Goal: Entertainment & Leisure: Browse casually

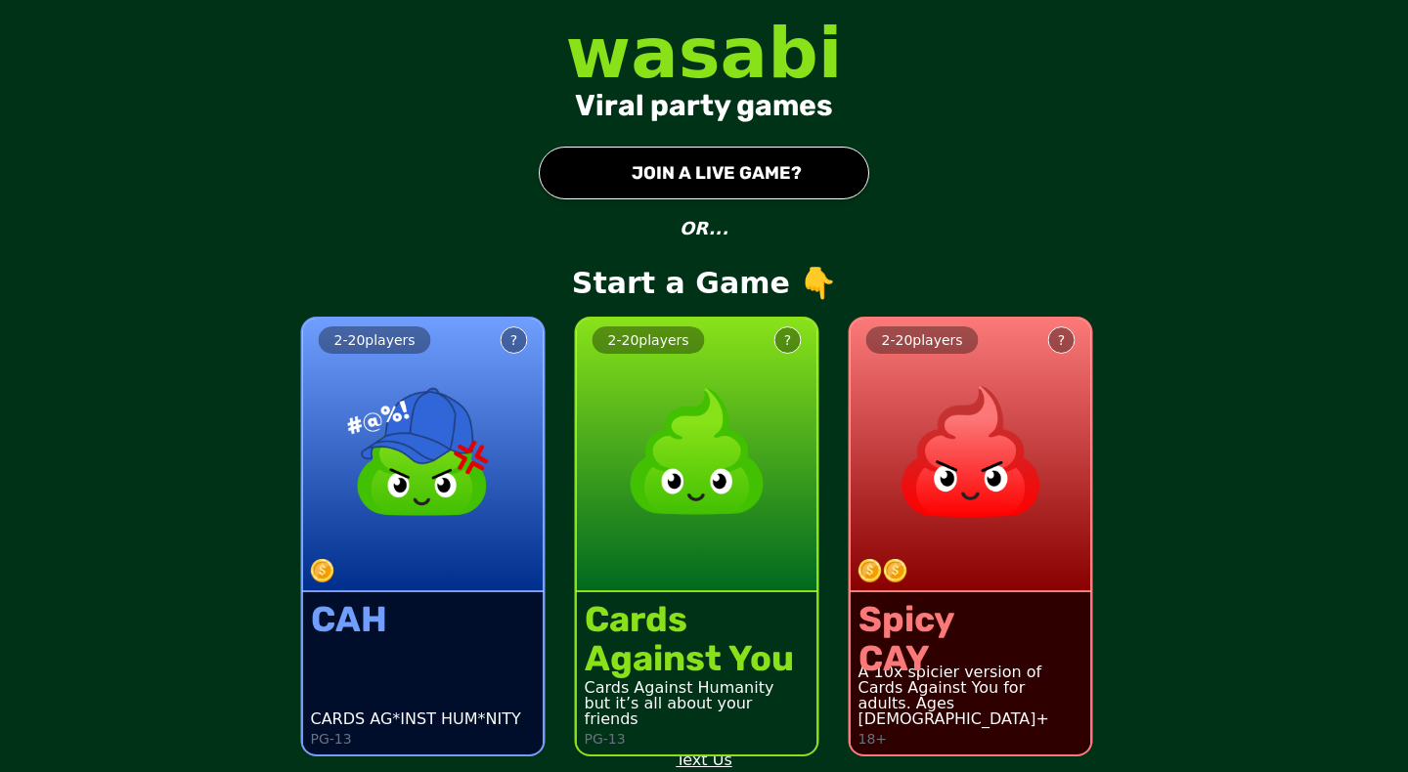
scroll to position [7, 0]
click at [703, 178] on button "● JOIN A LIVE GAME?" at bounding box center [704, 173] width 330 height 53
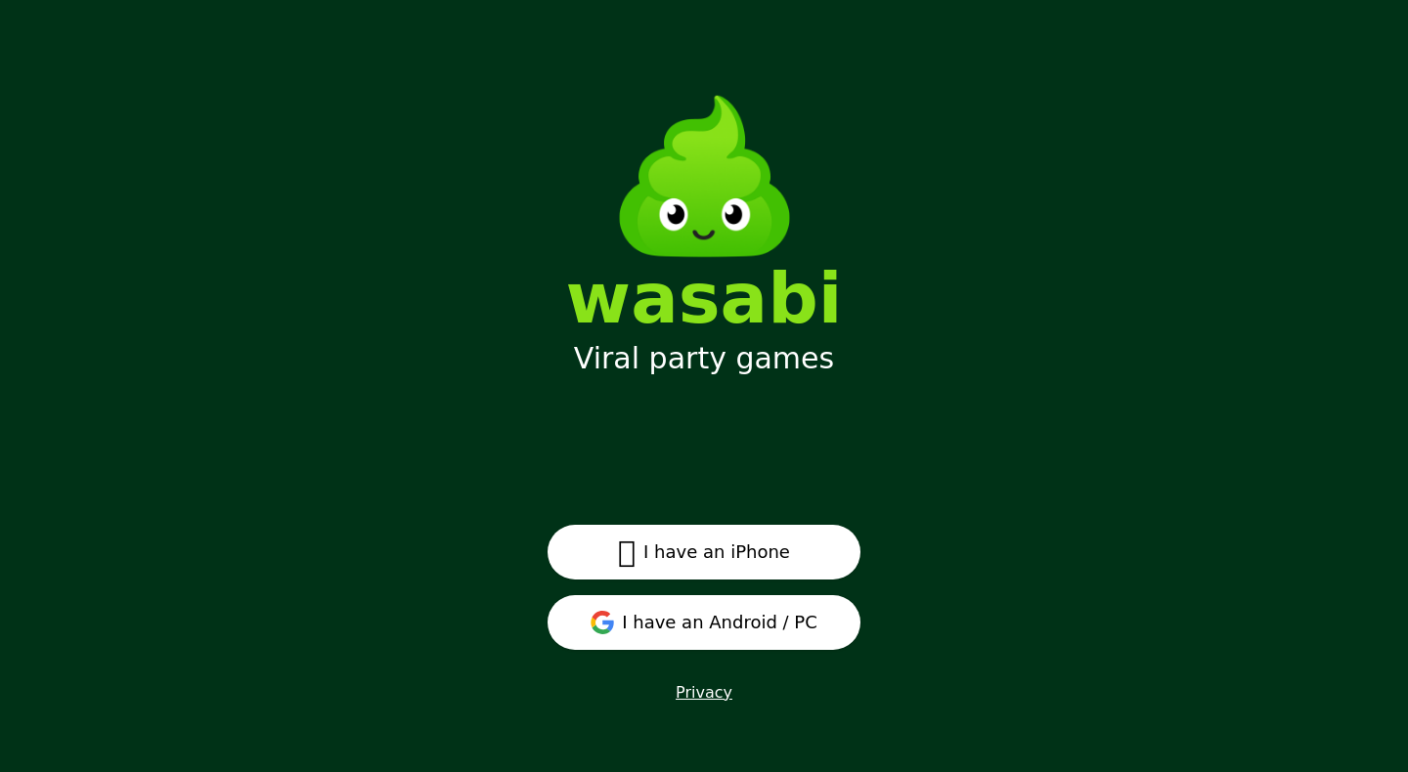
scroll to position [25, 0]
click at [706, 622] on button "I have an Android / PC" at bounding box center [704, 622] width 313 height 55
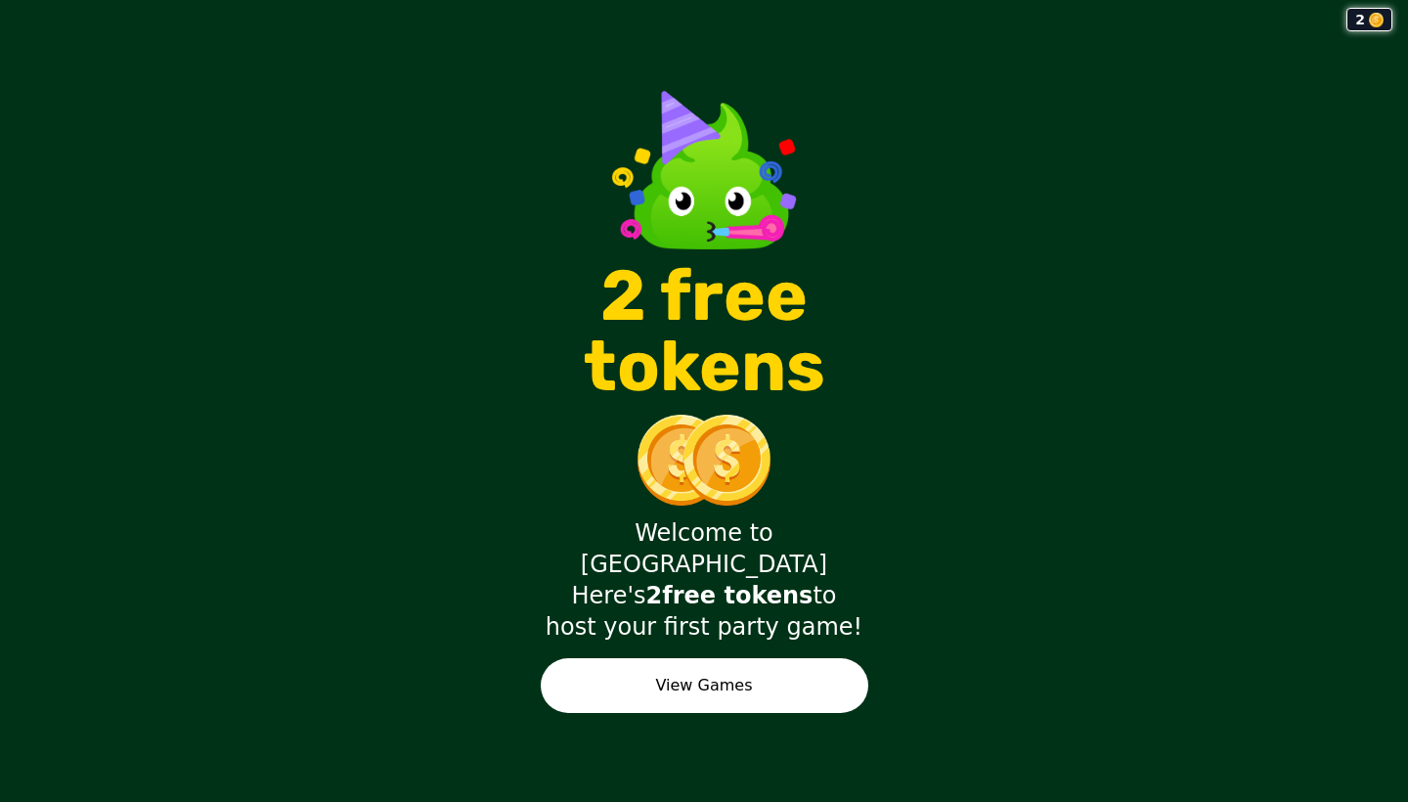
click at [769, 658] on button "View Games" at bounding box center [705, 685] width 328 height 55
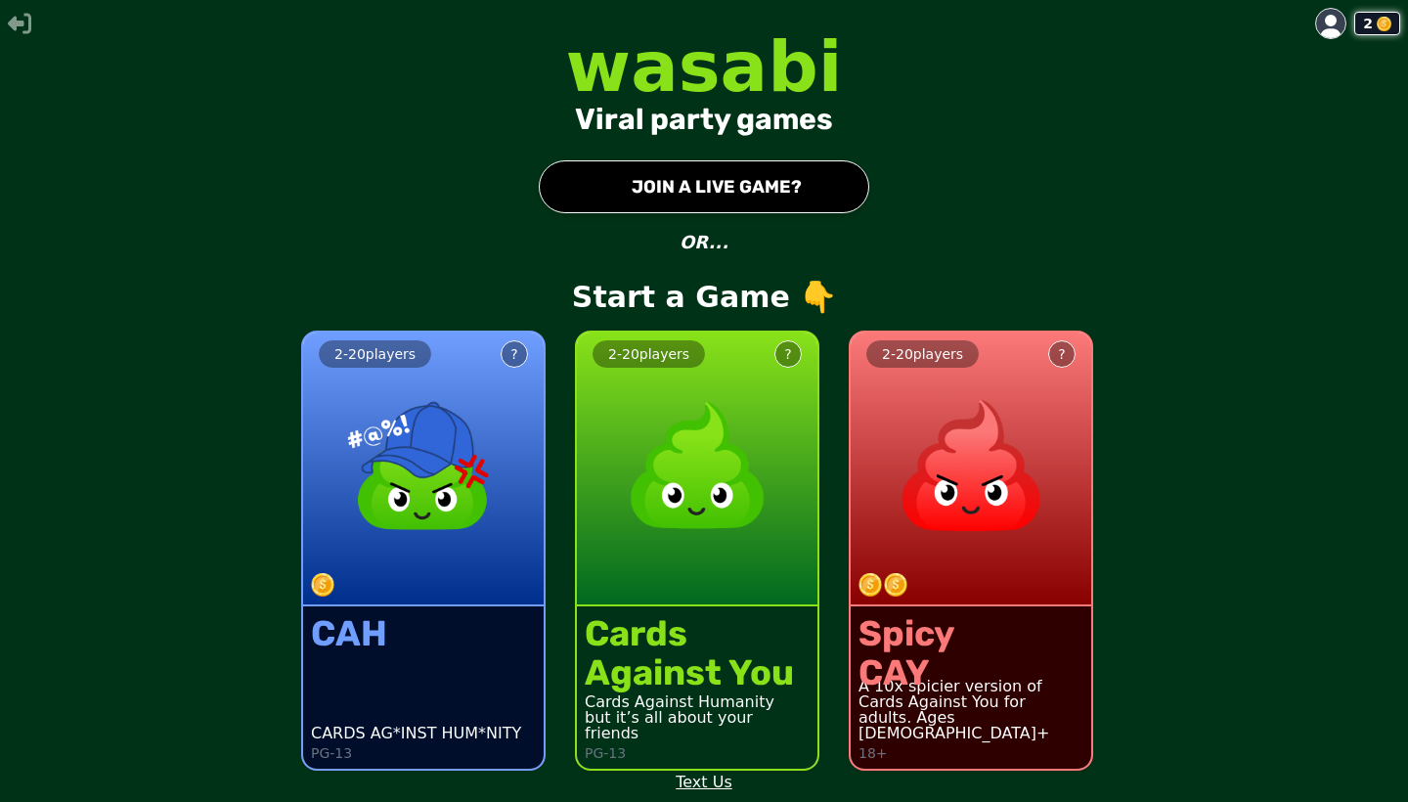
click at [807, 175] on button "● JOIN A LIVE GAME?" at bounding box center [704, 186] width 330 height 53
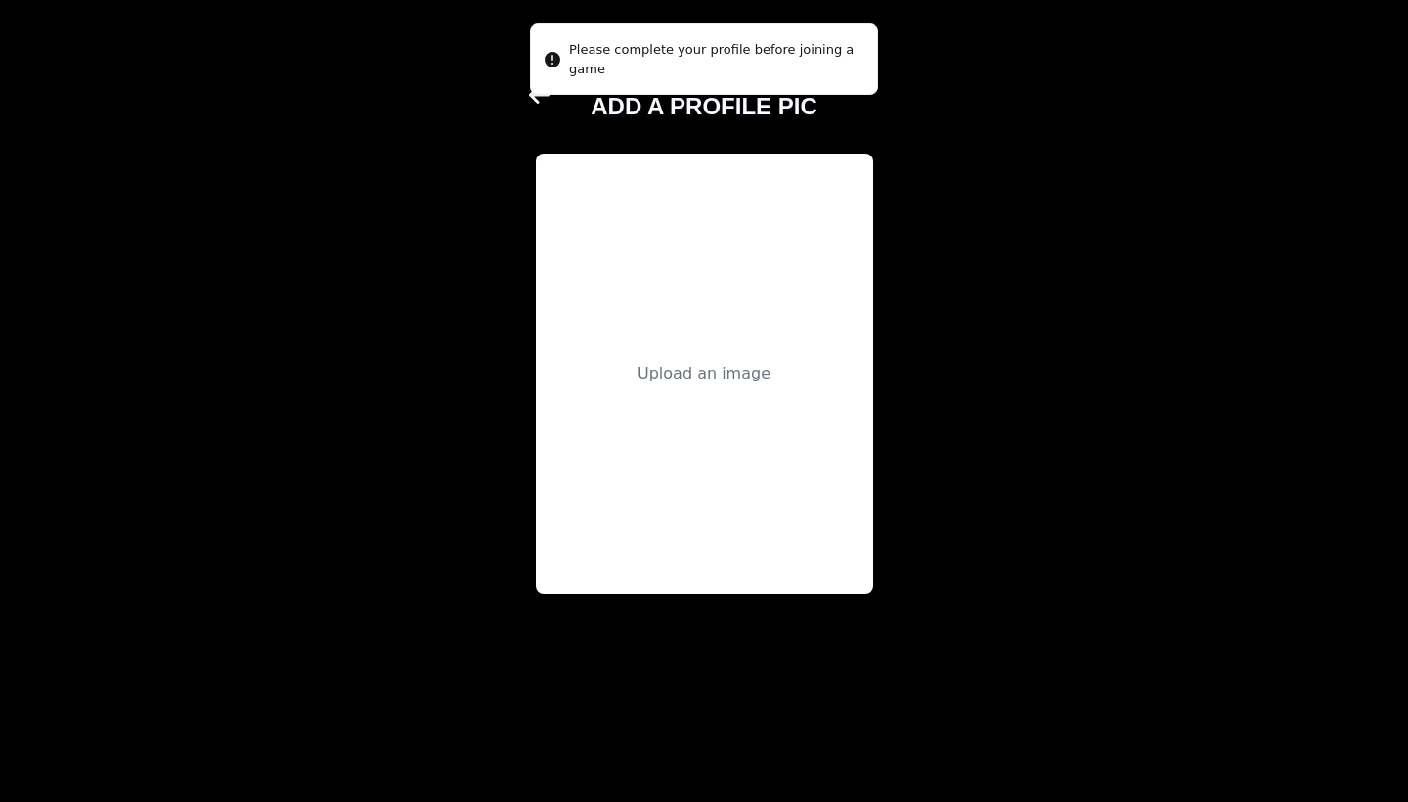
click at [686, 336] on div "Upload an image" at bounding box center [704, 374] width 337 height 440
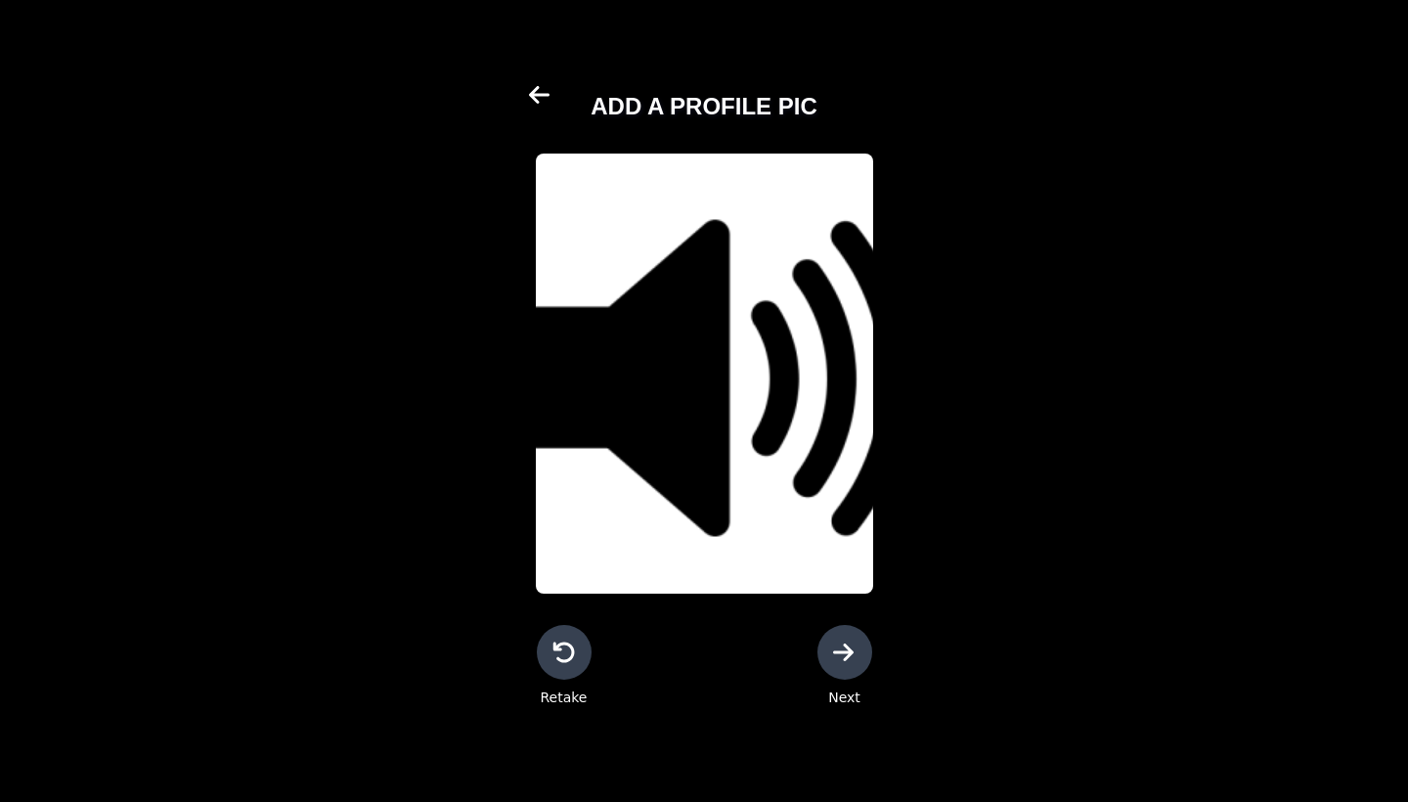
click at [853, 648] on icon at bounding box center [844, 651] width 23 height 23
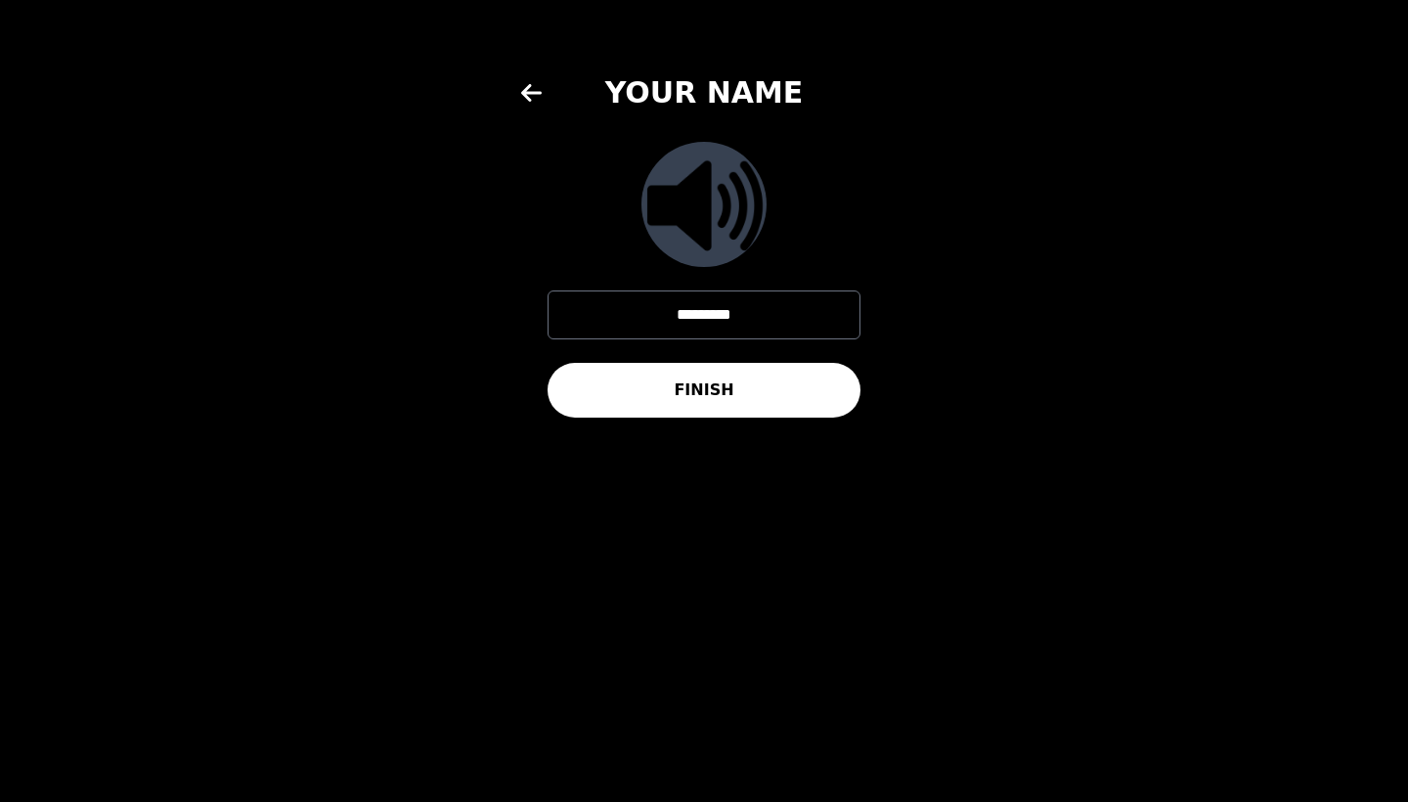
click at [756, 326] on input "*********" at bounding box center [704, 314] width 313 height 49
drag, startPoint x: 706, startPoint y: 347, endPoint x: 840, endPoint y: 254, distance: 163.0
click at [840, 254] on div "**********" at bounding box center [704, 401] width 367 height 652
click at [698, 319] on input "**********" at bounding box center [704, 314] width 313 height 49
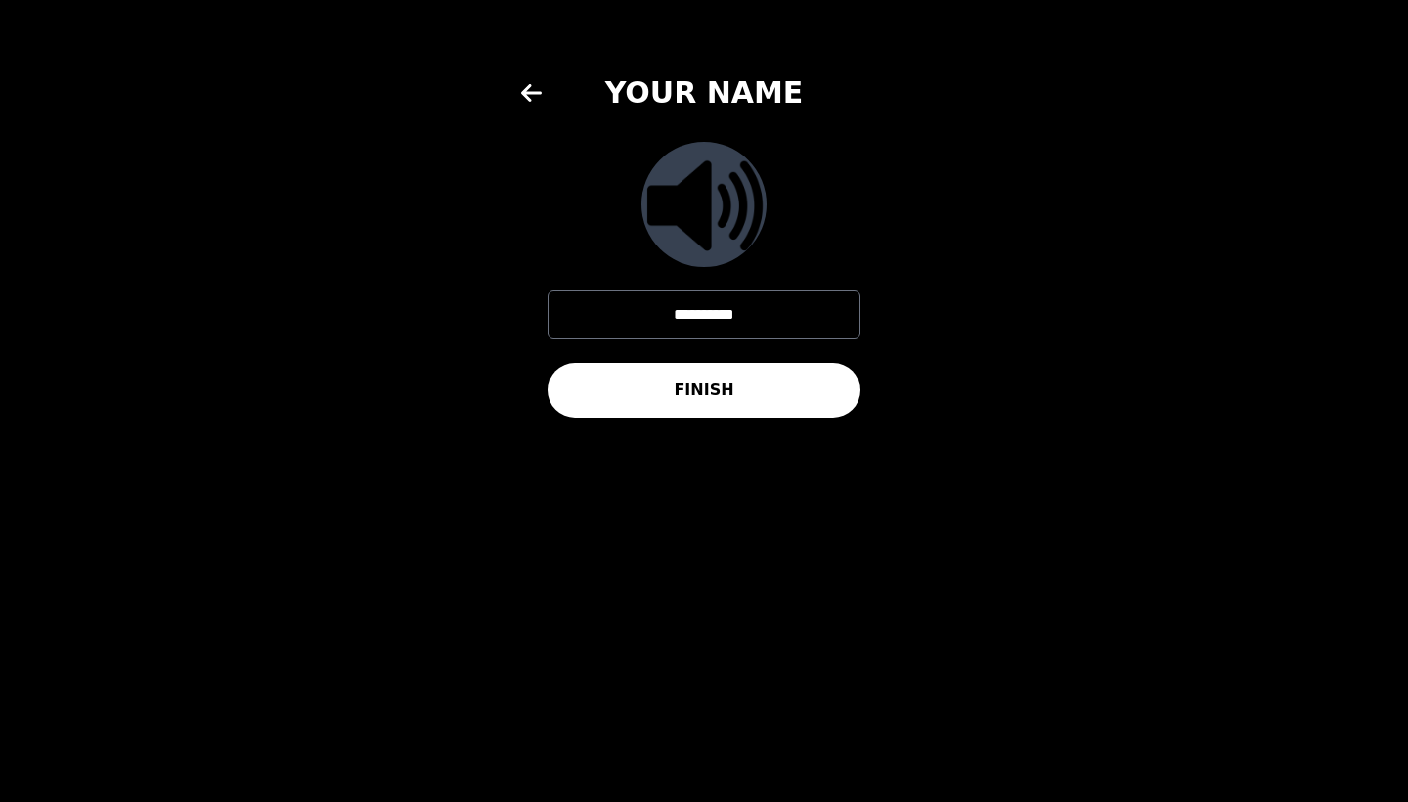
type input "**********"
click at [726, 369] on button "FINISH" at bounding box center [704, 390] width 313 height 55
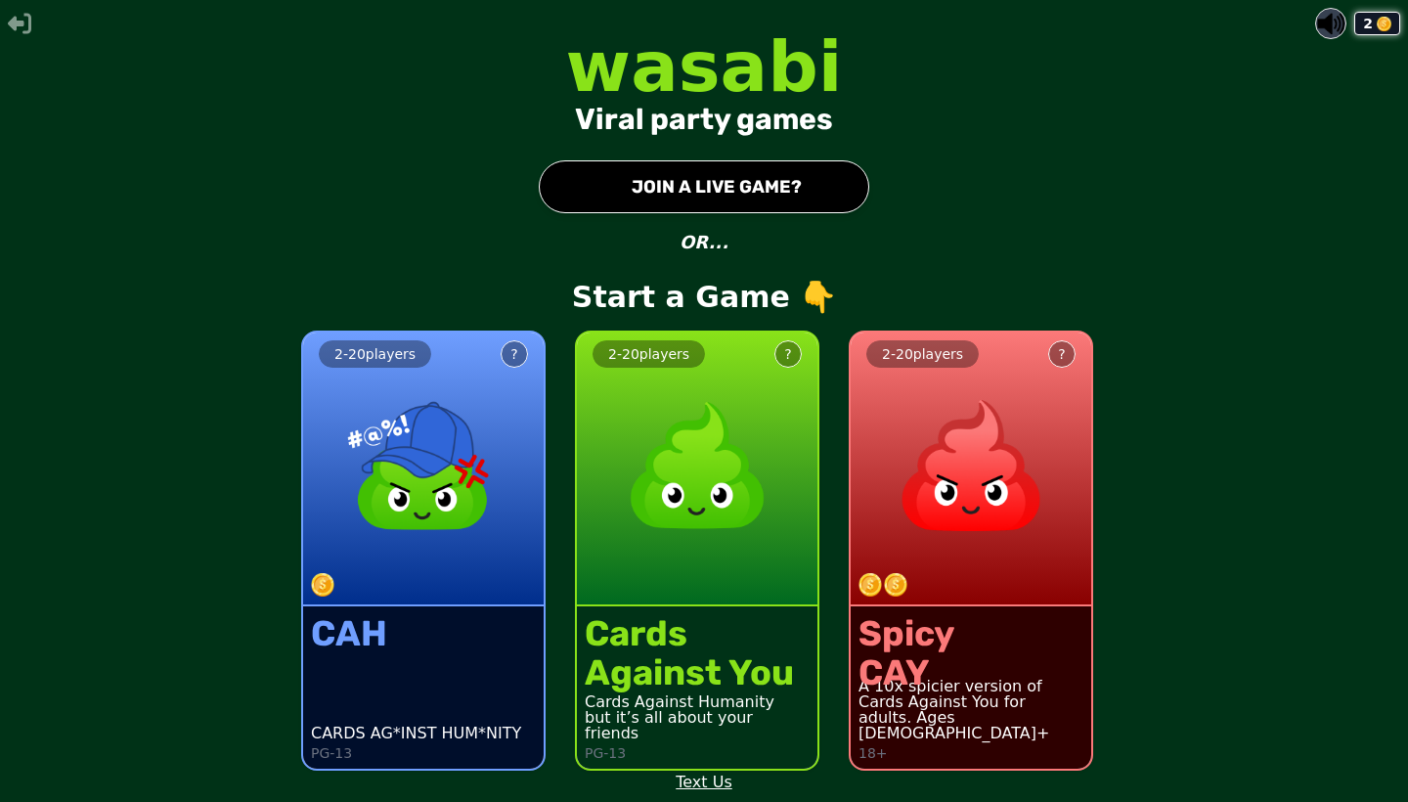
click at [766, 179] on button "● JOIN A LIVE GAME?" at bounding box center [704, 186] width 330 height 53
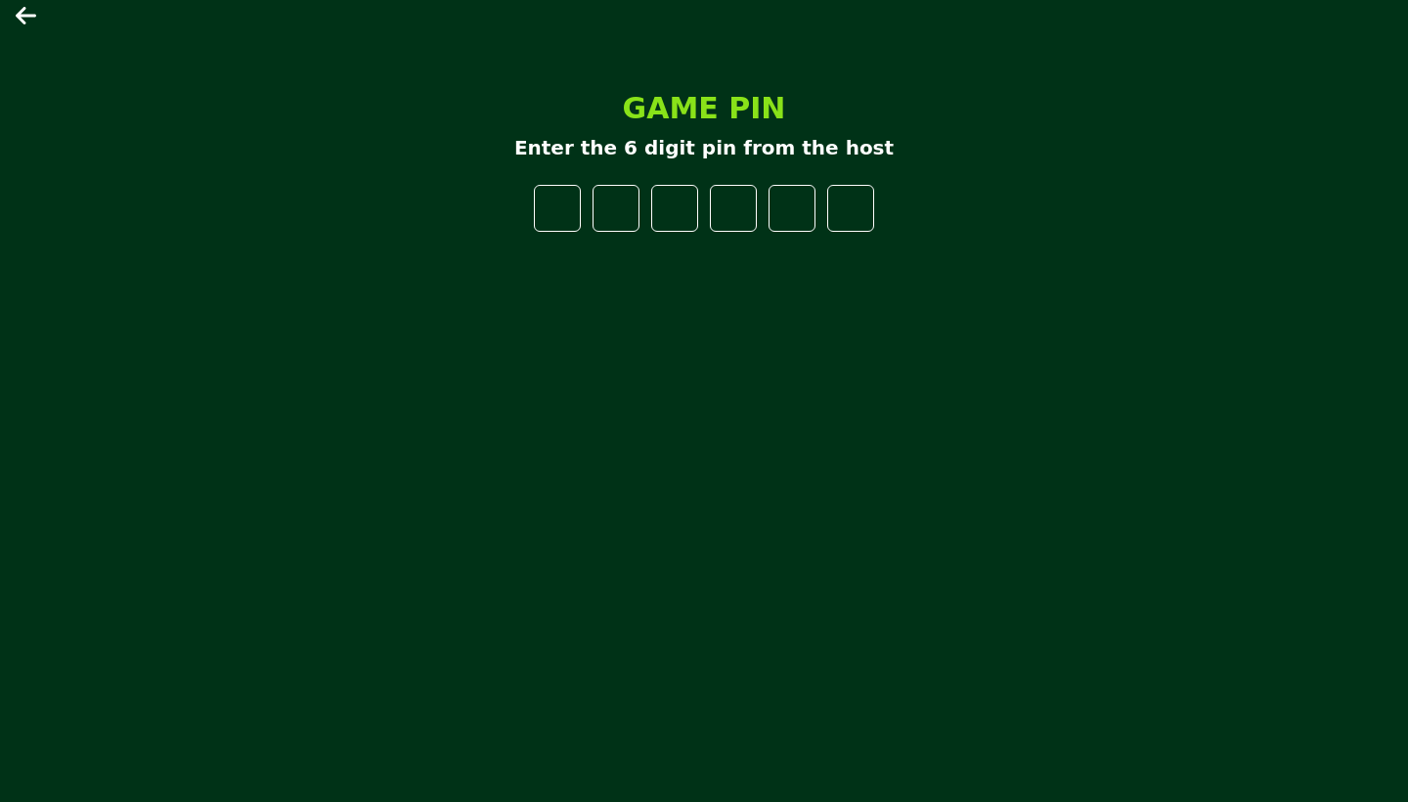
type input "*"
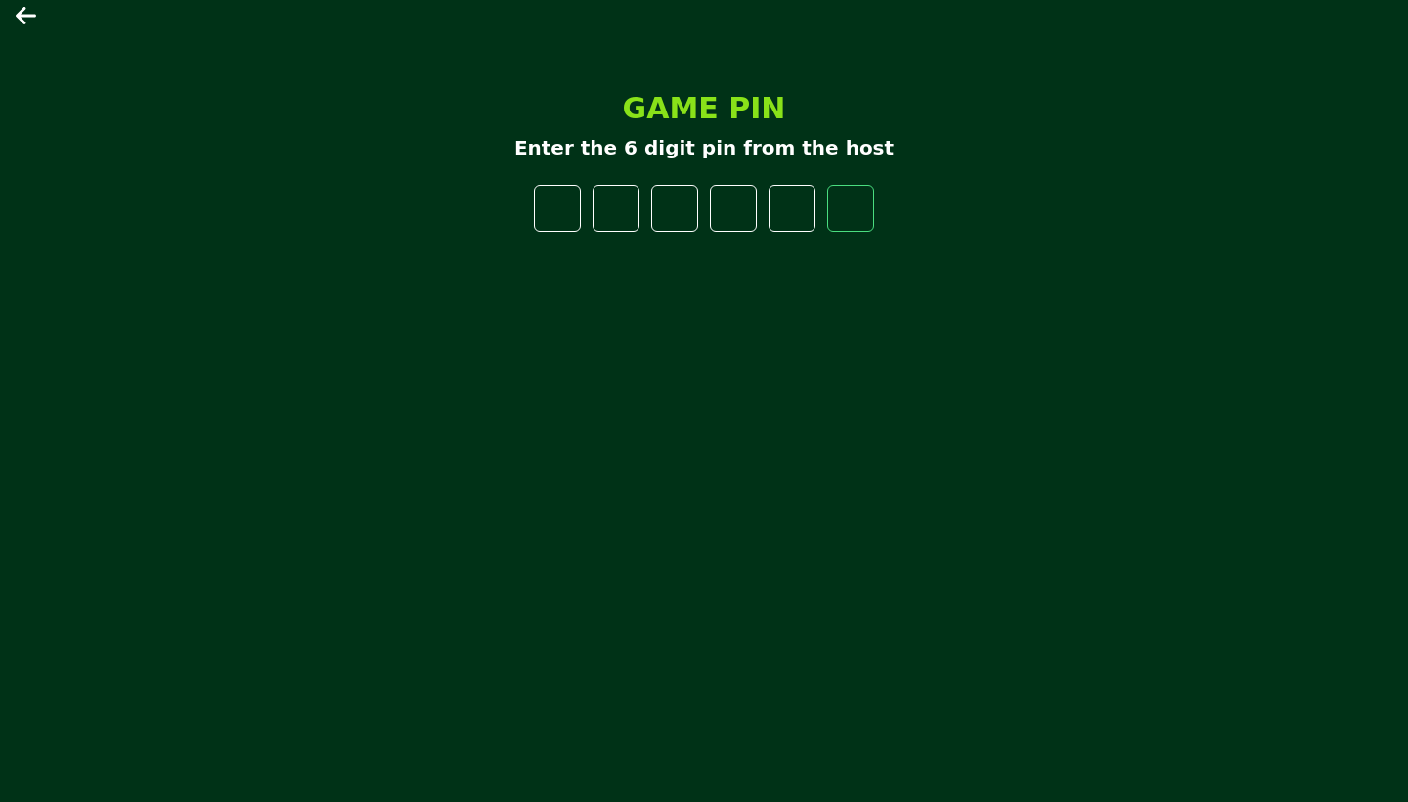
type input "*"
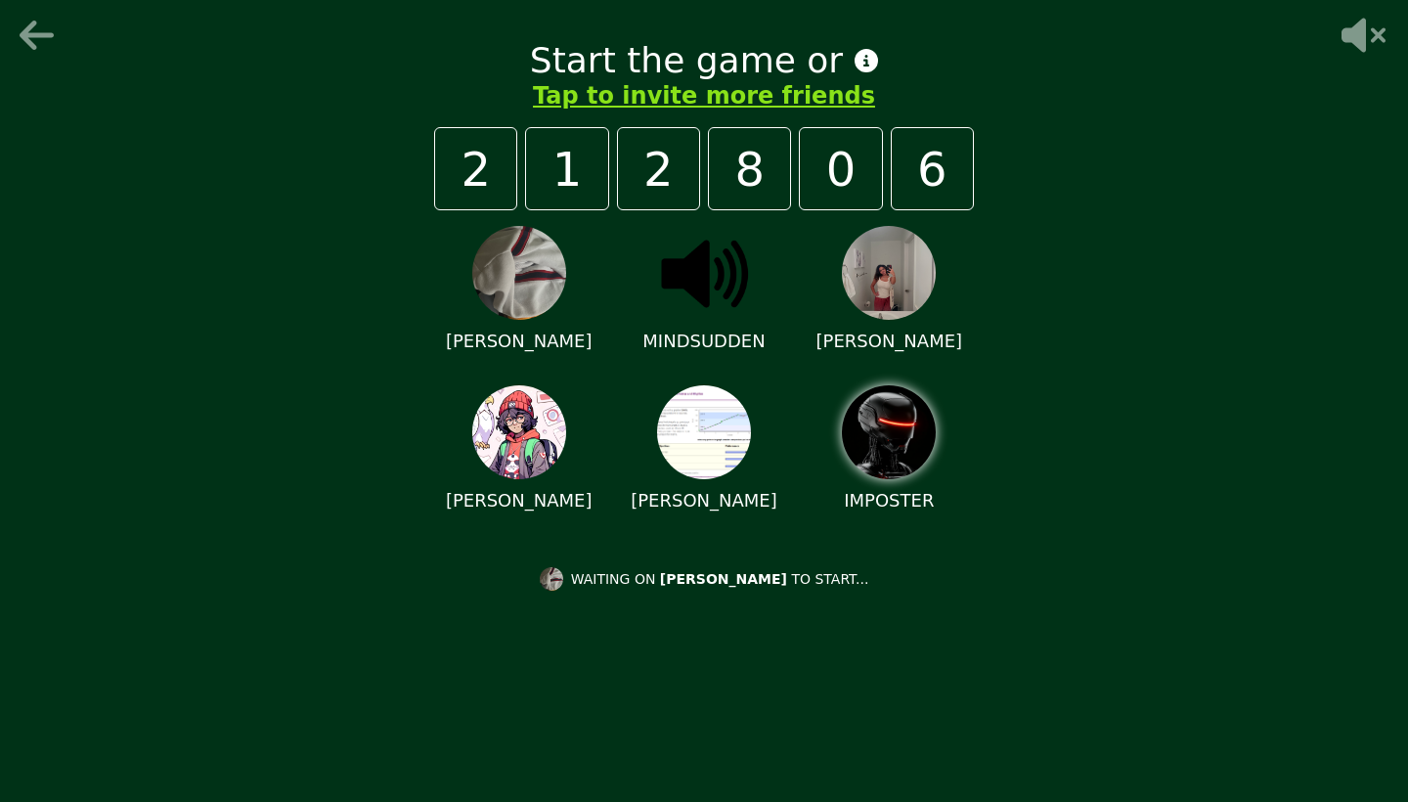
click at [719, 337] on p "MINDSUDDEN" at bounding box center [703, 341] width 122 height 27
click at [1372, 42] on icon at bounding box center [1363, 36] width 44 height 34
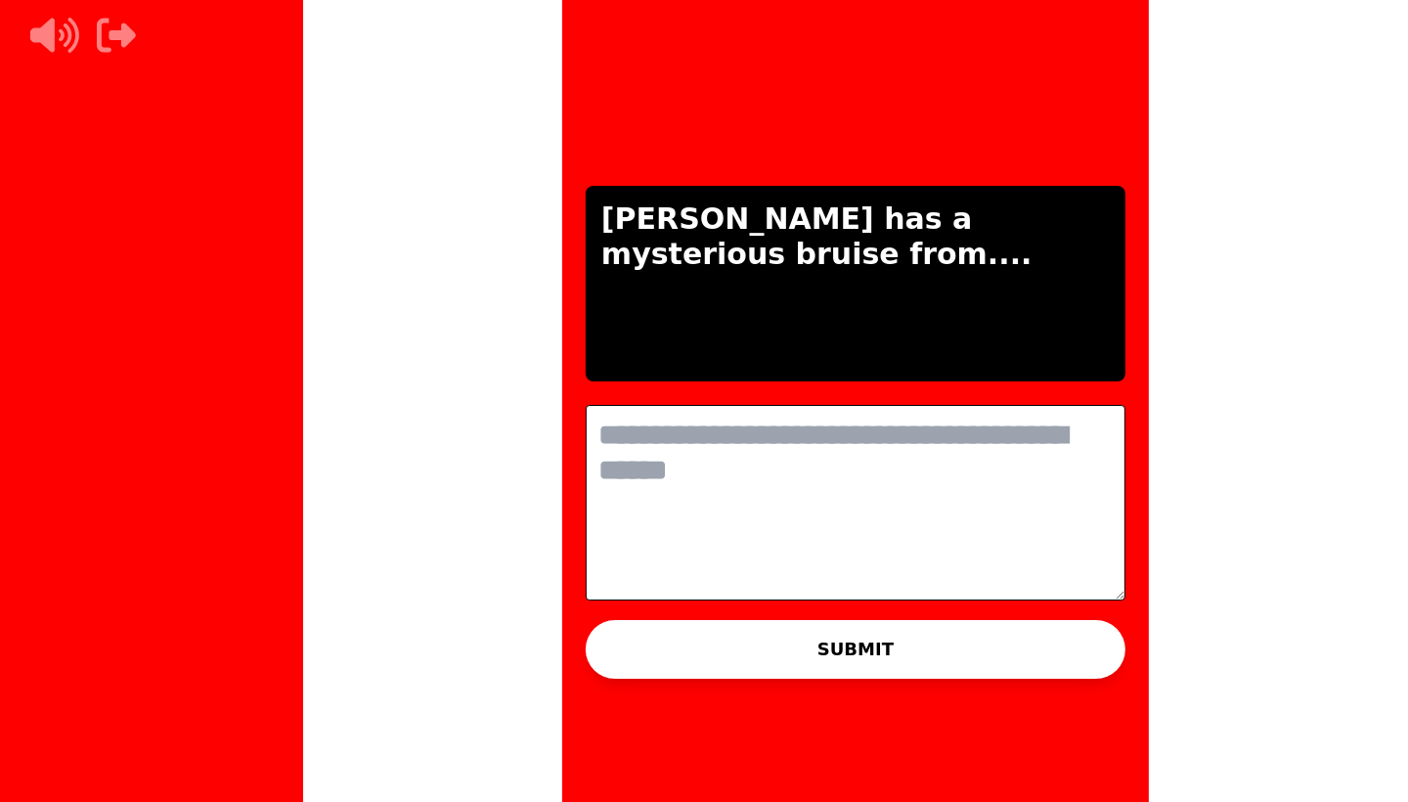
click at [818, 541] on div "THE IMPOSTER IS THINKING THINKING LIKE A HUMAN... [PERSON_NAME] has a mysteriou…" at bounding box center [856, 401] width 1408 height 802
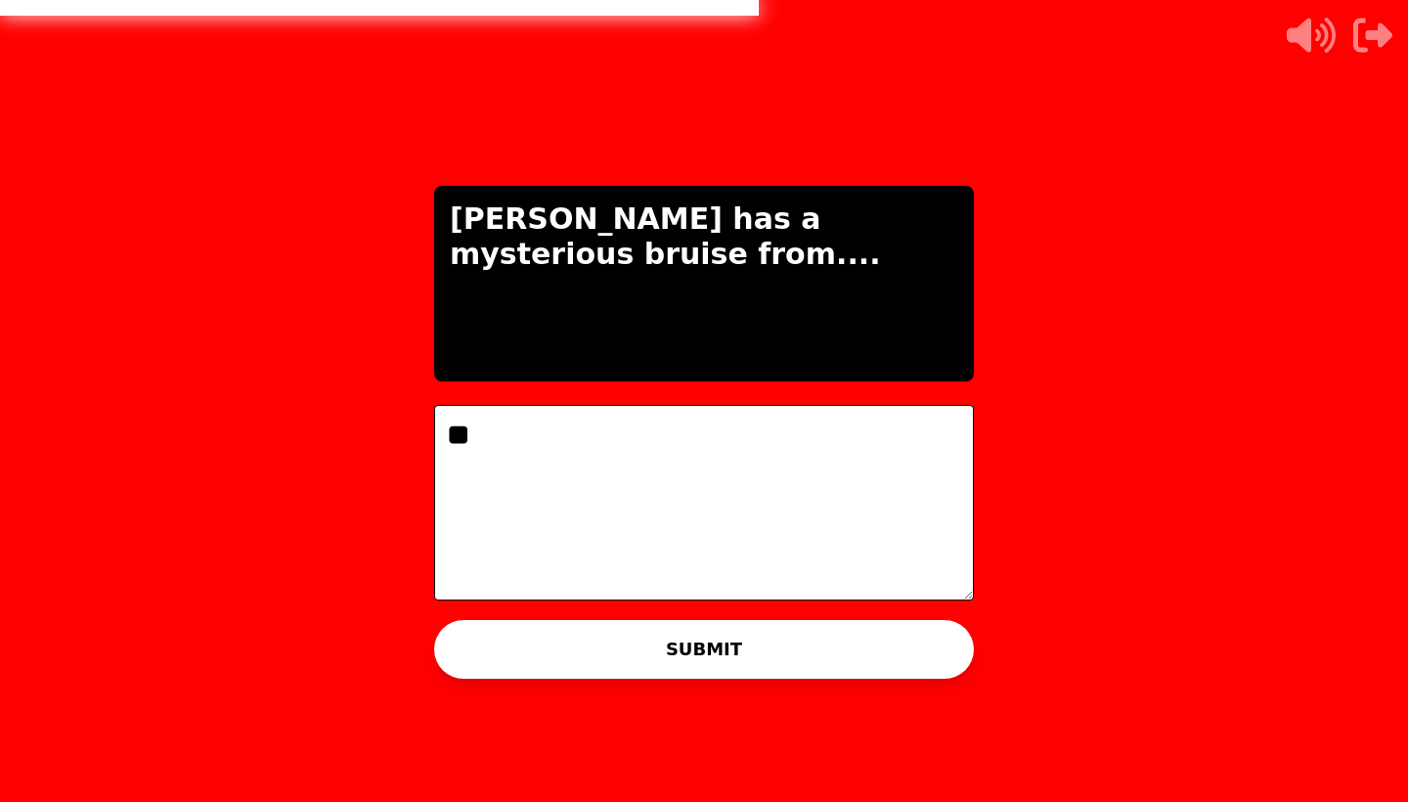
type textarea "*"
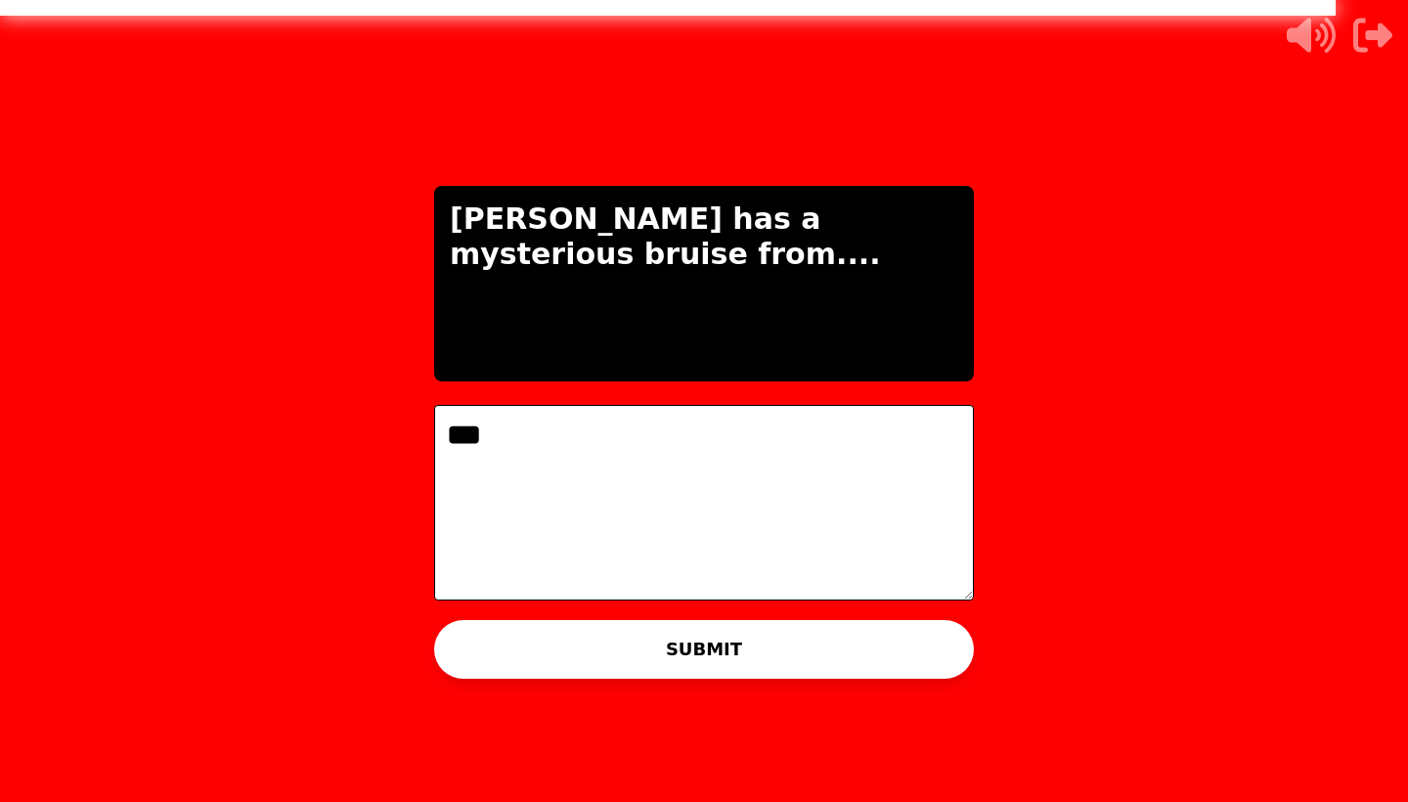
type textarea "***"
click at [921, 649] on button "SUBMIT" at bounding box center [704, 649] width 540 height 59
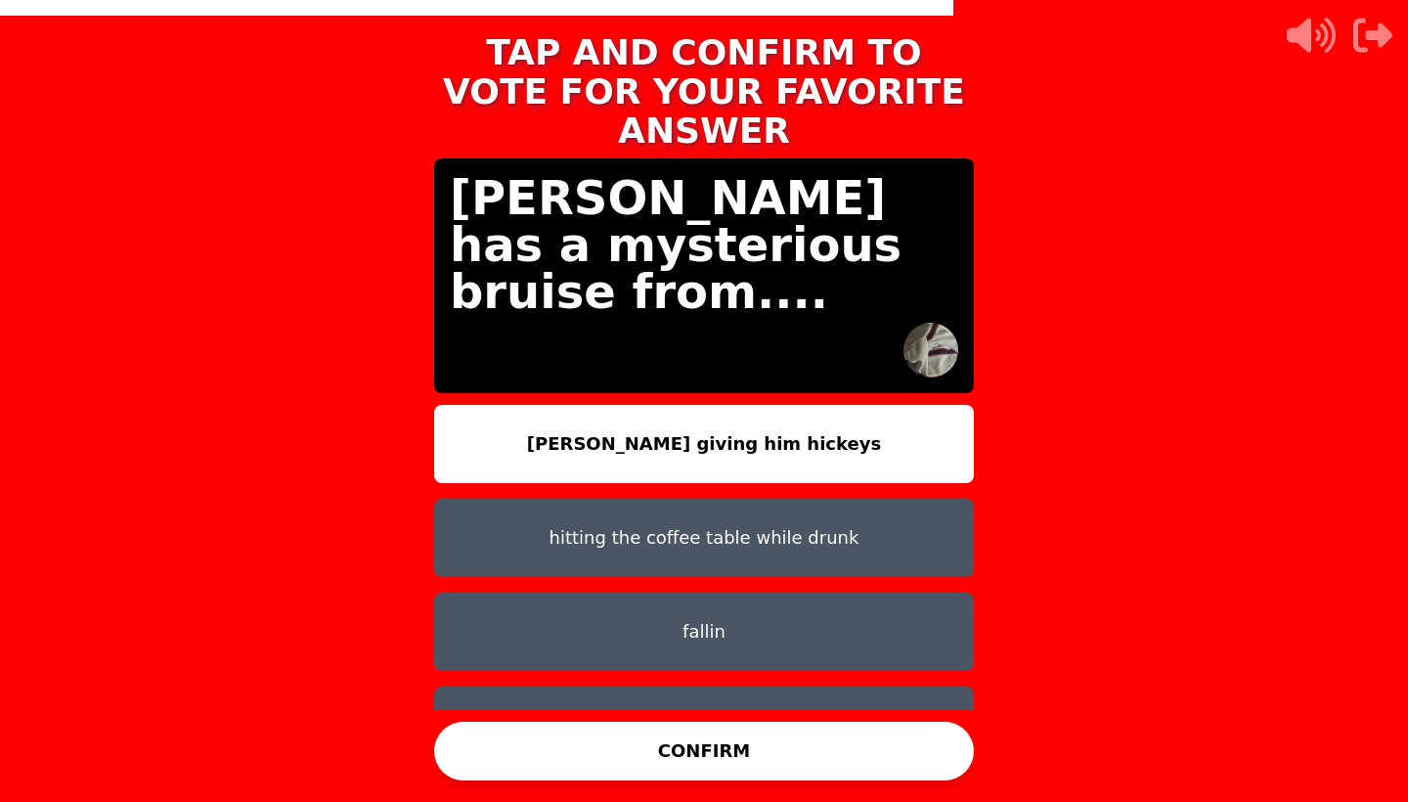
click at [776, 752] on button "CONFIRM" at bounding box center [704, 751] width 540 height 59
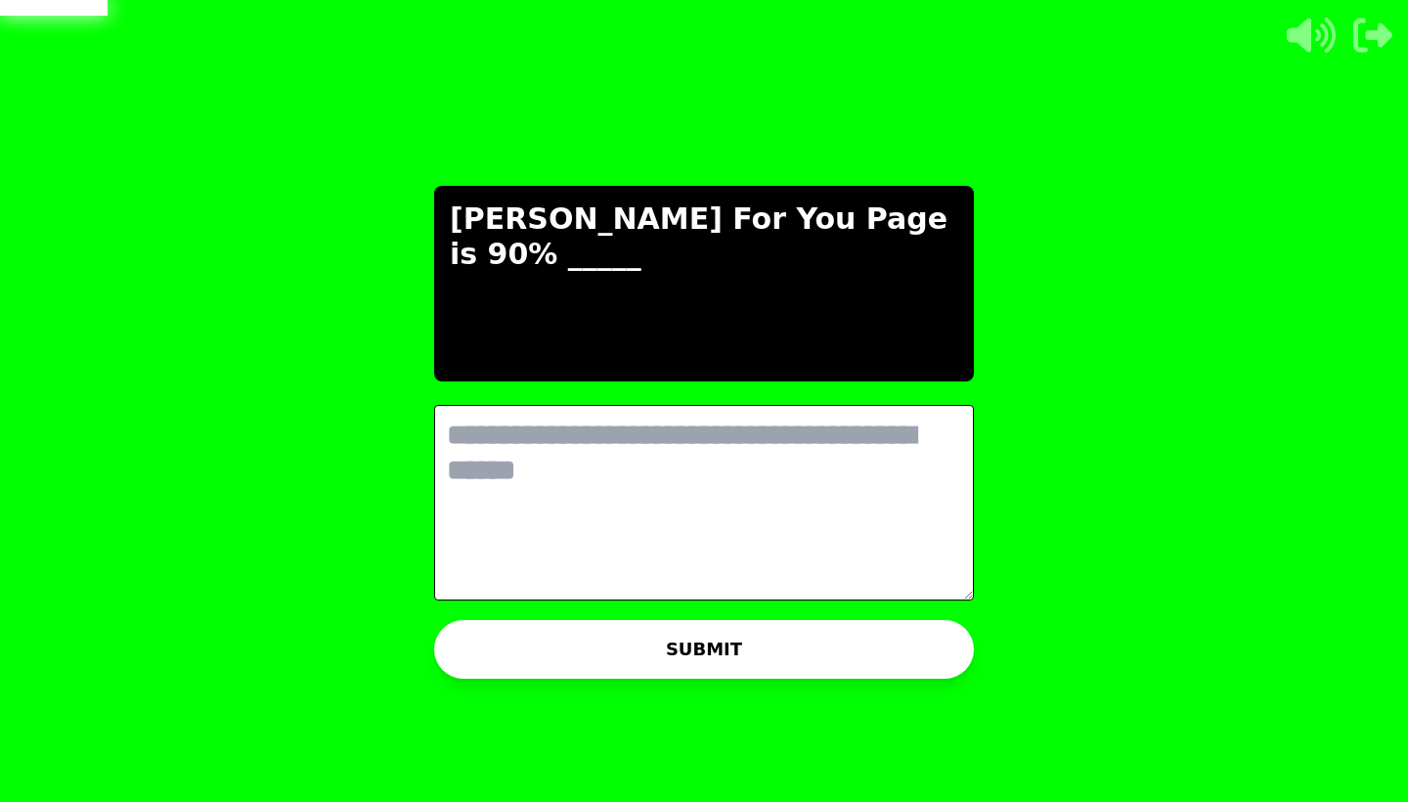
click at [859, 462] on textarea at bounding box center [704, 503] width 540 height 196
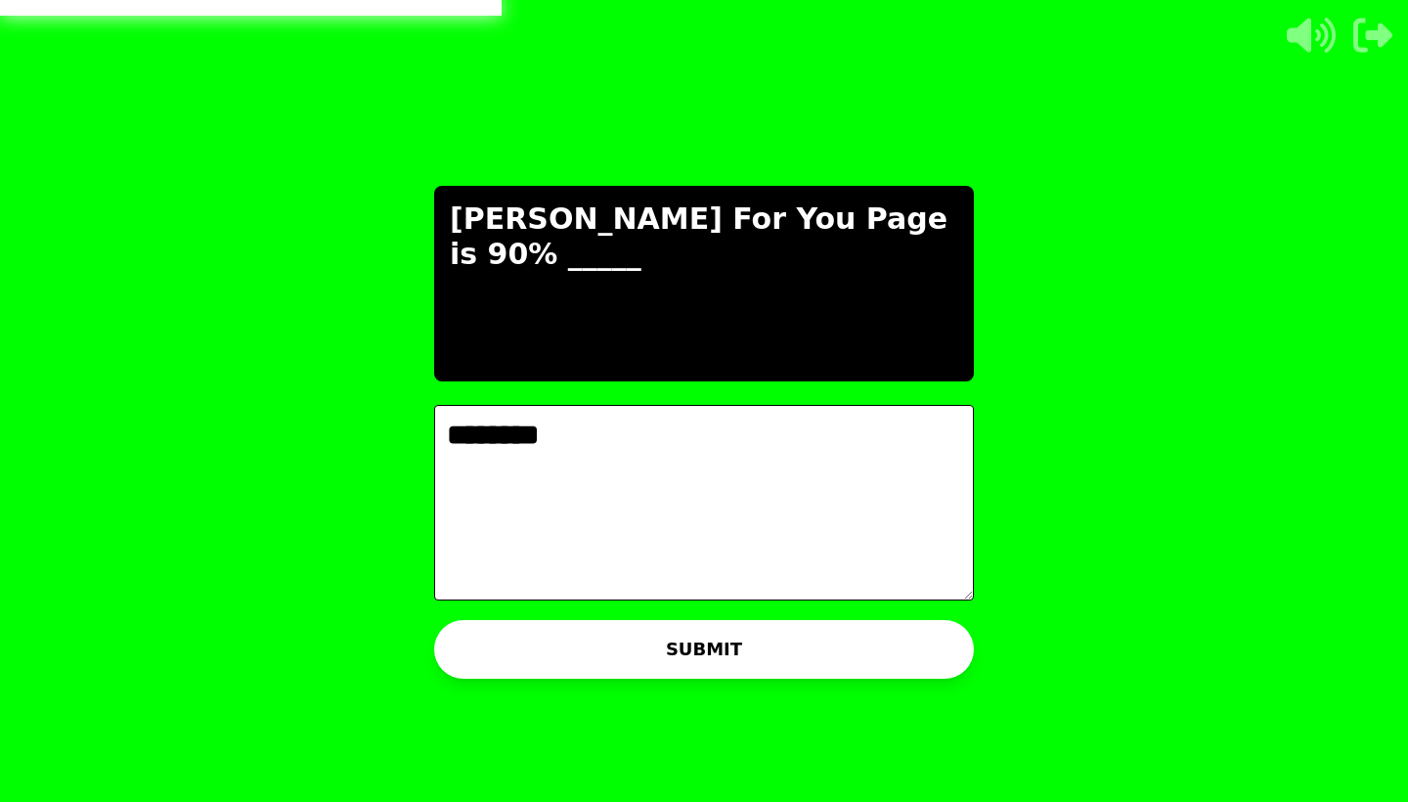
type textarea "********"
click at [744, 656] on button "SUBMIT" at bounding box center [704, 649] width 540 height 59
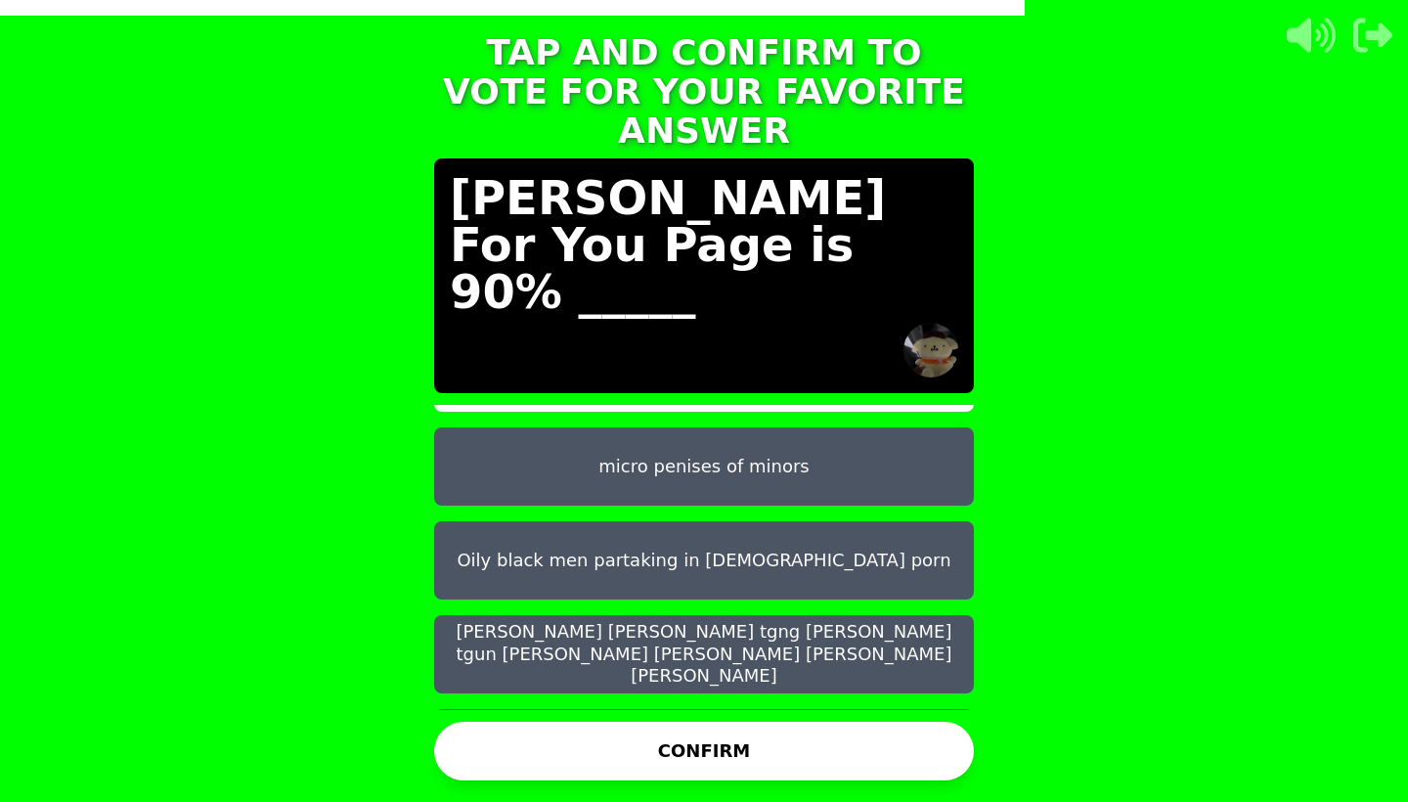
click at [741, 521] on button "Oily black men partaking in [DEMOGRAPHIC_DATA] porn" at bounding box center [704, 560] width 540 height 78
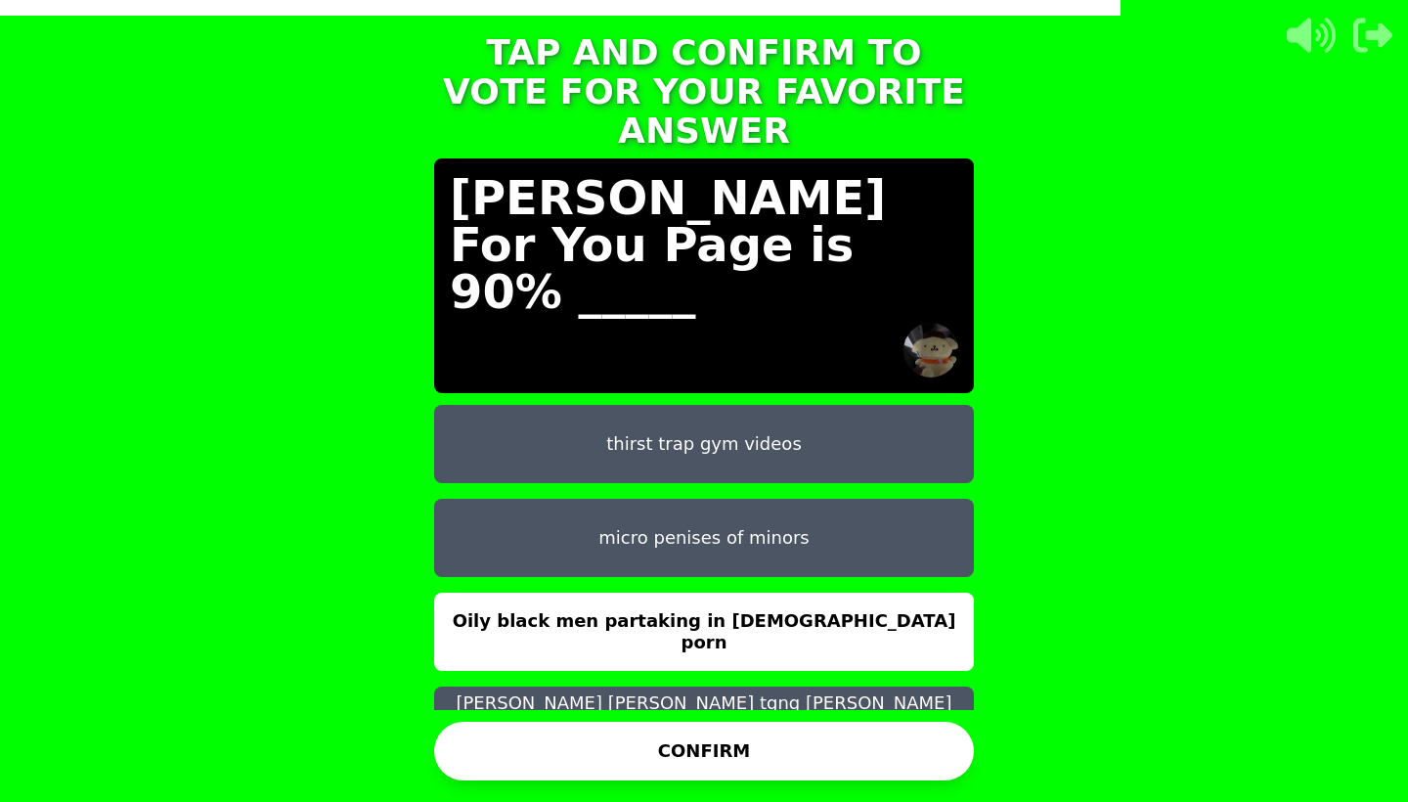
click at [738, 751] on button "CONFIRM" at bounding box center [704, 751] width 540 height 59
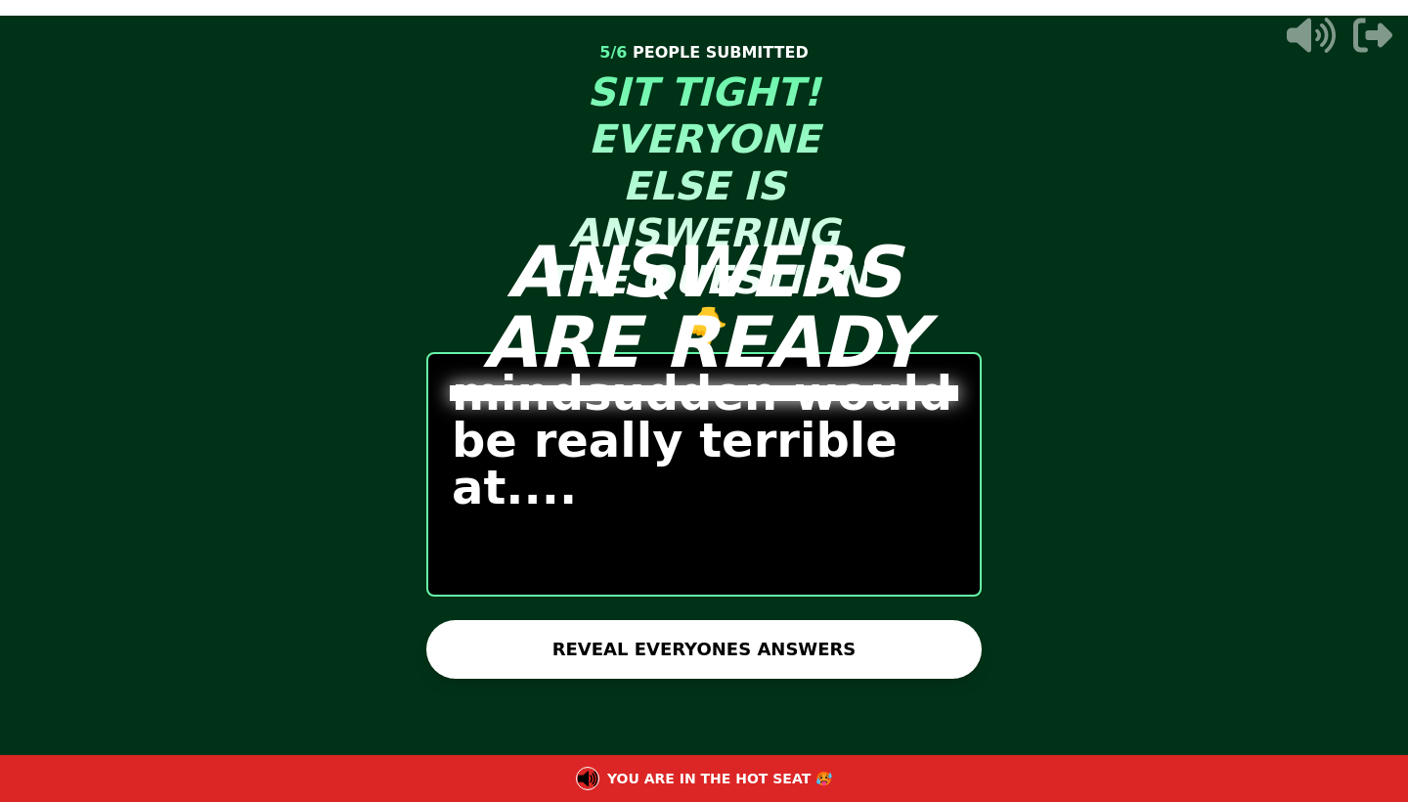
click at [784, 643] on button "REVEAL EVERYONES ANSWERS" at bounding box center [703, 649] width 555 height 59
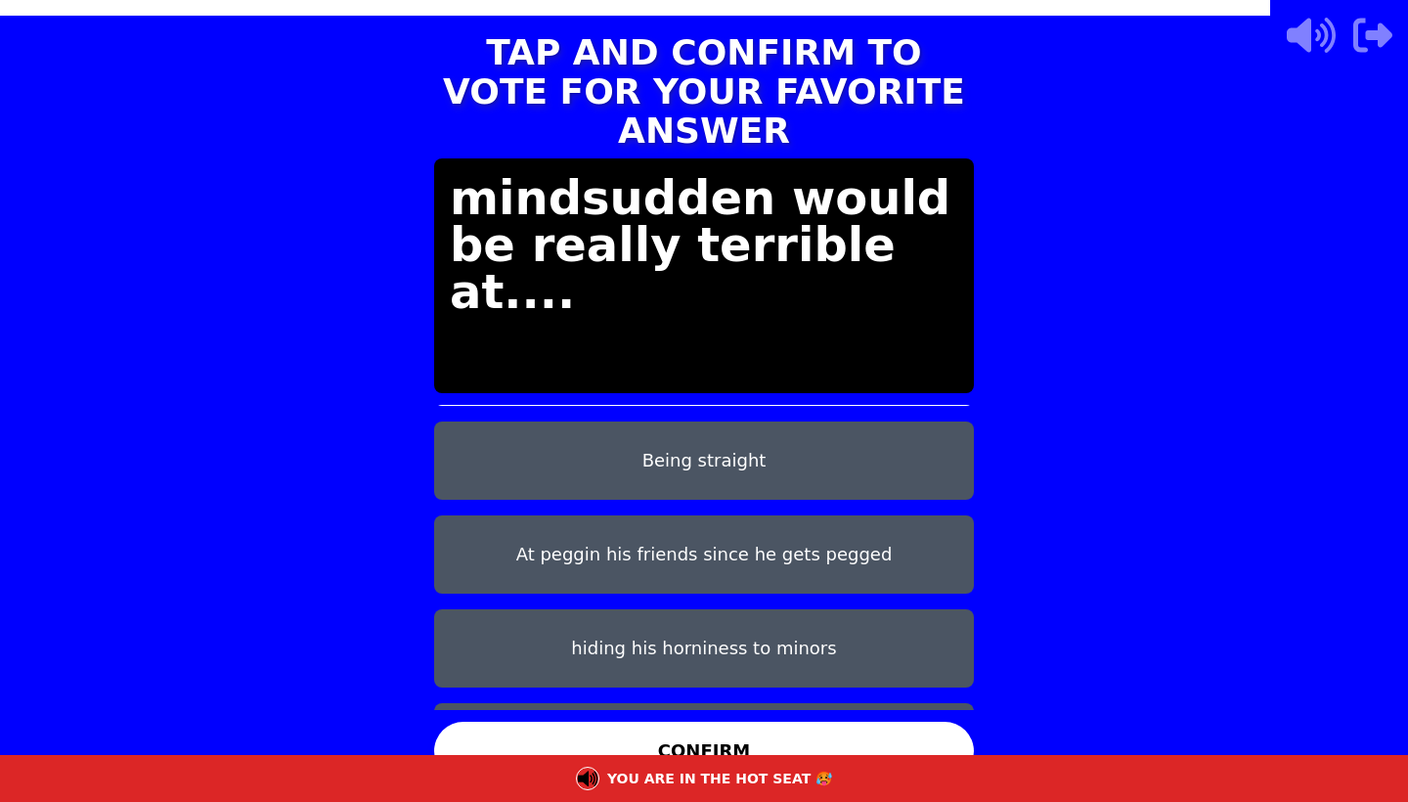
scroll to position [81, 0]
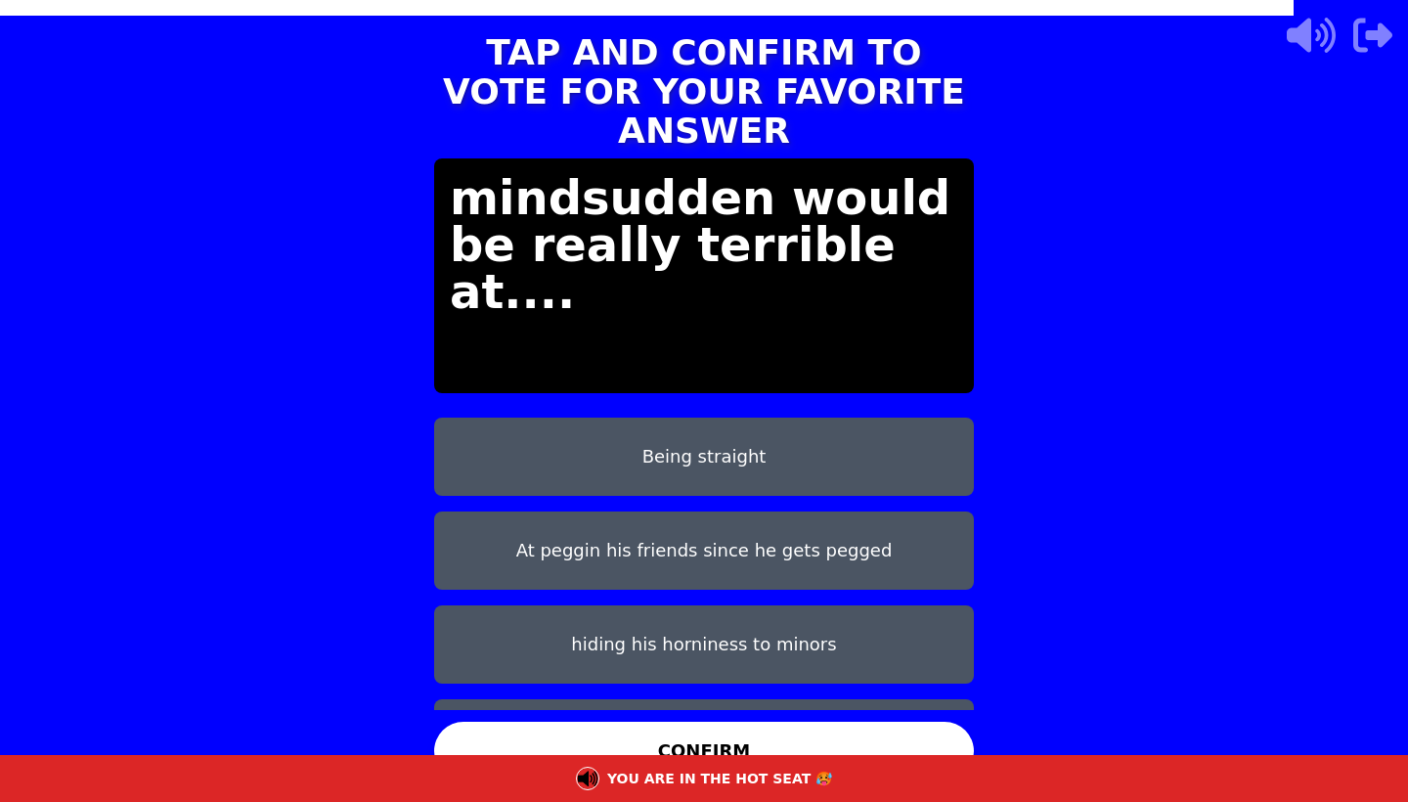
click at [753, 514] on button "At peggin his friends since he gets pegged" at bounding box center [704, 550] width 540 height 78
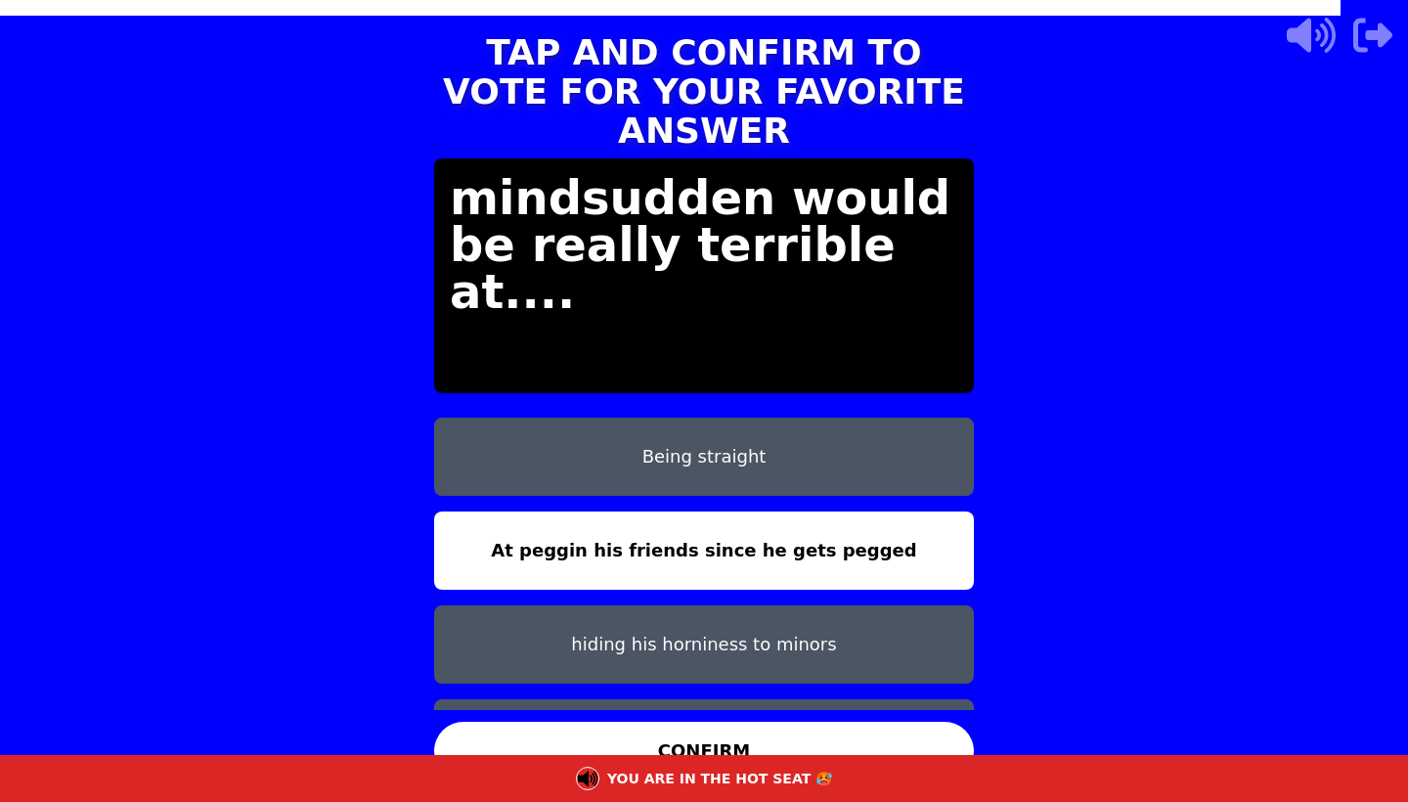
scroll to position [156, 0]
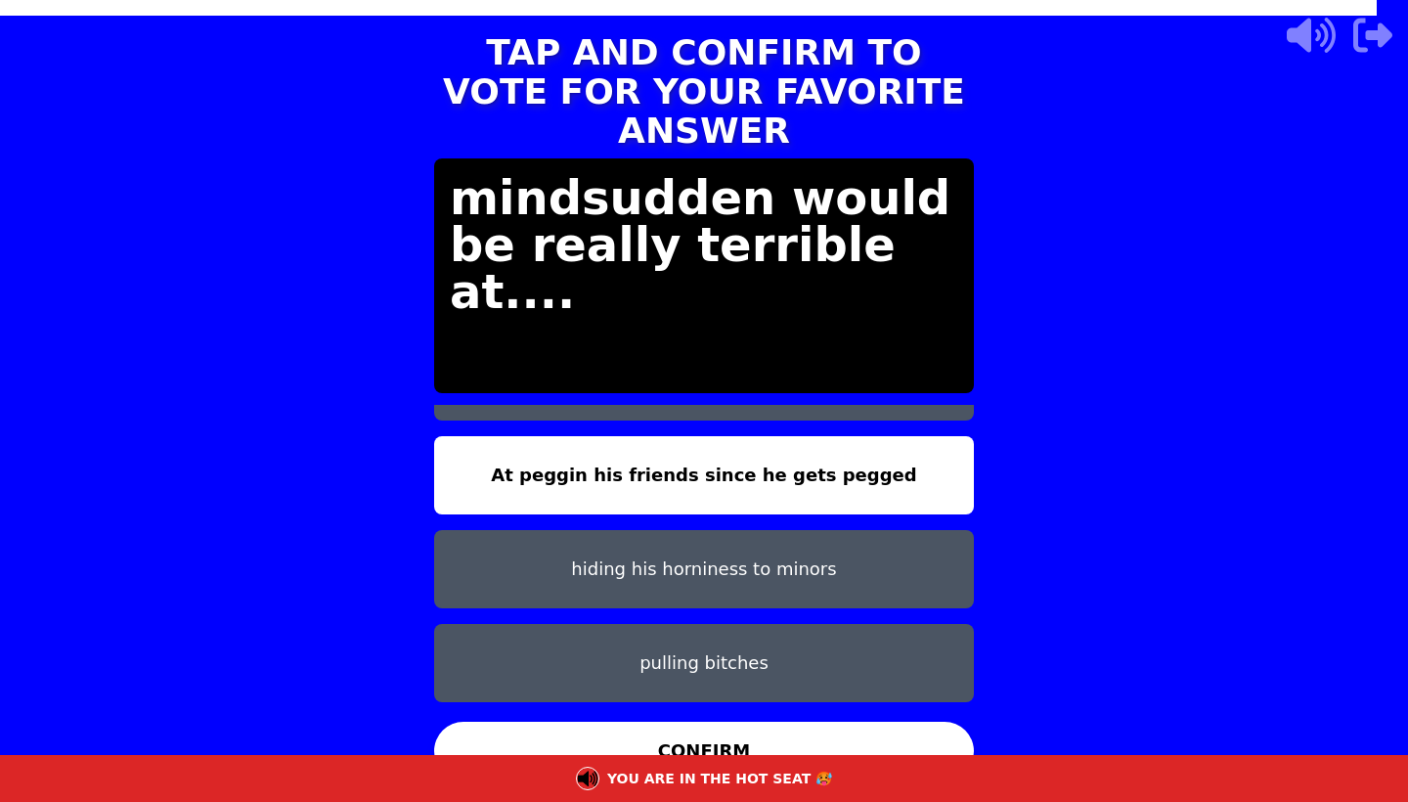
click at [755, 739] on button "CONFIRM" at bounding box center [704, 751] width 540 height 59
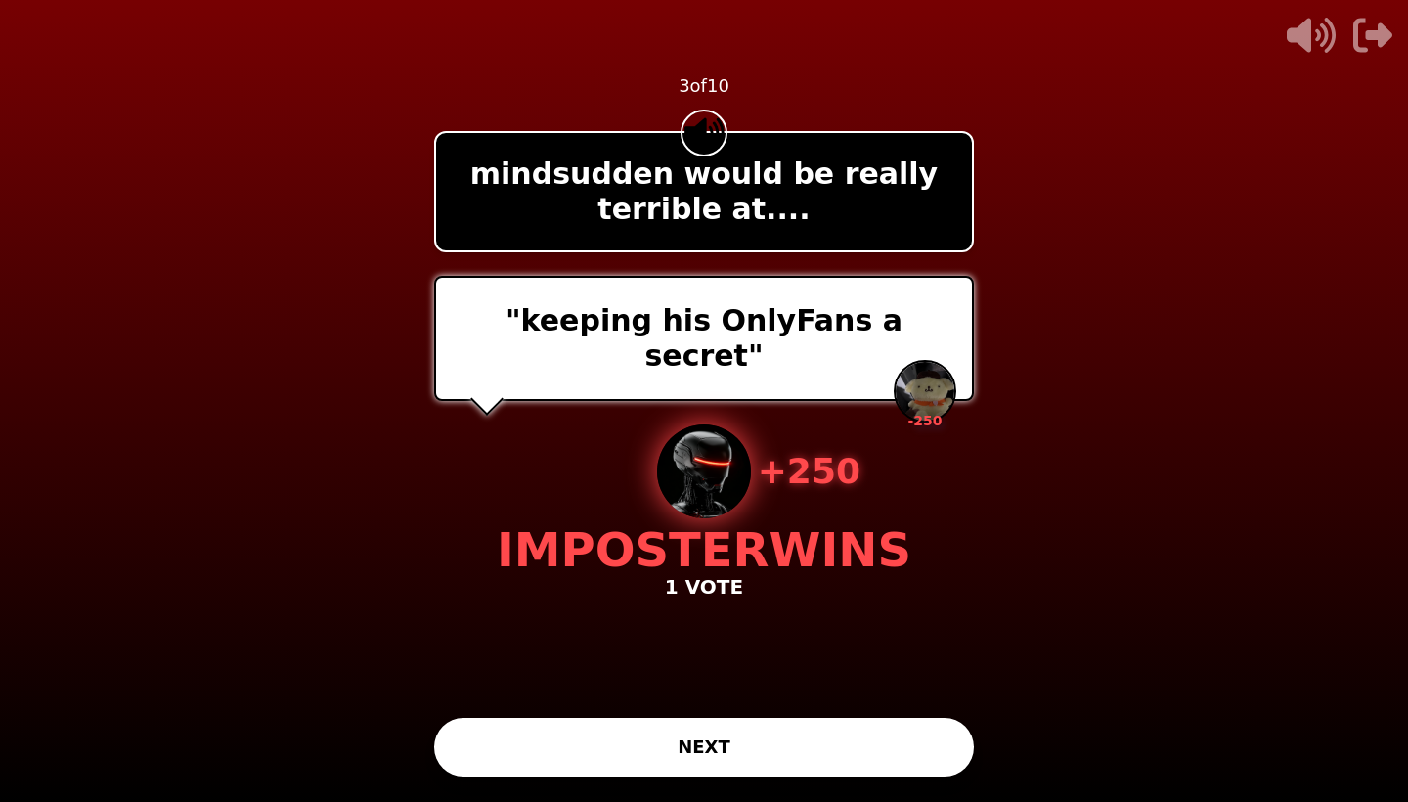
click at [758, 733] on button "NEXT" at bounding box center [704, 747] width 540 height 59
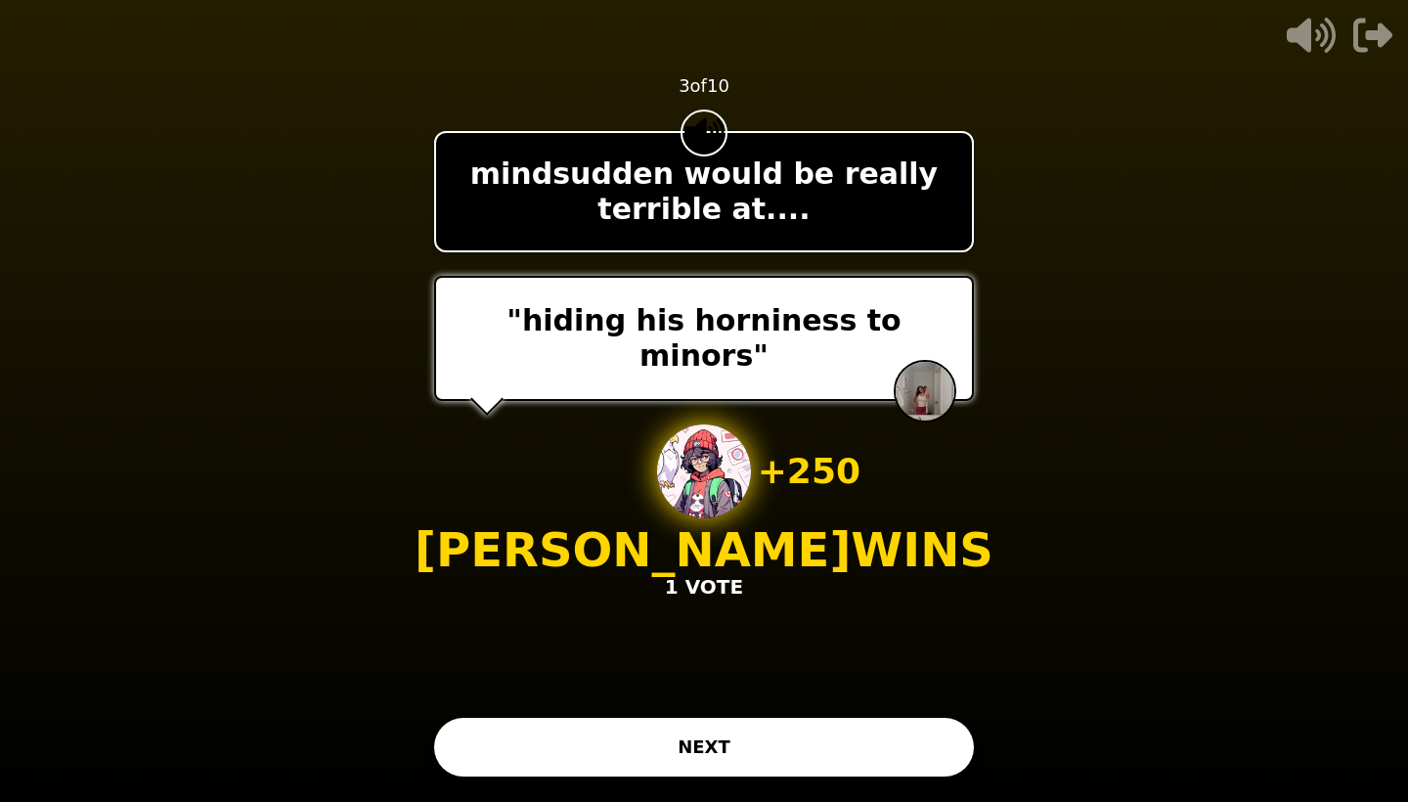
click at [711, 727] on button "NEXT" at bounding box center [704, 747] width 540 height 59
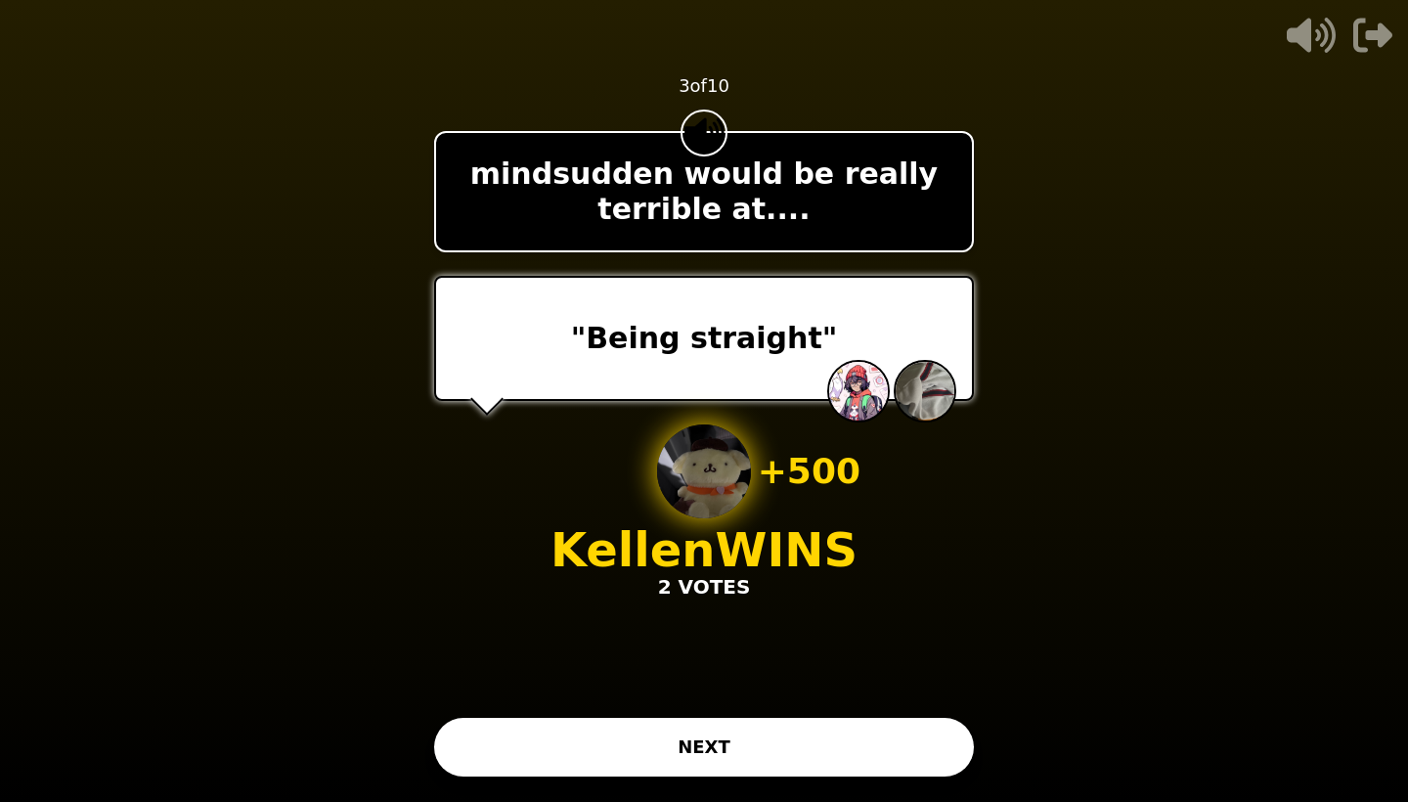
click at [713, 731] on button "NEXT" at bounding box center [704, 747] width 540 height 59
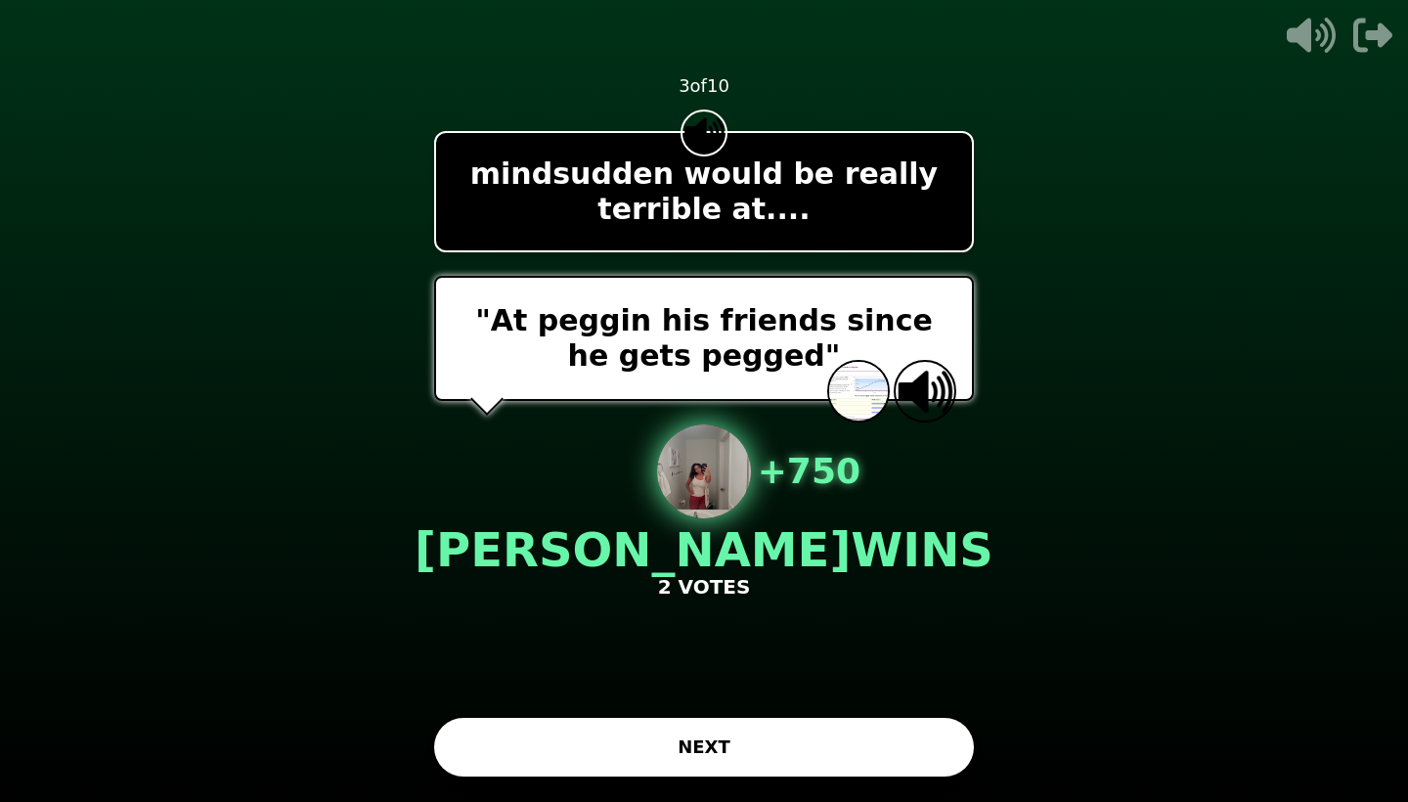
click at [725, 753] on button "NEXT" at bounding box center [704, 747] width 540 height 59
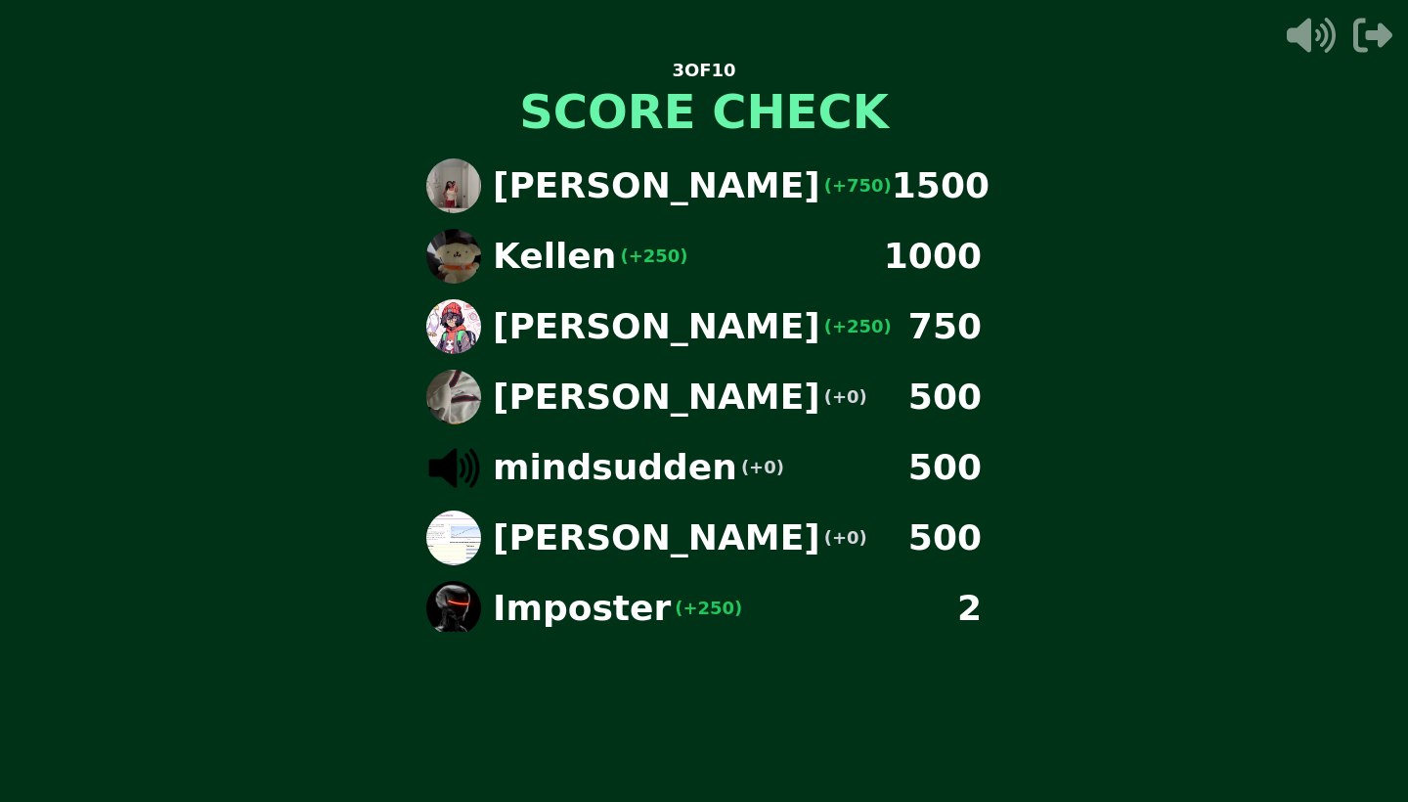
scroll to position [0, 0]
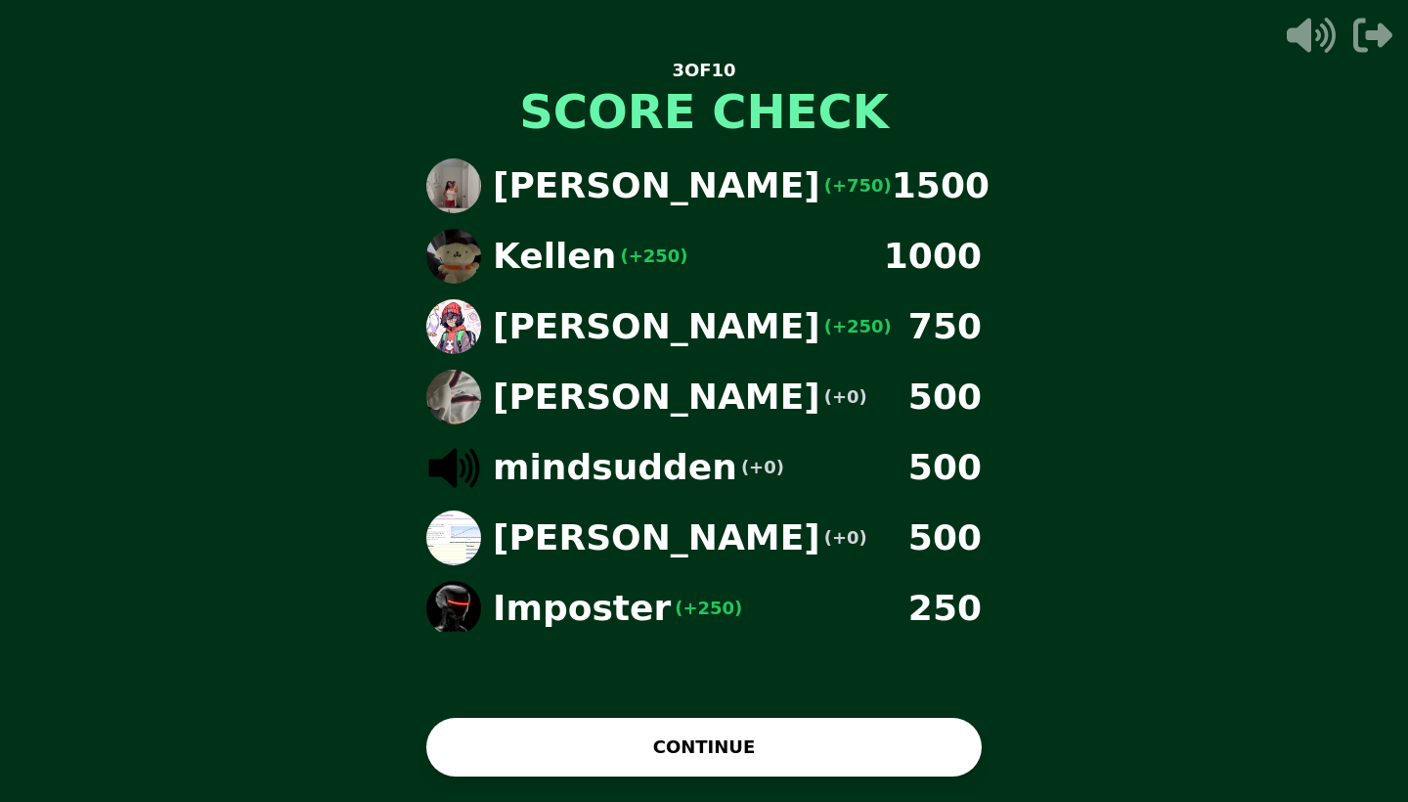
click at [683, 738] on button "CONTINUE" at bounding box center [703, 747] width 555 height 59
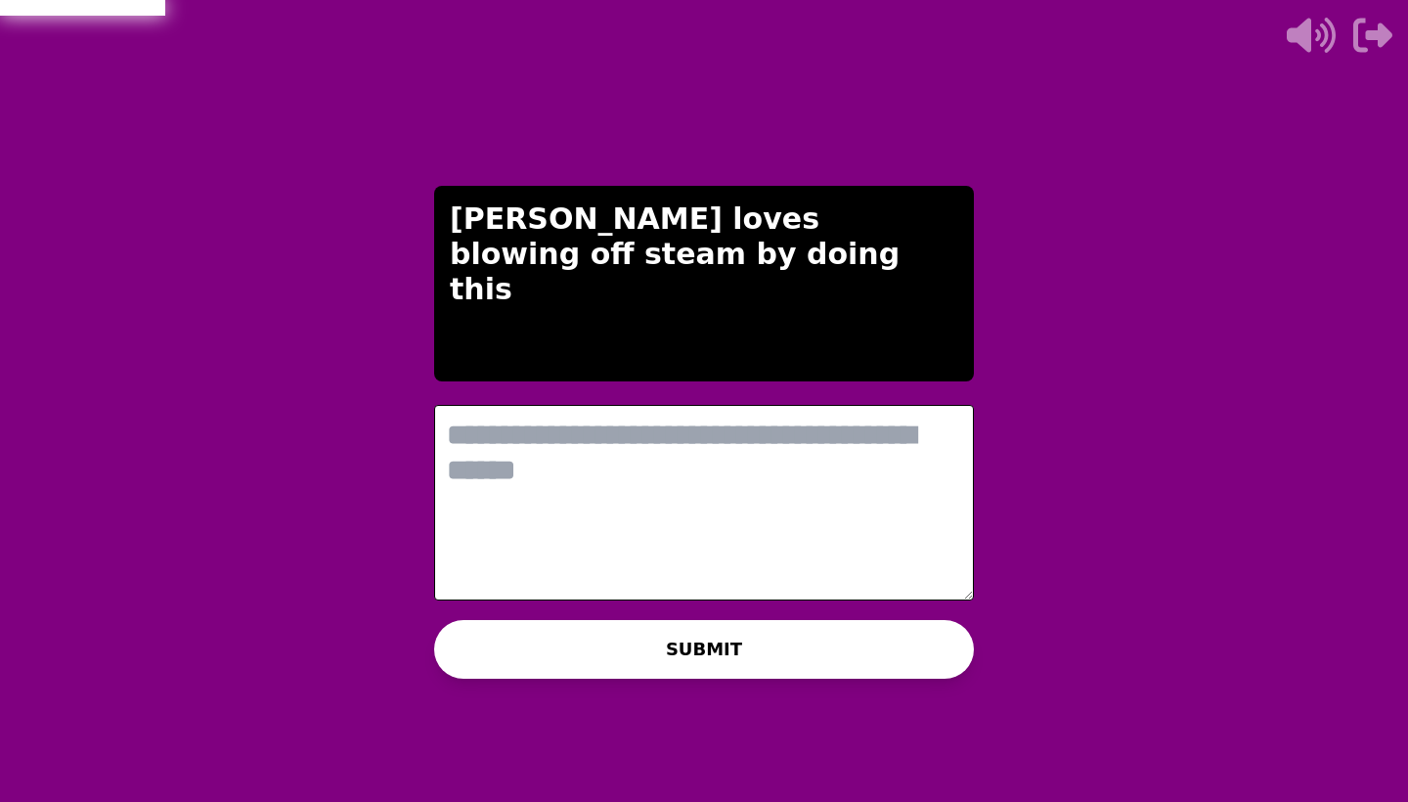
click at [704, 554] on textarea at bounding box center [704, 503] width 540 height 196
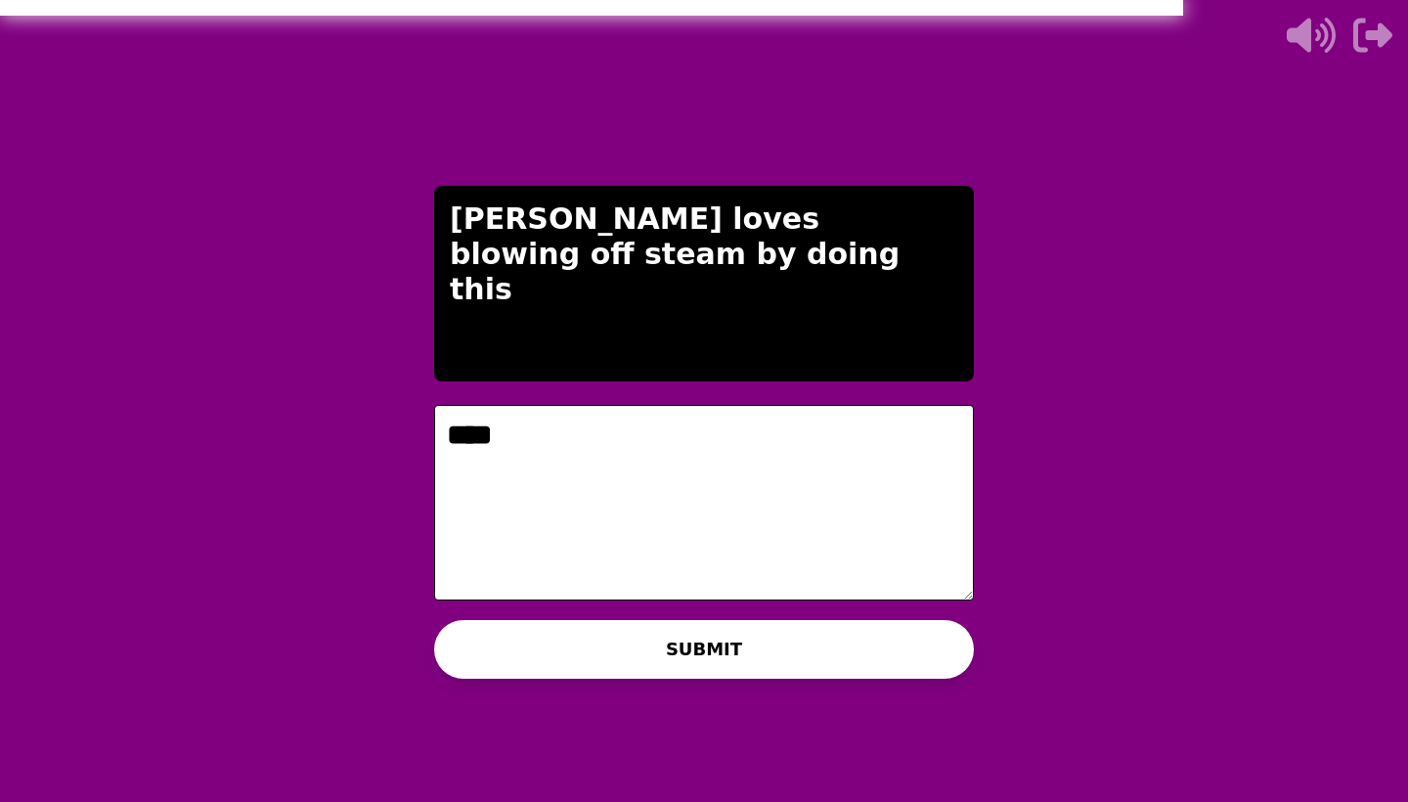
type textarea "****"
click at [719, 650] on button "SUBMIT" at bounding box center [704, 649] width 540 height 59
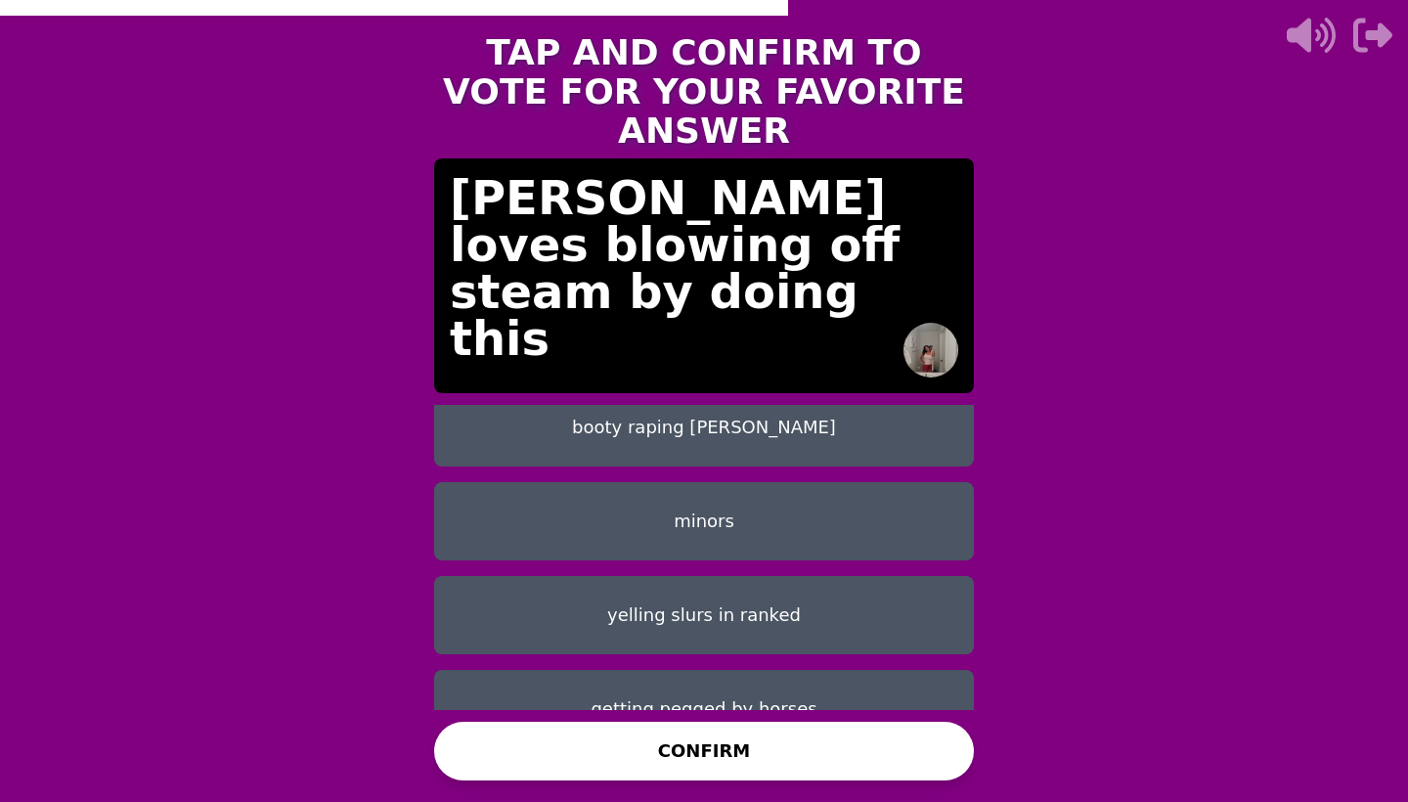
scroll to position [110, 0]
click at [821, 671] on button "getting pegged by horses" at bounding box center [704, 710] width 540 height 78
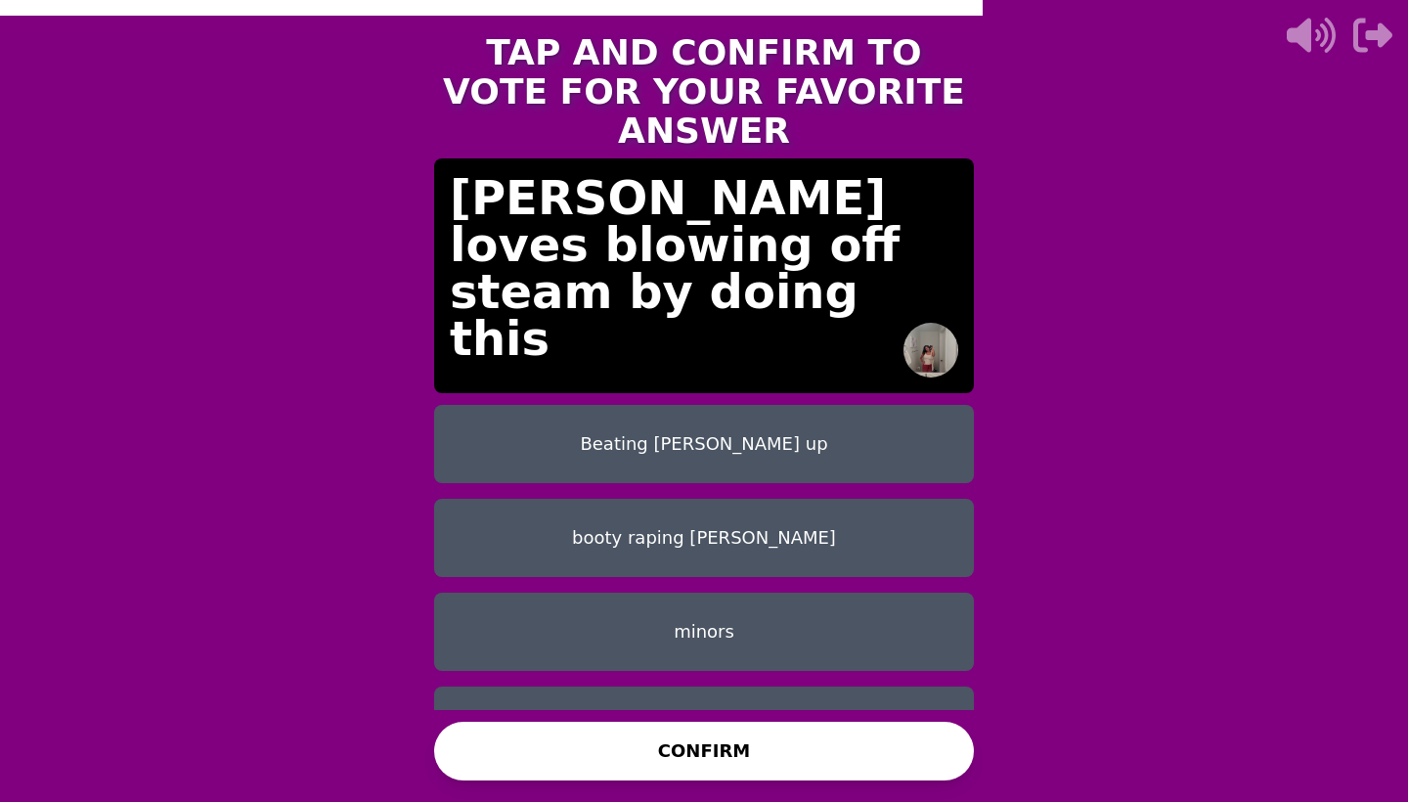
scroll to position [0, 0]
click at [784, 756] on button "CONFIRM" at bounding box center [704, 751] width 540 height 59
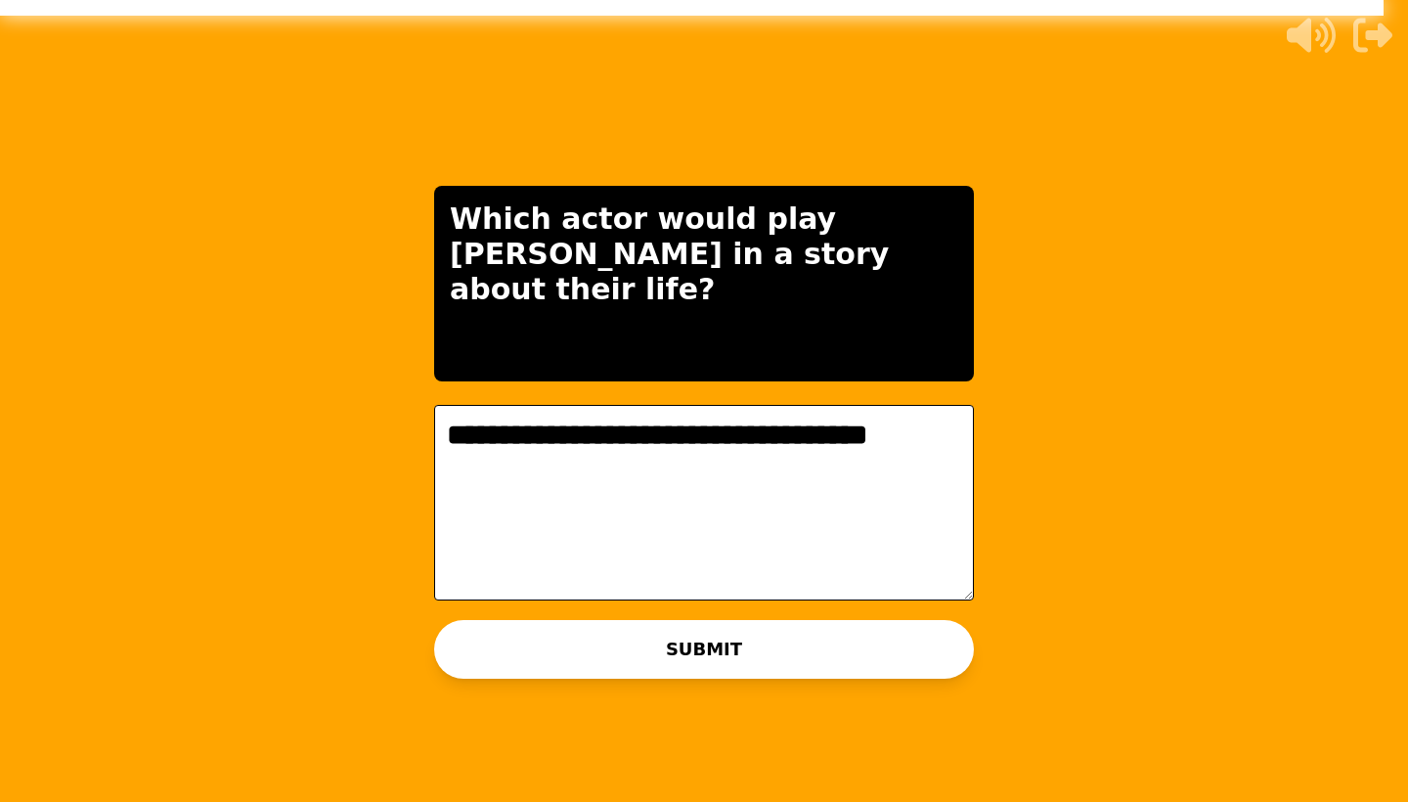
type textarea "**********"
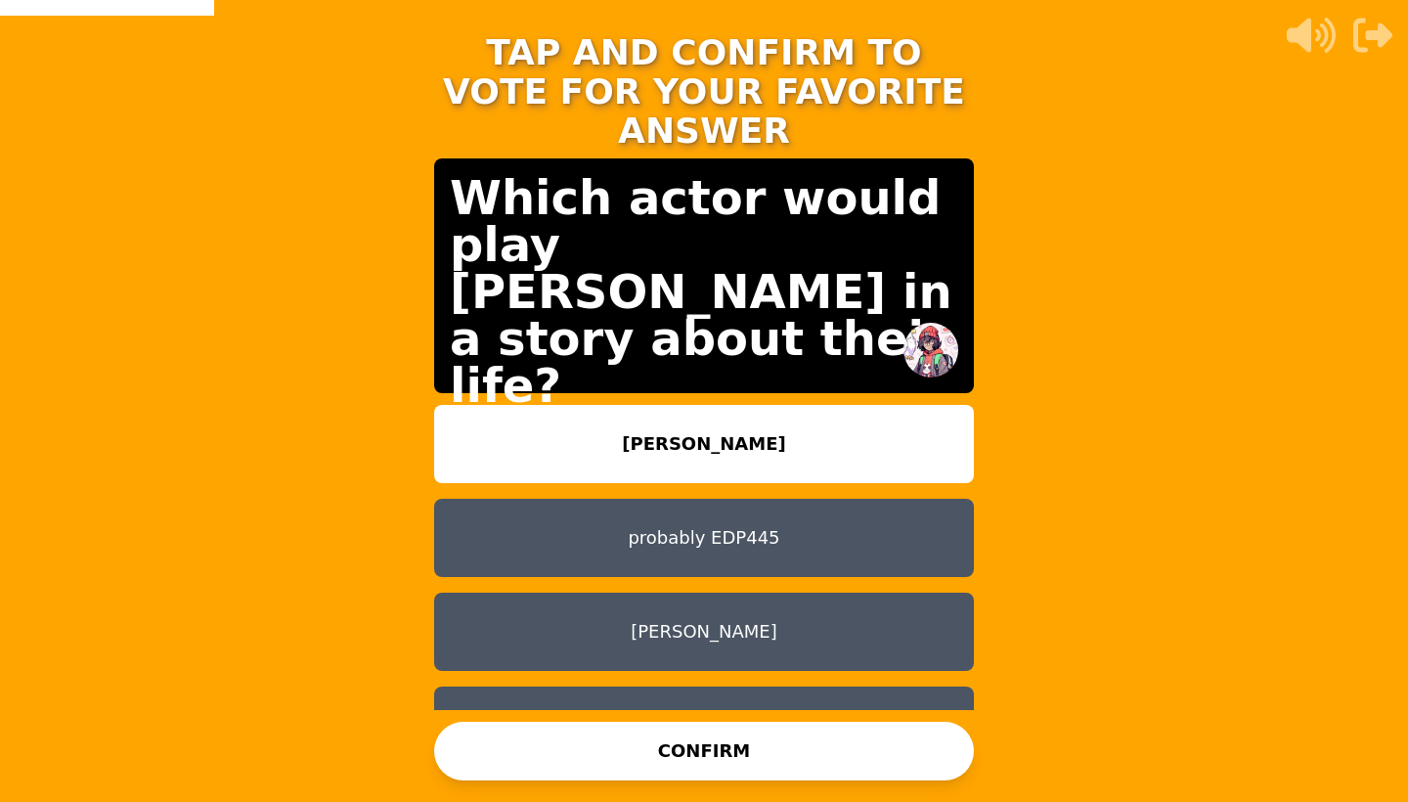
scroll to position [-1, 0]
click at [764, 511] on button "probably EDP445" at bounding box center [704, 538] width 540 height 78
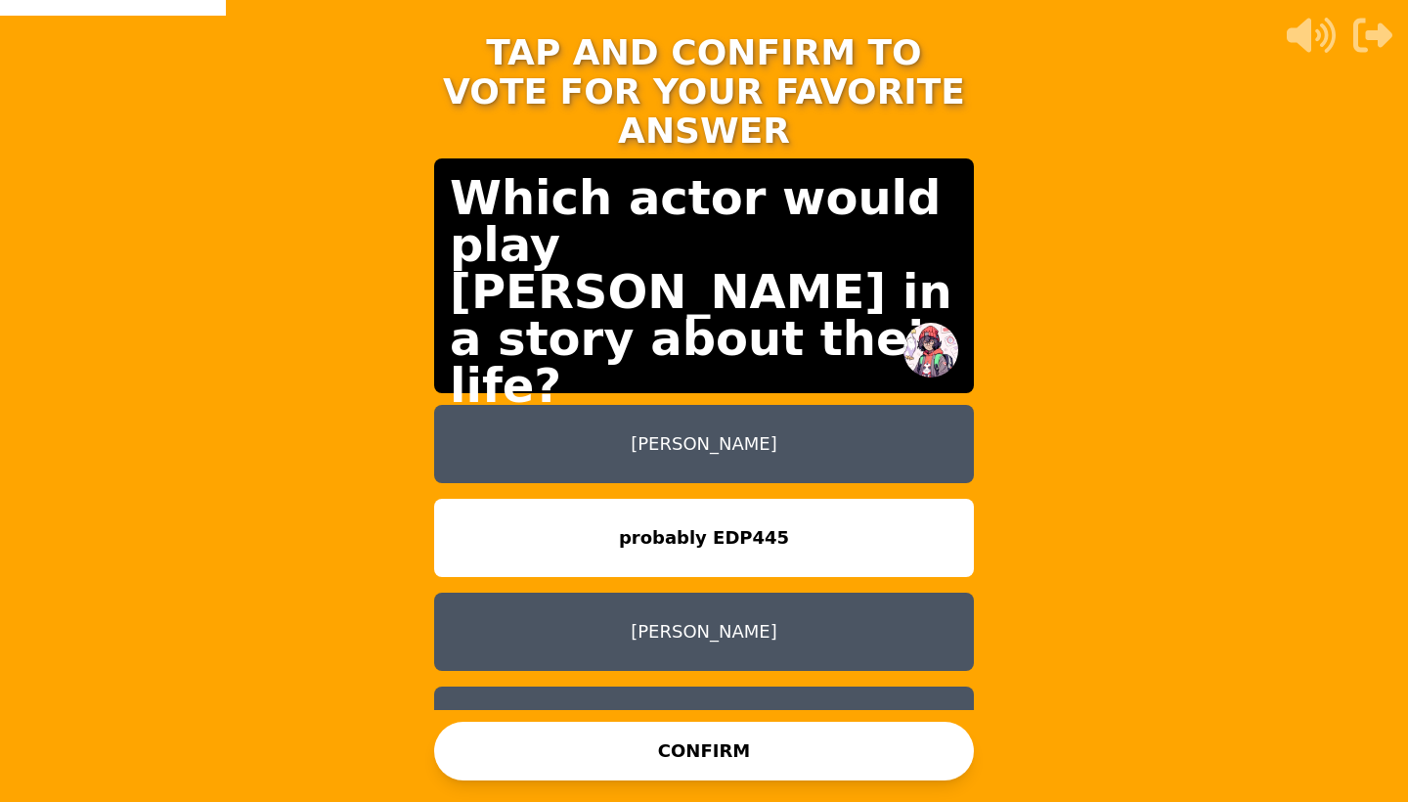
scroll to position [0, 0]
click at [734, 428] on button "[PERSON_NAME]" at bounding box center [704, 444] width 540 height 78
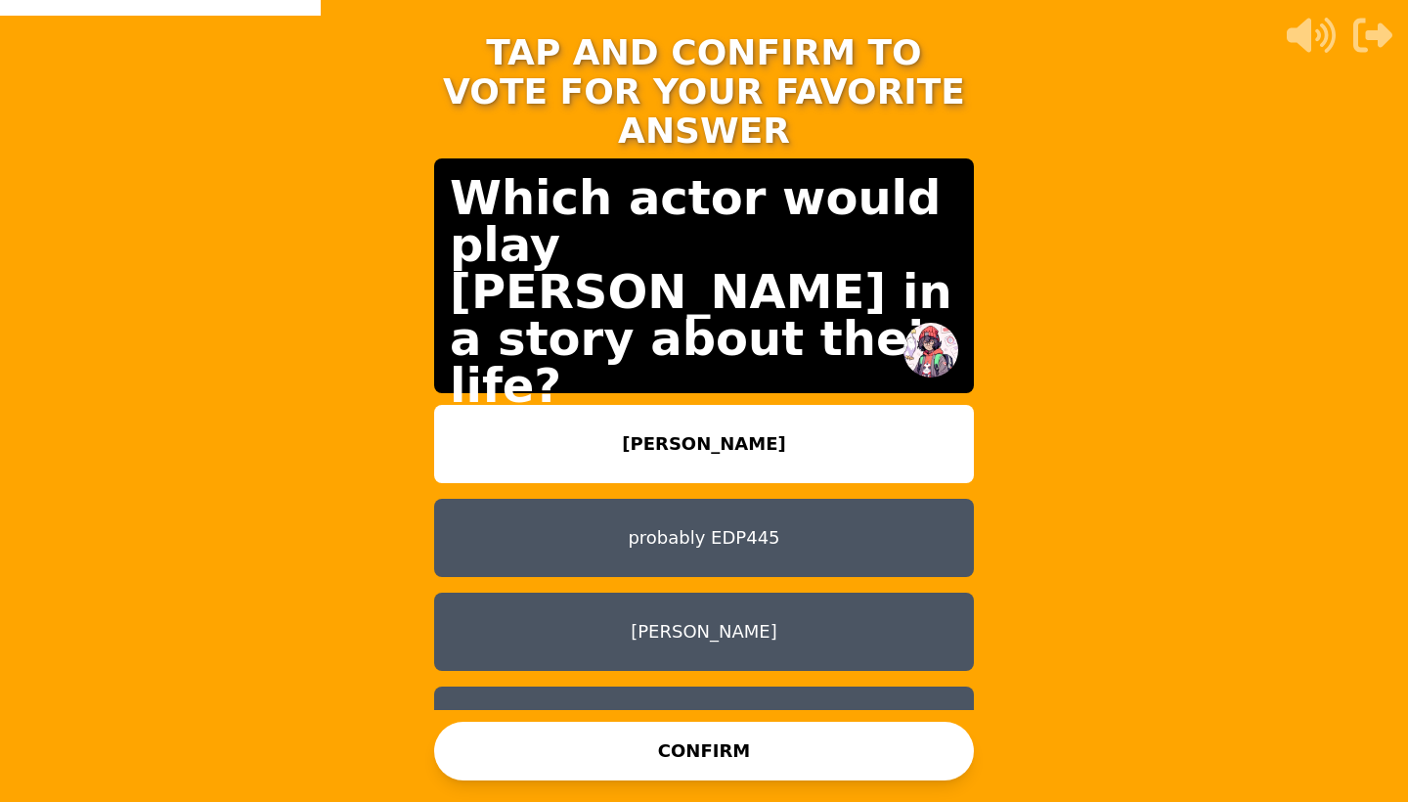
click at [744, 499] on button "probably EDP445" at bounding box center [704, 538] width 540 height 78
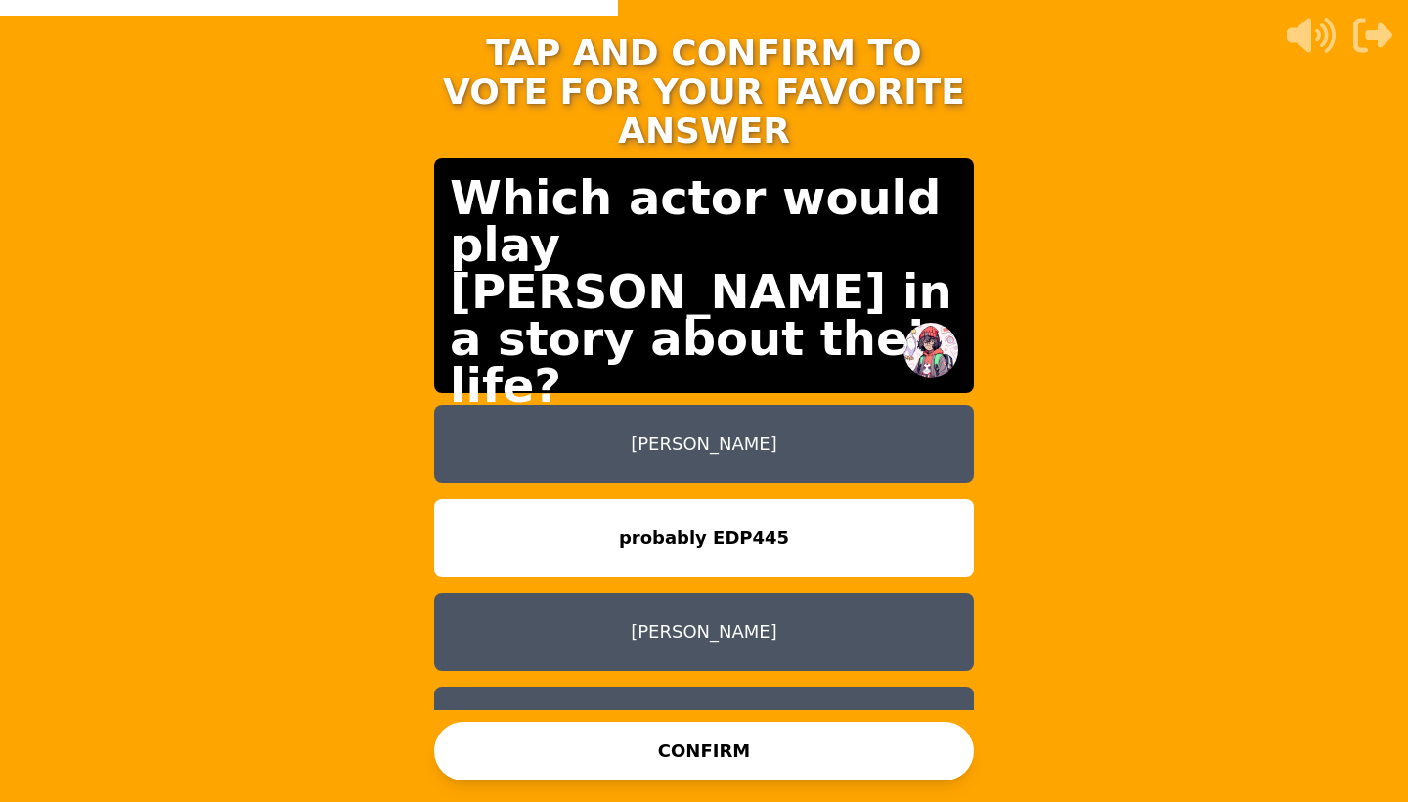
click at [829, 744] on button "CONFIRM" at bounding box center [704, 751] width 540 height 59
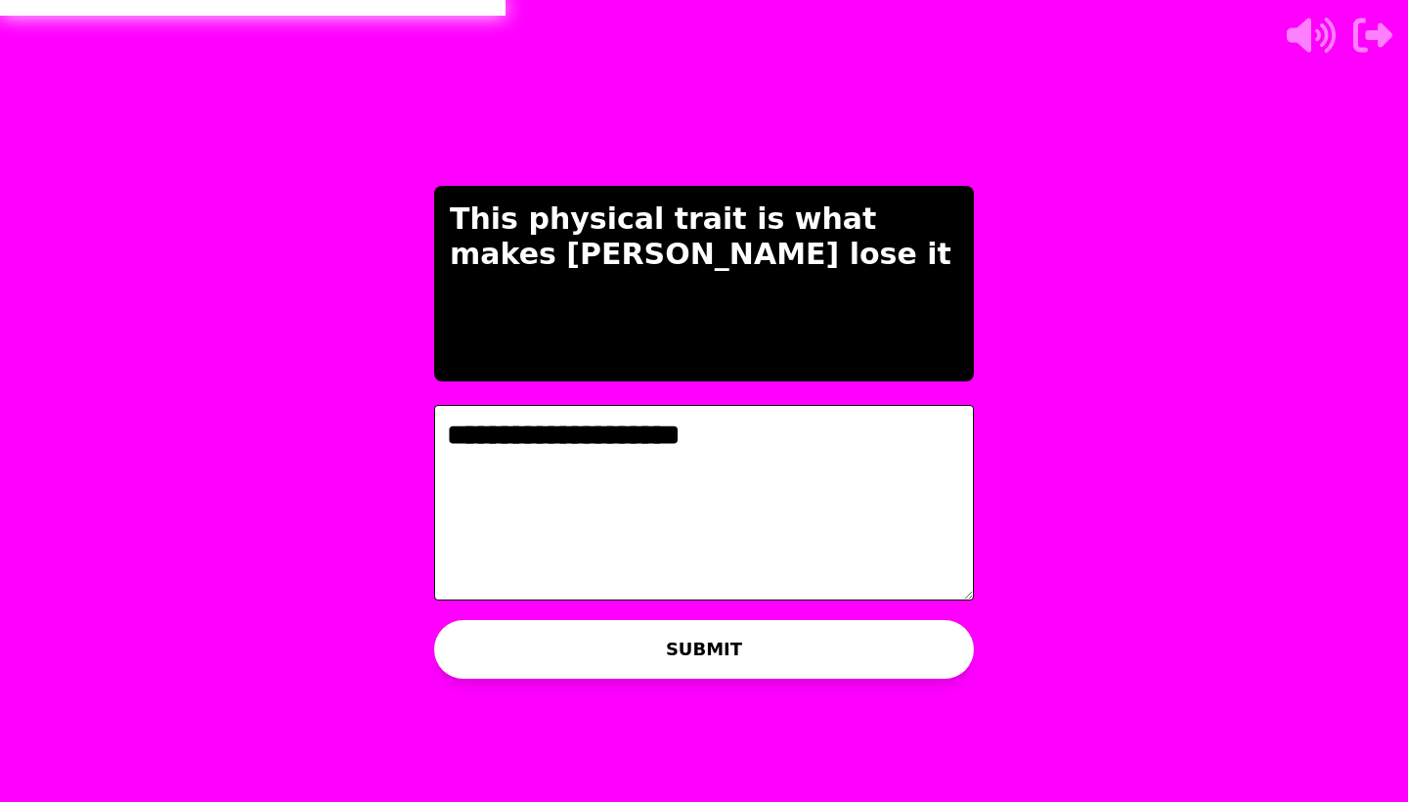
type textarea "**********"
click at [825, 642] on button "SUBMIT" at bounding box center [704, 649] width 540 height 59
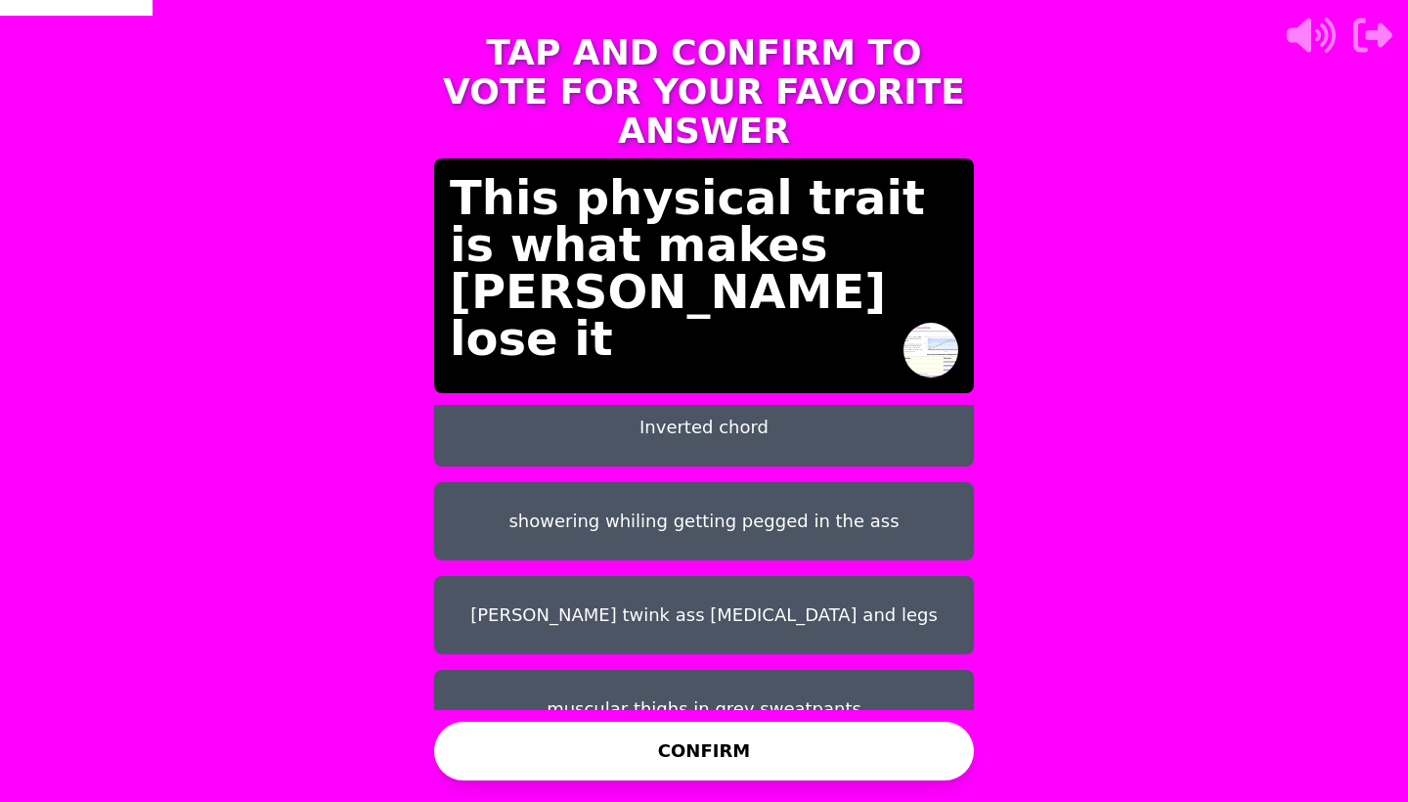
scroll to position [110, 0]
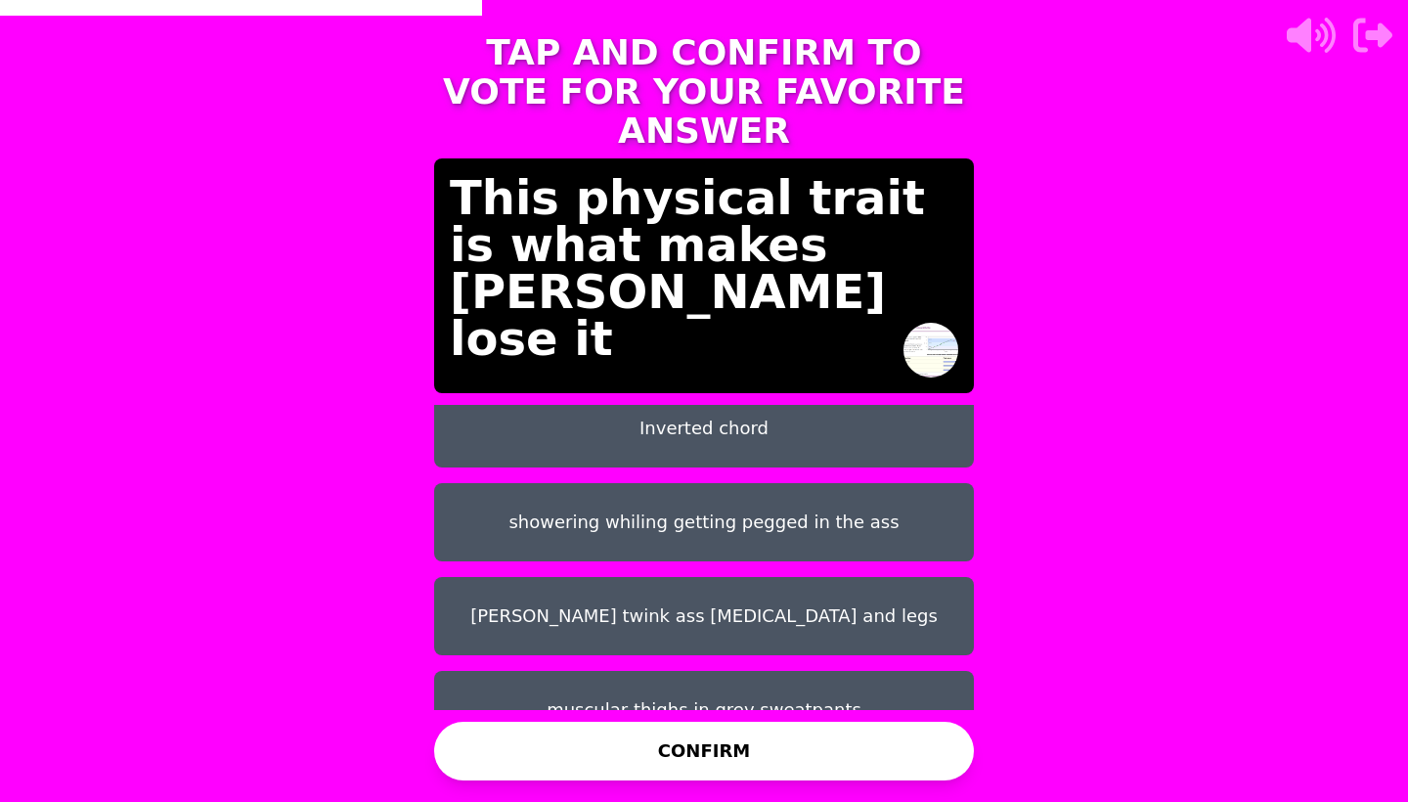
click at [738, 577] on button "[PERSON_NAME] twink ass [MEDICAL_DATA] and legs" at bounding box center [704, 616] width 540 height 78
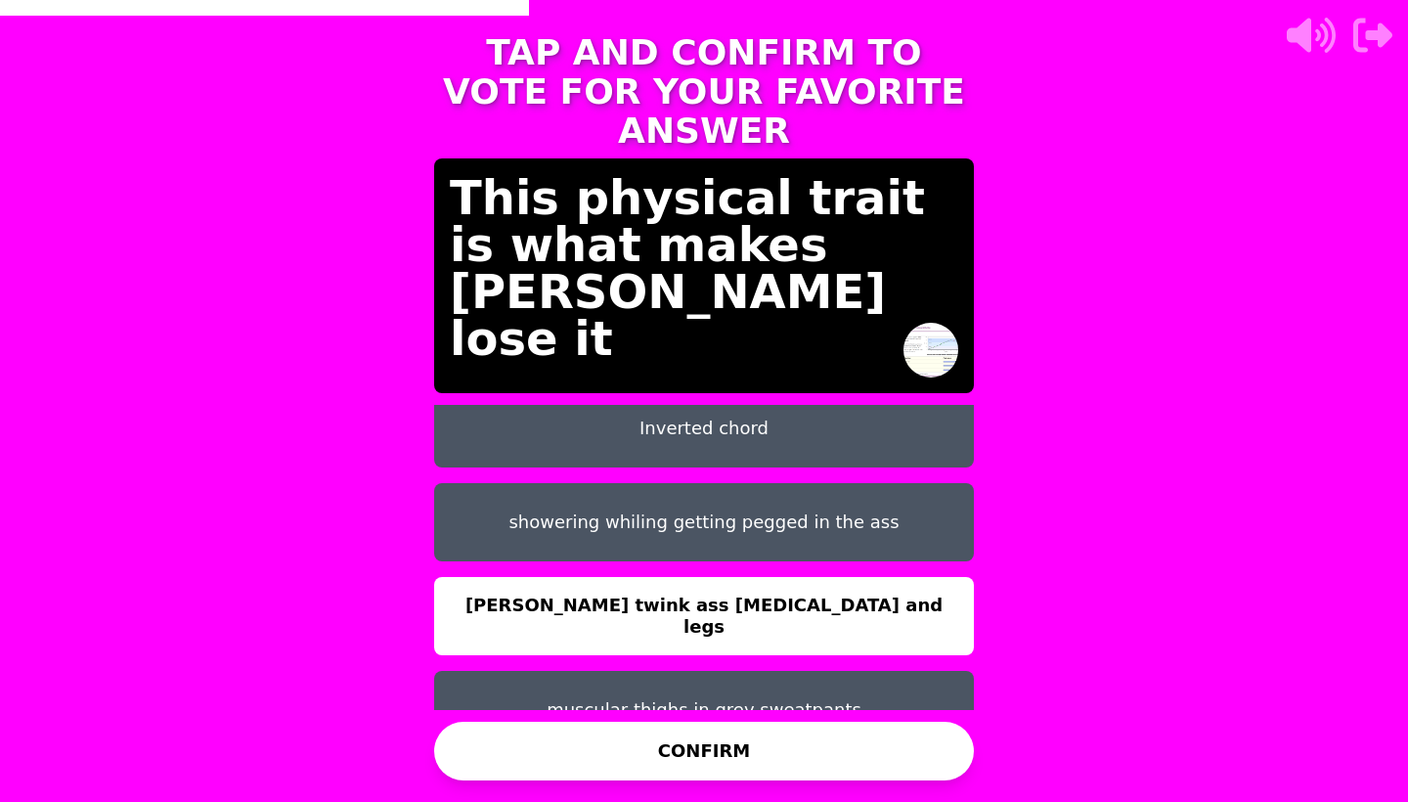
click at [758, 769] on button "CONFIRM" at bounding box center [704, 751] width 540 height 59
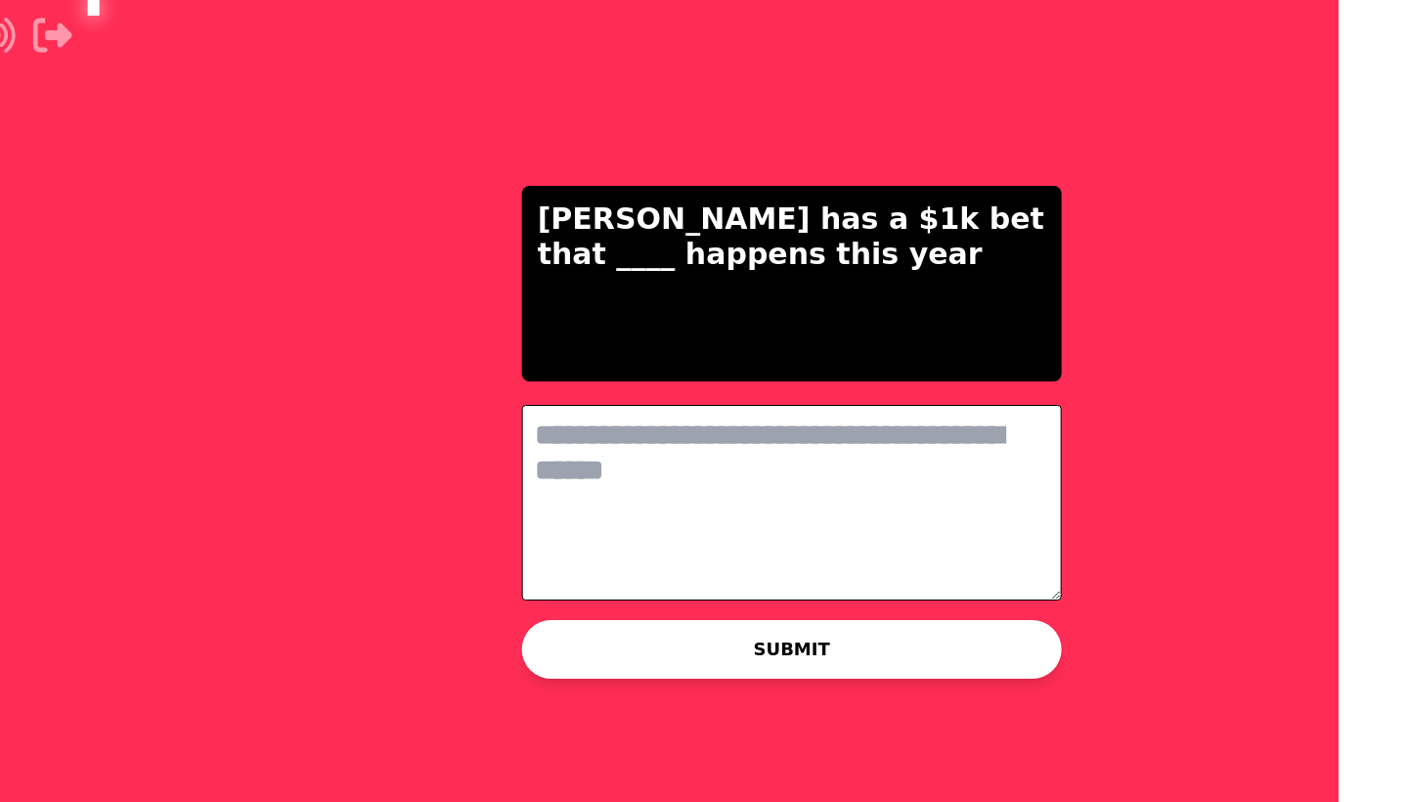
scroll to position [0, 0]
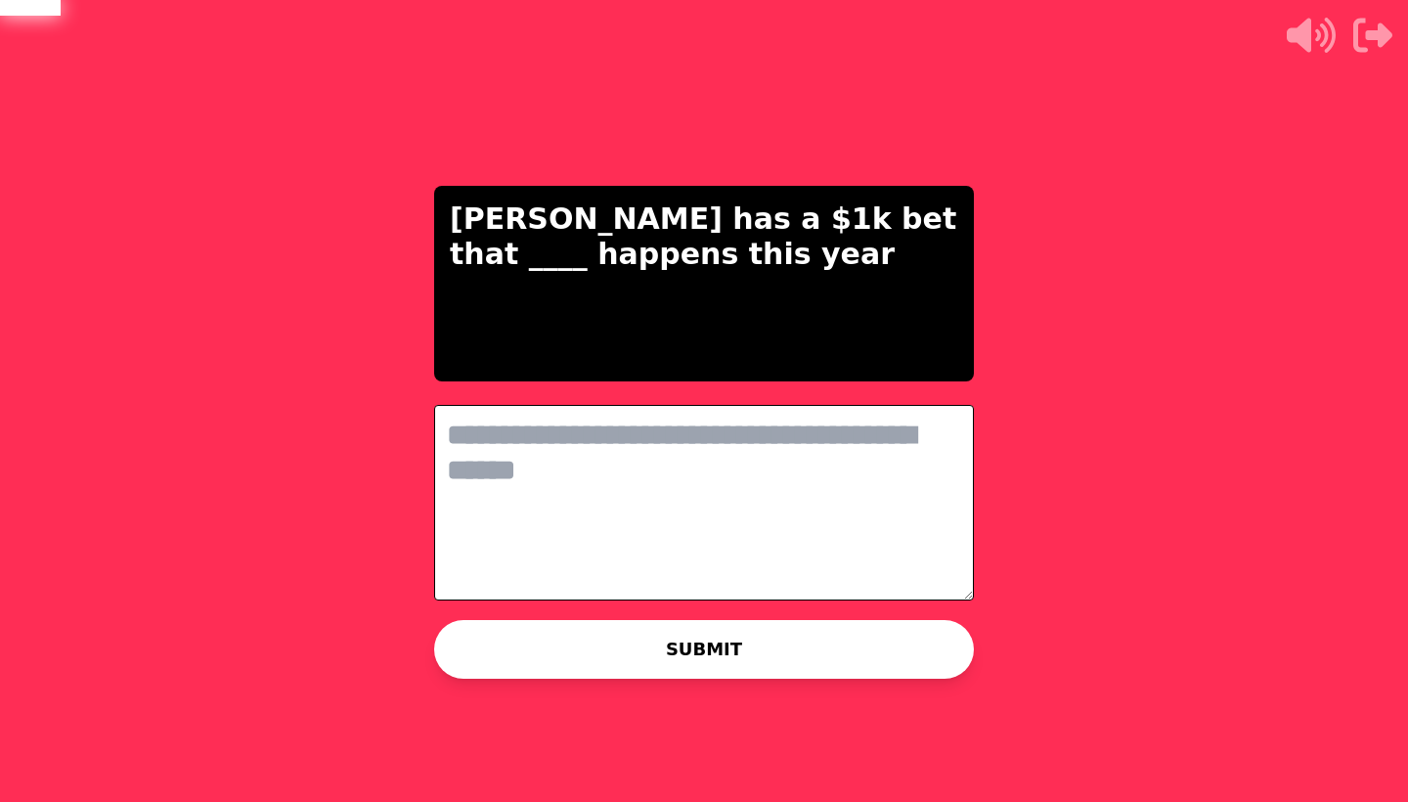
click at [797, 514] on textarea at bounding box center [704, 503] width 540 height 196
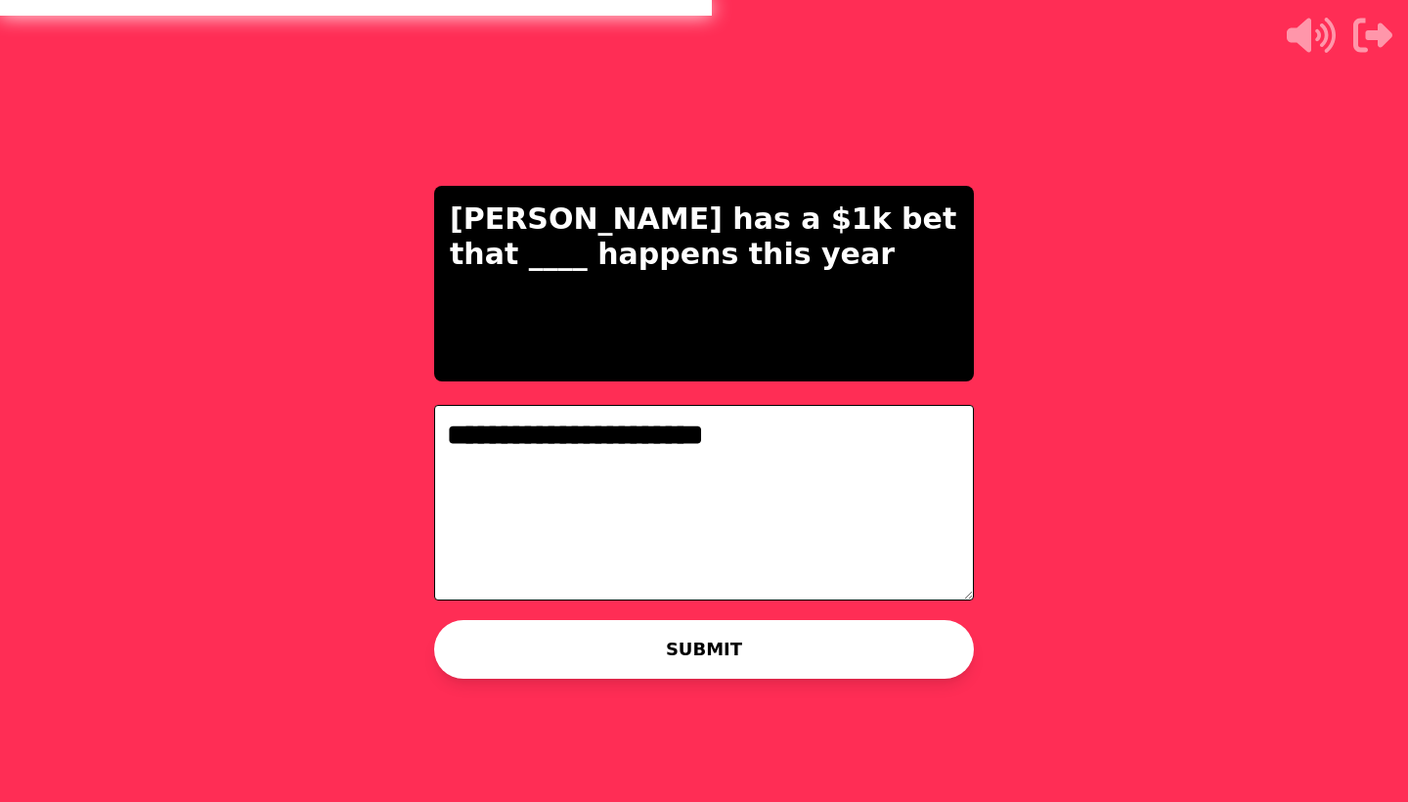
type textarea "**********"
click at [770, 652] on button "SUBMIT" at bounding box center [704, 649] width 540 height 59
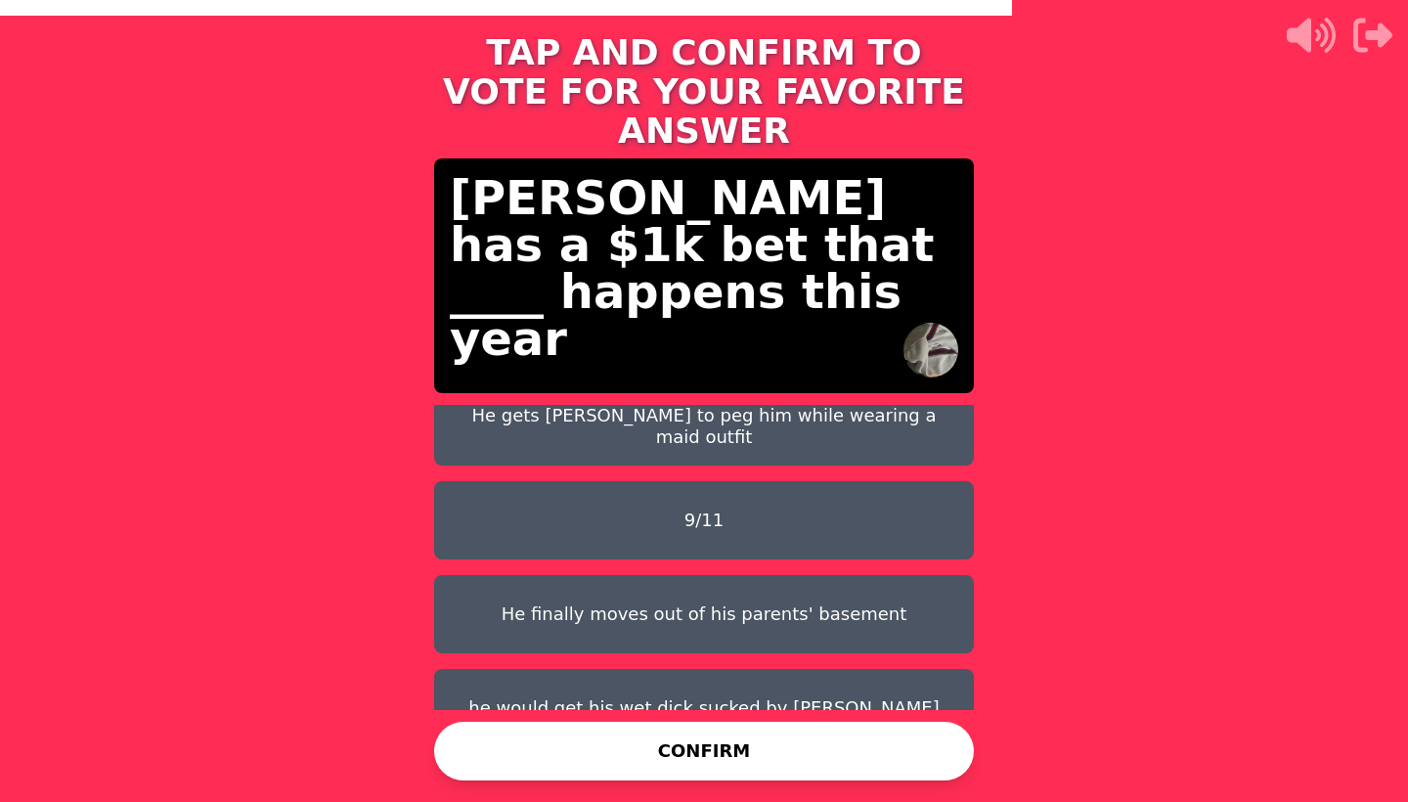
scroll to position [110, 0]
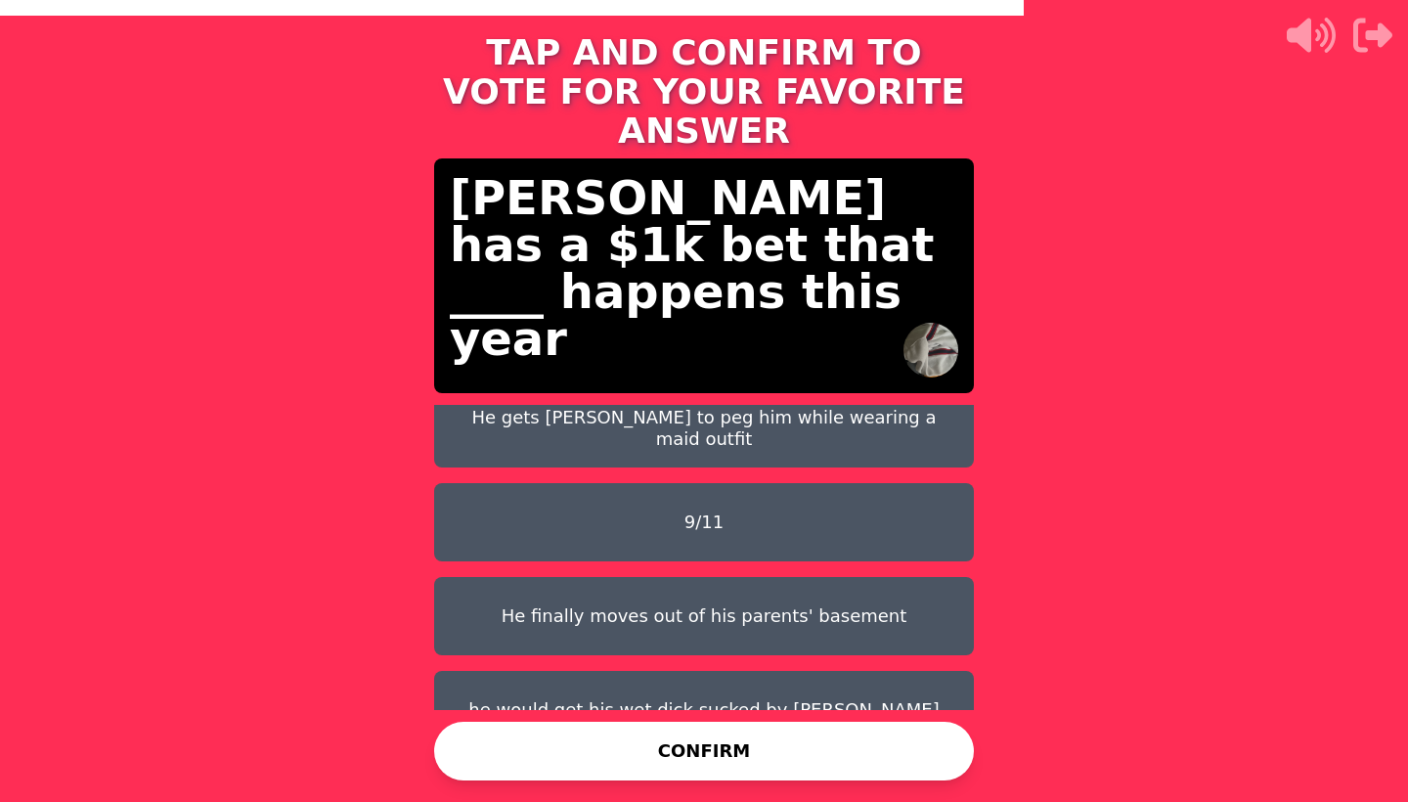
click at [773, 671] on button "he would get his wet dick sucked by [PERSON_NAME]" at bounding box center [704, 710] width 540 height 78
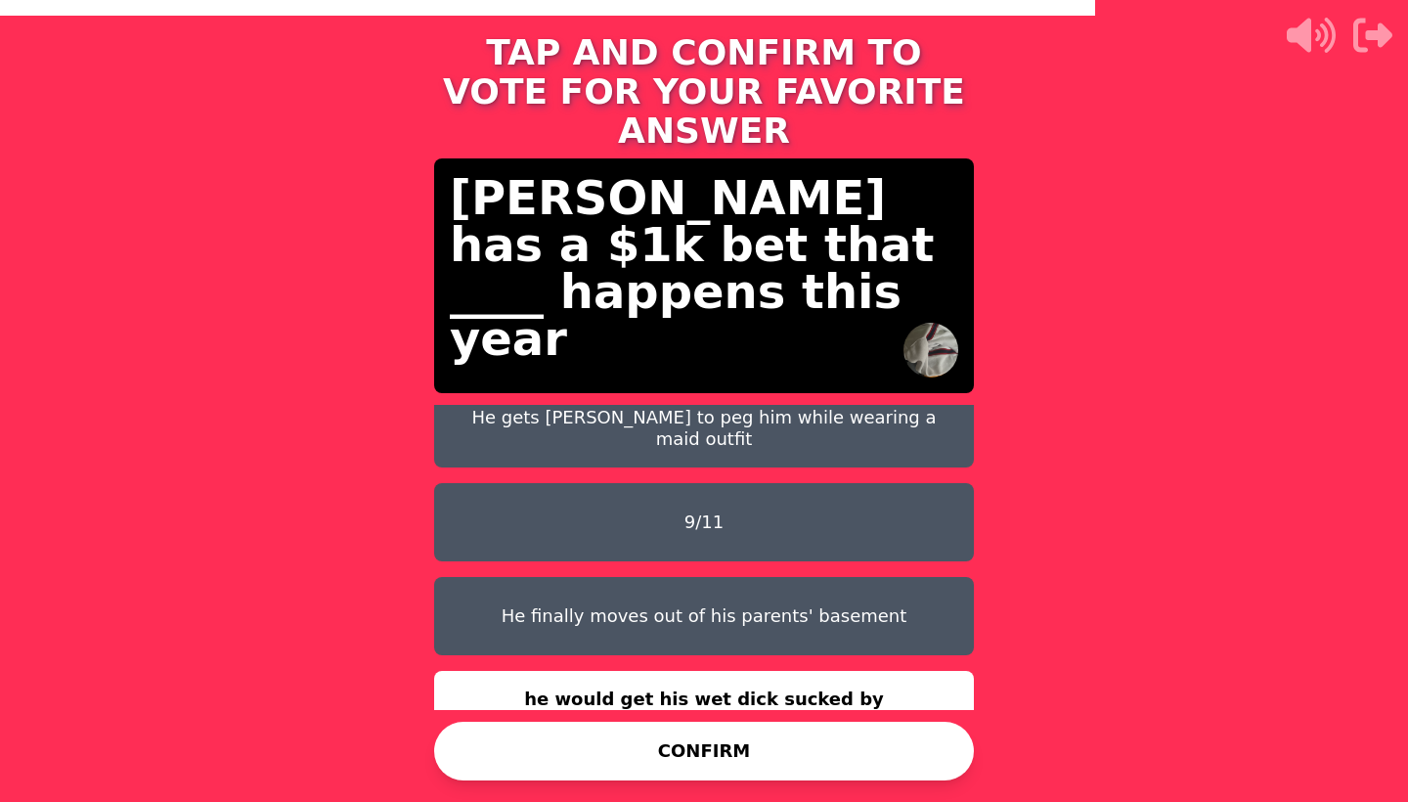
click at [808, 746] on button "CONFIRM" at bounding box center [704, 751] width 540 height 59
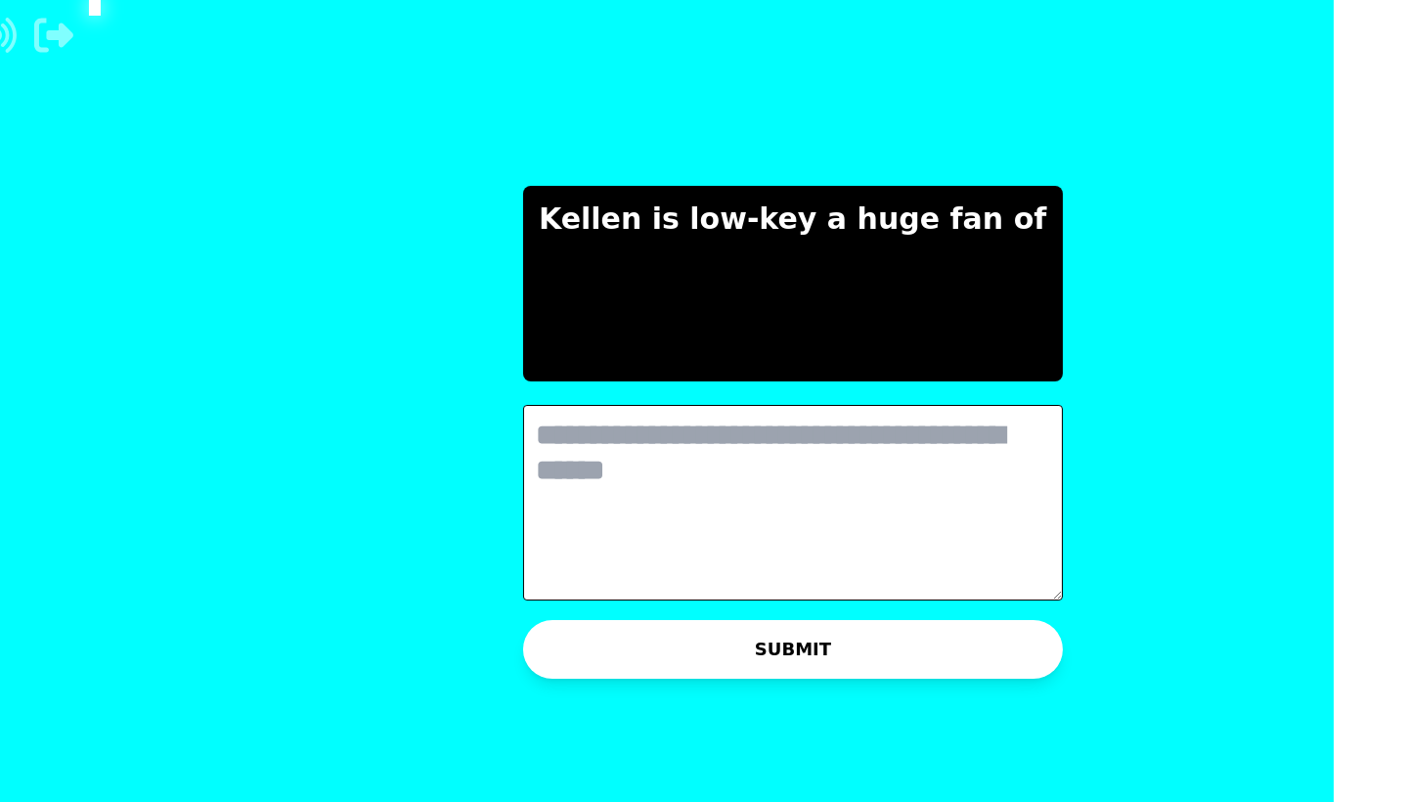
scroll to position [0, 0]
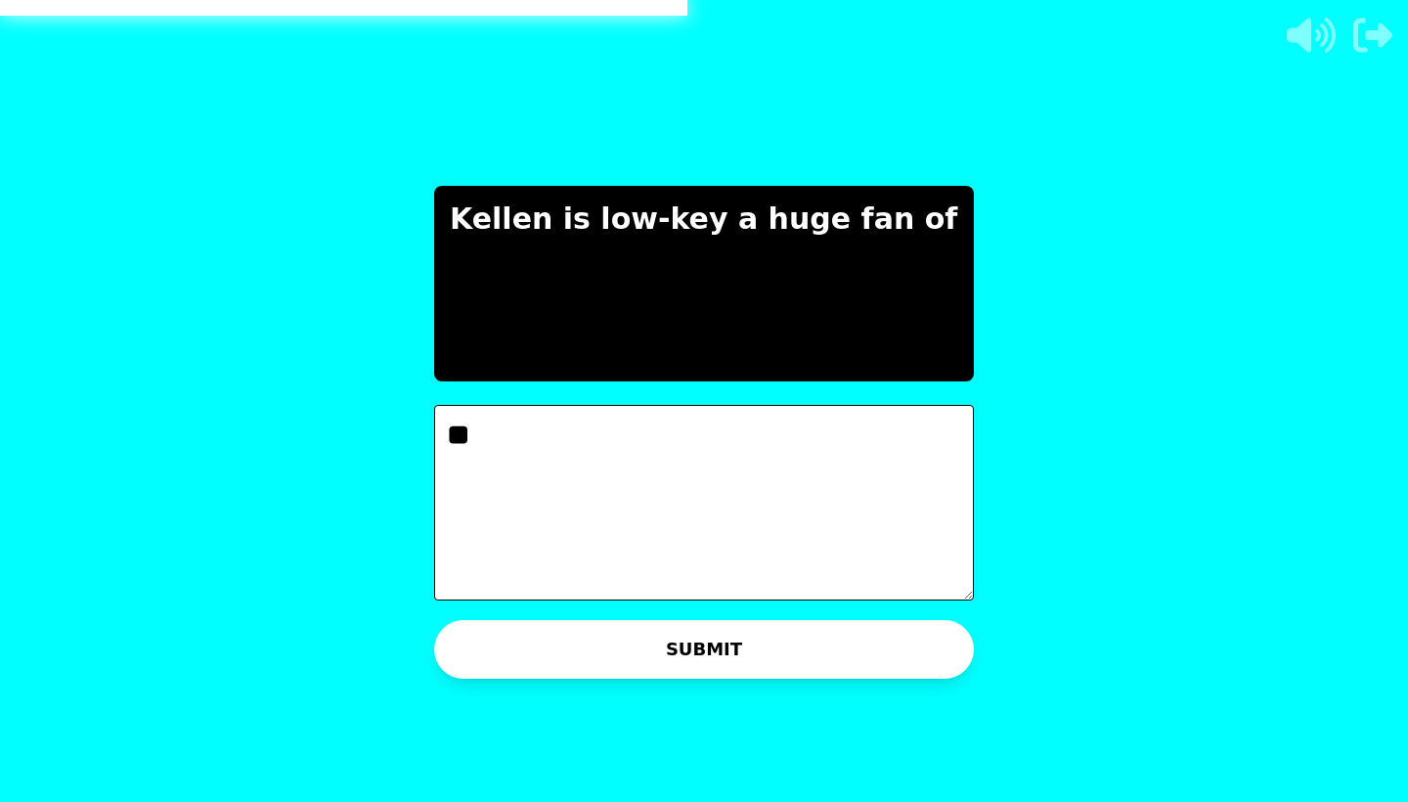
type textarea "*"
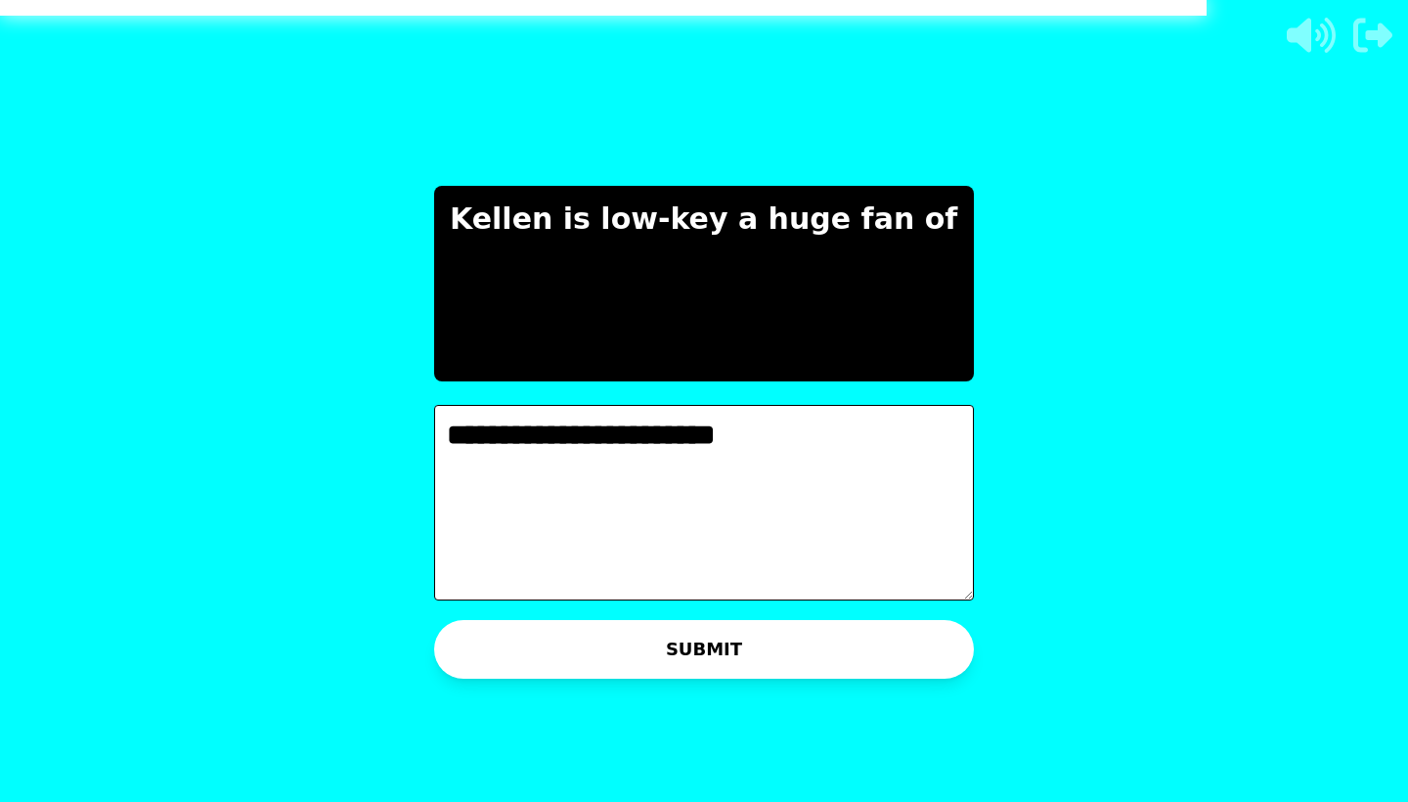
type textarea "**********"
click at [779, 641] on button "SUBMIT" at bounding box center [704, 649] width 540 height 59
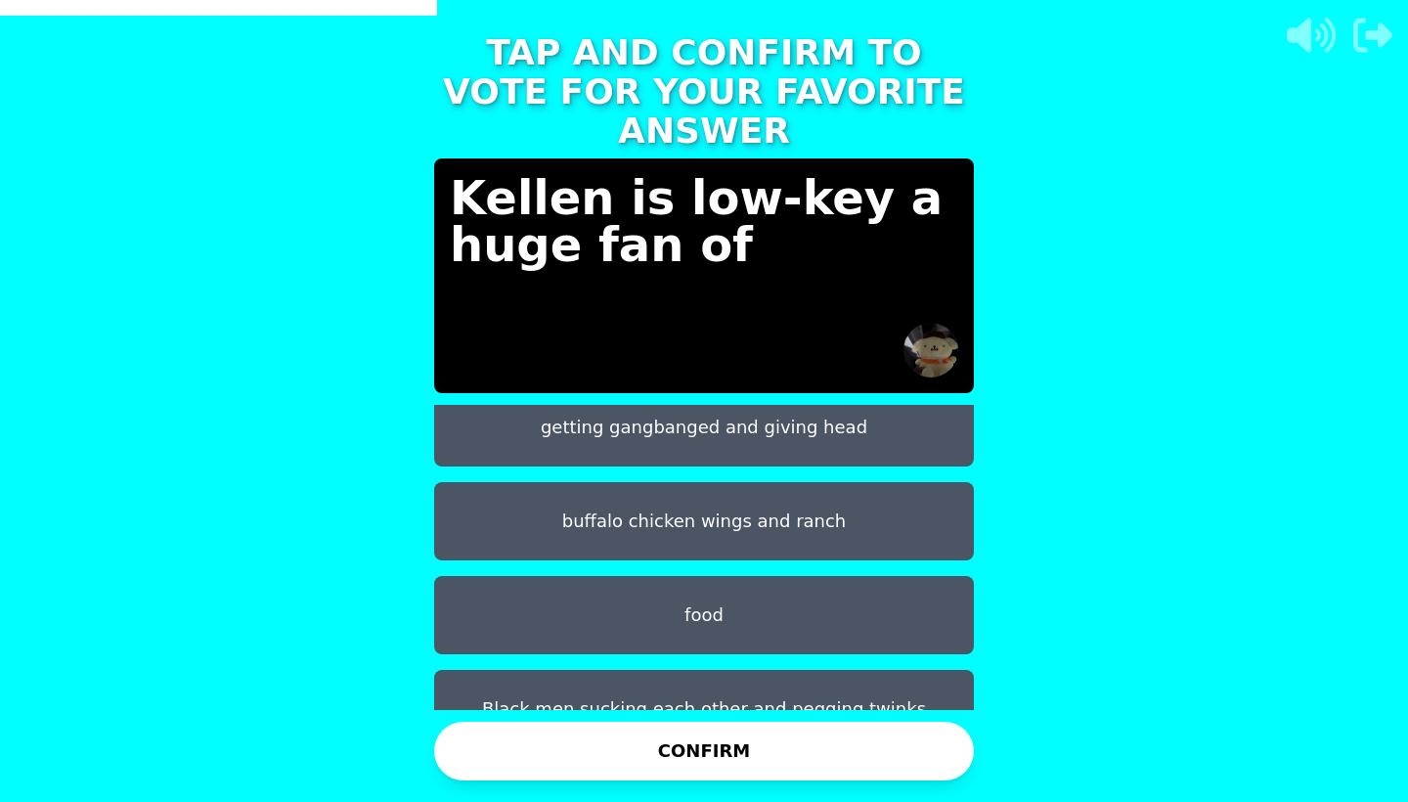
scroll to position [110, 0]
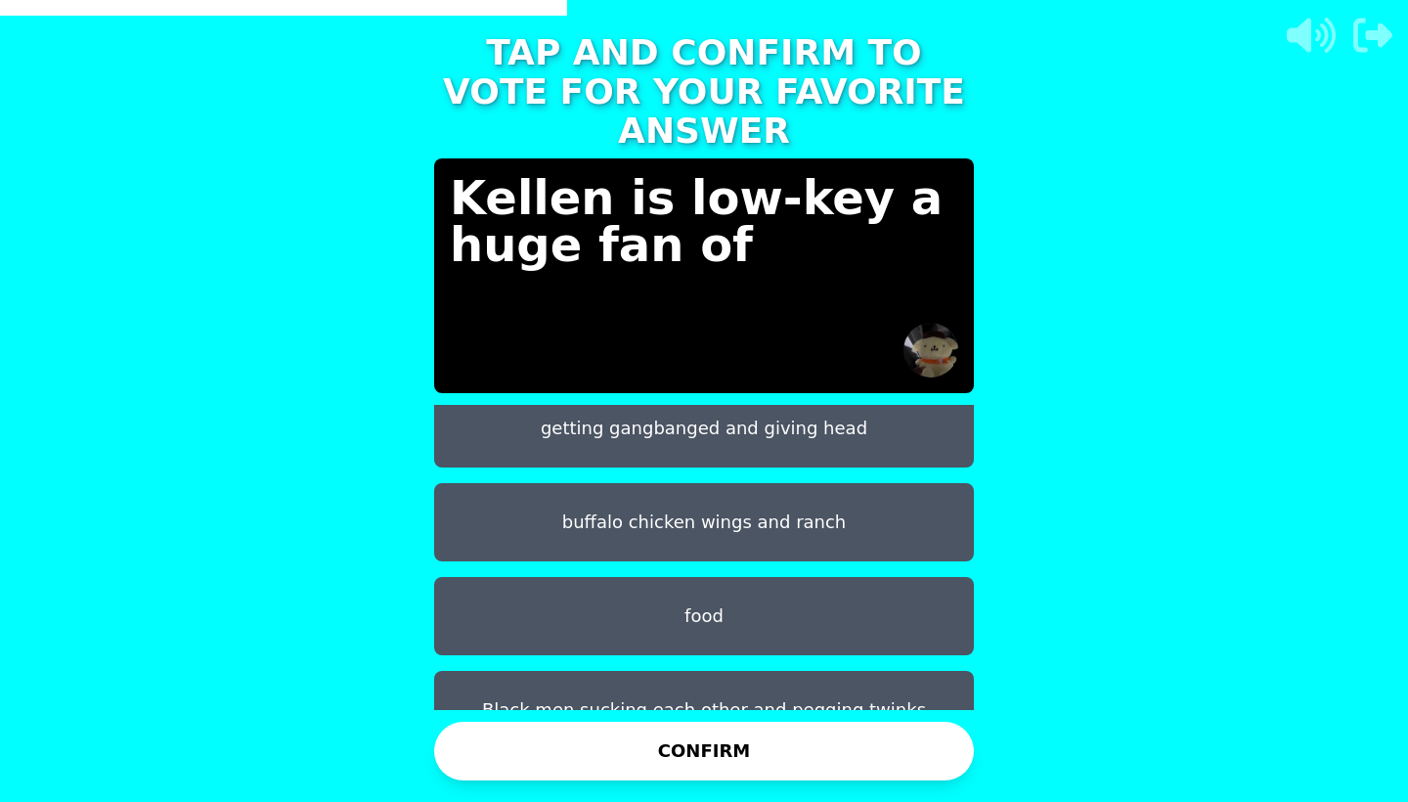
click at [813, 671] on button "Black men sucking each other and pegging twinks" at bounding box center [704, 710] width 540 height 78
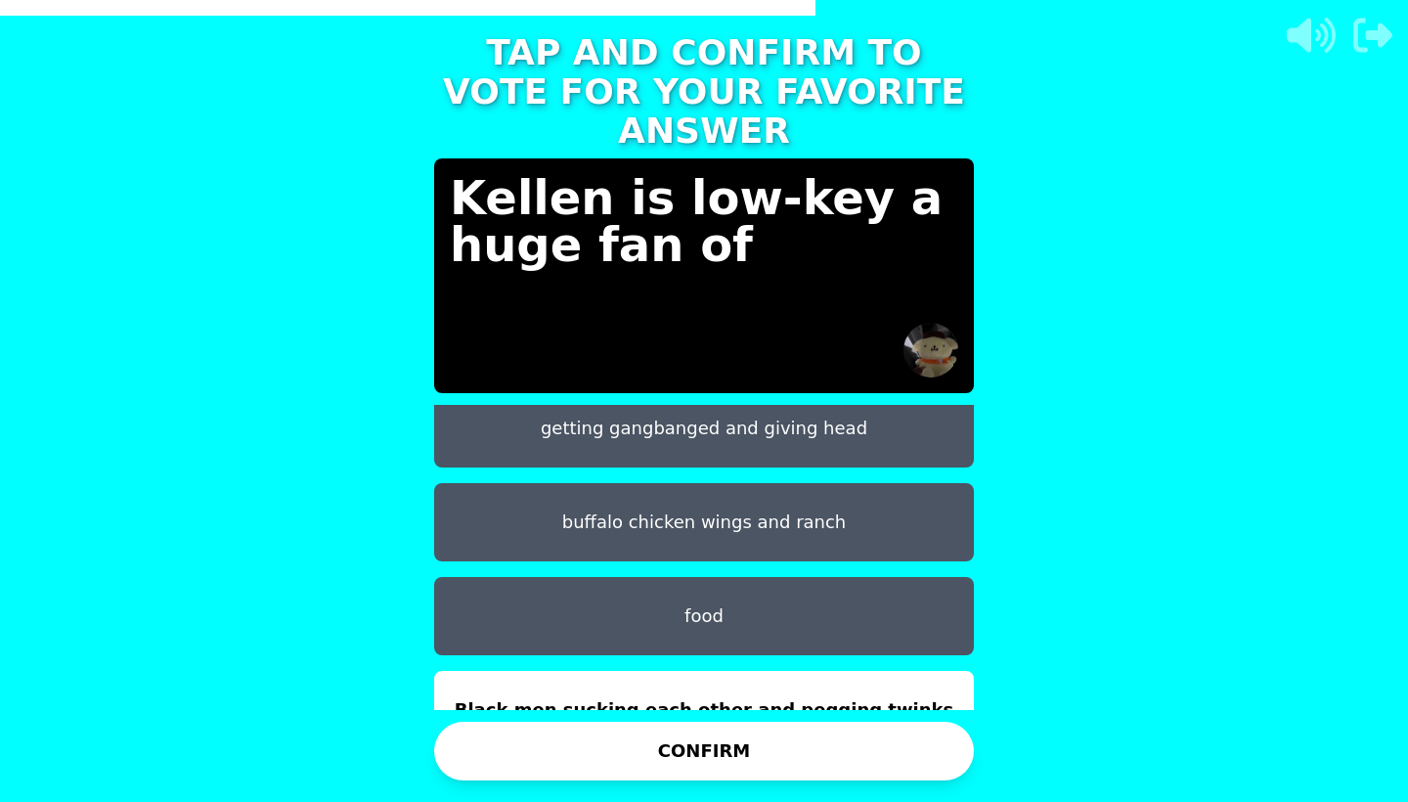
click at [800, 729] on button "CONFIRM" at bounding box center [704, 751] width 540 height 59
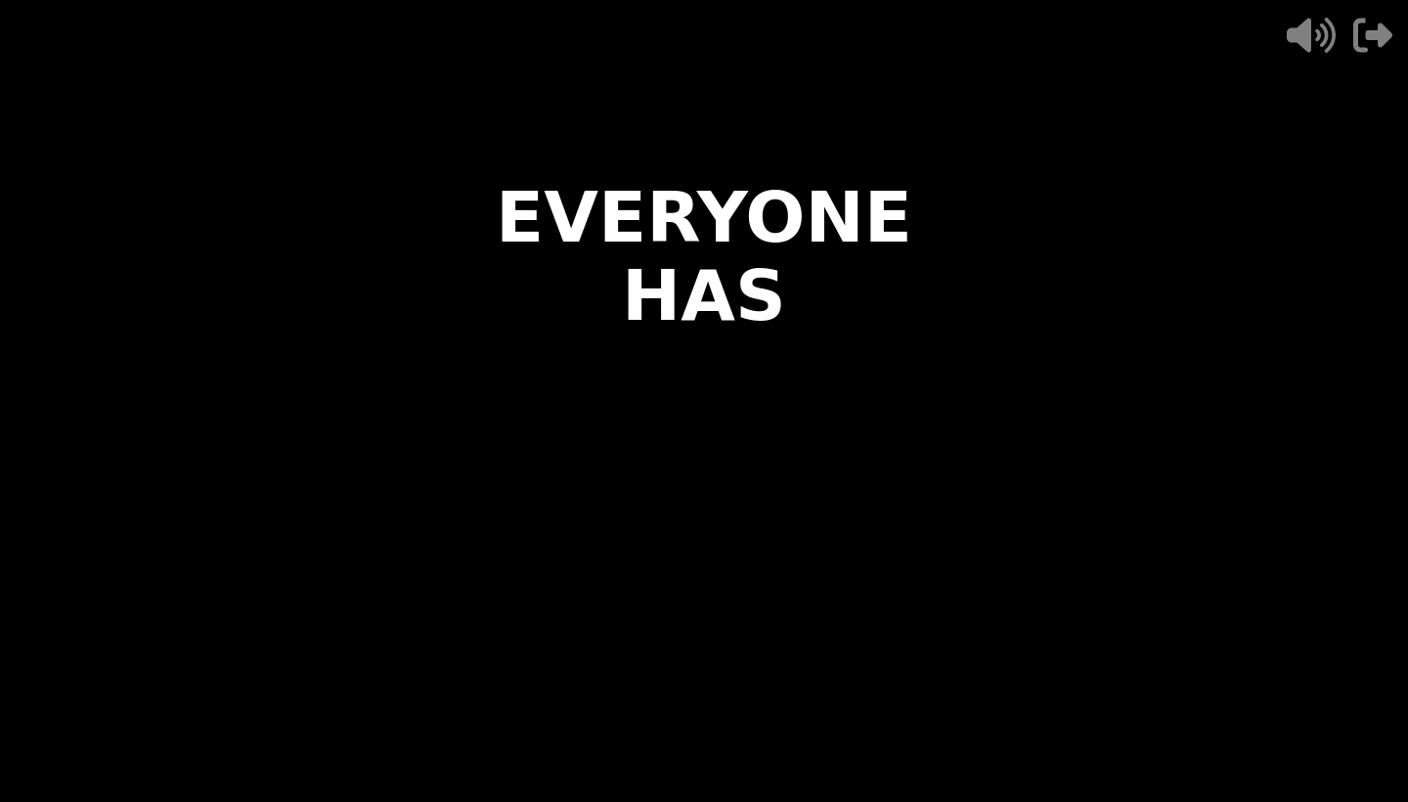
scroll to position [0, 0]
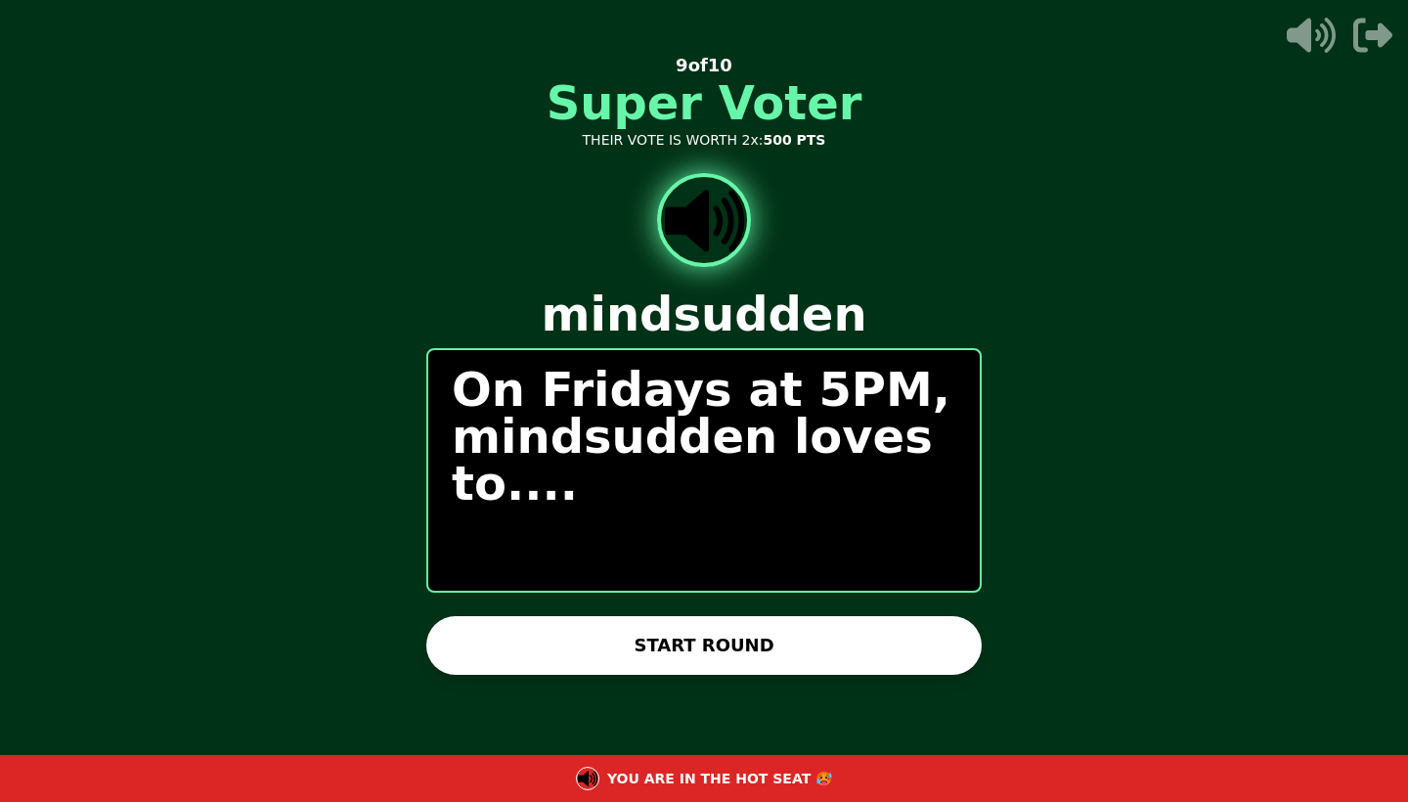
click at [769, 649] on button "START ROUND" at bounding box center [703, 645] width 555 height 59
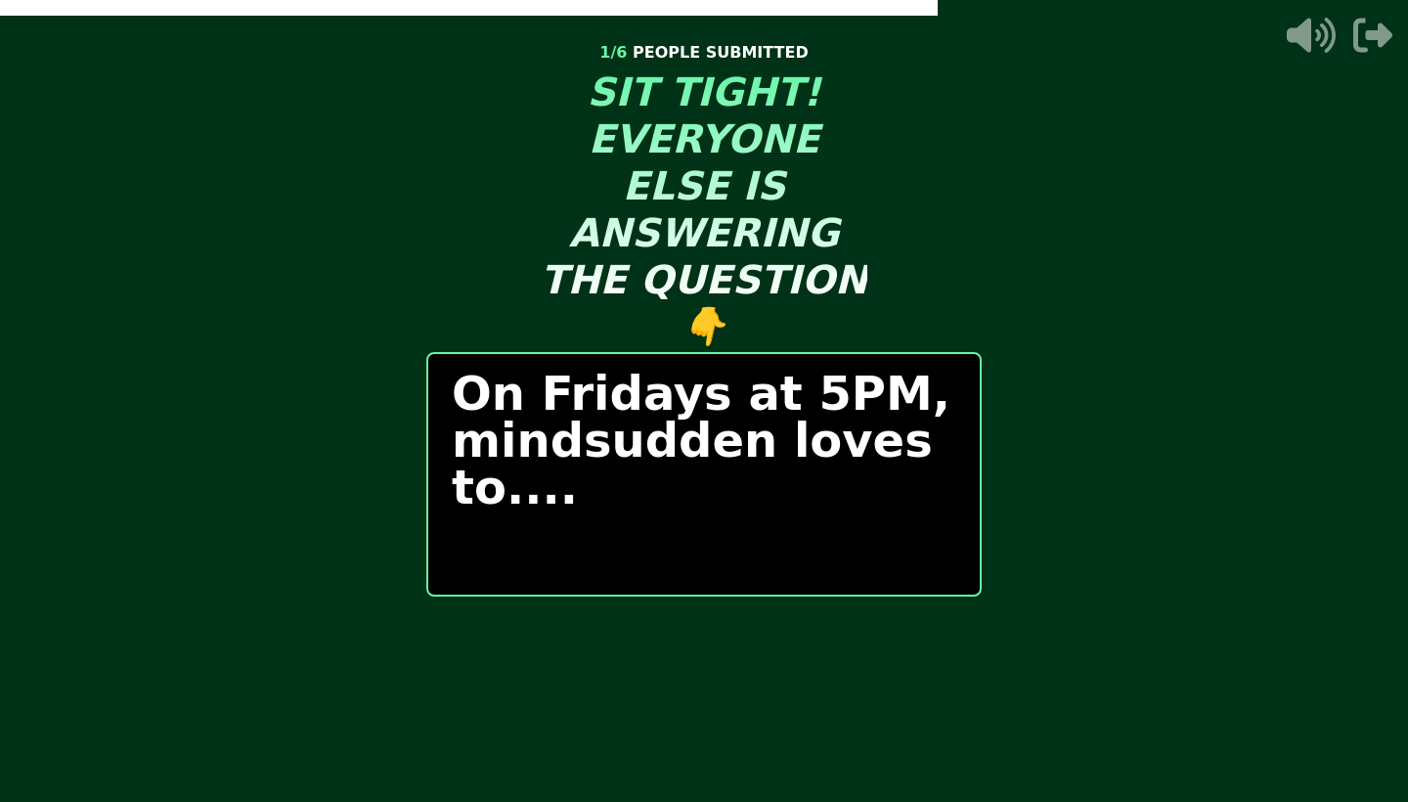
click at [866, 682] on div "1 / 6 PEOPLE SUBMITTED SIT TIGHT! EVERYONE ELSE IS ANSWERING THE QUESTION 👇 On …" at bounding box center [703, 401] width 555 height 782
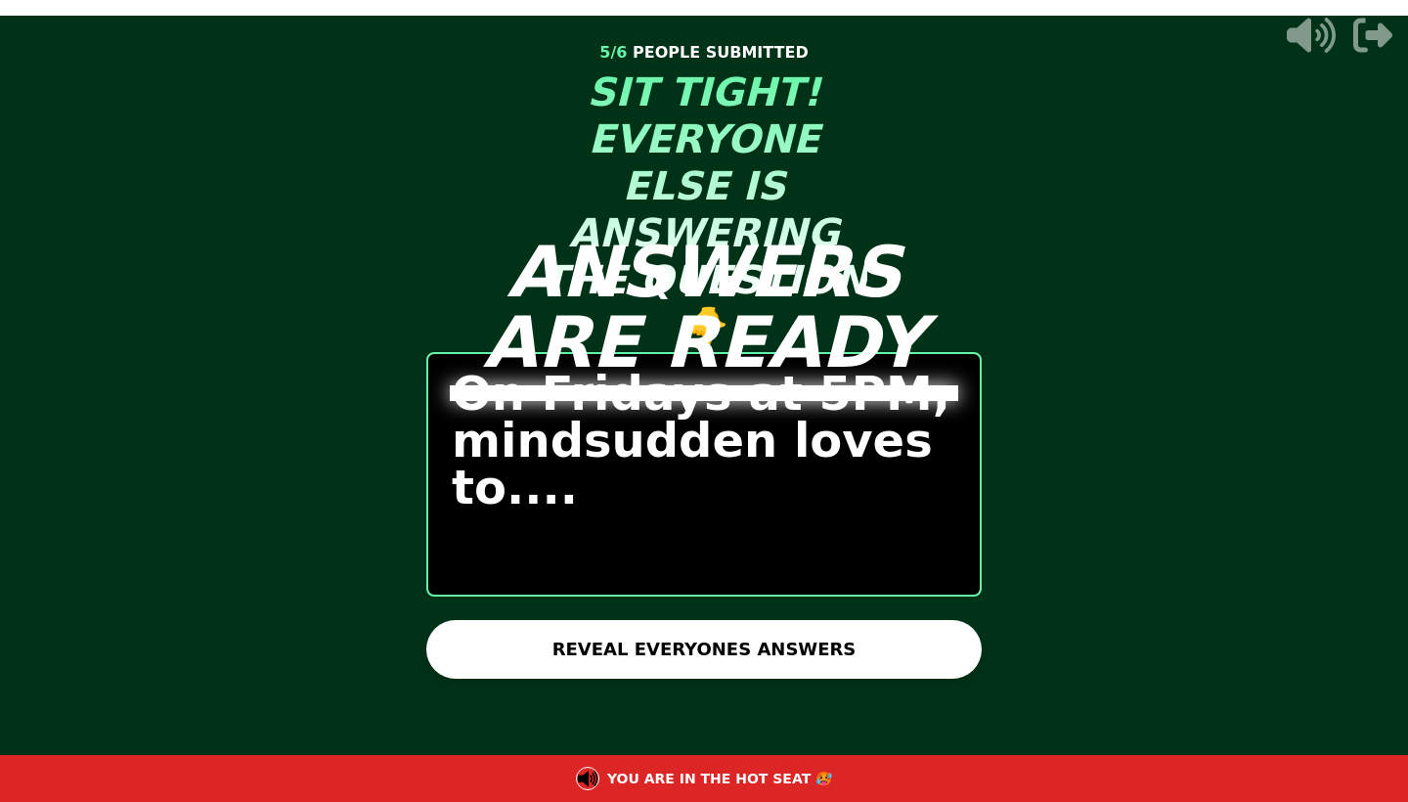
click at [816, 640] on button "REVEAL EVERYONES ANSWERS" at bounding box center [703, 649] width 555 height 59
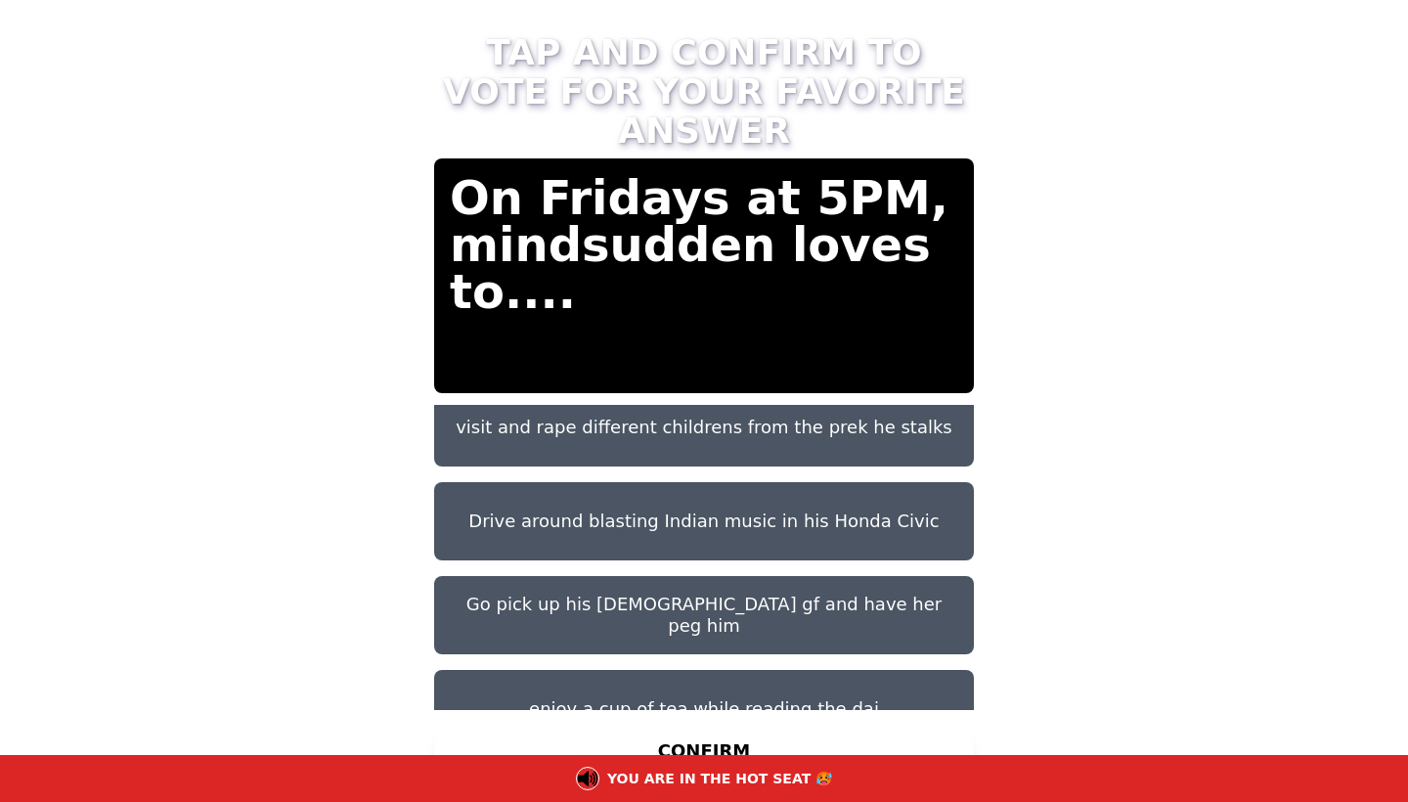
scroll to position [133, 0]
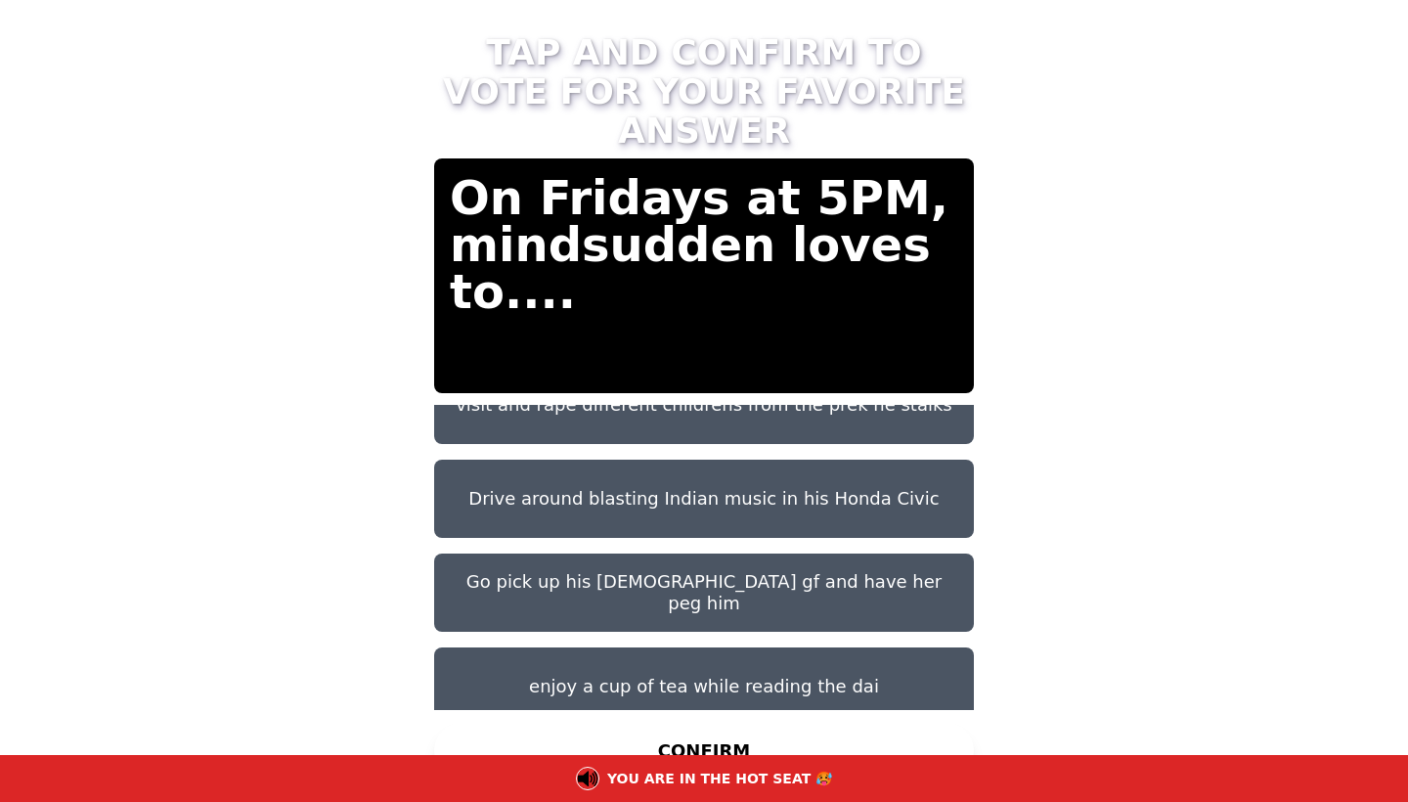
click at [797, 480] on button "Drive around blasting Indian music in his Honda Civic" at bounding box center [704, 499] width 540 height 78
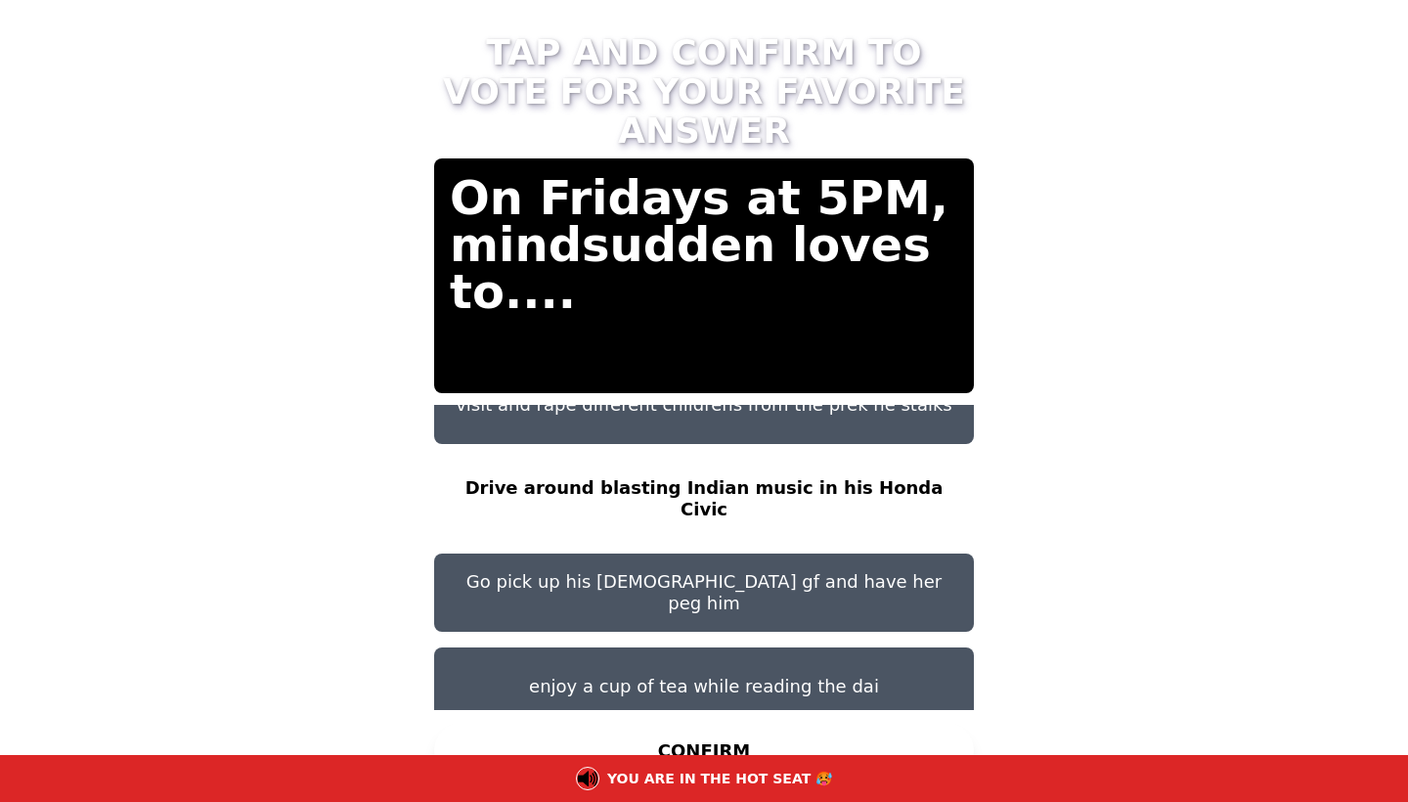
click at [735, 735] on button "CONFIRM" at bounding box center [704, 751] width 540 height 59
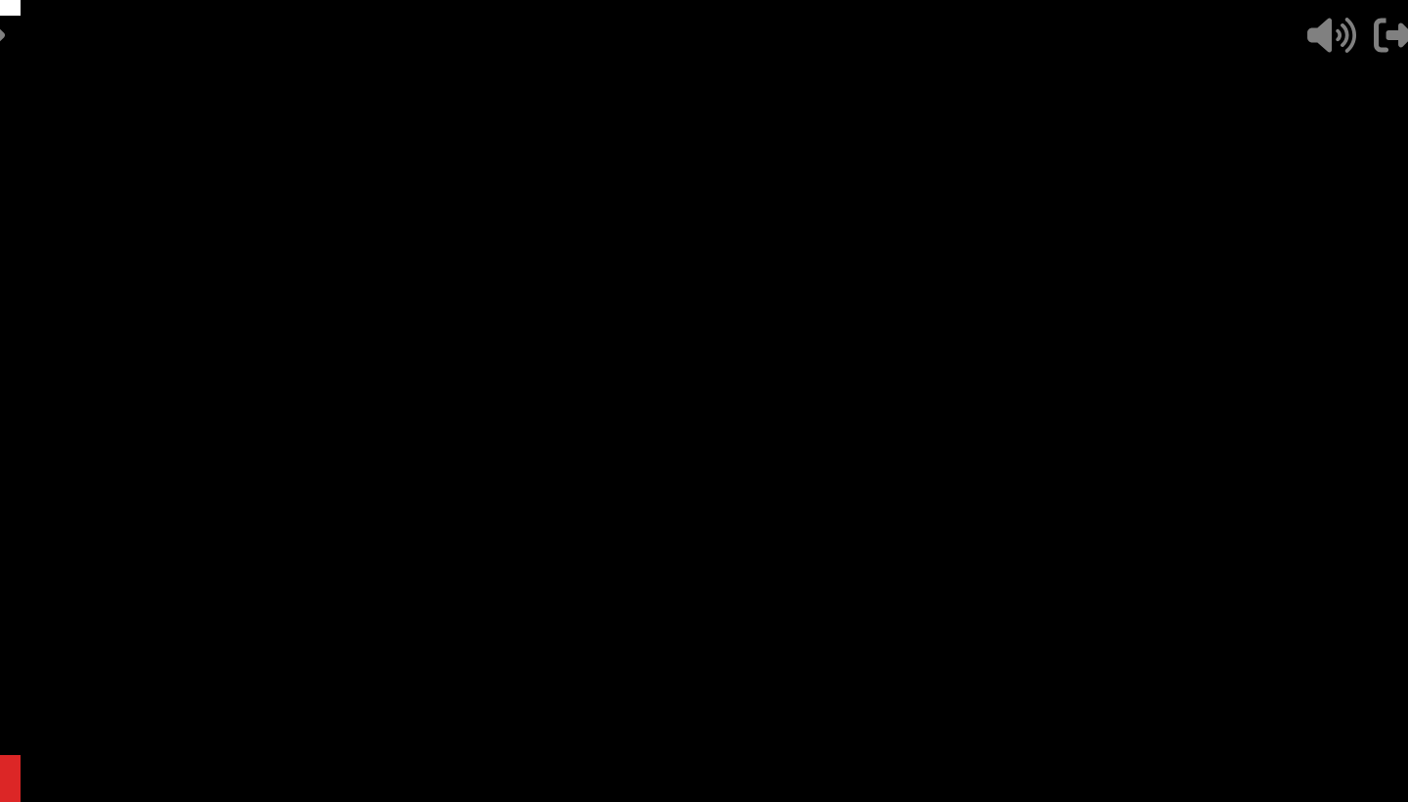
scroll to position [0, 0]
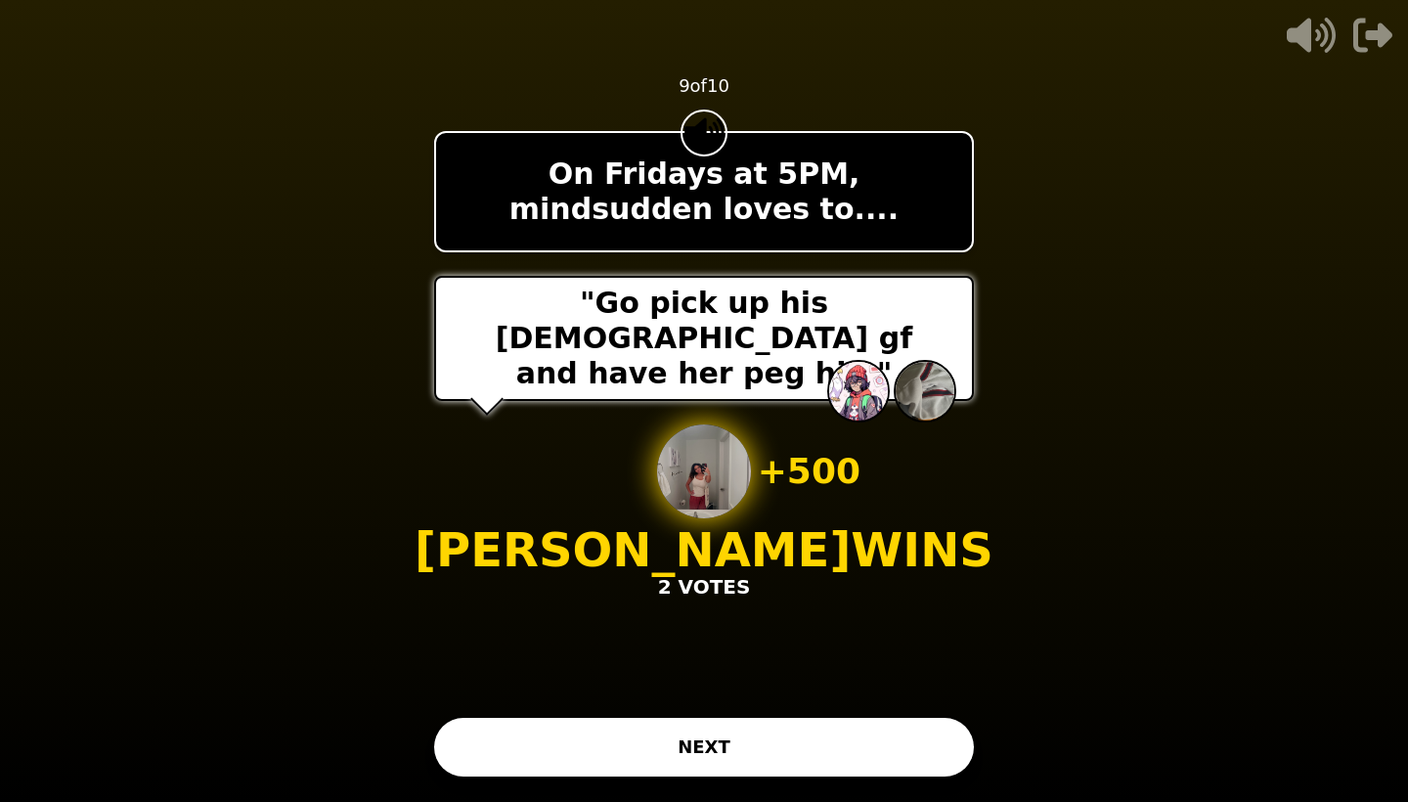
click at [733, 762] on button "NEXT" at bounding box center [704, 747] width 540 height 59
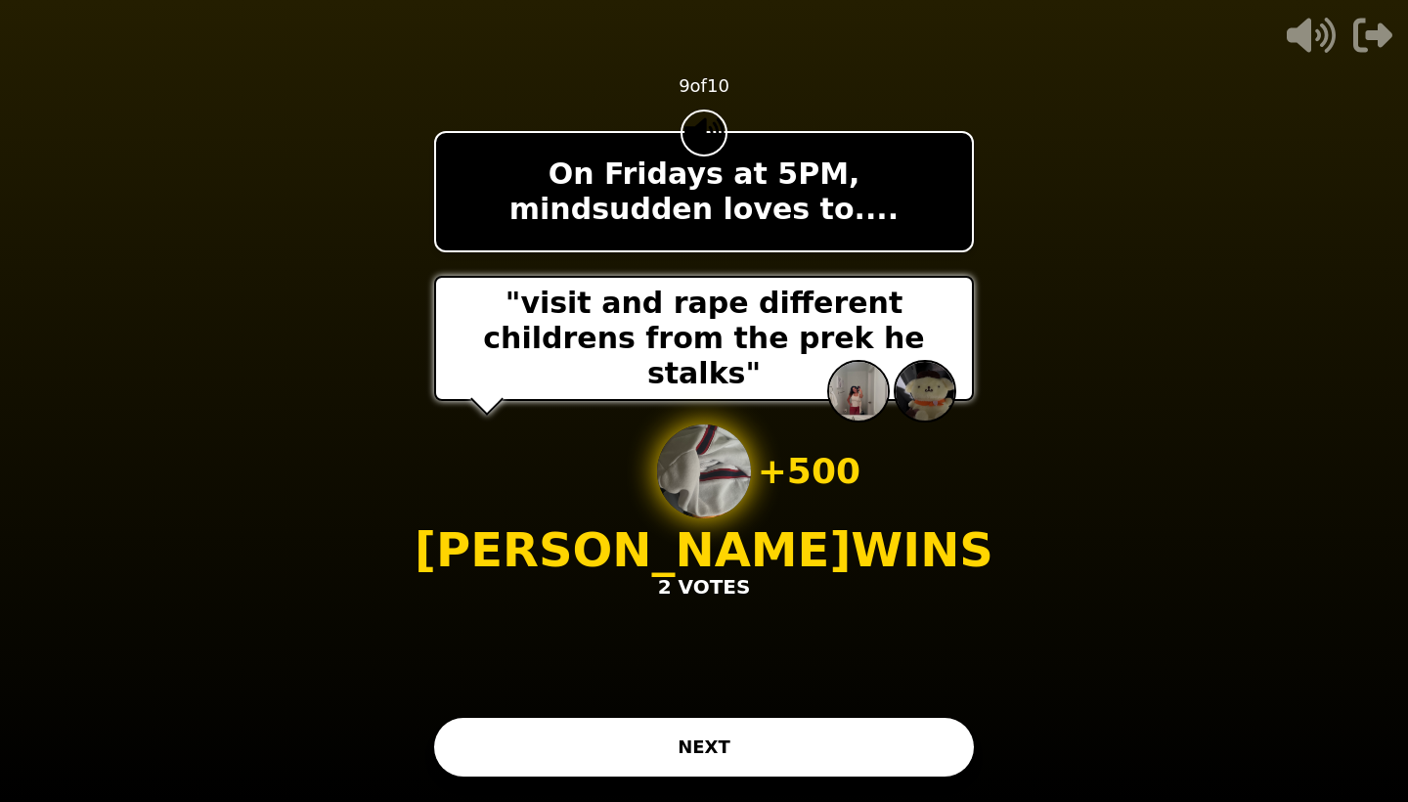
click at [706, 725] on button "NEXT" at bounding box center [704, 747] width 540 height 59
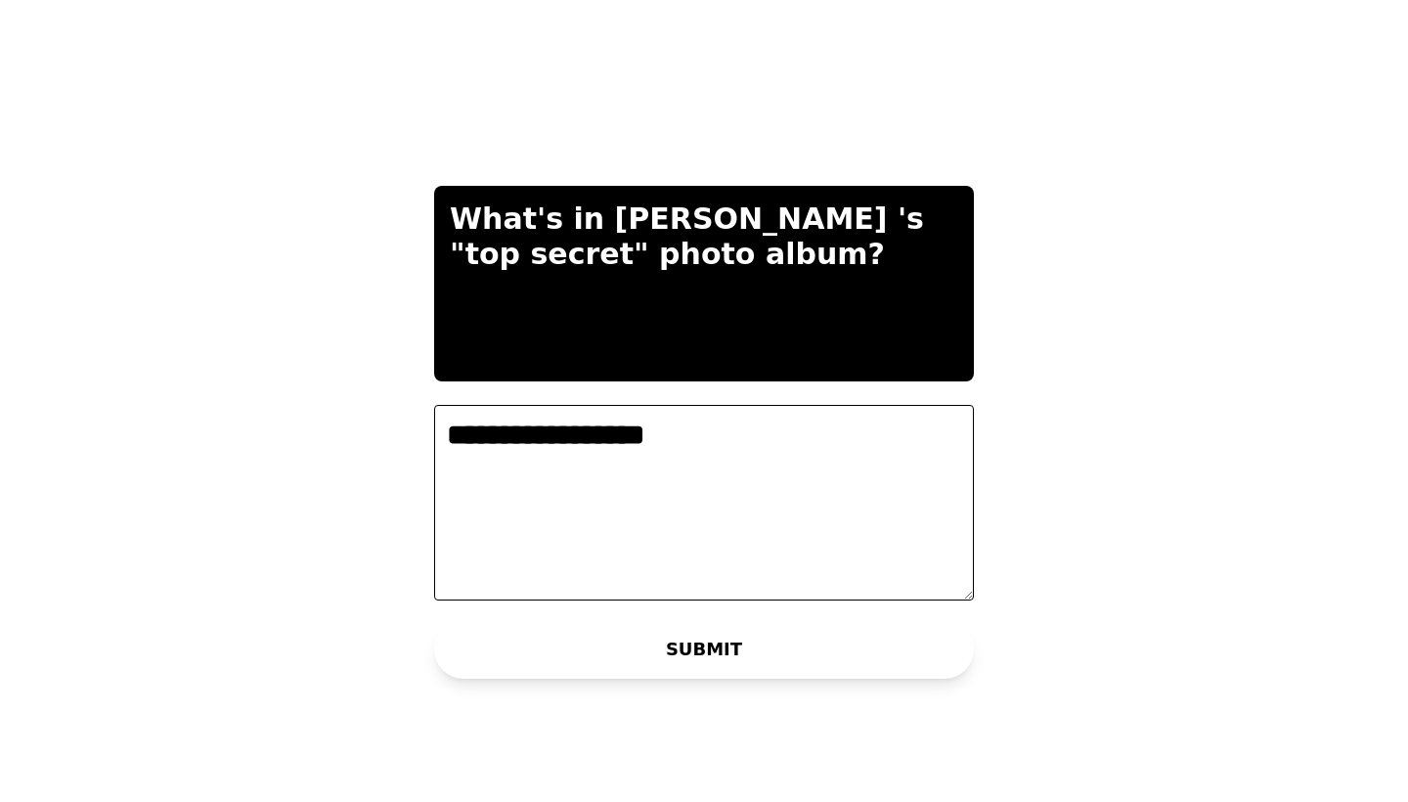
type textarea "**********"
click at [717, 642] on button "SUBMIT" at bounding box center [704, 649] width 540 height 59
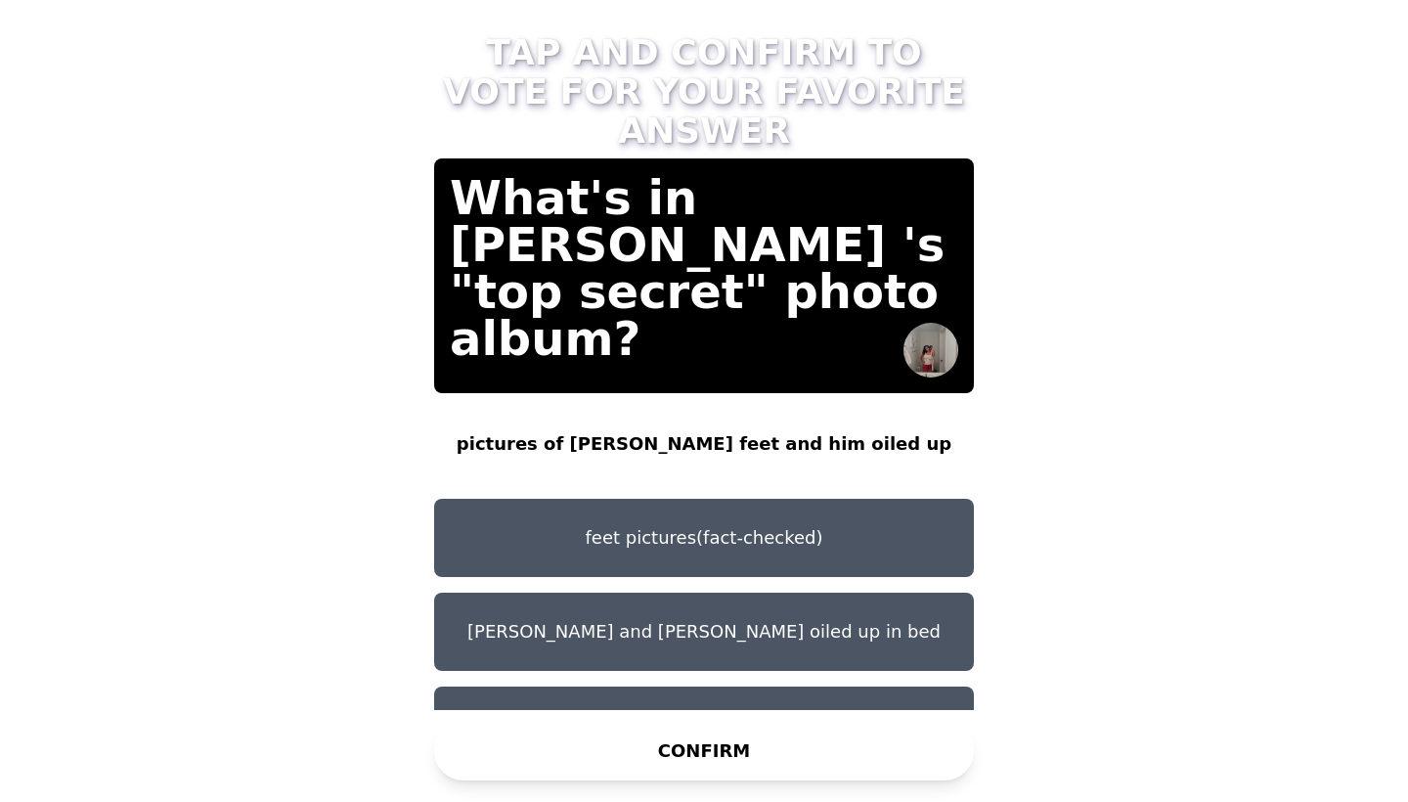
click at [739, 499] on button "feet pictures(fact-checked)" at bounding box center [704, 538] width 540 height 78
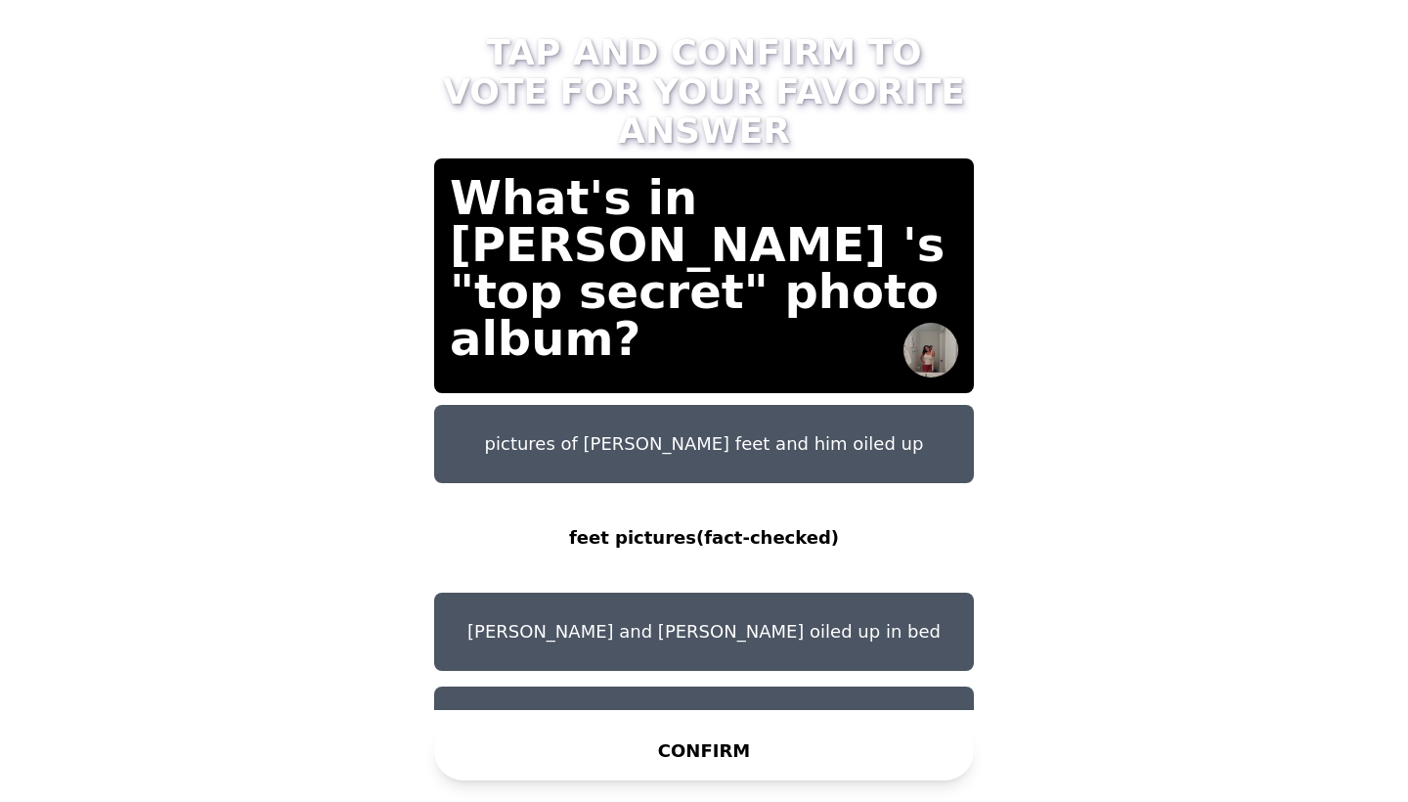
click at [714, 756] on button "CONFIRM" at bounding box center [704, 751] width 540 height 59
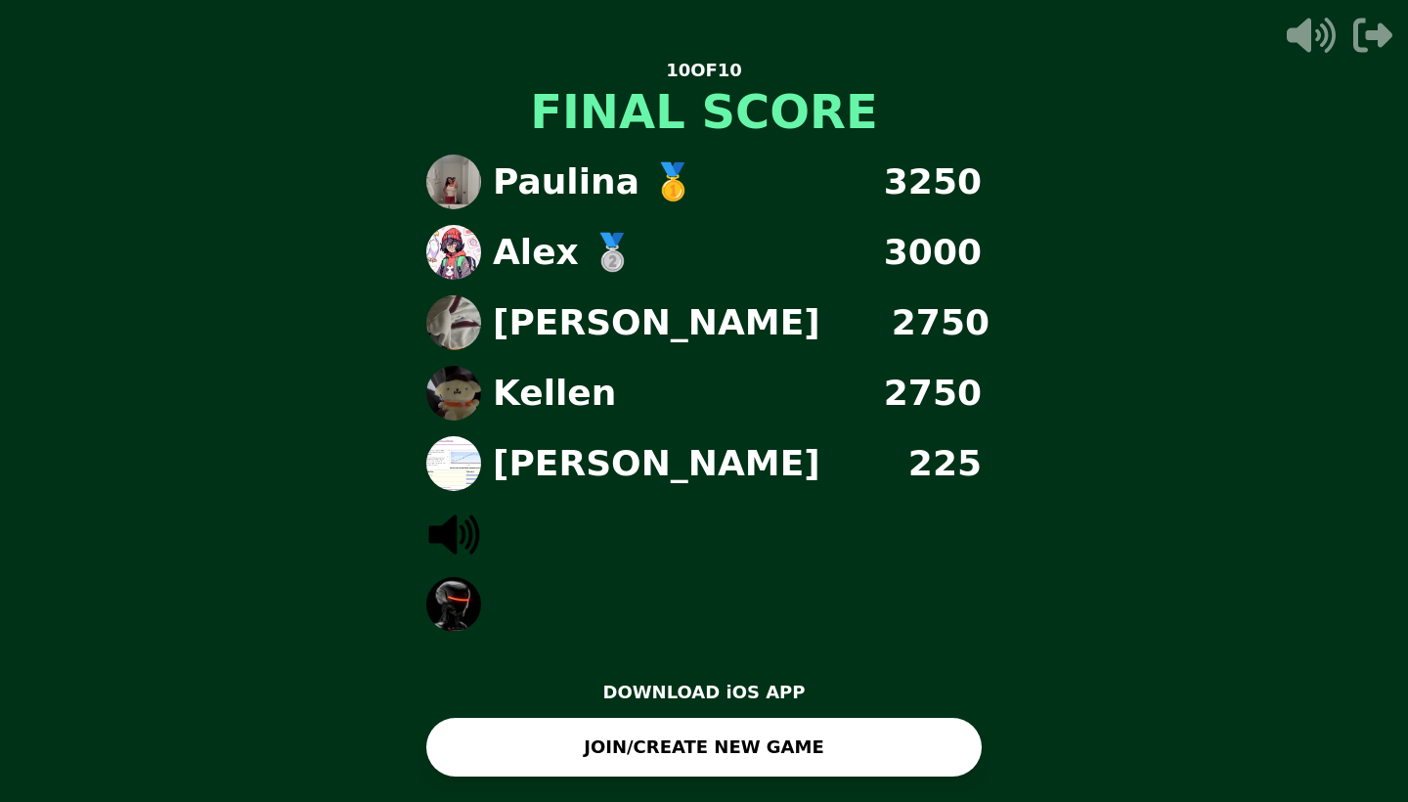
scroll to position [4, 0]
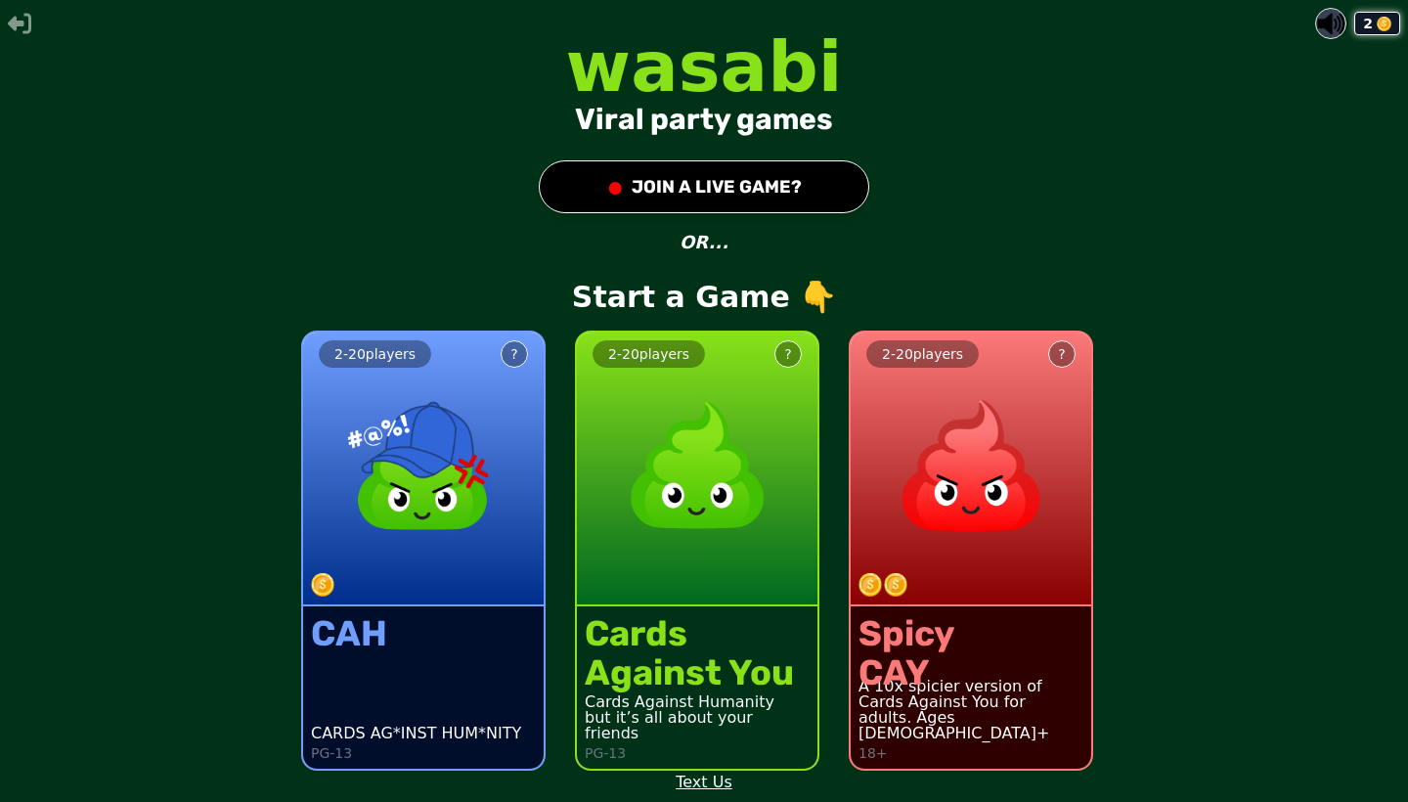
click at [741, 188] on button "● JOIN A LIVE GAME?" at bounding box center [704, 186] width 330 height 53
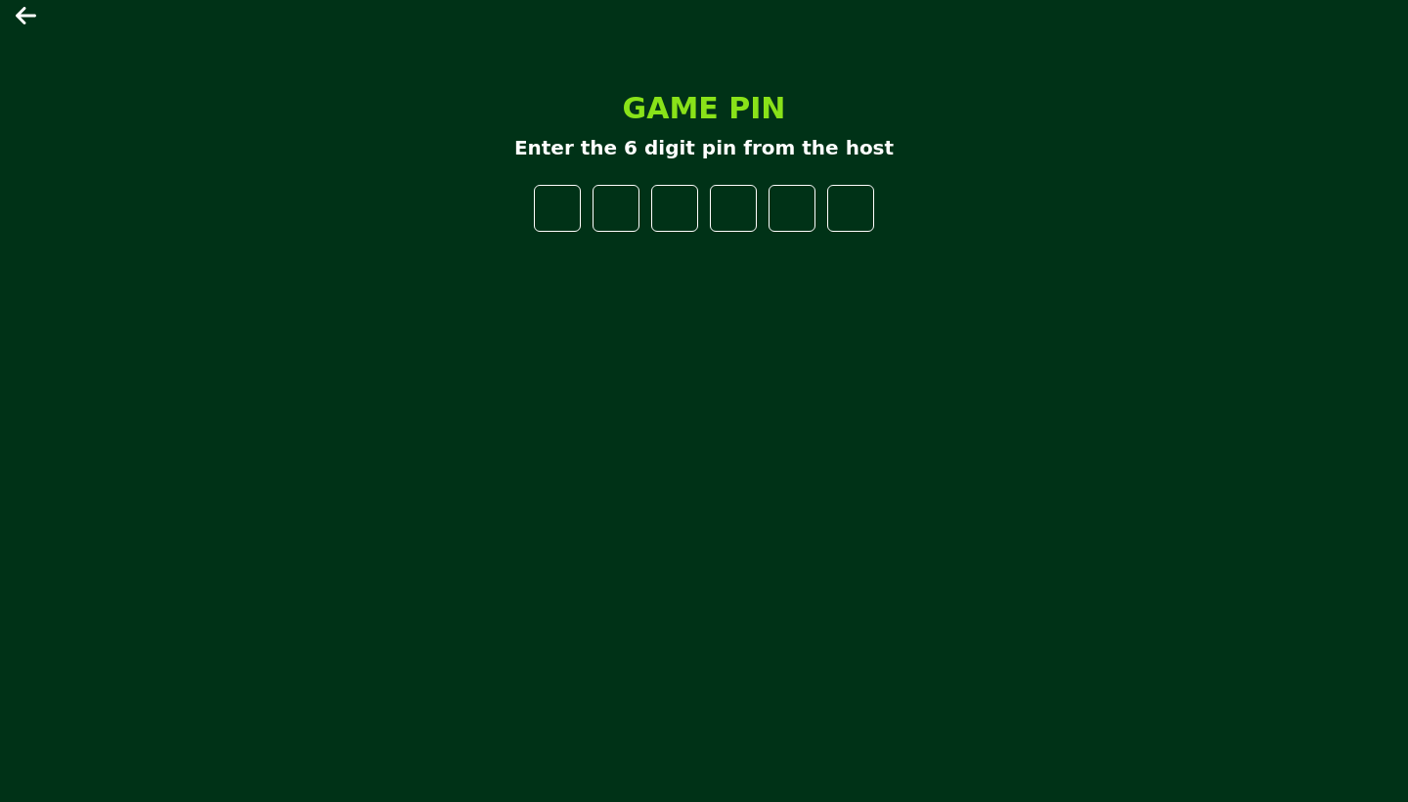
type input "*"
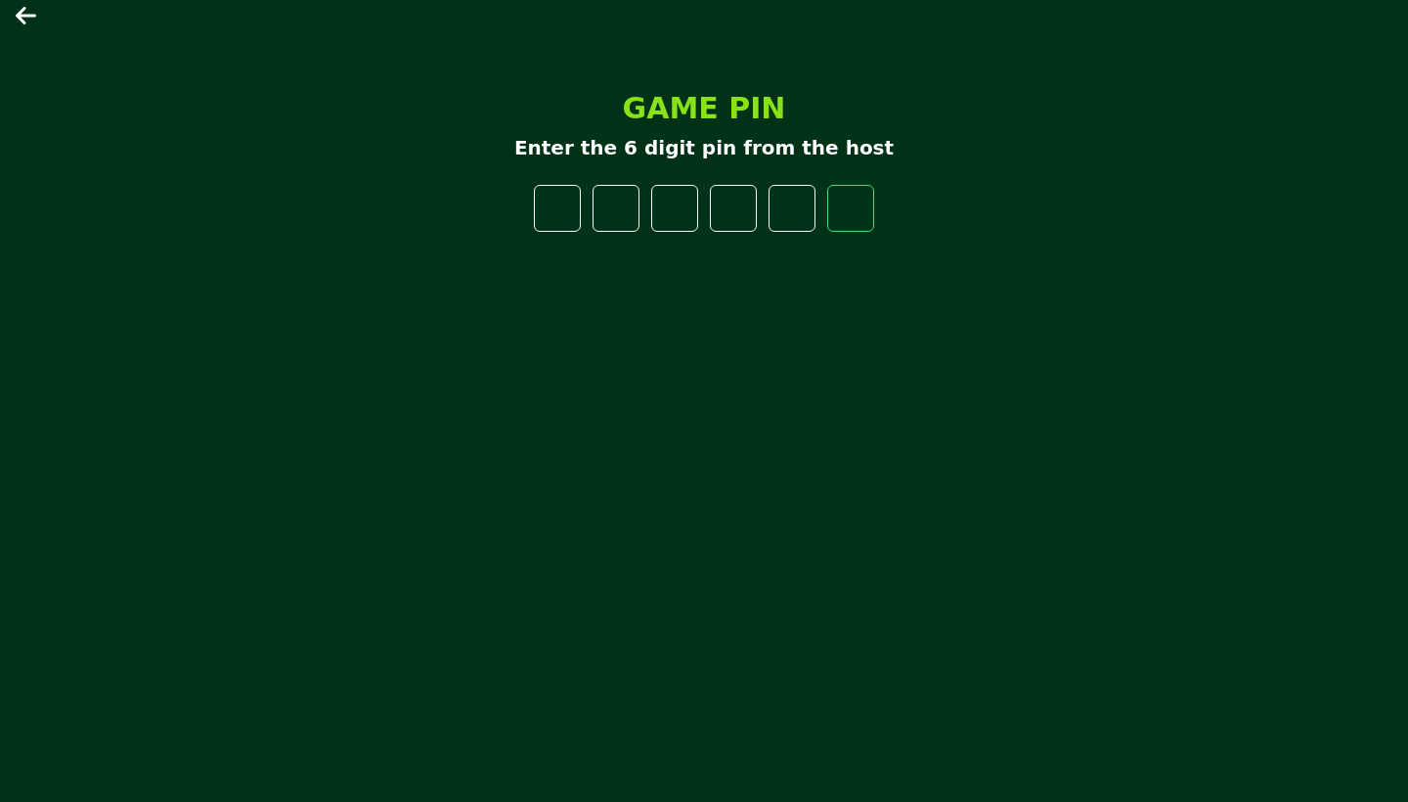
type input "*"
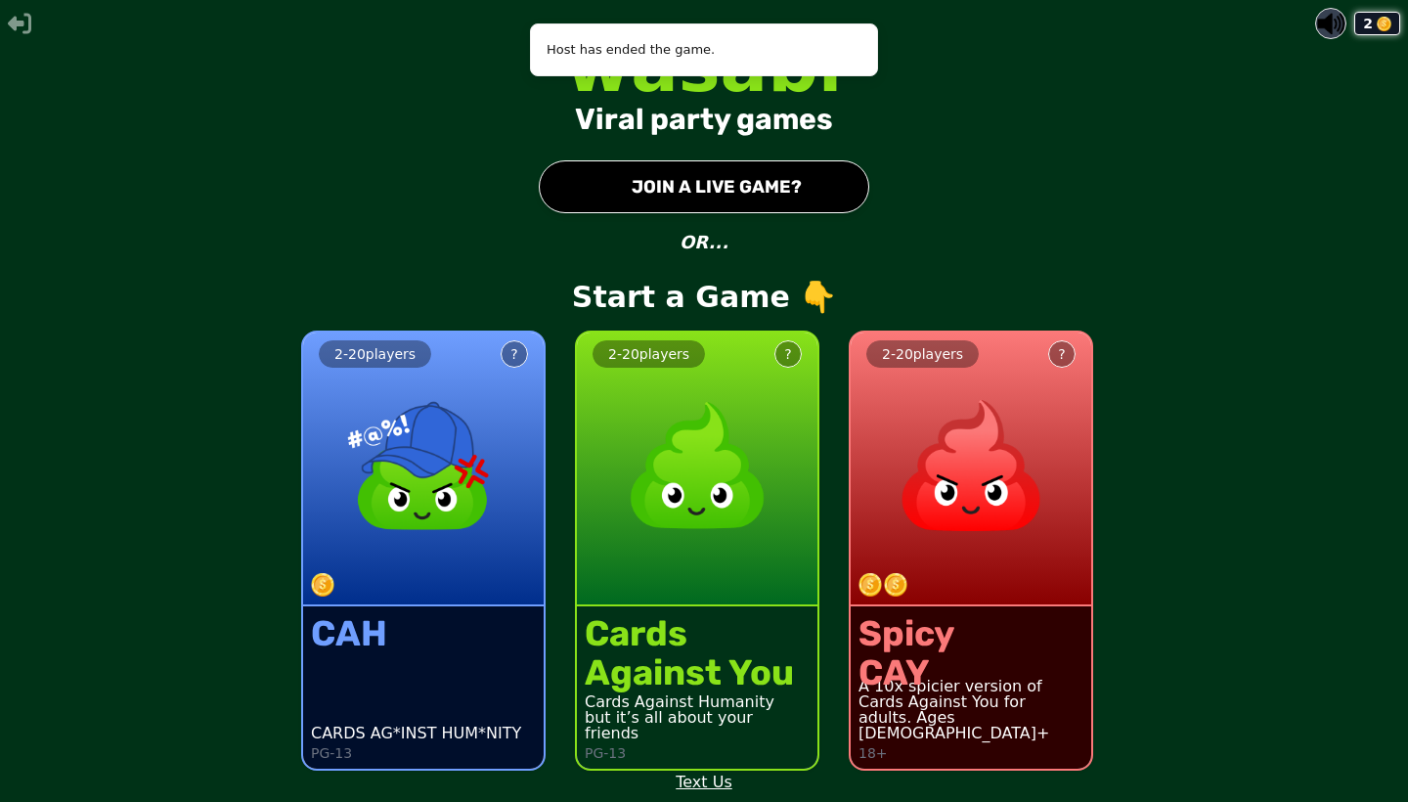
click at [703, 194] on button "● JOIN A LIVE GAME?" at bounding box center [704, 186] width 330 height 53
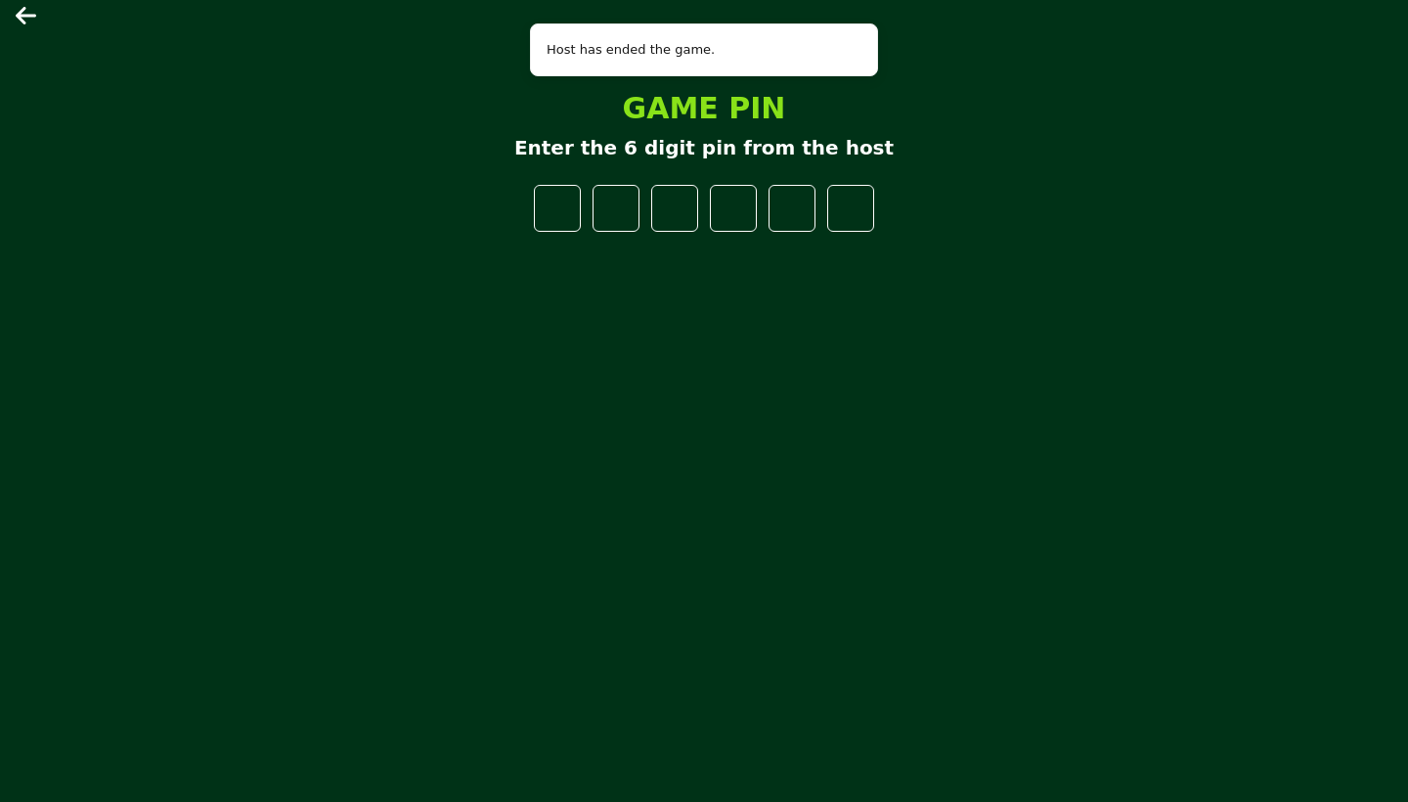
type input "*"
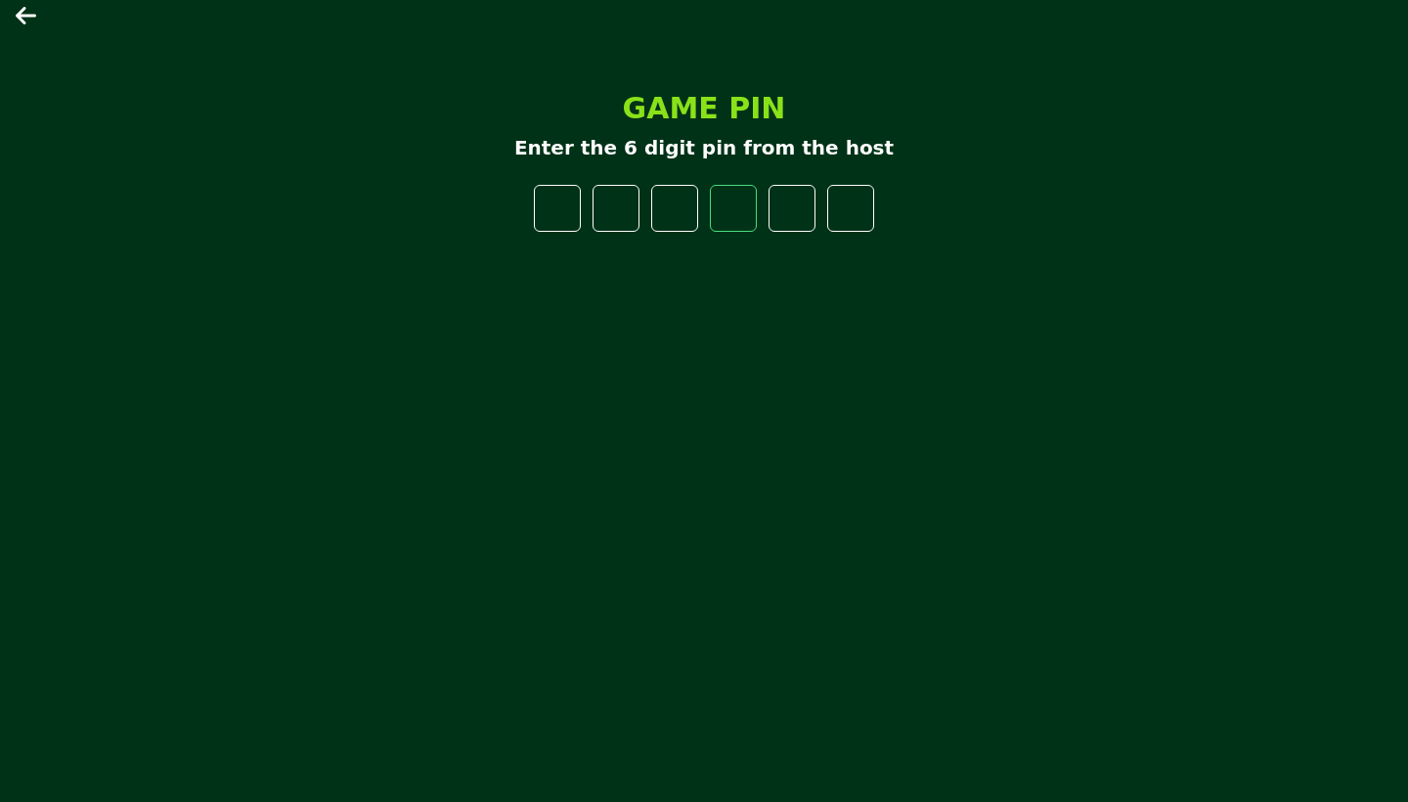
type input "*"
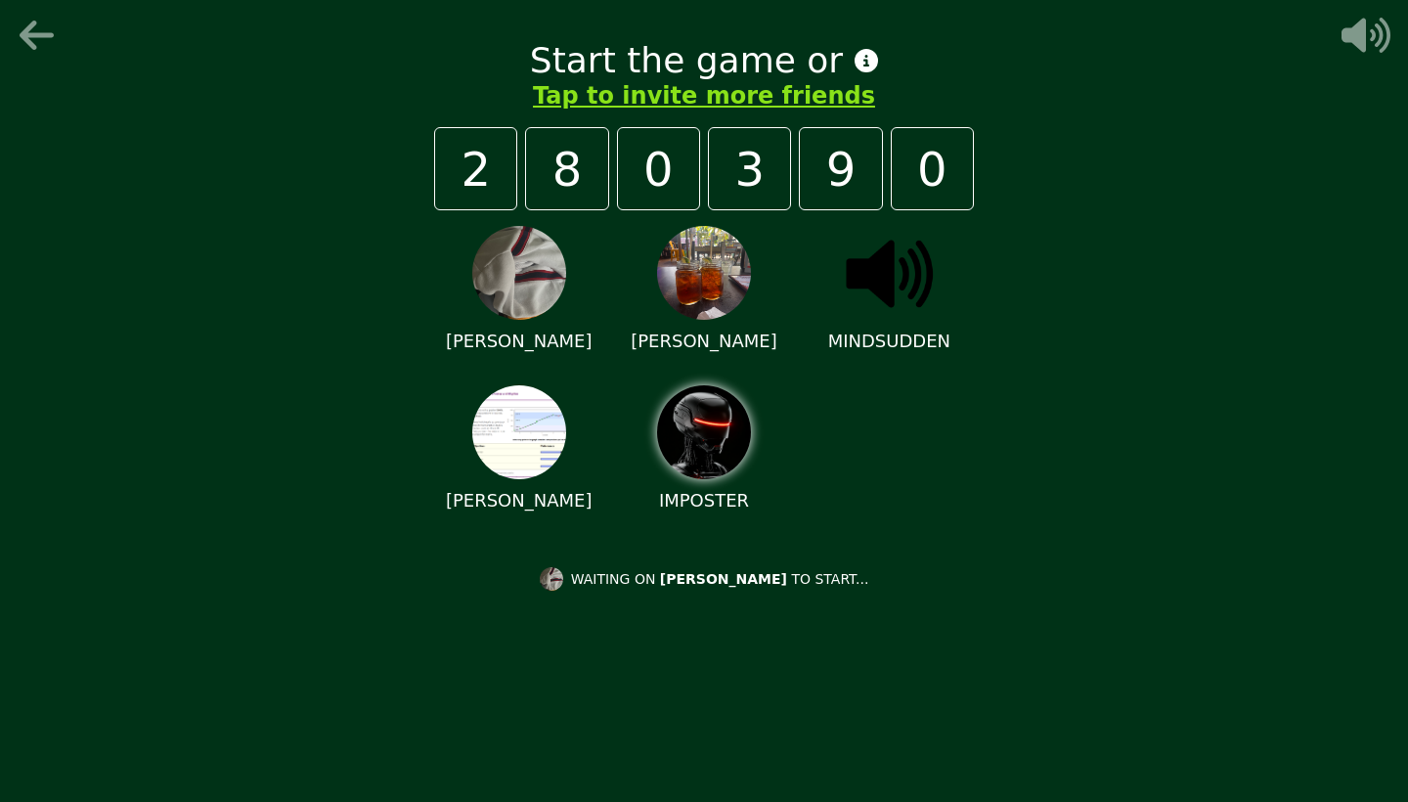
click at [836, 539] on div "Start the game or Tap to invite more friends 2 8 0 3 9 0 [PERSON_NAME] MINDSUDD…" at bounding box center [704, 401] width 587 height 782
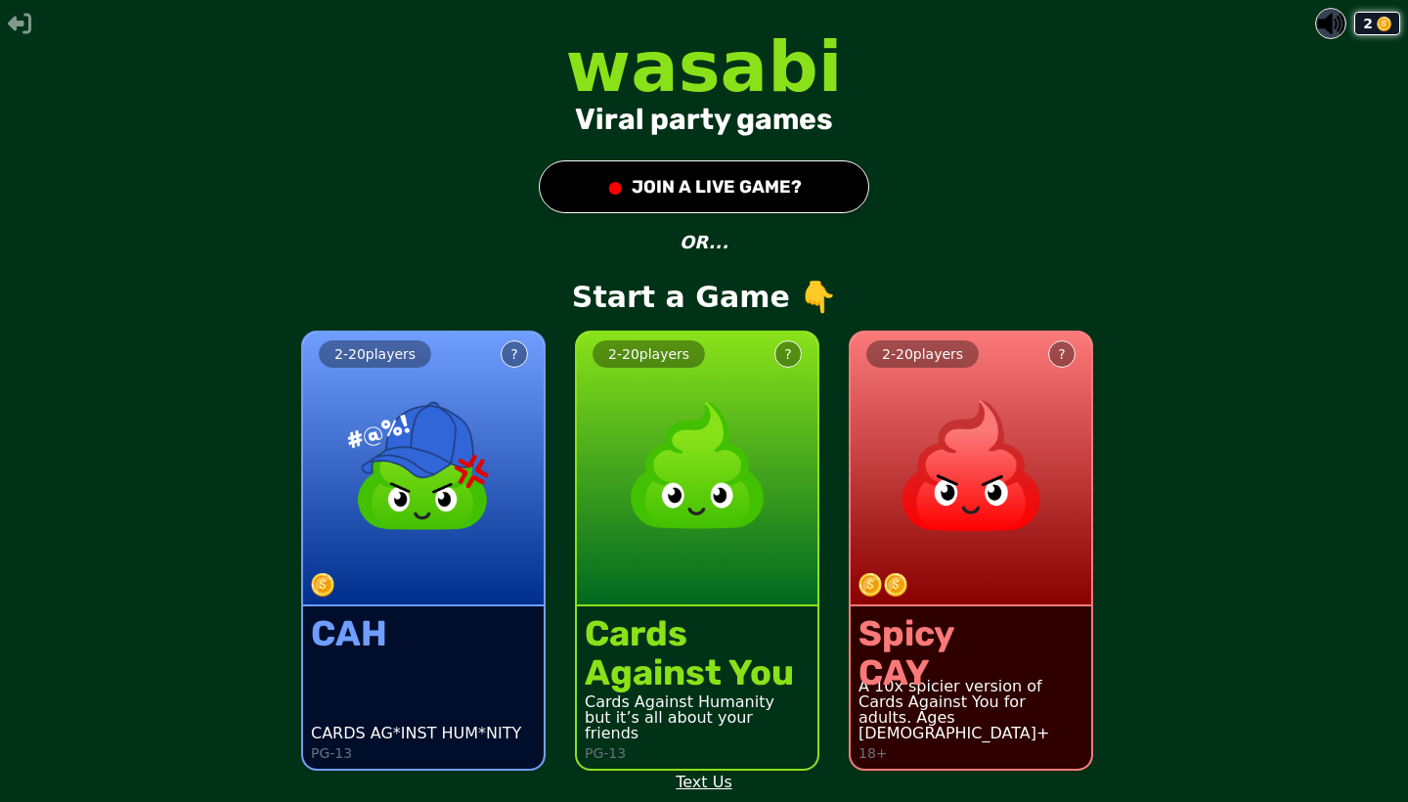
click at [809, 173] on button "● JOIN A LIVE GAME?" at bounding box center [704, 186] width 330 height 53
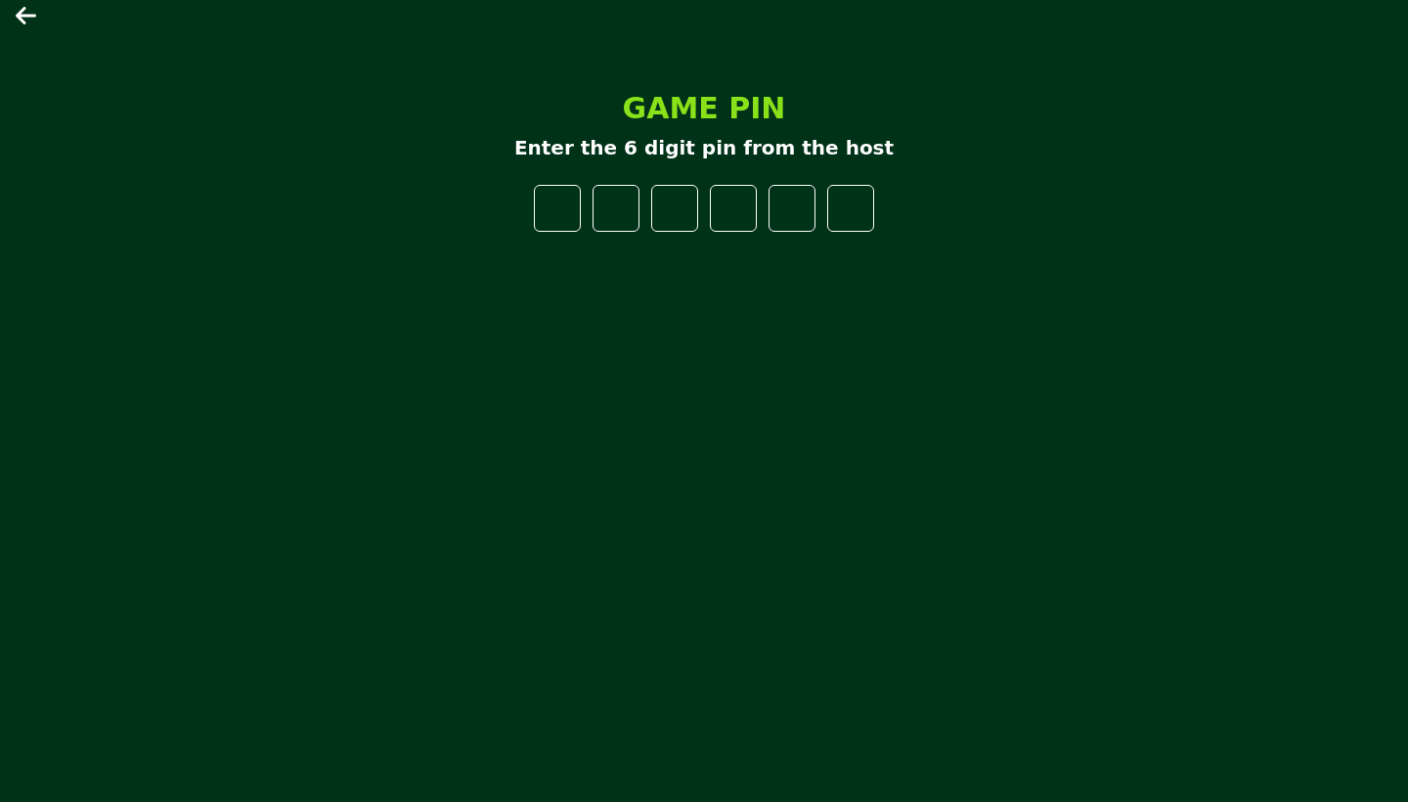
type input "*"
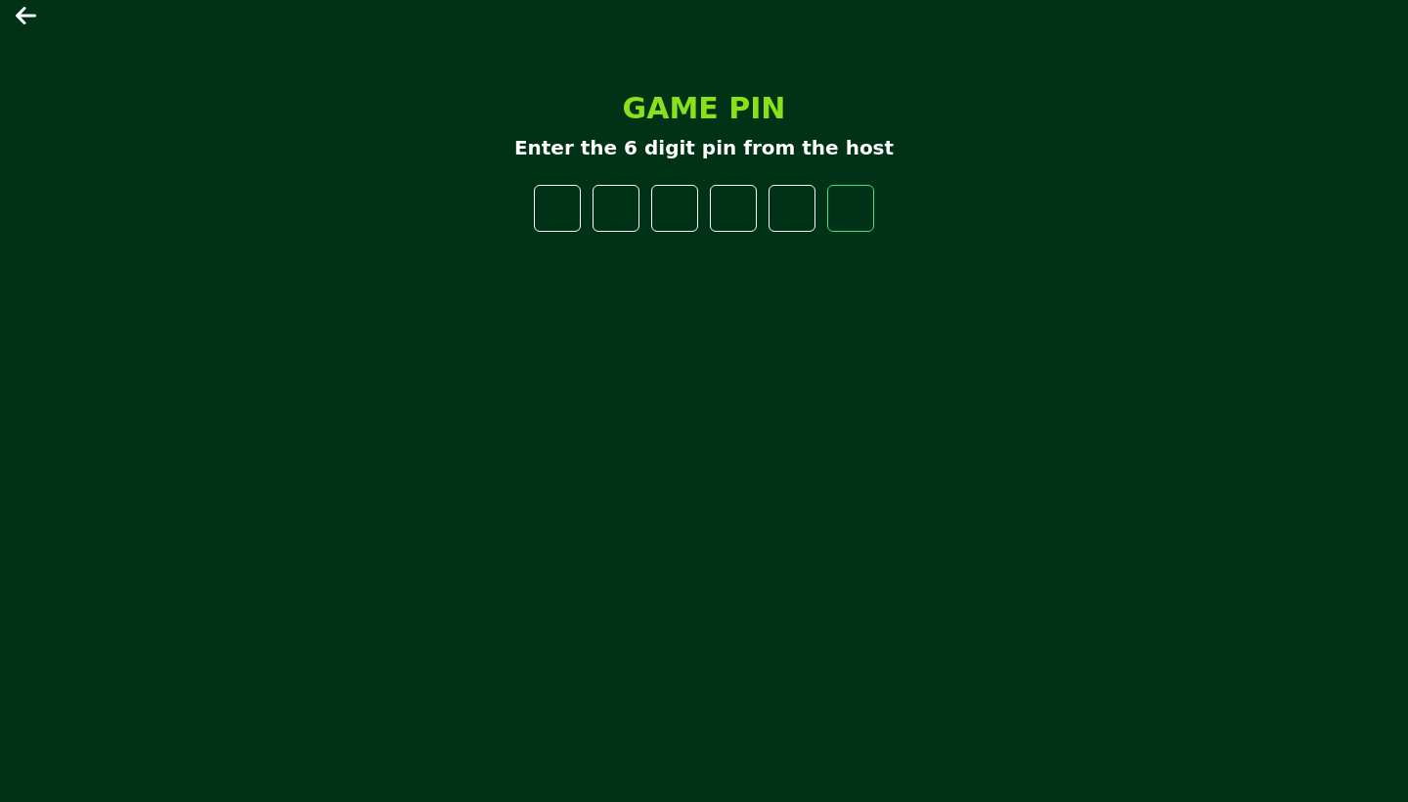
type input "*"
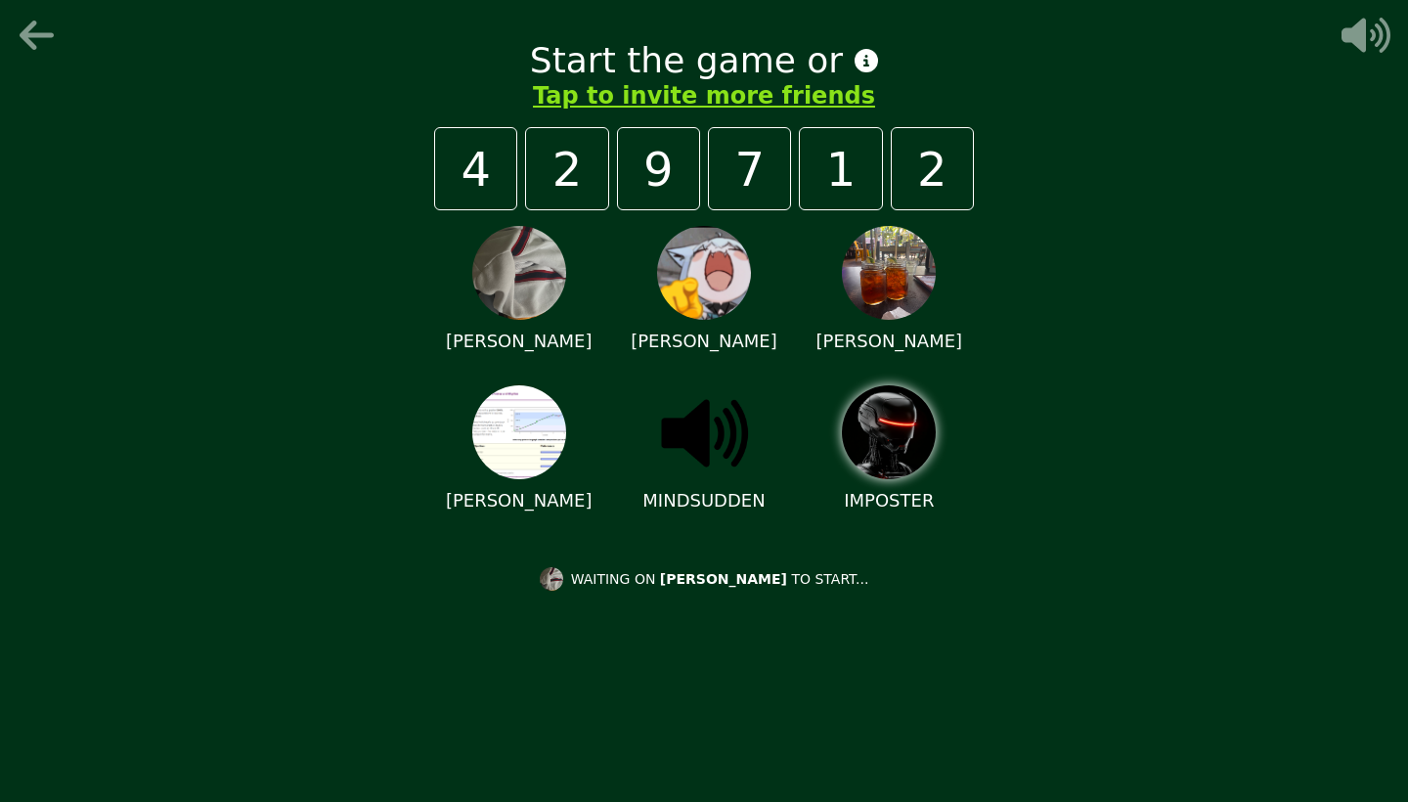
click at [1036, 365] on div "Start the game or Tap to invite more friends 4 2 9 7 1 2 [PERSON_NAME] [PERSON_…" at bounding box center [704, 401] width 1408 height 802
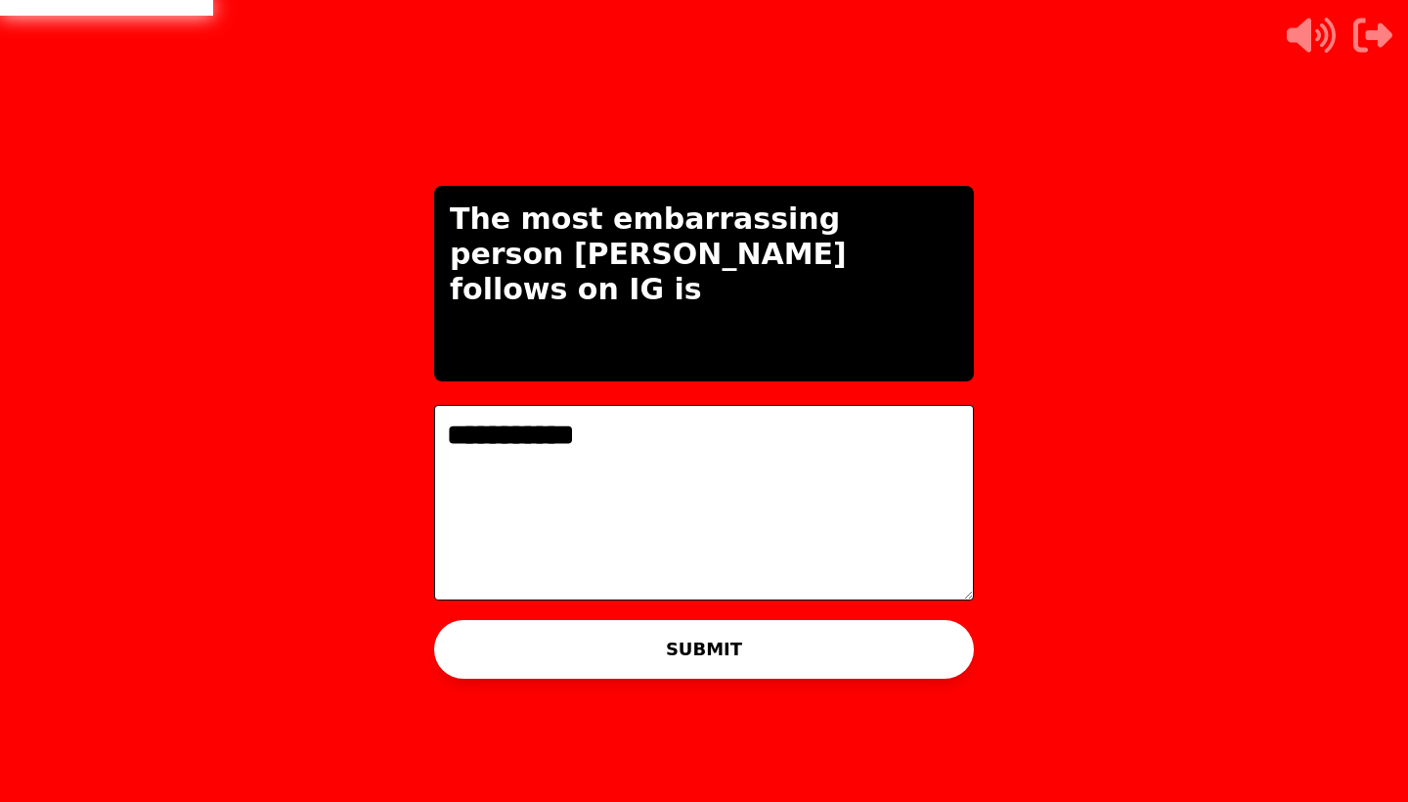
type textarea "**********"
click at [682, 633] on button "SUBMIT" at bounding box center [704, 649] width 540 height 59
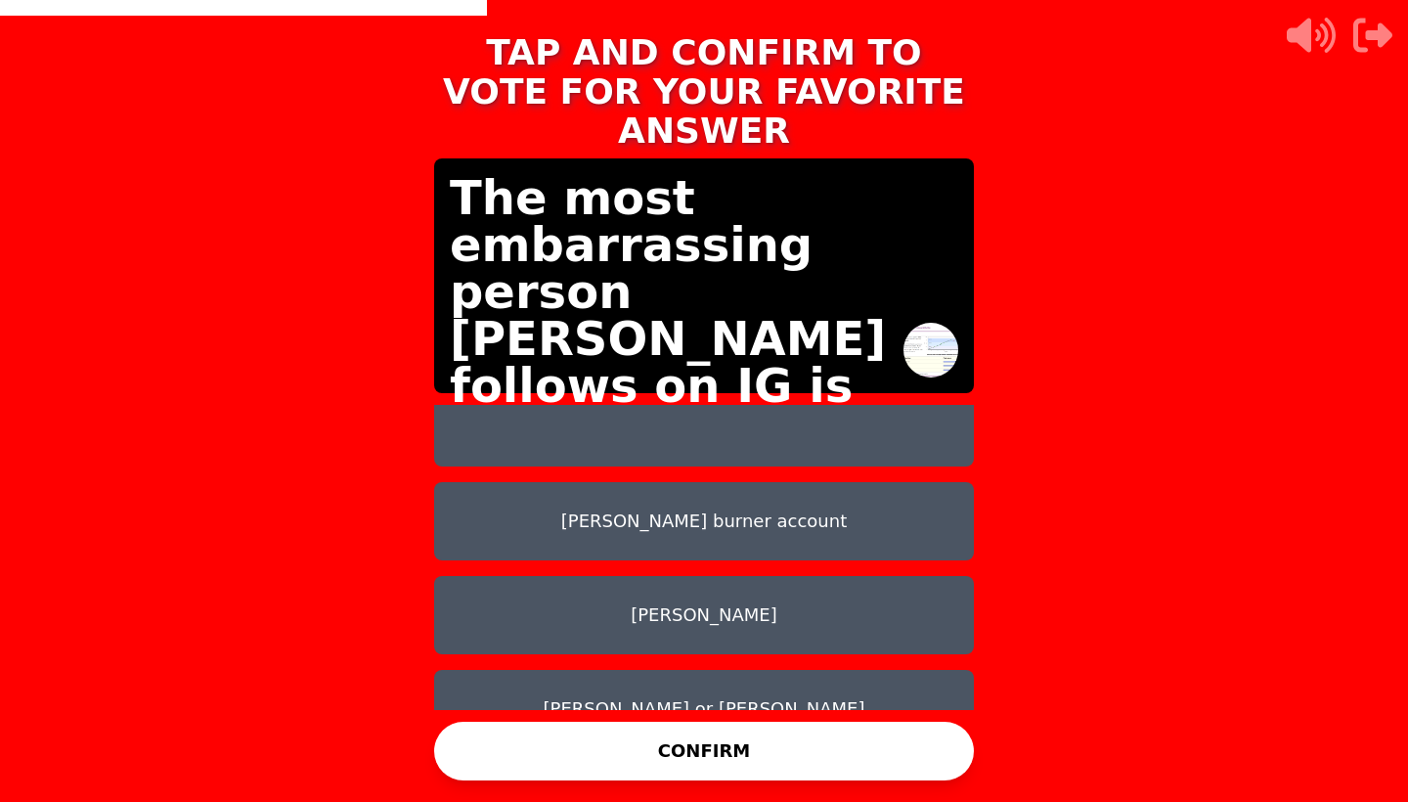
scroll to position [203, 0]
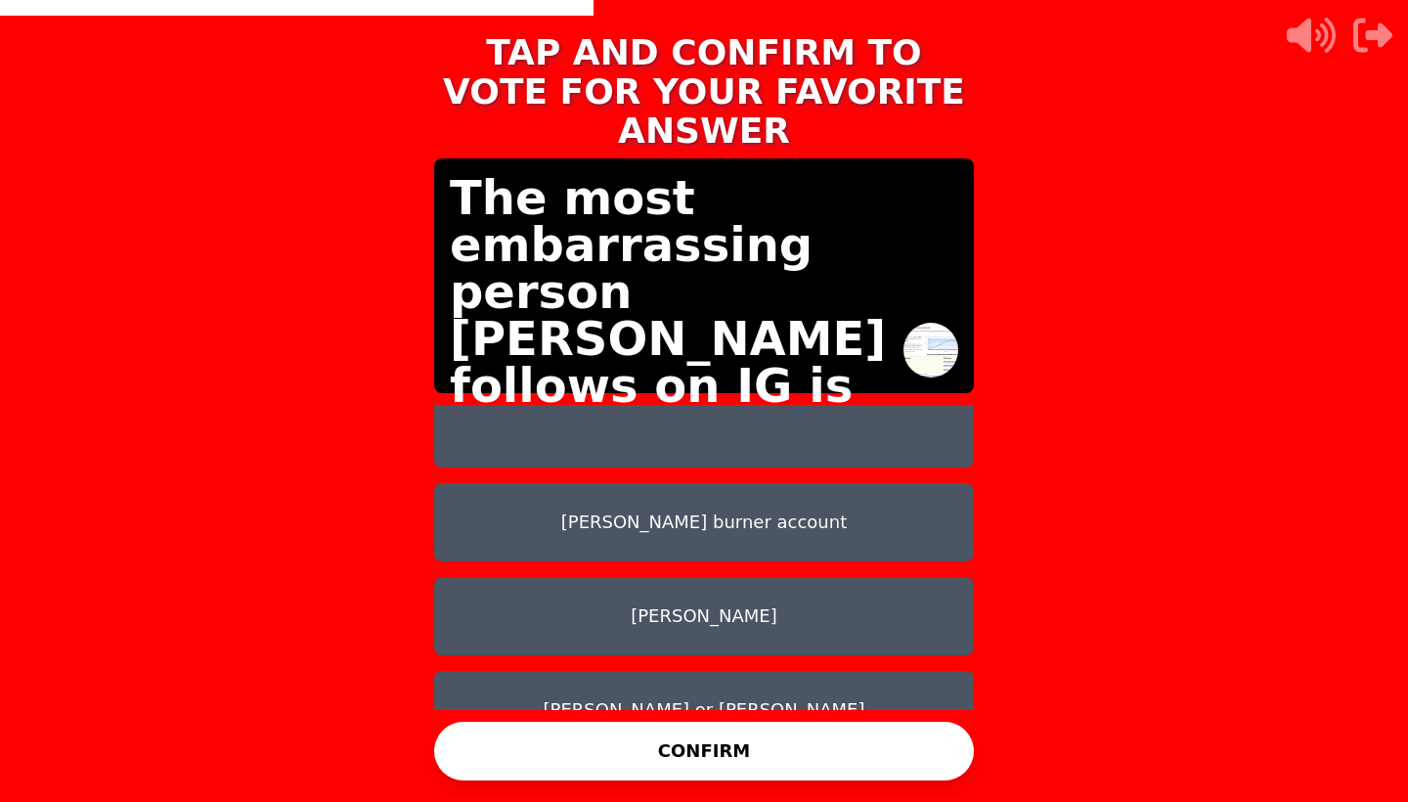
click at [794, 488] on button "[PERSON_NAME] burner account" at bounding box center [704, 522] width 540 height 78
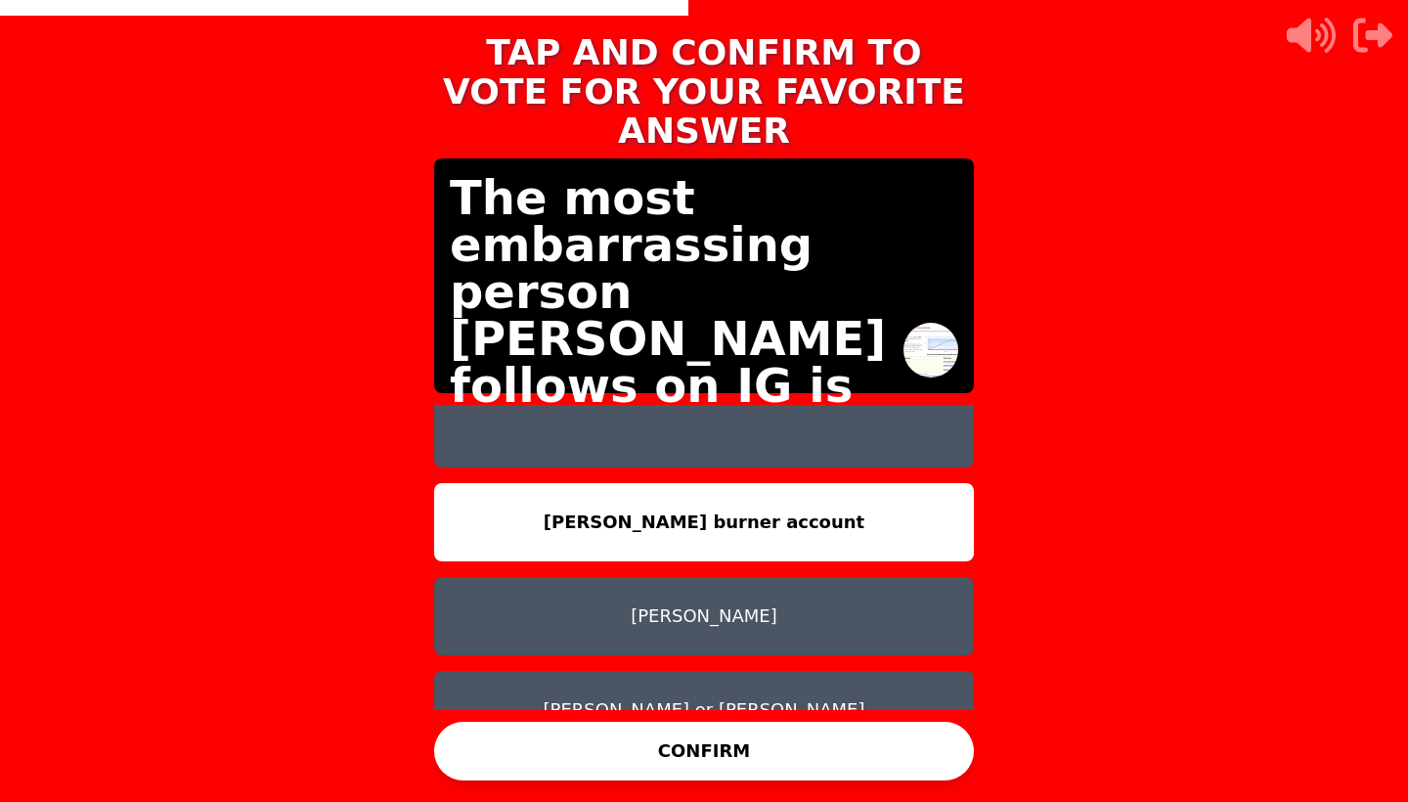
click at [767, 744] on button "CONFIRM" at bounding box center [704, 751] width 540 height 59
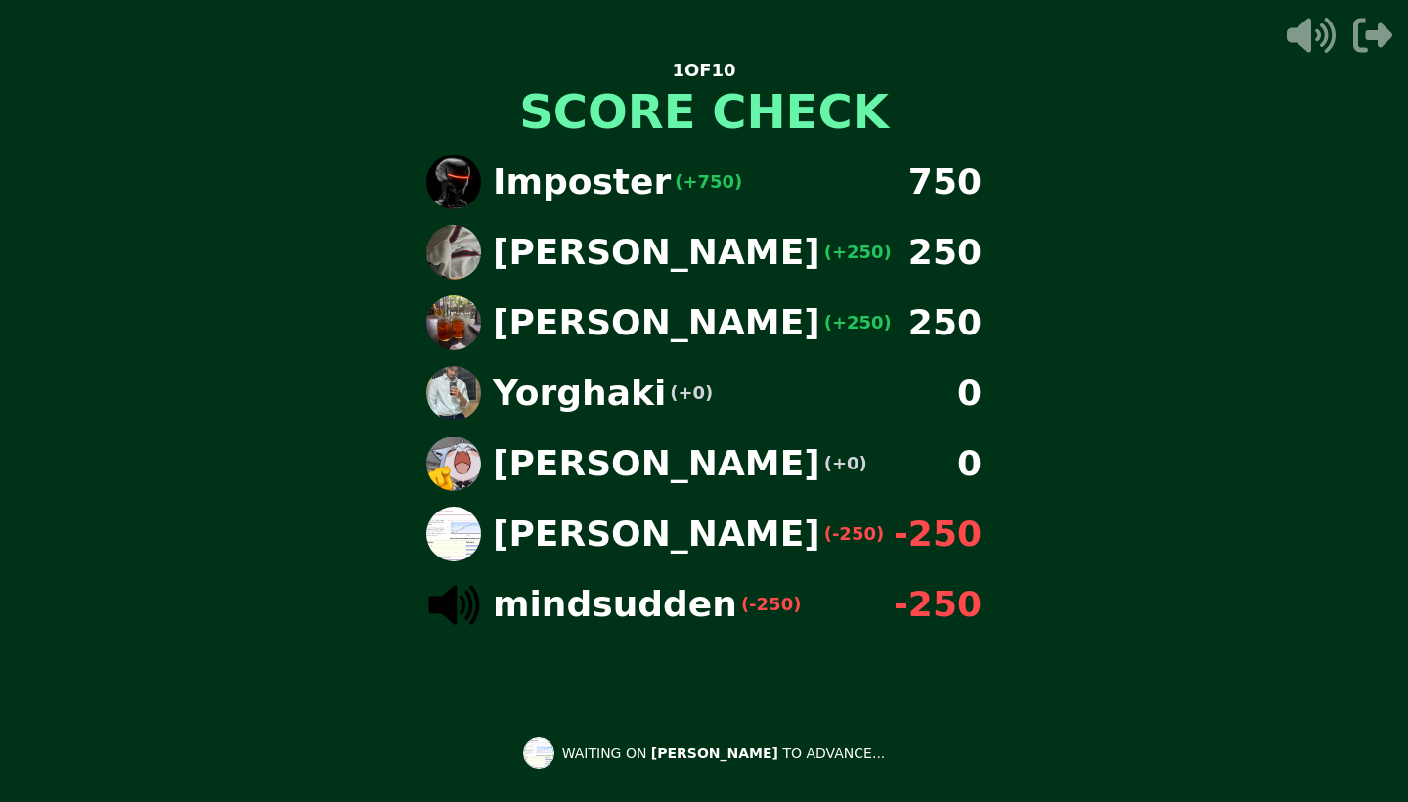
scroll to position [74, 0]
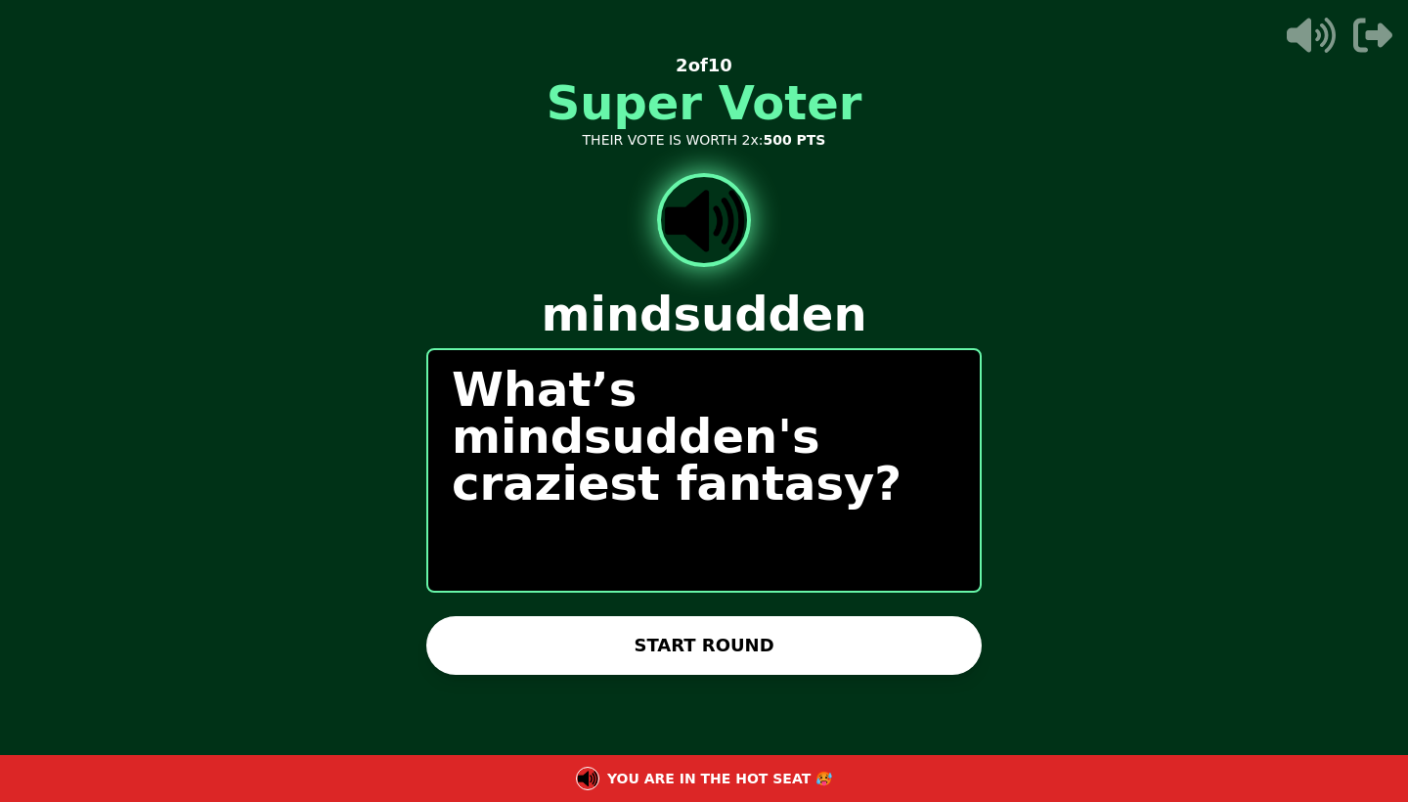
click at [798, 630] on button "START ROUND" at bounding box center [703, 645] width 555 height 59
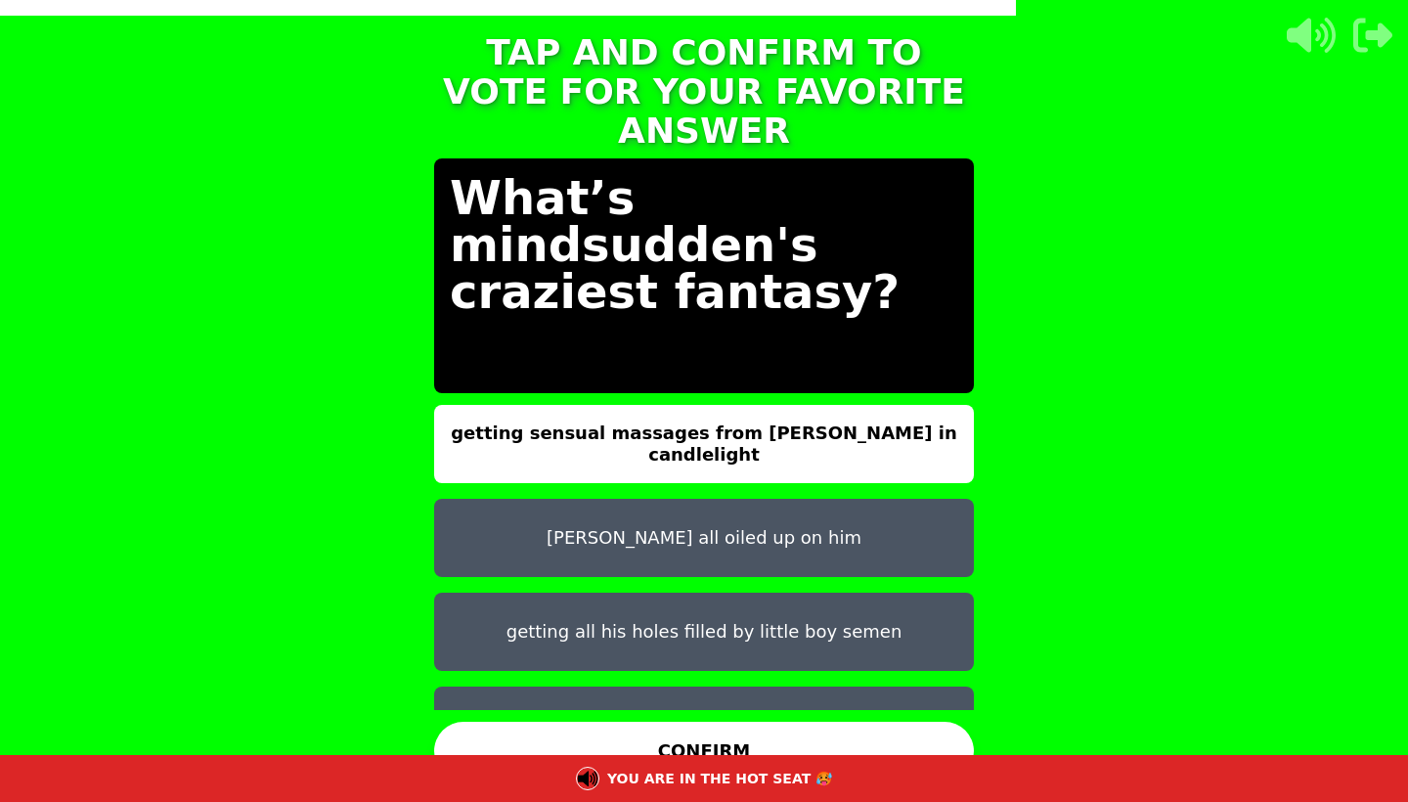
scroll to position [0, 0]
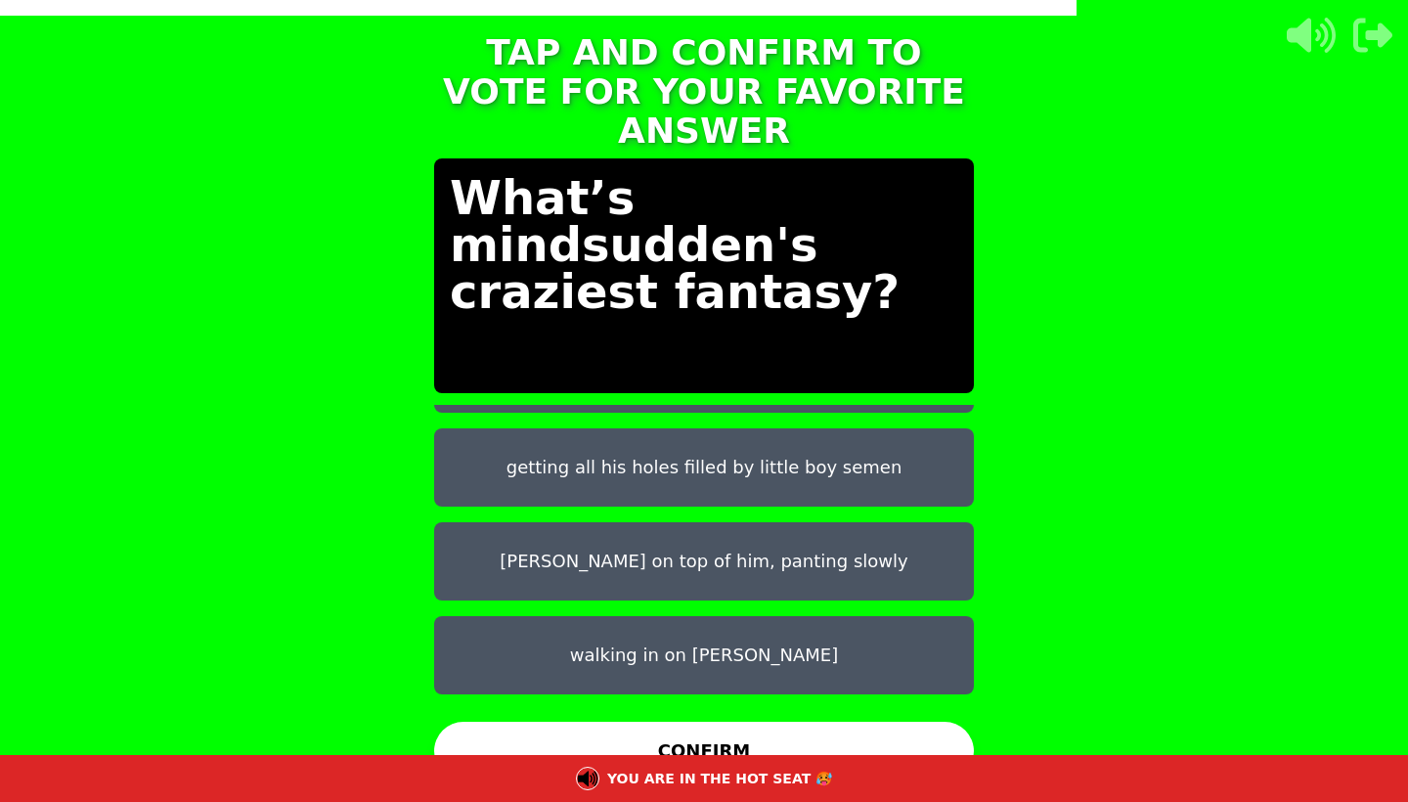
click at [761, 526] on button "[PERSON_NAME] on top of him, panting slowly" at bounding box center [704, 561] width 540 height 78
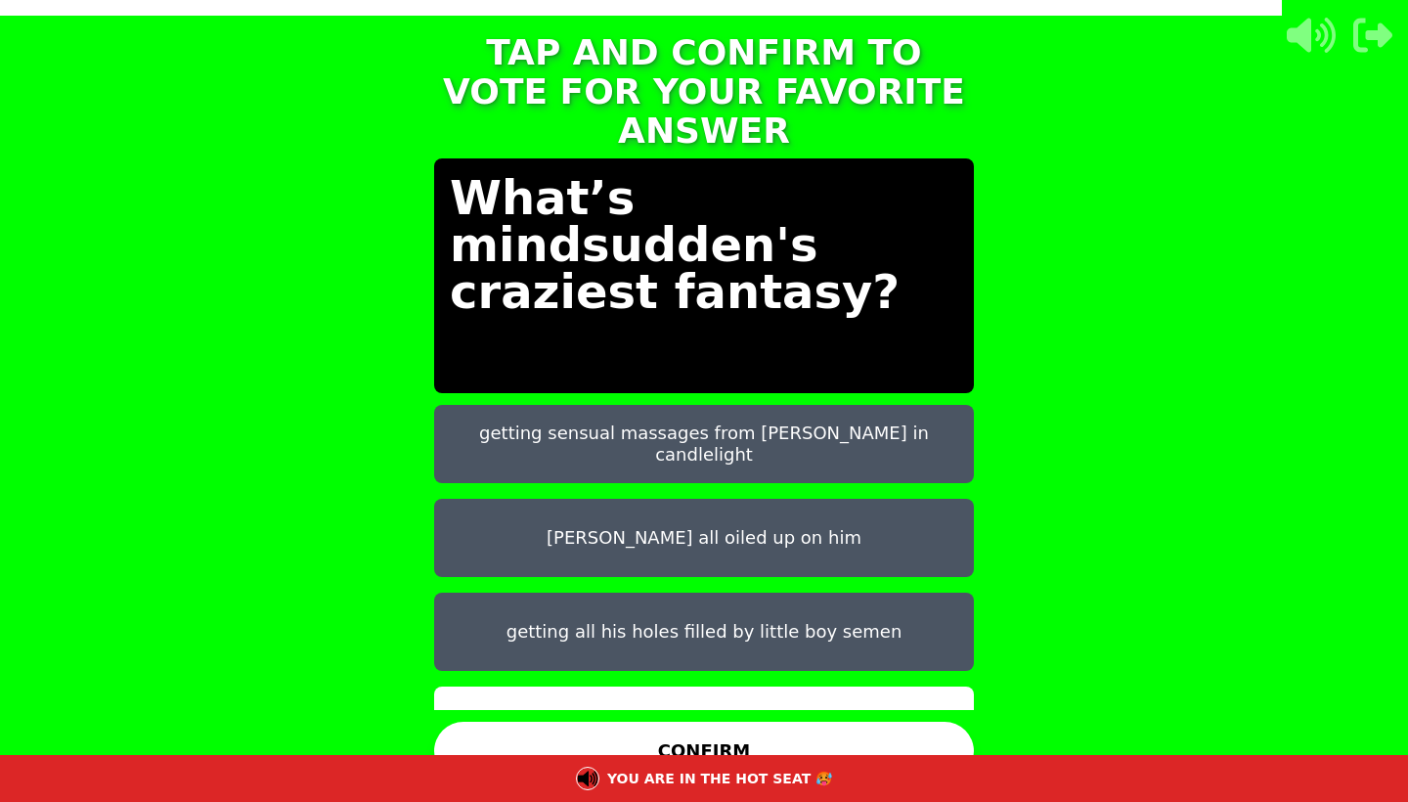
click at [761, 526] on button "[PERSON_NAME] all oiled up on him" at bounding box center [704, 538] width 540 height 78
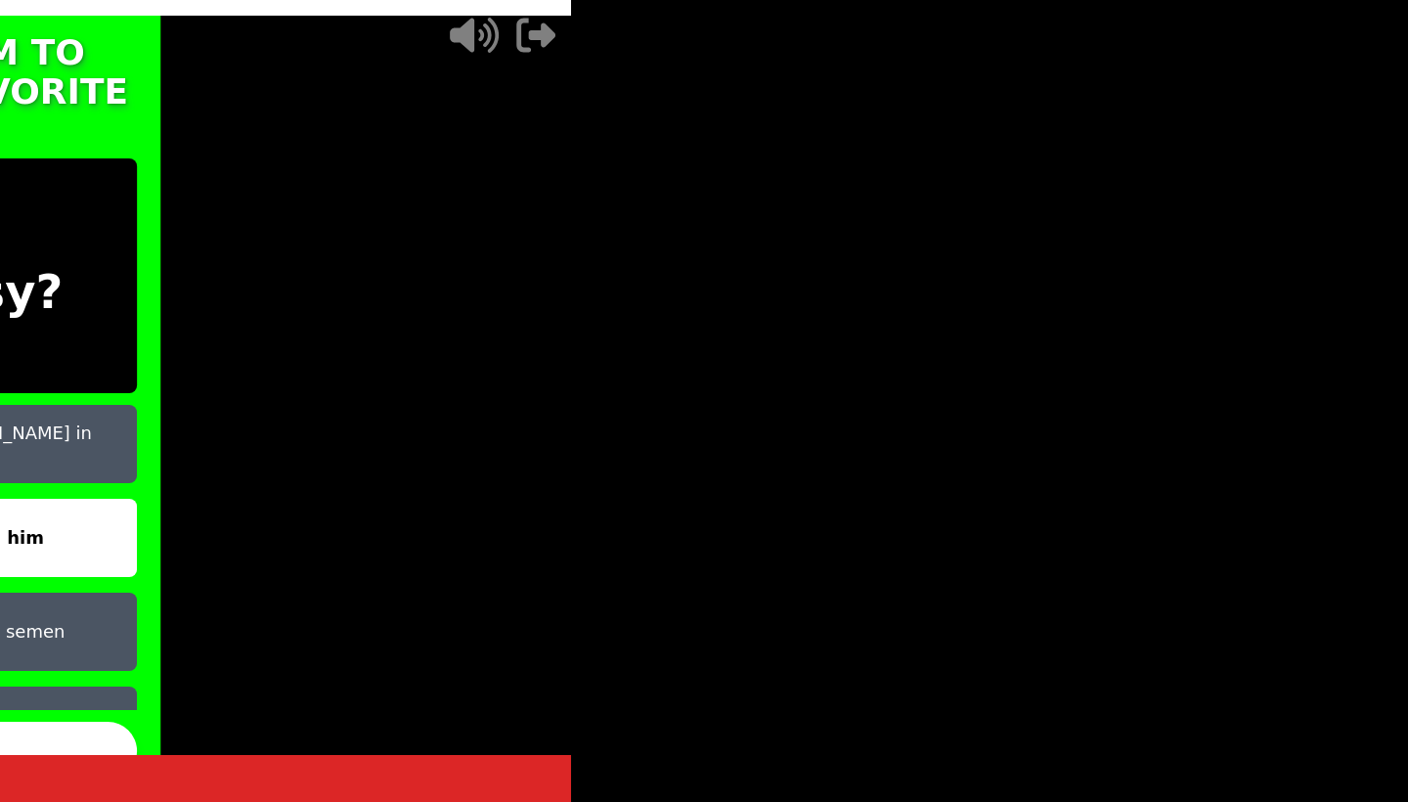
click at [774, 411] on video at bounding box center [1275, 401] width 1408 height 802
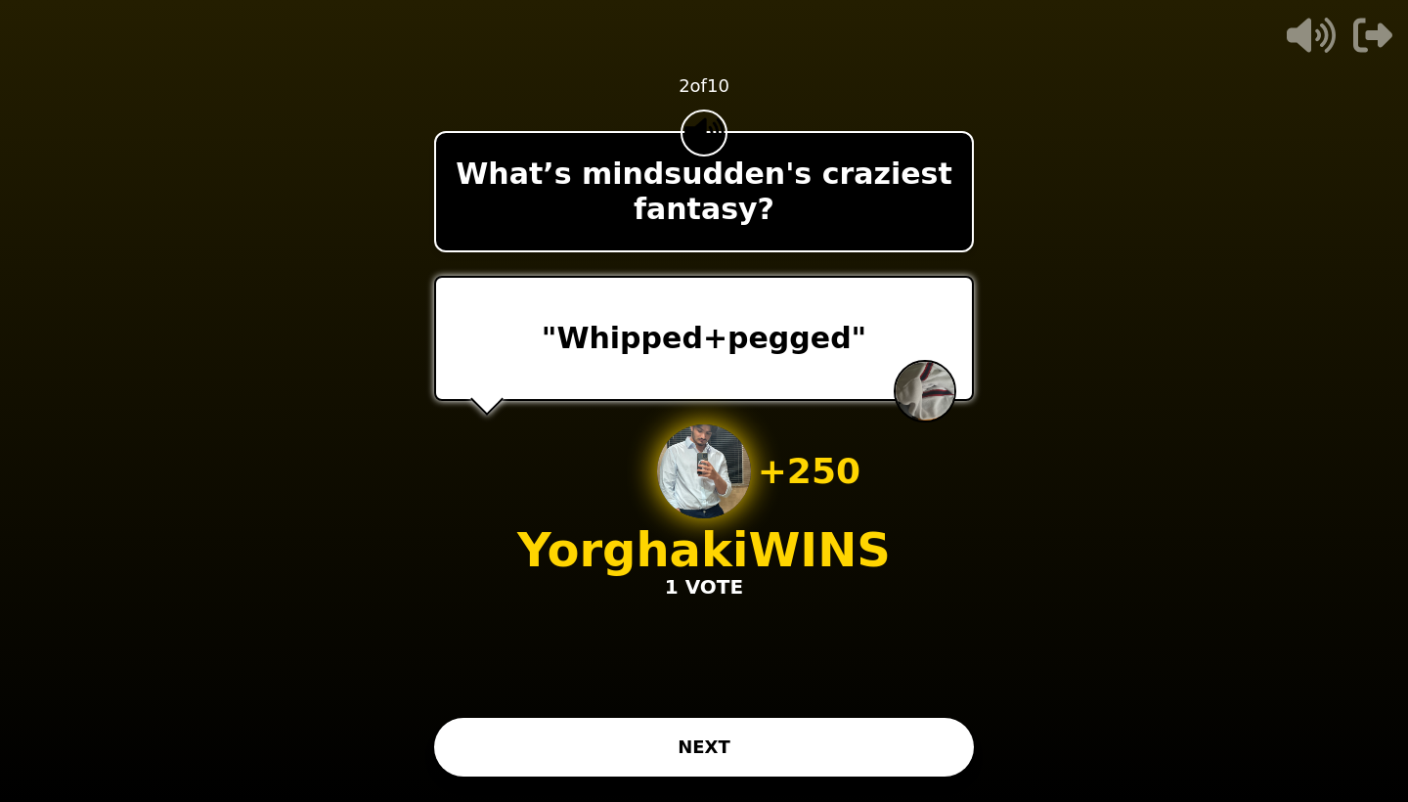
click at [727, 726] on button "NEXT" at bounding box center [704, 747] width 540 height 59
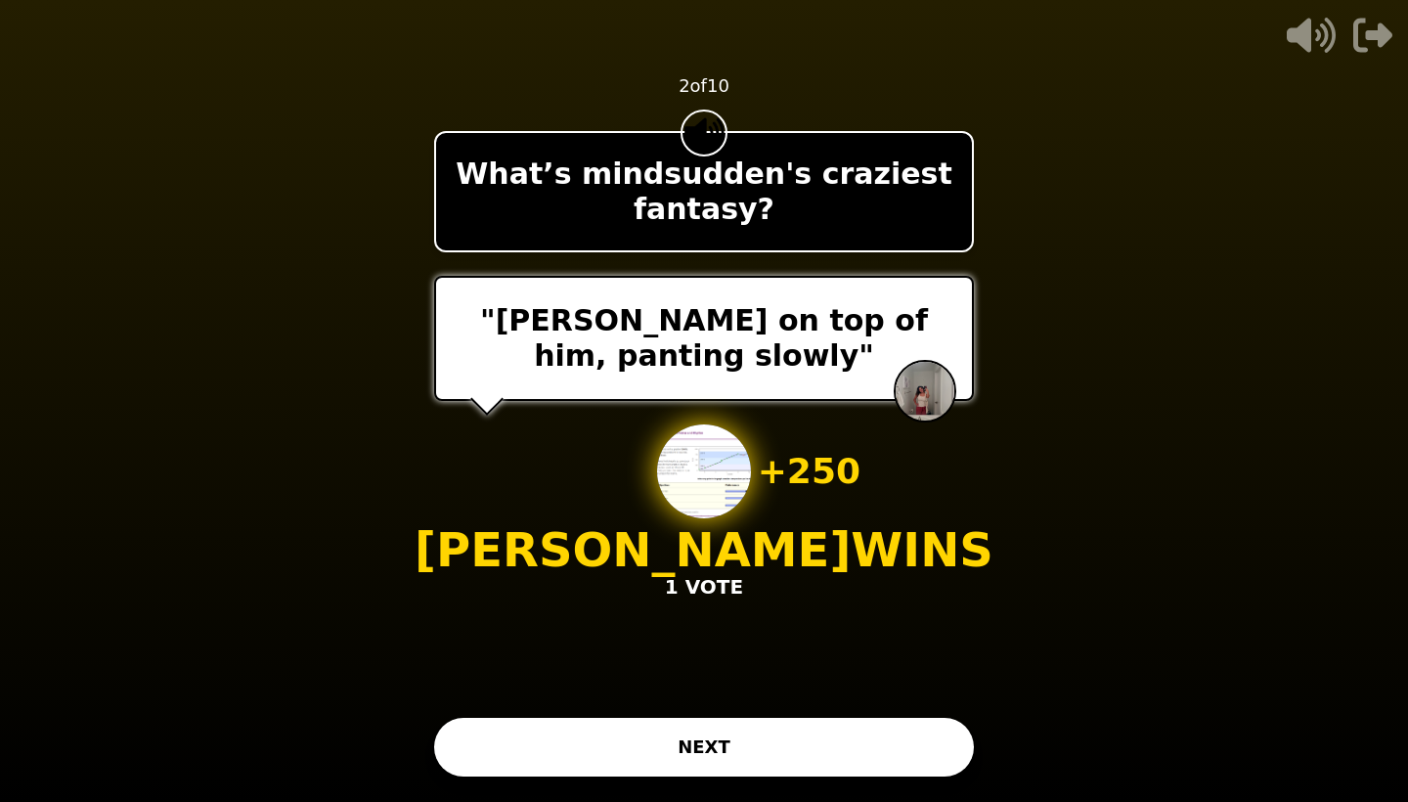
click at [724, 728] on button "NEXT" at bounding box center [704, 747] width 540 height 59
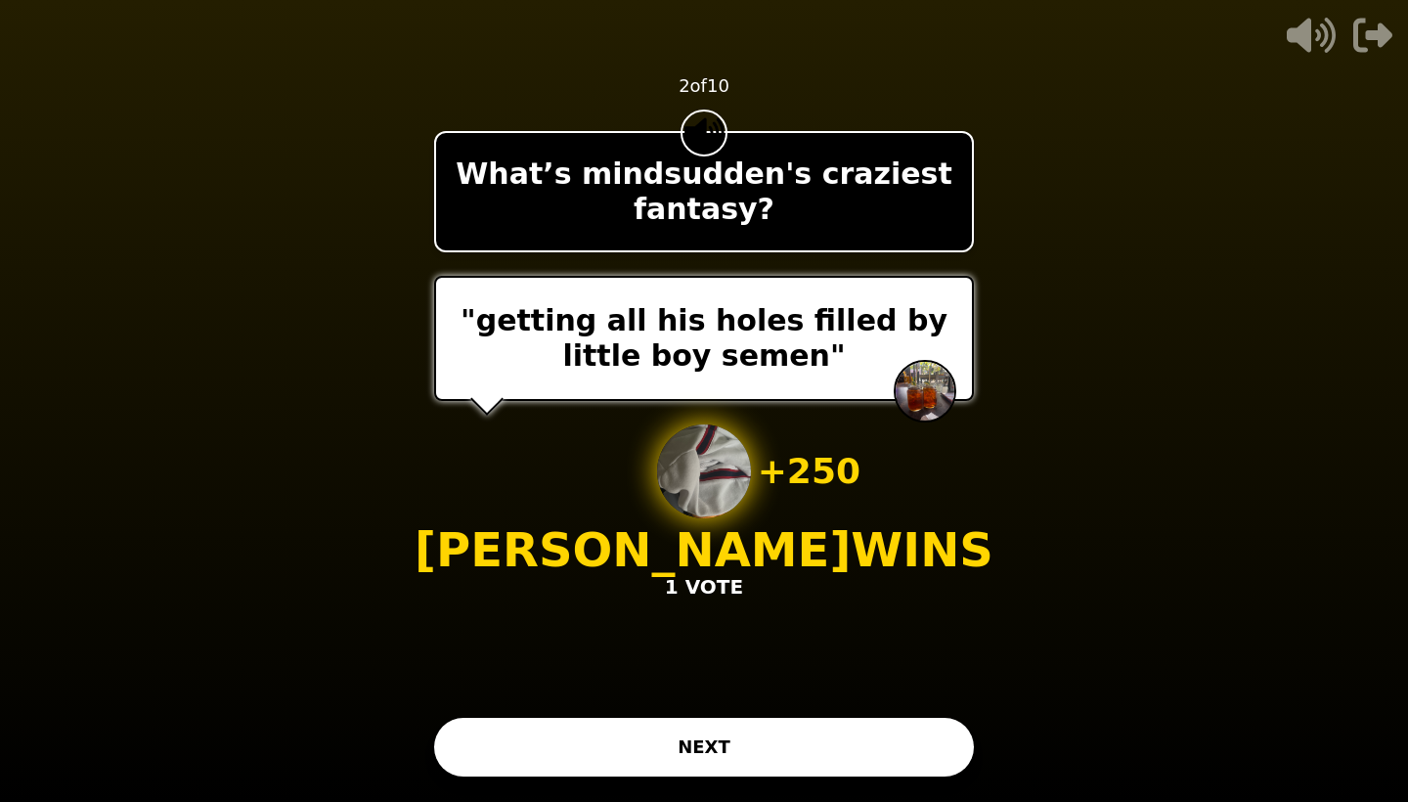
click at [747, 744] on button "NEXT" at bounding box center [704, 747] width 540 height 59
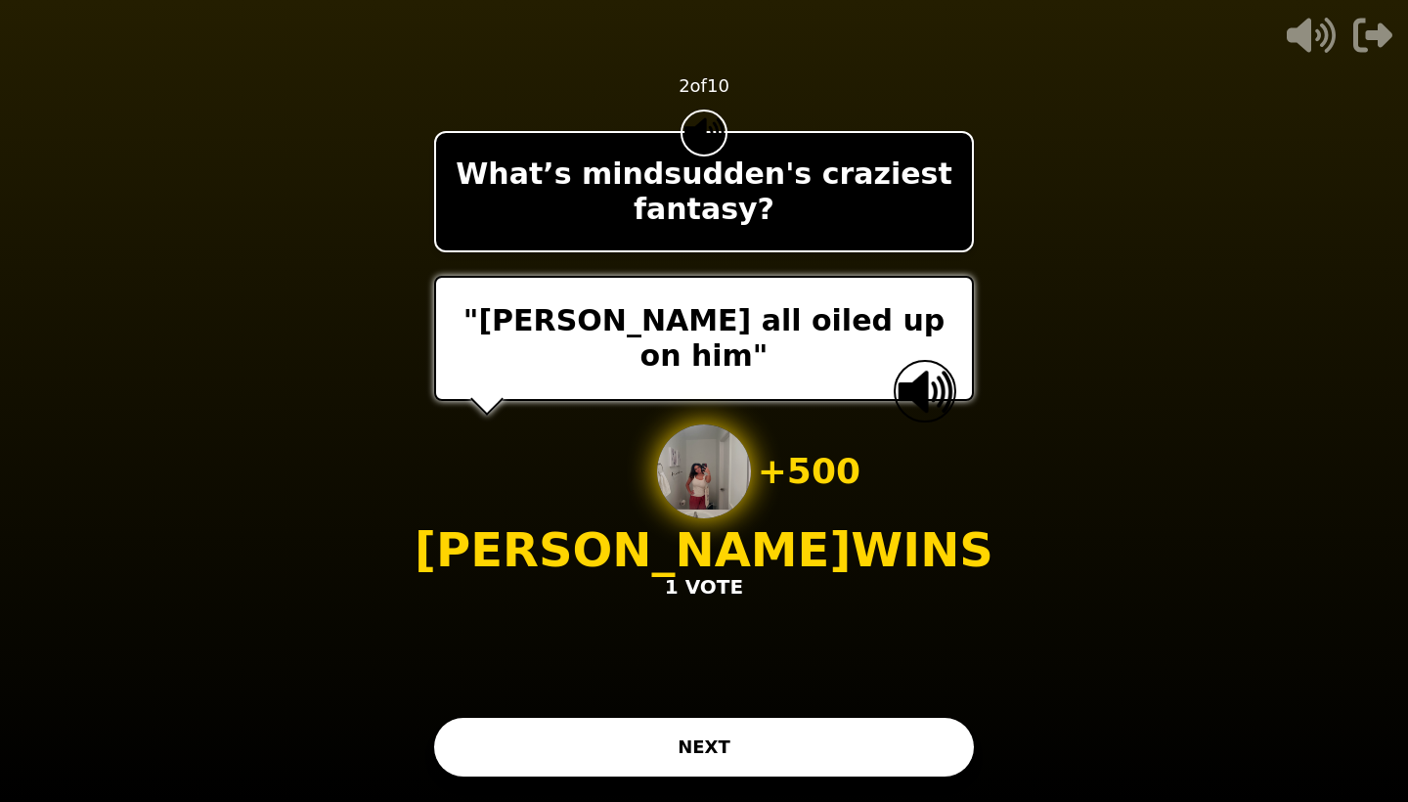
click at [733, 746] on button "NEXT" at bounding box center [704, 747] width 540 height 59
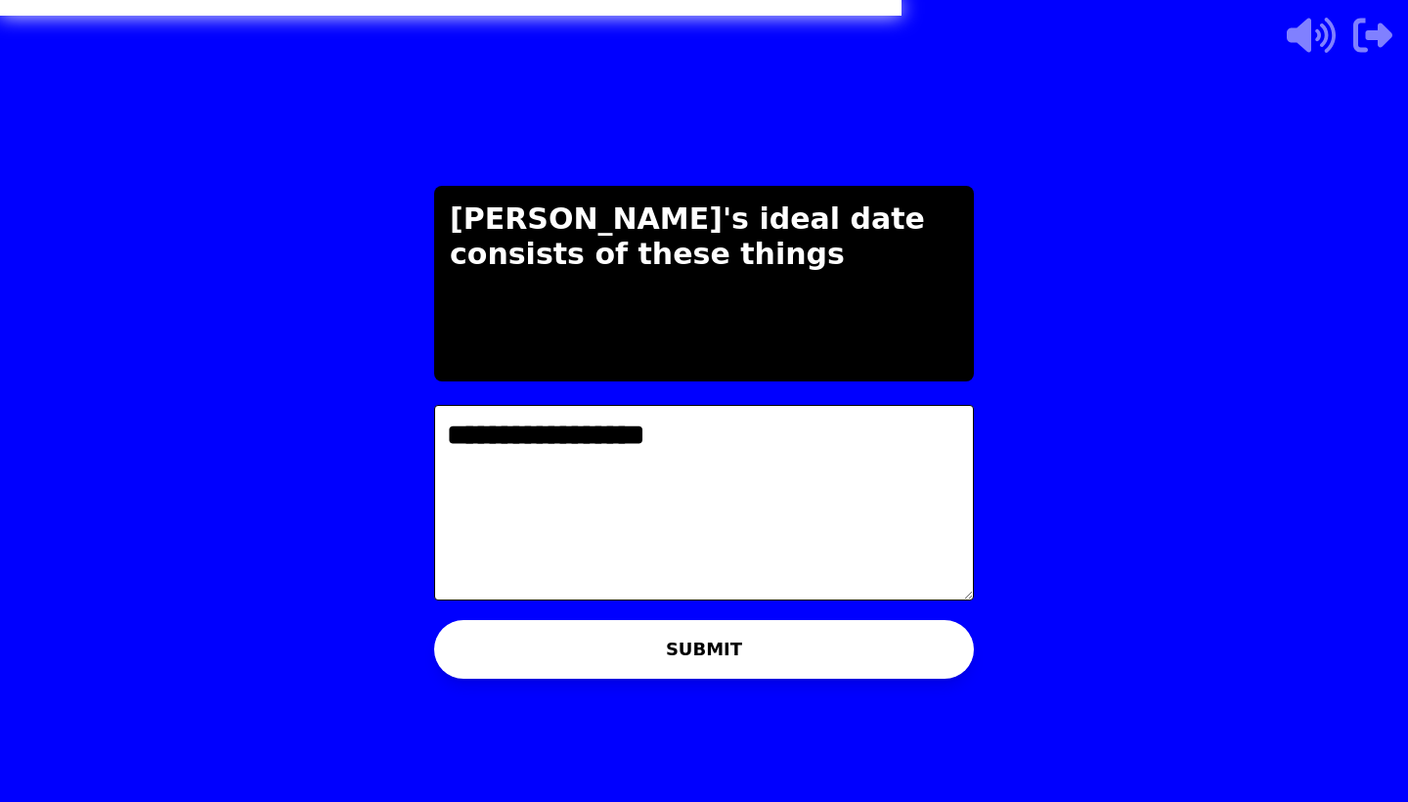
click at [586, 447] on textarea "**********" at bounding box center [704, 503] width 540 height 196
click at [723, 490] on textarea "**********" at bounding box center [704, 503] width 540 height 196
type textarea "**********"
click at [689, 662] on button "SUBMIT" at bounding box center [704, 649] width 540 height 59
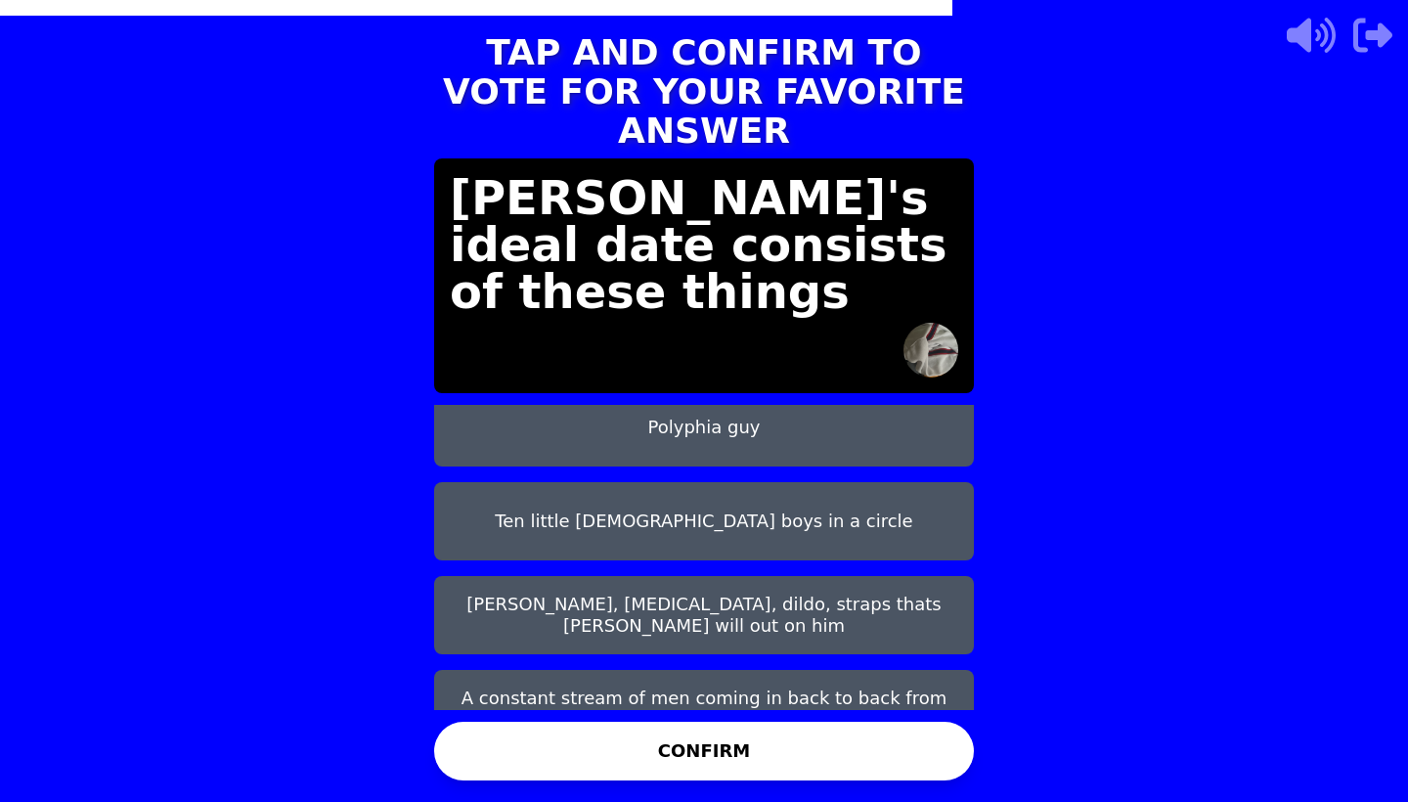
scroll to position [203, 0]
click at [765, 577] on button "[PERSON_NAME], [MEDICAL_DATA], dildo, straps thats [PERSON_NAME] will out on him" at bounding box center [704, 616] width 540 height 78
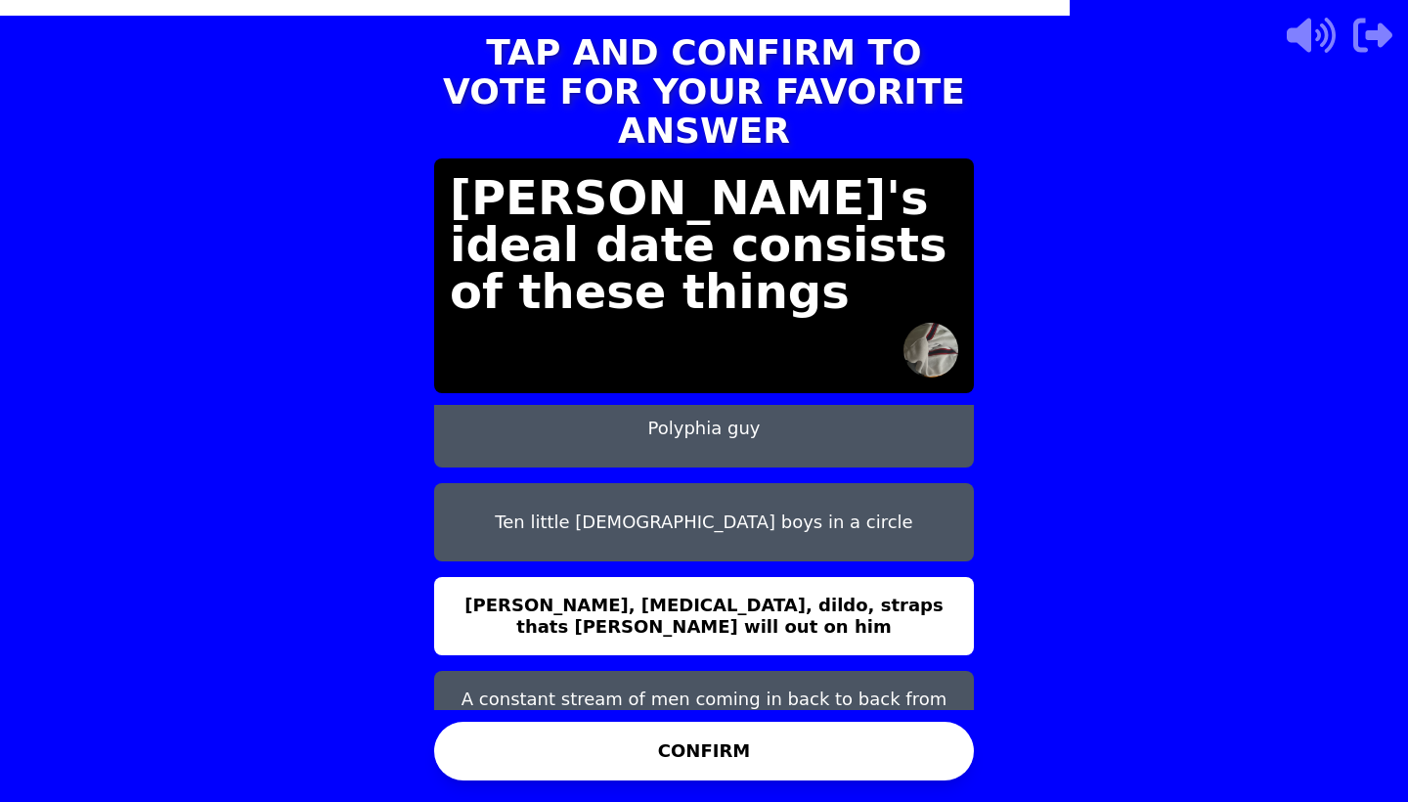
scroll to position [0, 0]
click at [758, 744] on button "CONFIRM" at bounding box center [704, 751] width 540 height 59
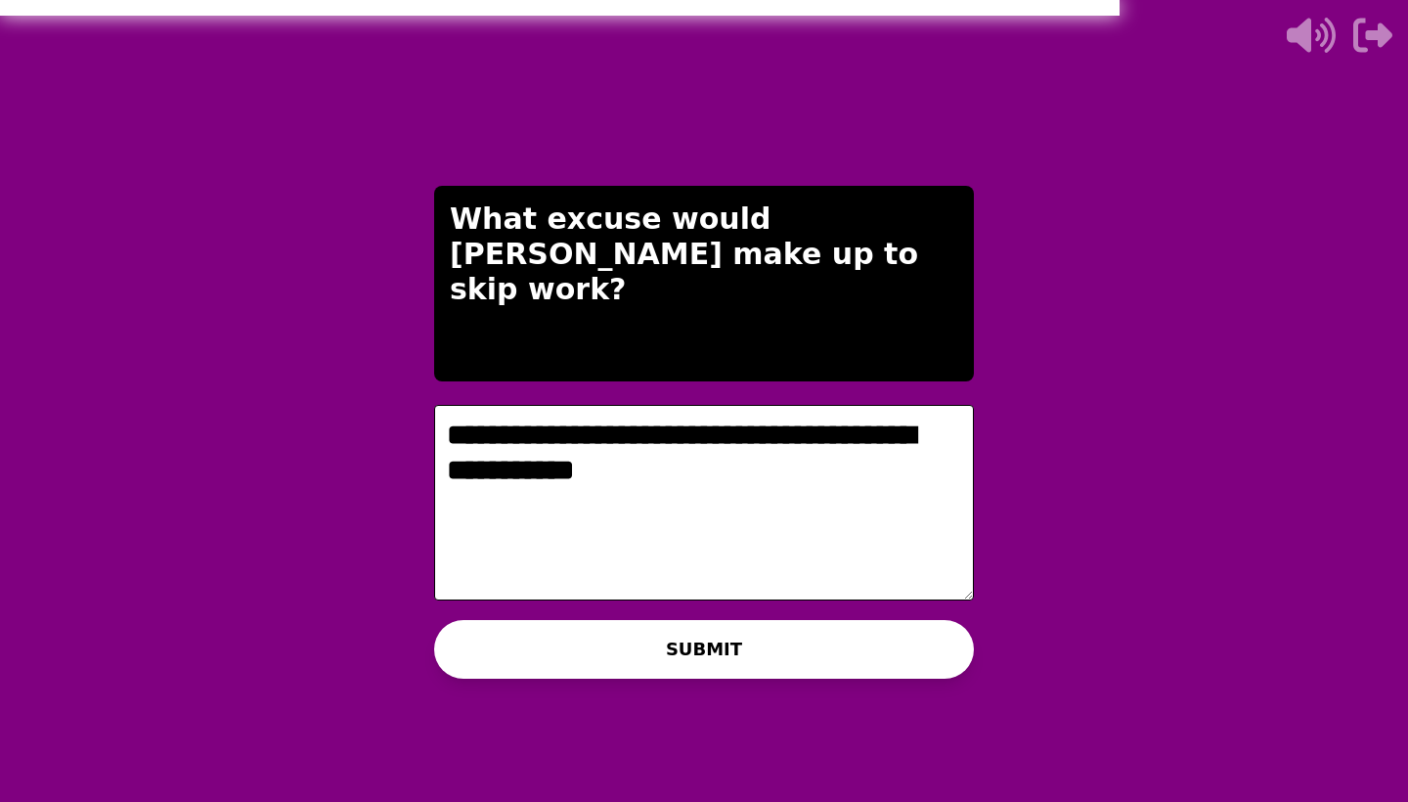
type textarea "**********"
click at [655, 647] on button "SUBMIT" at bounding box center [704, 649] width 540 height 59
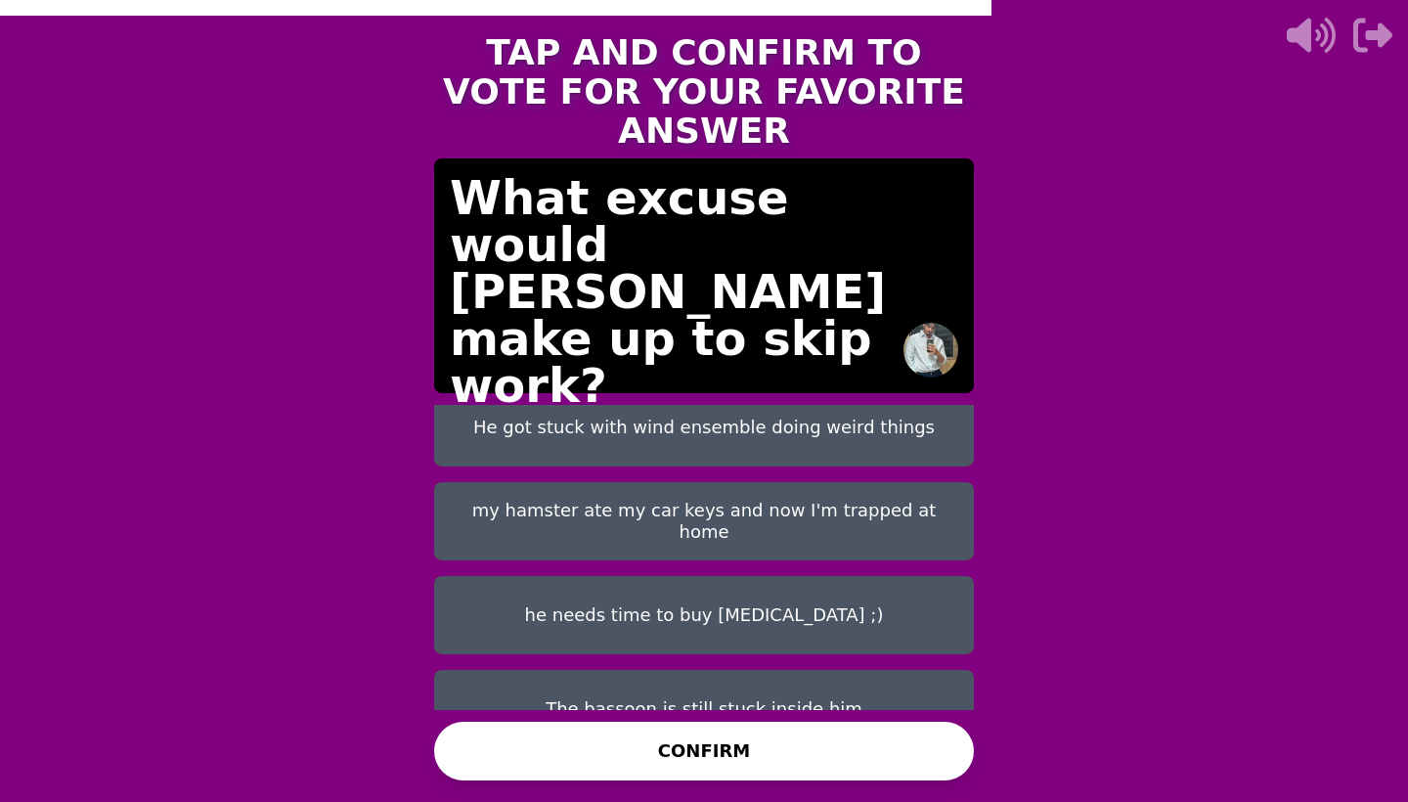
scroll to position [203, 0]
click at [759, 671] on button "The bassoon is still stuck inside him" at bounding box center [704, 710] width 540 height 78
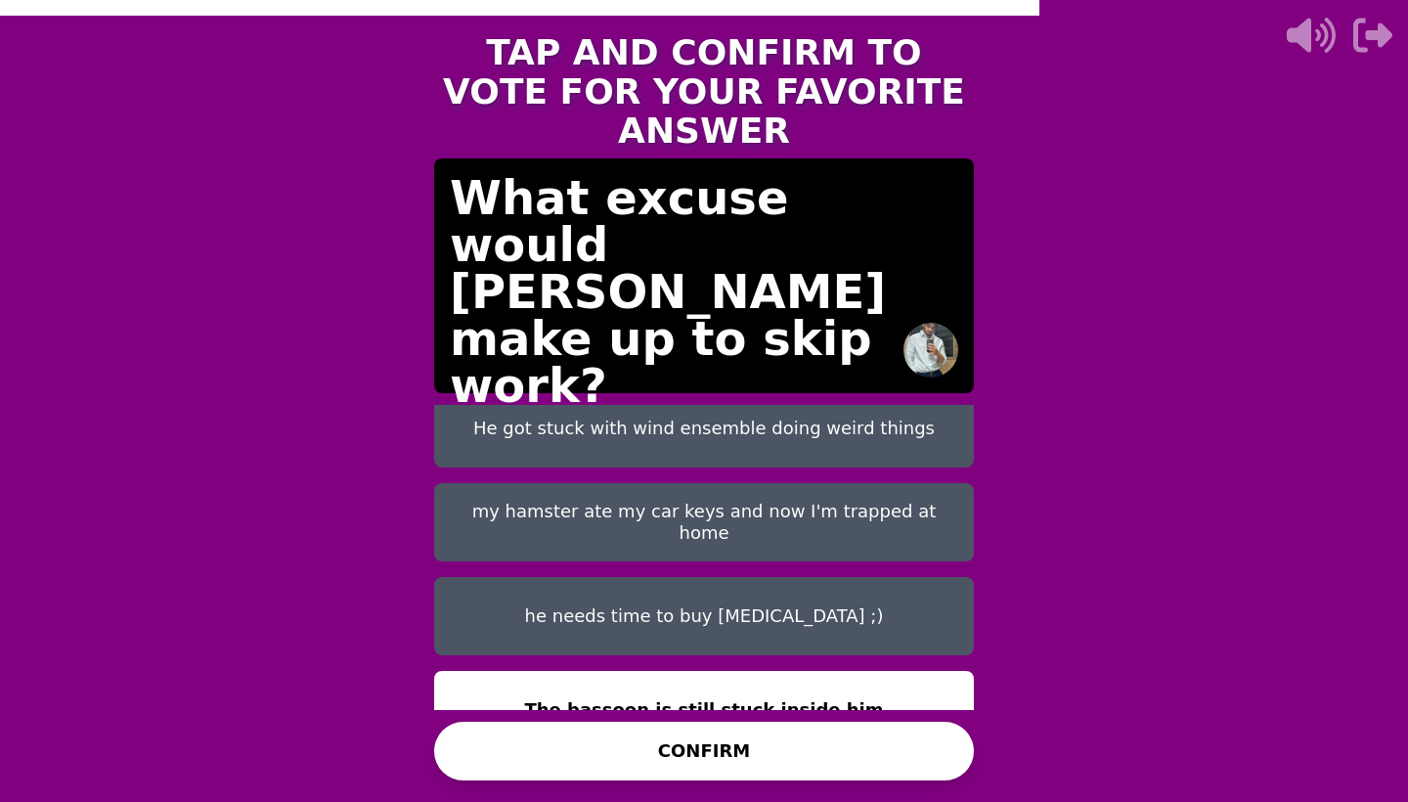
click at [770, 743] on button "CONFIRM" at bounding box center [704, 751] width 540 height 59
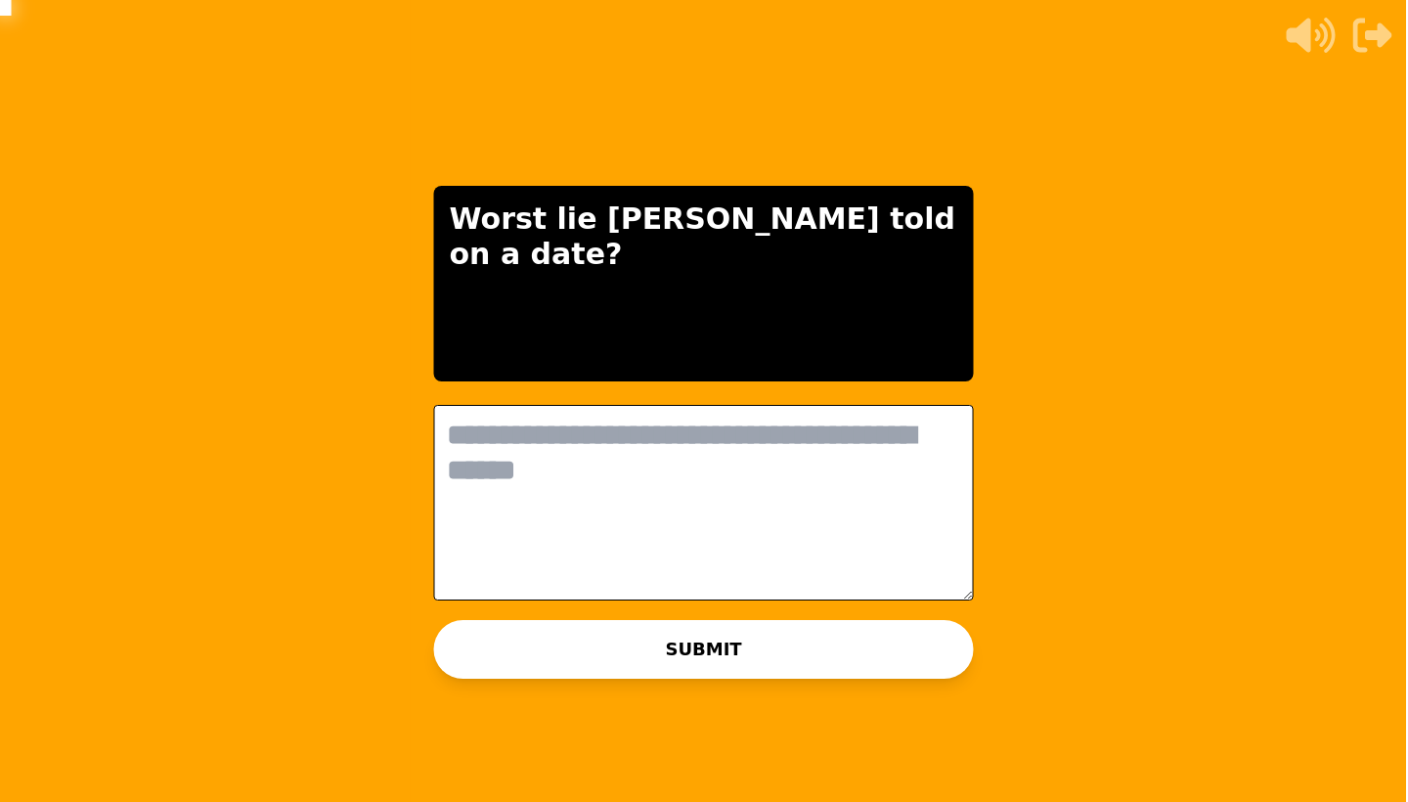
scroll to position [0, 0]
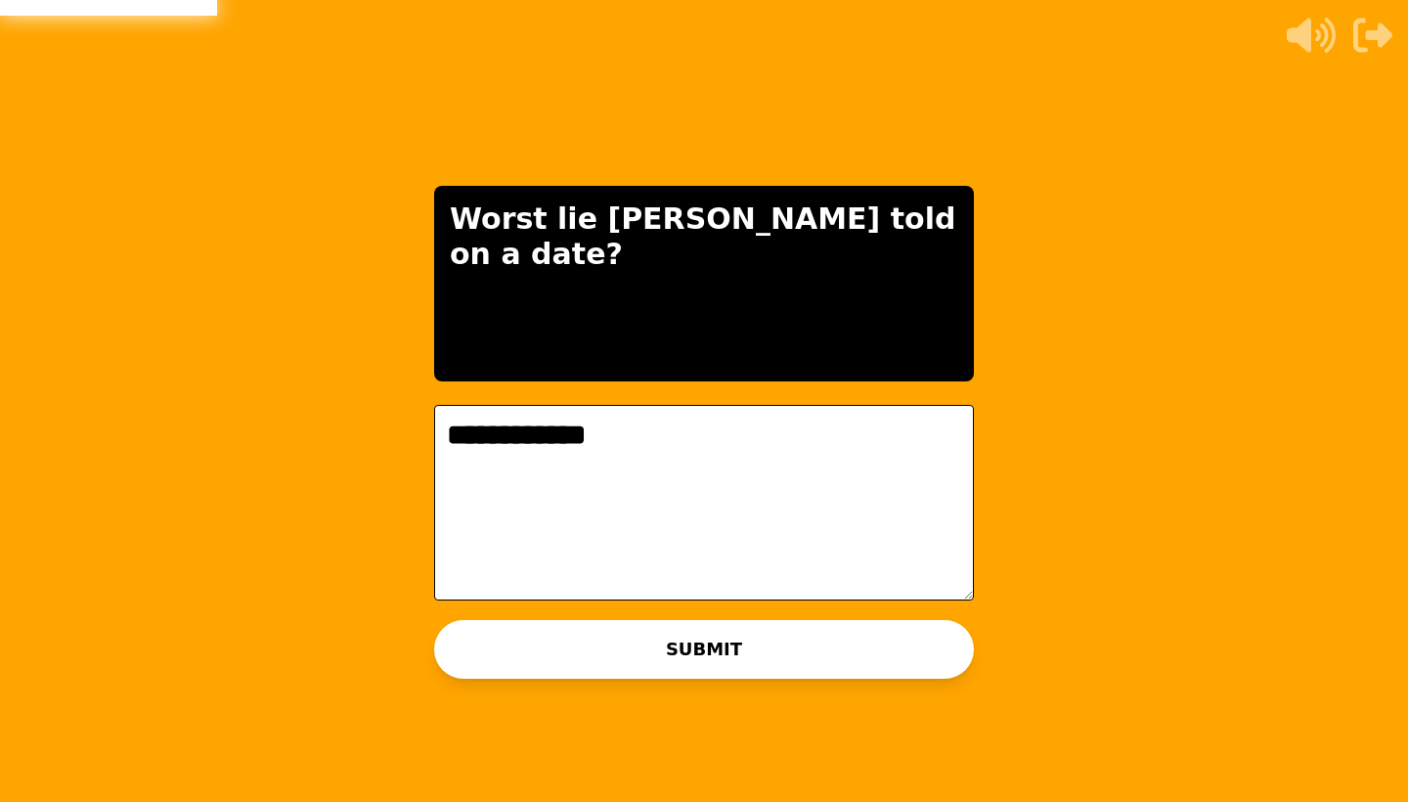
type textarea "**********"
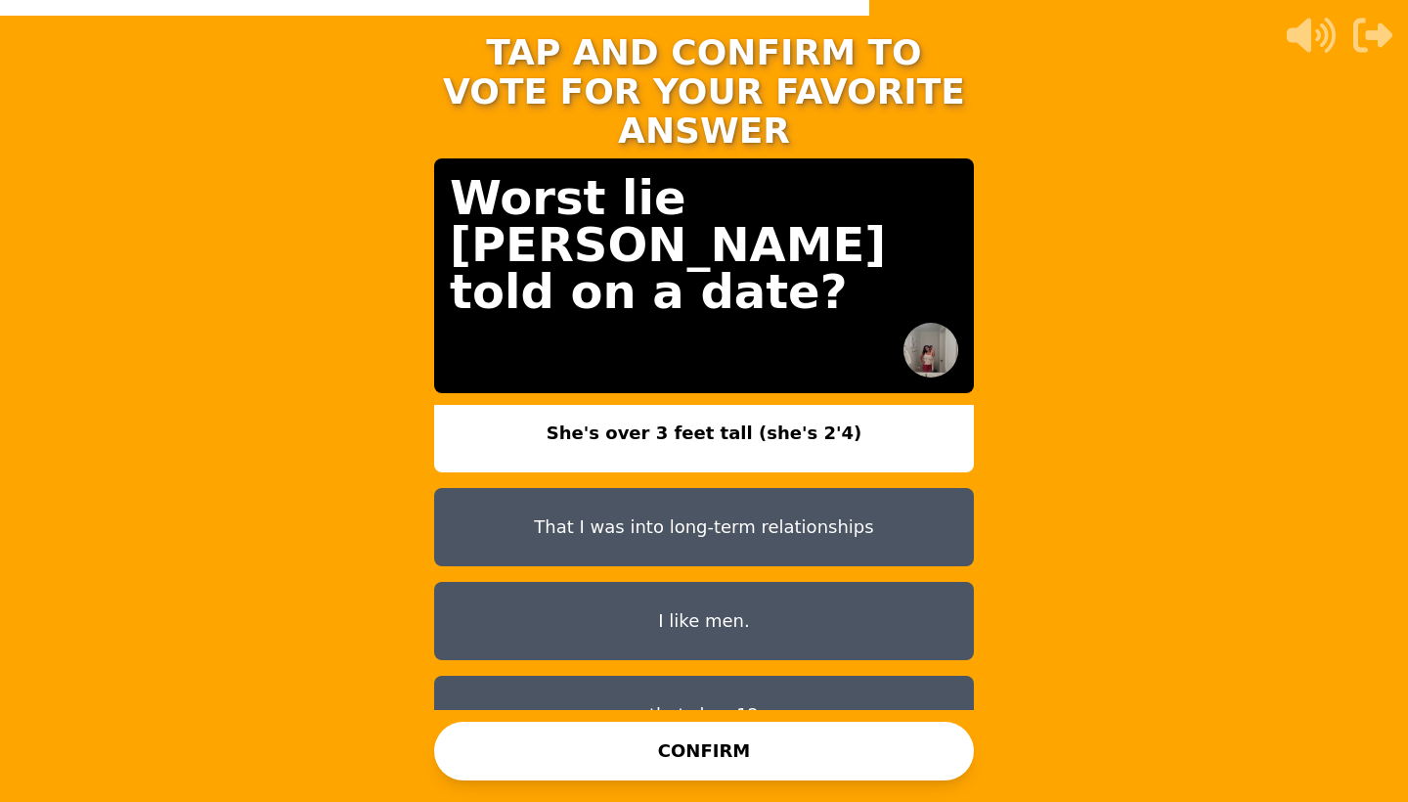
scroll to position [8, 0]
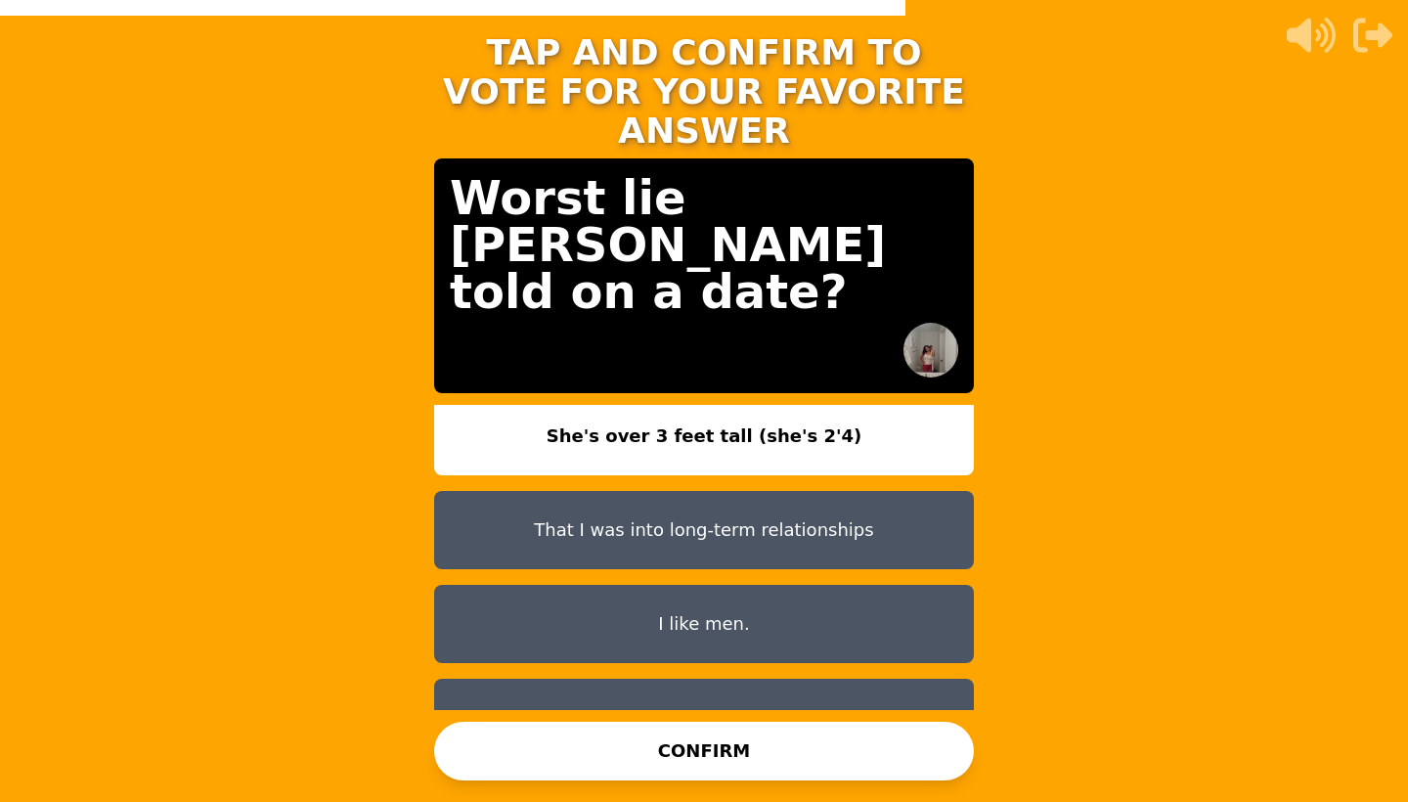
click at [777, 423] on button "She's over 3 feet tall (she's 2'4)" at bounding box center [704, 436] width 540 height 78
click at [763, 756] on button "CONFIRM" at bounding box center [704, 751] width 540 height 59
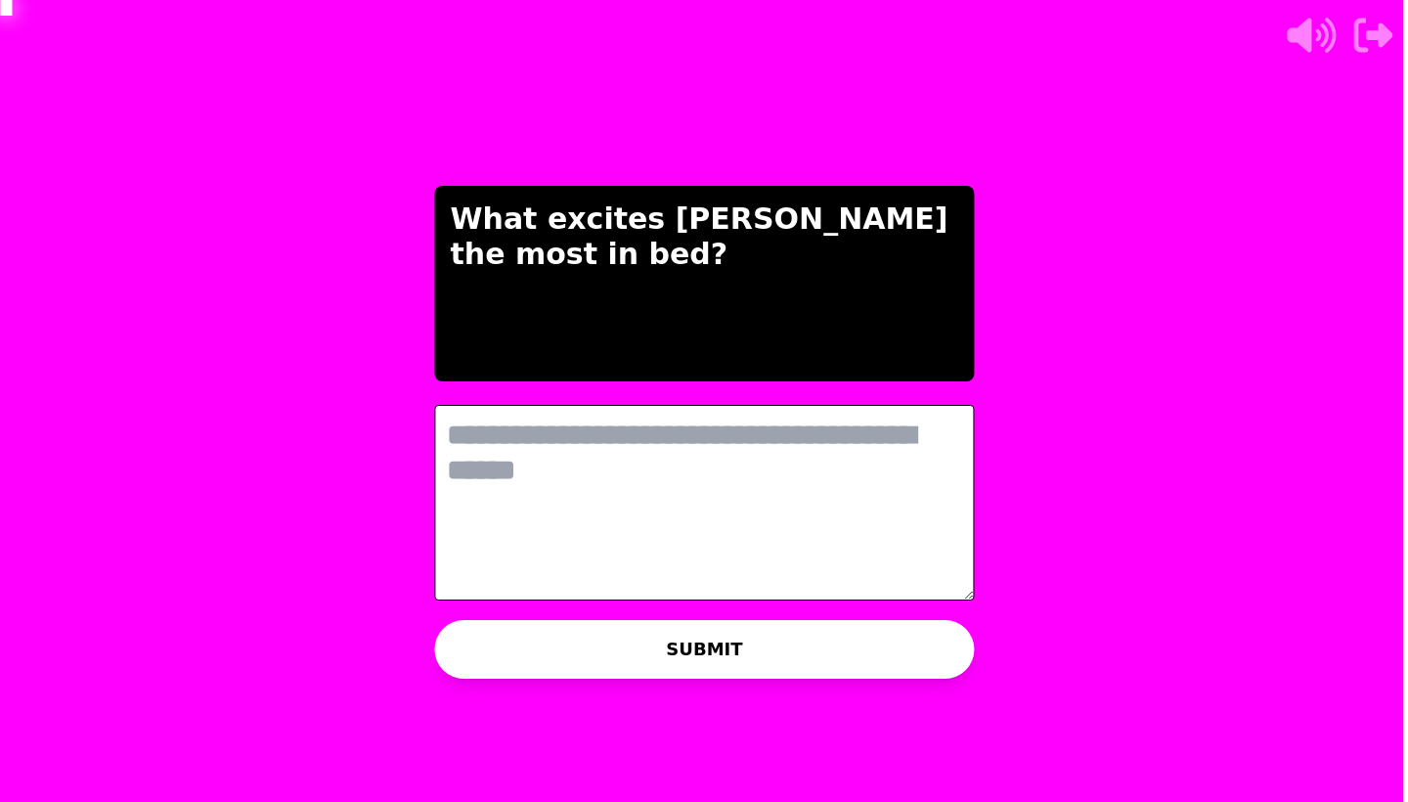
scroll to position [0, 0]
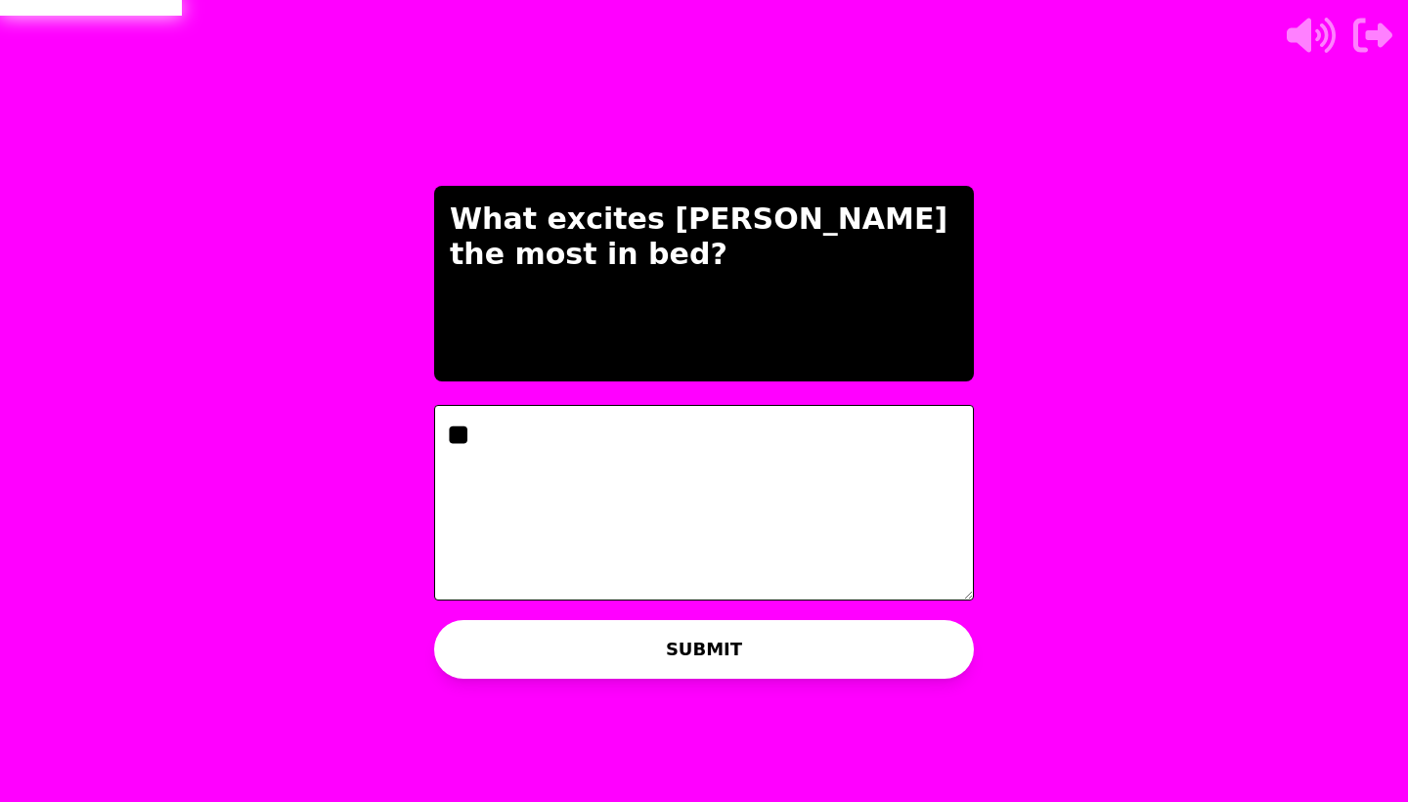
type textarea "*"
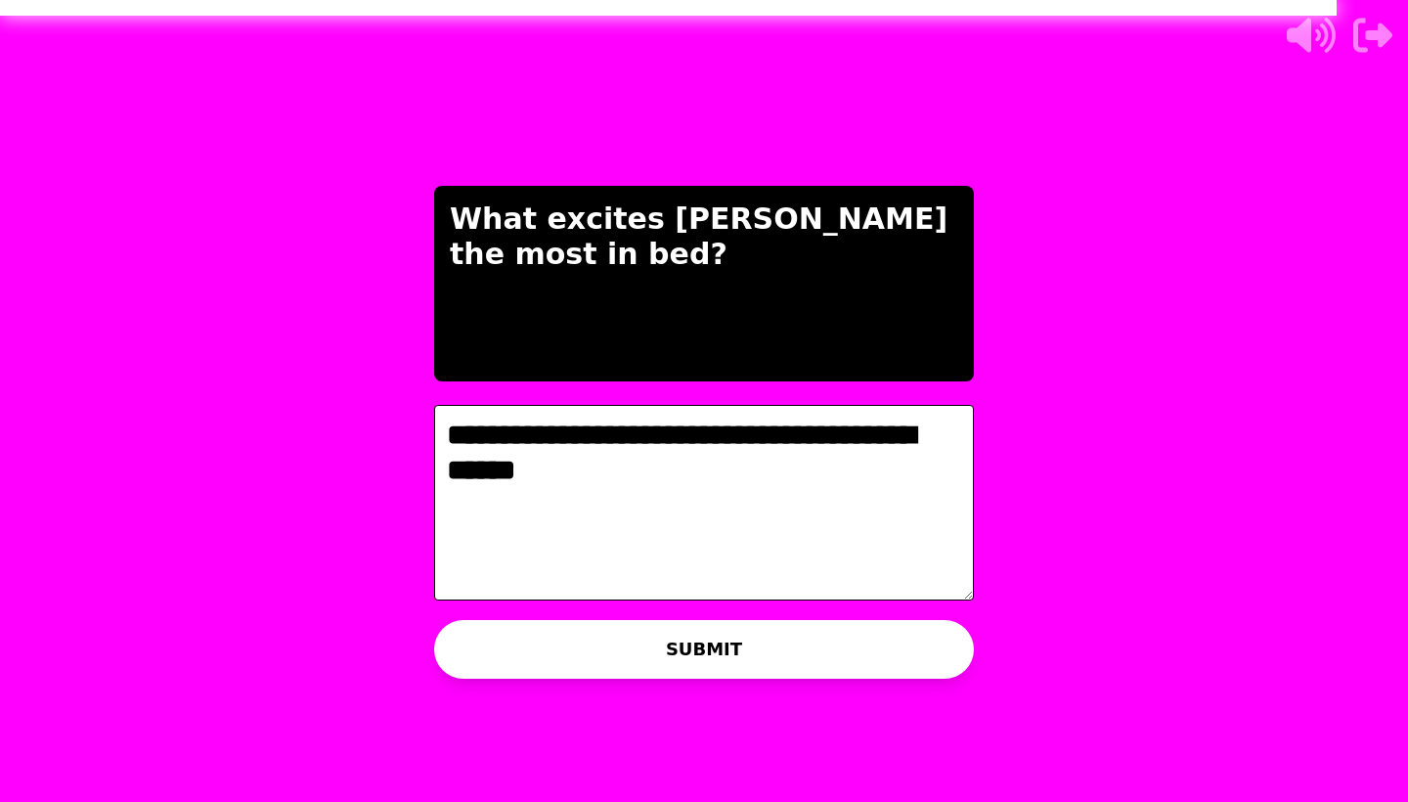
type textarea "**********"
click at [788, 668] on button "SUBMIT" at bounding box center [704, 649] width 540 height 59
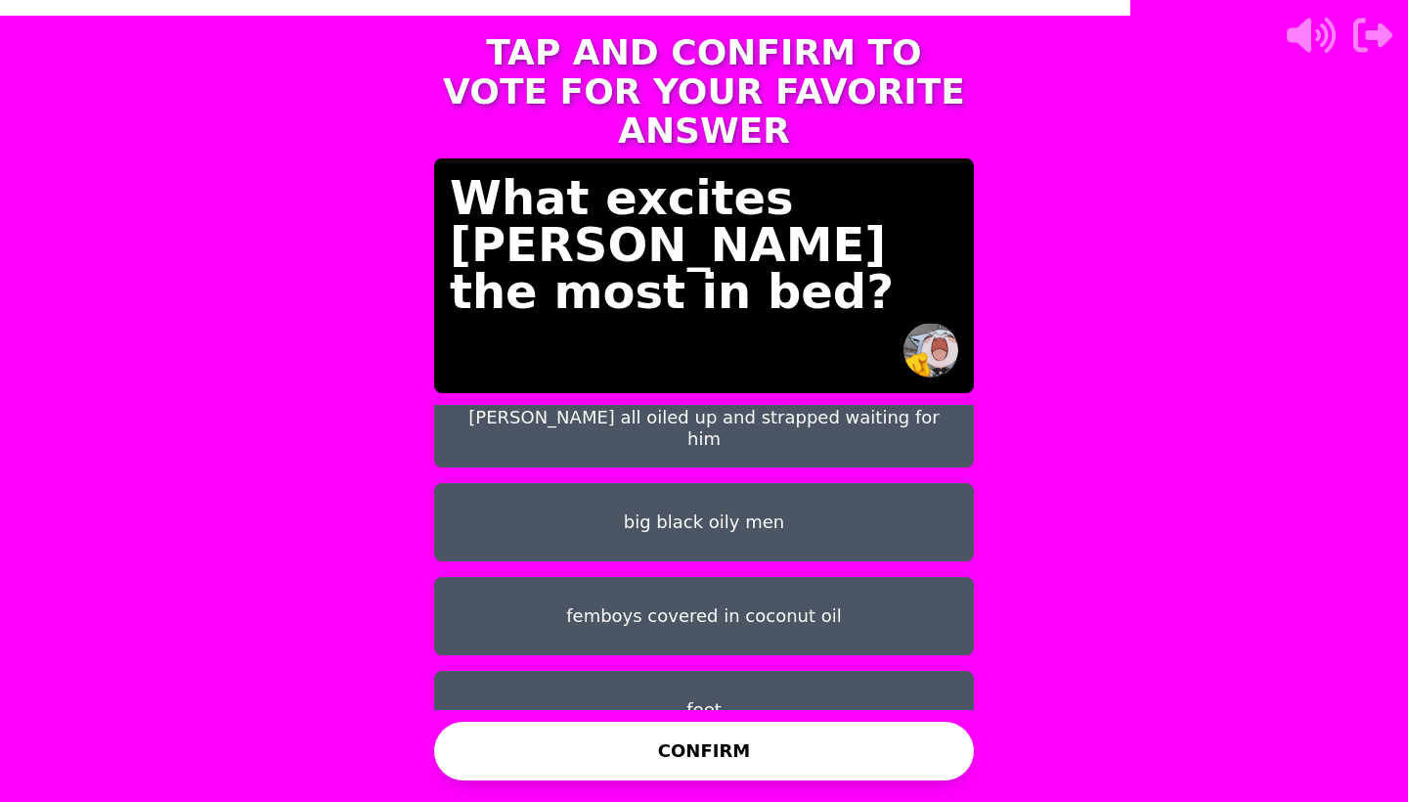
click at [764, 577] on button "femboys covered in coconut oil" at bounding box center [704, 616] width 540 height 78
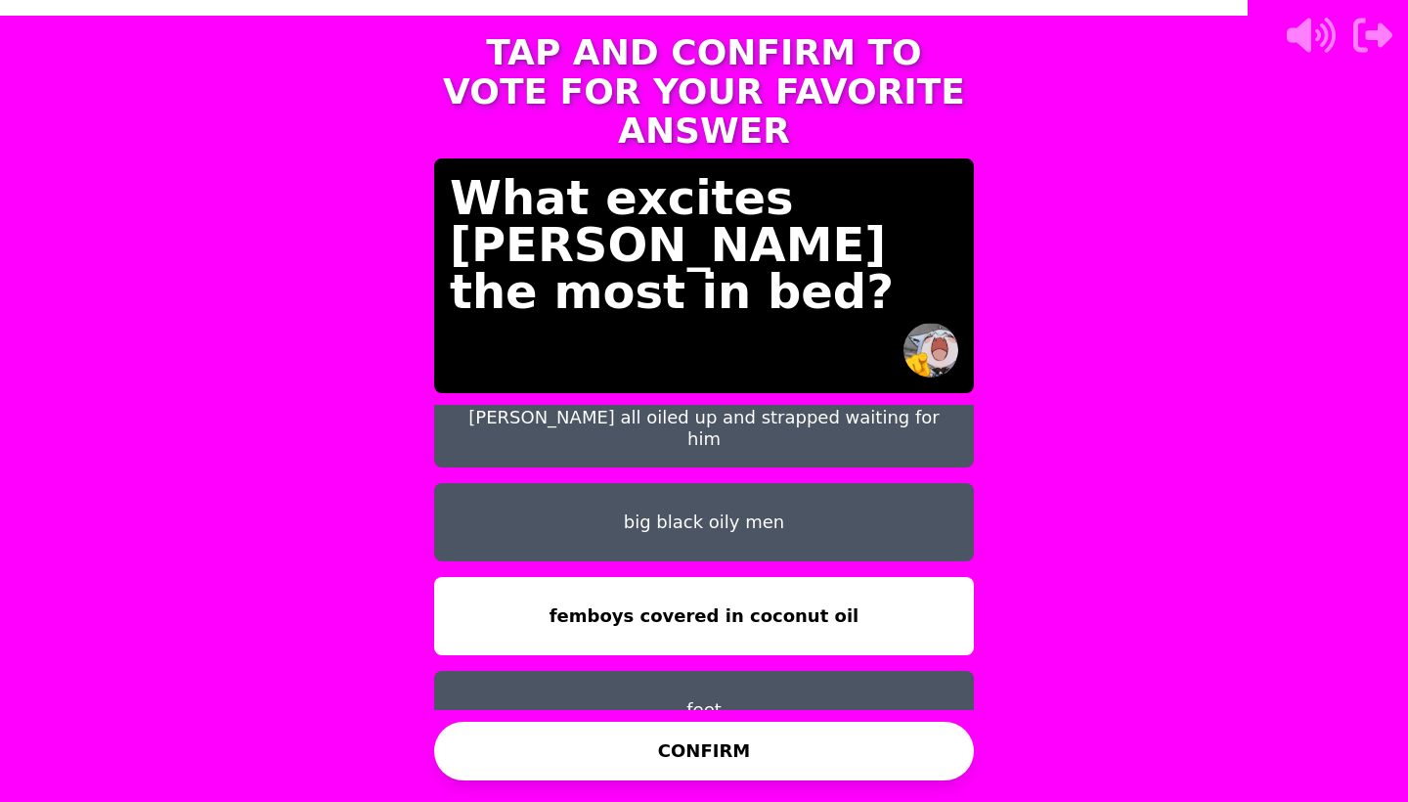
click at [746, 671] on button "feet" at bounding box center [704, 710] width 540 height 78
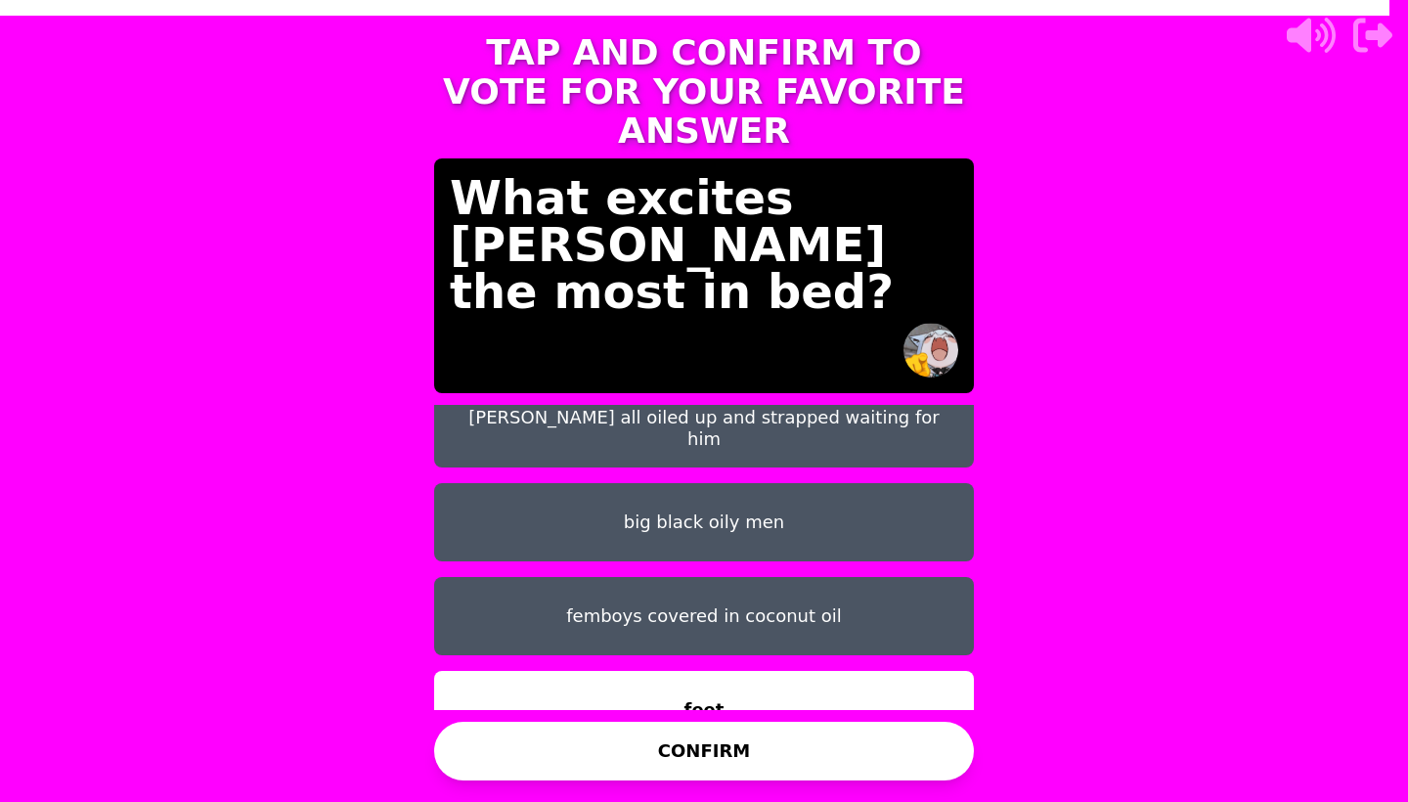
click at [738, 743] on button "CONFIRM" at bounding box center [704, 751] width 540 height 59
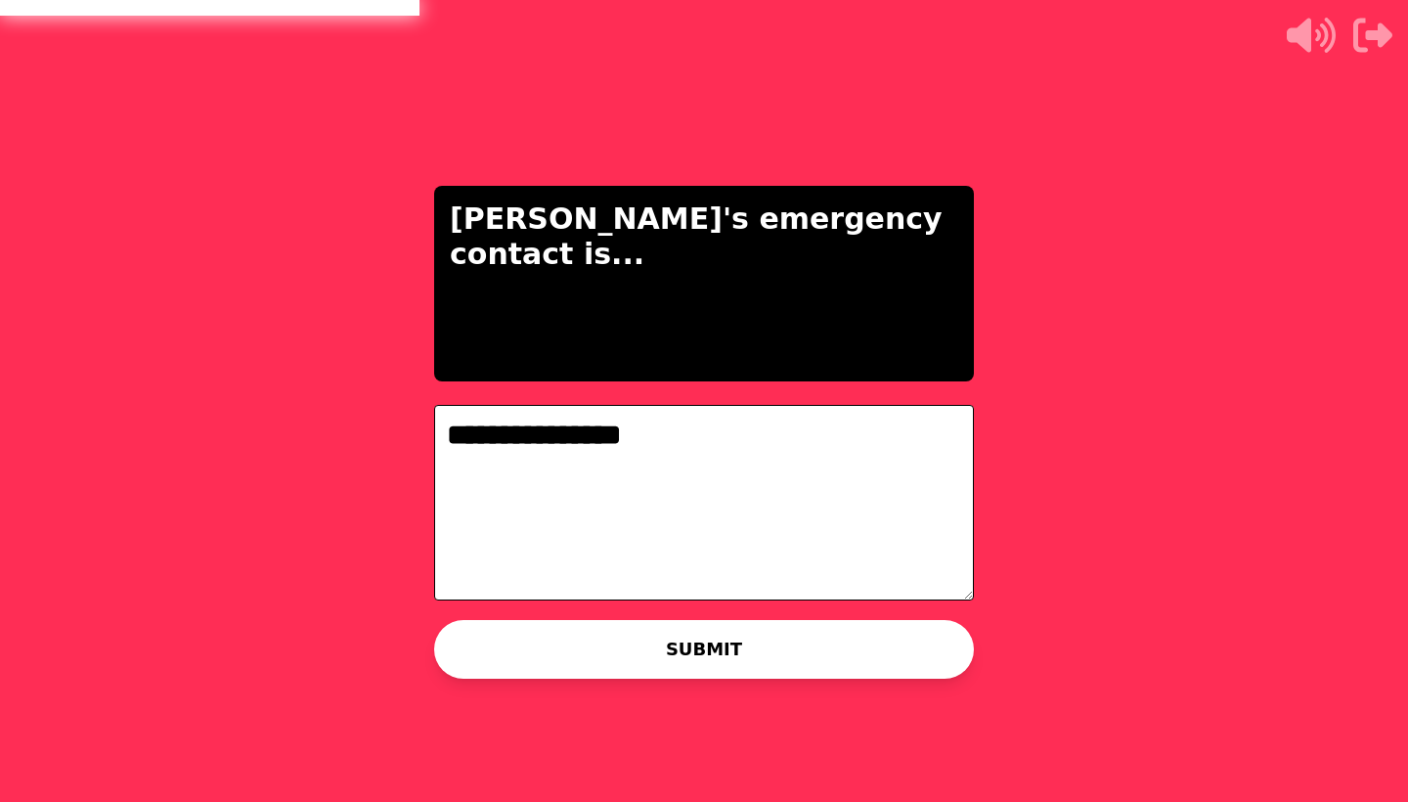
type textarea "**********"
click at [743, 639] on button "SUBMIT" at bounding box center [704, 649] width 540 height 59
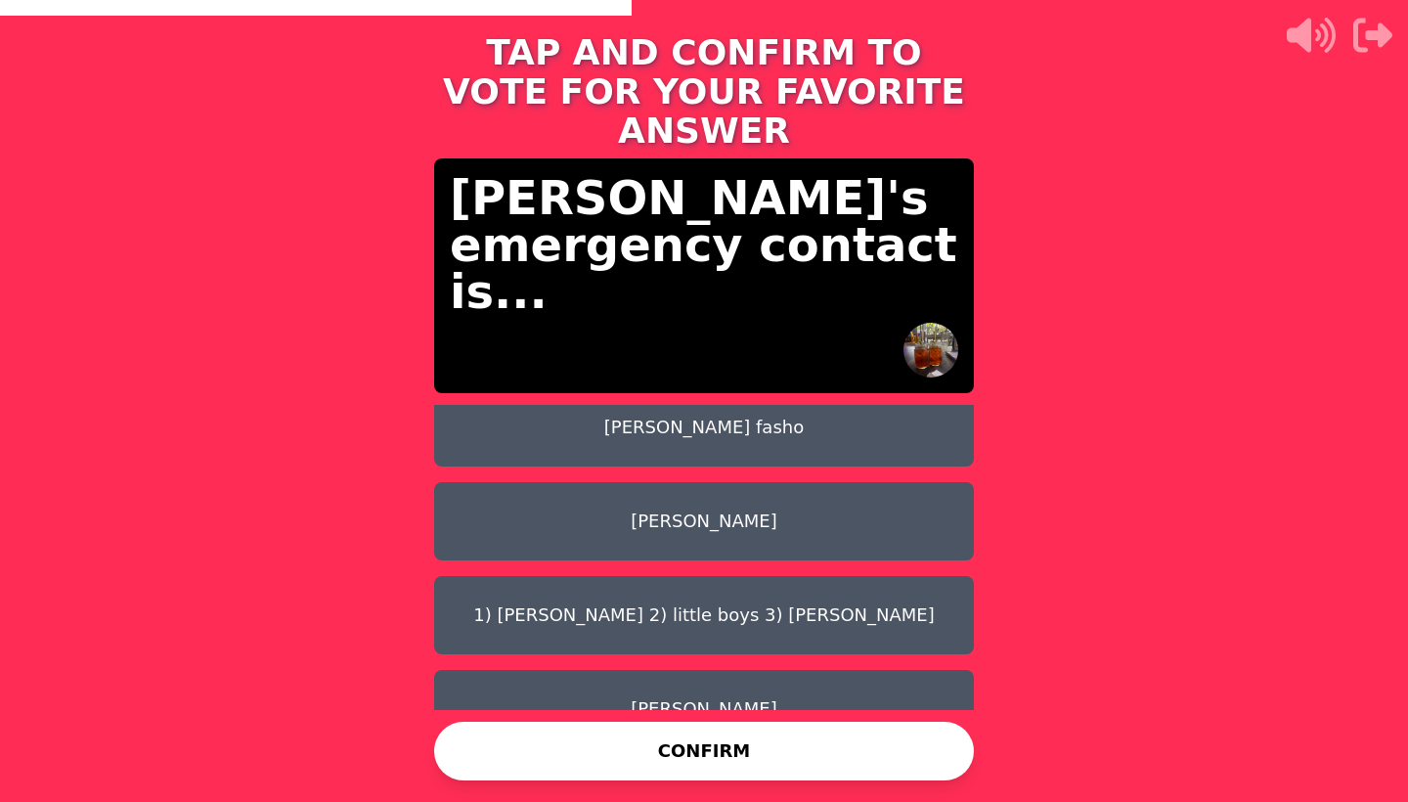
scroll to position [203, 0]
click at [800, 485] on button "[PERSON_NAME]" at bounding box center [704, 522] width 540 height 78
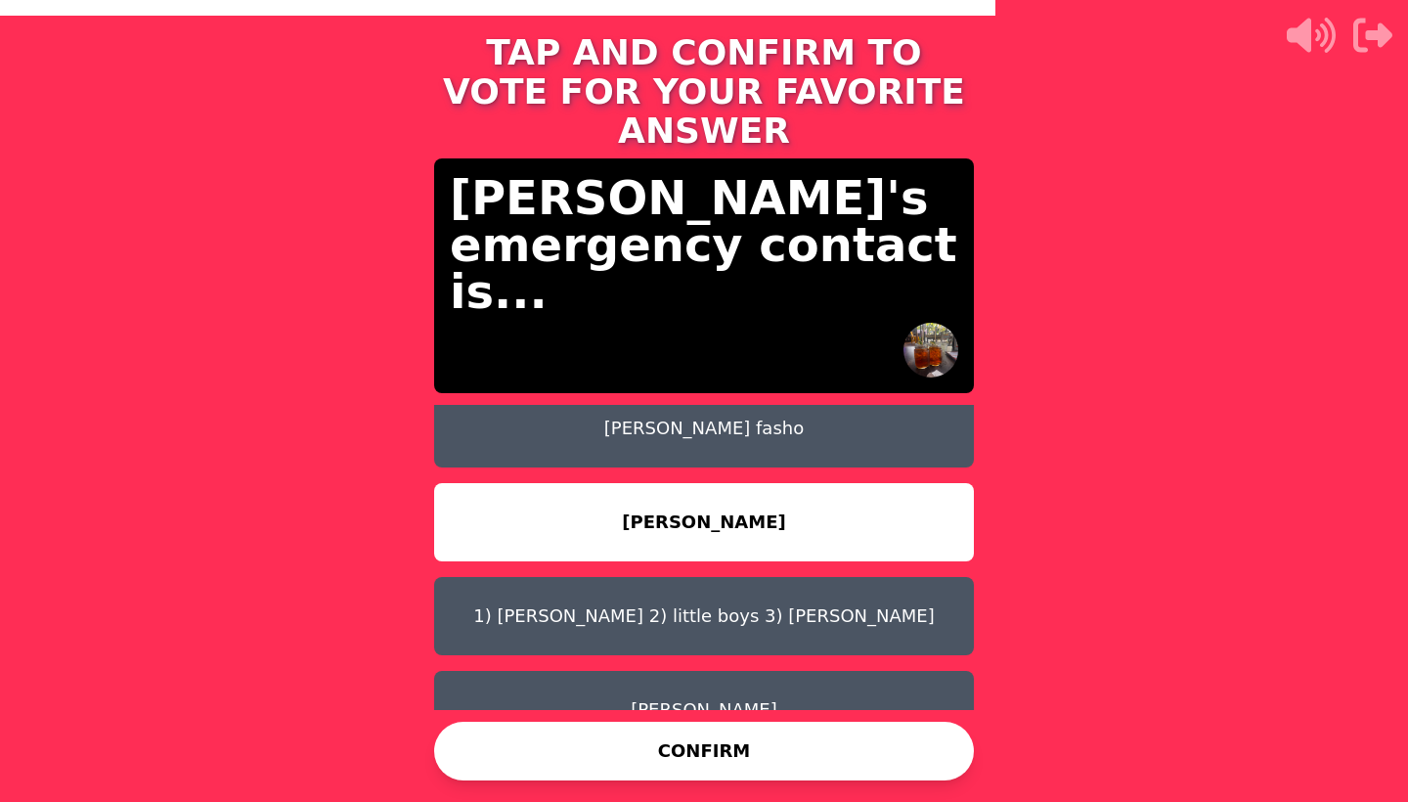
click at [763, 748] on button "CONFIRM" at bounding box center [704, 751] width 540 height 59
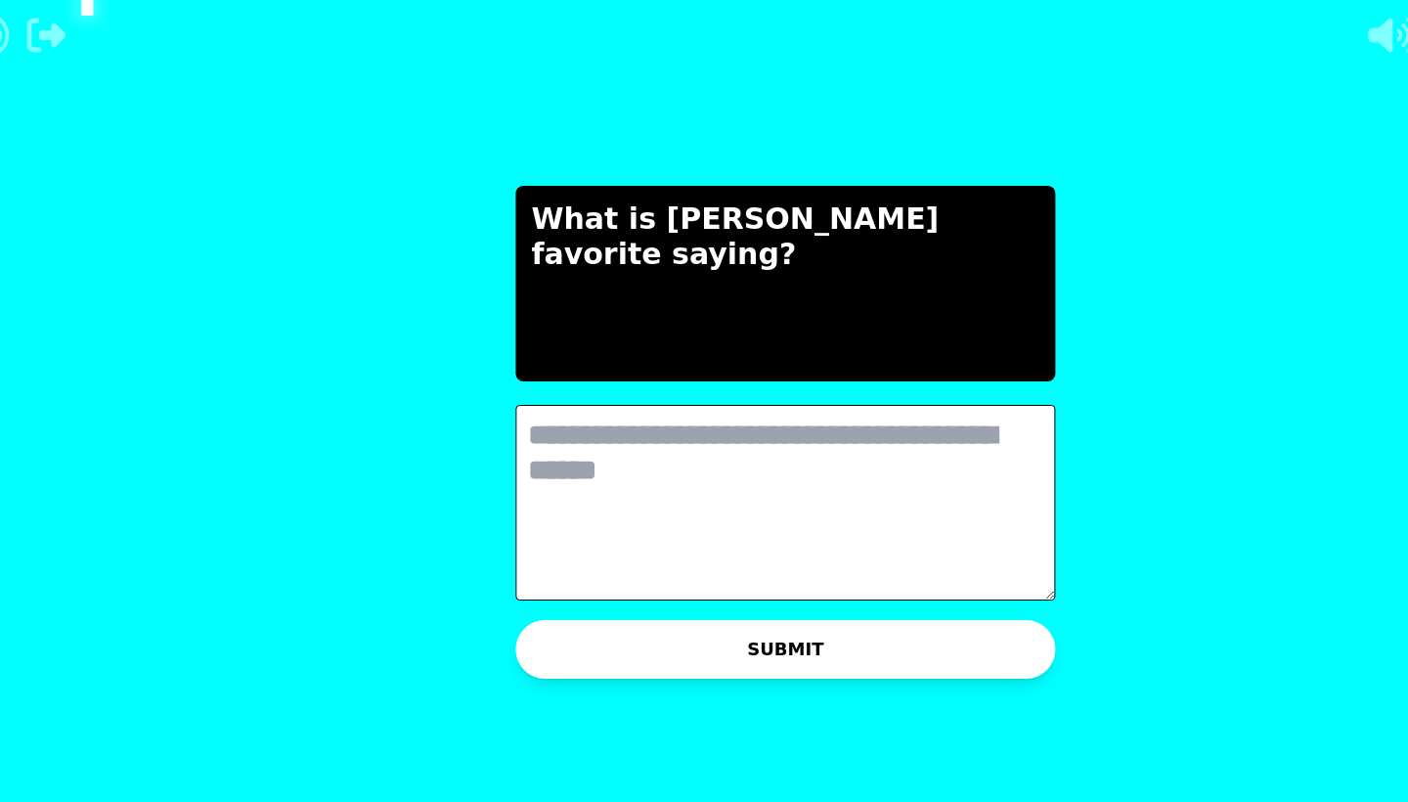
scroll to position [0, 0]
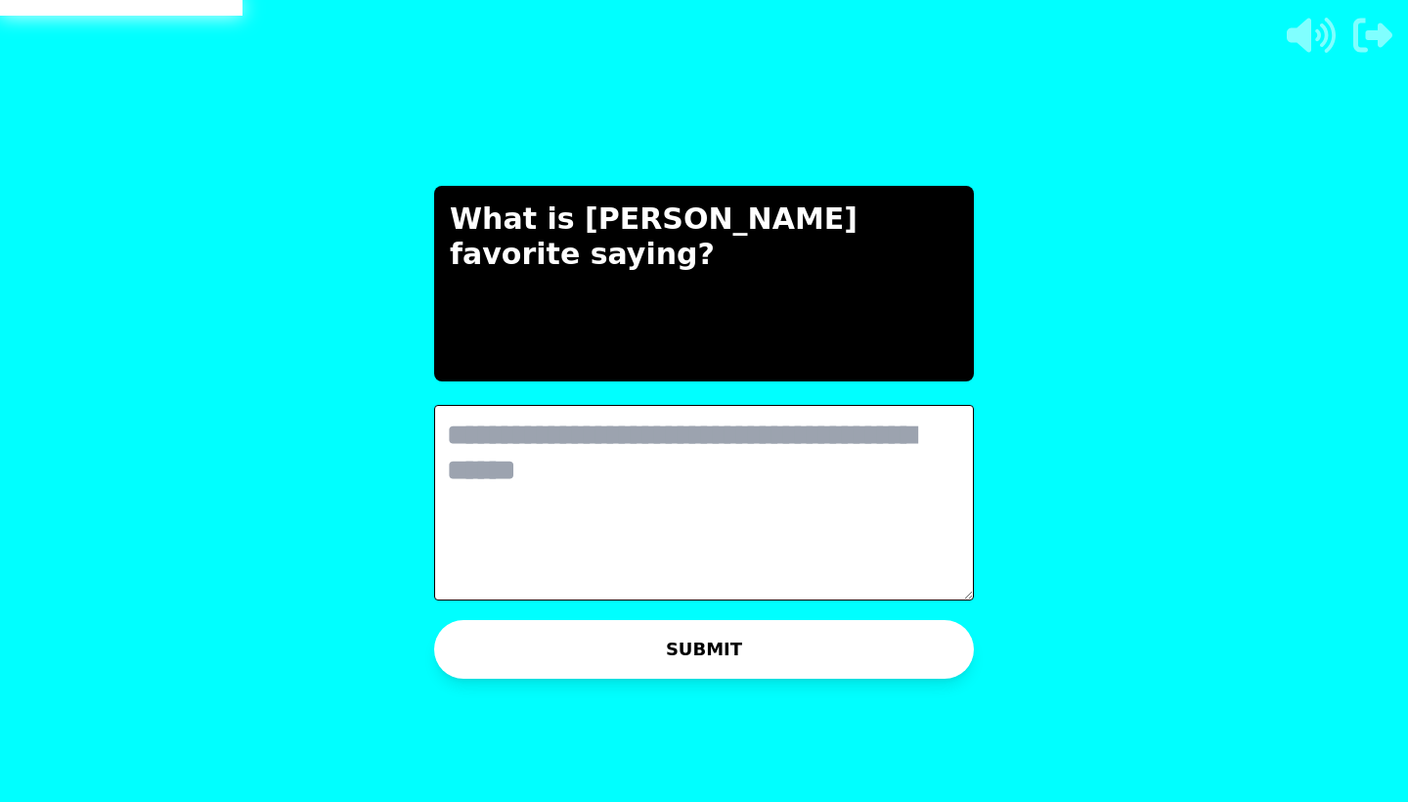
type textarea "*"
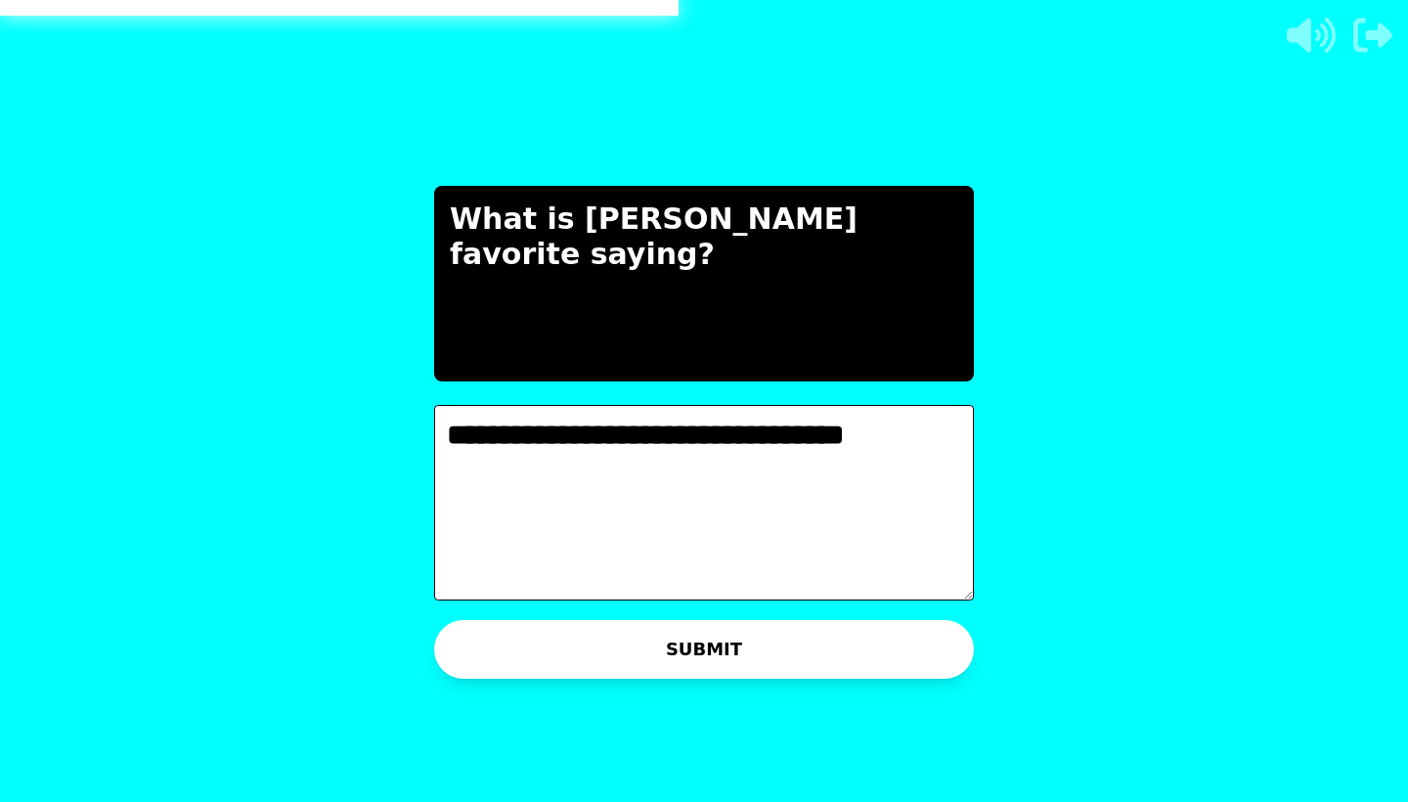
type textarea "**********"
click at [811, 652] on button "SUBMIT" at bounding box center [704, 649] width 540 height 59
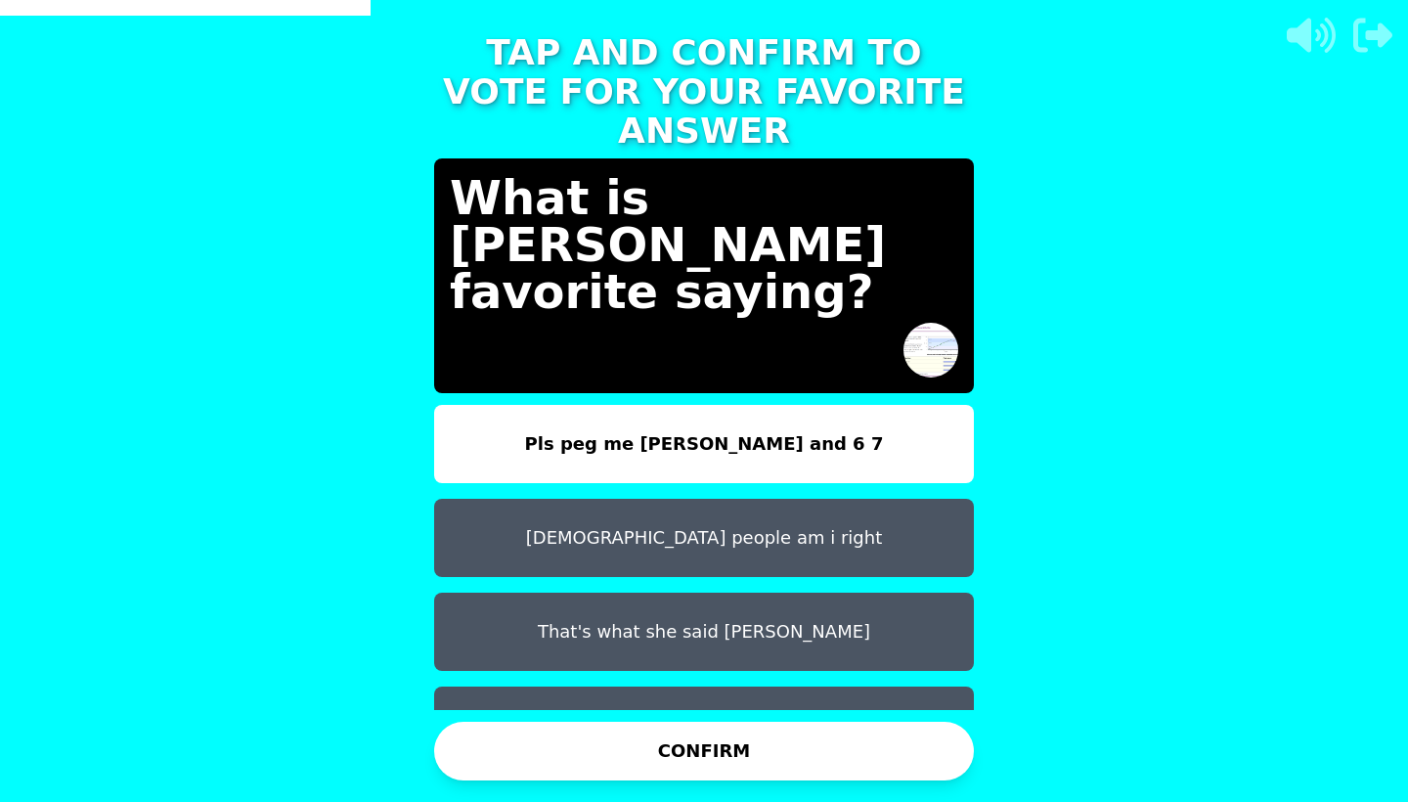
scroll to position [27, 0]
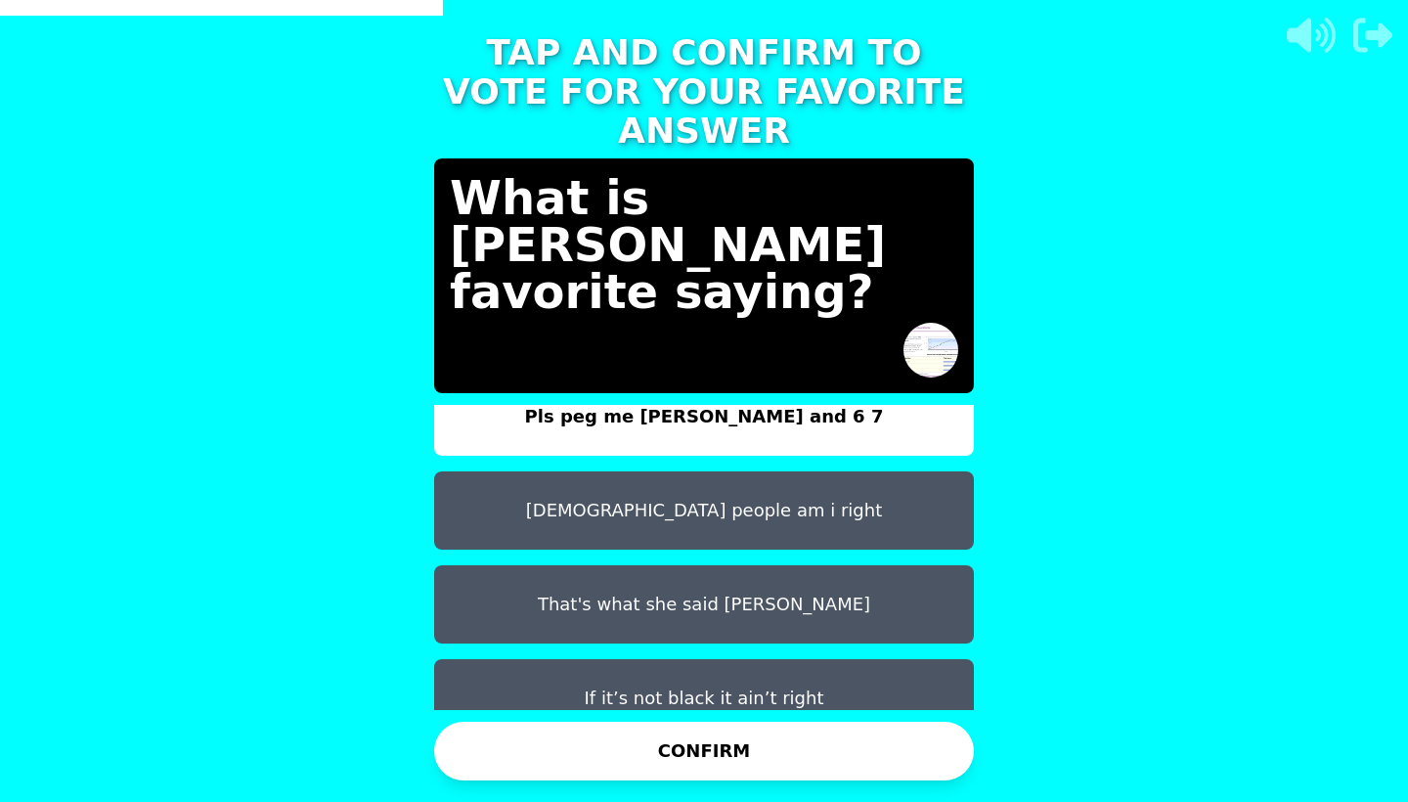
click at [726, 659] on button "If it’s not black it ain’t right" at bounding box center [704, 698] width 540 height 78
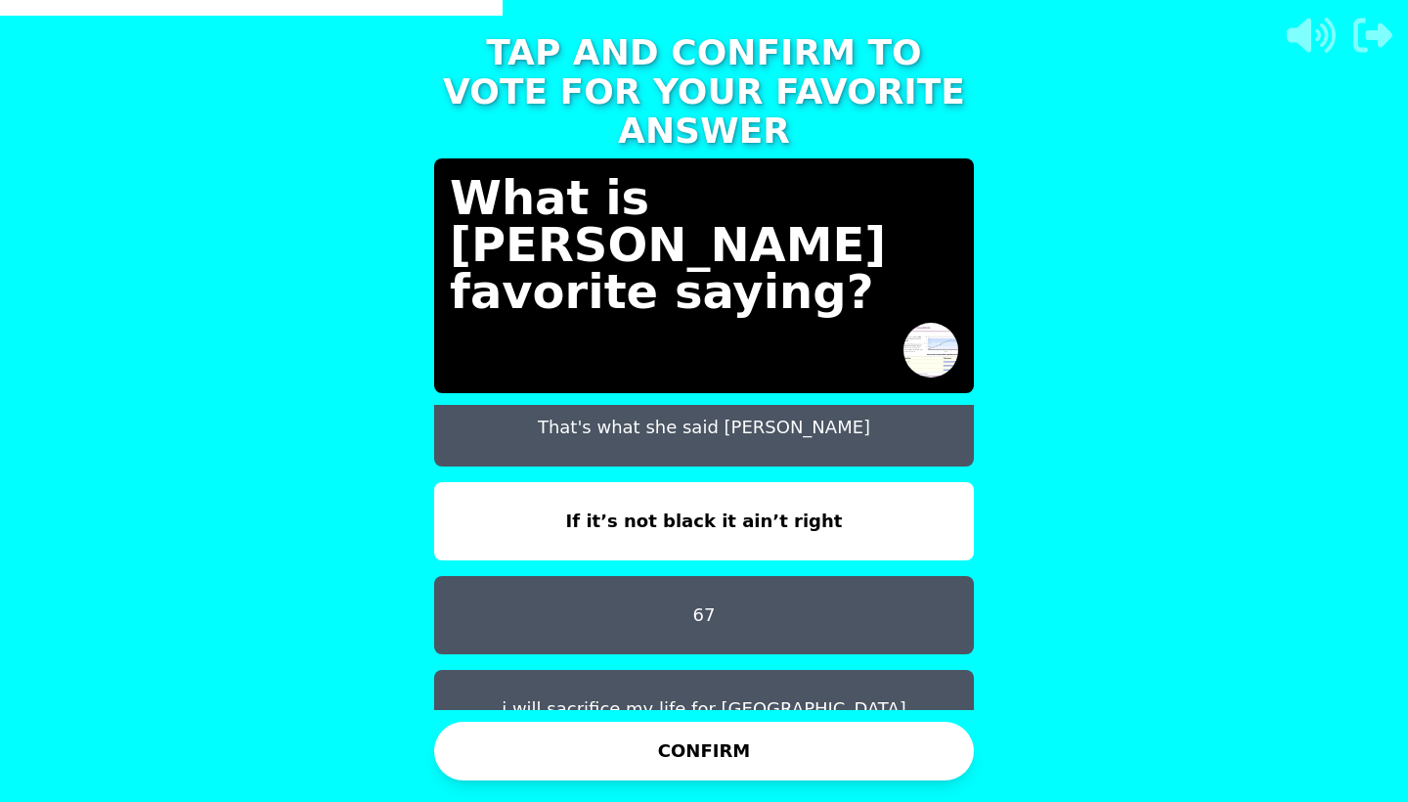
scroll to position [203, 0]
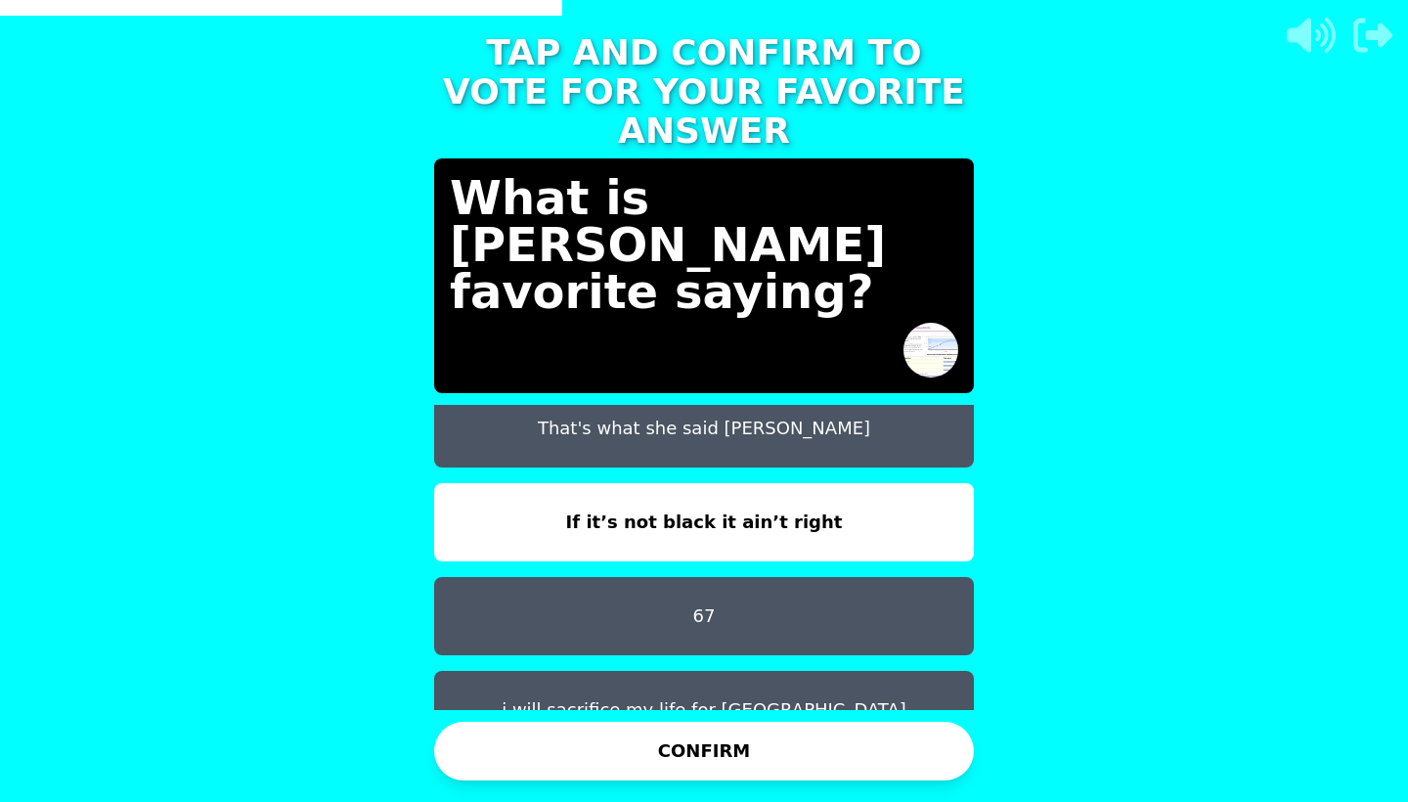
click at [732, 745] on button "CONFIRM" at bounding box center [704, 751] width 540 height 59
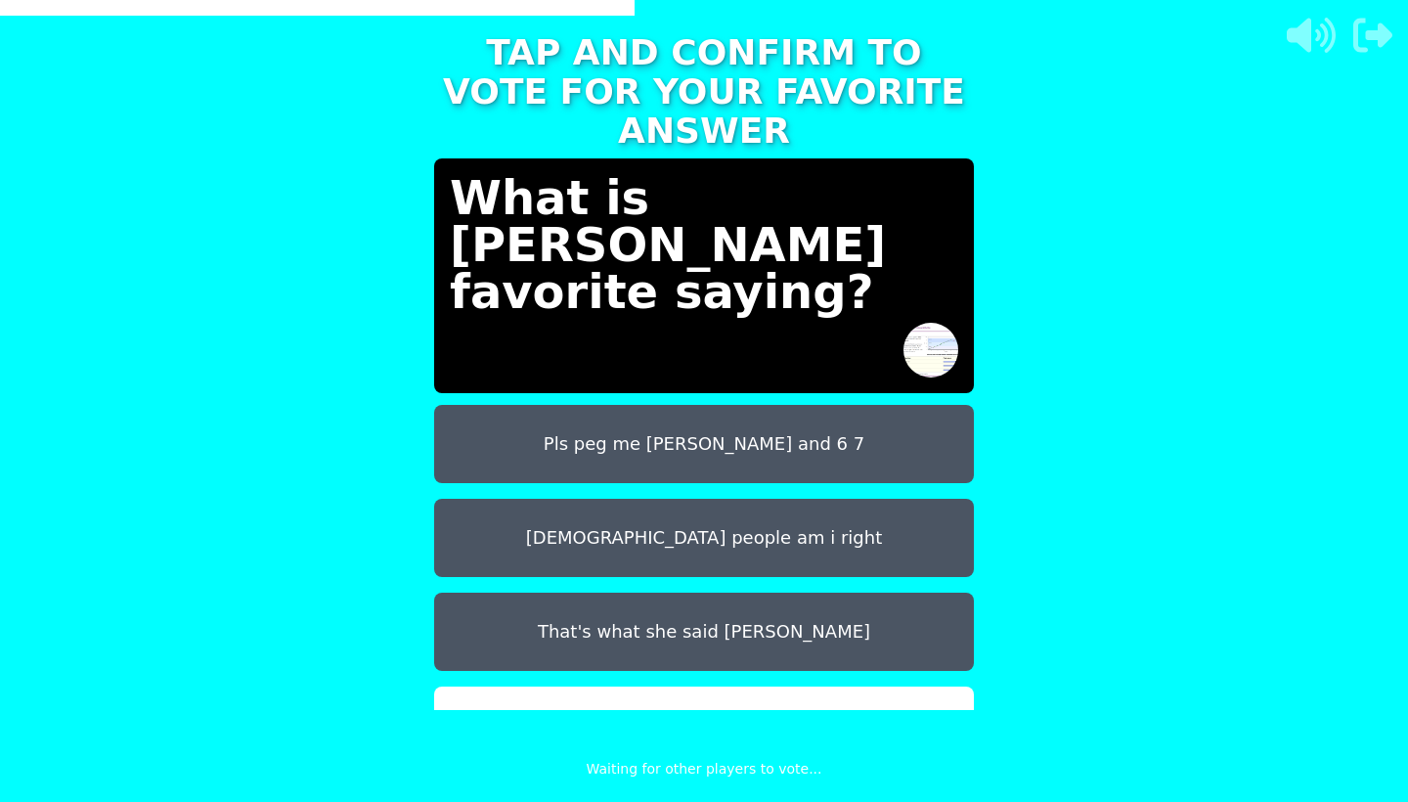
scroll to position [0, 0]
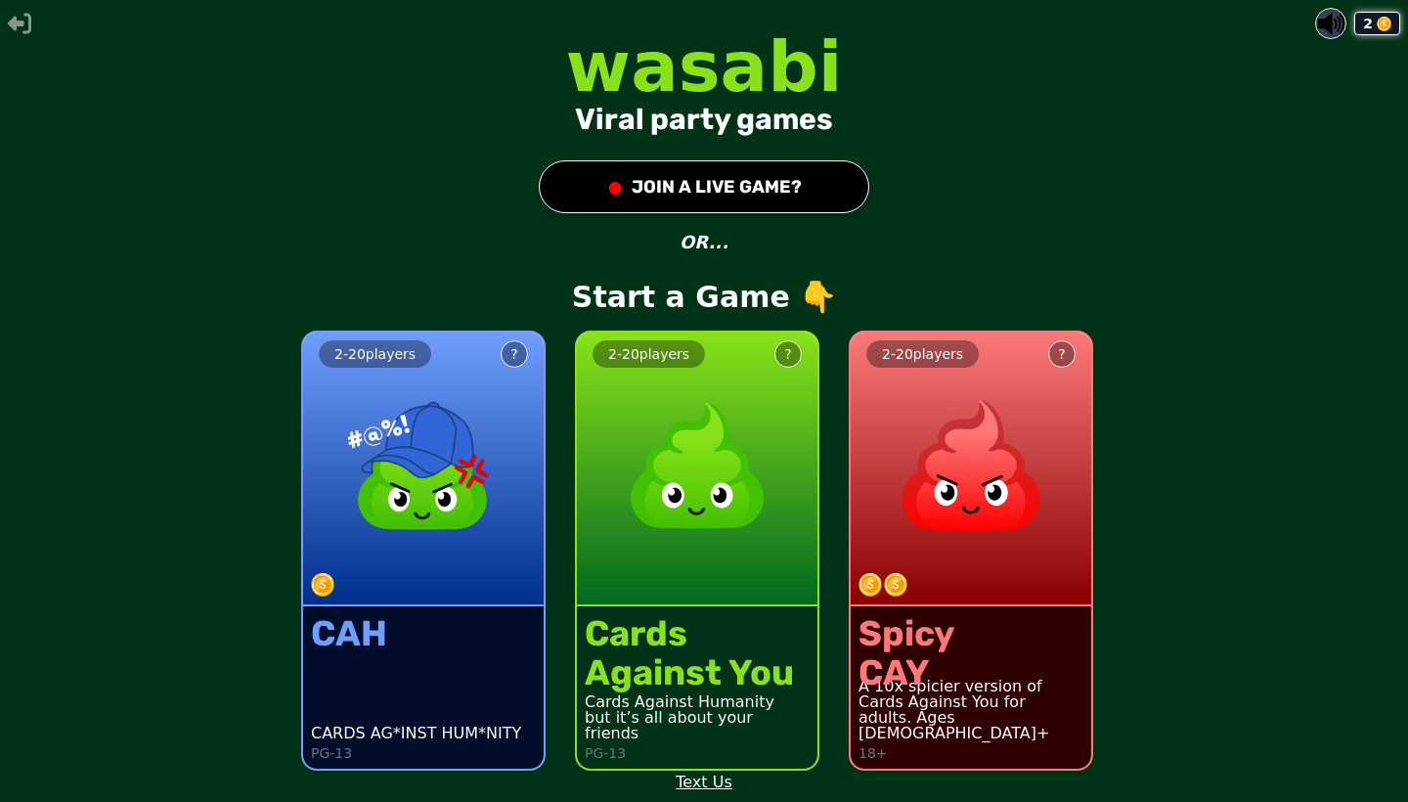
click at [729, 171] on button "● JOIN A LIVE GAME?" at bounding box center [704, 186] width 330 height 53
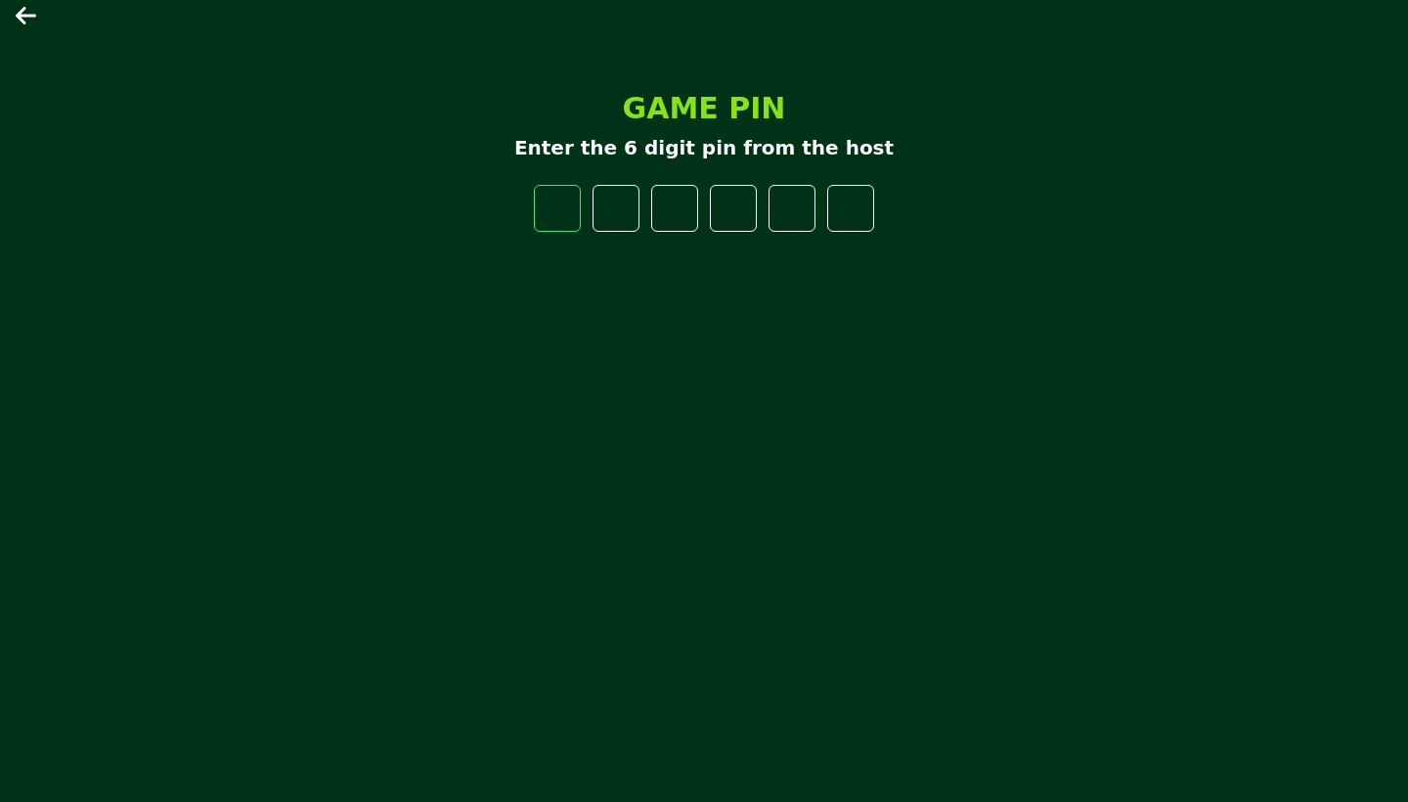
type input "*"
click at [27, 12] on icon at bounding box center [27, 15] width 23 height 23
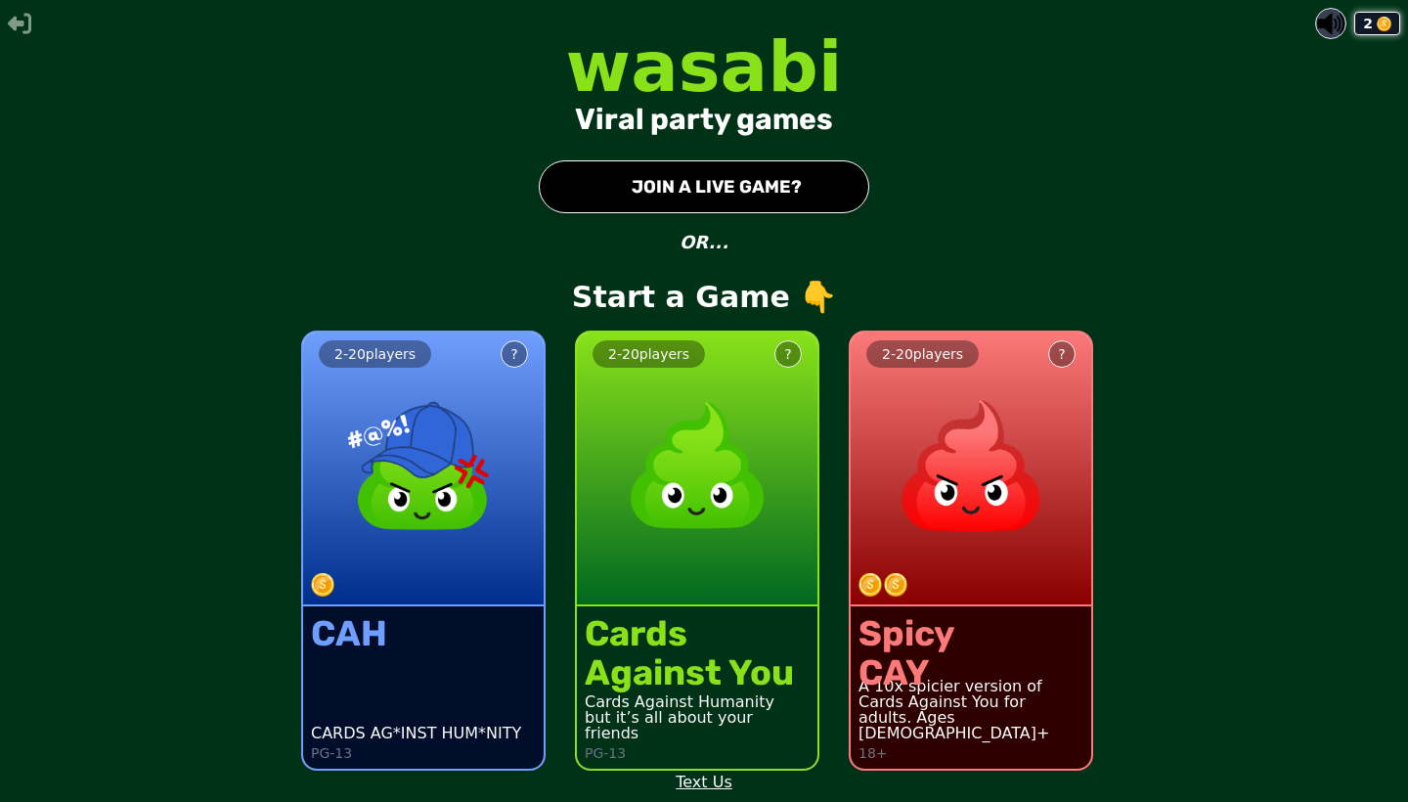
click at [707, 514] on img at bounding box center [697, 465] width 172 height 172
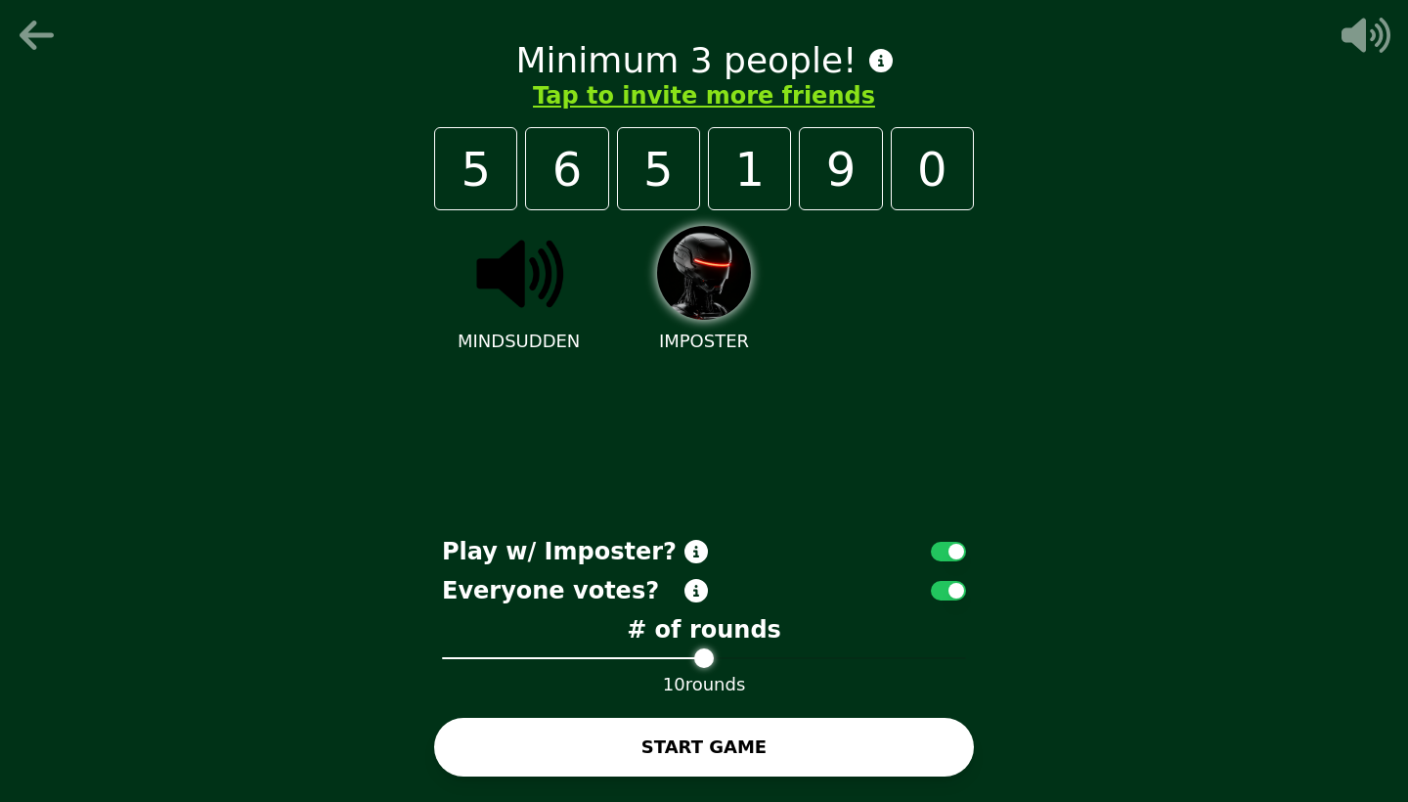
click at [937, 550] on button "button" at bounding box center [948, 552] width 35 height 20
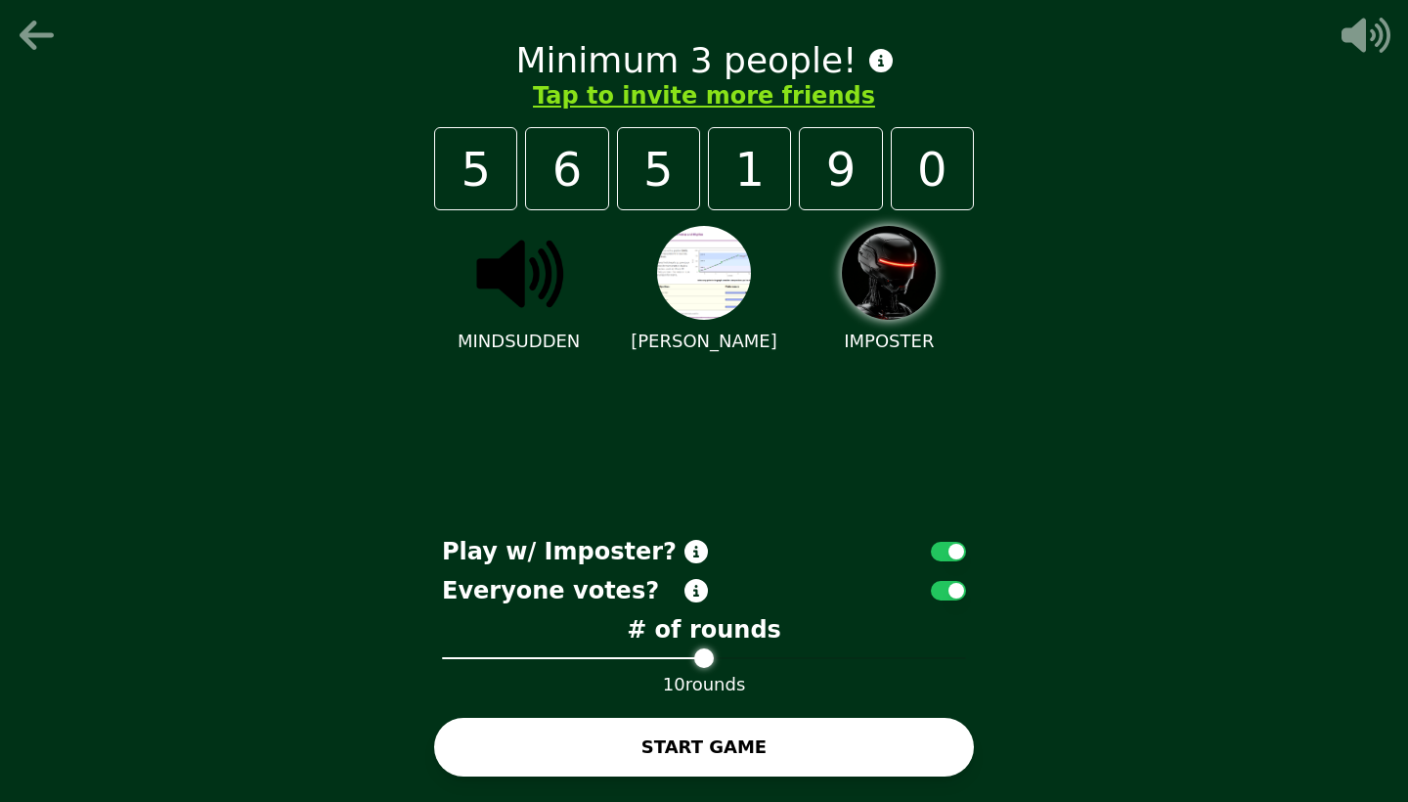
click at [707, 593] on icon at bounding box center [695, 590] width 23 height 23
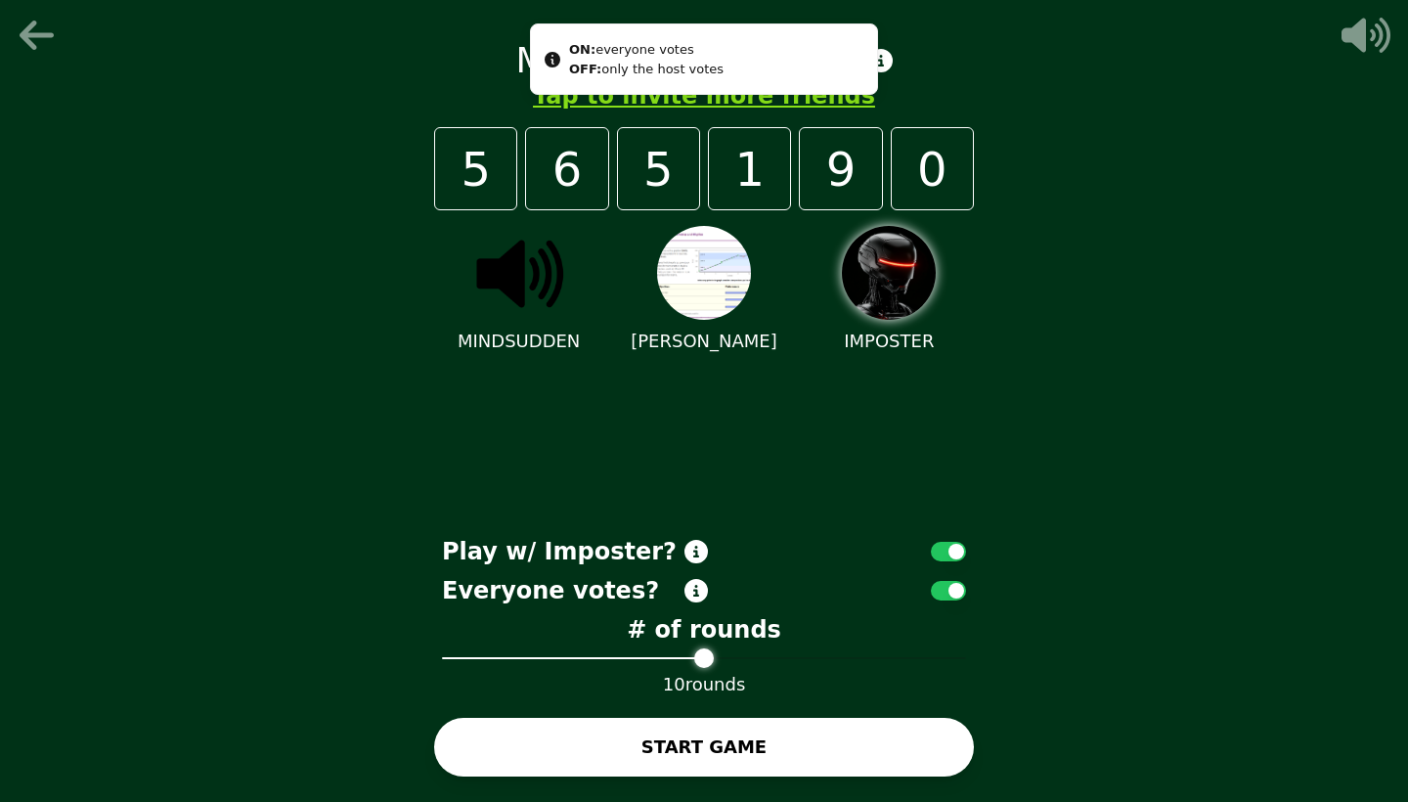
click at [707, 593] on icon at bounding box center [695, 590] width 23 height 23
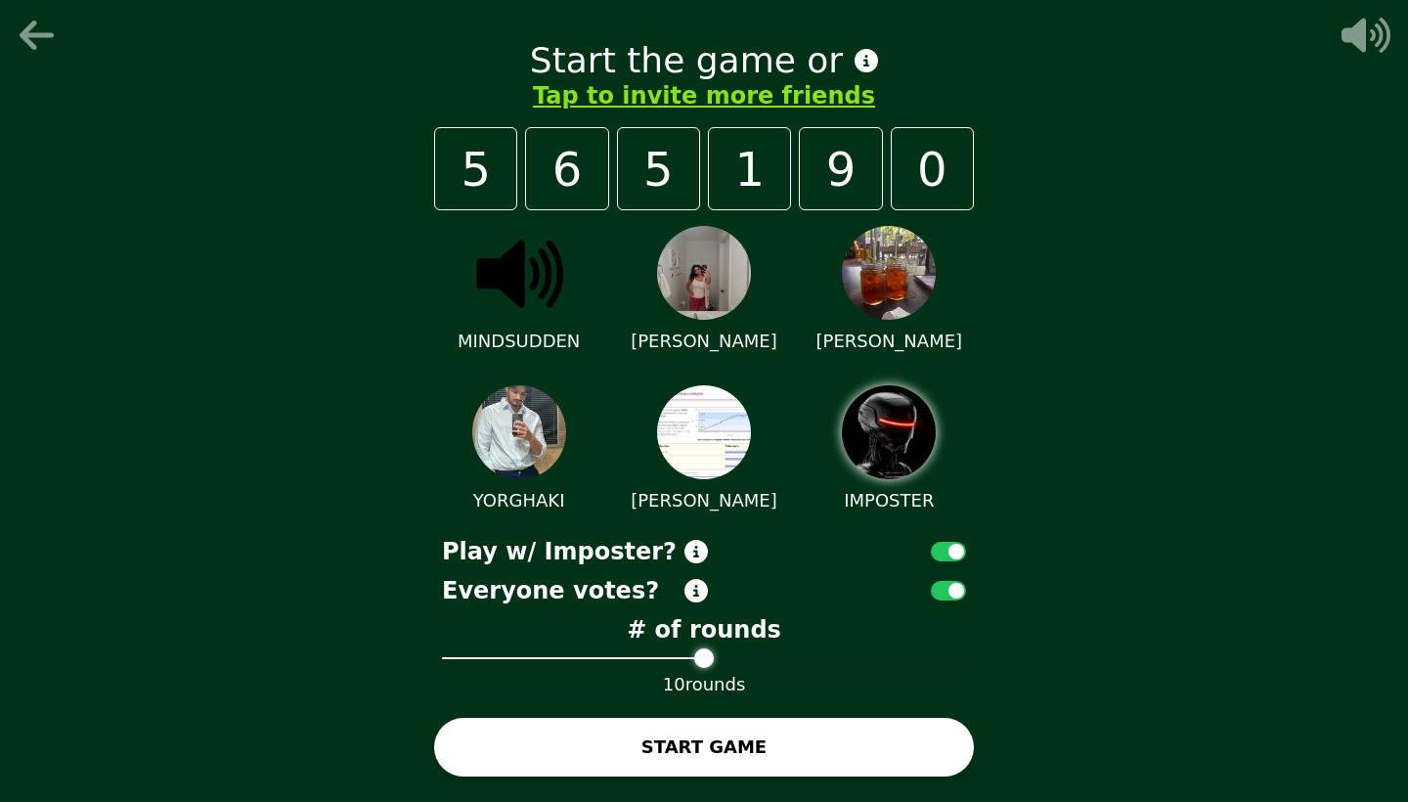
click at [733, 736] on button "START GAME" at bounding box center [704, 747] width 540 height 59
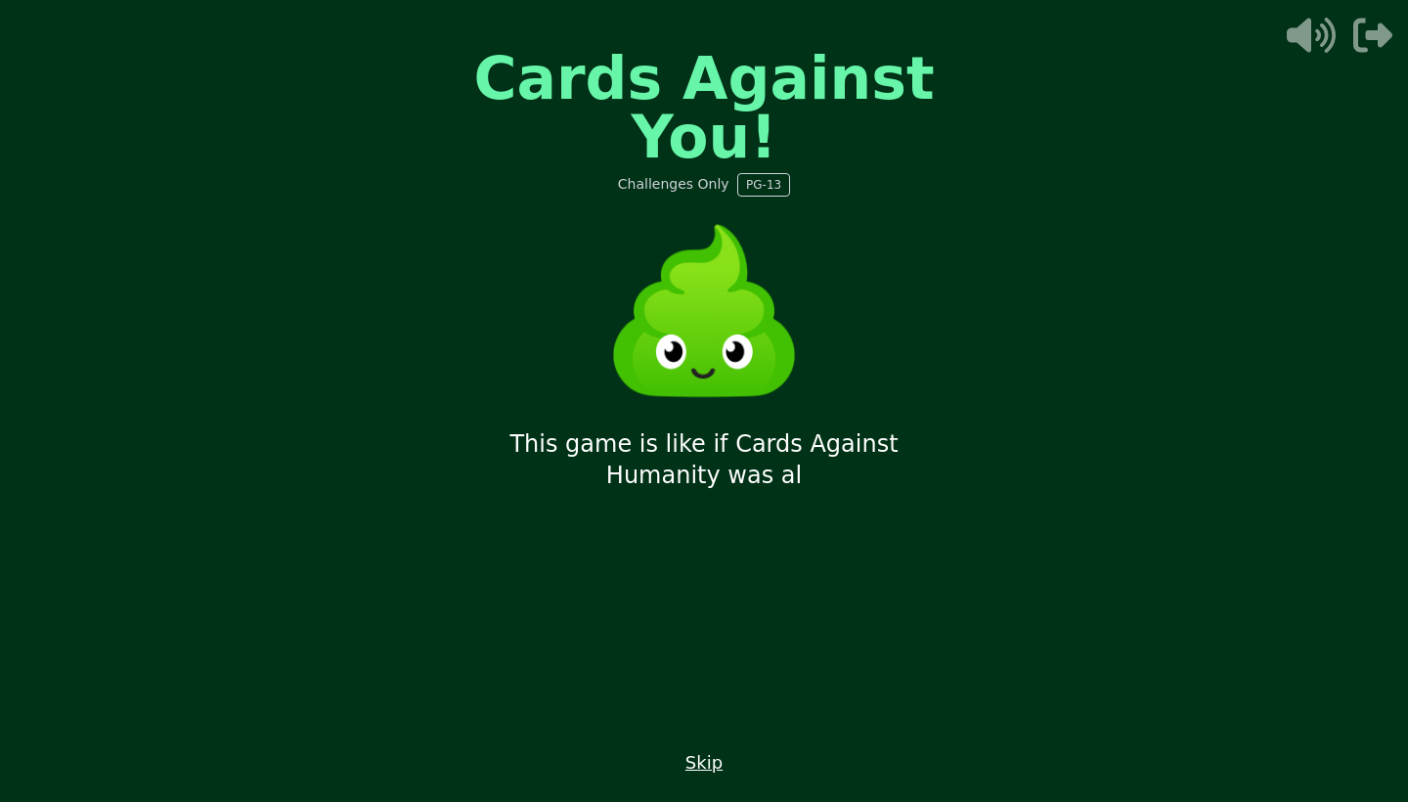
click at [705, 765] on button "Skip" at bounding box center [703, 762] width 37 height 27
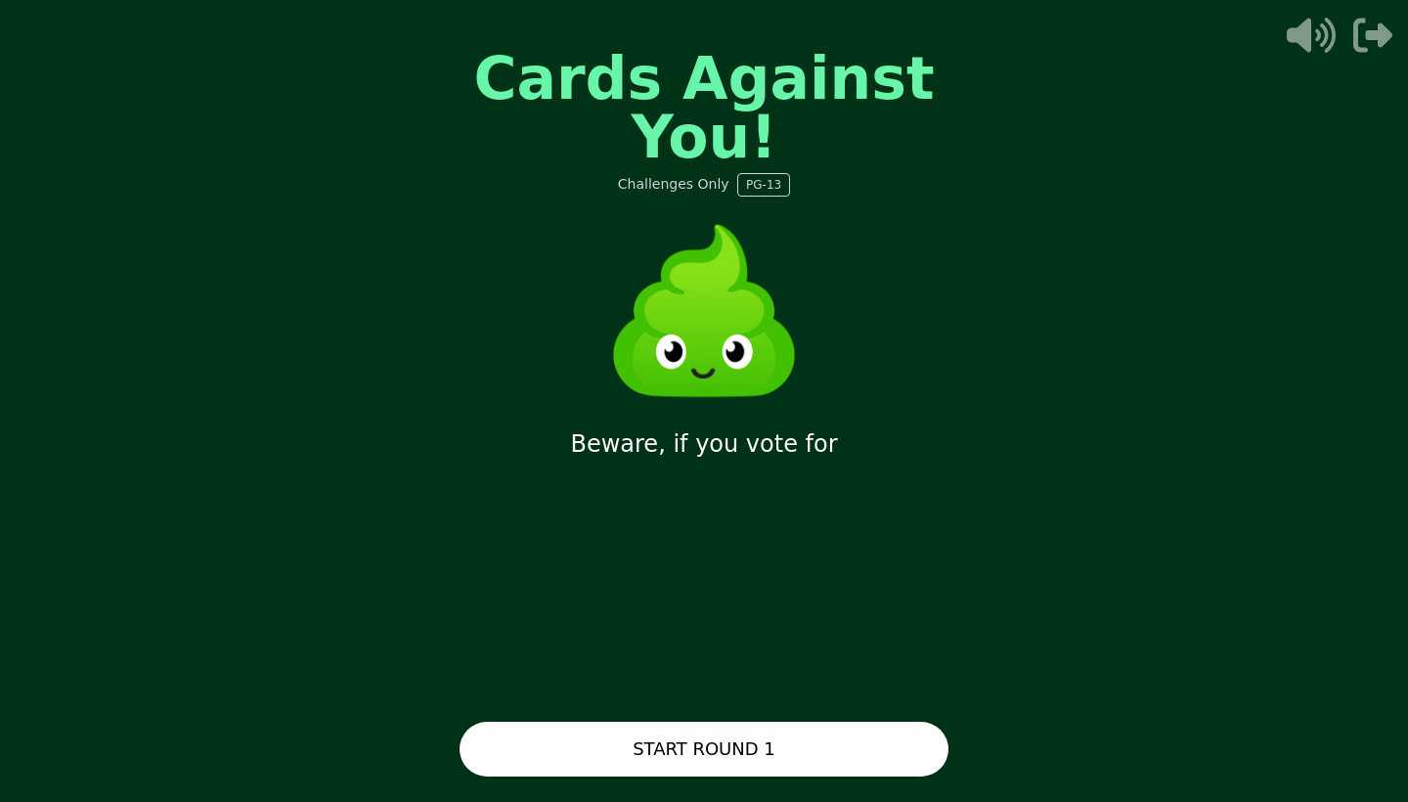
click at [702, 754] on button "START ROUND 1" at bounding box center [704, 749] width 489 height 55
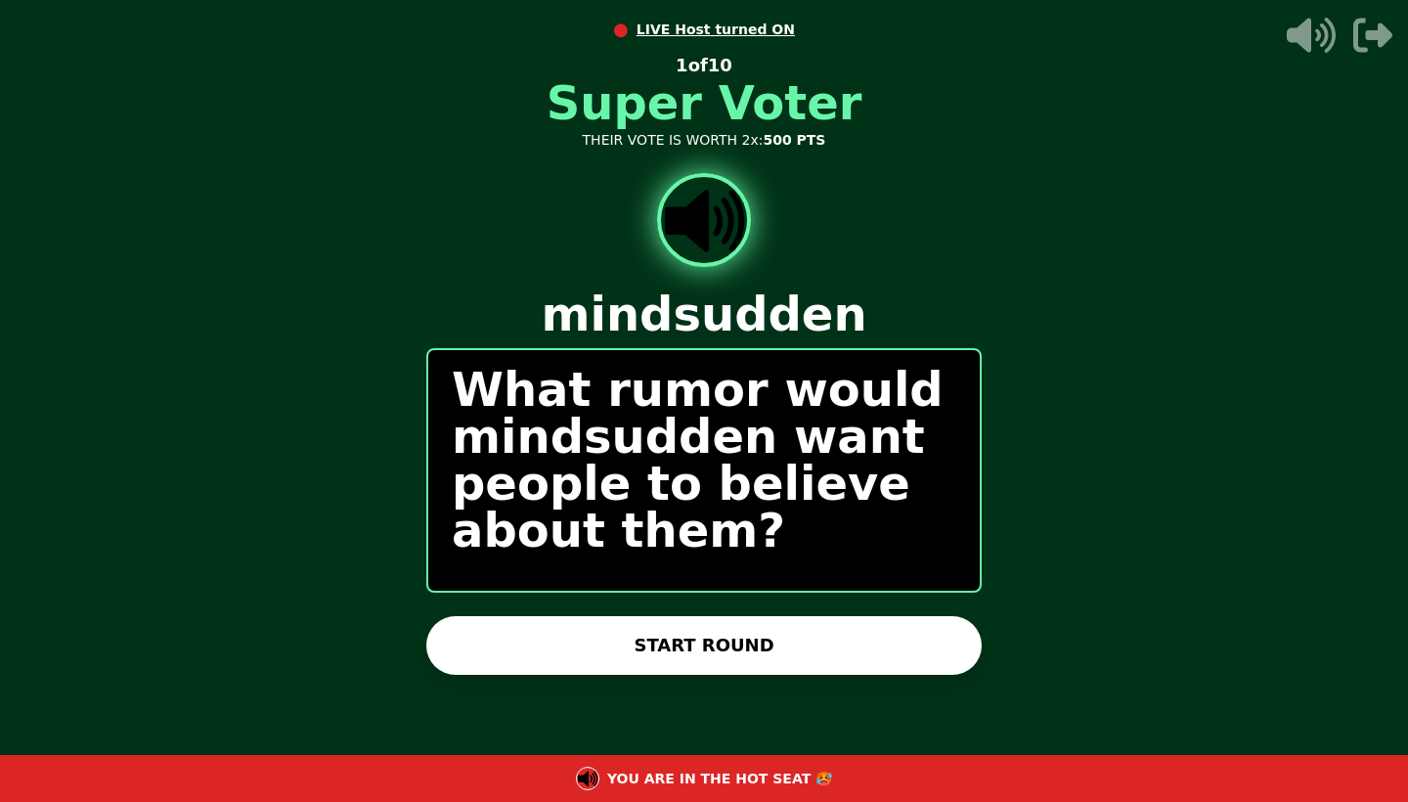
click at [673, 29] on span "LIVE Host turned ON" at bounding box center [716, 30] width 158 height 20
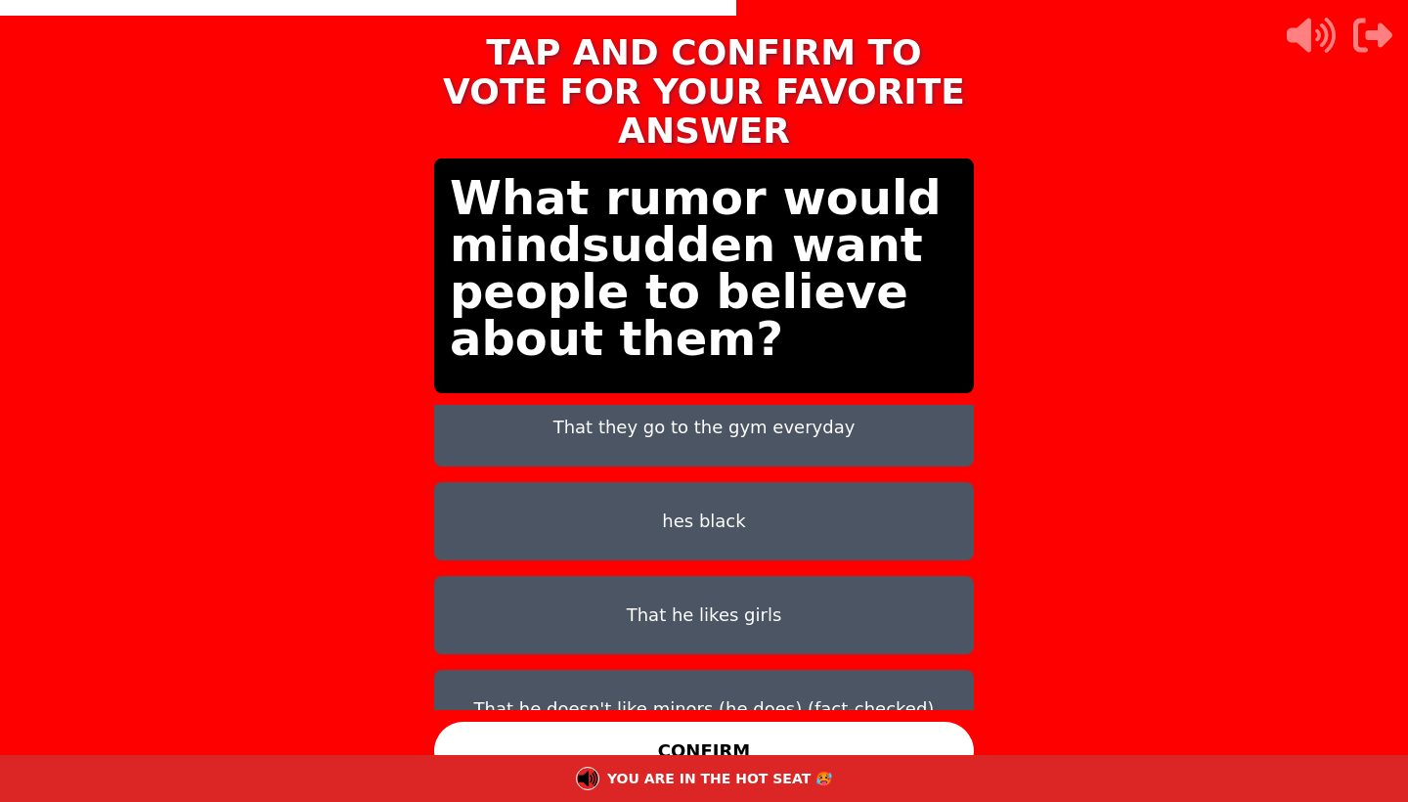
scroll to position [110, 0]
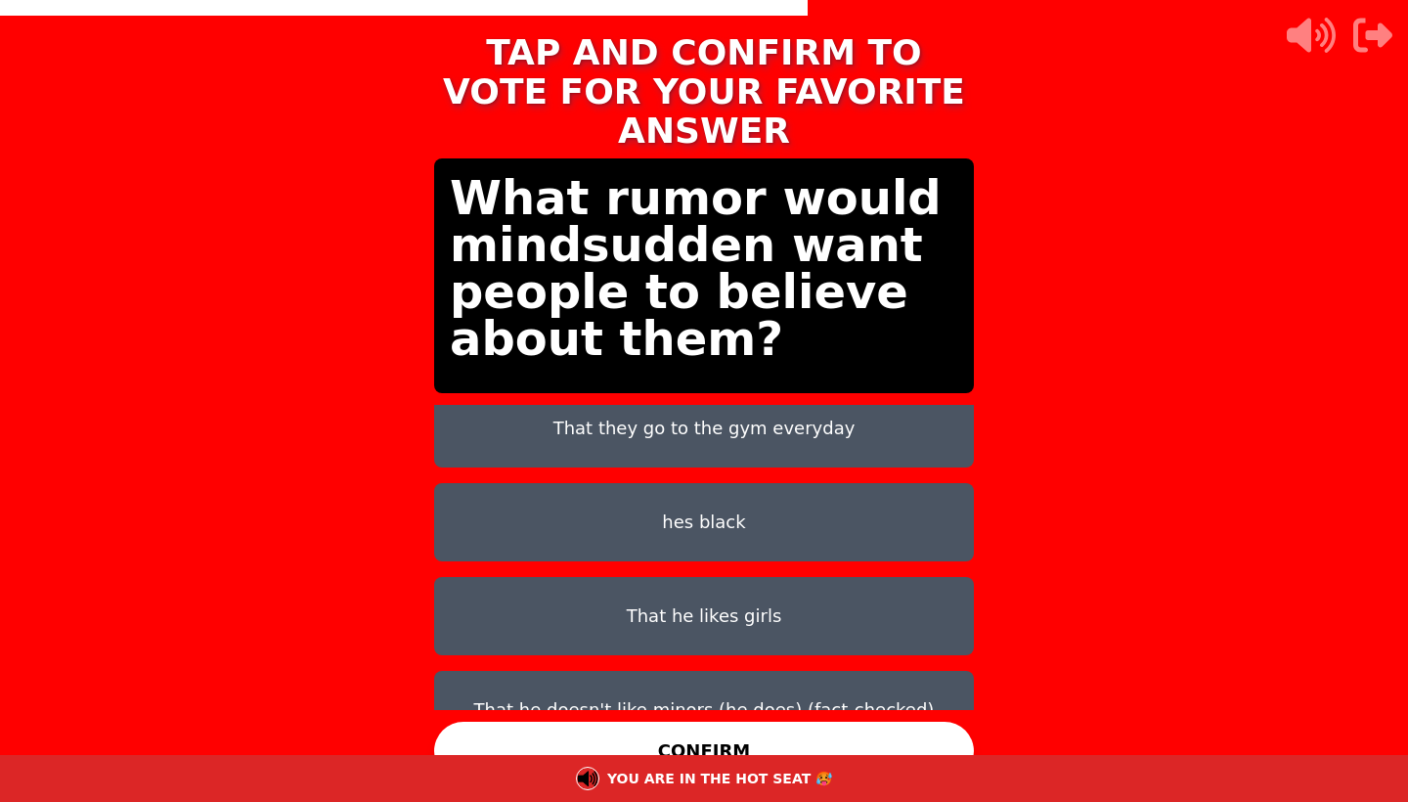
click at [700, 493] on button "hes black" at bounding box center [704, 522] width 540 height 78
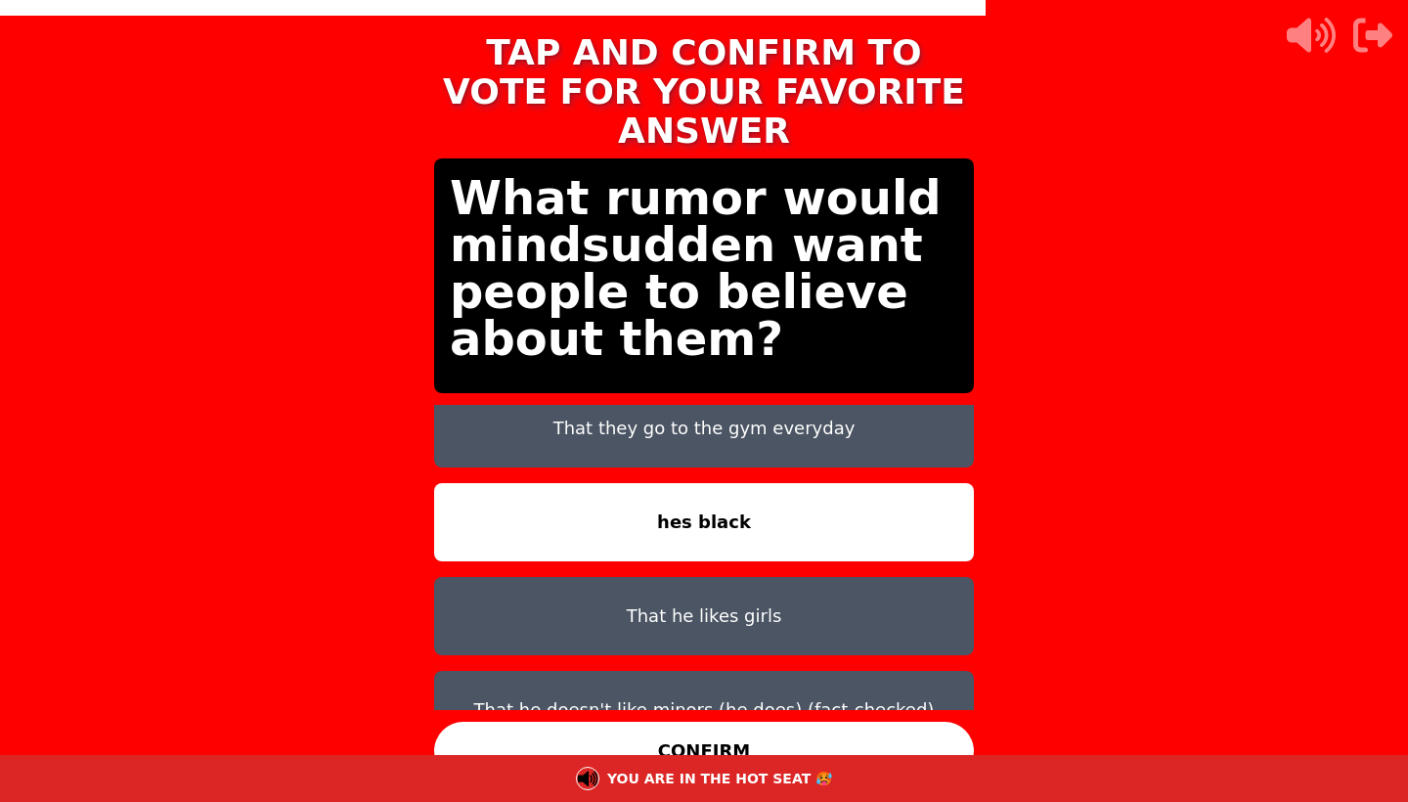
click at [691, 594] on button "That he likes girls" at bounding box center [704, 616] width 540 height 78
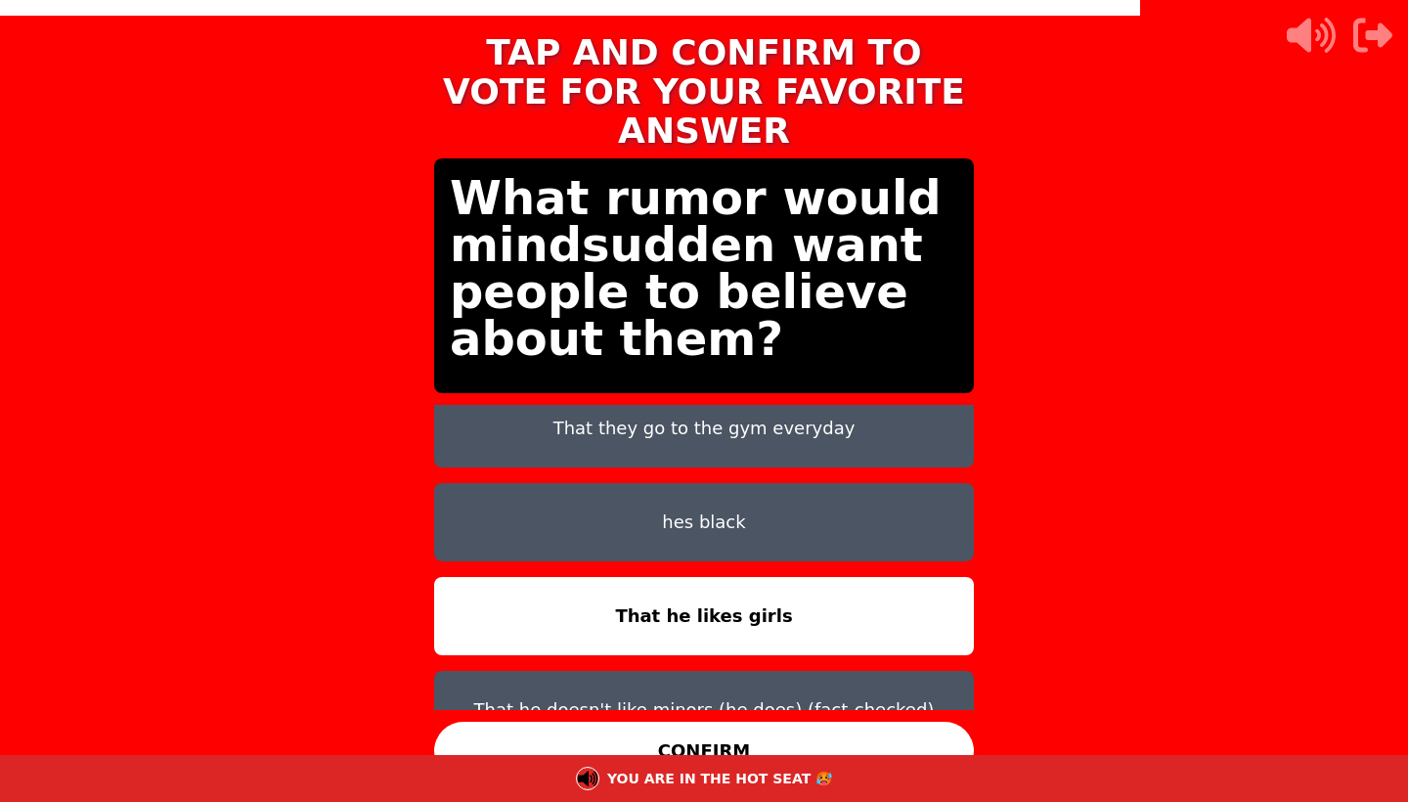
click at [754, 737] on button "CONFIRM" at bounding box center [704, 751] width 540 height 59
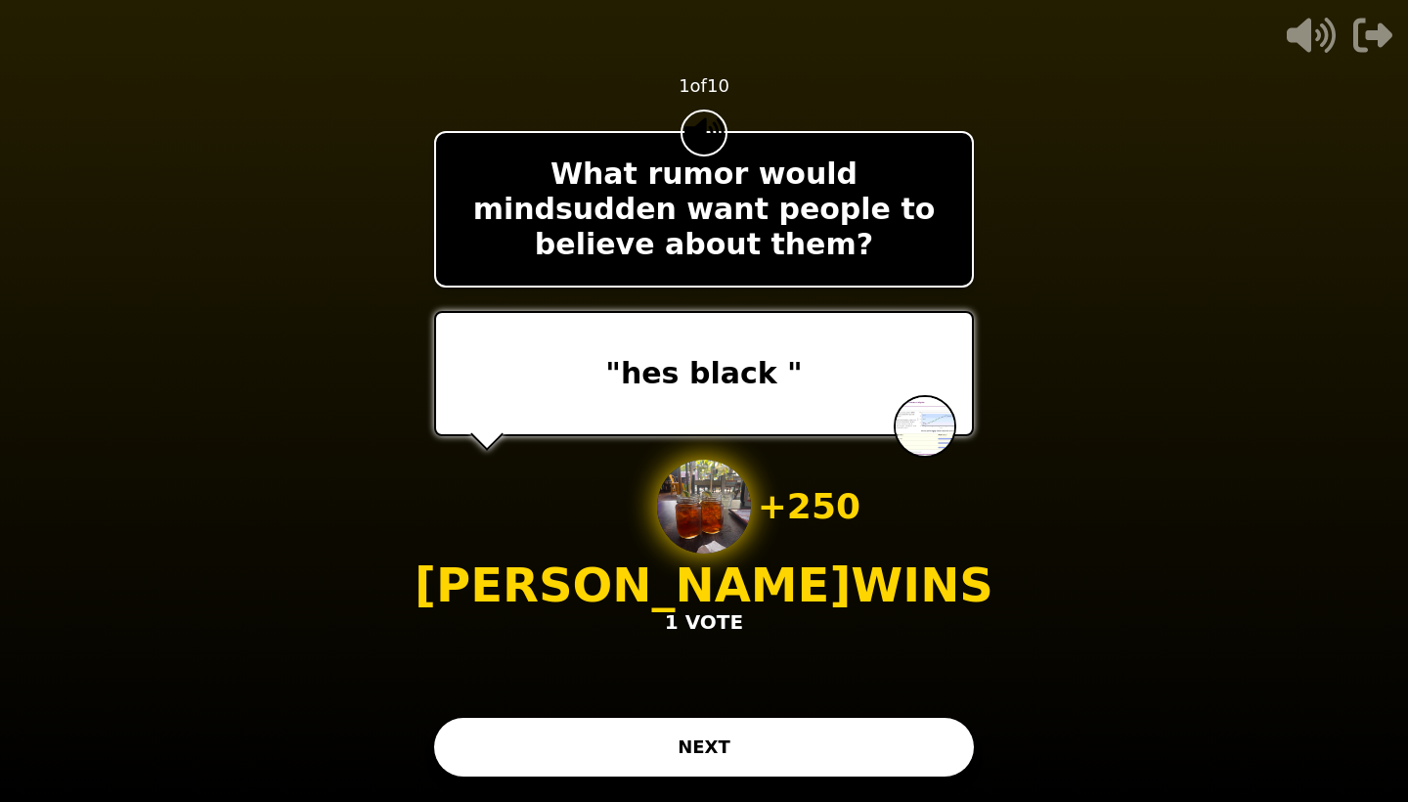
click at [738, 729] on button "NEXT" at bounding box center [704, 747] width 540 height 59
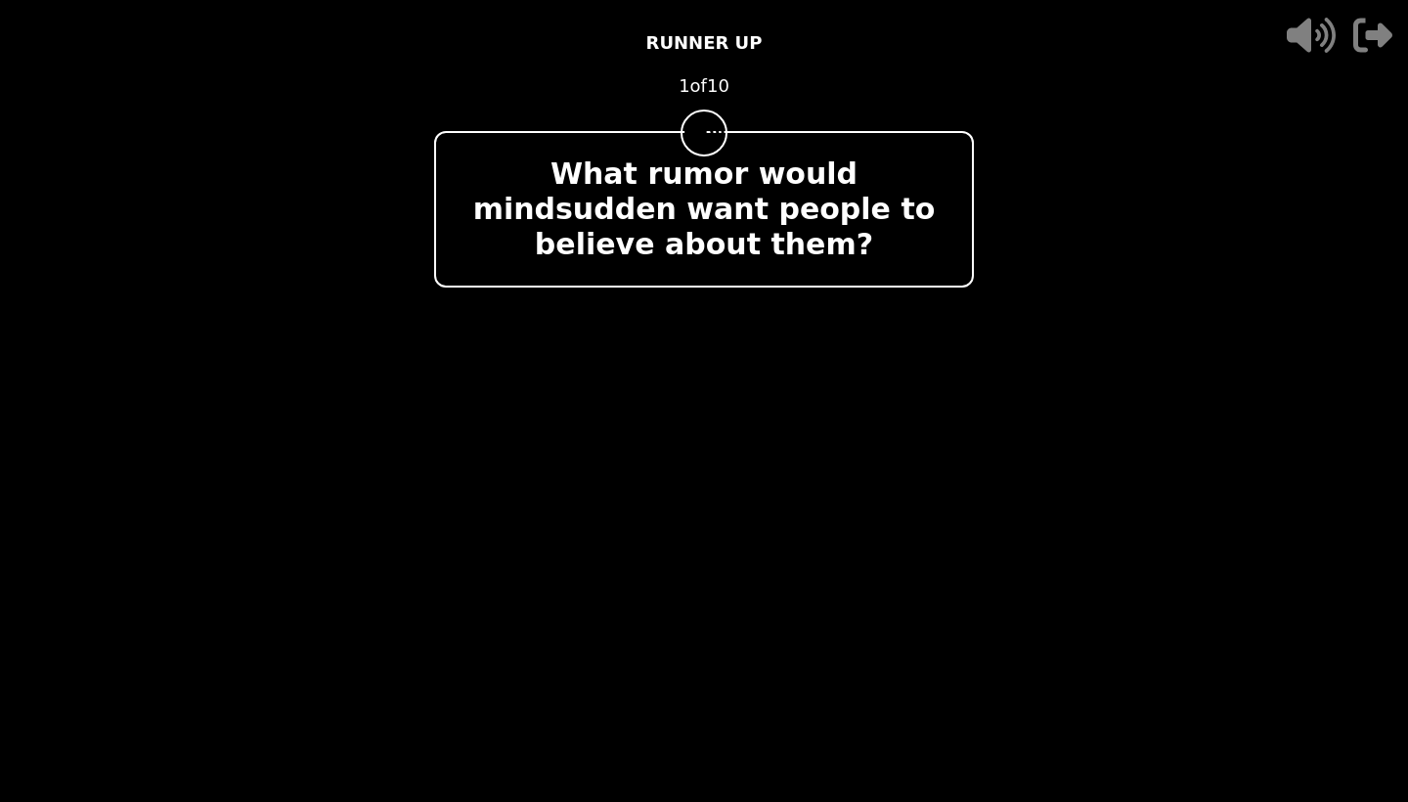
click at [1296, 43] on icon at bounding box center [1306, 35] width 63 height 39
click at [777, 678] on div "- 500 PTS RUNNER UP 1 of 10 What rumor would mindsudden want people to believe …" at bounding box center [704, 401] width 540 height 782
click at [1290, 49] on icon at bounding box center [1306, 35] width 63 height 39
click at [1290, 50] on icon at bounding box center [1306, 35] width 63 height 39
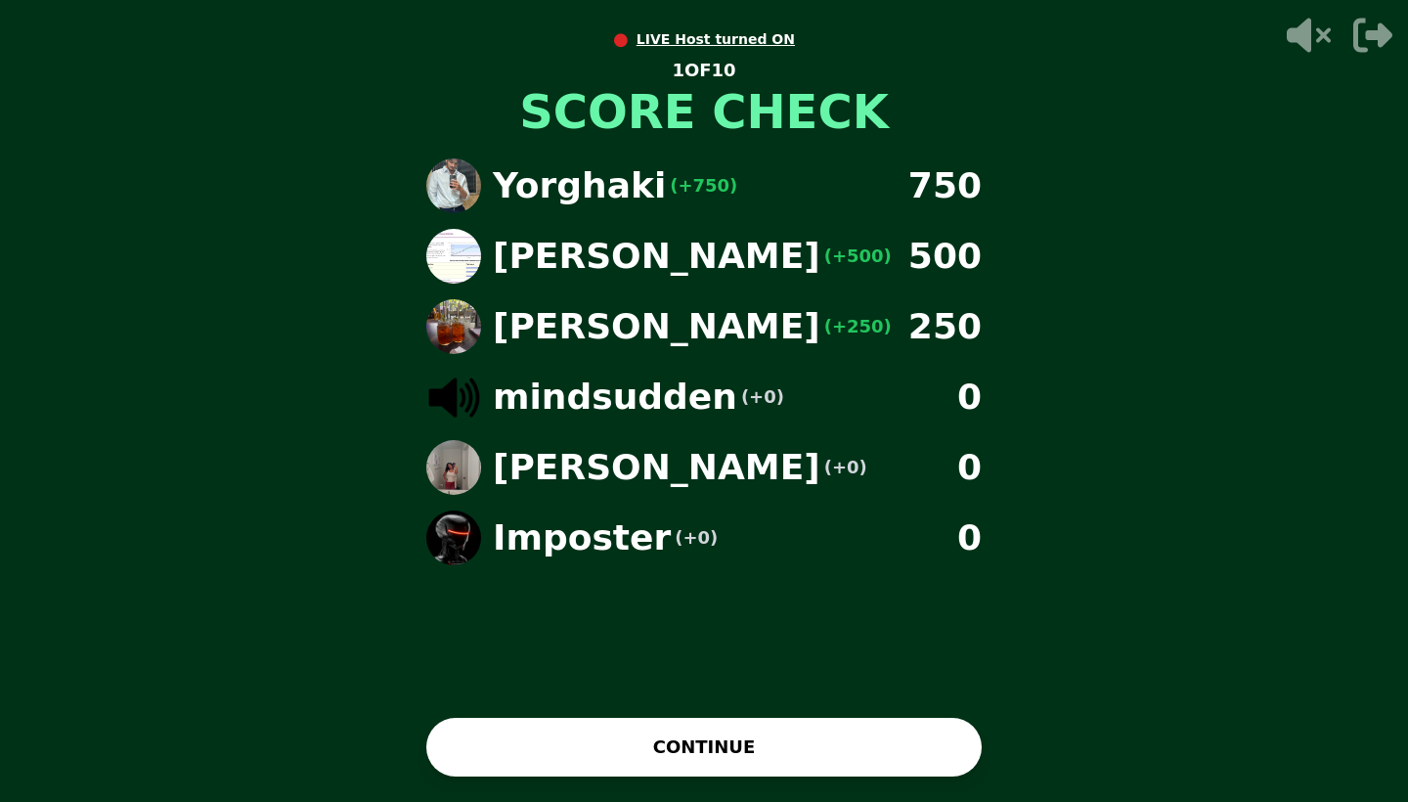
click at [667, 735] on button "CONTINUE" at bounding box center [703, 747] width 555 height 59
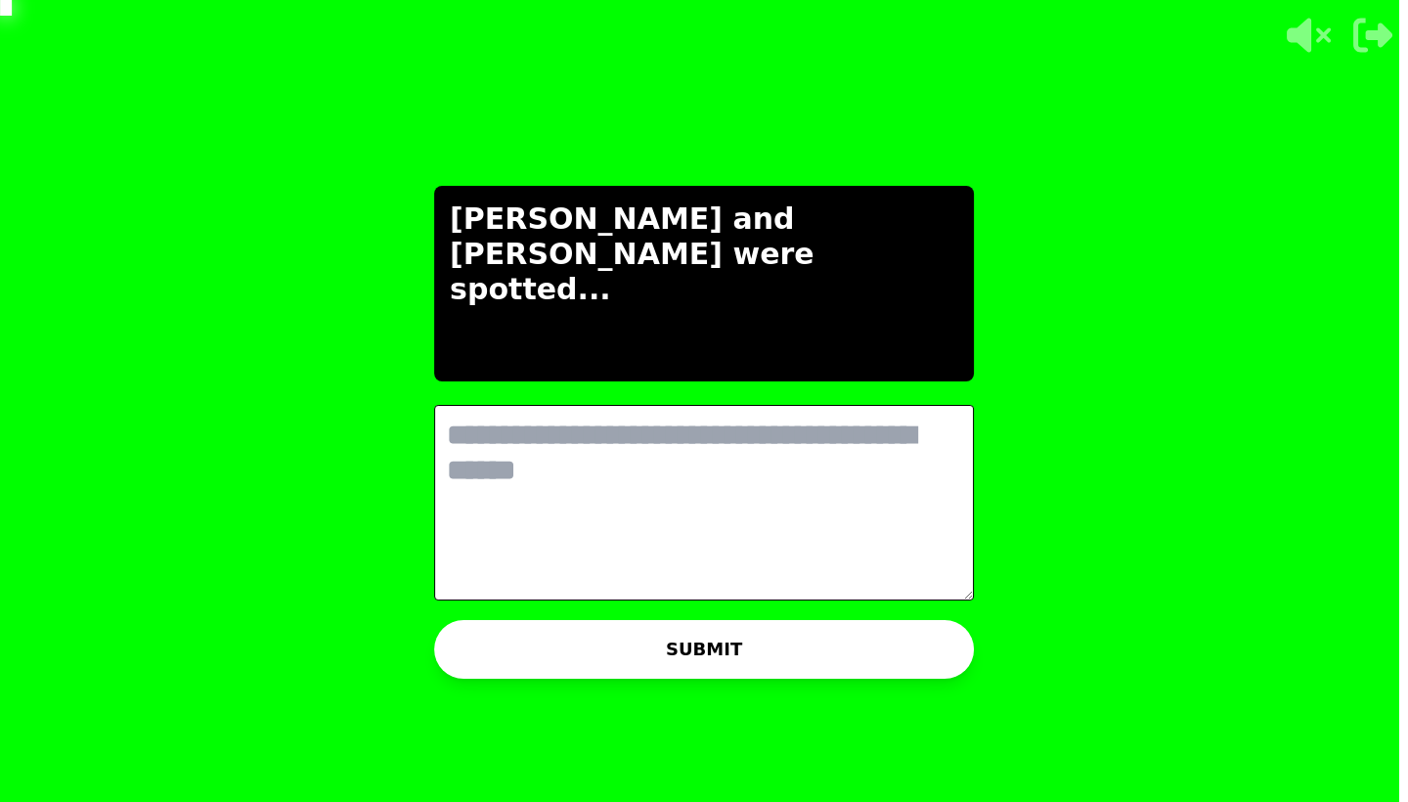
scroll to position [0, 0]
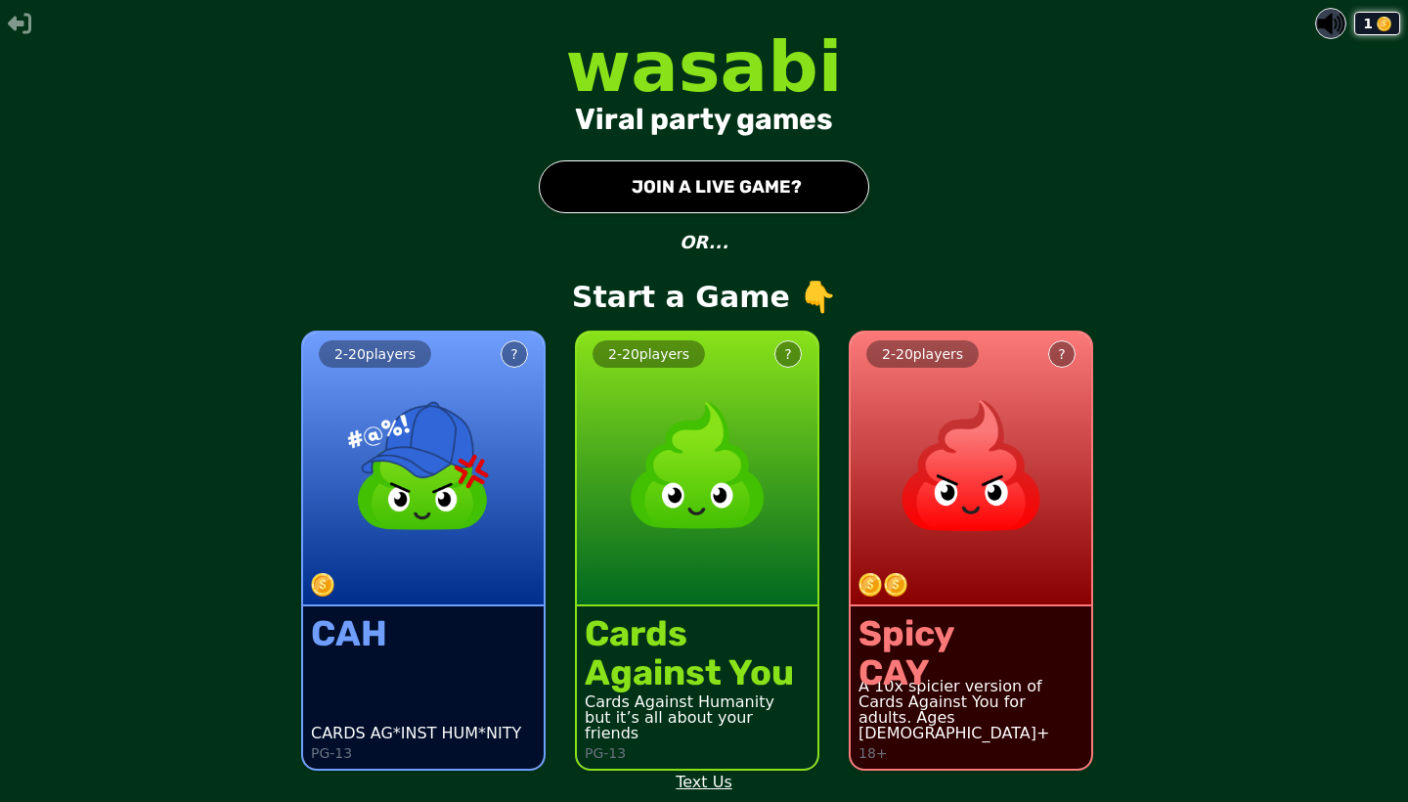
click at [743, 204] on button "● JOIN A LIVE GAME?" at bounding box center [704, 186] width 330 height 53
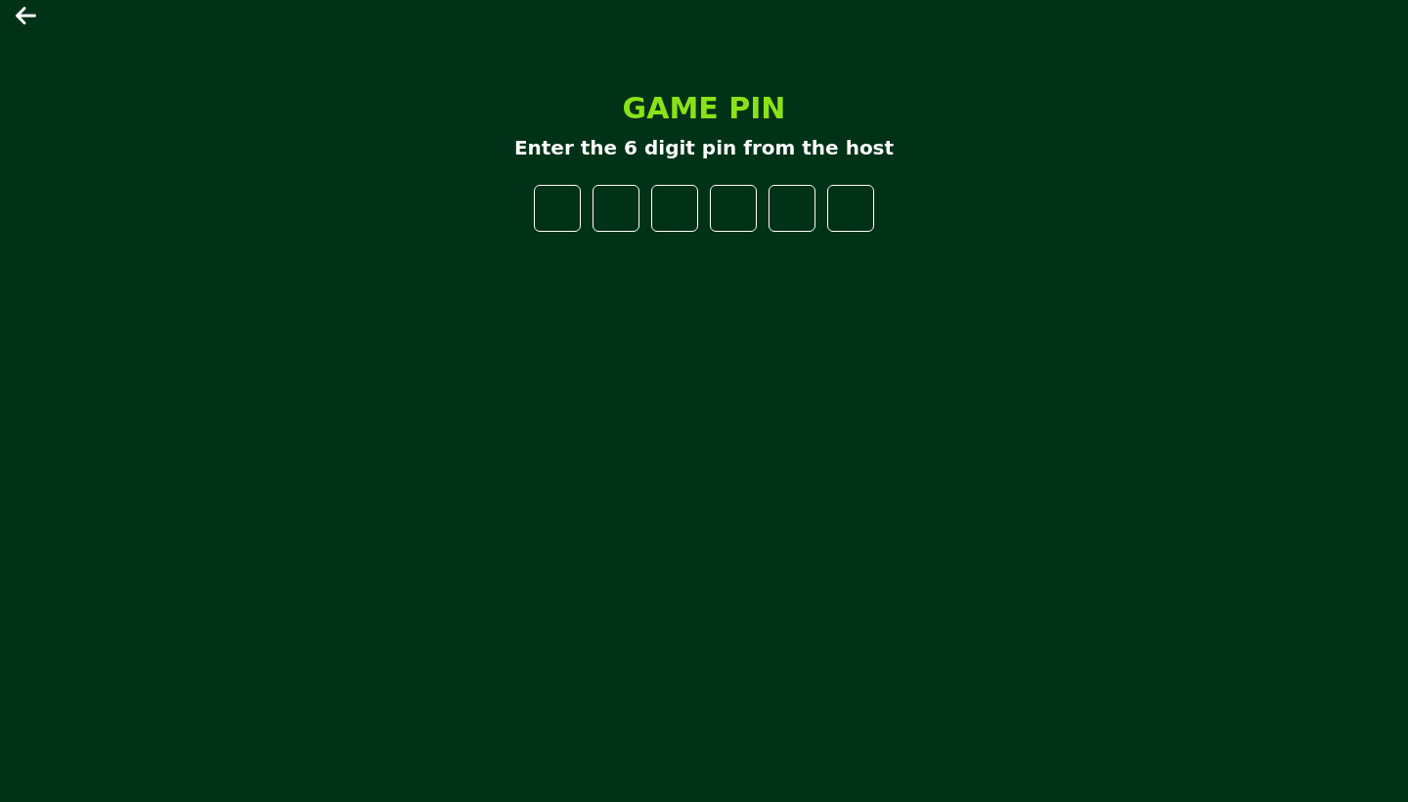
type input "*"
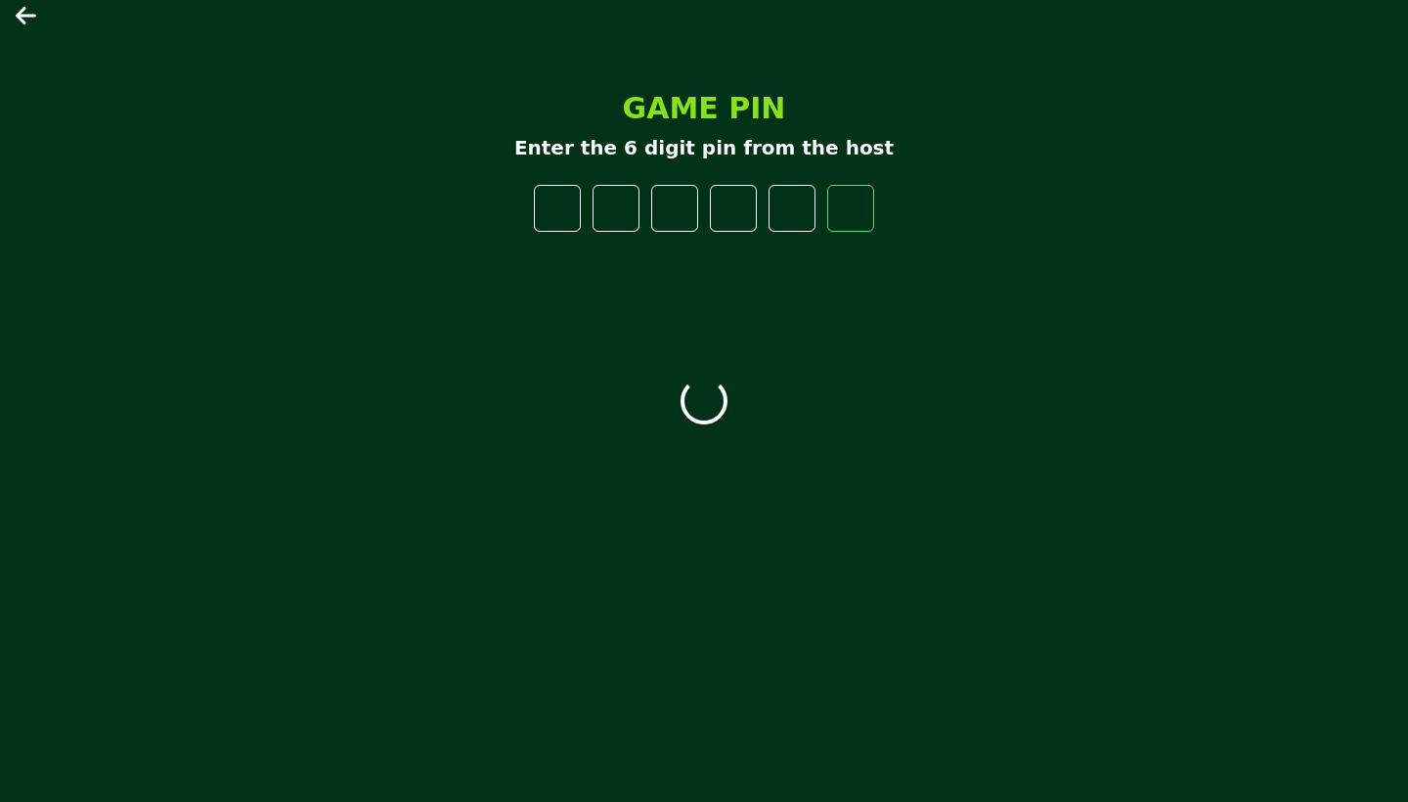
type input "*"
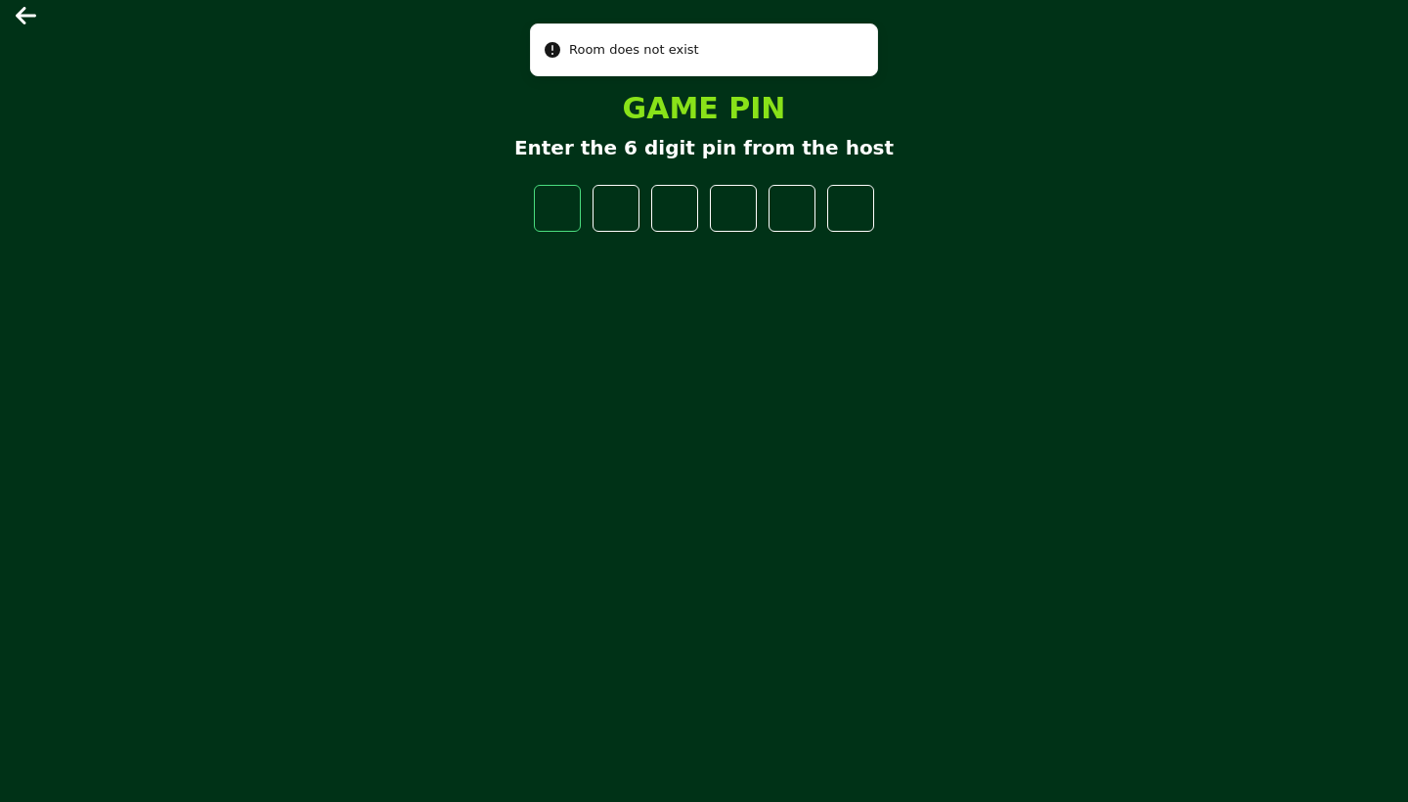
type input "*"
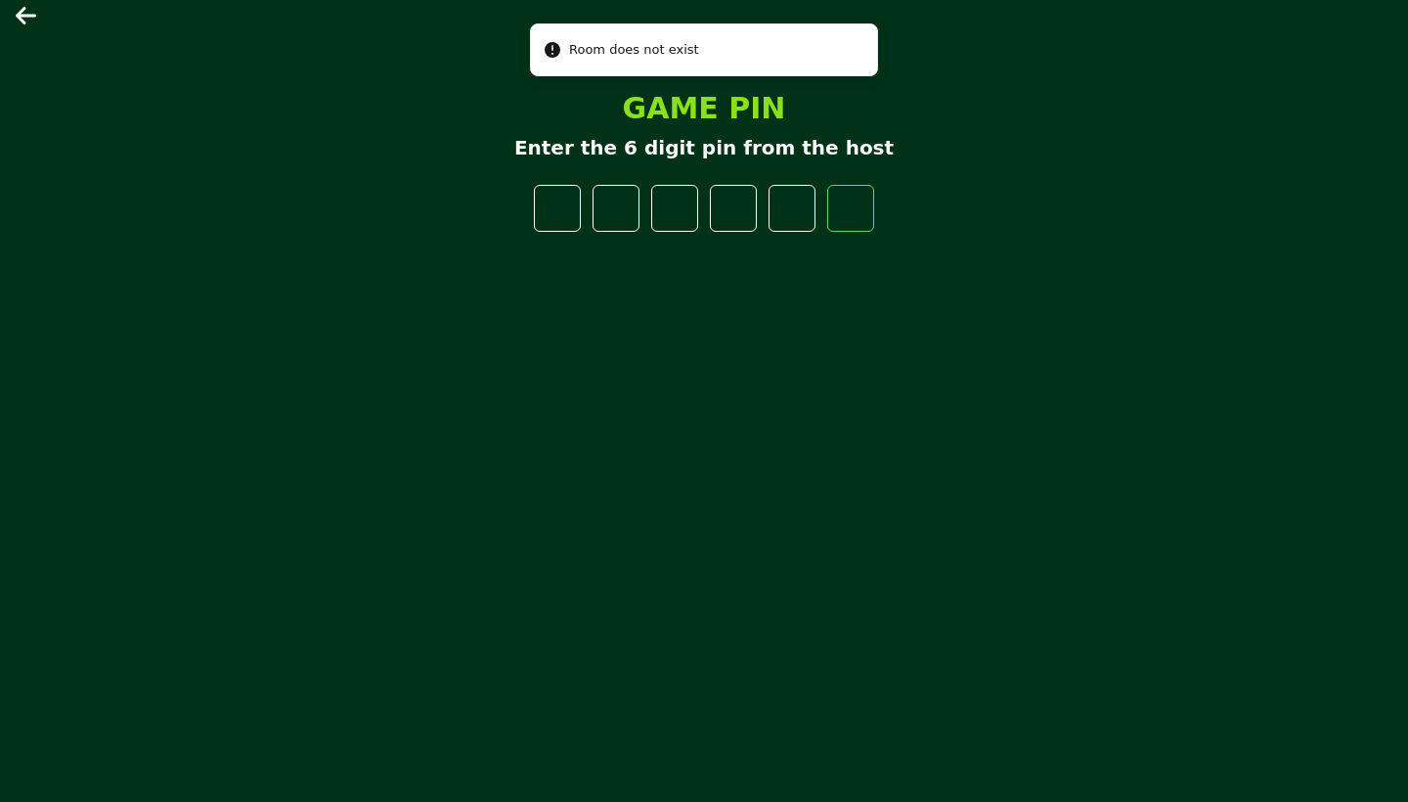
type input "*"
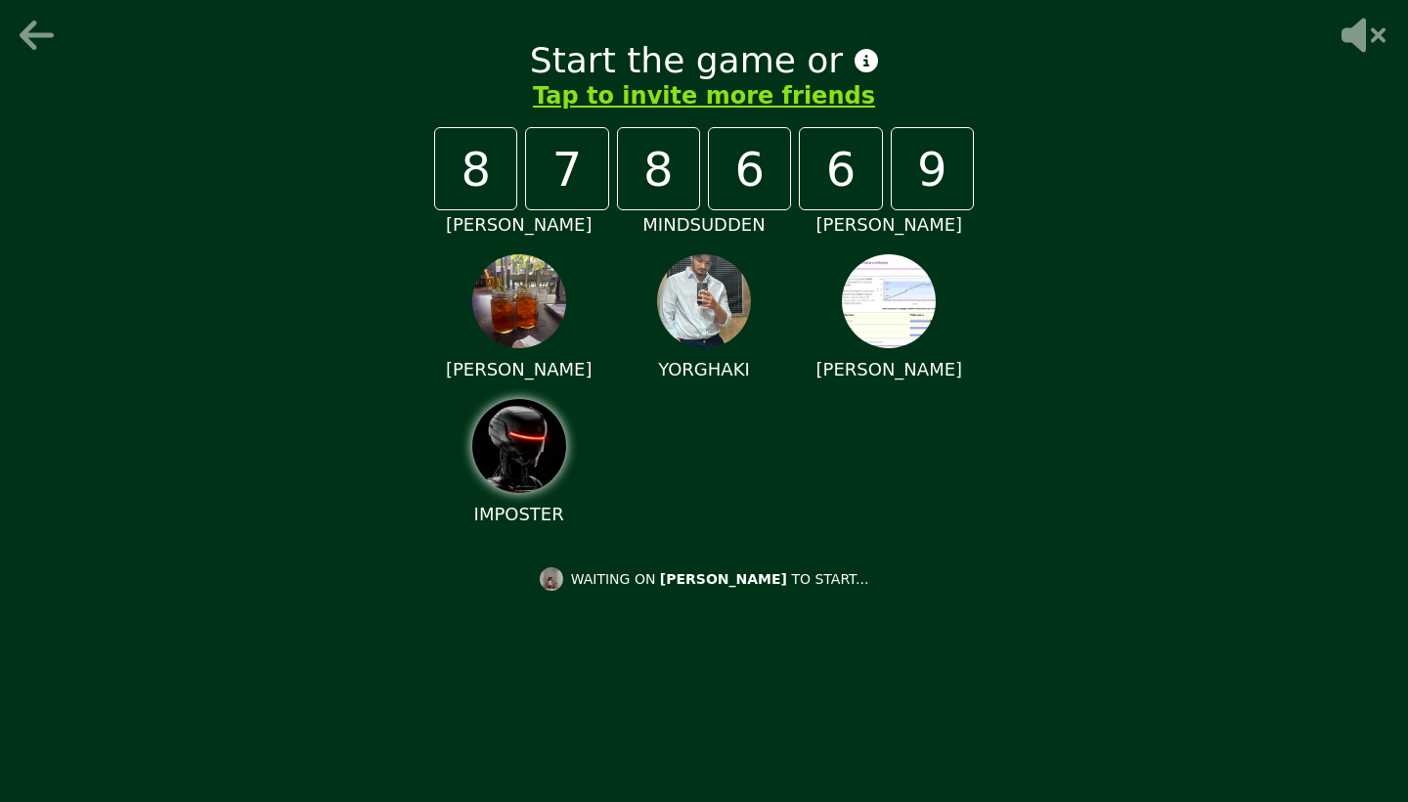
scroll to position [116, 0]
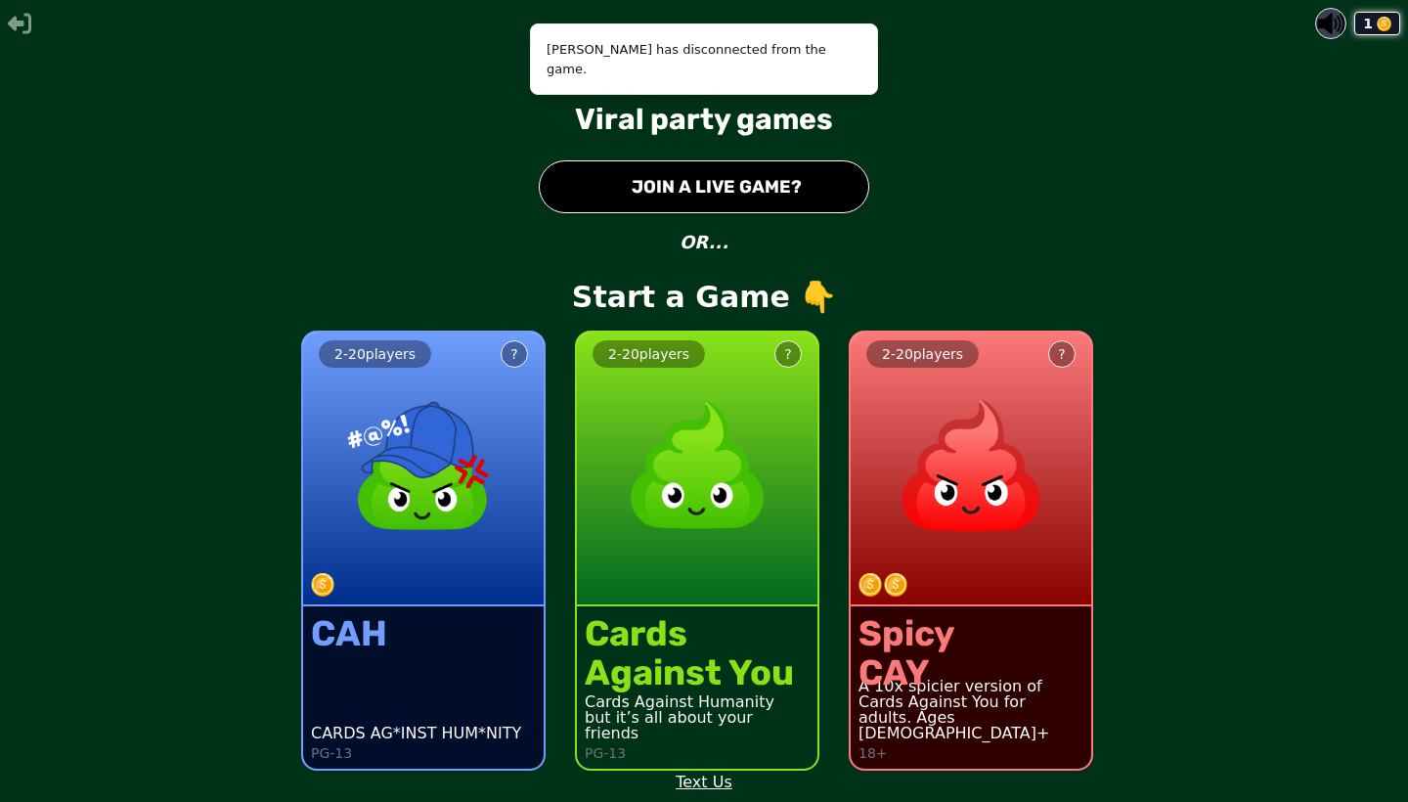
click at [748, 200] on button "● JOIN A LIVE GAME?" at bounding box center [704, 186] width 330 height 53
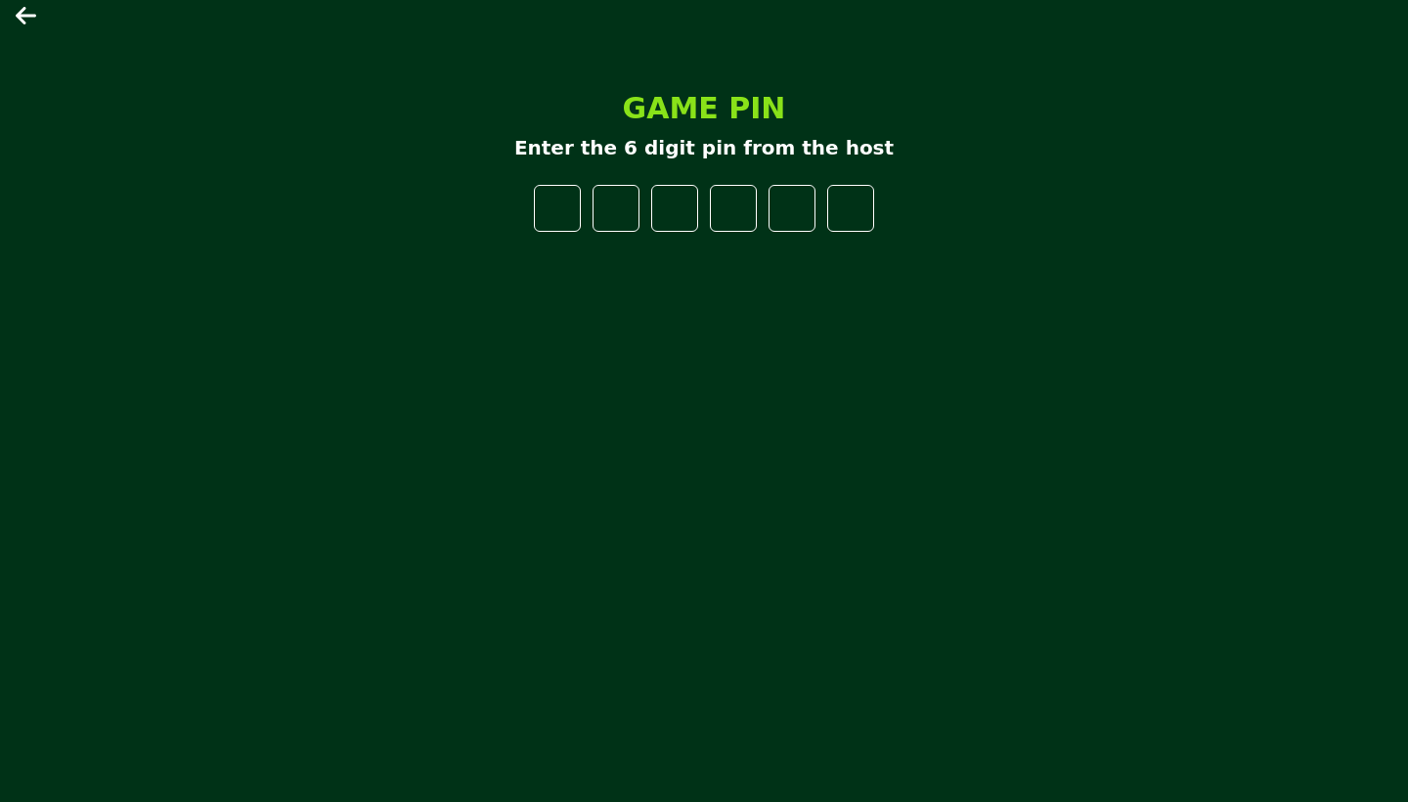
type input "*"
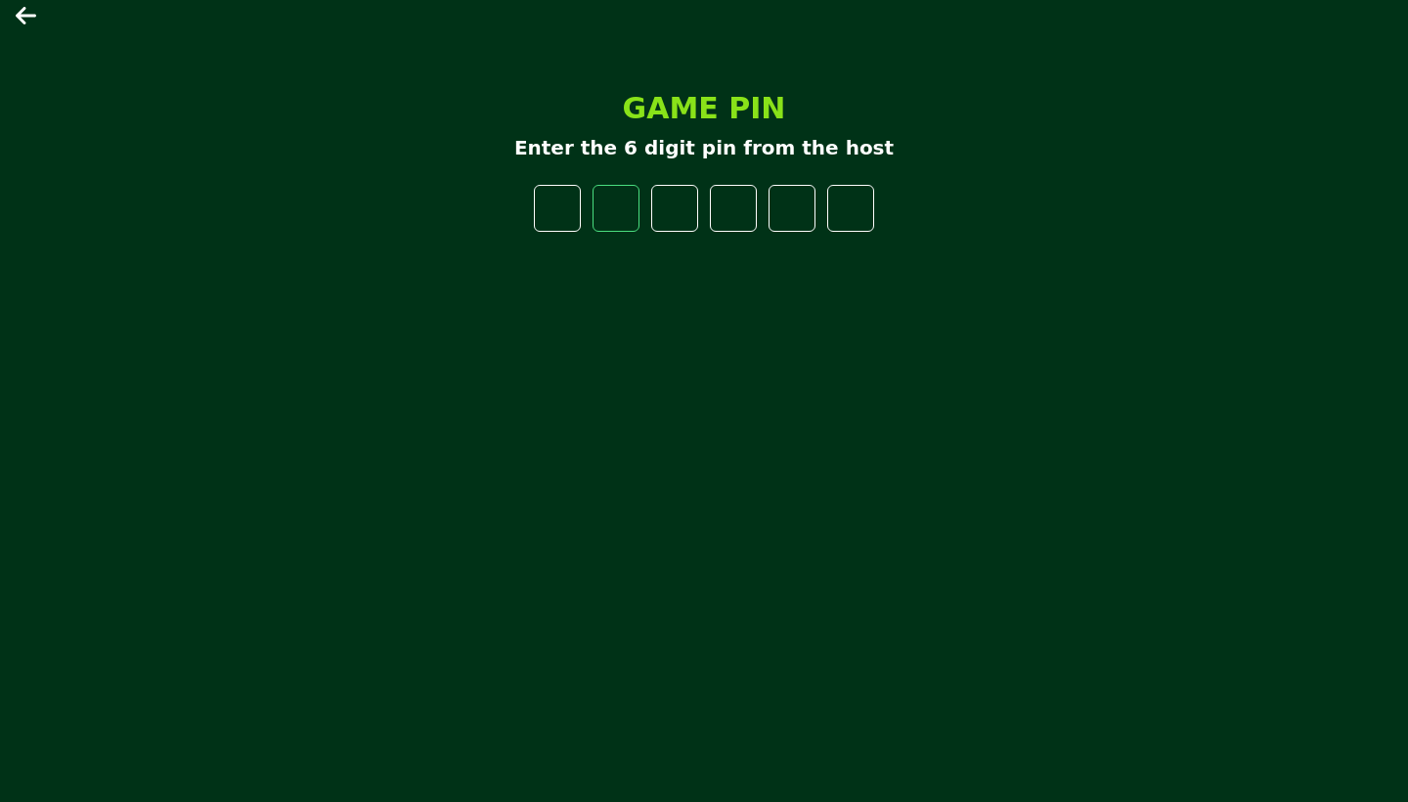
type input "*"
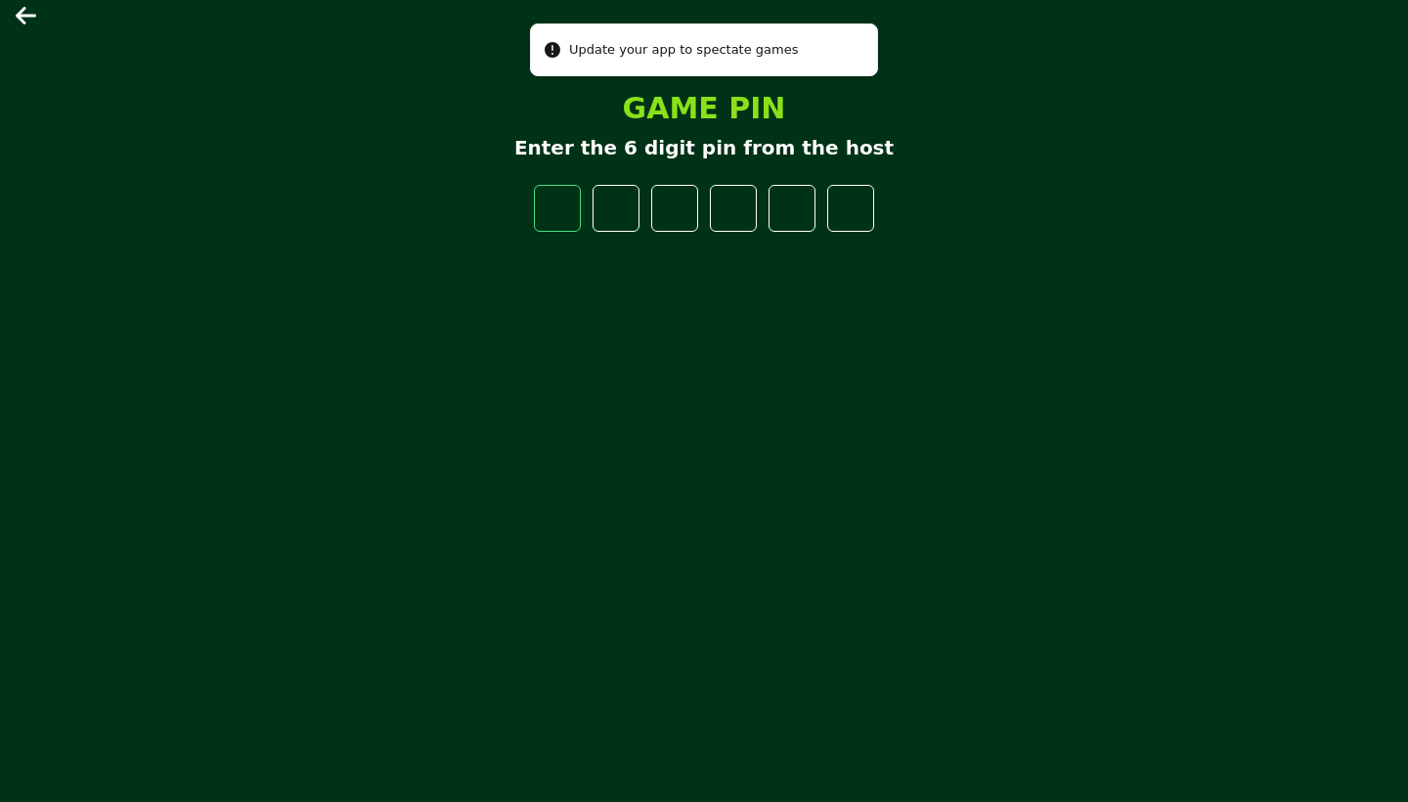
type input "*"
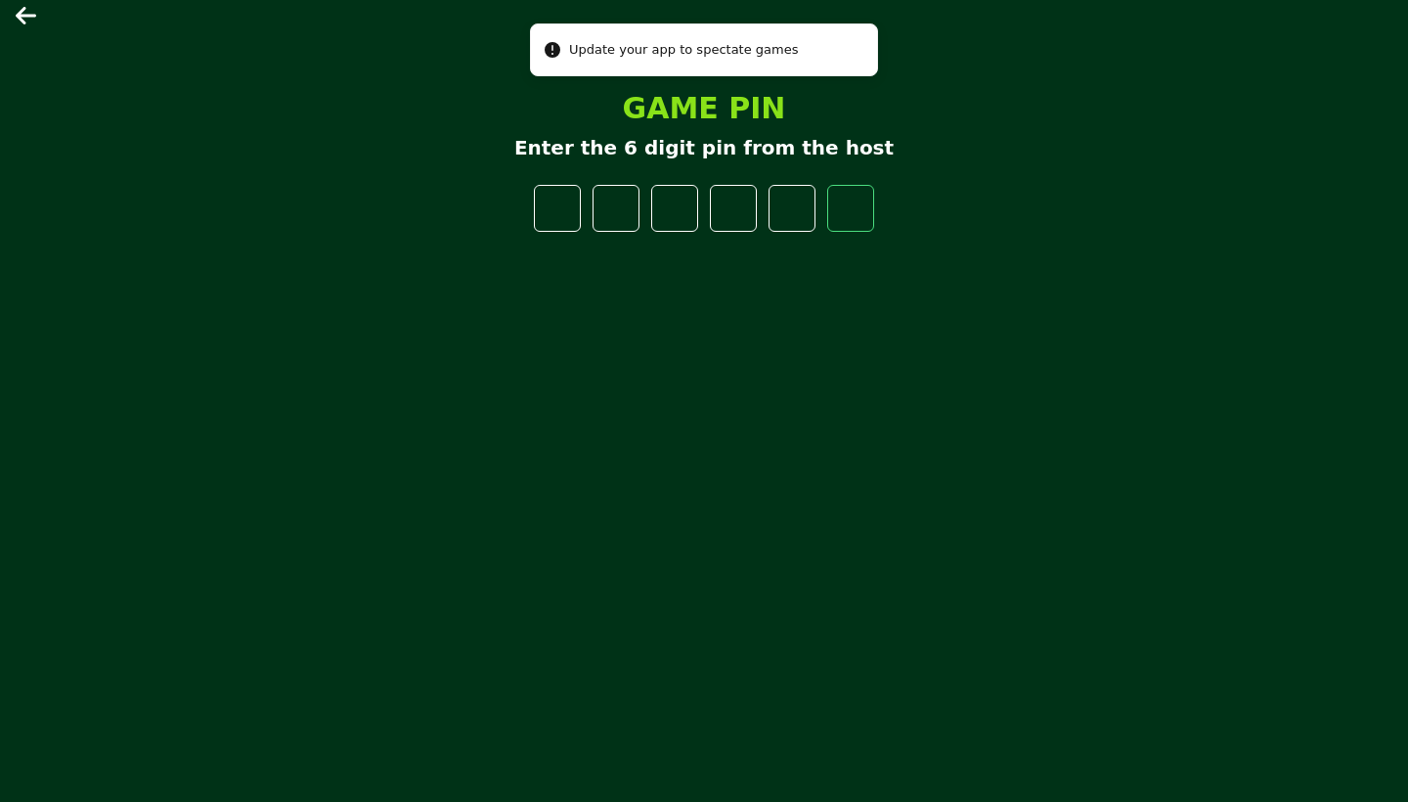
type input "*"
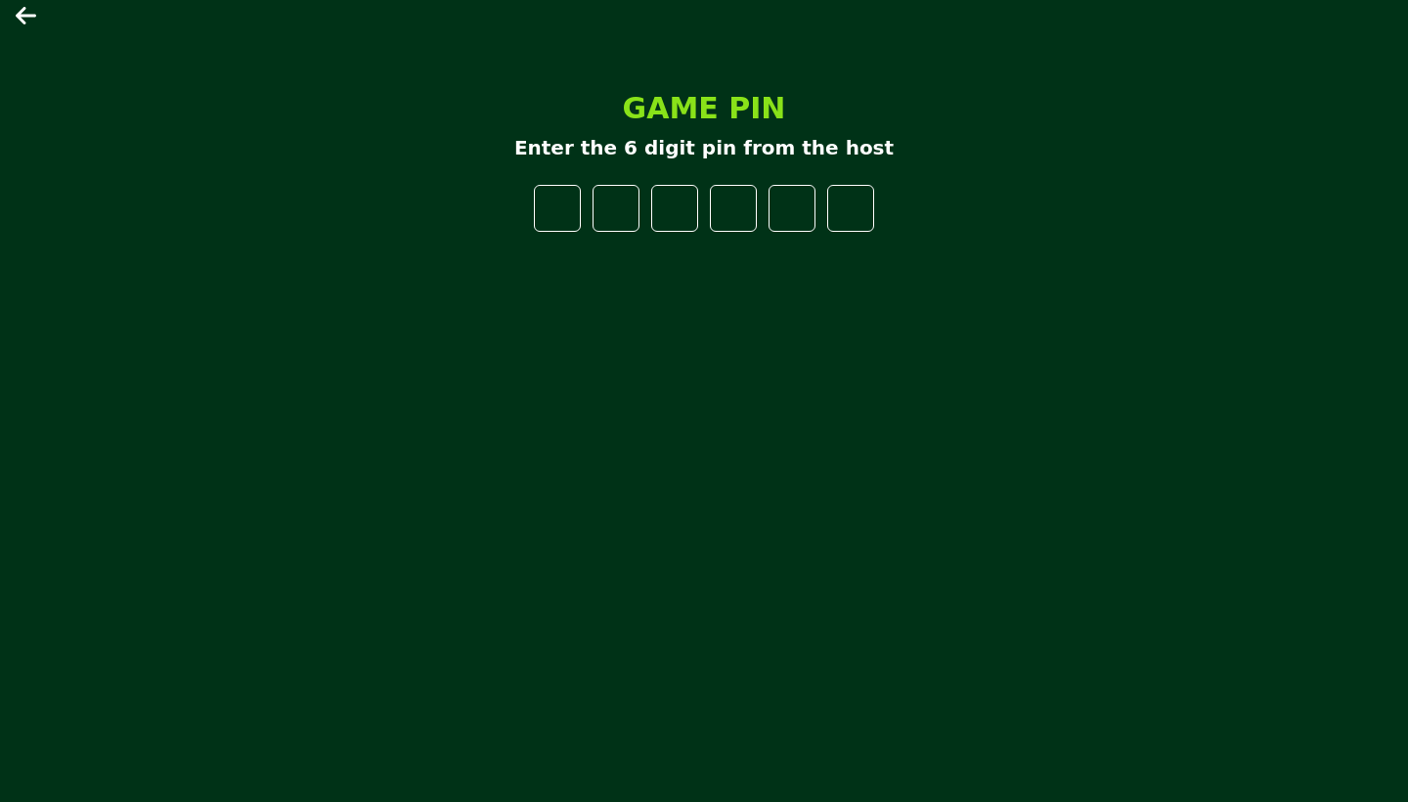
type input "*"
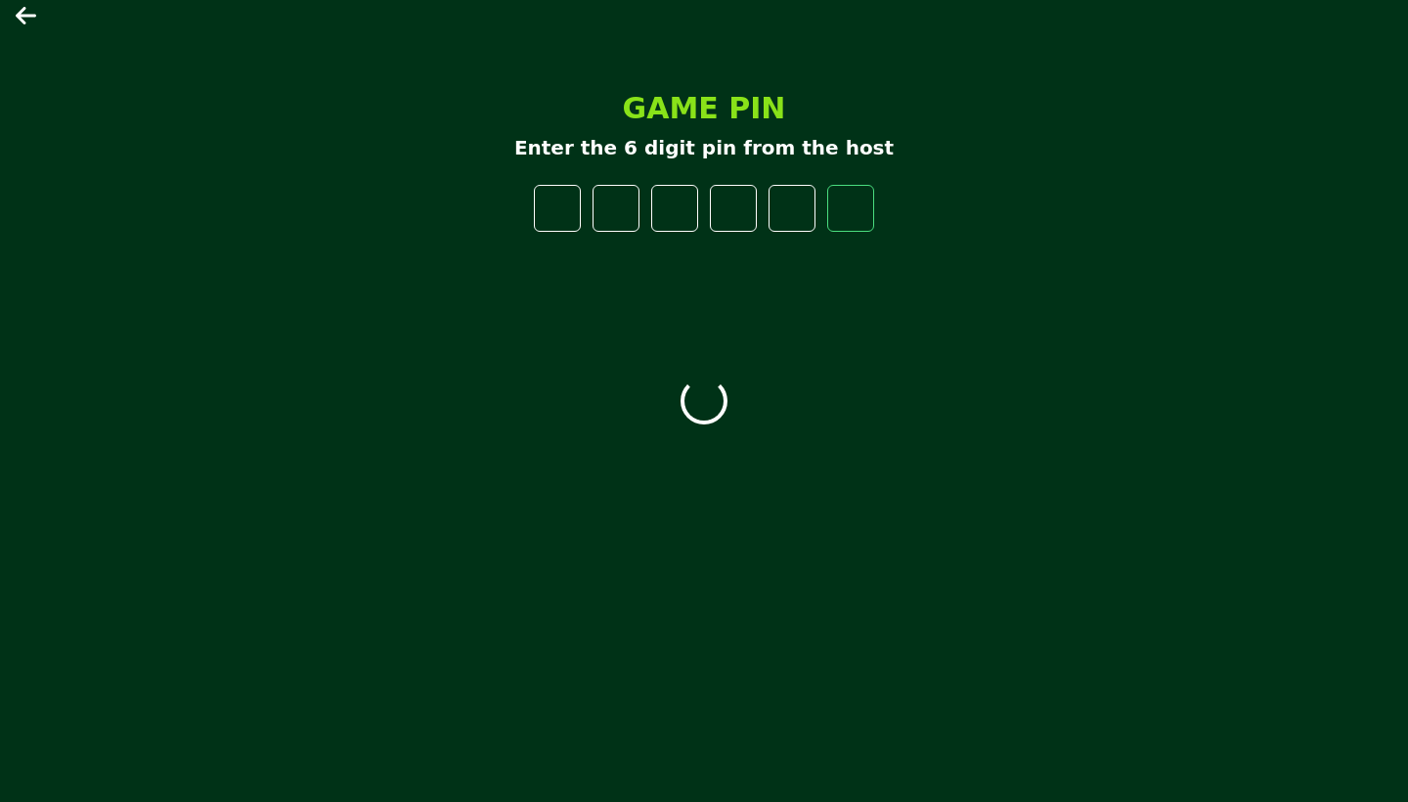
type input "*"
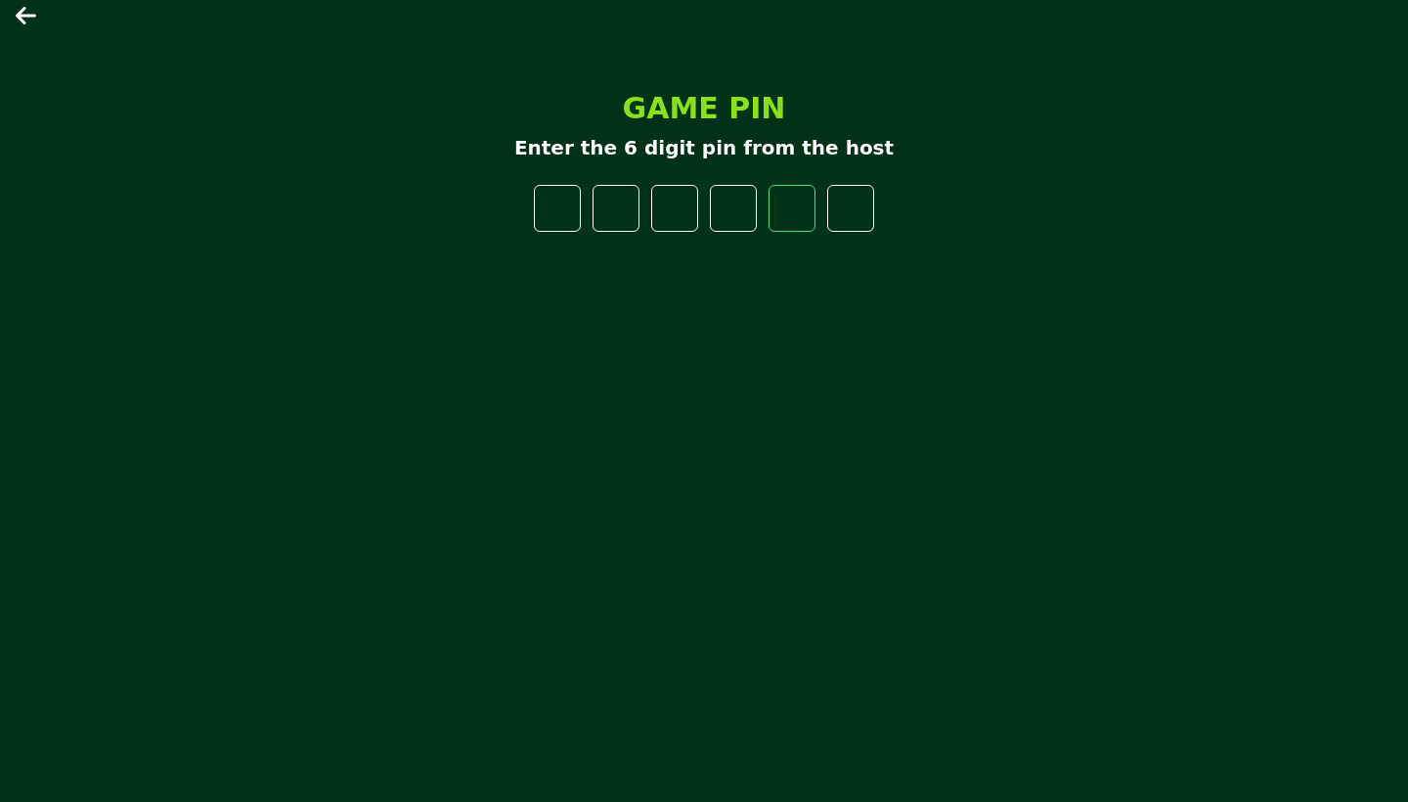
type input "*"
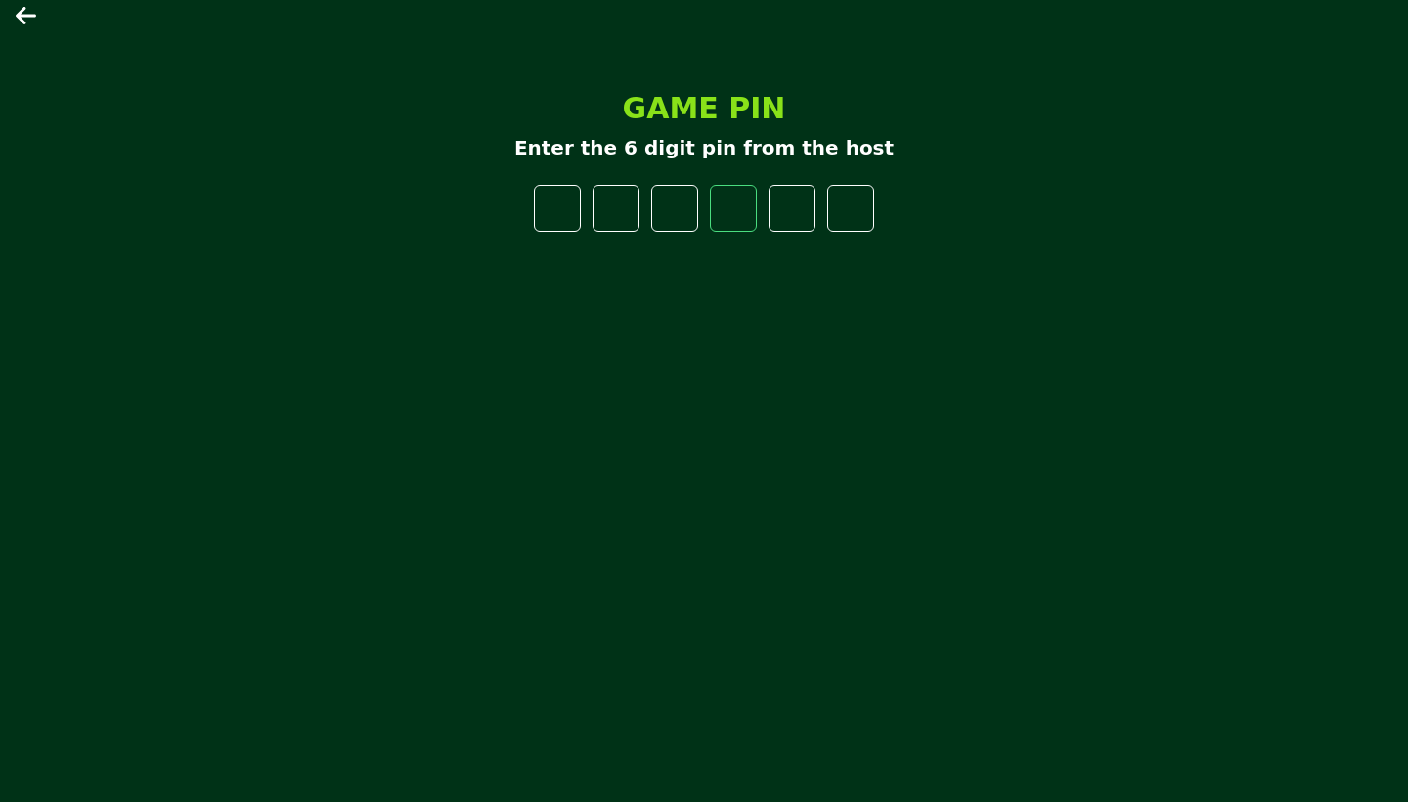
type input "*"
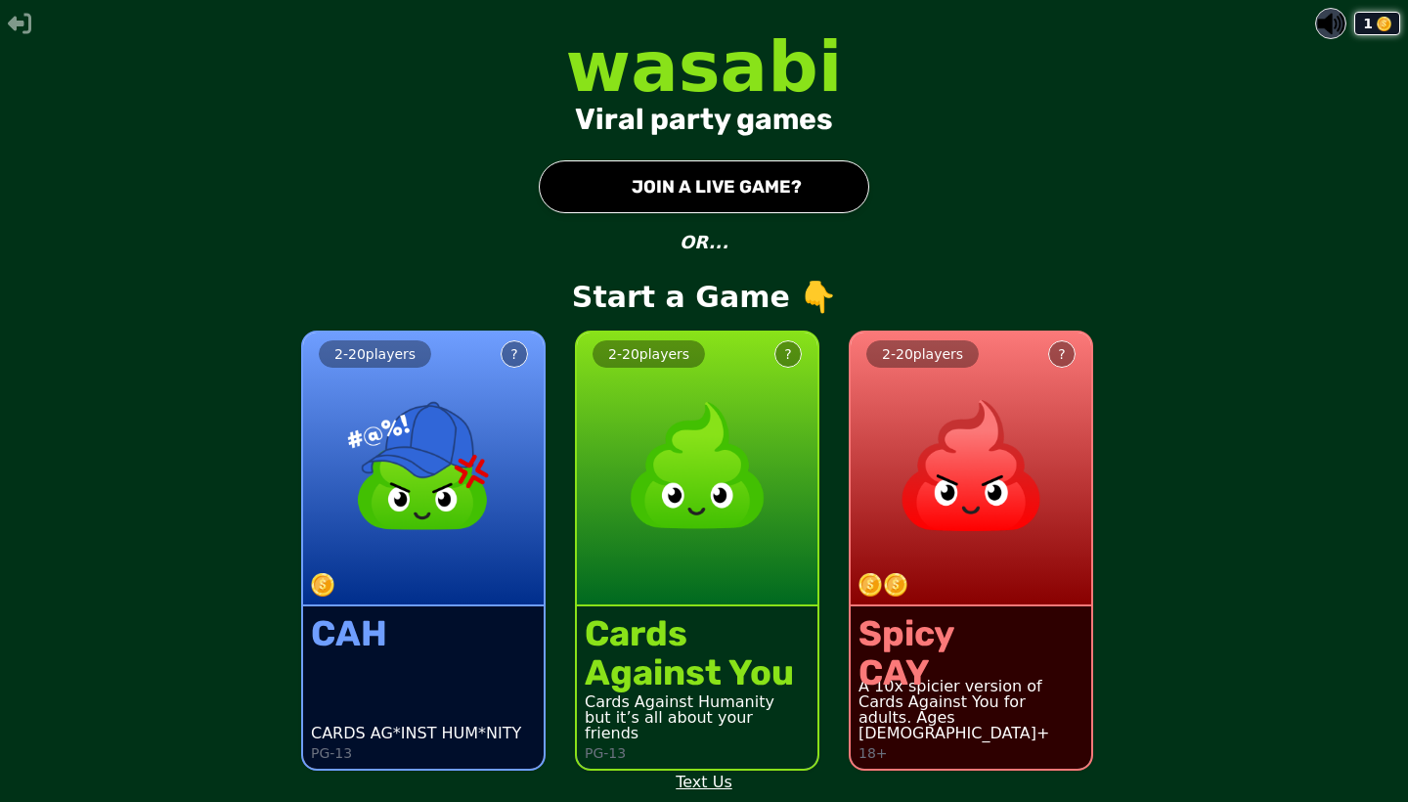
click at [670, 172] on button "● JOIN A LIVE GAME?" at bounding box center [704, 186] width 330 height 53
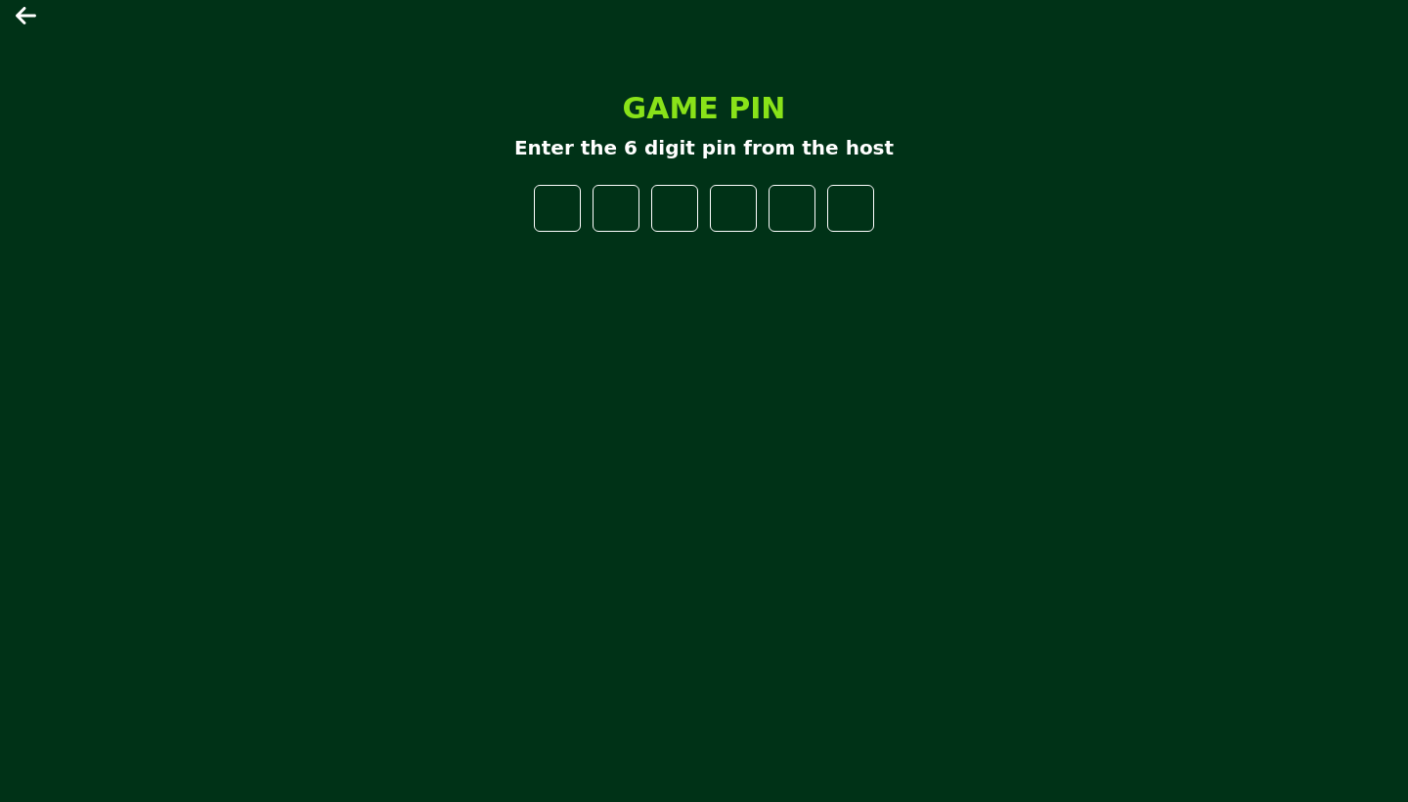
type input "*"
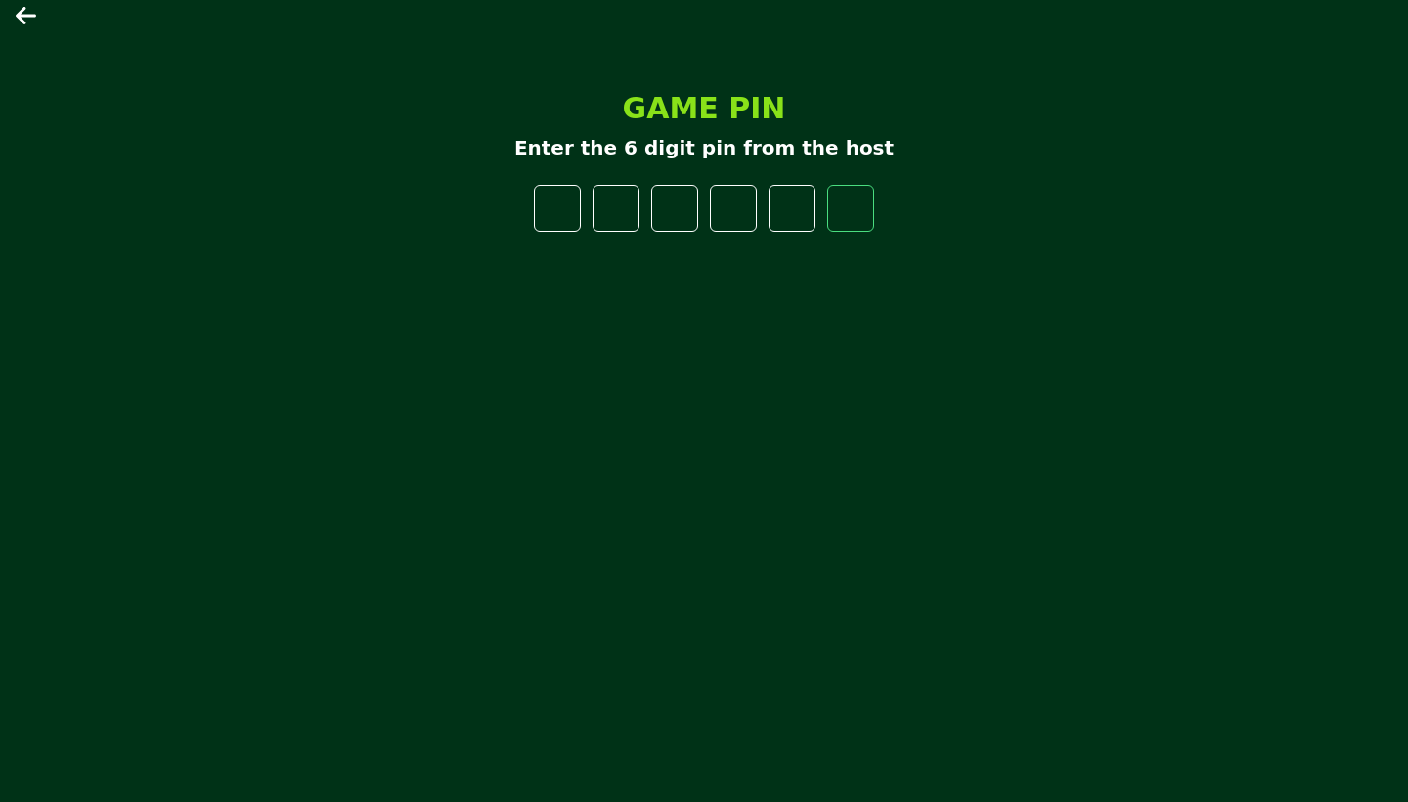
type input "*"
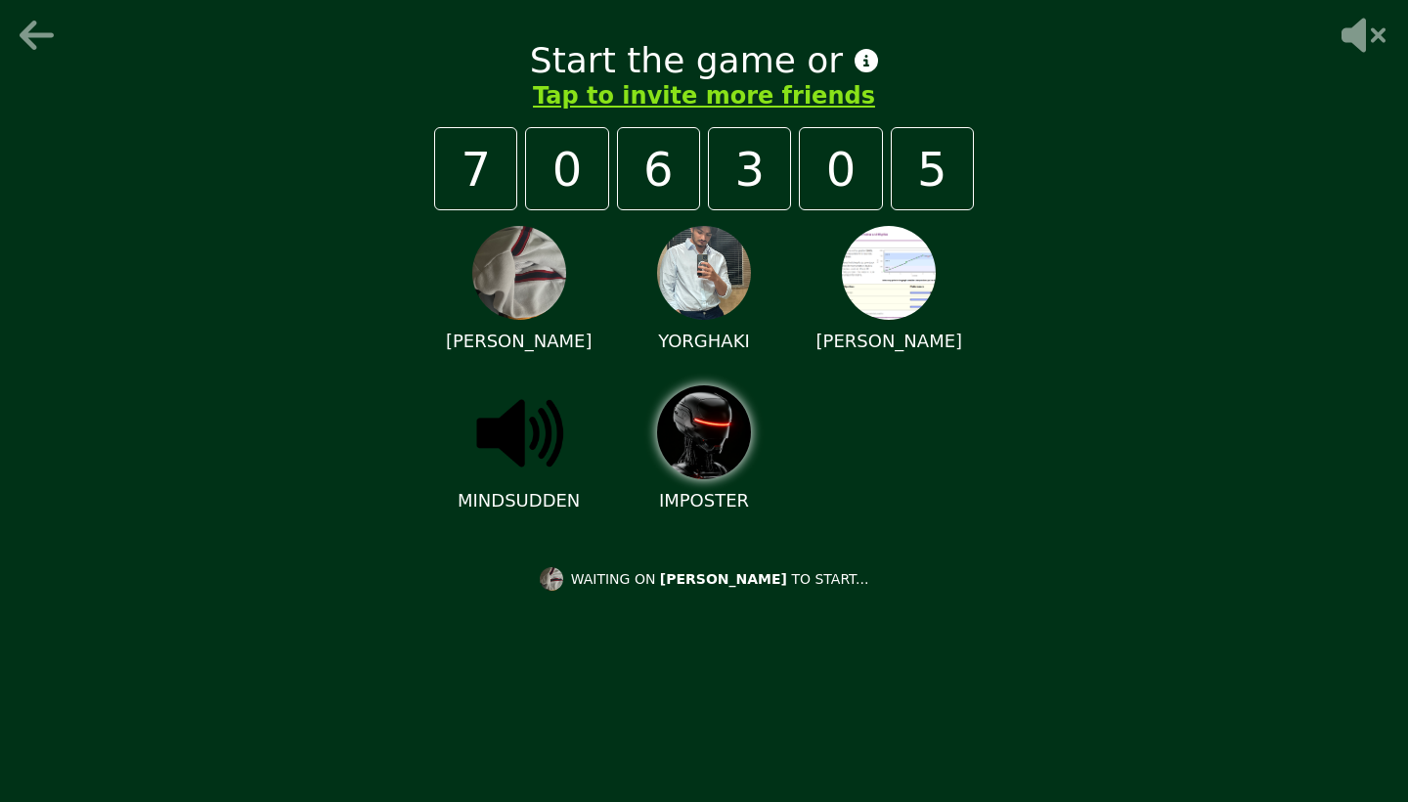
click at [35, 35] on icon at bounding box center [37, 35] width 34 height 29
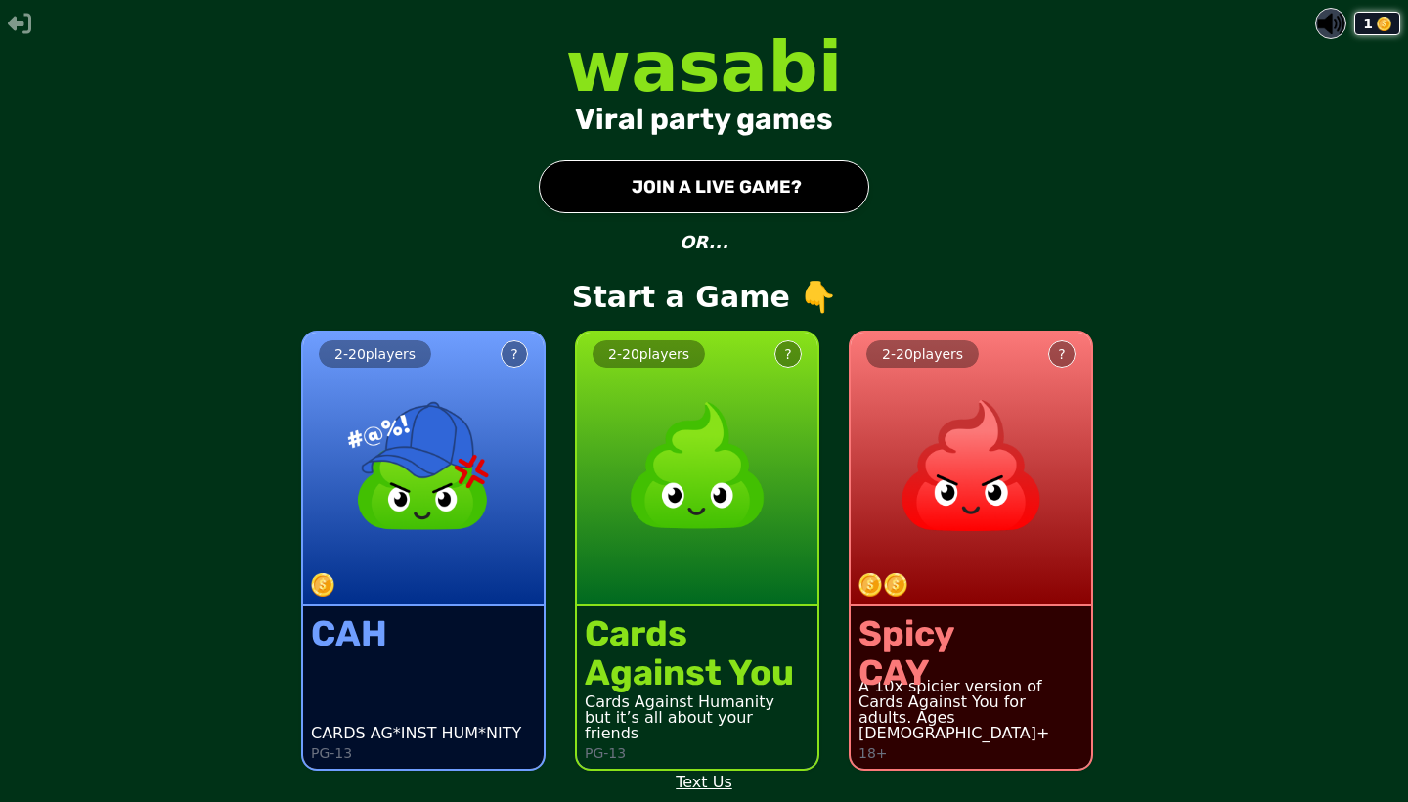
click at [1336, 22] on img at bounding box center [1330, 23] width 29 height 29
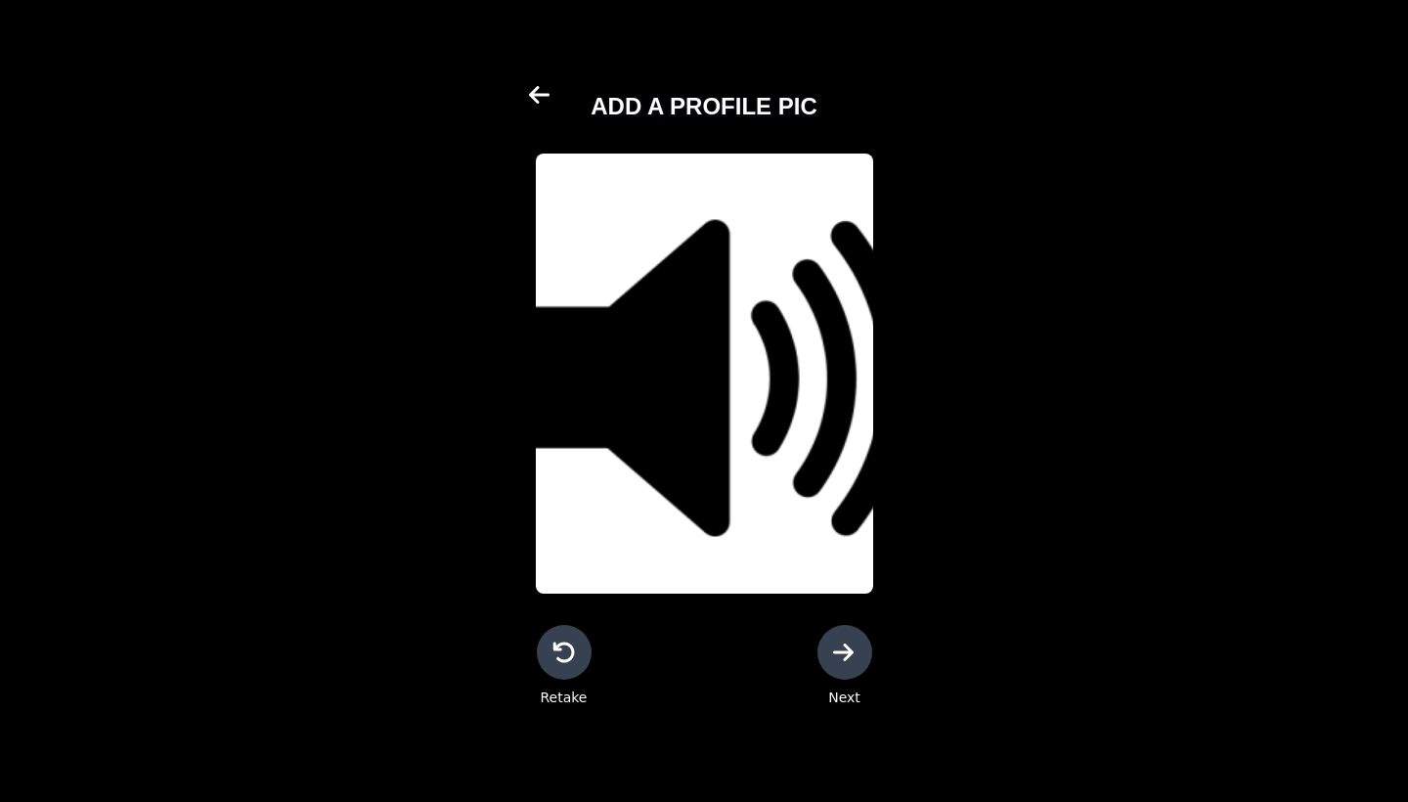
click at [852, 660] on icon at bounding box center [844, 651] width 23 height 23
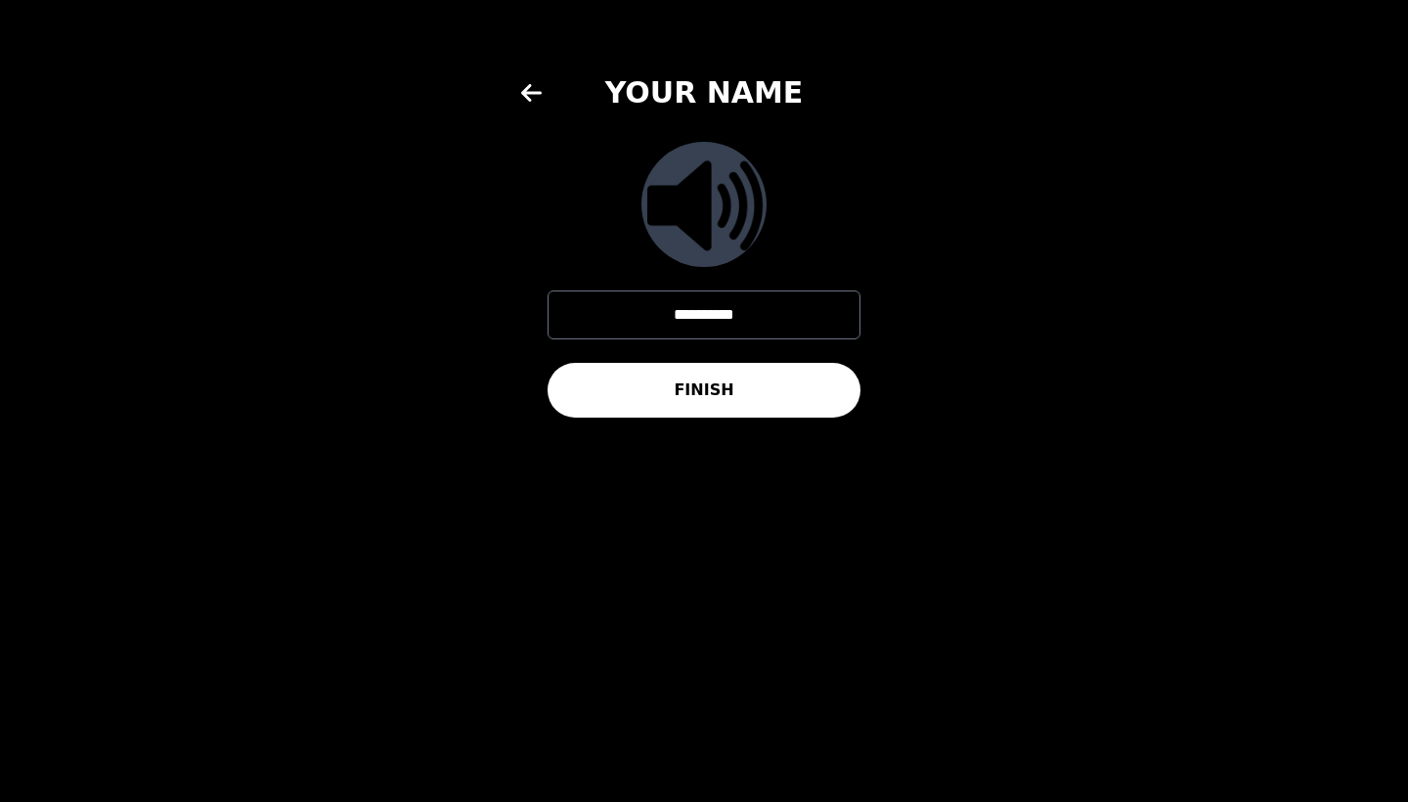
drag, startPoint x: 763, startPoint y: 322, endPoint x: 585, endPoint y: 321, distance: 178.0
click at [585, 321] on input "**********" at bounding box center [704, 314] width 313 height 49
type input "*****"
click at [736, 390] on button "FINISH" at bounding box center [704, 390] width 313 height 55
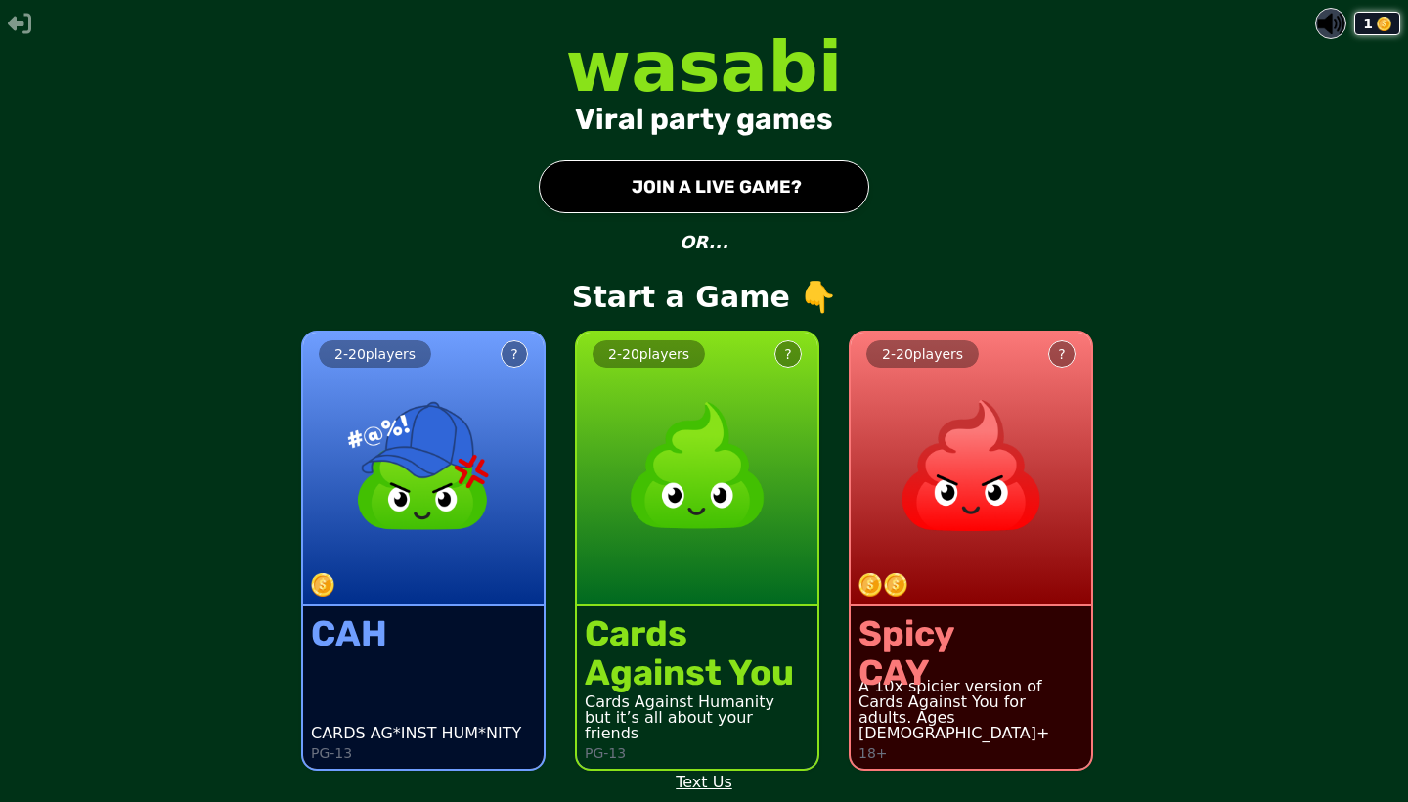
click at [701, 214] on div "1 wasabi Viral party games ● JOIN A LIVE GAME? OR... Start a Game 👇 2 - 20 play…" at bounding box center [704, 401] width 1408 height 802
click at [706, 180] on button "● JOIN A LIVE GAME?" at bounding box center [704, 186] width 330 height 53
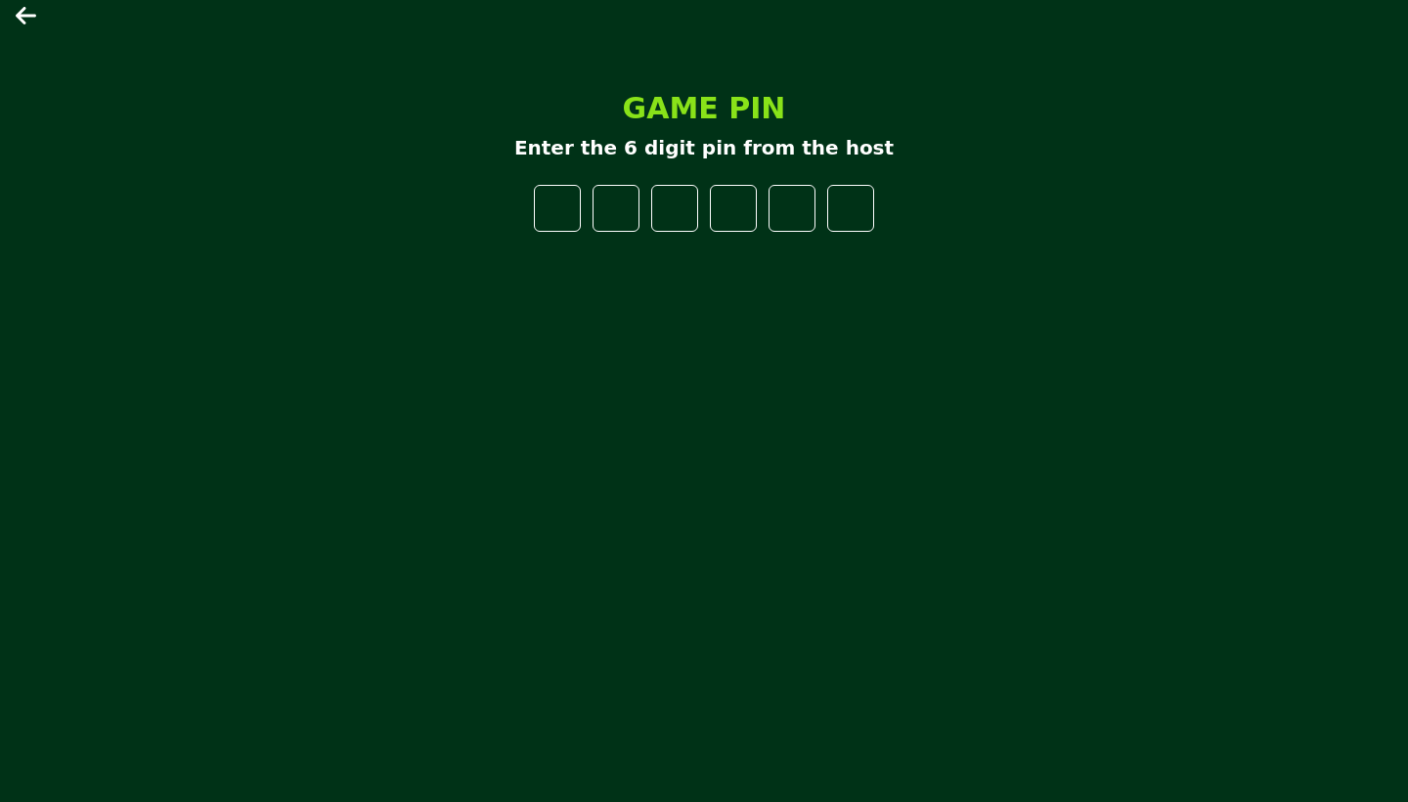
type input "*"
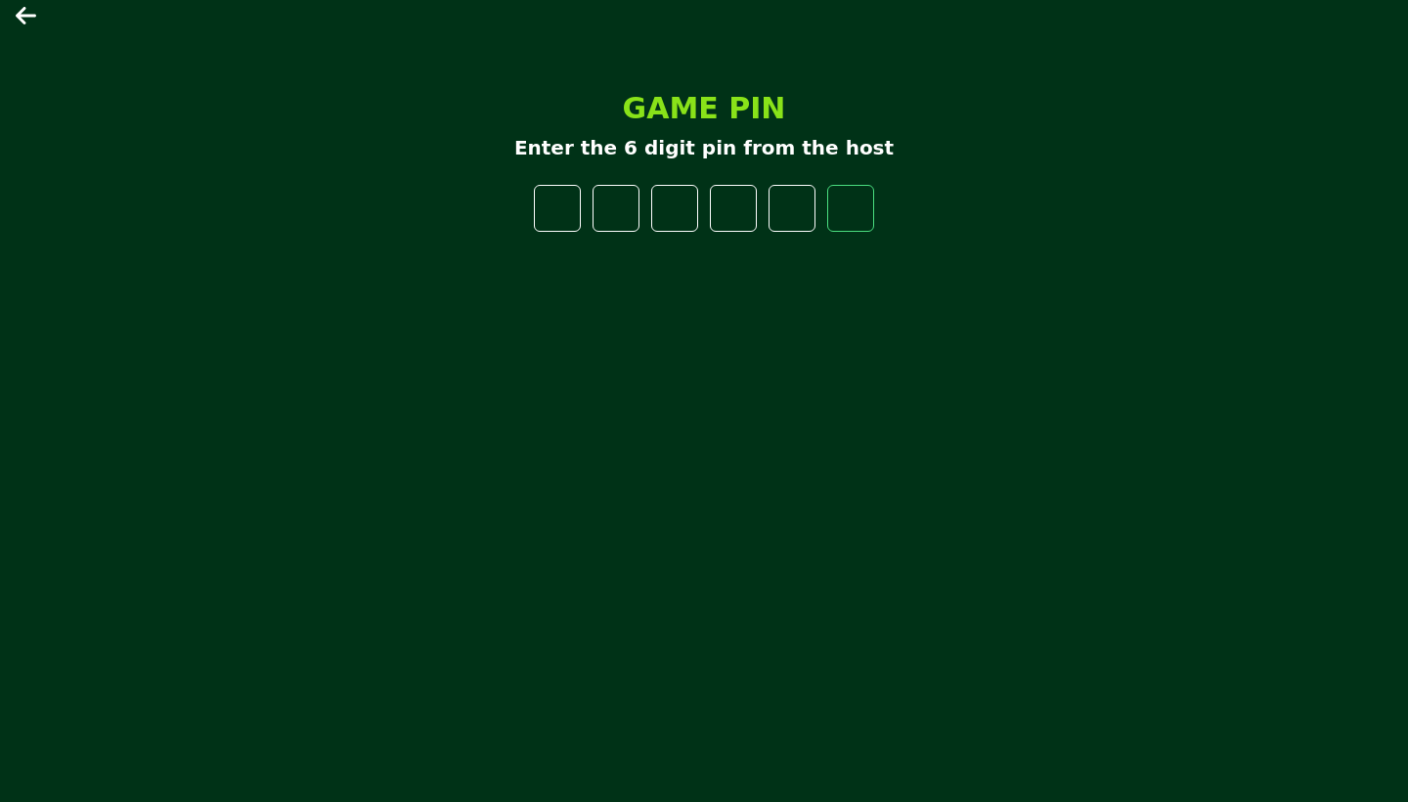
type input "*"
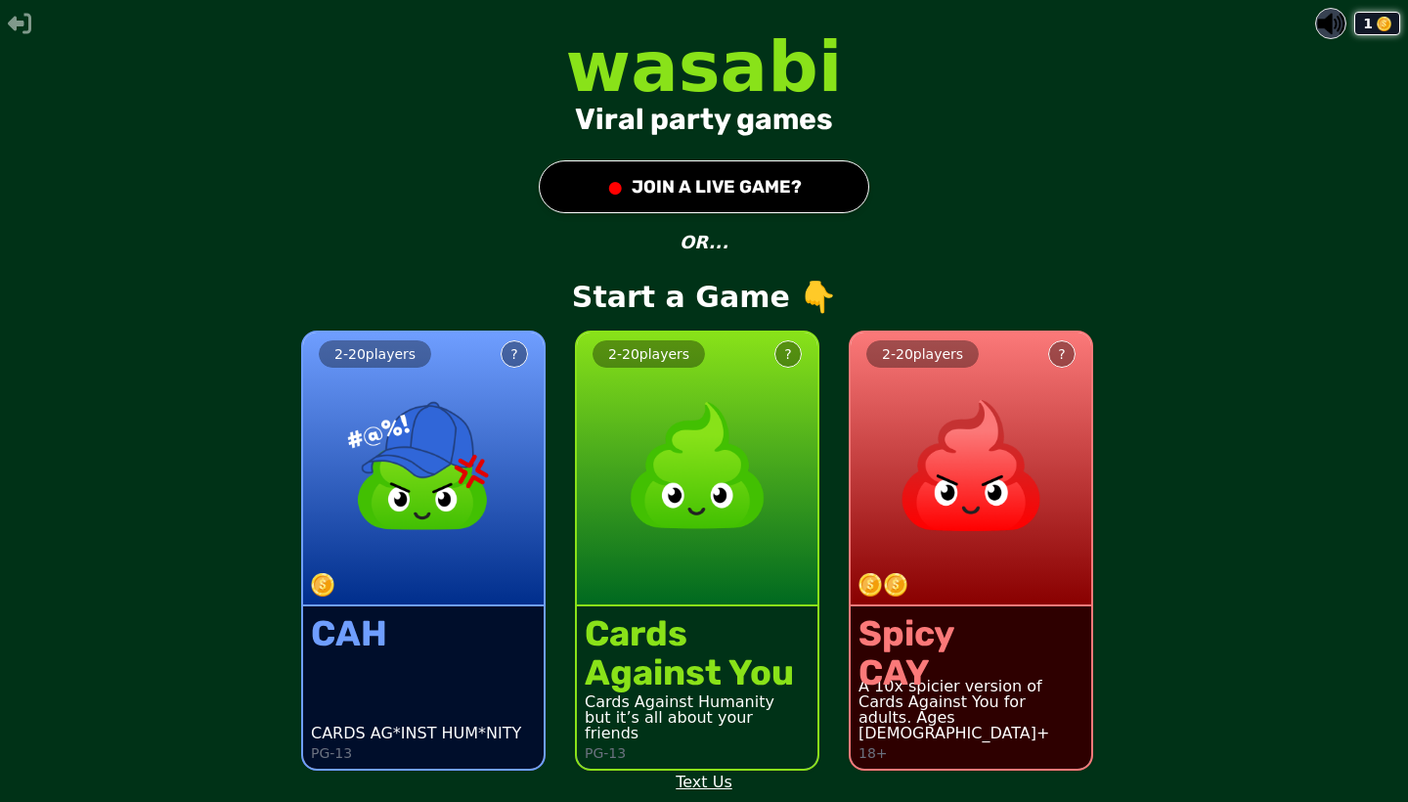
click at [806, 189] on button "● JOIN A LIVE GAME?" at bounding box center [704, 186] width 330 height 53
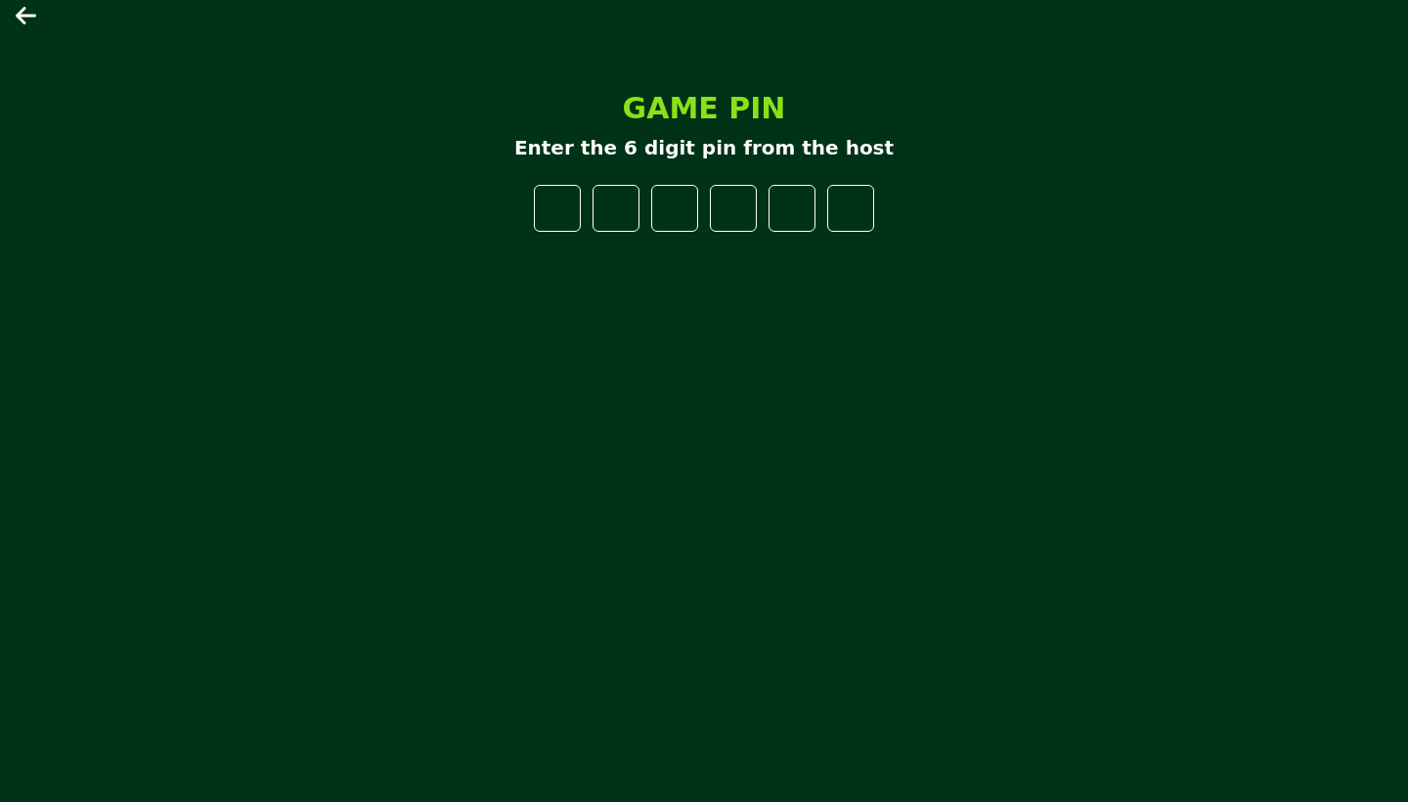
type input "*"
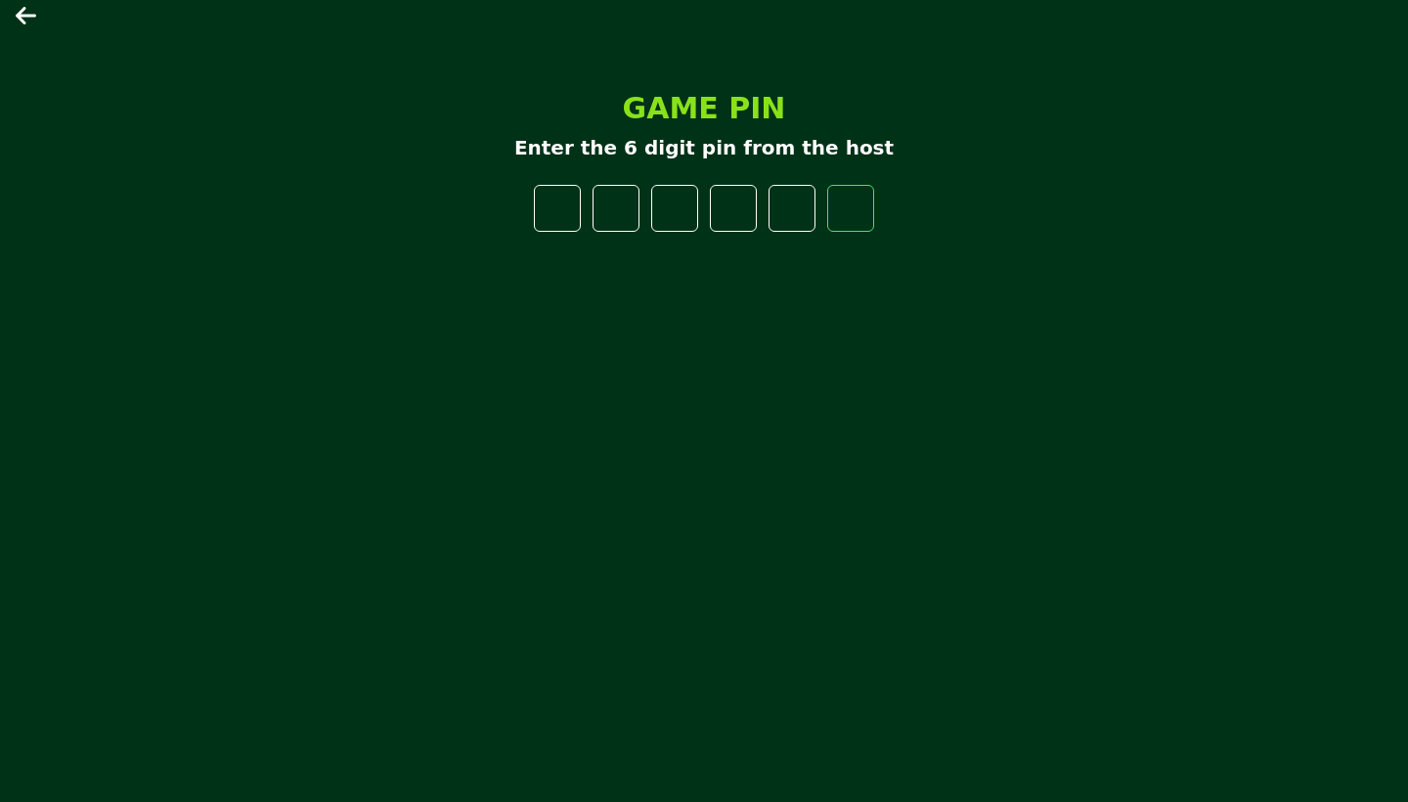
type input "*"
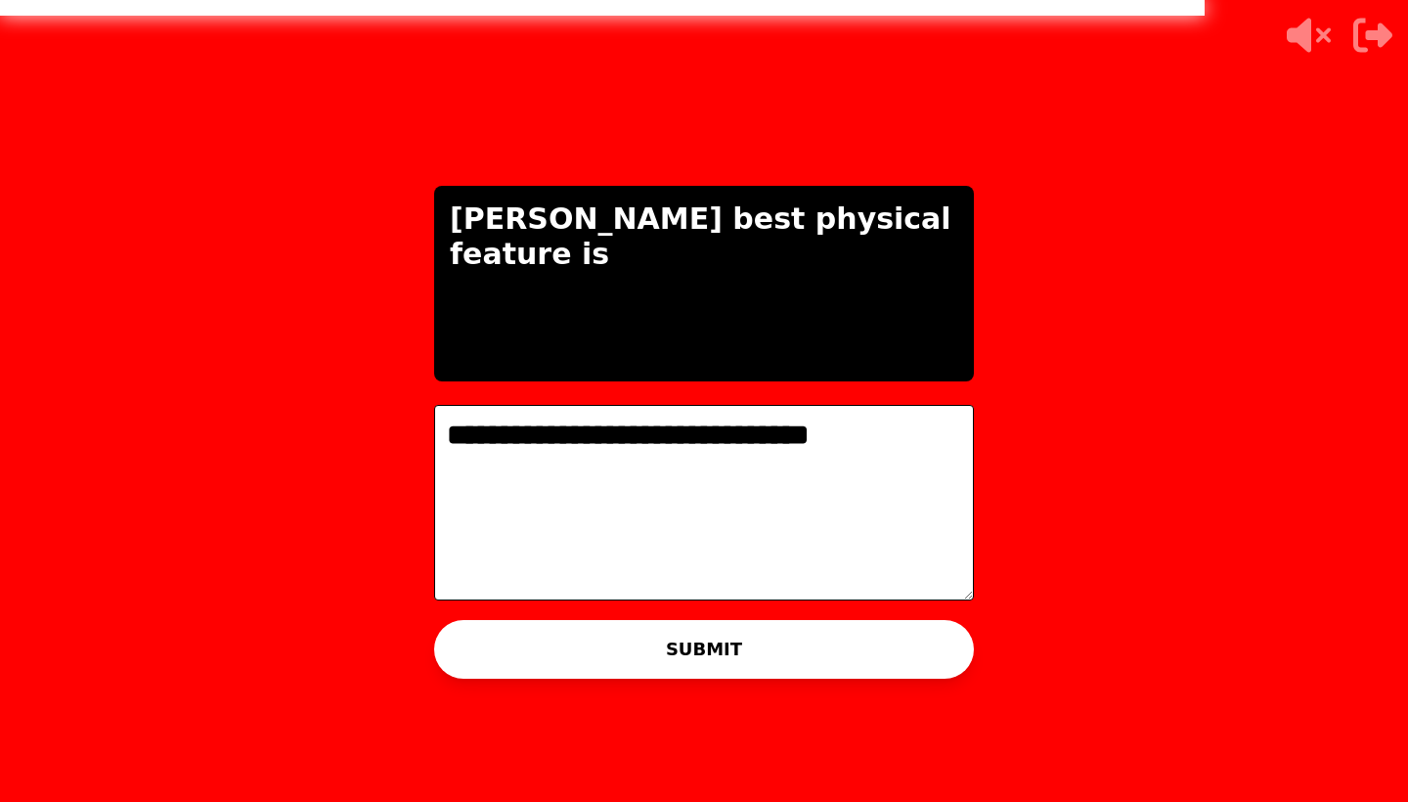
type textarea "**********"
click at [719, 659] on button "SUBMIT" at bounding box center [704, 649] width 540 height 59
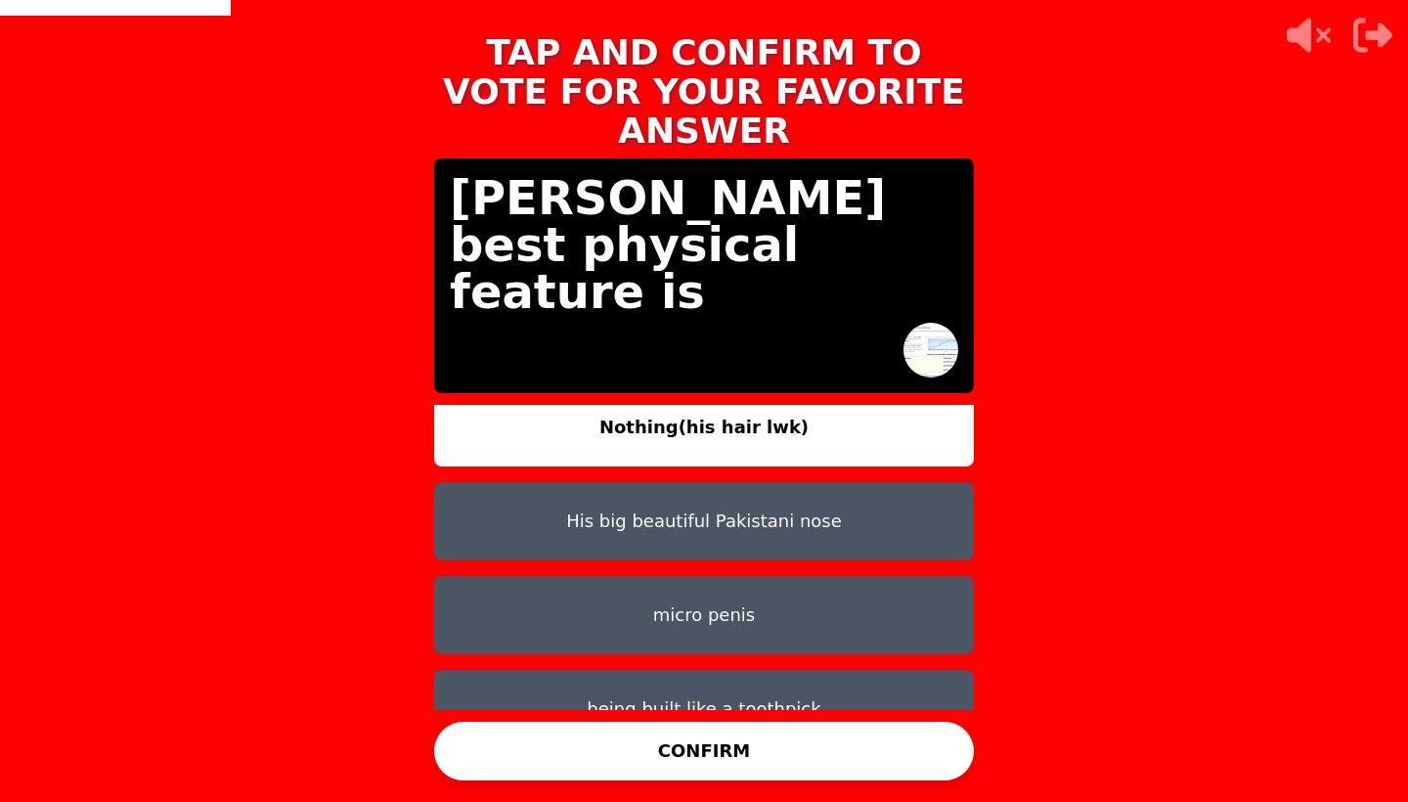
scroll to position [16, 0]
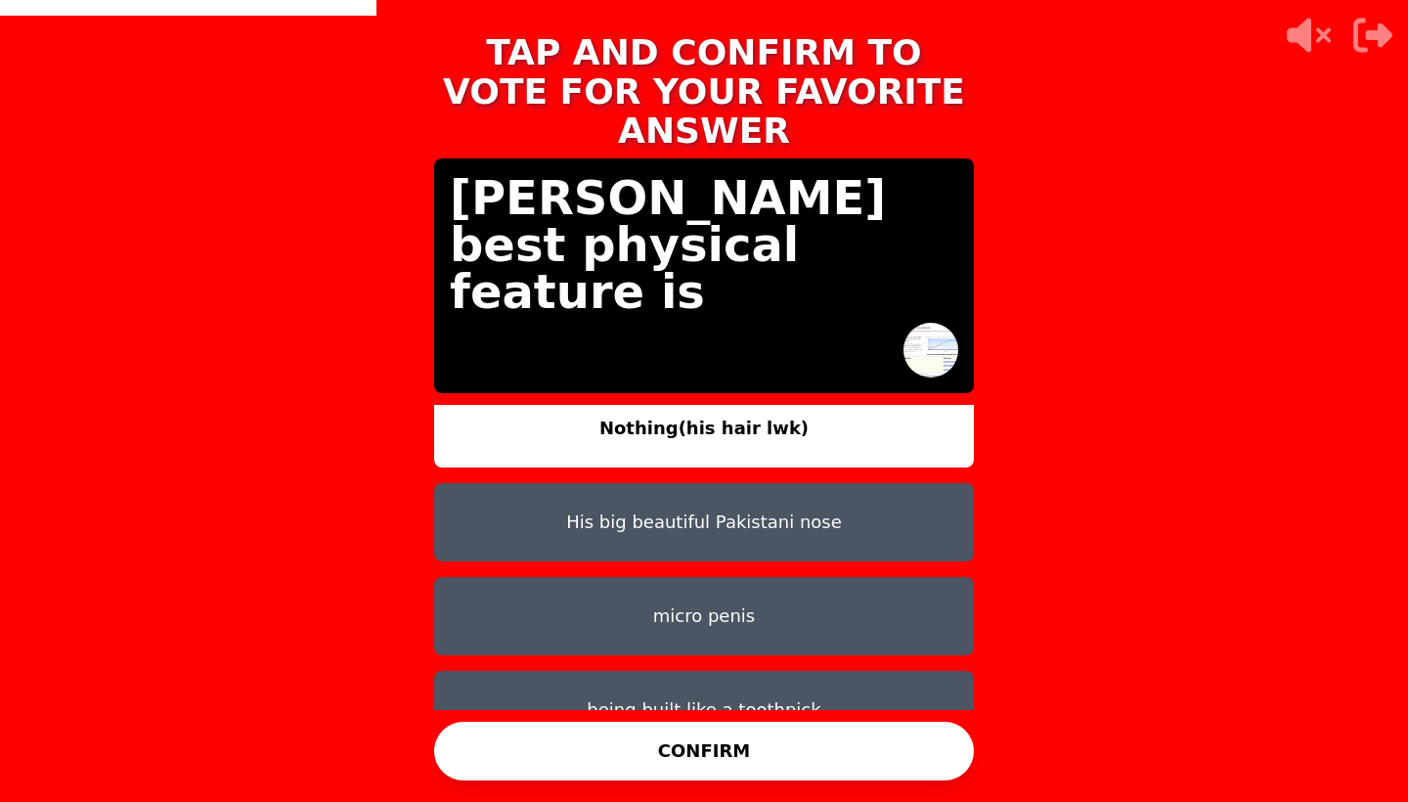
click at [754, 582] on button "micro penis" at bounding box center [704, 616] width 540 height 78
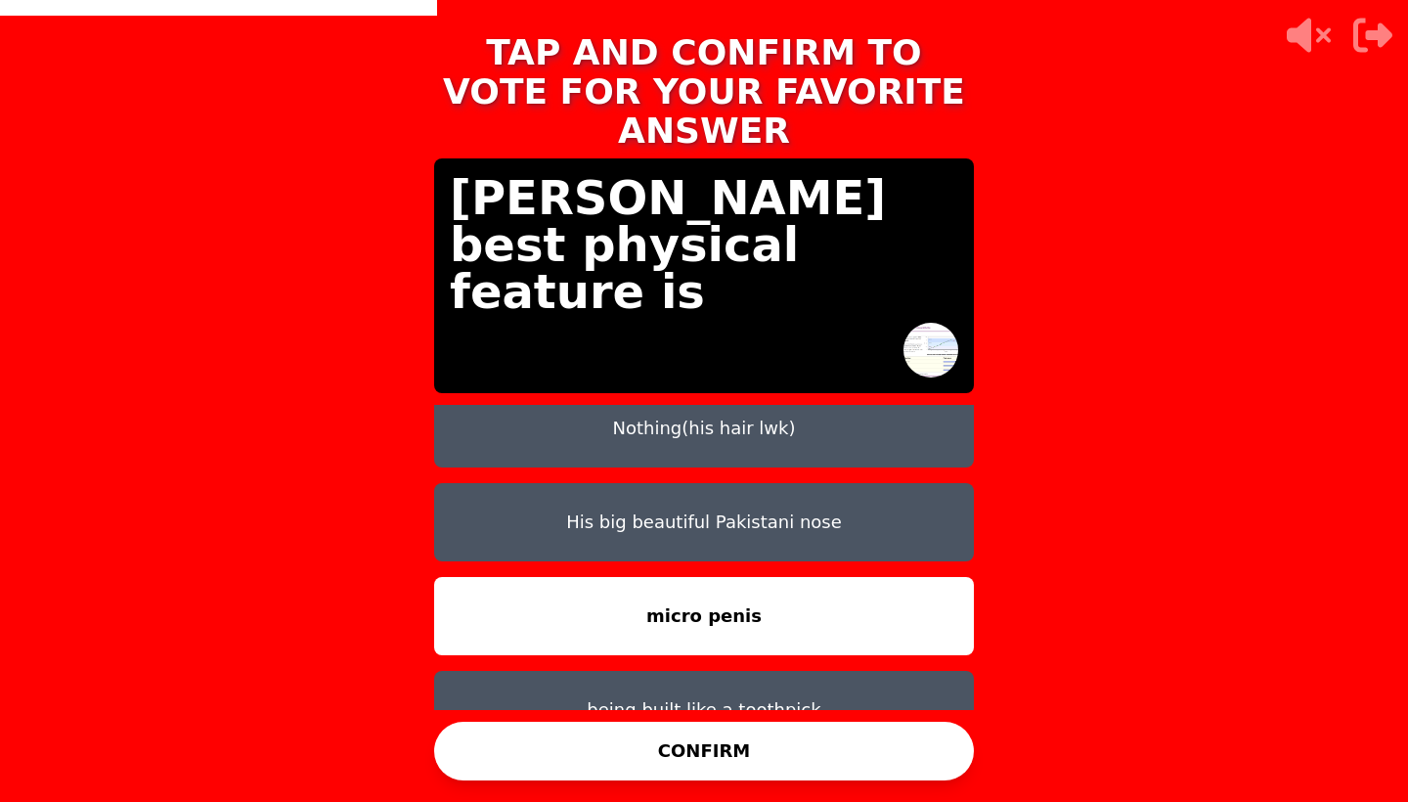
click at [753, 682] on button "being built like a toothpick" at bounding box center [704, 710] width 540 height 78
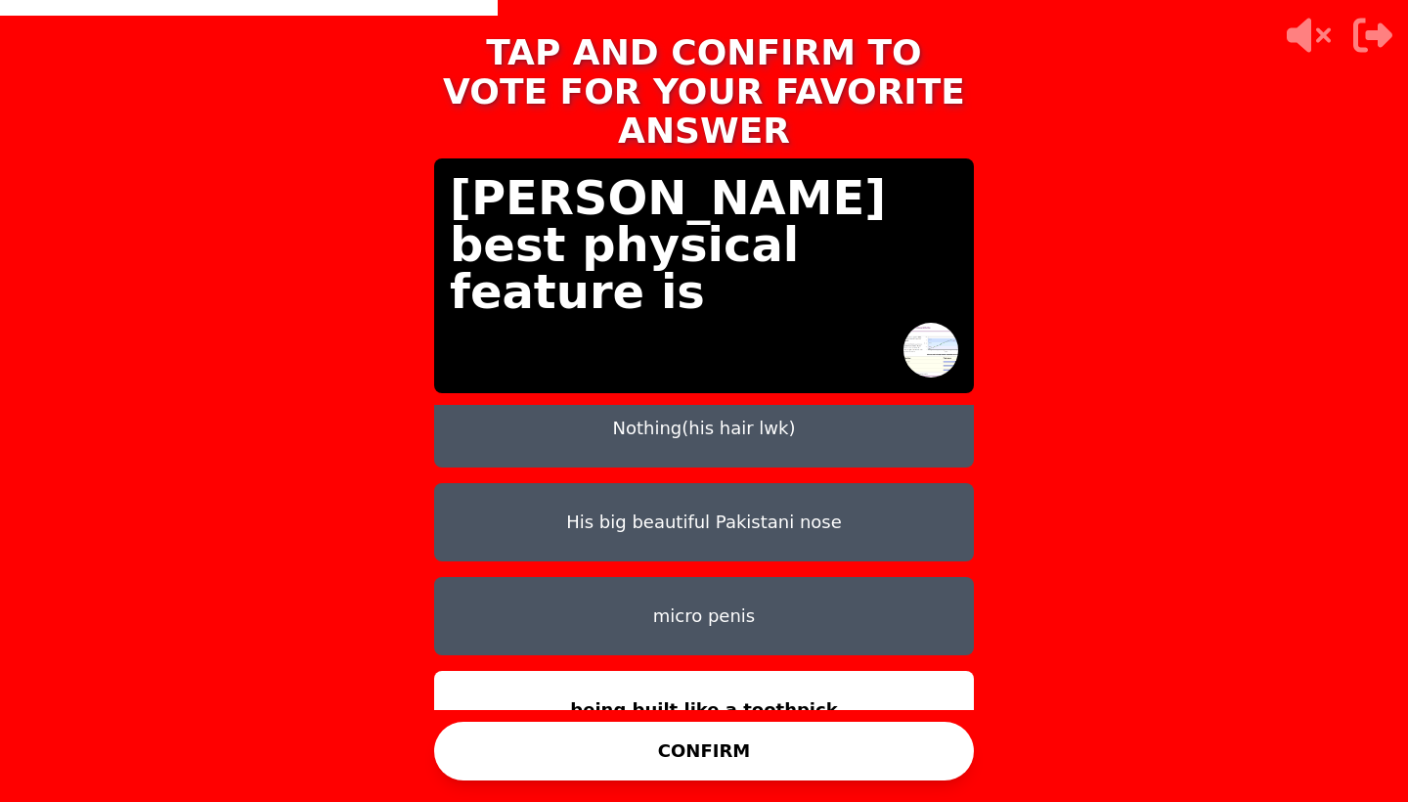
click at [769, 587] on button "micro penis" at bounding box center [704, 616] width 540 height 78
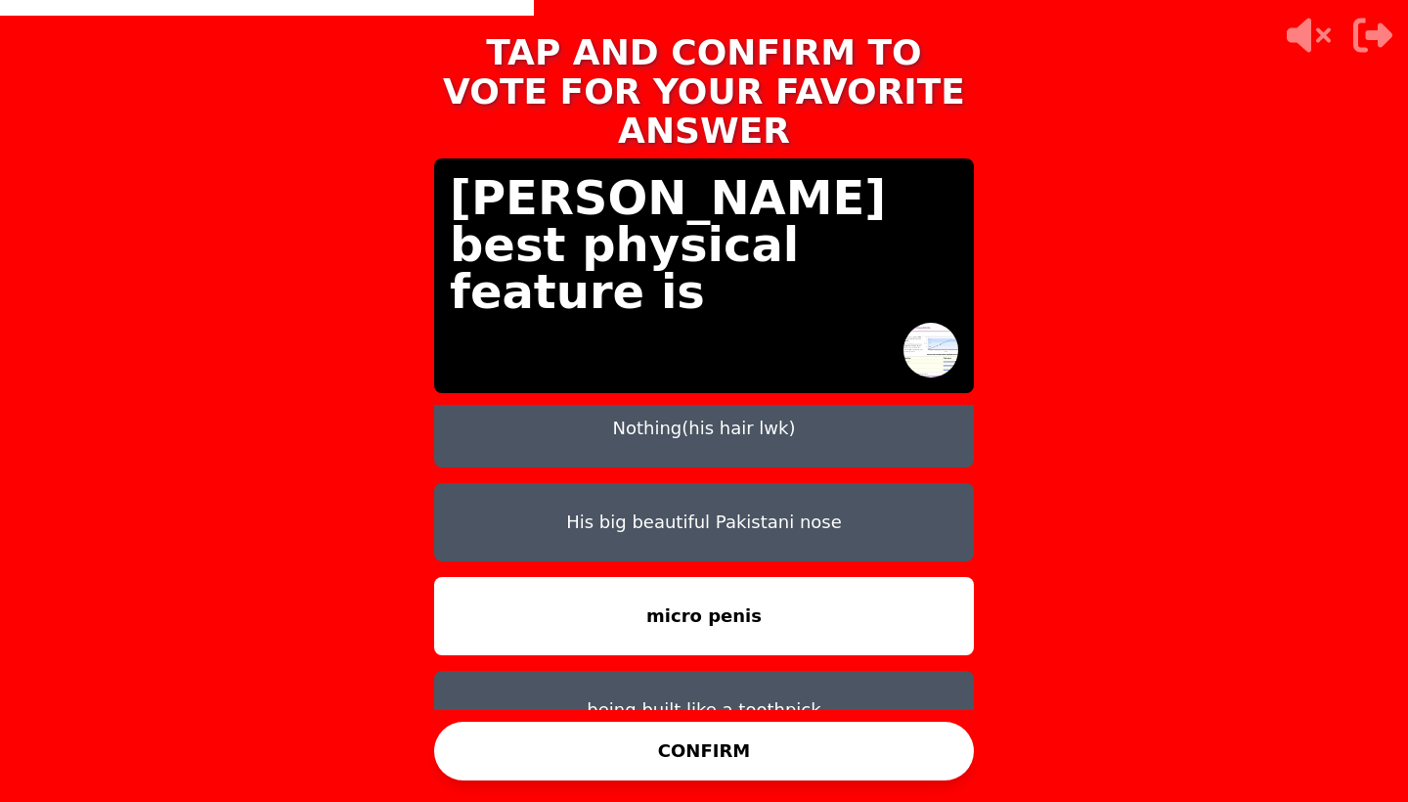
click at [754, 671] on button "being built like a toothpick" at bounding box center [704, 710] width 540 height 78
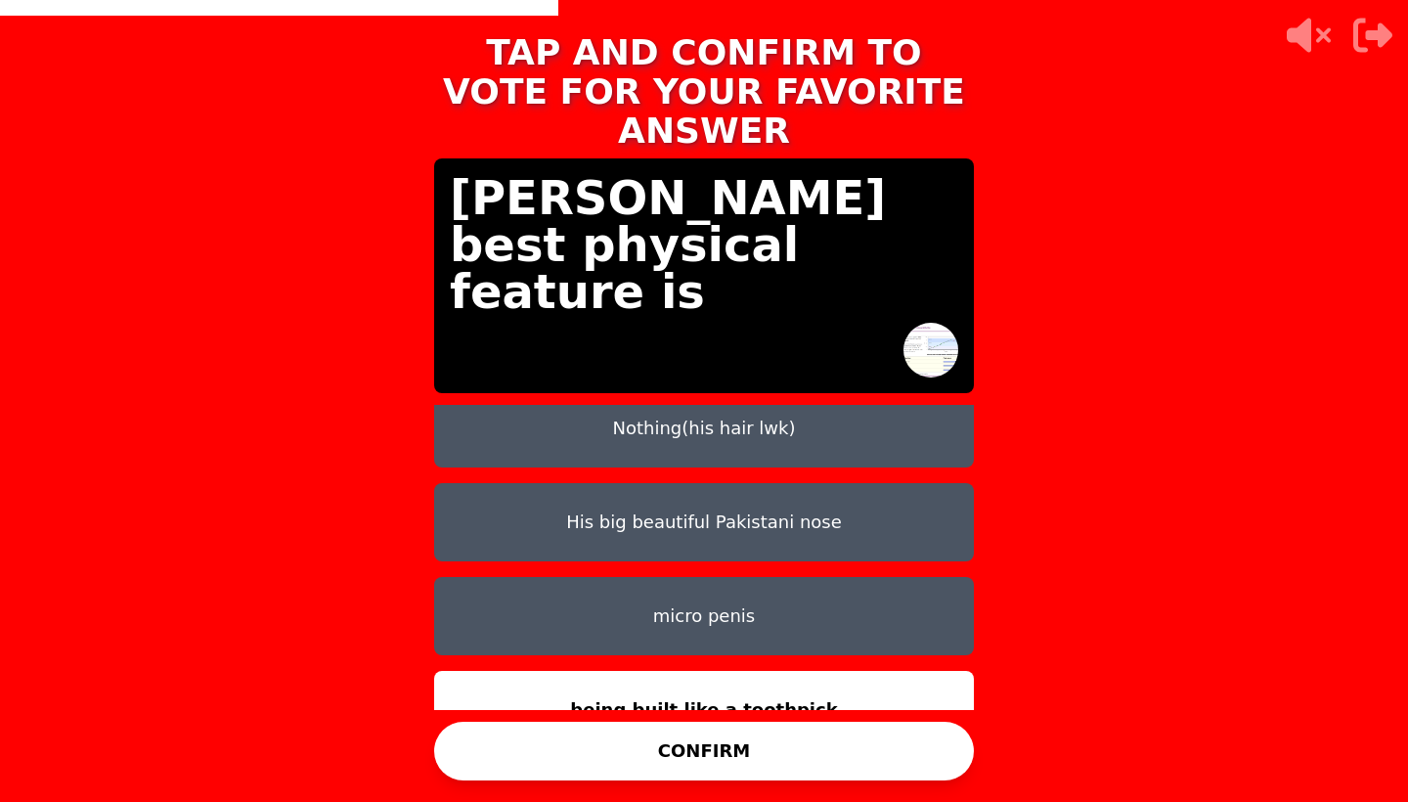
click at [762, 760] on button "CONFIRM" at bounding box center [704, 751] width 540 height 59
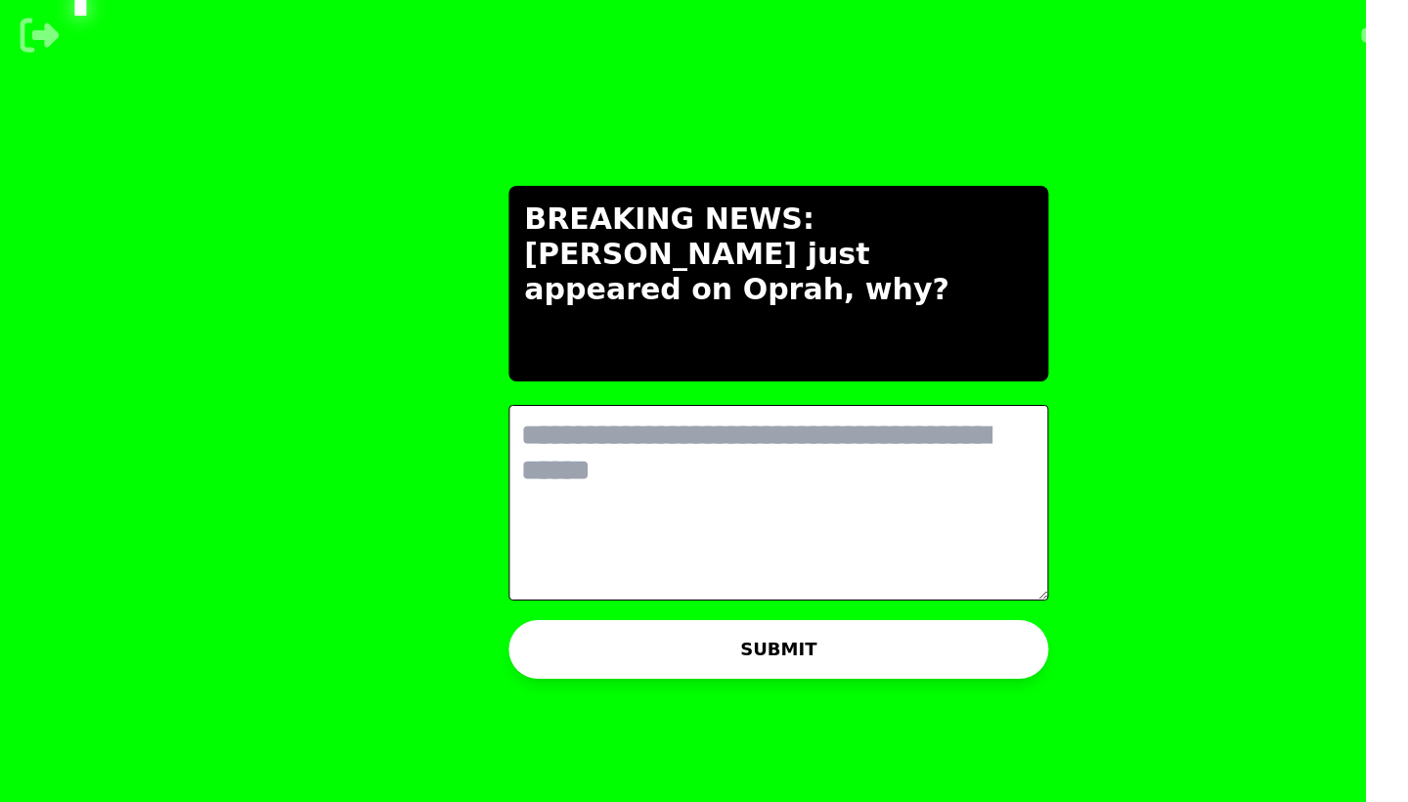
scroll to position [0, 0]
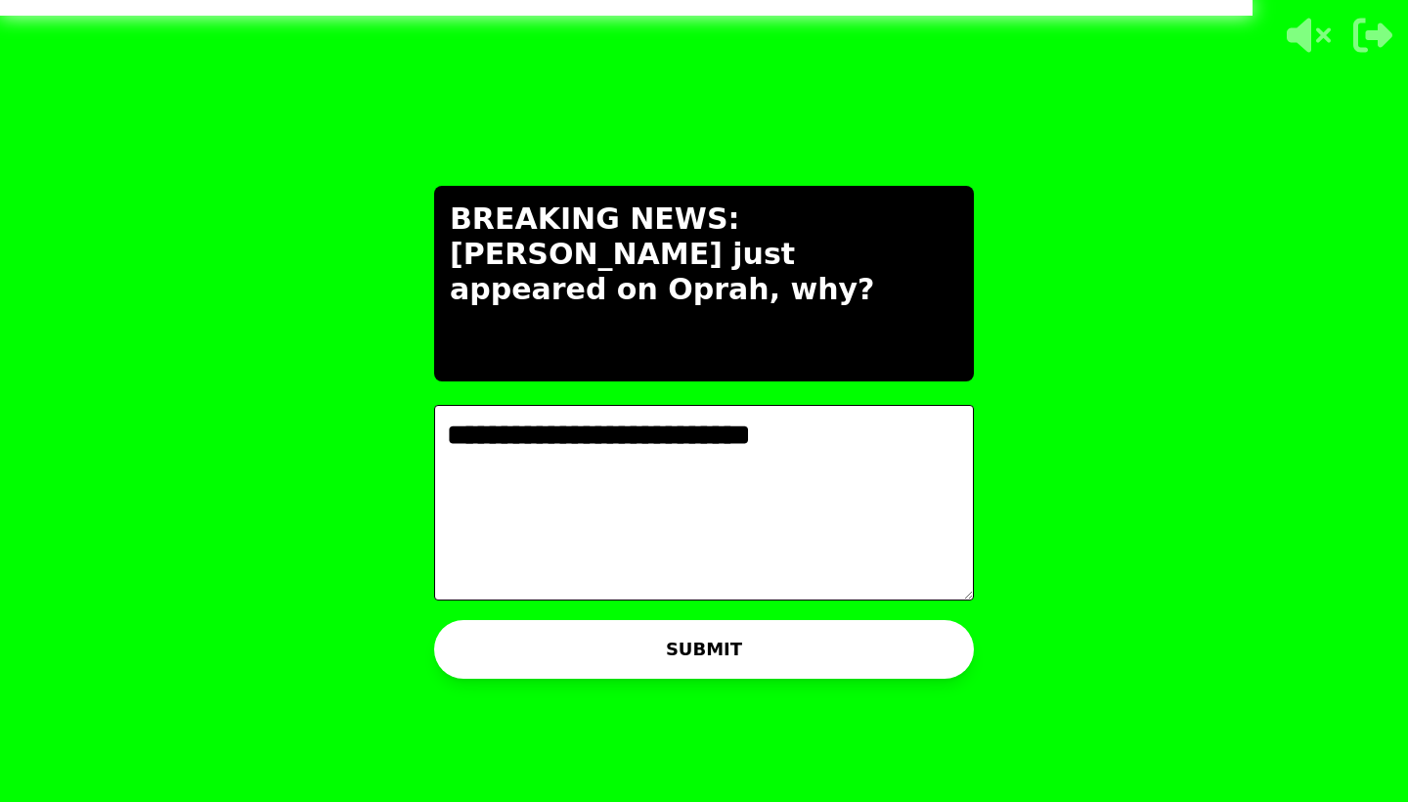
type textarea "**********"
click at [788, 661] on button "SUBMIT" at bounding box center [704, 649] width 540 height 59
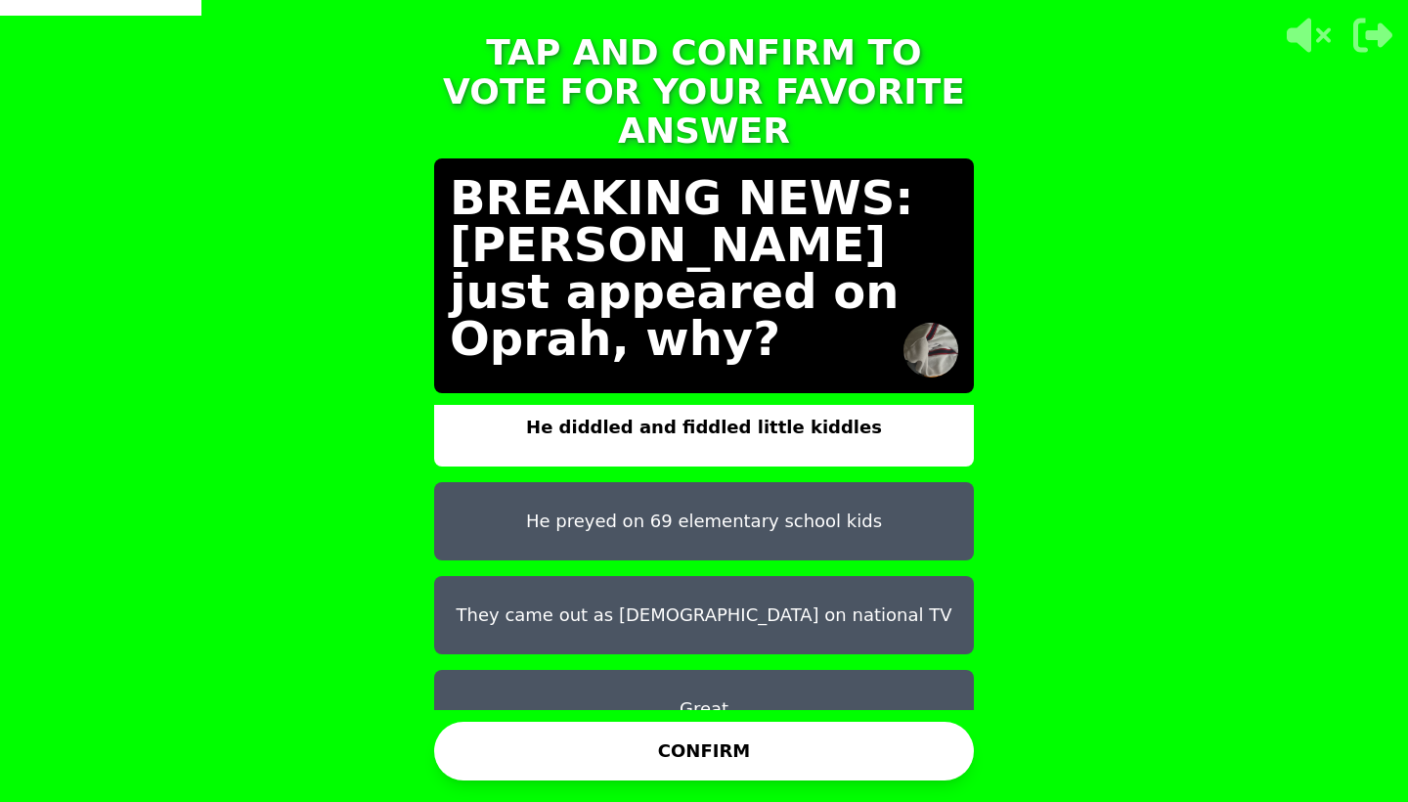
scroll to position [16, 0]
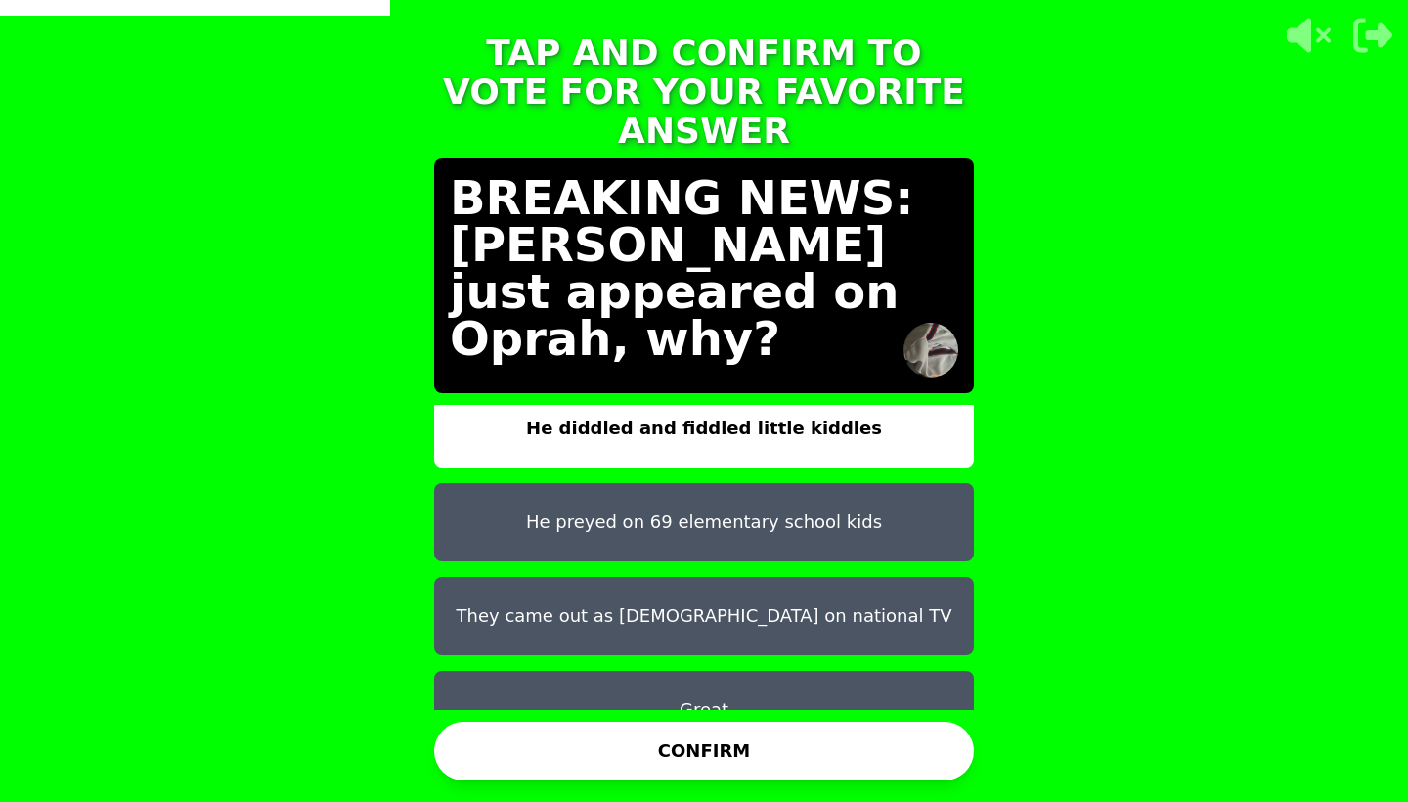
click at [728, 671] on button "Great" at bounding box center [704, 710] width 540 height 78
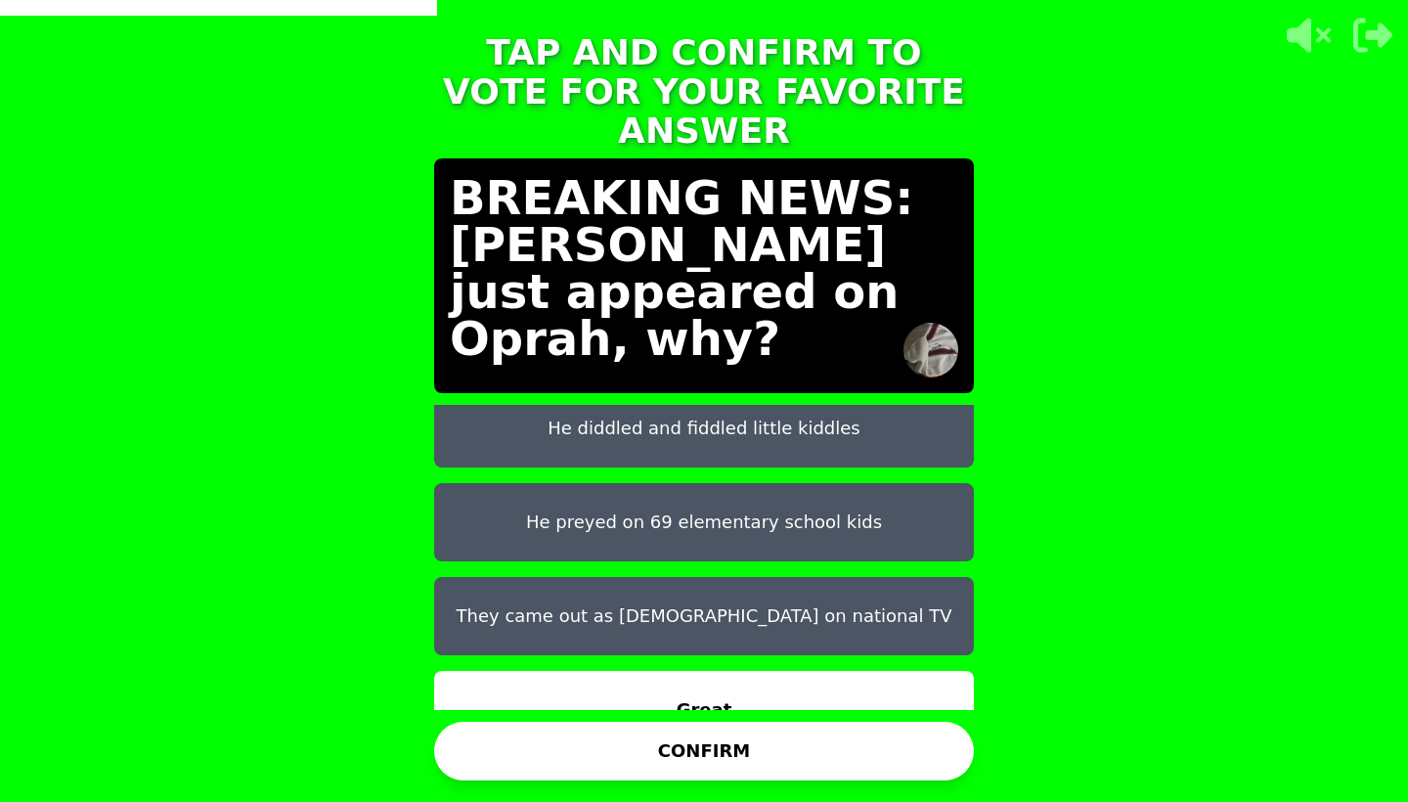
click at [718, 736] on button "CONFIRM" at bounding box center [704, 751] width 540 height 59
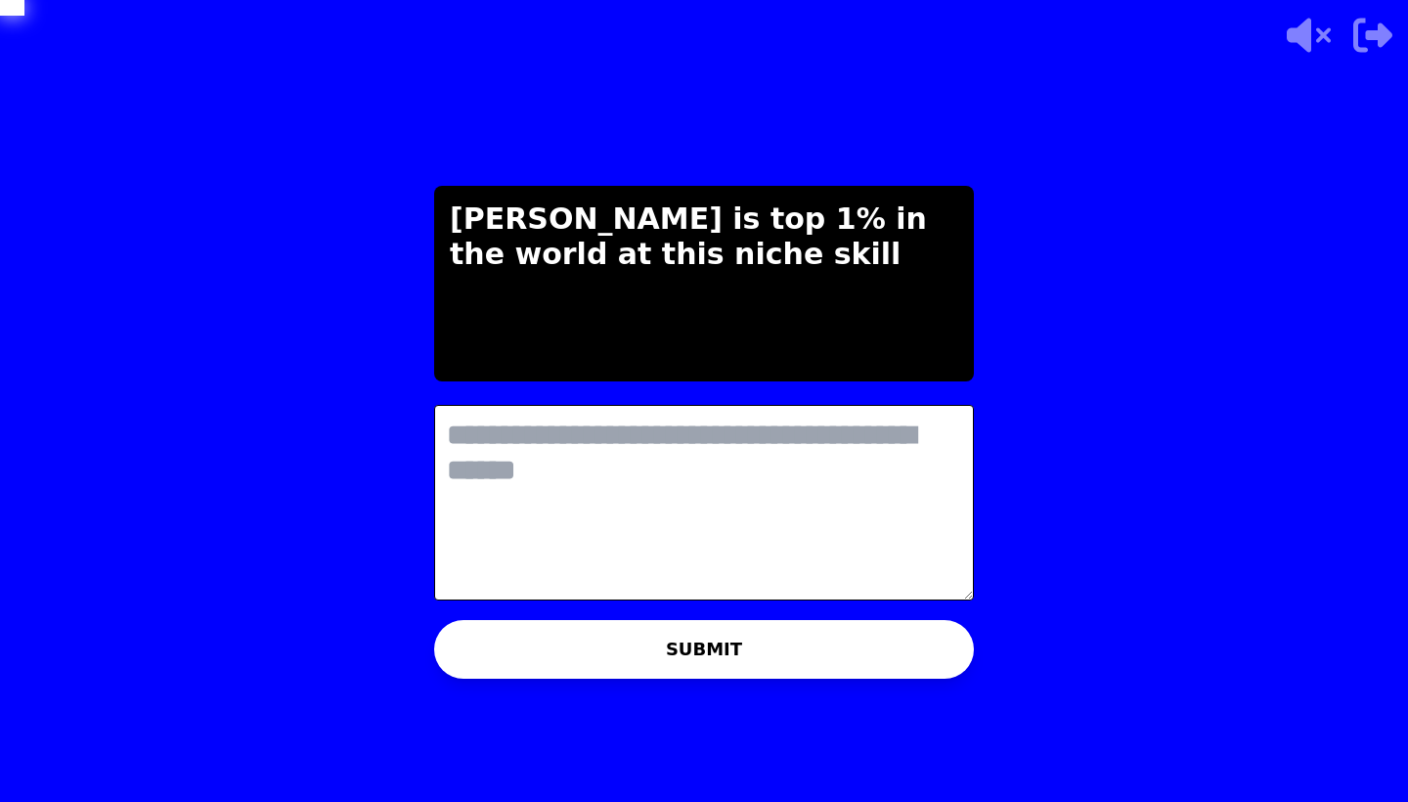
scroll to position [0, 0]
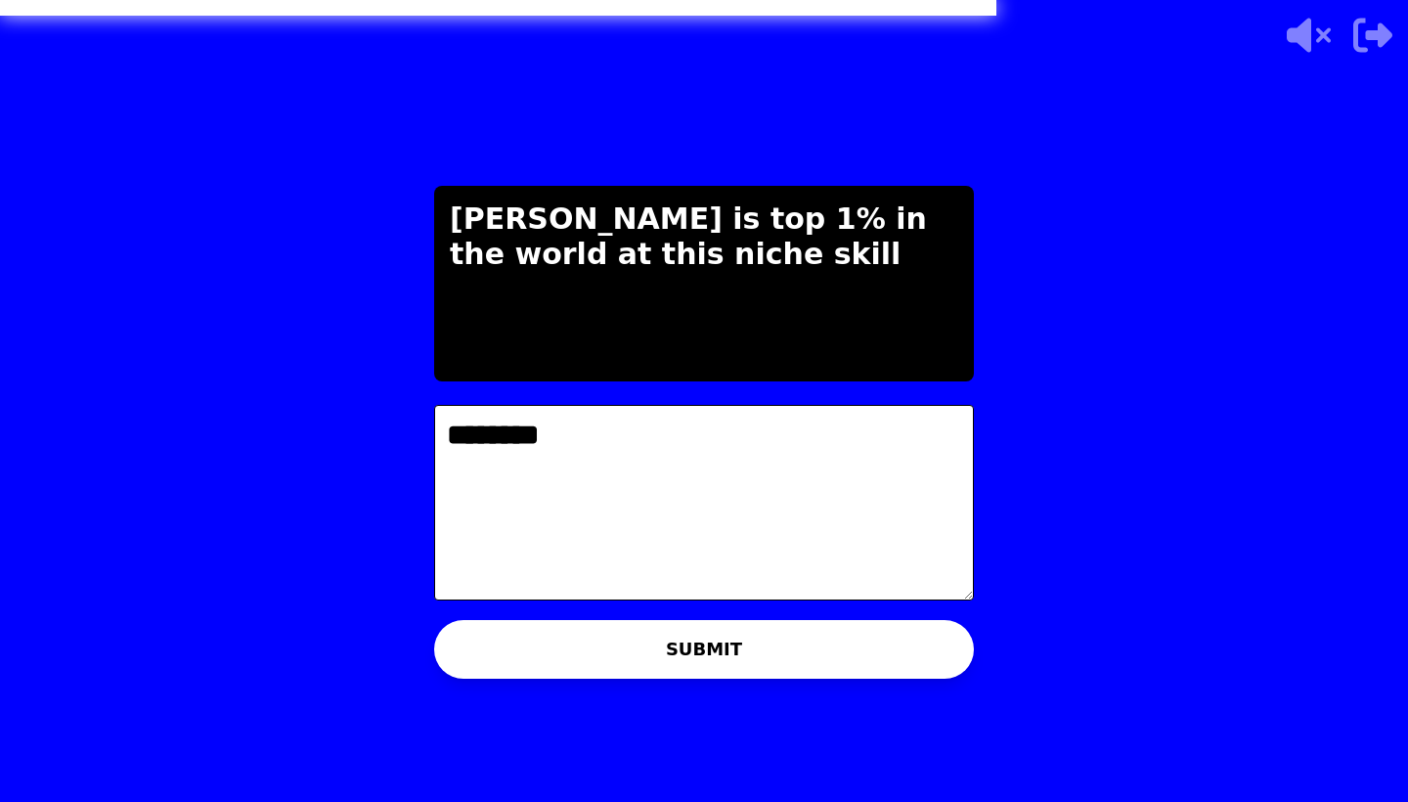
type textarea "********"
click at [641, 629] on button "SUBMIT" at bounding box center [704, 649] width 540 height 59
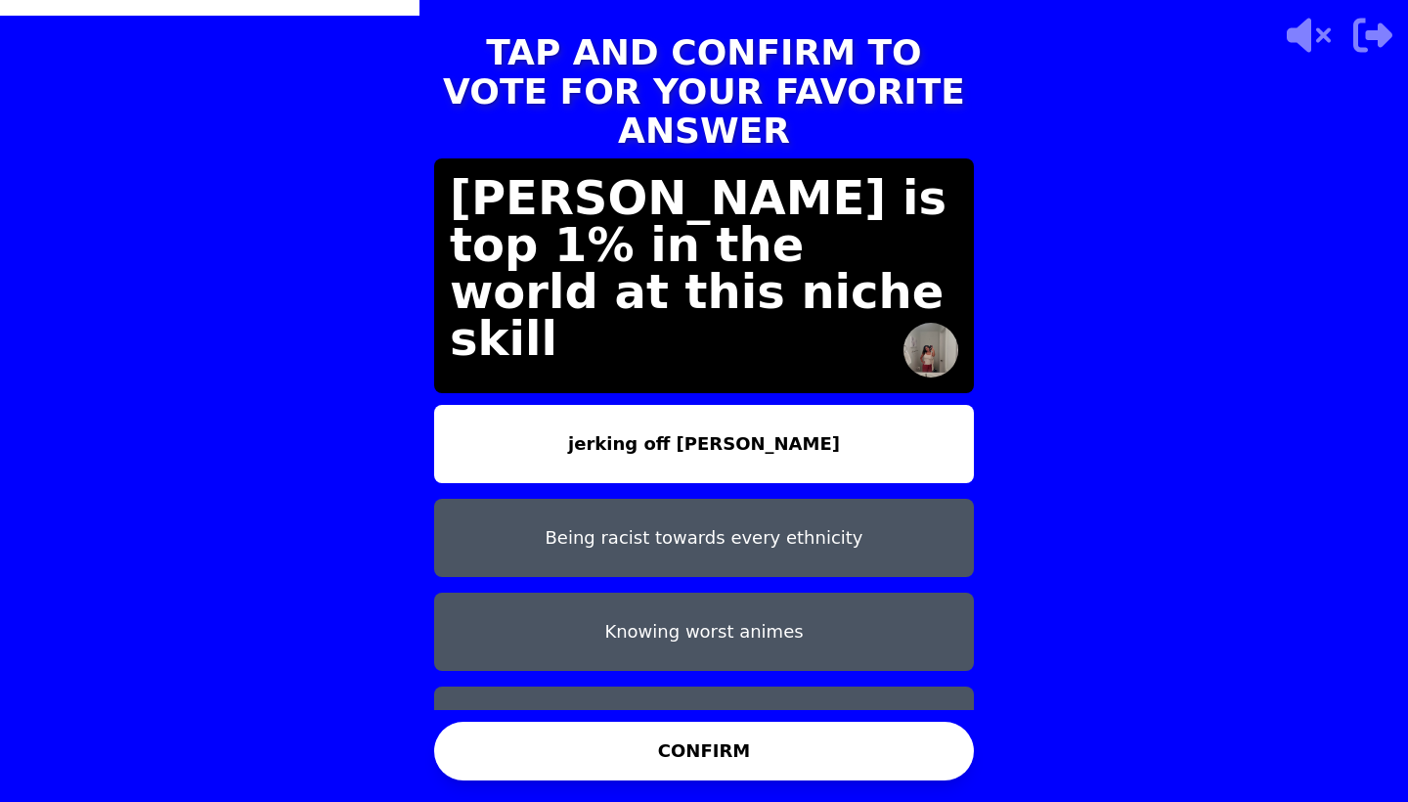
click at [820, 416] on button "jerking off manesh" at bounding box center [704, 444] width 540 height 78
click at [777, 754] on button "CONFIRM" at bounding box center [704, 751] width 540 height 59
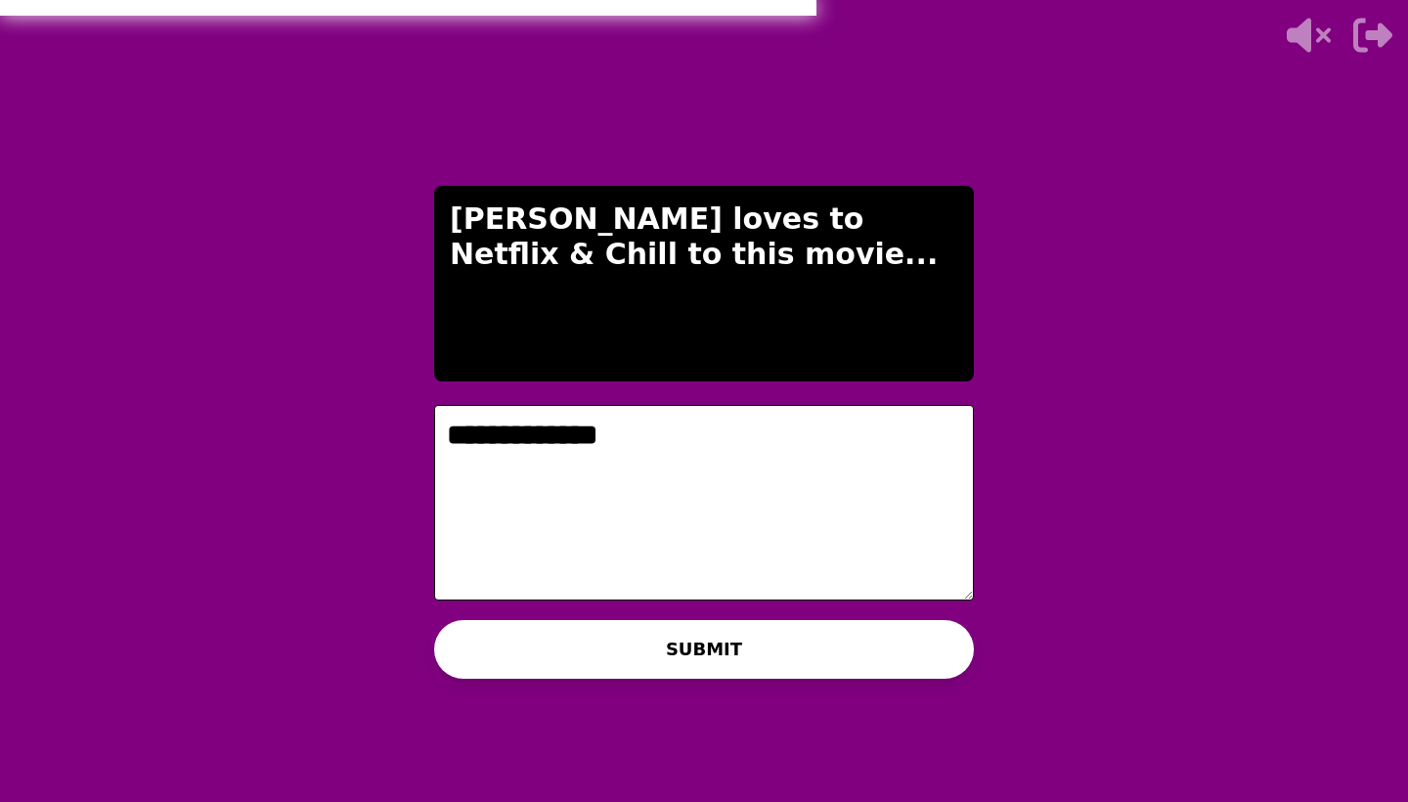
type textarea "**********"
click at [680, 671] on button "SUBMIT" at bounding box center [704, 649] width 540 height 59
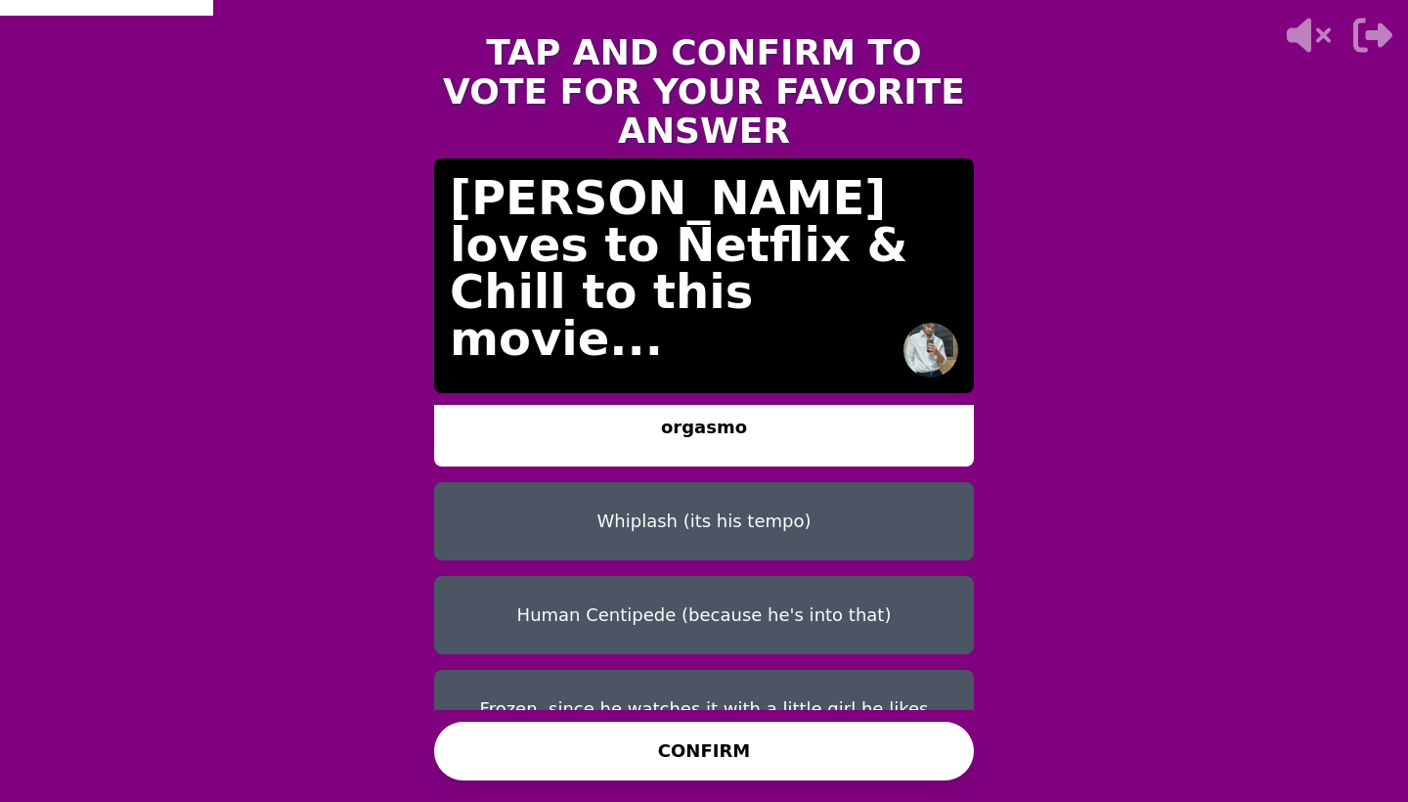
scroll to position [16, 0]
click at [813, 577] on button "Human Centipede (because he's into that)" at bounding box center [704, 616] width 540 height 78
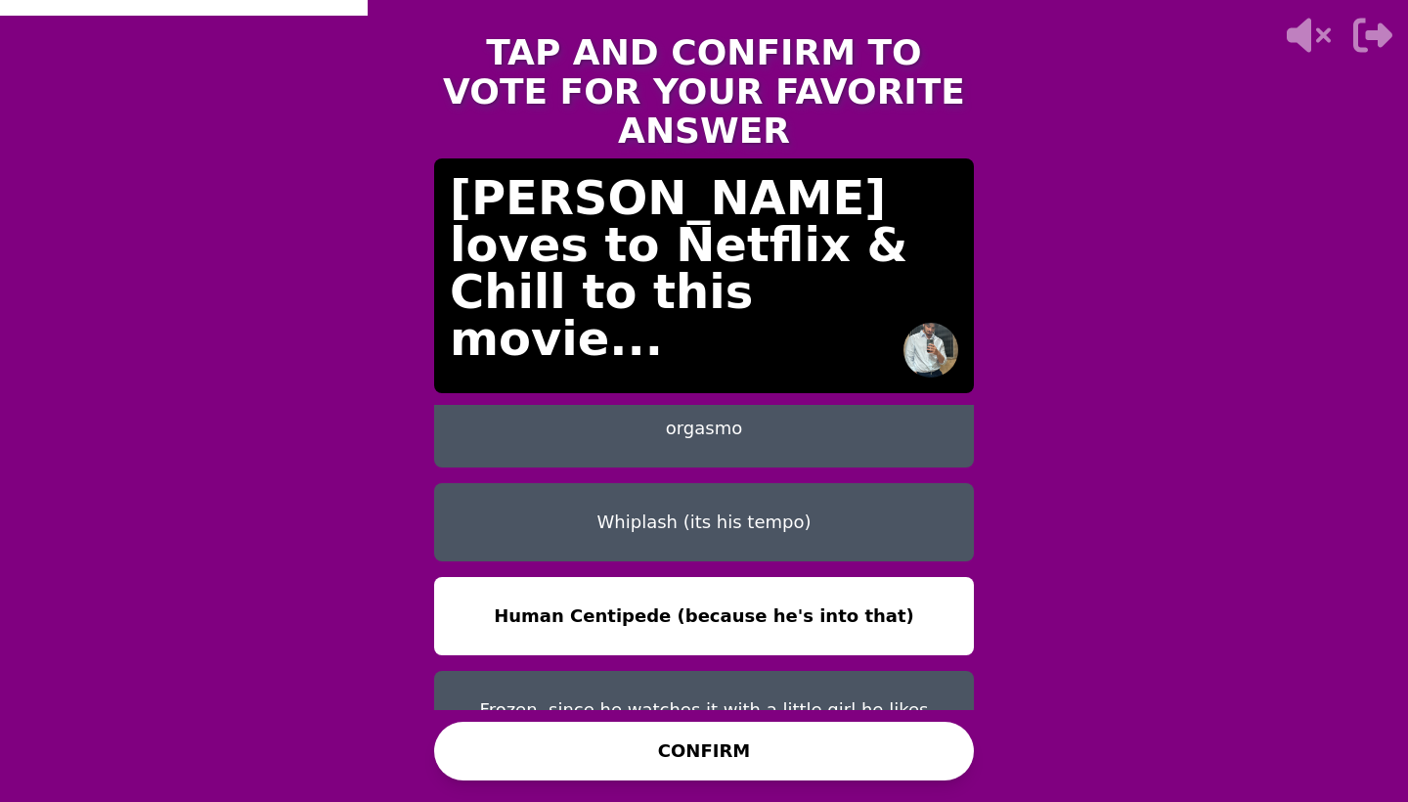
click at [813, 748] on button "CONFIRM" at bounding box center [704, 751] width 540 height 59
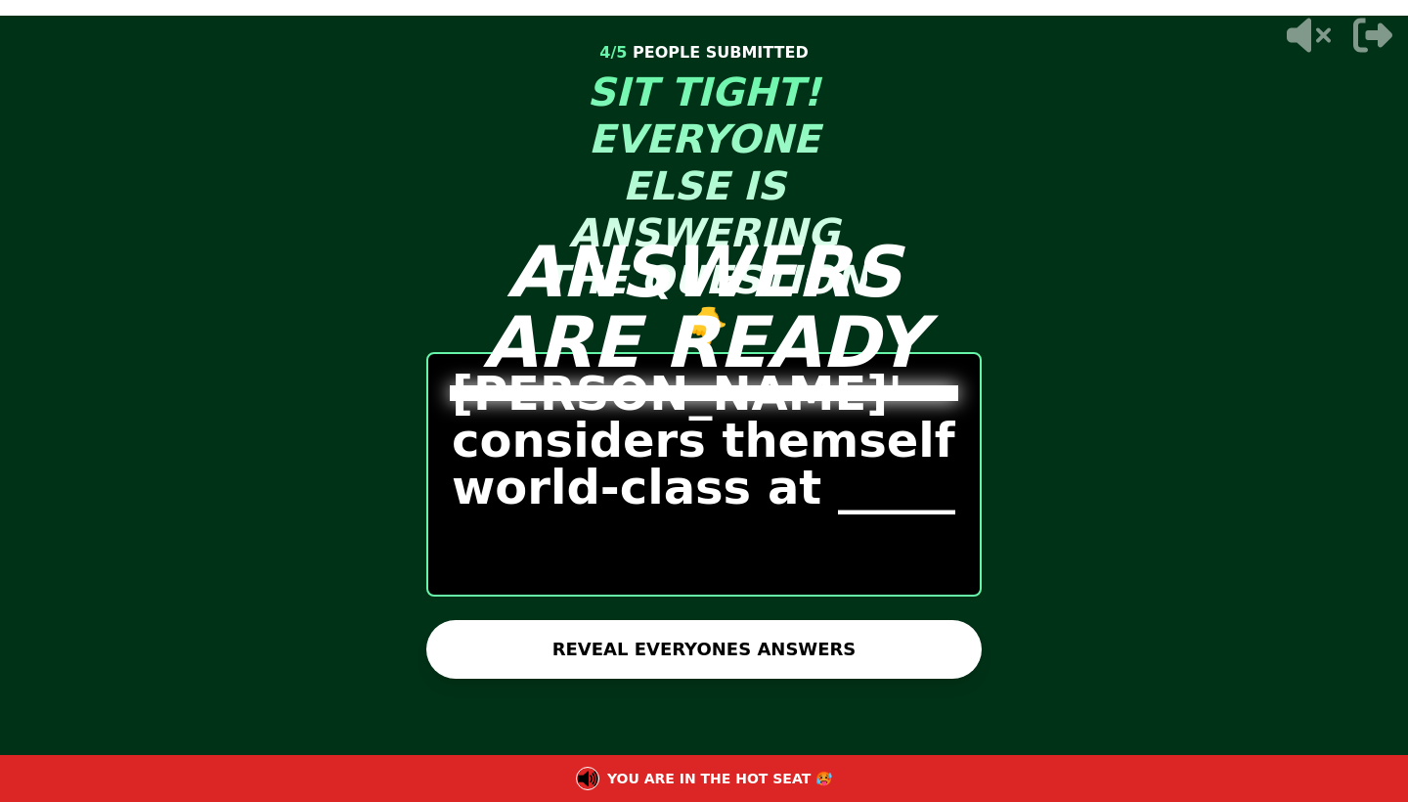
click at [768, 633] on div "ANSWERS ARE READY 4 / 5 PEOPLE SUBMITTED SIT TIGHT! EVERYONE ELSE IS ANSWERING …" at bounding box center [704, 401] width 587 height 802
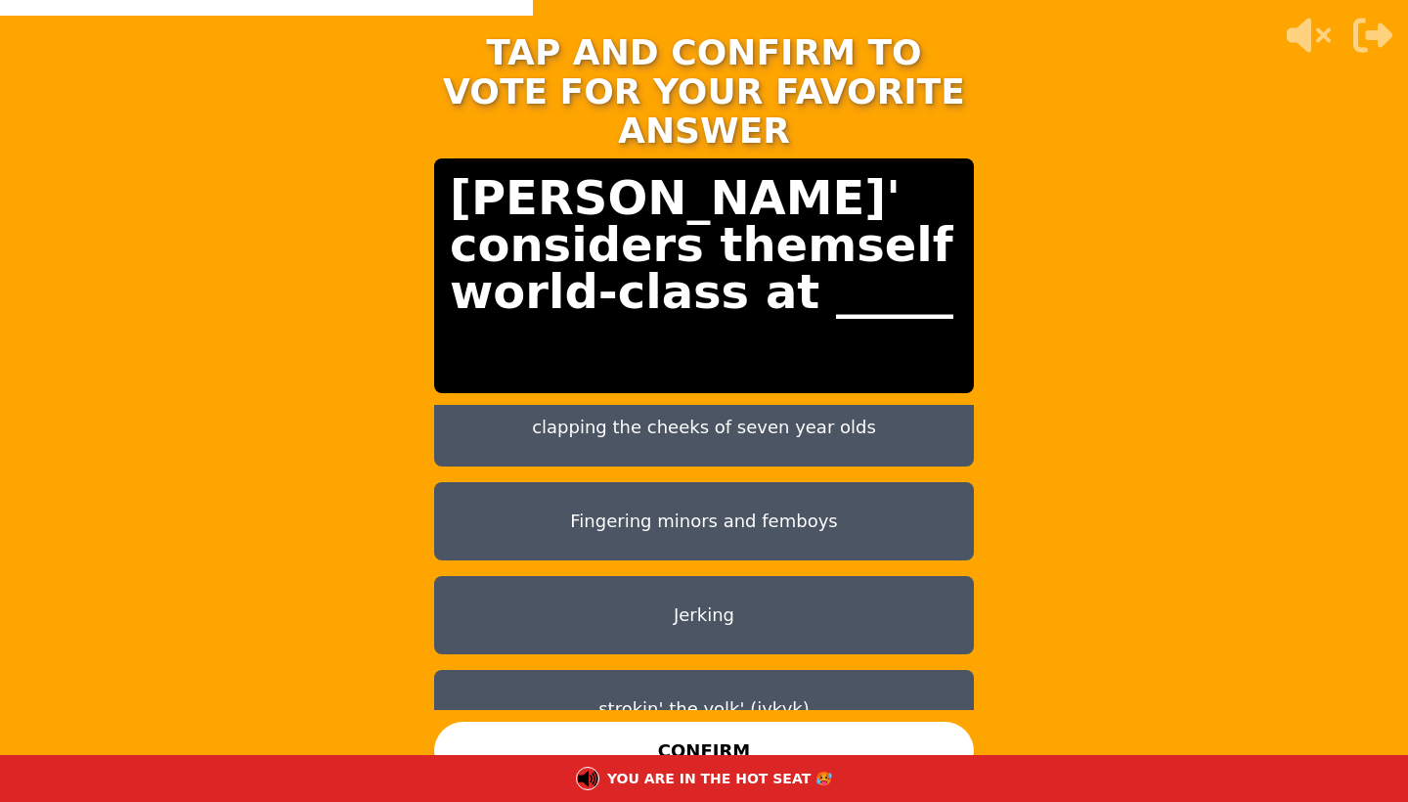
scroll to position [110, 0]
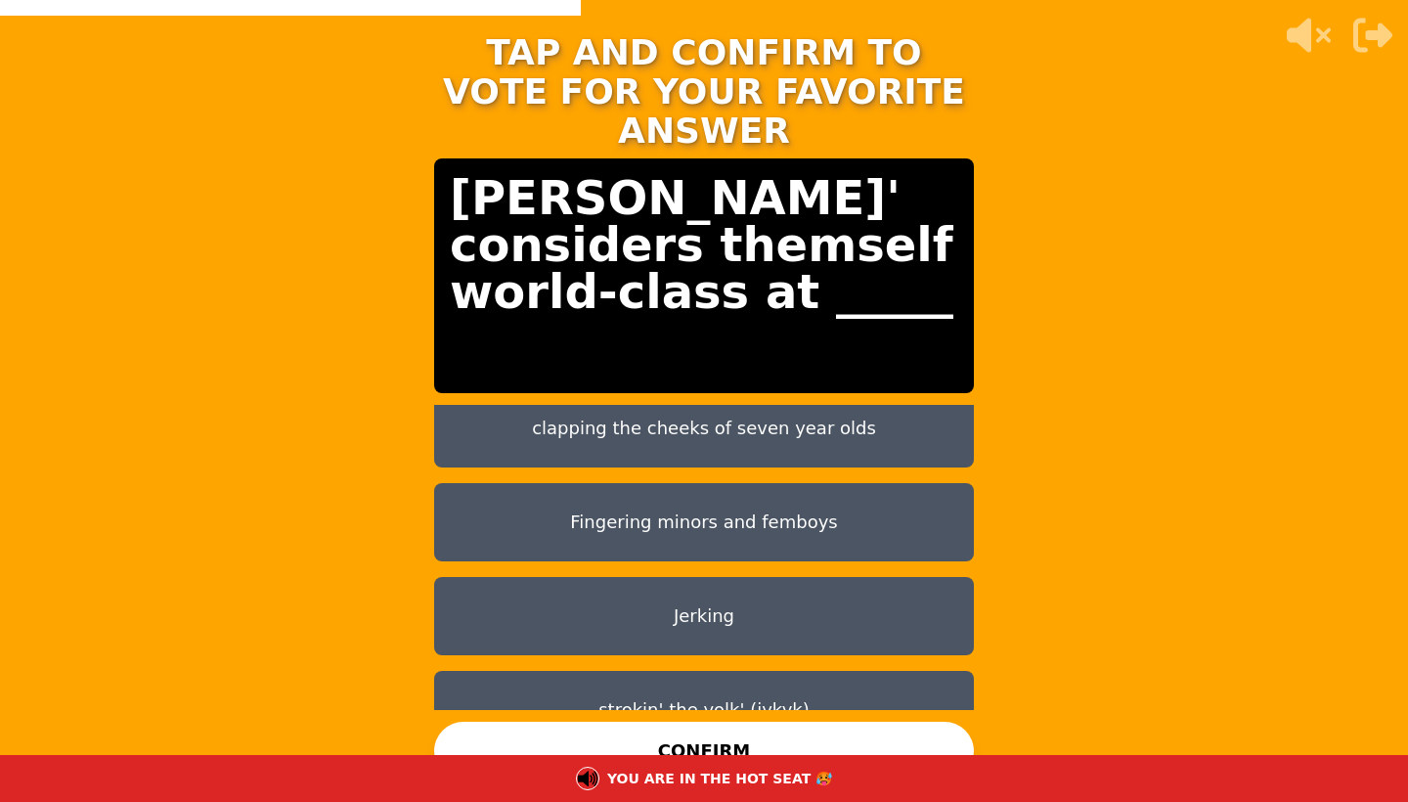
click at [795, 587] on button "Jerking" at bounding box center [704, 616] width 540 height 78
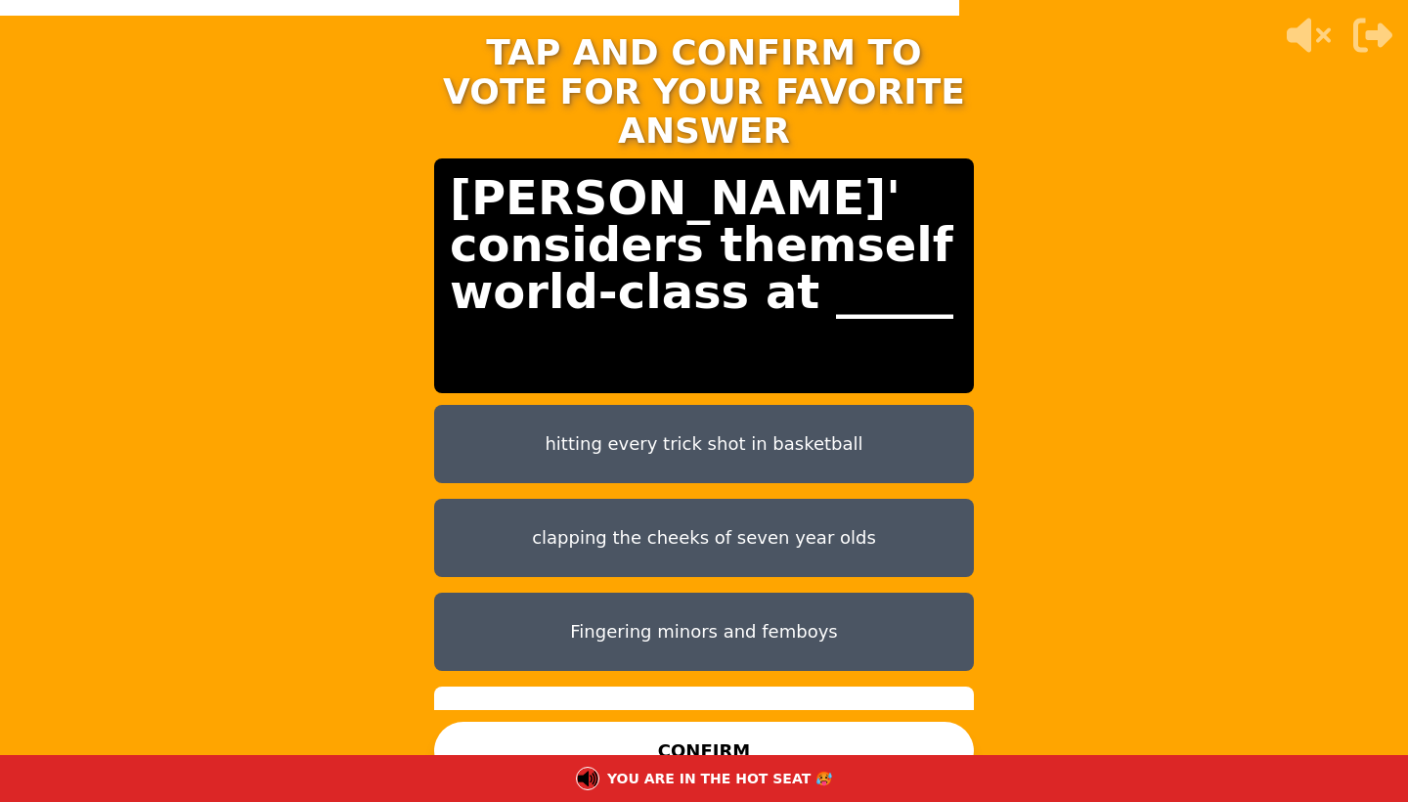
scroll to position [0, 0]
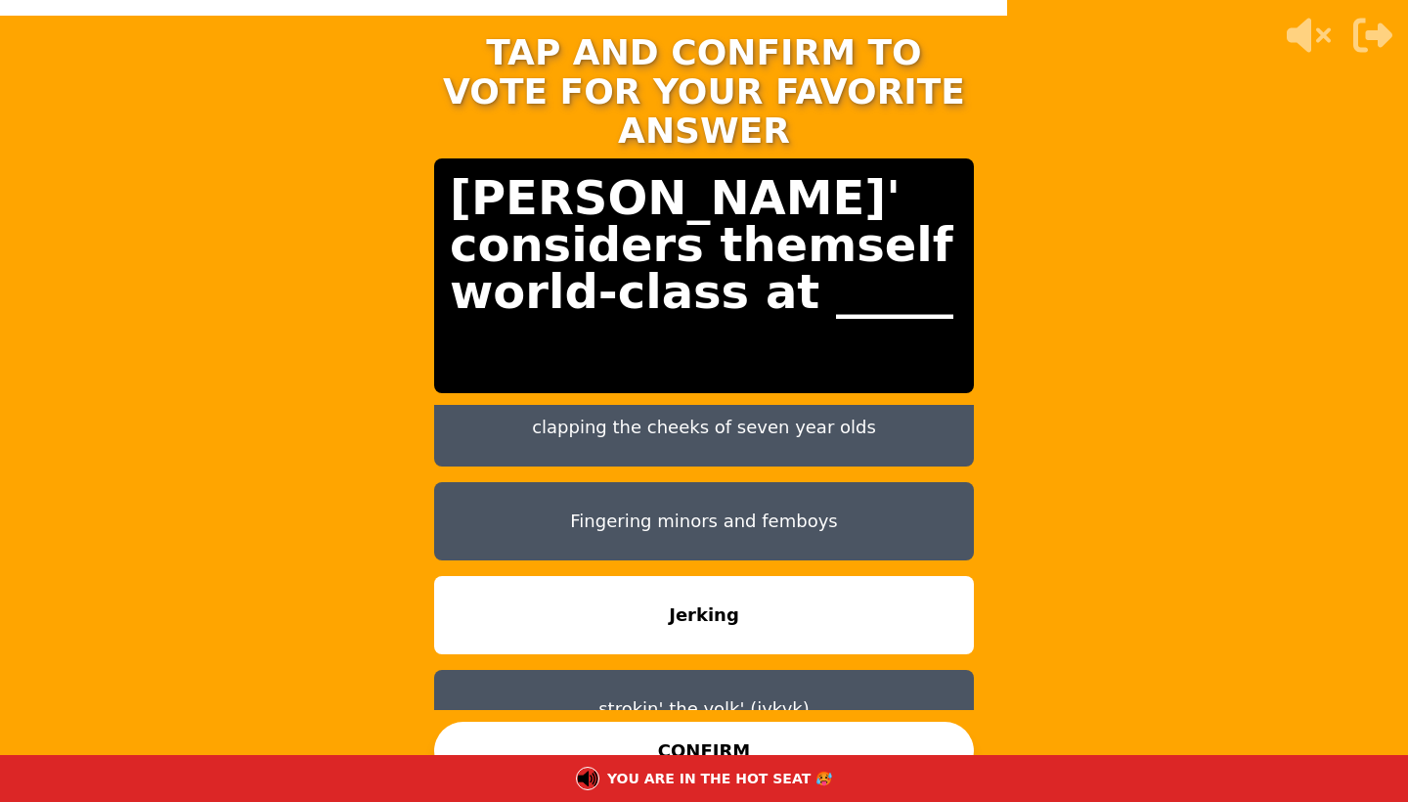
click at [773, 670] on button "strokin' the yolk' (iykyk)" at bounding box center [704, 709] width 540 height 78
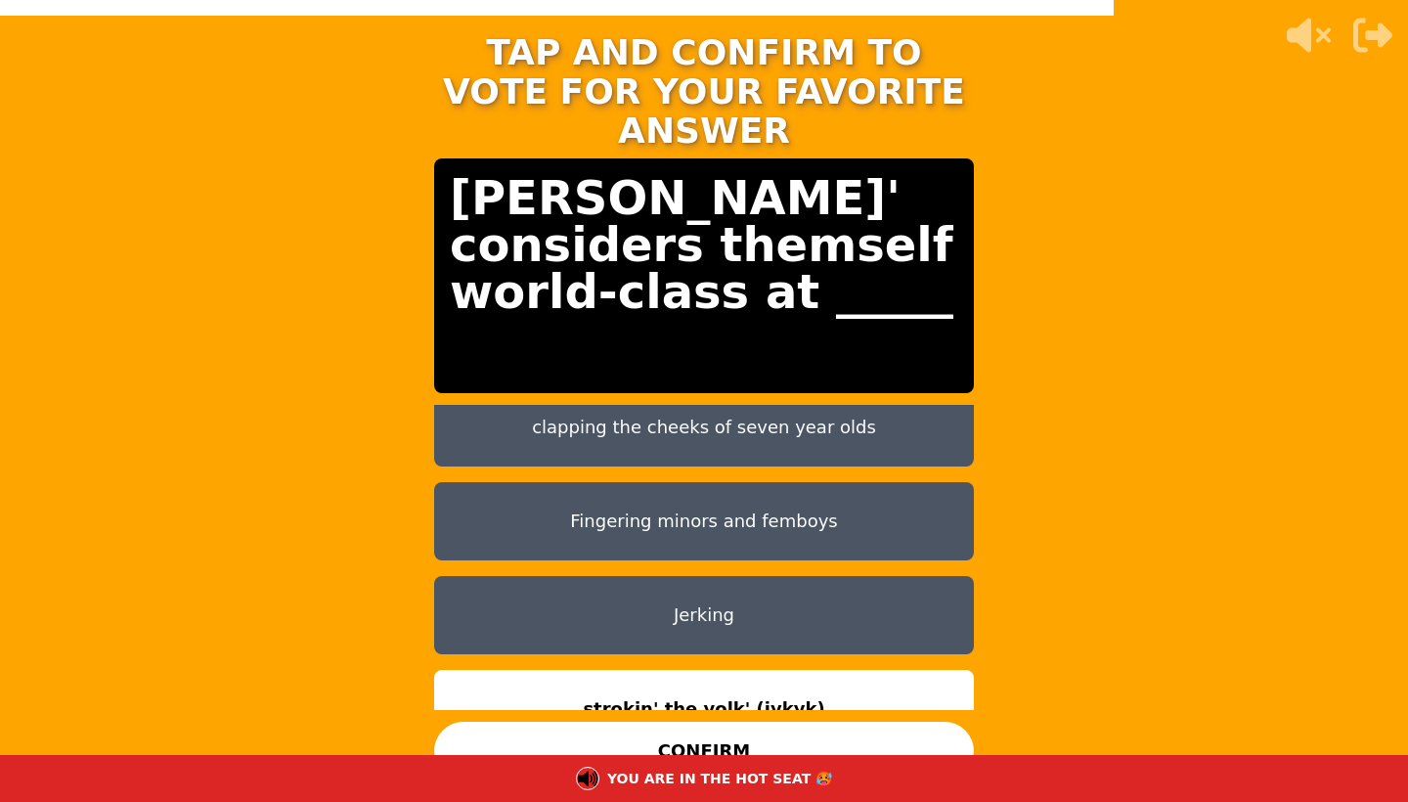
scroll to position [110, 0]
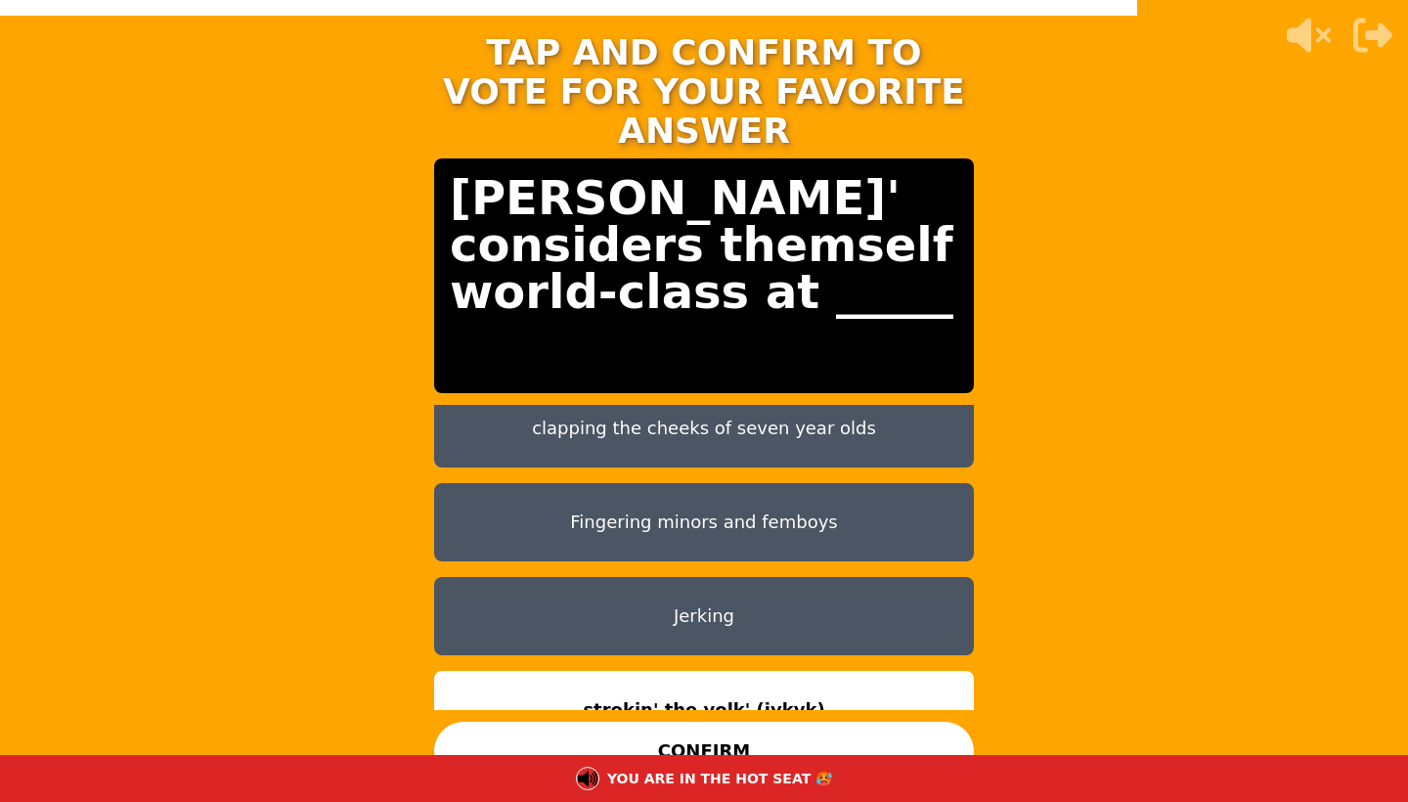
click at [749, 737] on button "CONFIRM" at bounding box center [704, 751] width 540 height 59
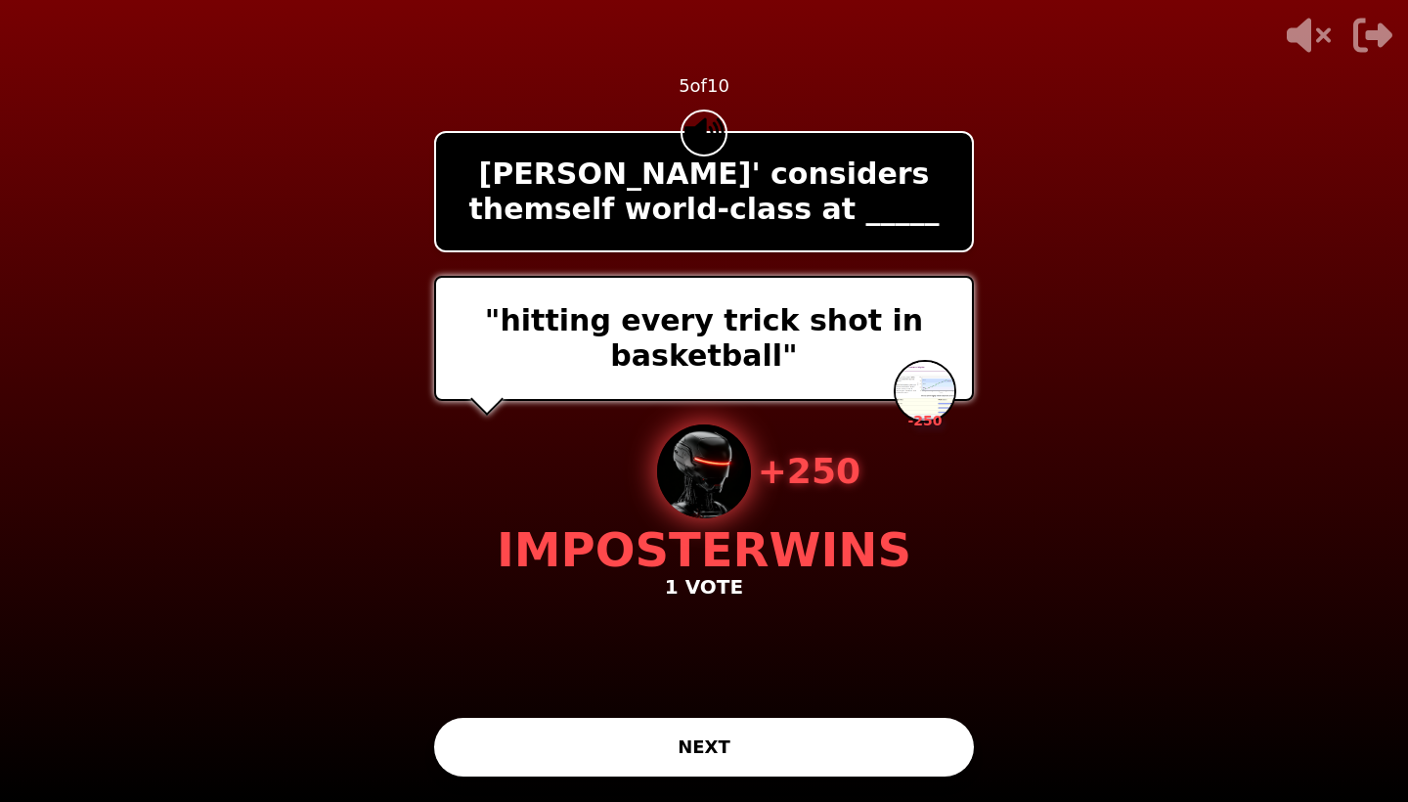
click at [749, 737] on button "NEXT" at bounding box center [704, 747] width 540 height 59
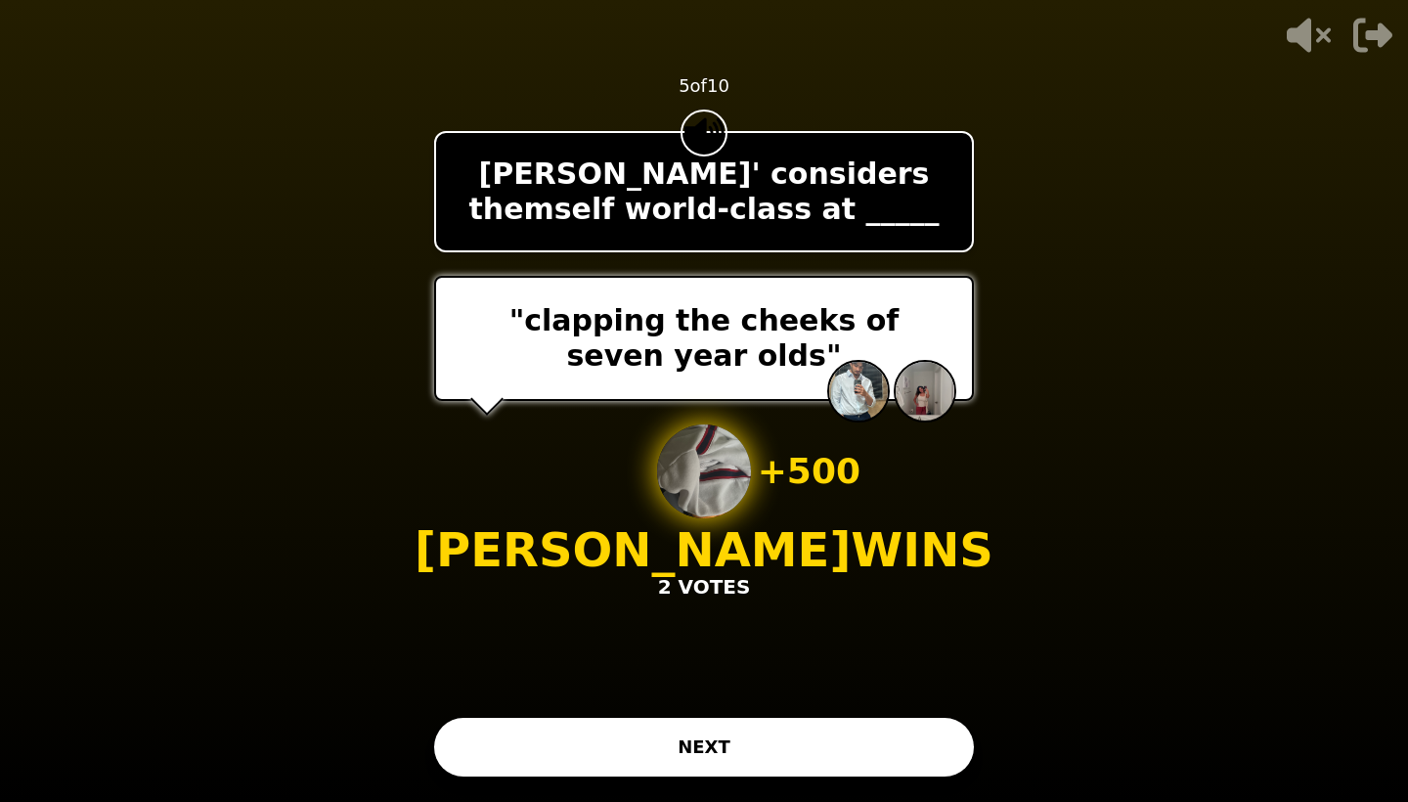
click at [748, 743] on button "NEXT" at bounding box center [704, 747] width 540 height 59
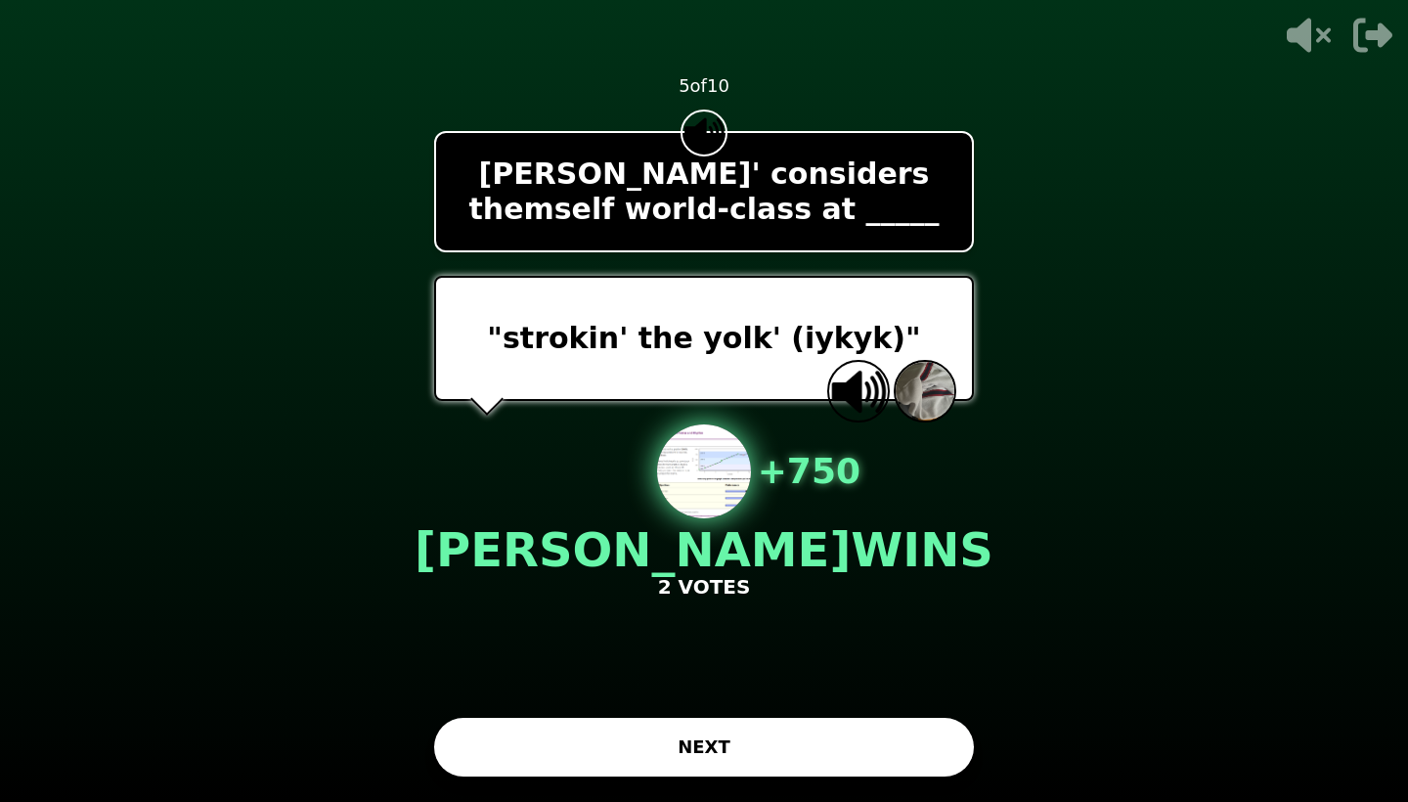
click at [727, 736] on button "NEXT" at bounding box center [704, 747] width 540 height 59
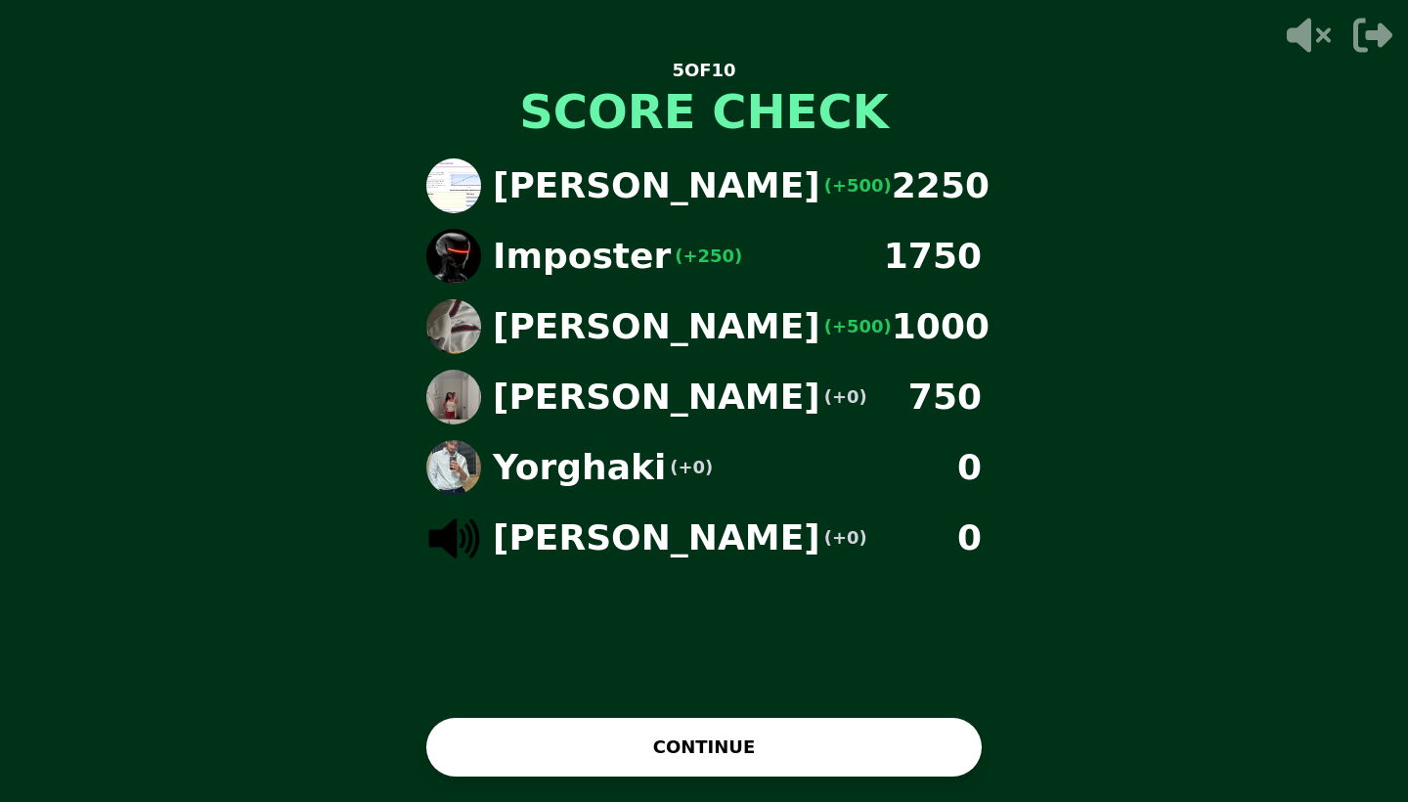
click at [727, 736] on button "CONTINUE" at bounding box center [703, 747] width 555 height 59
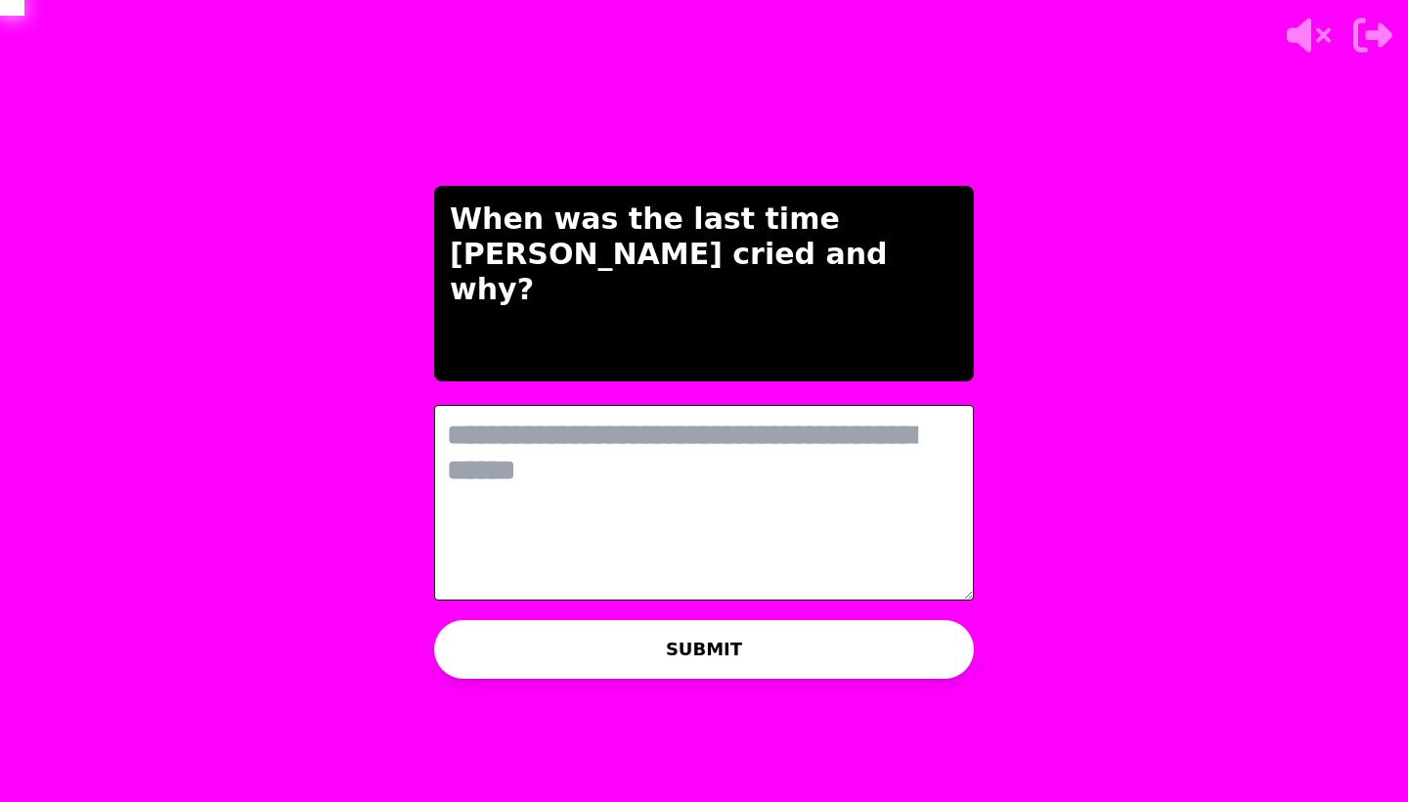
scroll to position [0, 0]
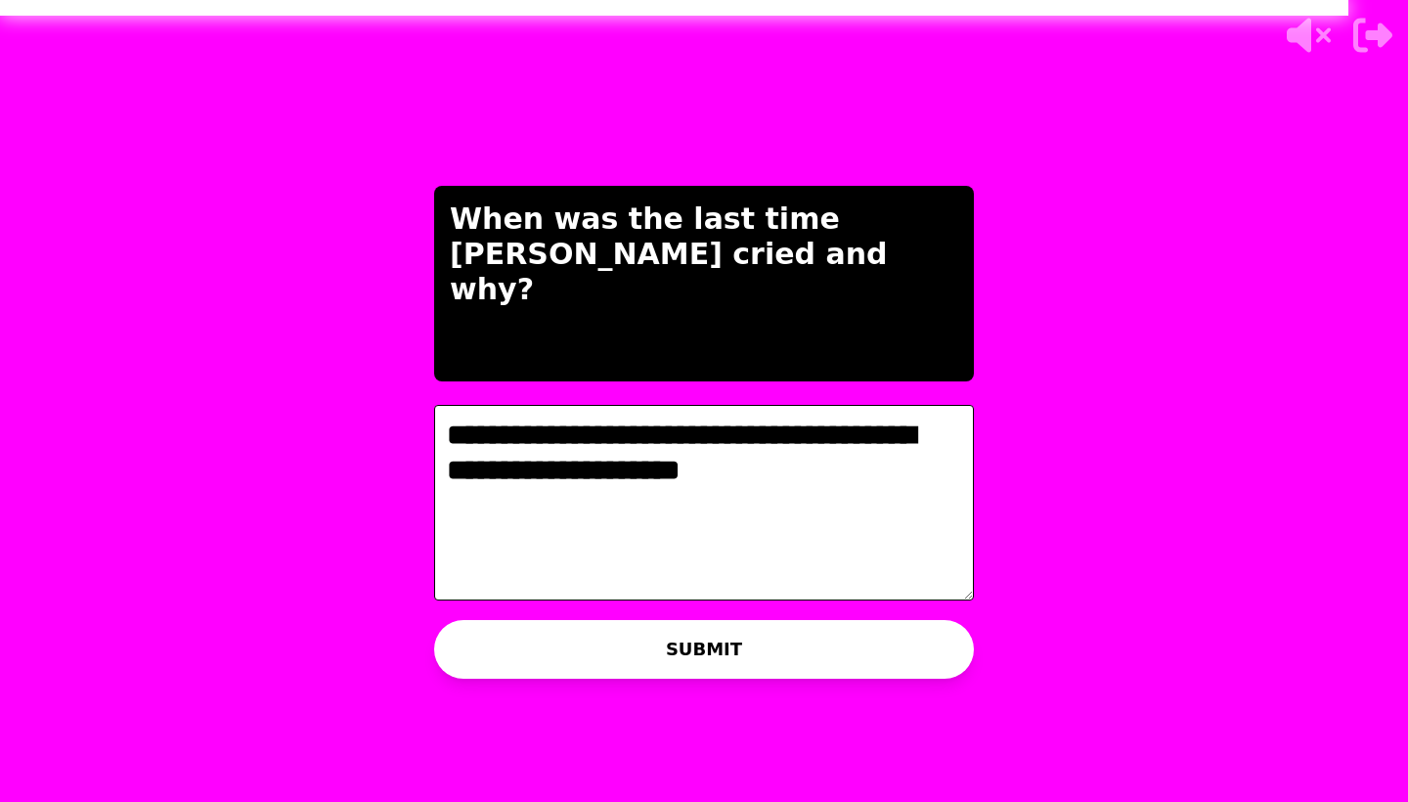
type textarea "**********"
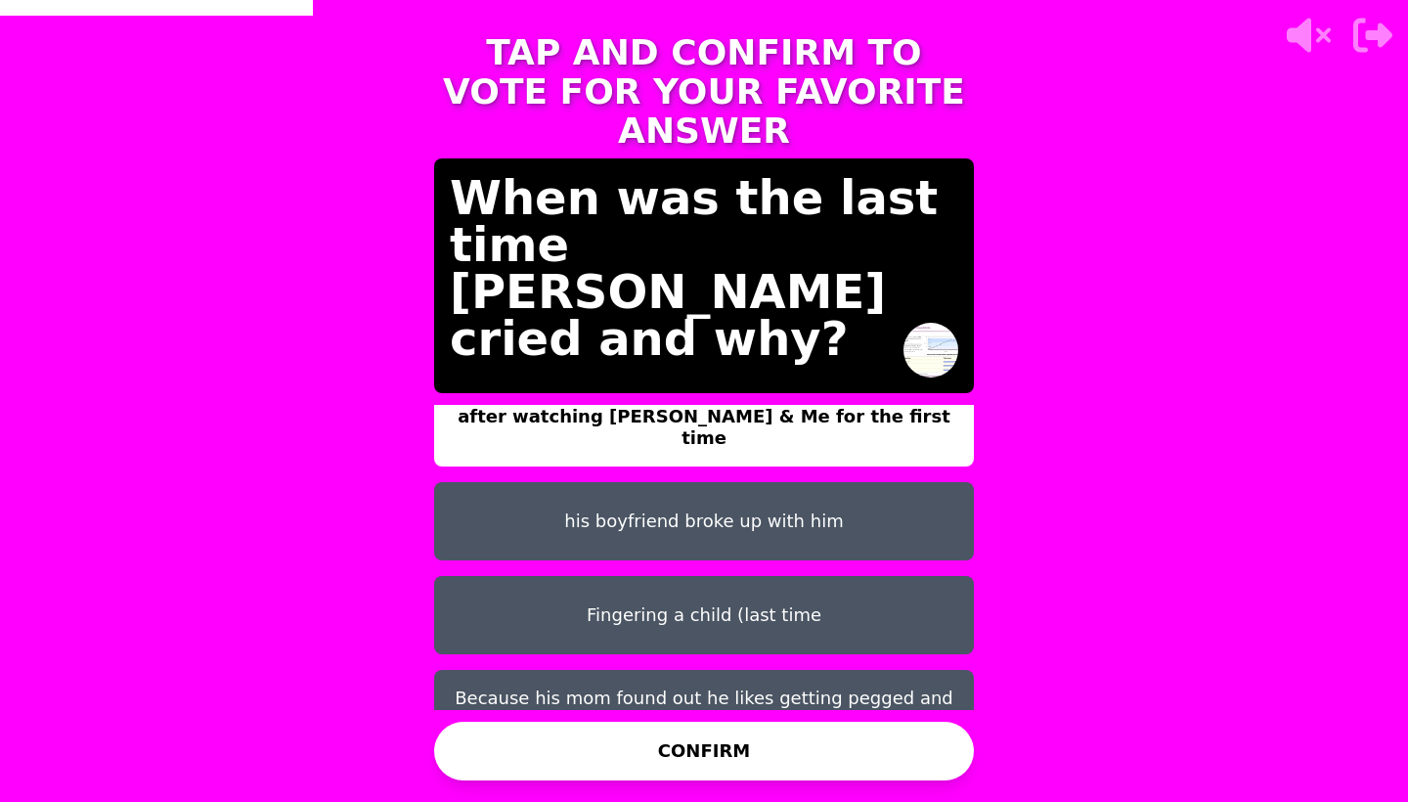
scroll to position [16, 0]
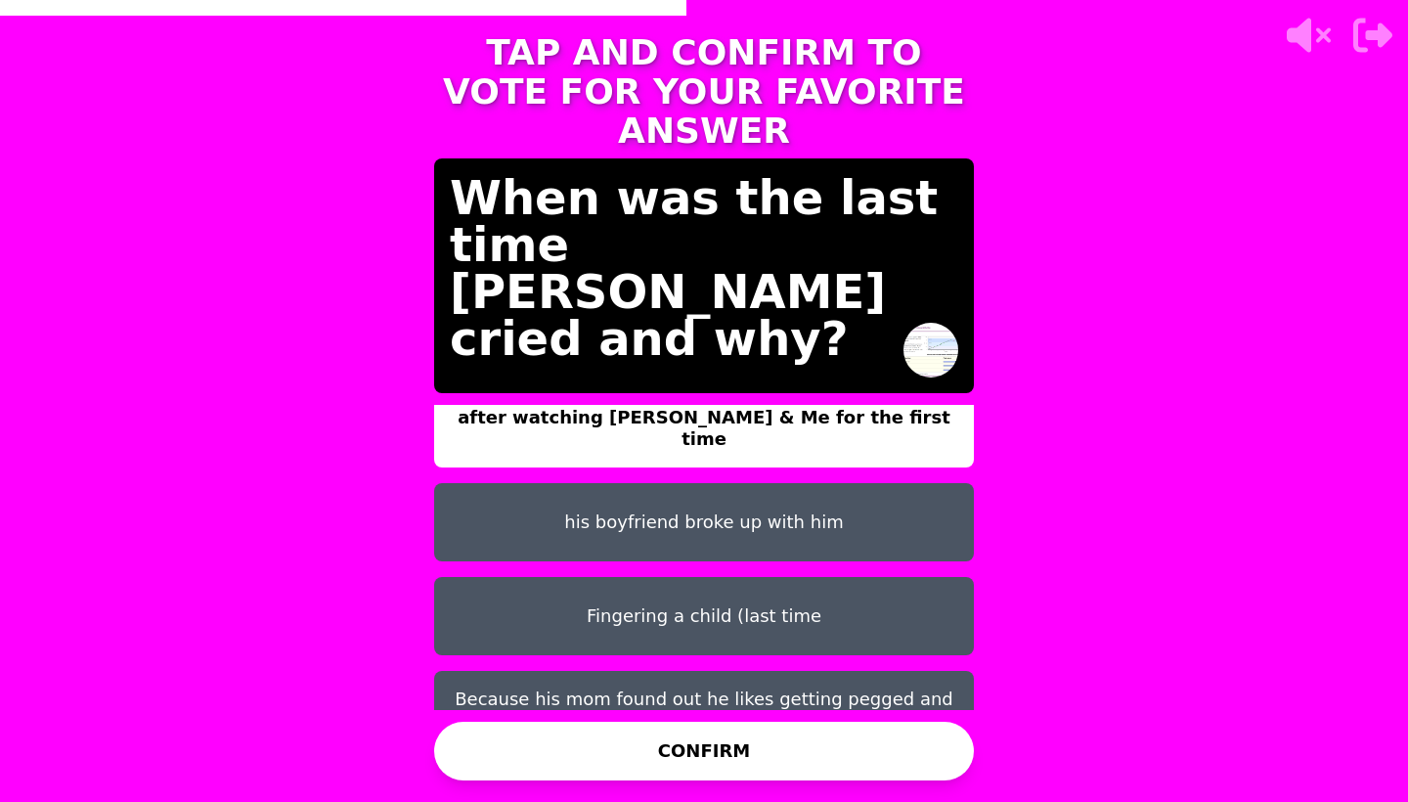
click at [711, 682] on button "Because his mom found out he likes getting pegged and tied up" at bounding box center [704, 710] width 540 height 78
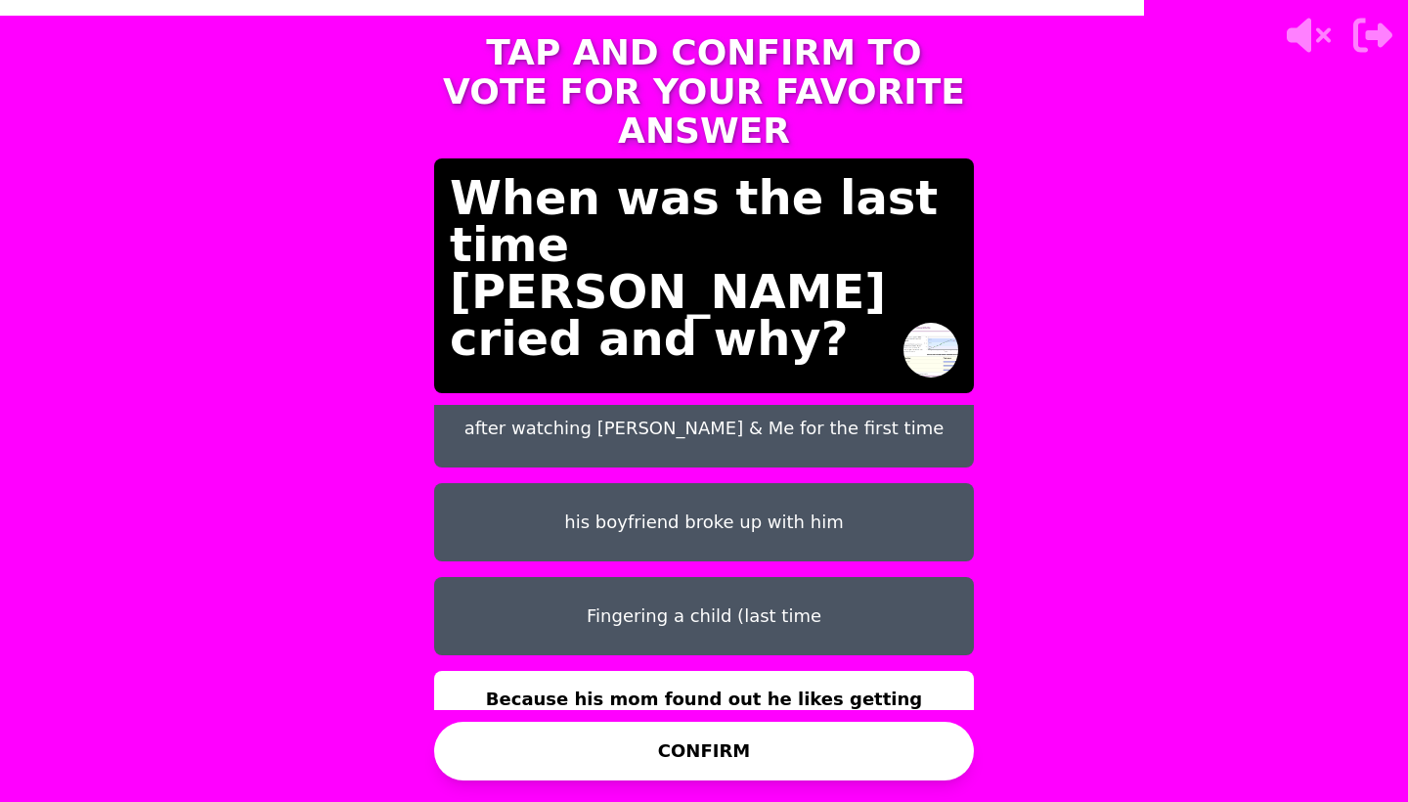
click at [696, 751] on button "CONFIRM" at bounding box center [704, 751] width 540 height 59
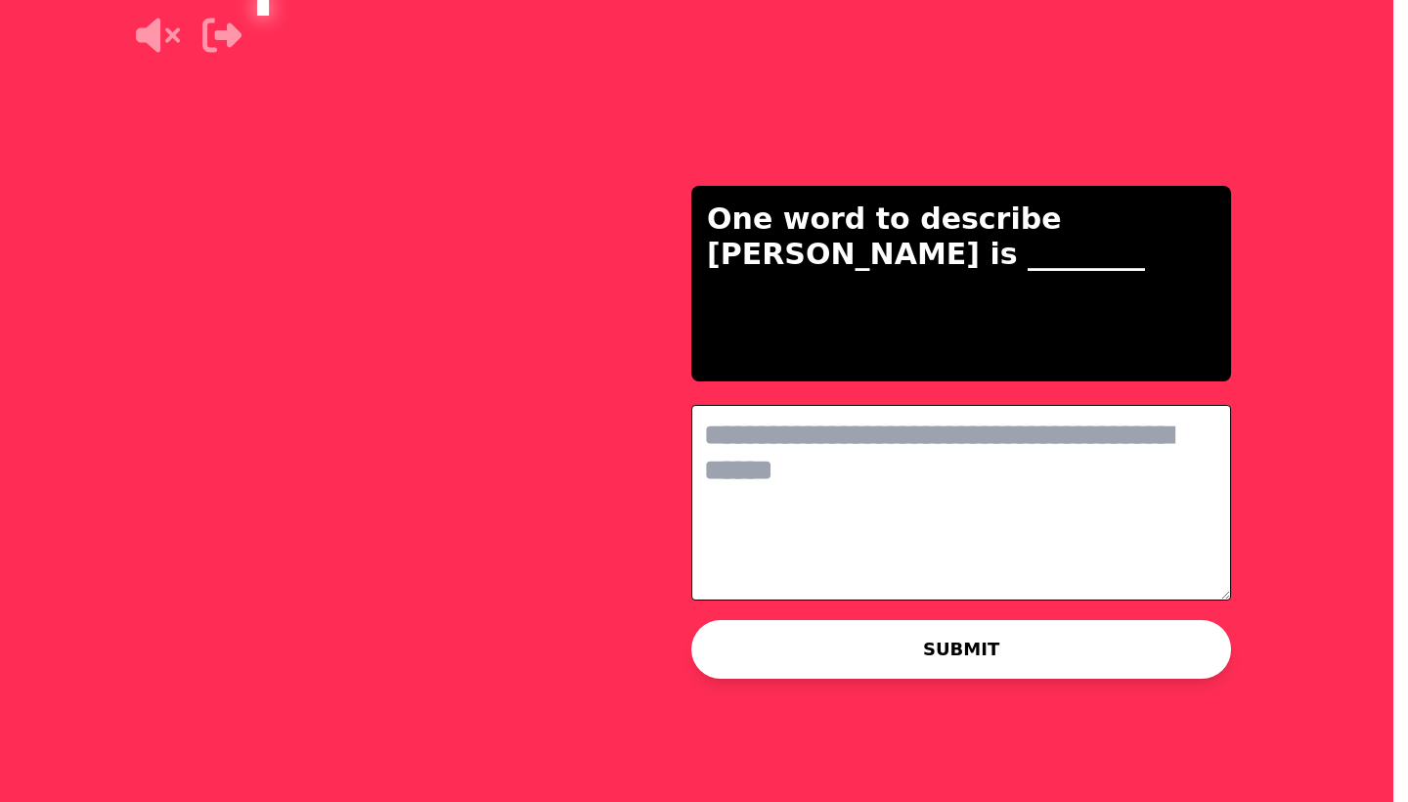
scroll to position [0, 0]
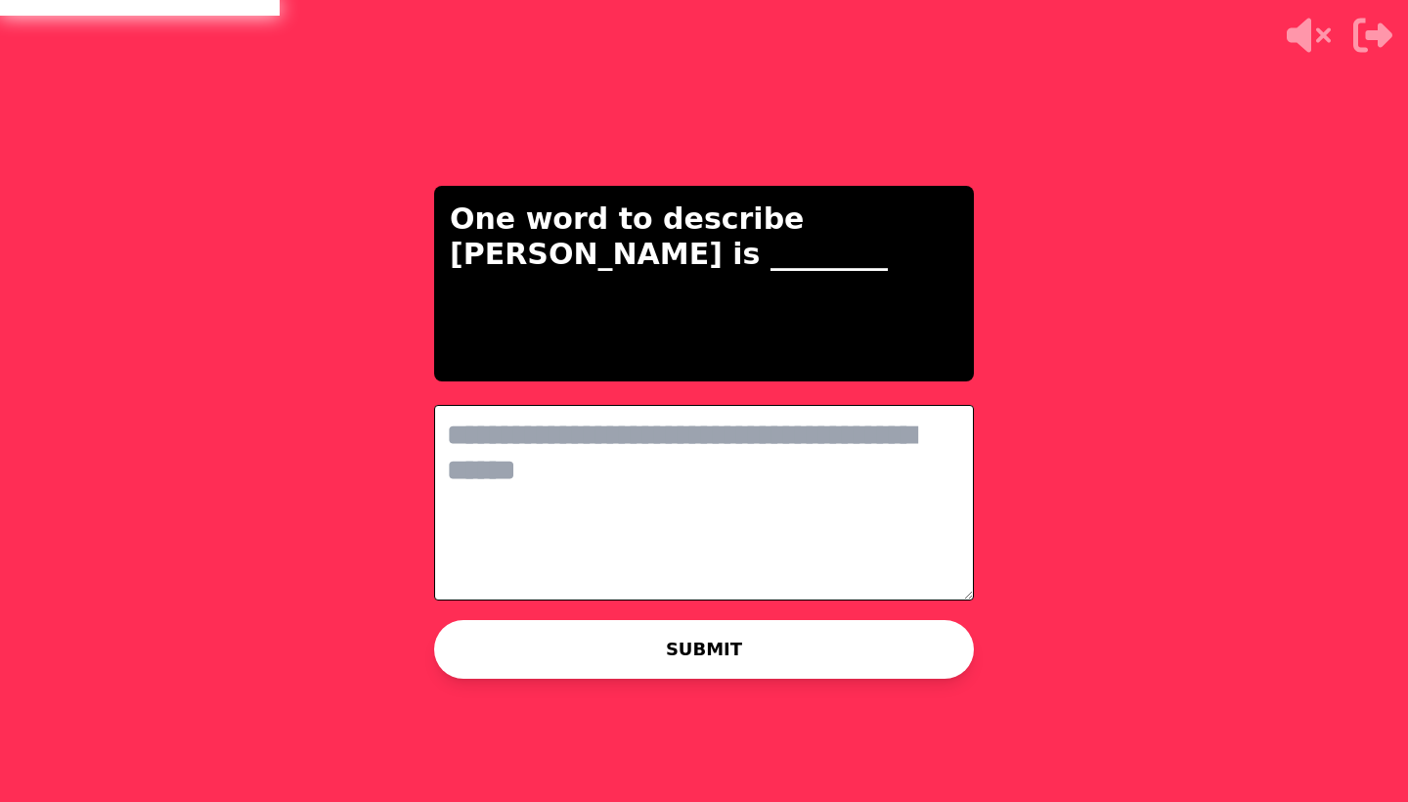
click at [658, 470] on textarea at bounding box center [704, 503] width 540 height 196
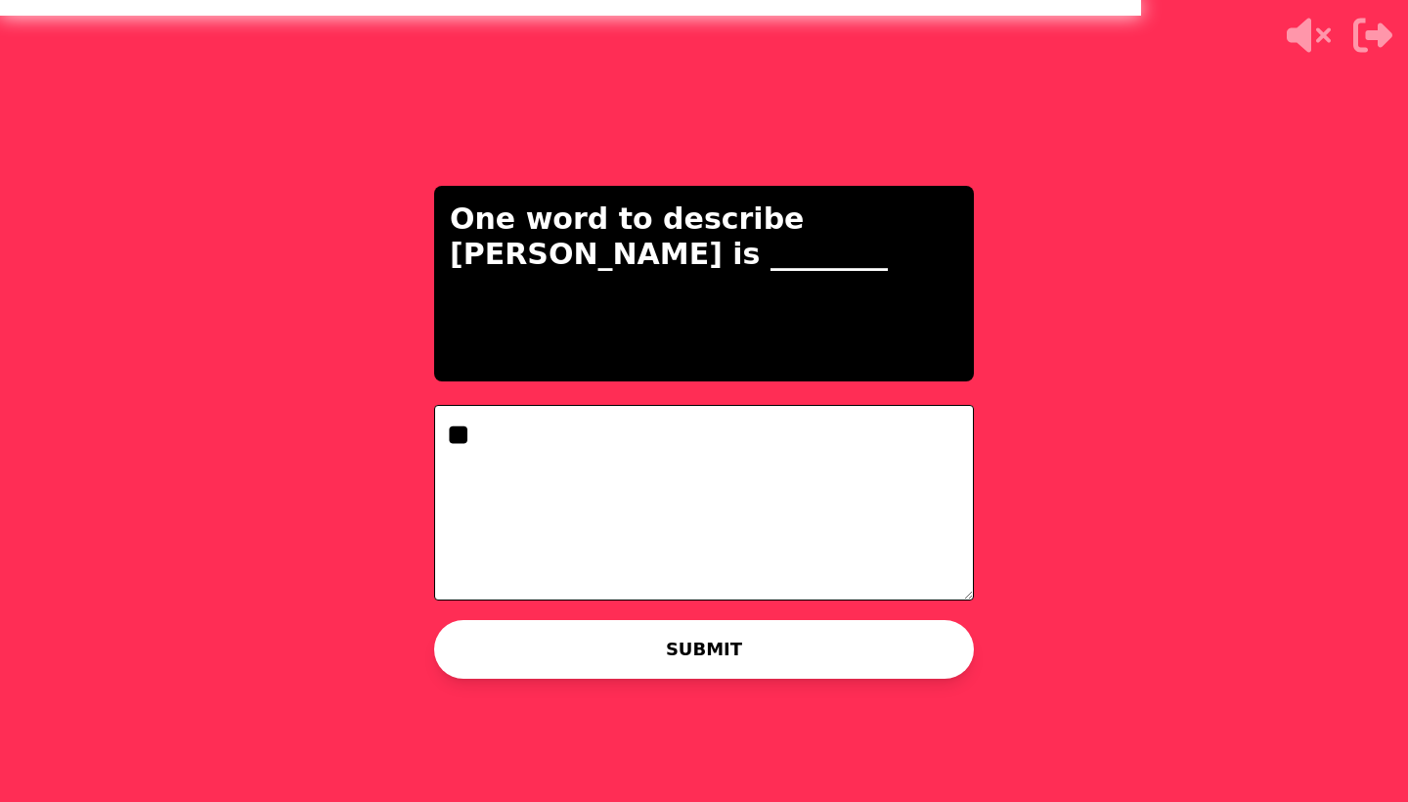
type textarea "*"
type textarea "*****"
click at [634, 642] on button "SUBMIT" at bounding box center [704, 649] width 540 height 59
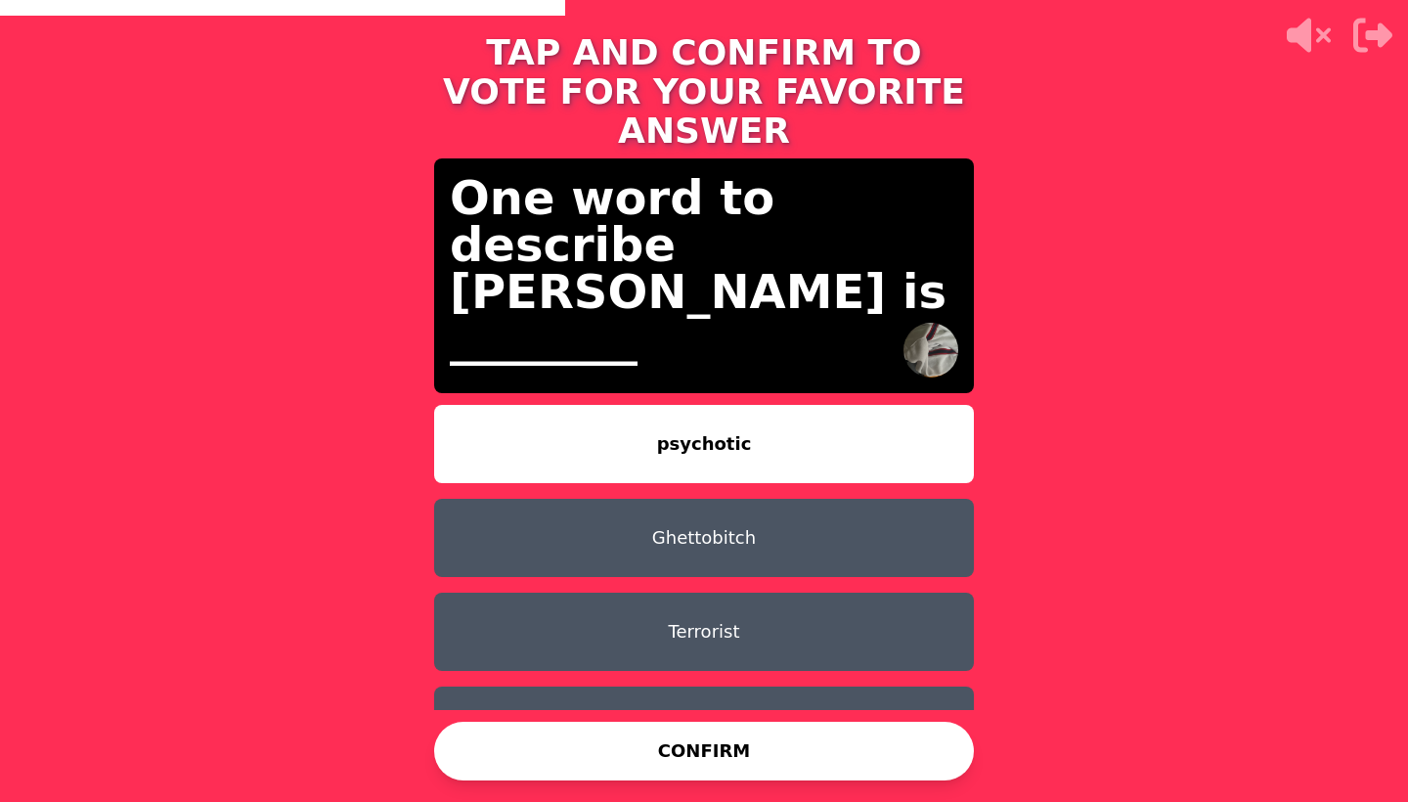
click at [819, 499] on button "Ghettobitch" at bounding box center [704, 538] width 540 height 78
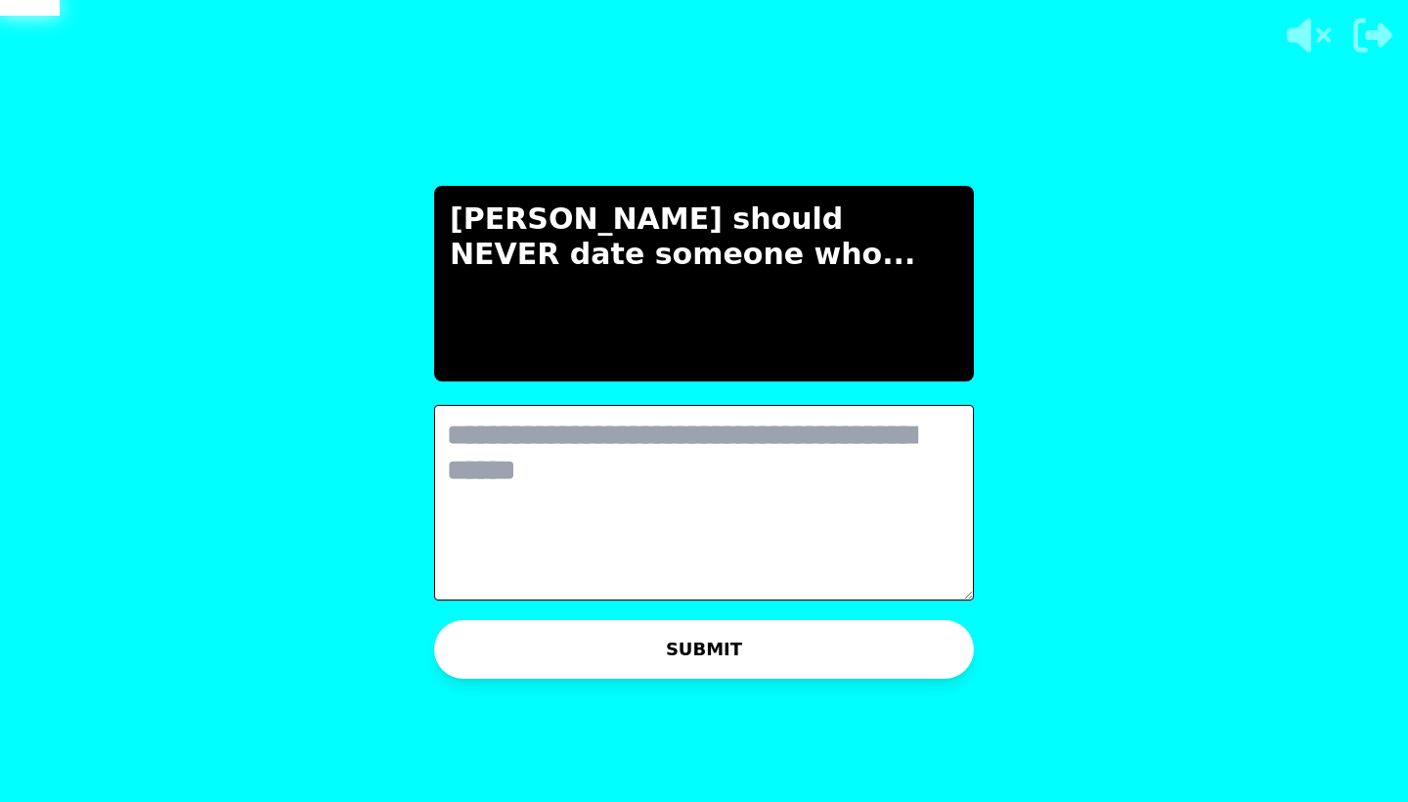
click at [773, 491] on textarea at bounding box center [704, 503] width 540 height 196
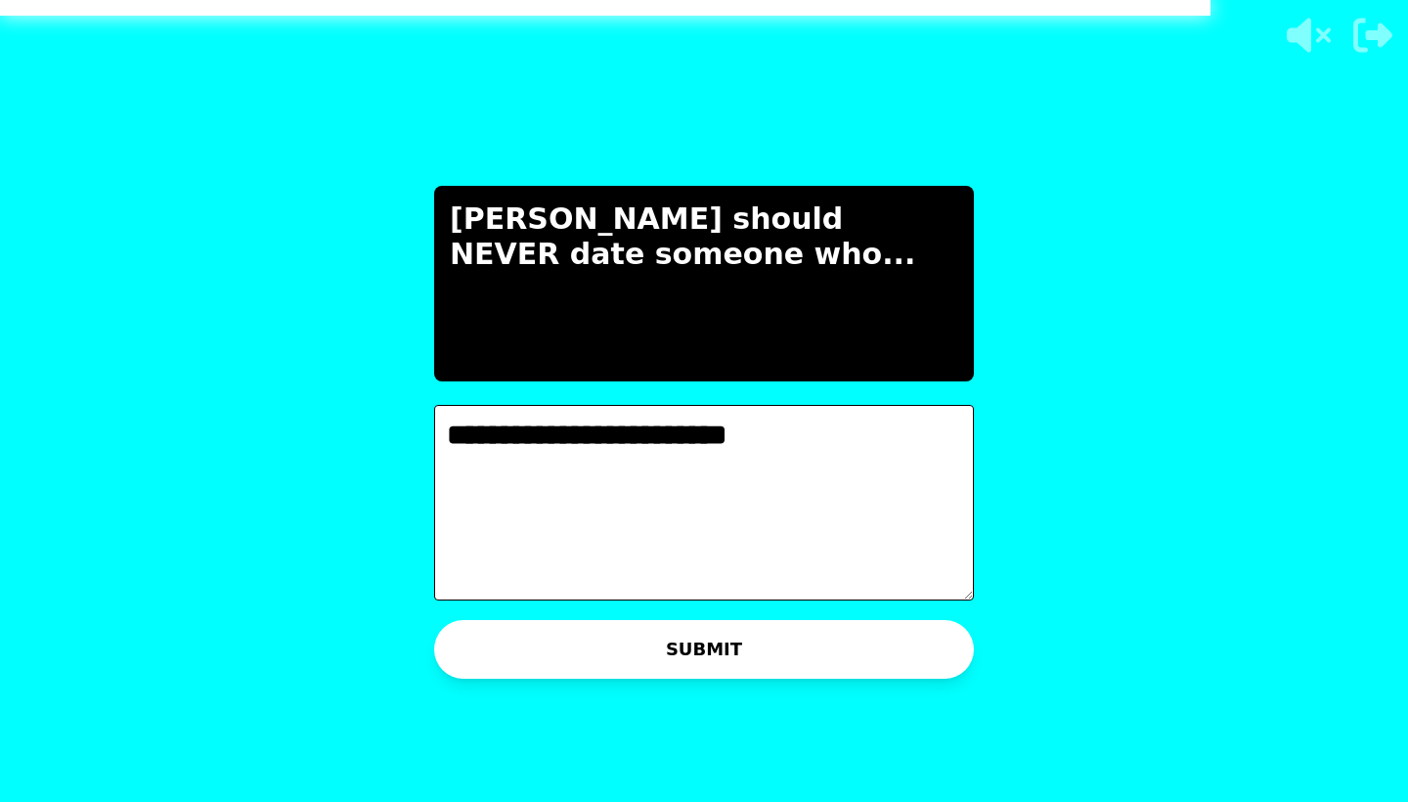
type textarea "**********"
click at [758, 662] on button "SUBMIT" at bounding box center [704, 649] width 540 height 59
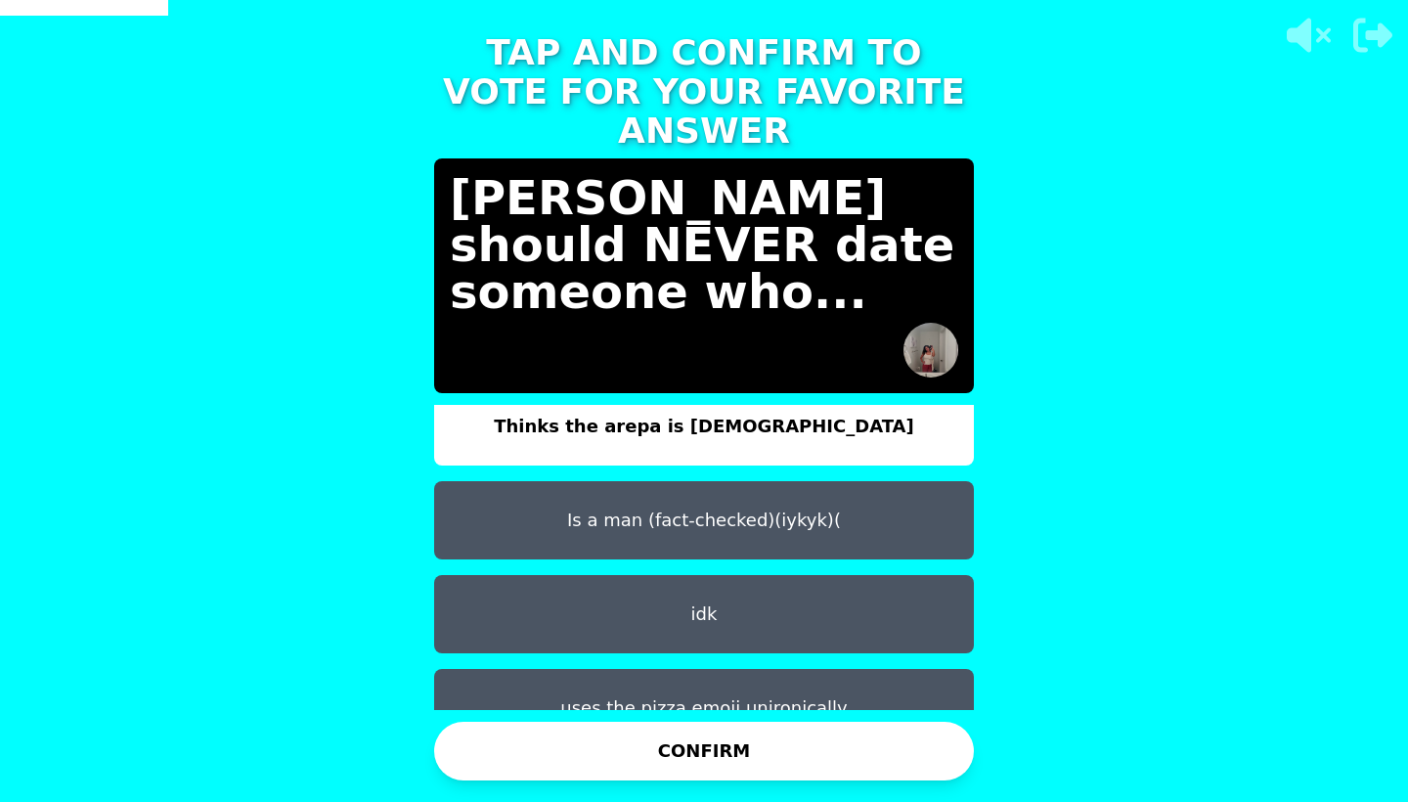
scroll to position [16, 0]
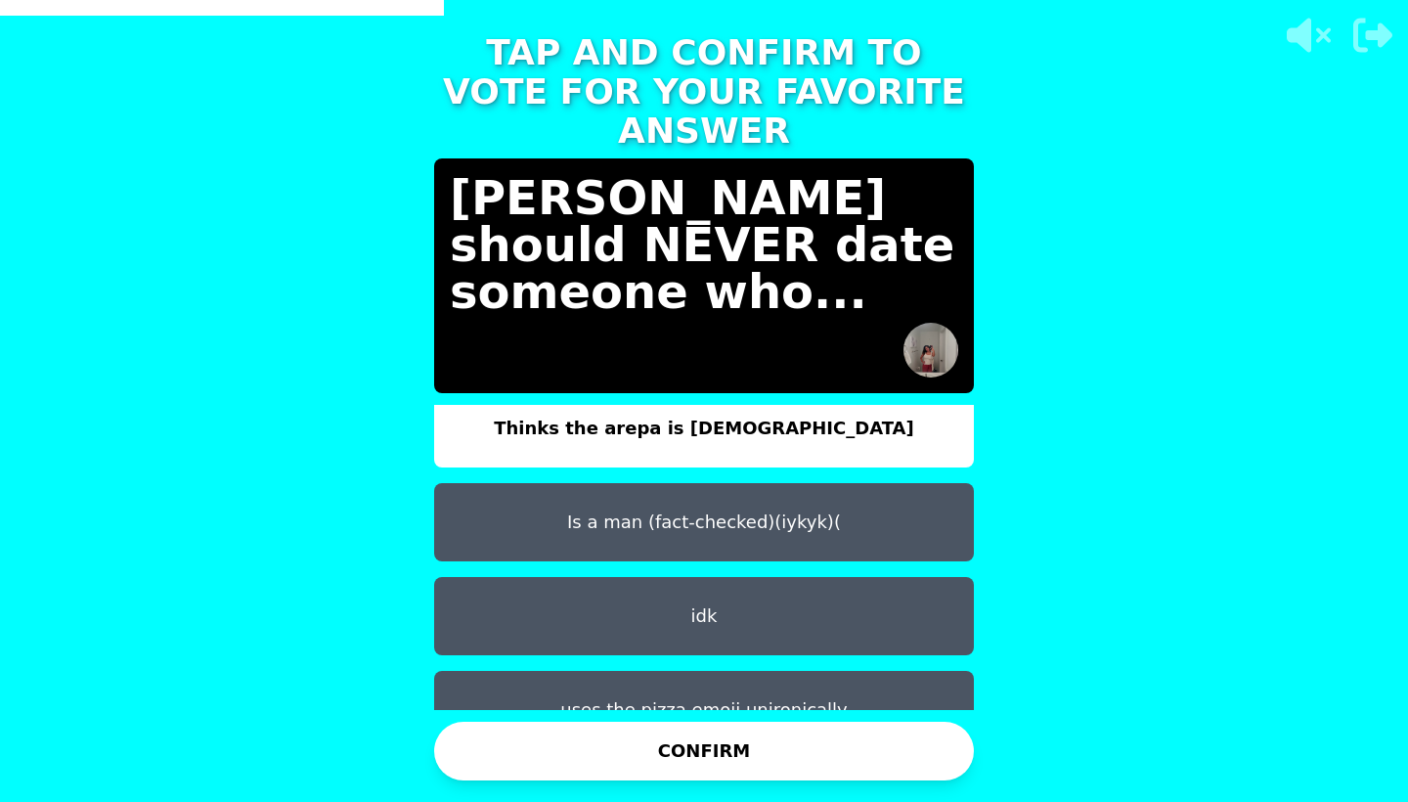
click at [790, 492] on button "Is a man (fact-checked)(iykyk)(" at bounding box center [704, 522] width 540 height 78
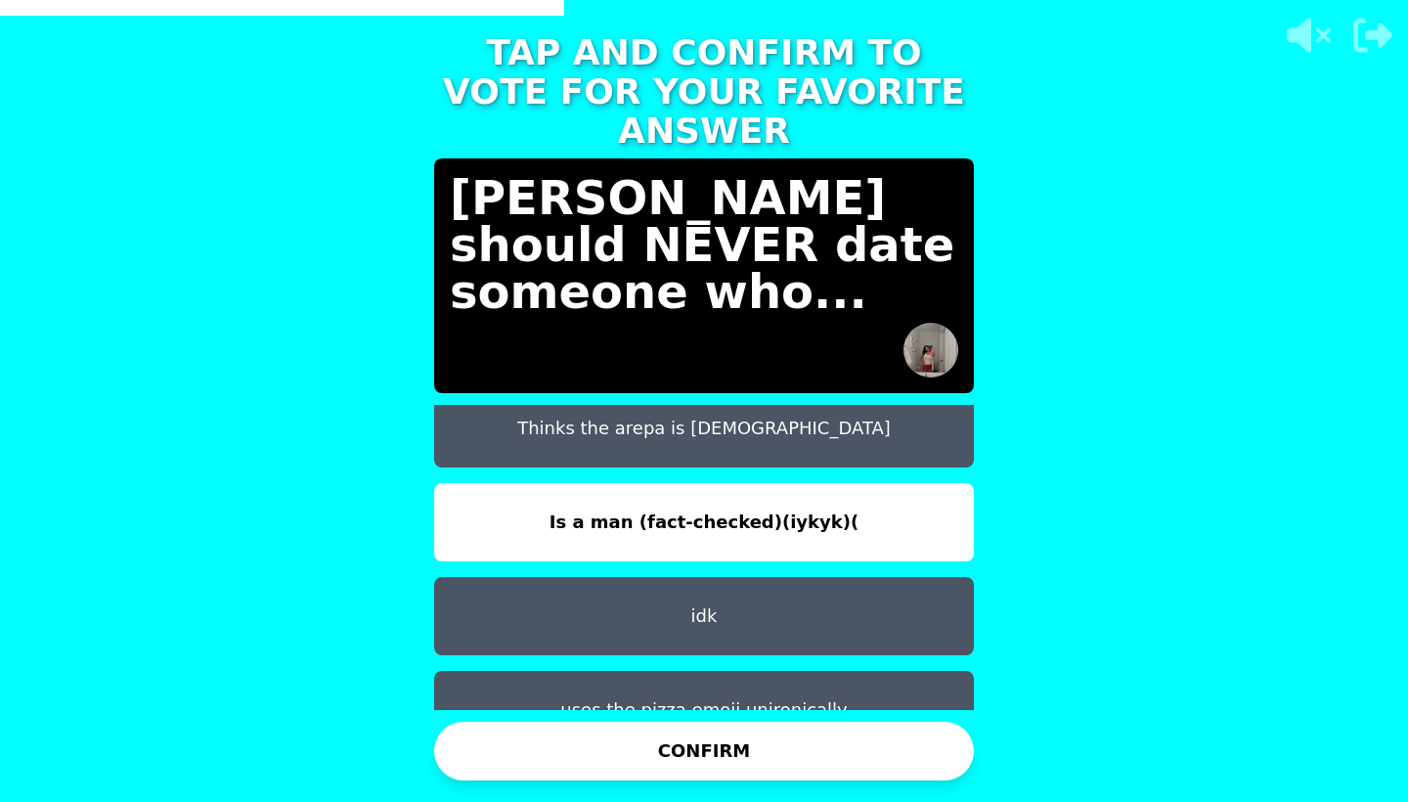
click at [715, 740] on button "CONFIRM" at bounding box center [704, 751] width 540 height 59
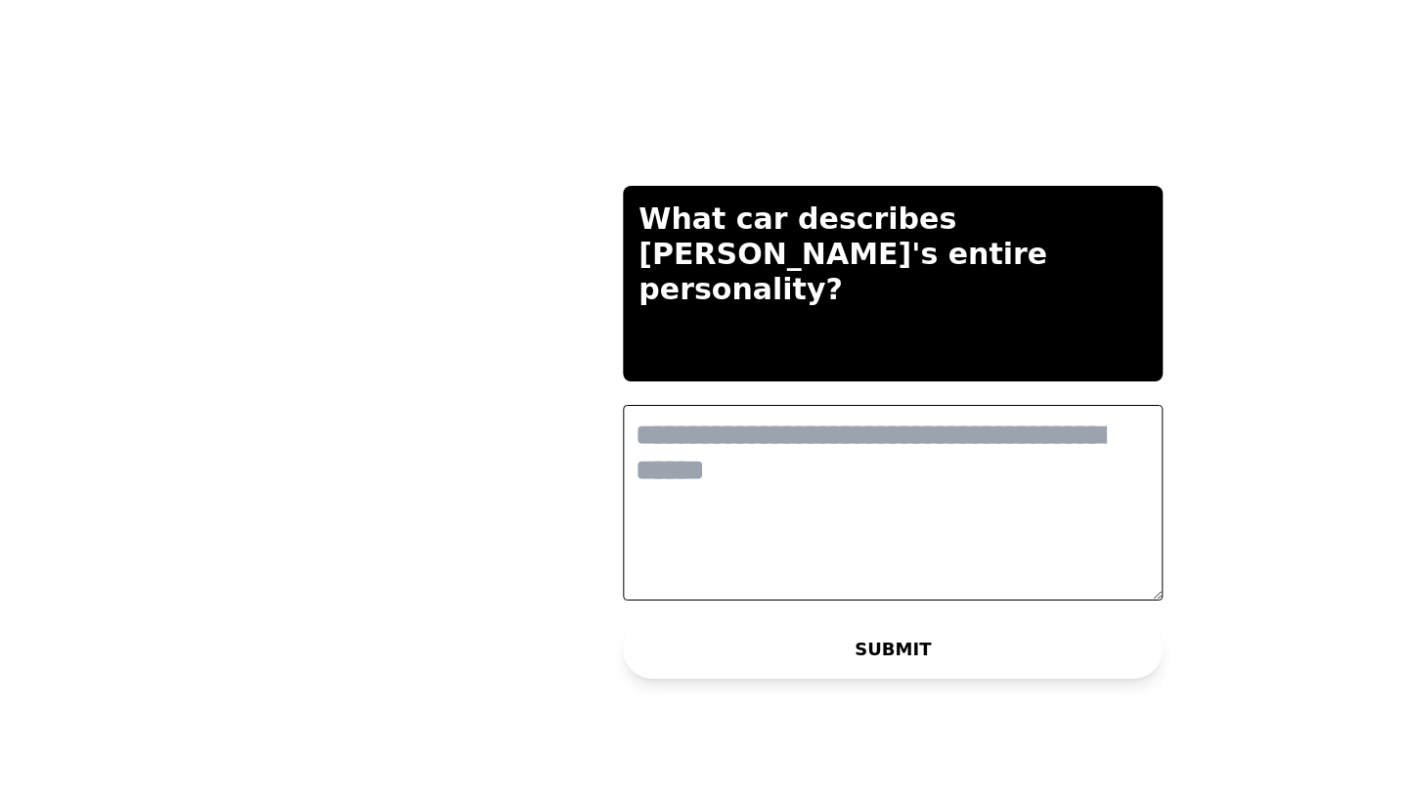
scroll to position [0, 0]
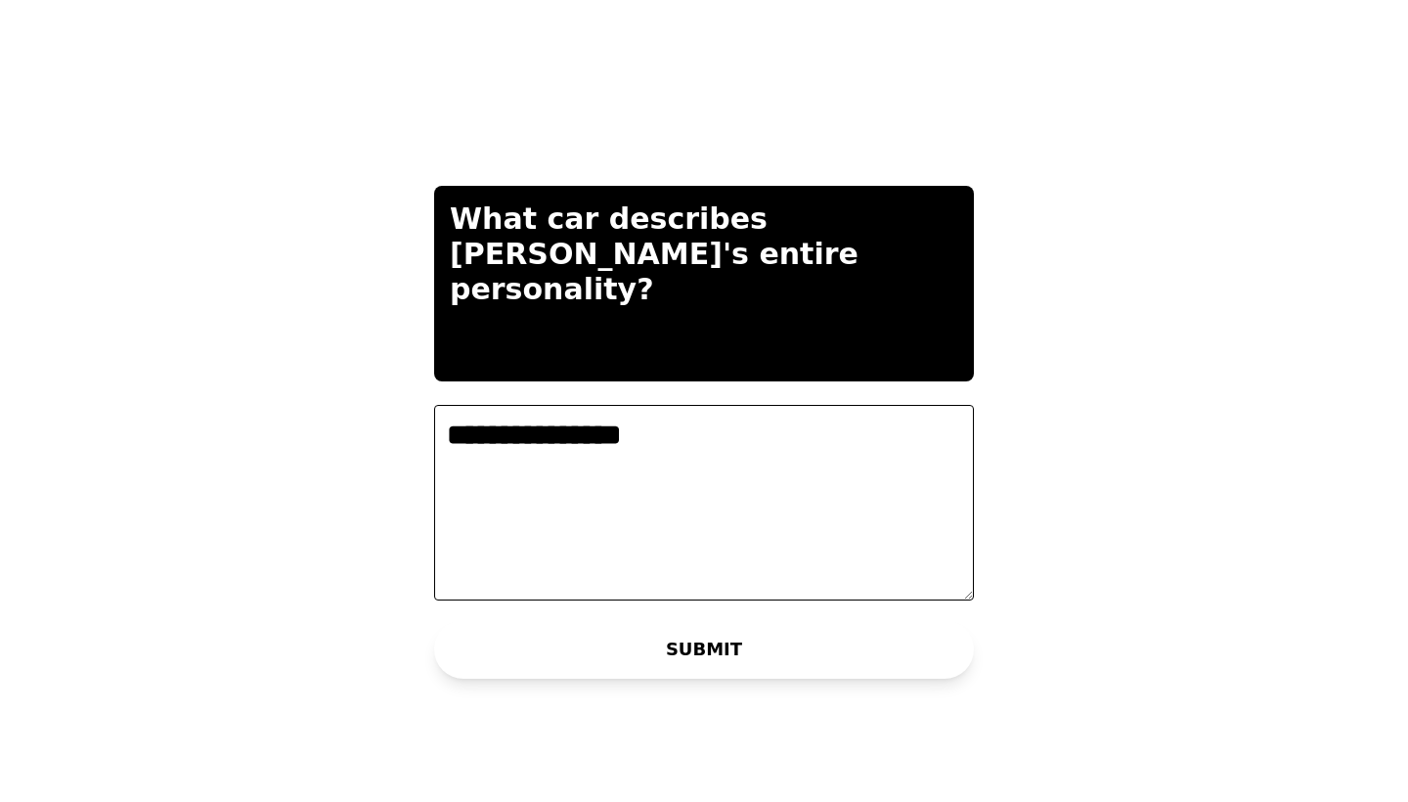
type textarea "**********"
click at [666, 635] on button "SUBMIT" at bounding box center [704, 649] width 540 height 59
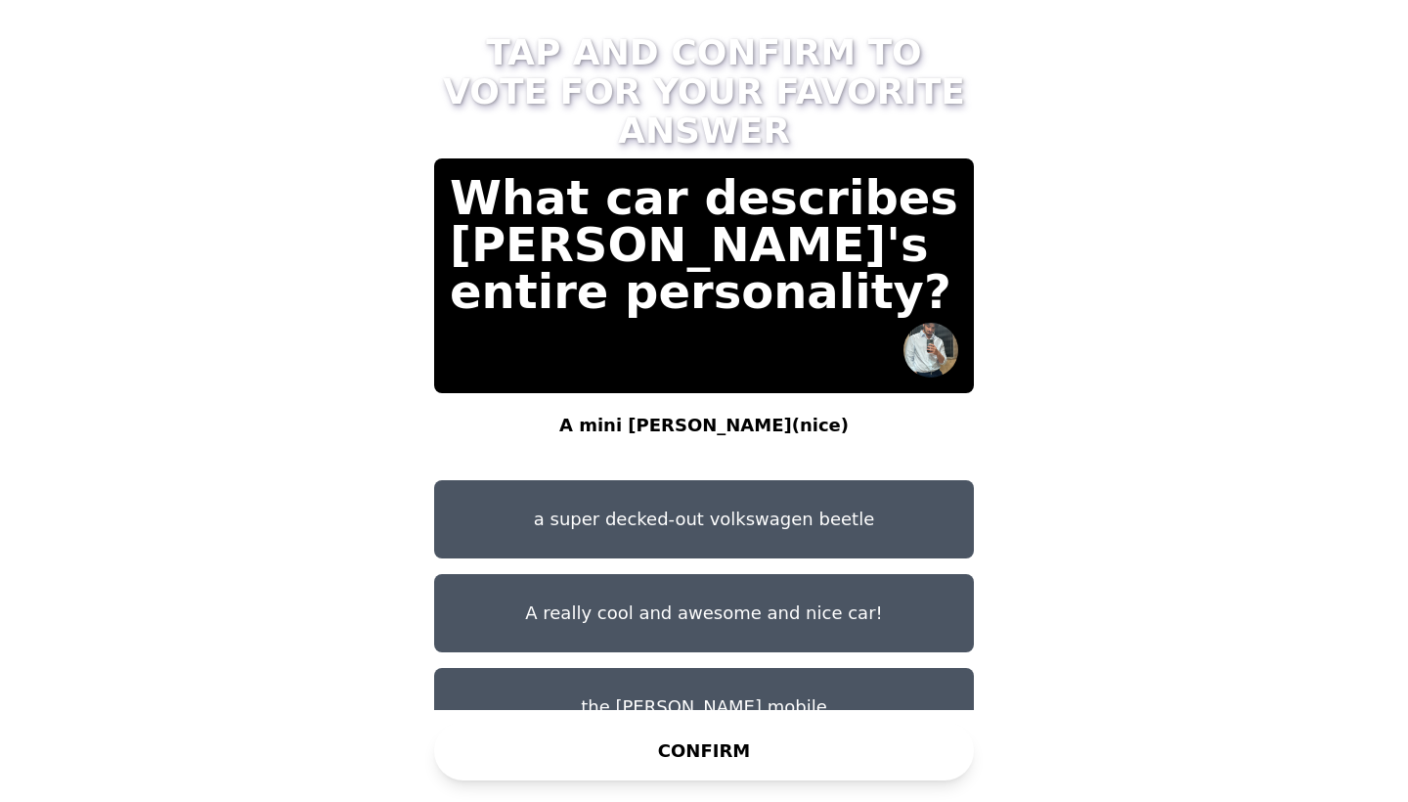
scroll to position [16, 0]
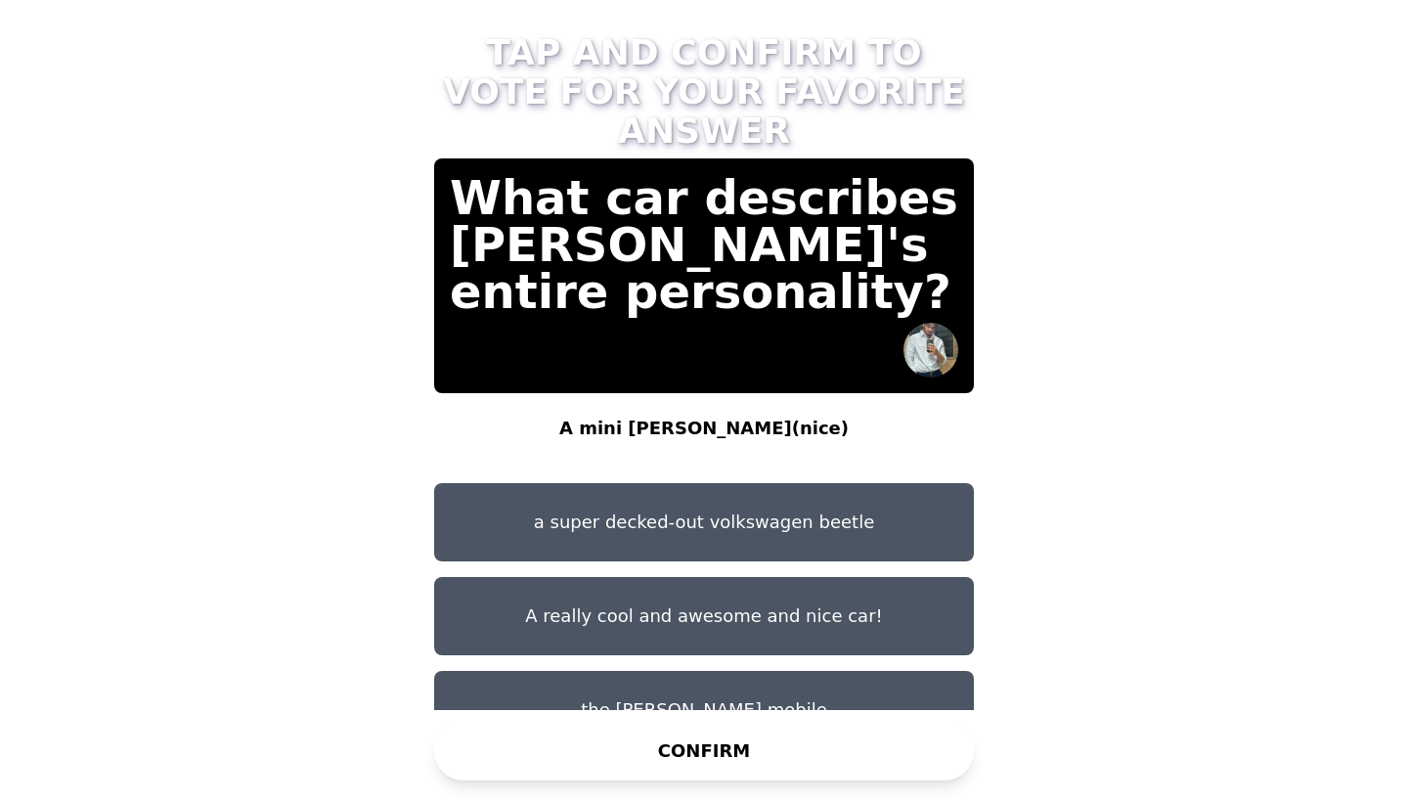
click at [774, 671] on button "the diddy mobile" at bounding box center [704, 710] width 540 height 78
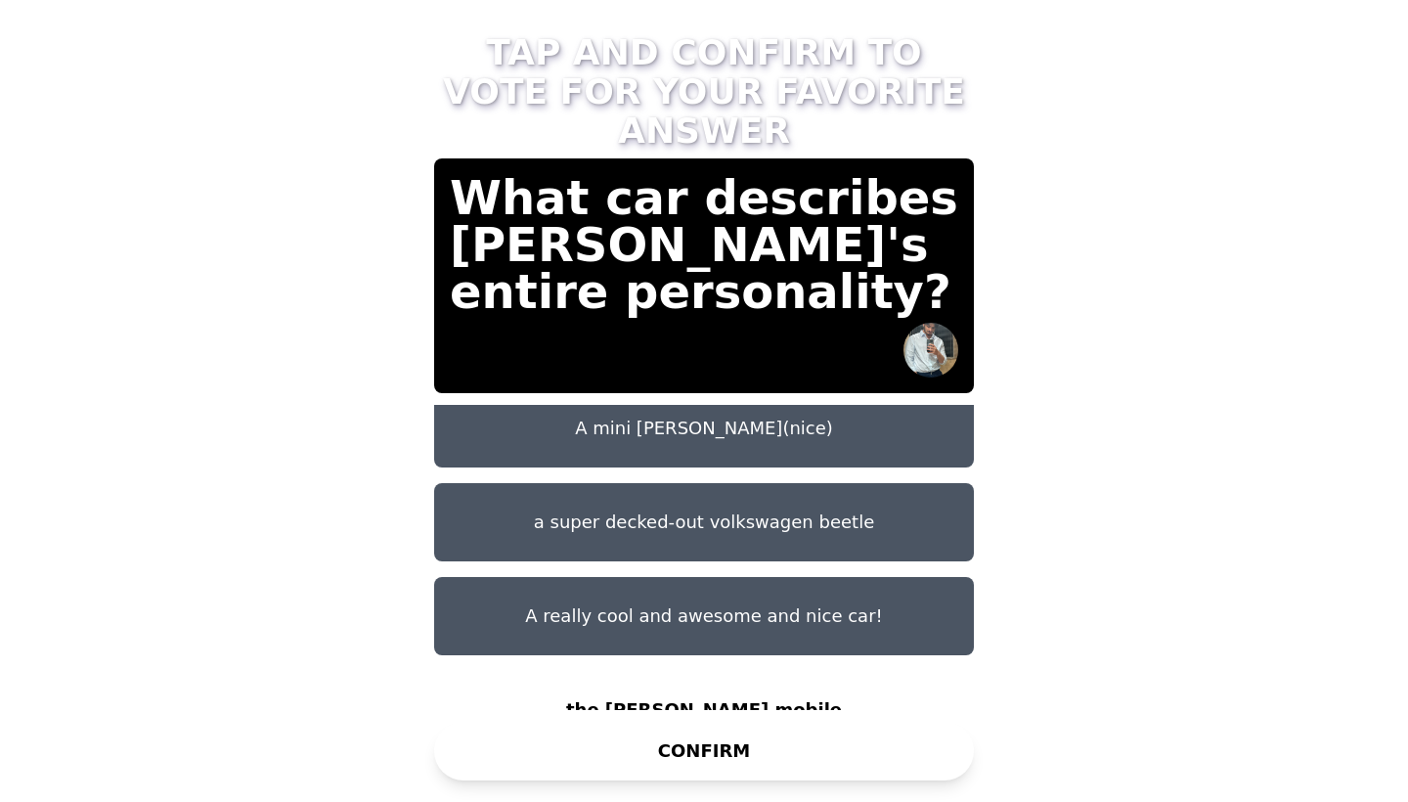
click at [760, 757] on button "CONFIRM" at bounding box center [704, 751] width 540 height 59
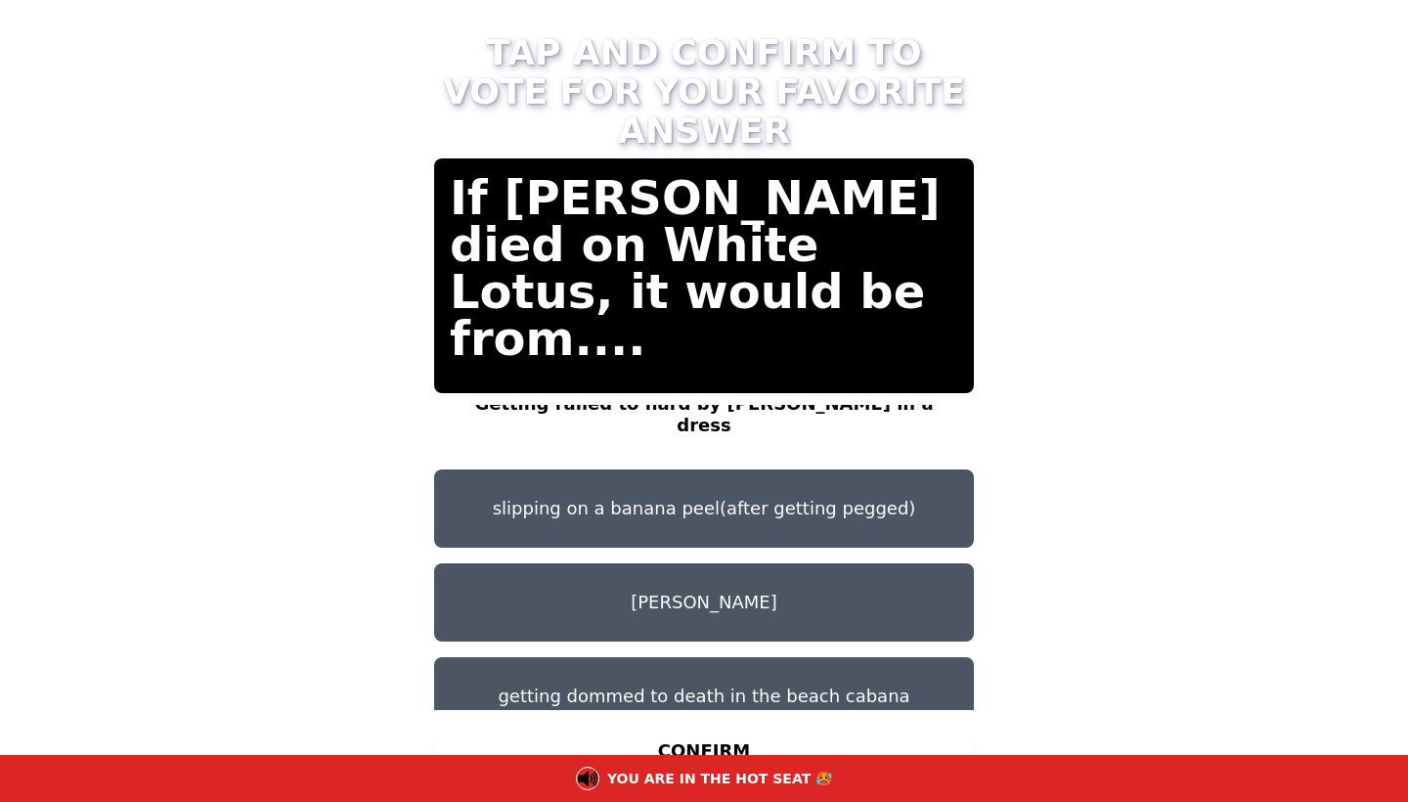
scroll to position [0, 0]
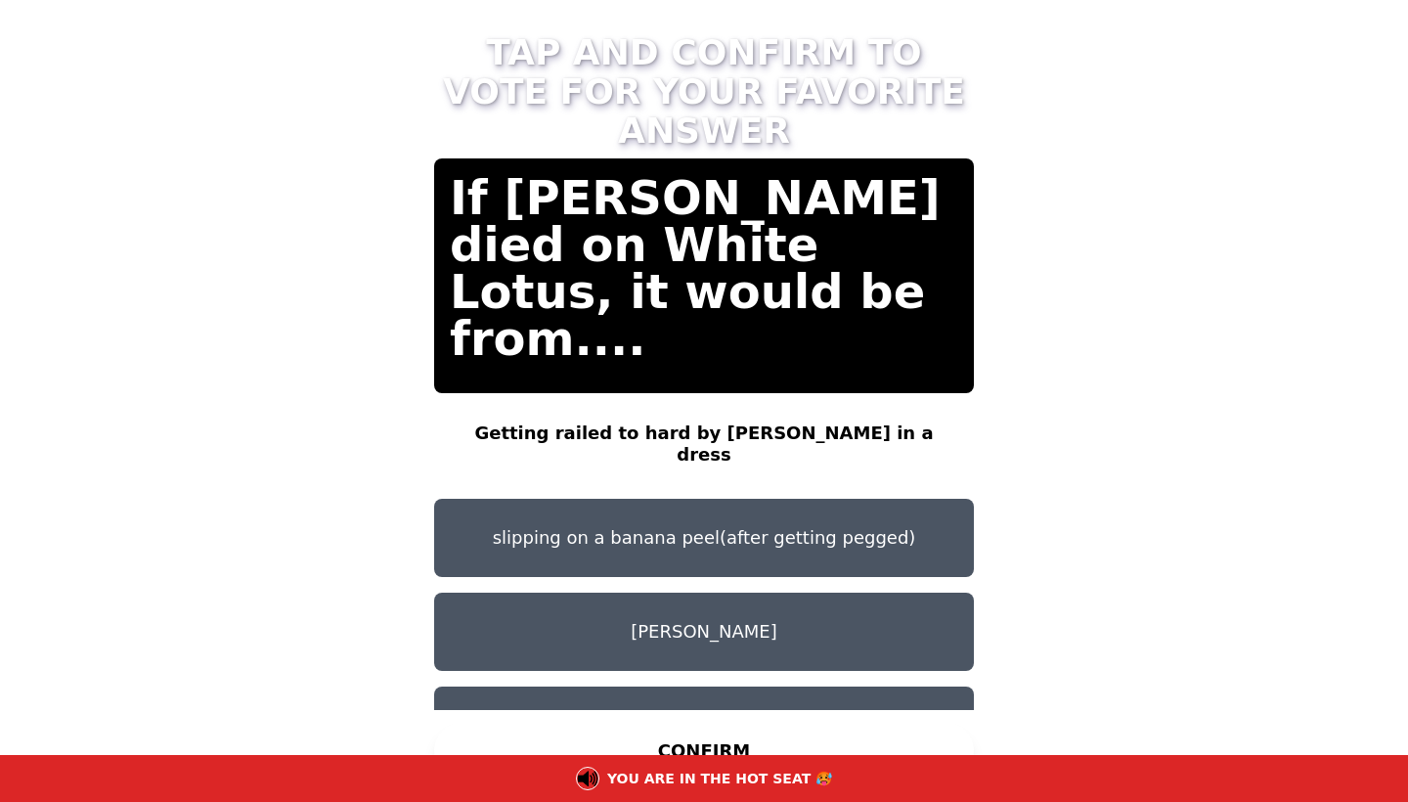
click at [735, 499] on button "slipping on a banana peel(after getting pegged)" at bounding box center [704, 538] width 540 height 78
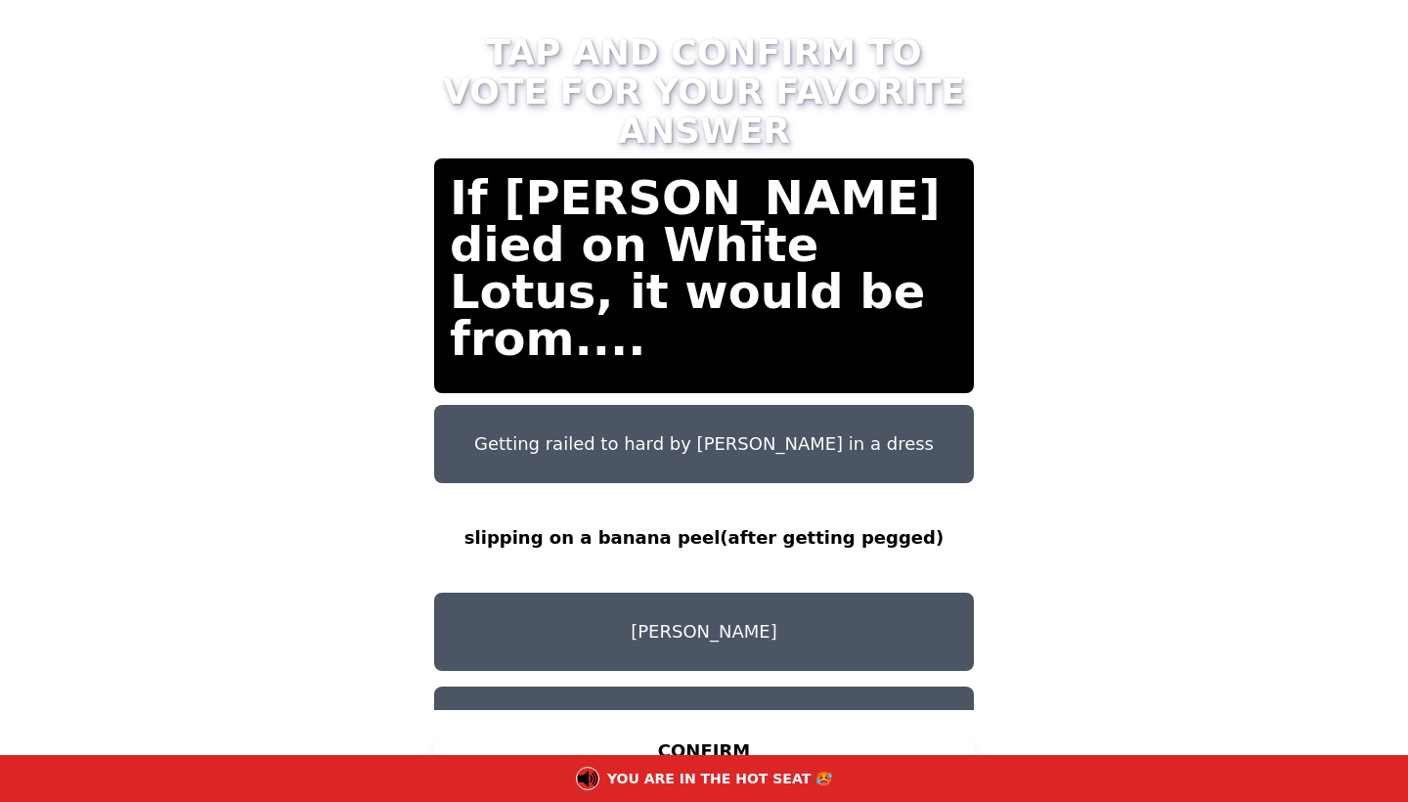
click at [793, 426] on button "Getting railed to hard by nathaniel in a dress" at bounding box center [704, 444] width 540 height 78
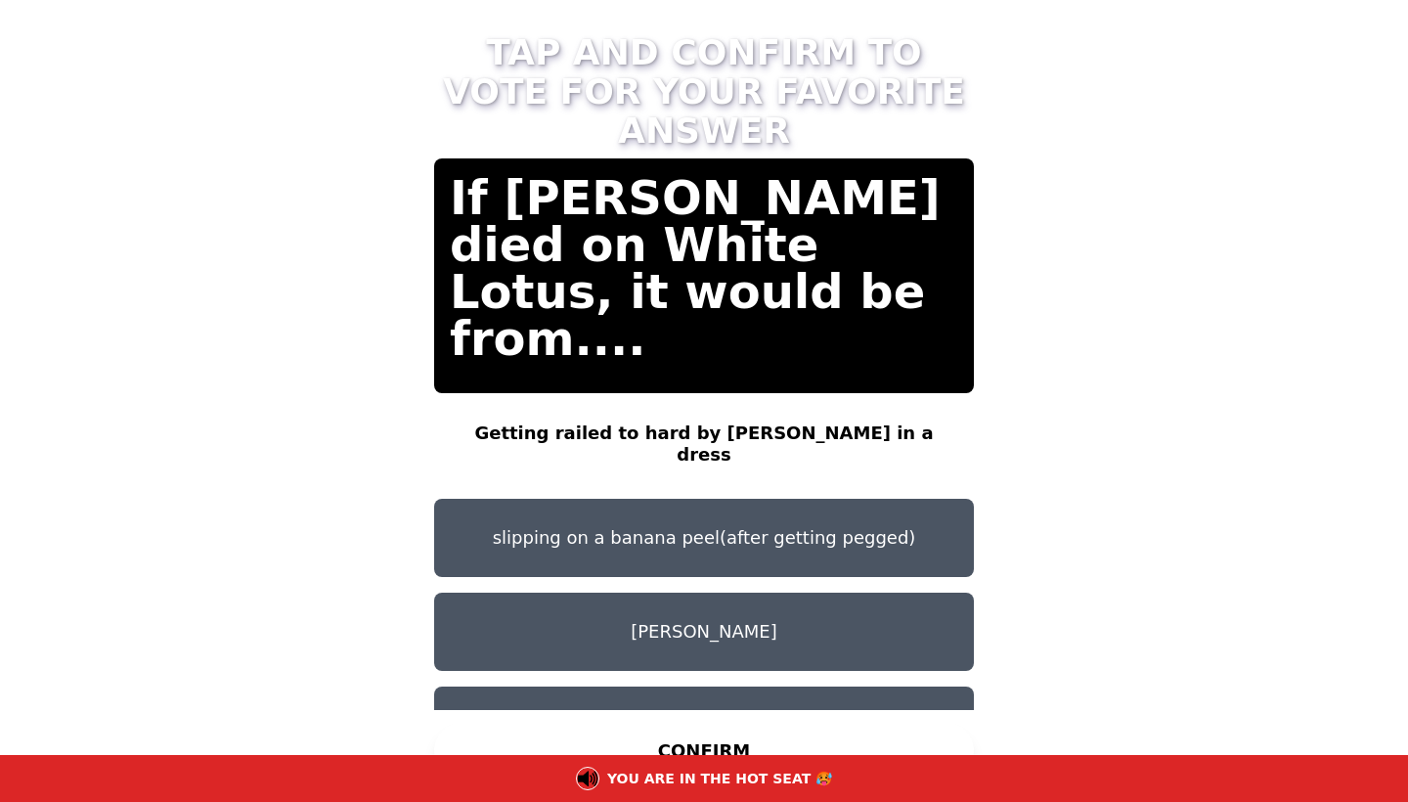
click at [596, 730] on button "CONFIRM" at bounding box center [704, 751] width 540 height 59
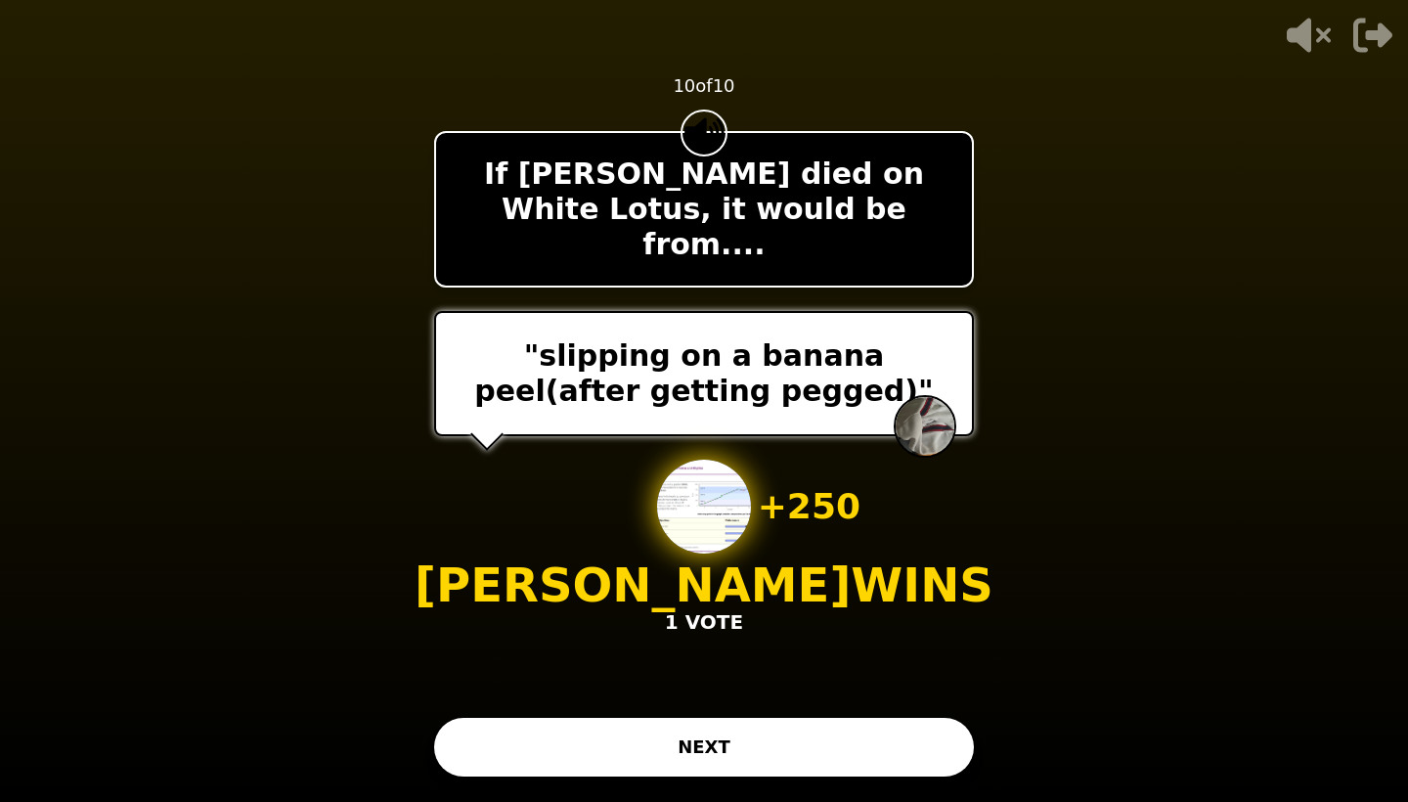
click at [638, 741] on button "NEXT" at bounding box center [704, 747] width 540 height 59
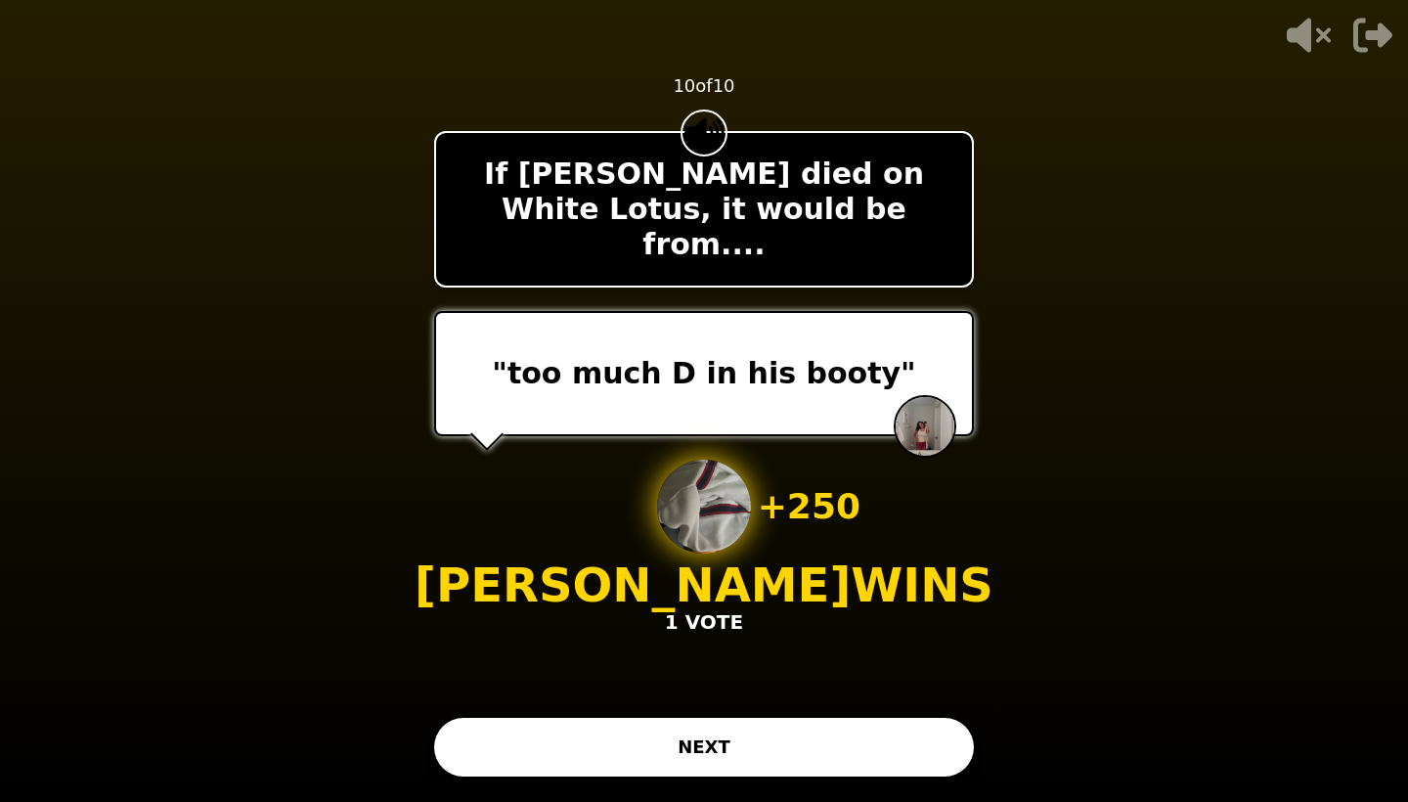
click at [691, 737] on button "NEXT" at bounding box center [704, 747] width 540 height 59
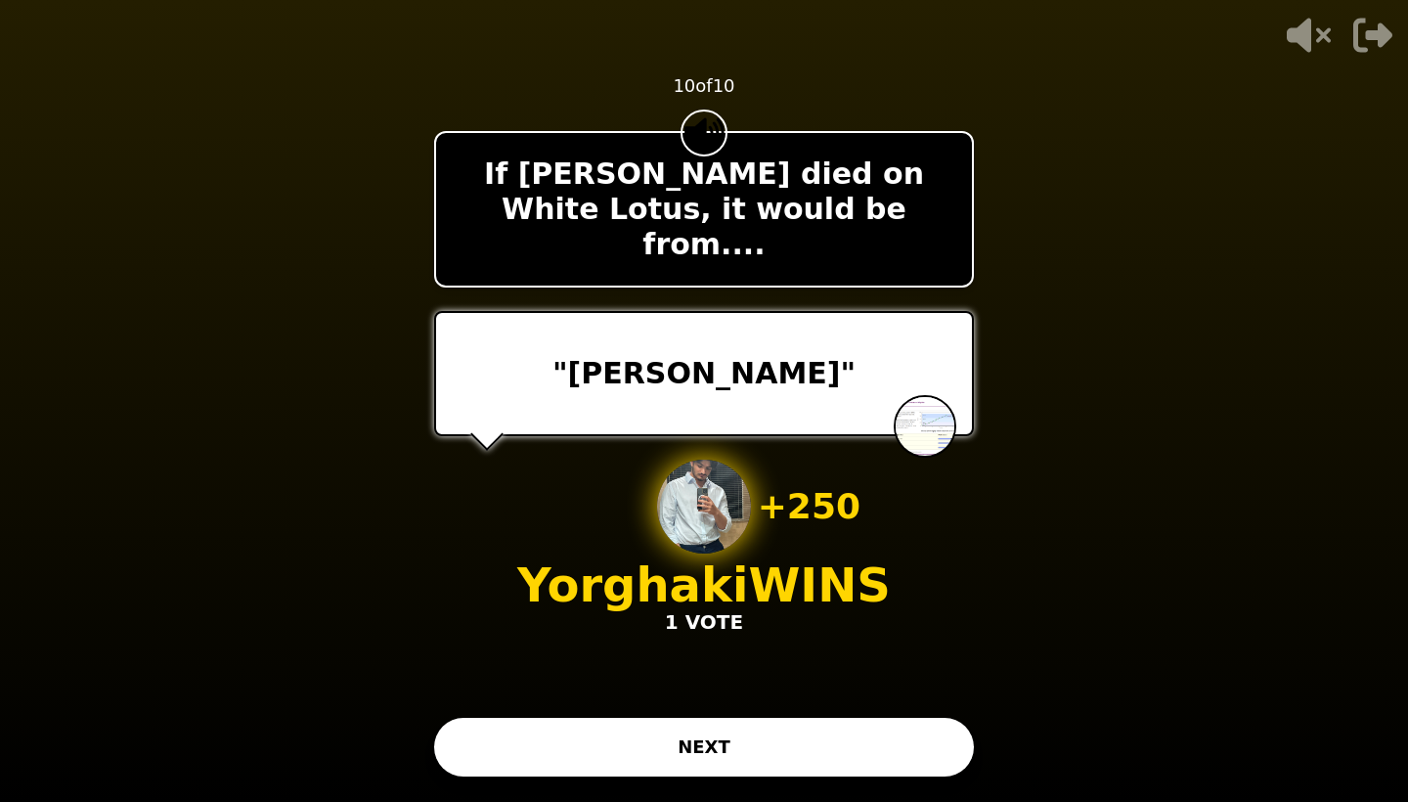
click at [724, 743] on button "NEXT" at bounding box center [704, 747] width 540 height 59
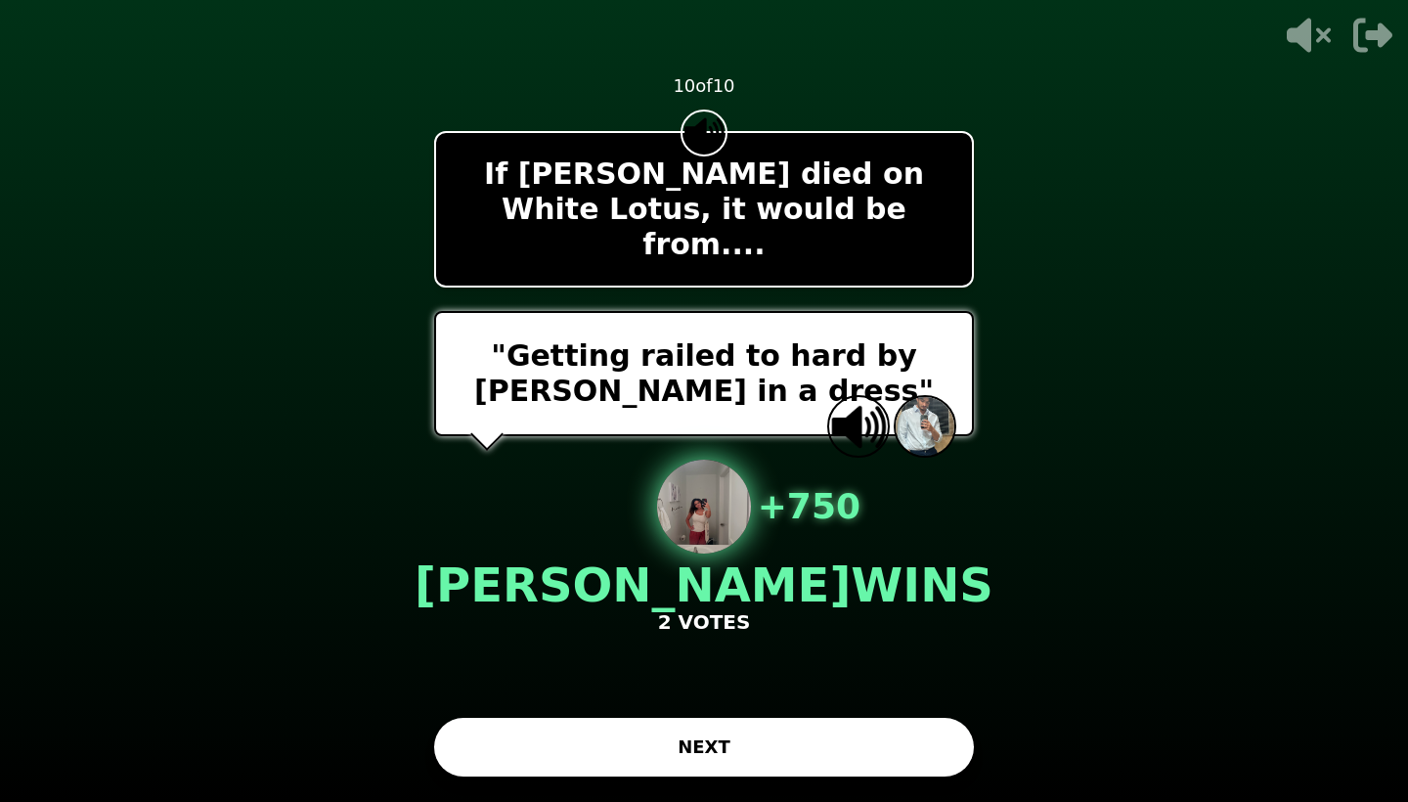
click at [752, 740] on button "NEXT" at bounding box center [704, 747] width 540 height 59
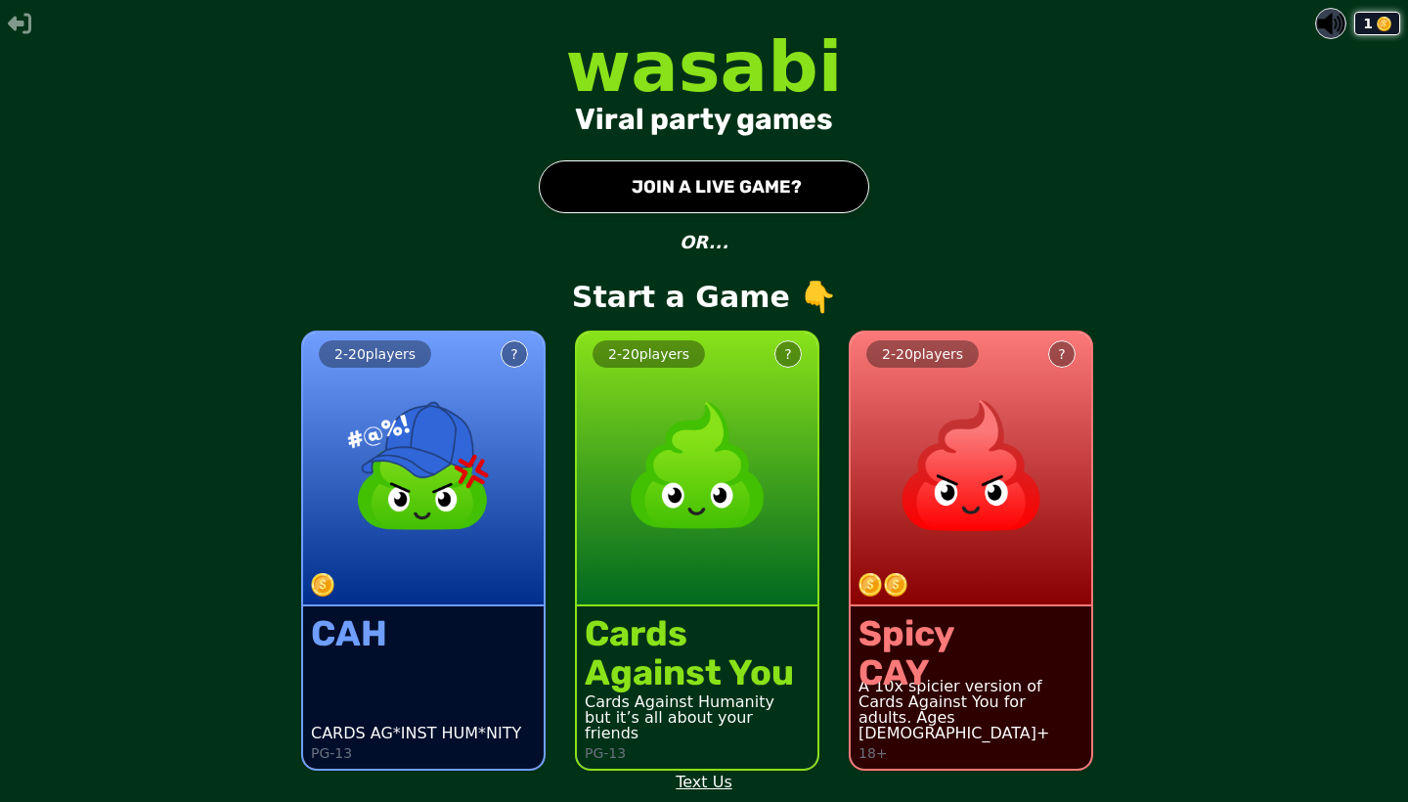
click at [745, 184] on button "● JOIN A LIVE GAME?" at bounding box center [704, 186] width 330 height 53
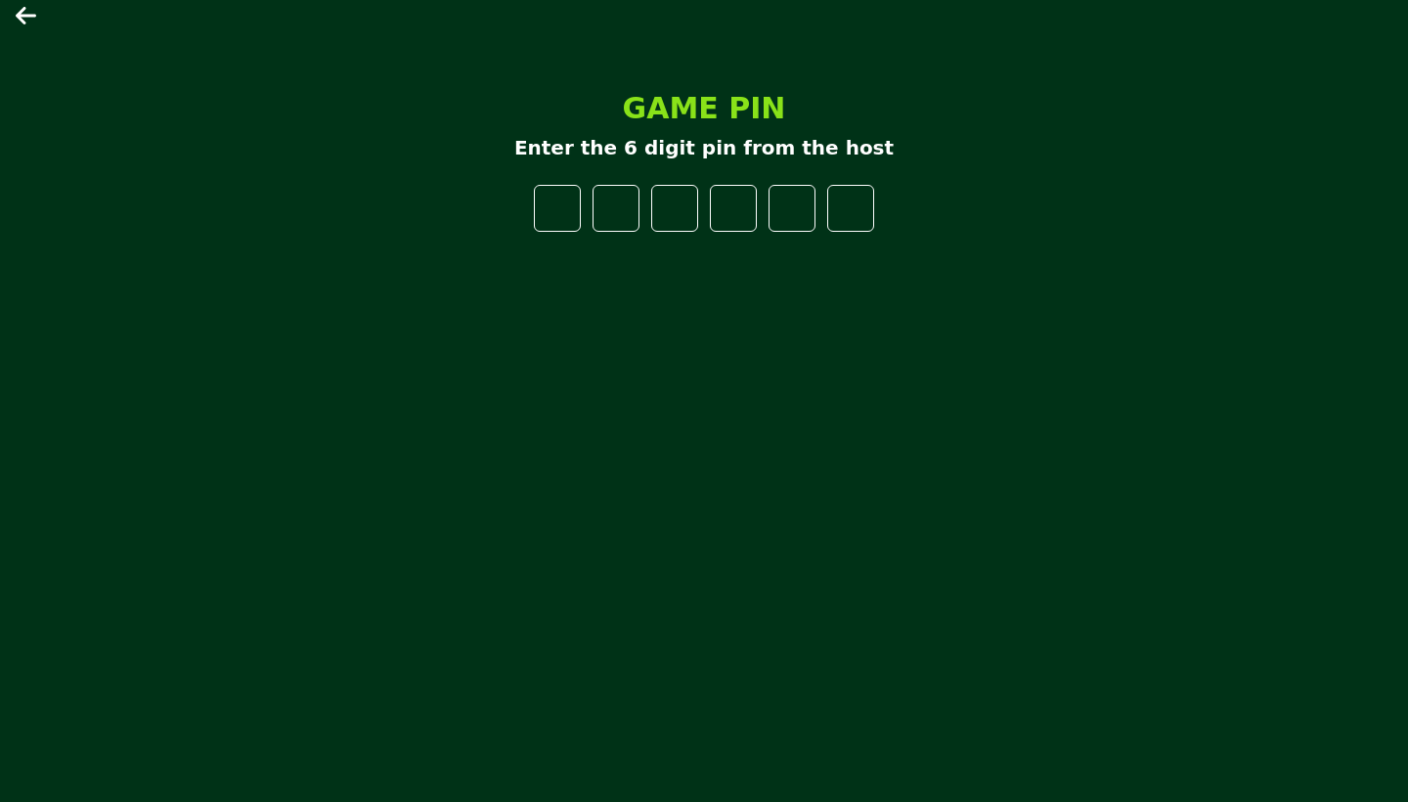
type input "*"
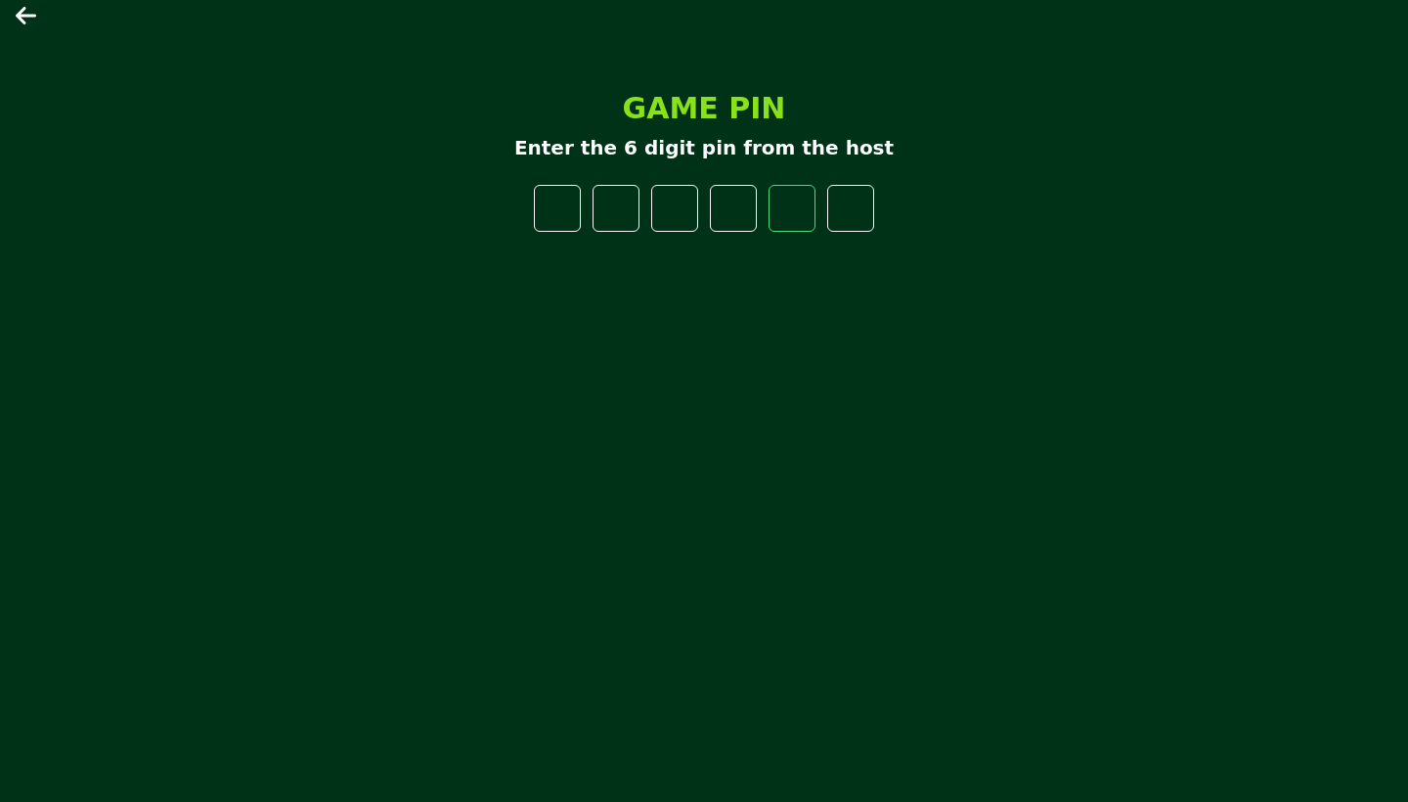
type input "*"
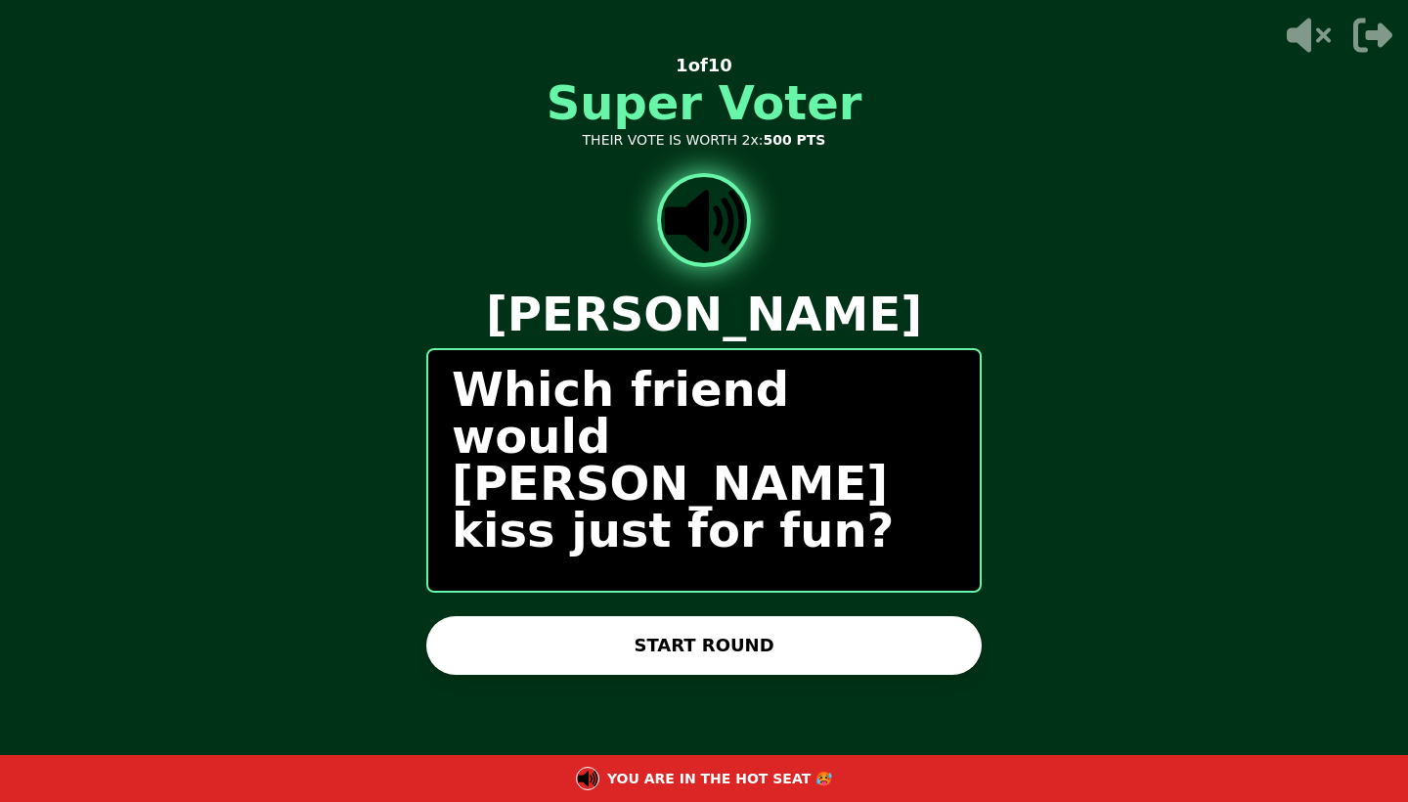
click at [556, 630] on button "START ROUND" at bounding box center [703, 645] width 555 height 59
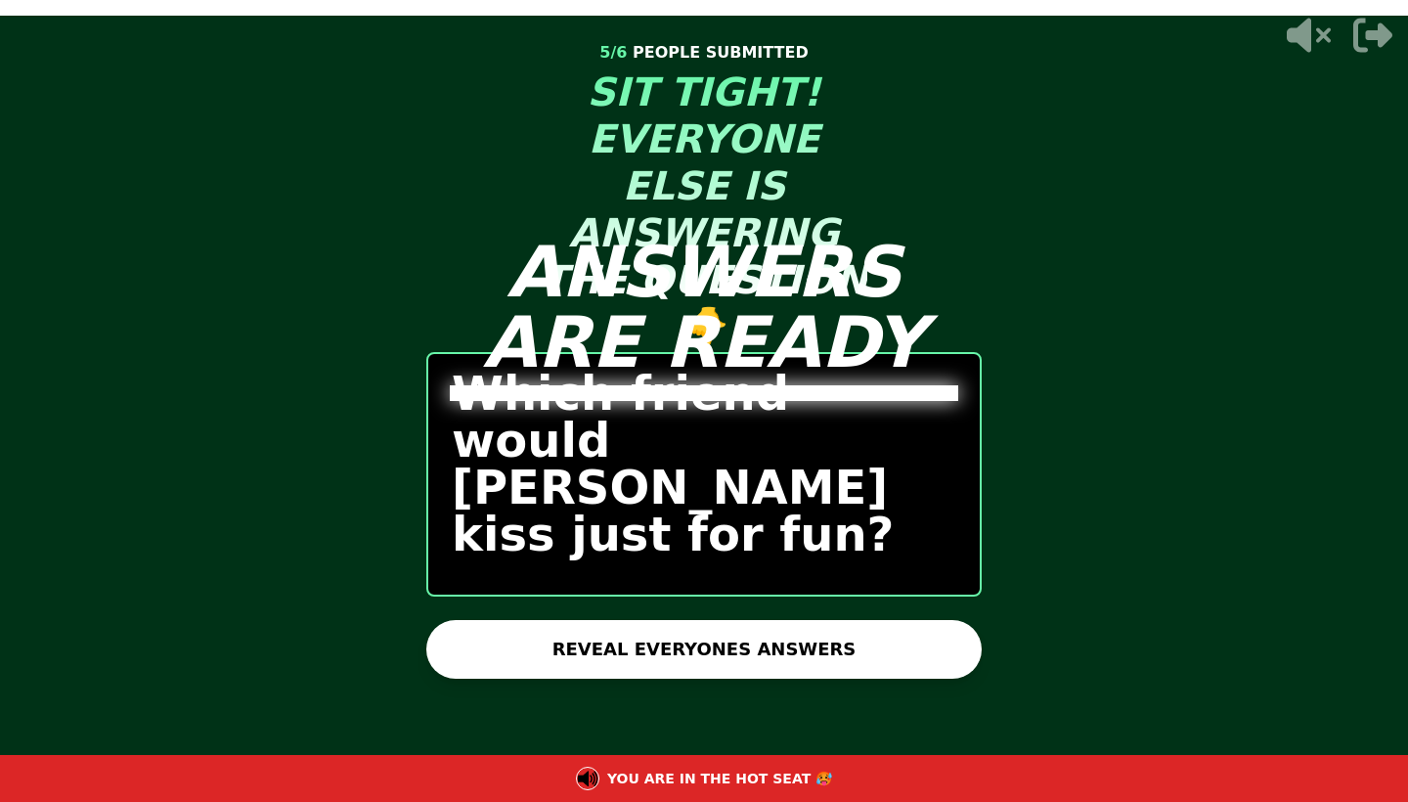
click at [556, 620] on button "REVEAL EVERYONES ANSWERS" at bounding box center [703, 649] width 555 height 59
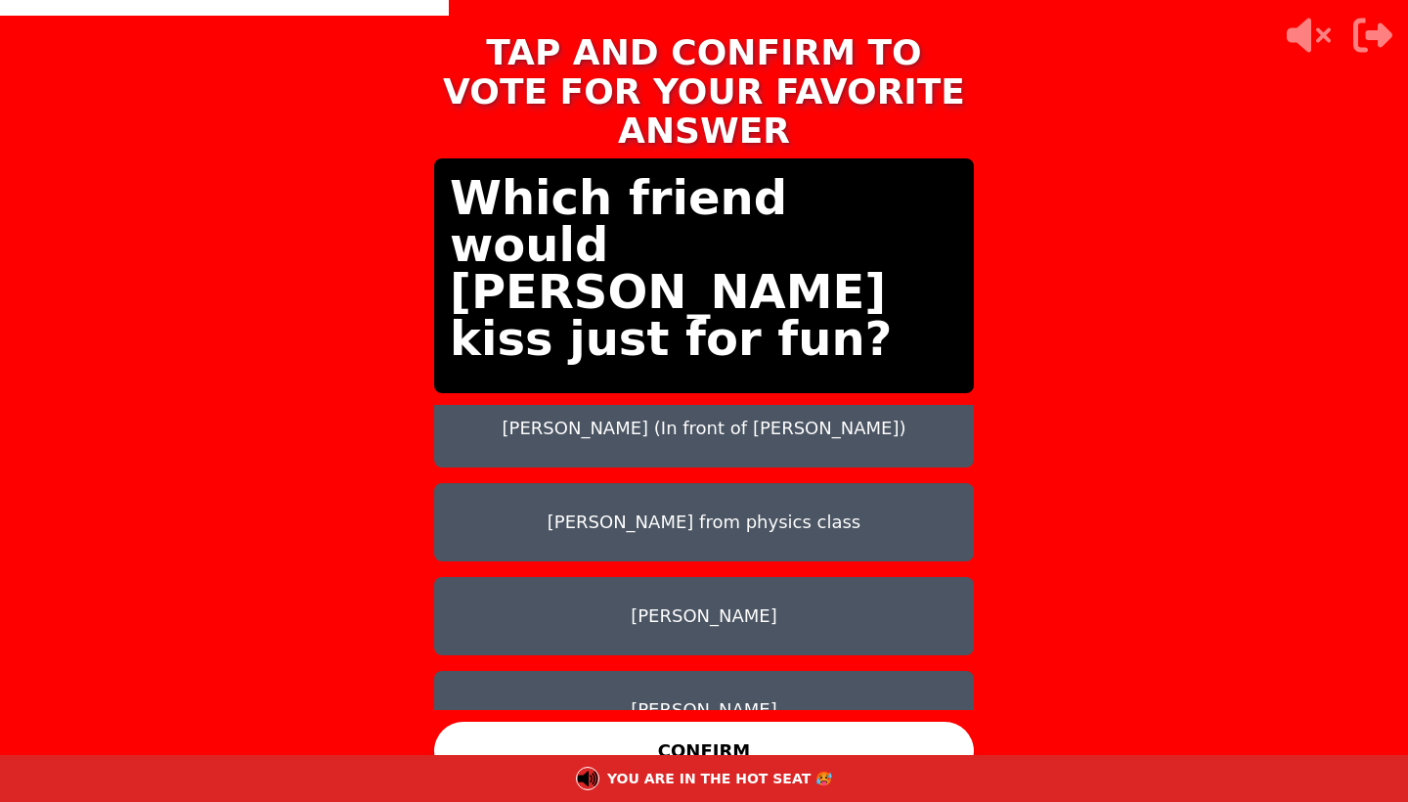
click at [769, 410] on button "Noah (In front of Ash)" at bounding box center [704, 428] width 540 height 78
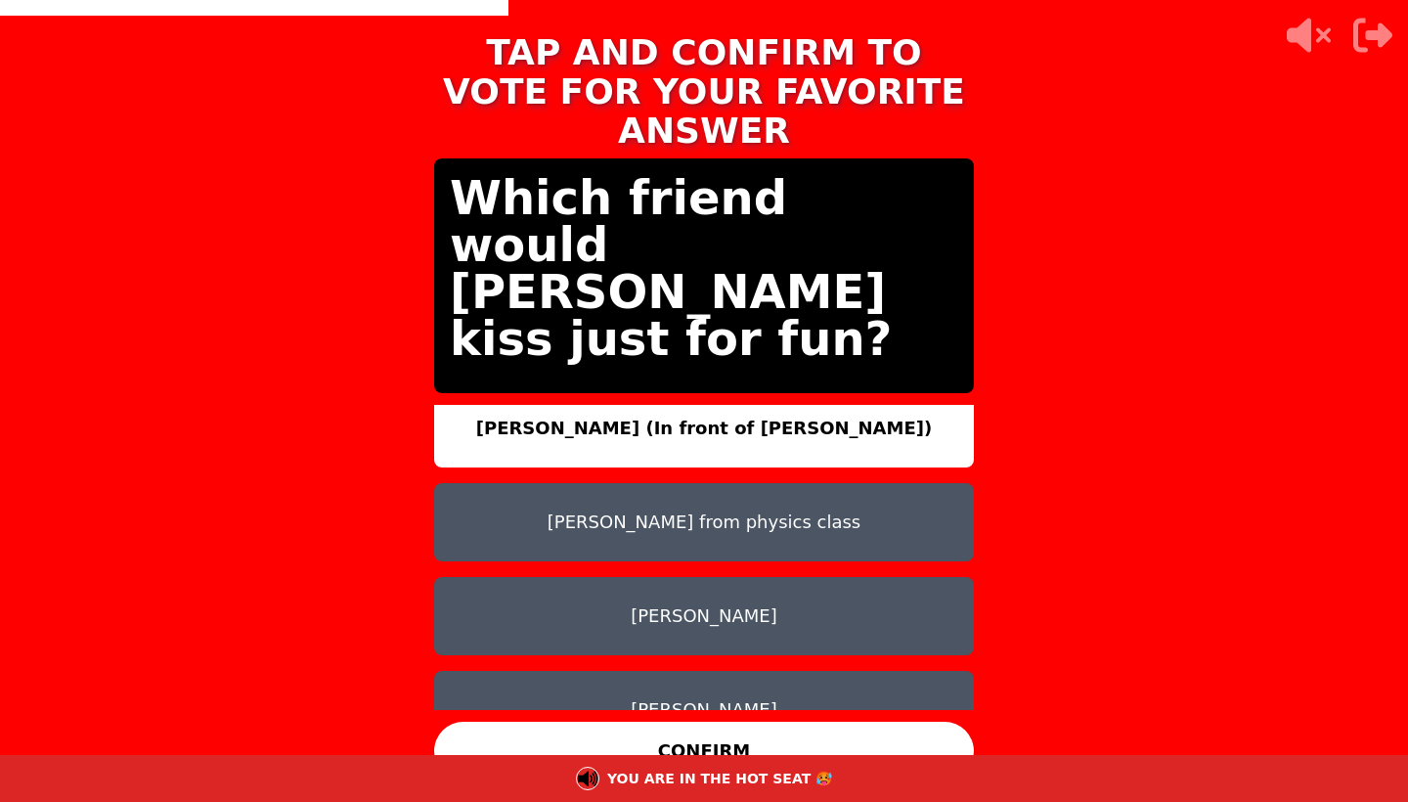
click at [746, 738] on button "CONFIRM" at bounding box center [704, 751] width 540 height 59
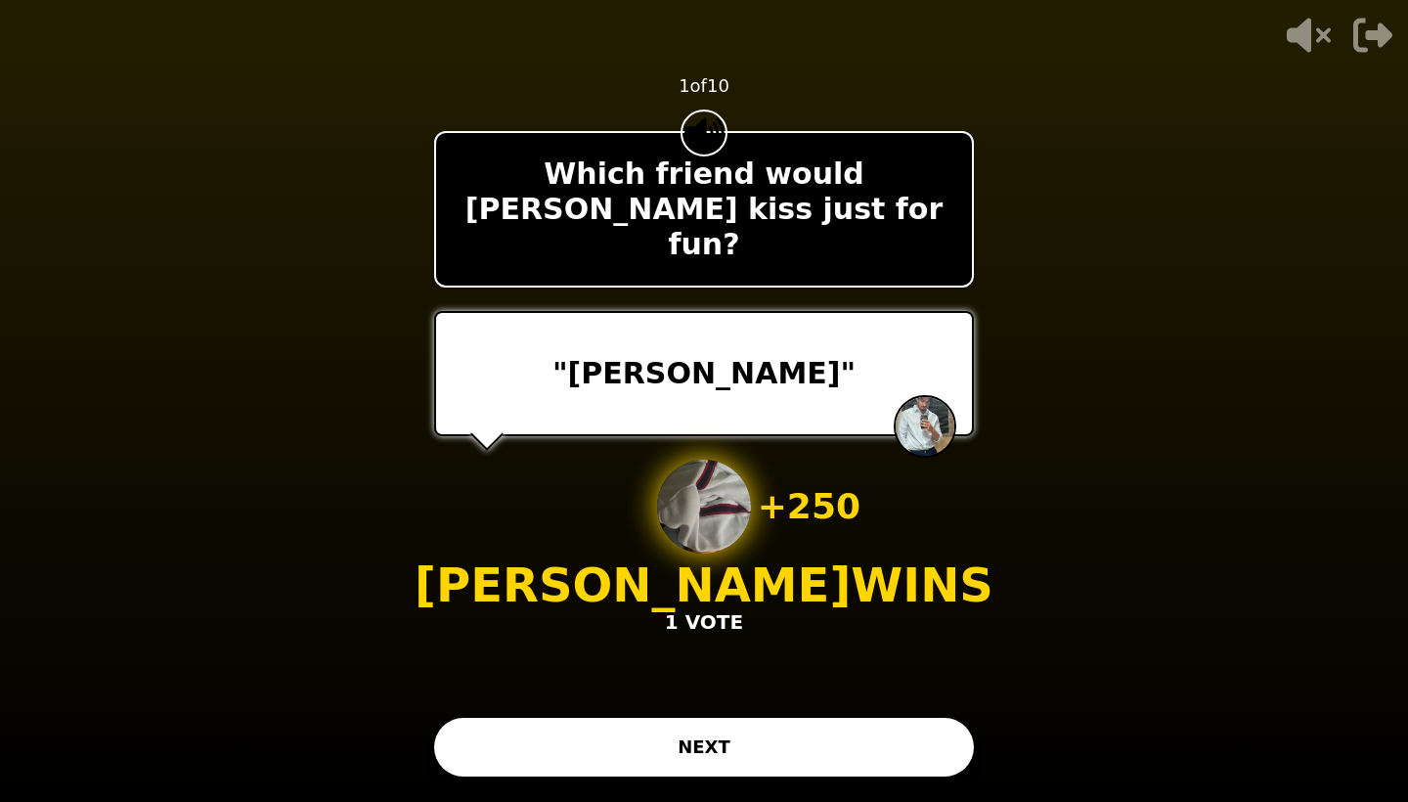
click at [733, 743] on button "NEXT" at bounding box center [704, 747] width 540 height 59
click at [720, 738] on button "NEXT" at bounding box center [704, 747] width 540 height 59
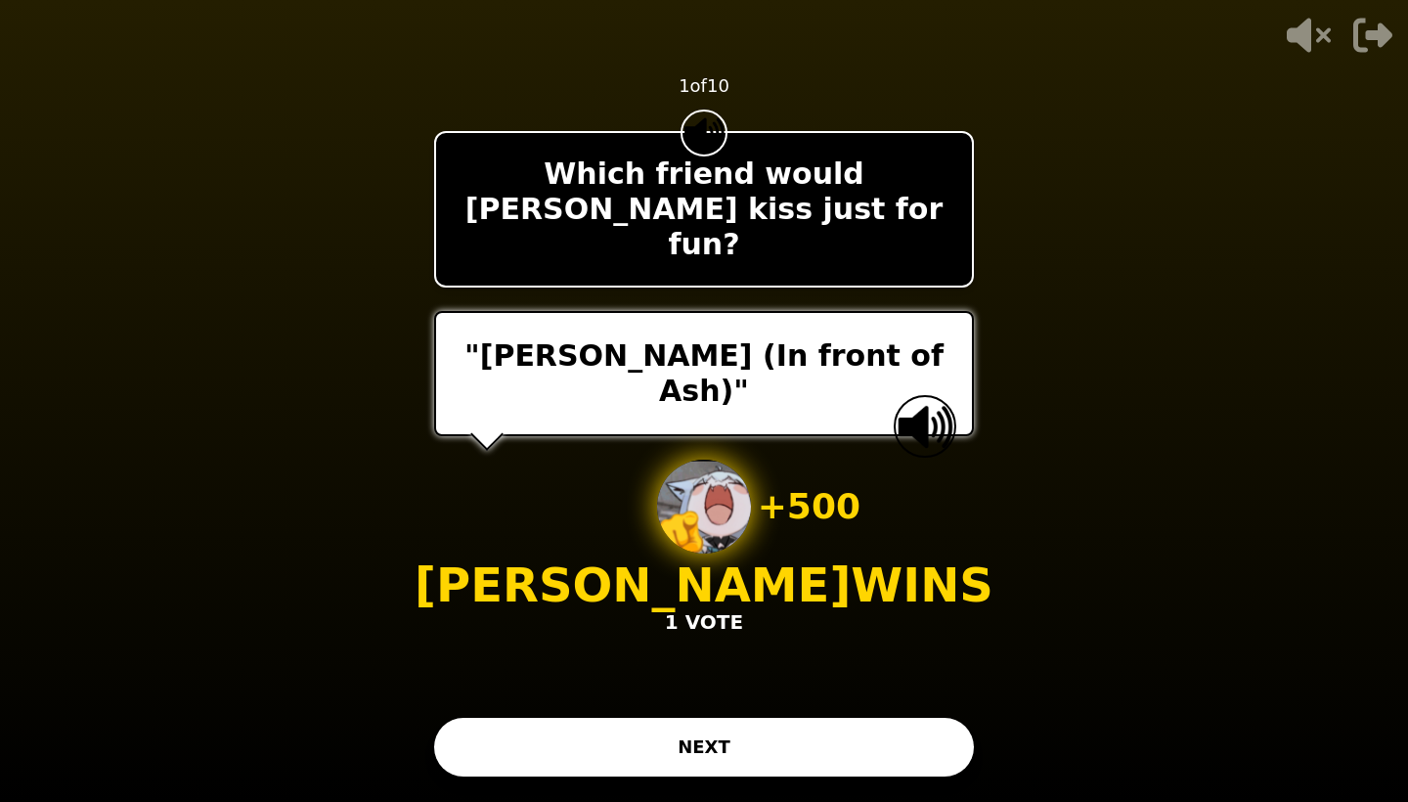
click at [701, 743] on button "NEXT" at bounding box center [704, 747] width 540 height 59
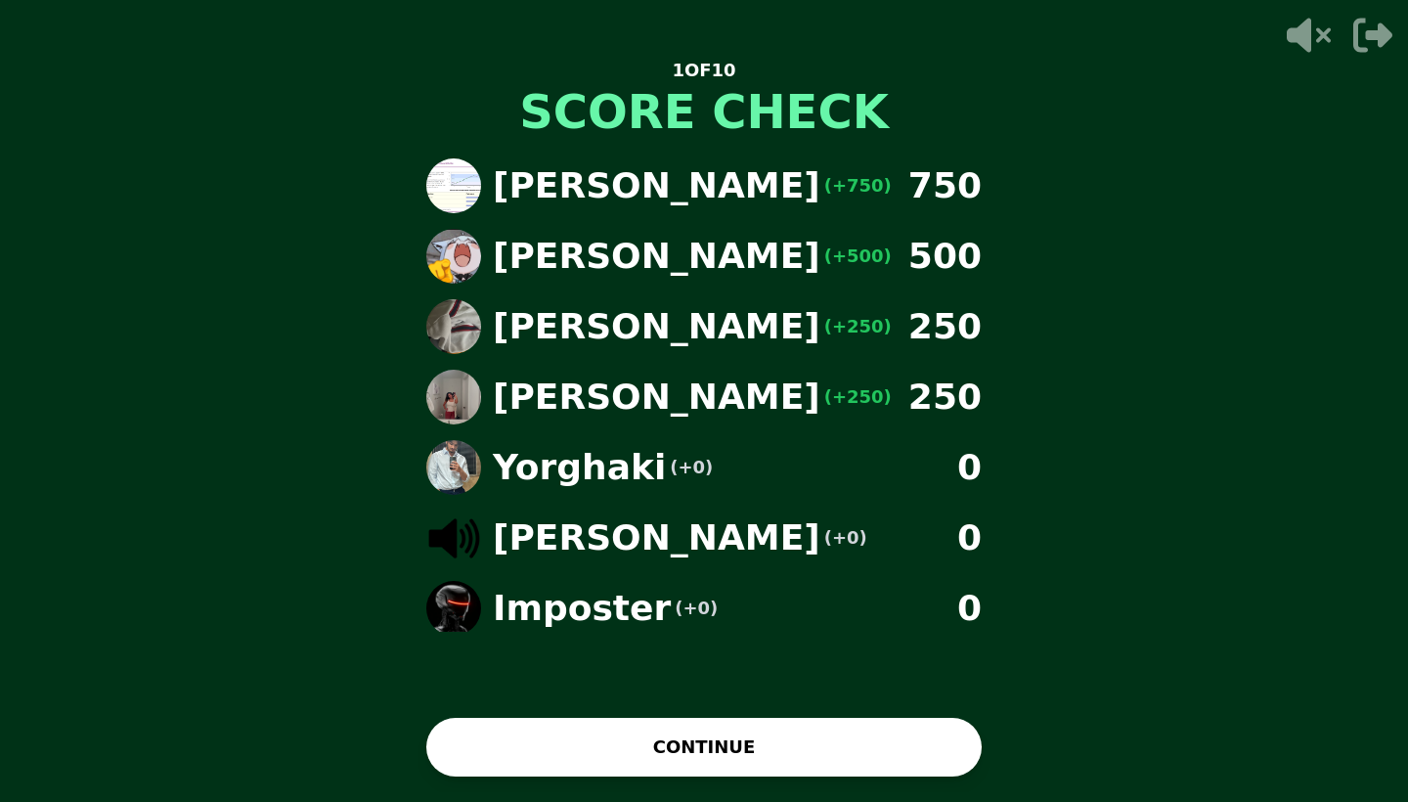
click at [712, 752] on button "CONTINUE" at bounding box center [703, 747] width 555 height 59
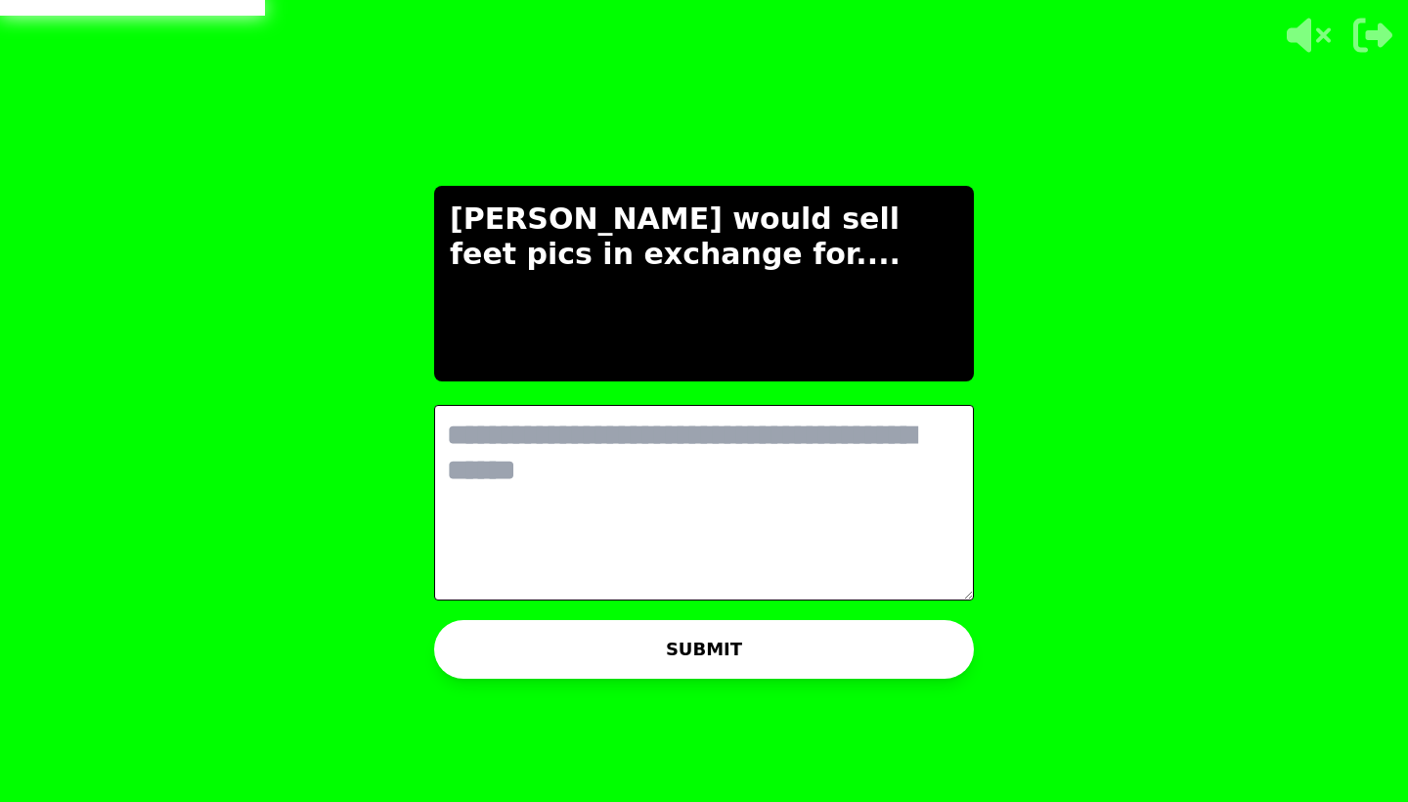
click at [651, 505] on textarea at bounding box center [704, 503] width 540 height 196
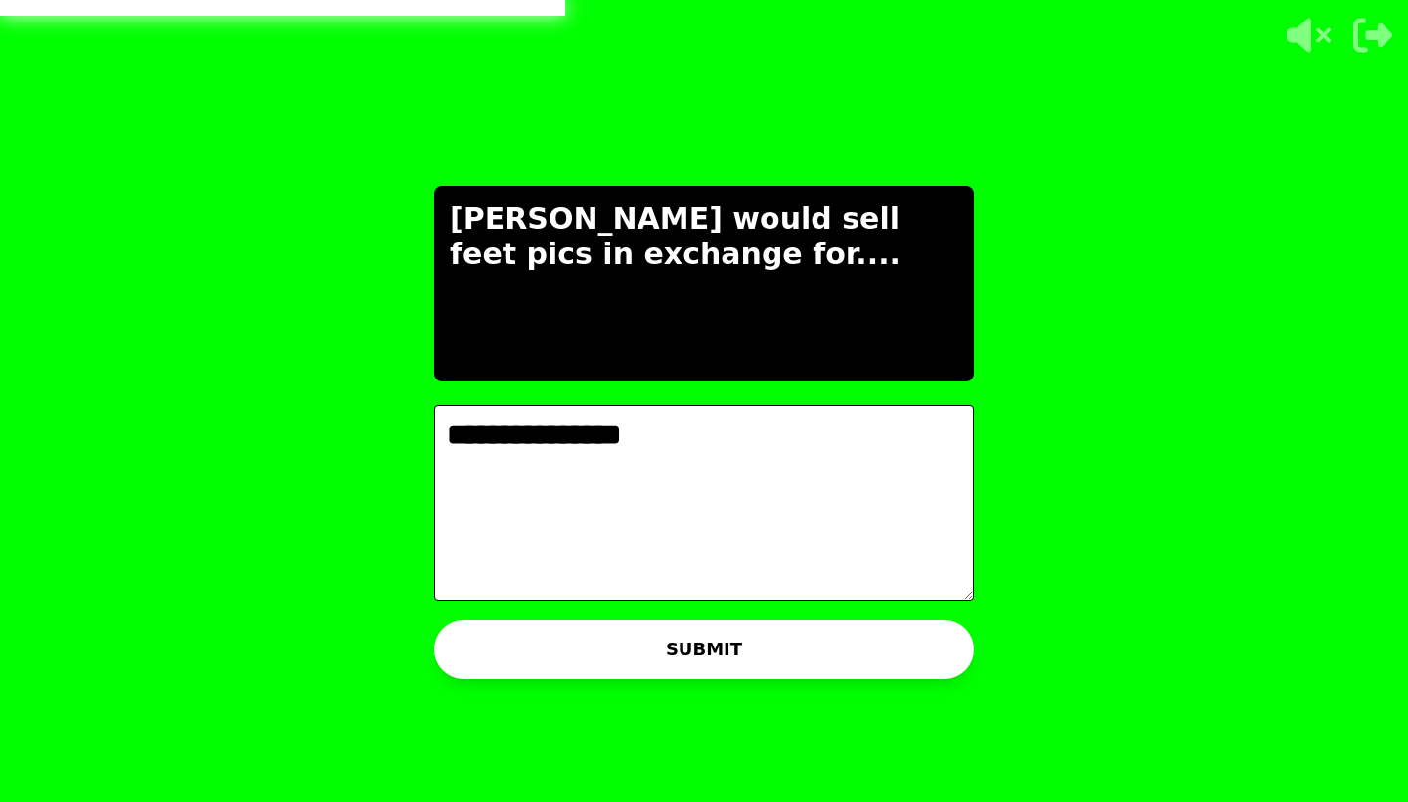
type textarea "**********"
click at [612, 638] on button "SUBMIT" at bounding box center [704, 649] width 540 height 59
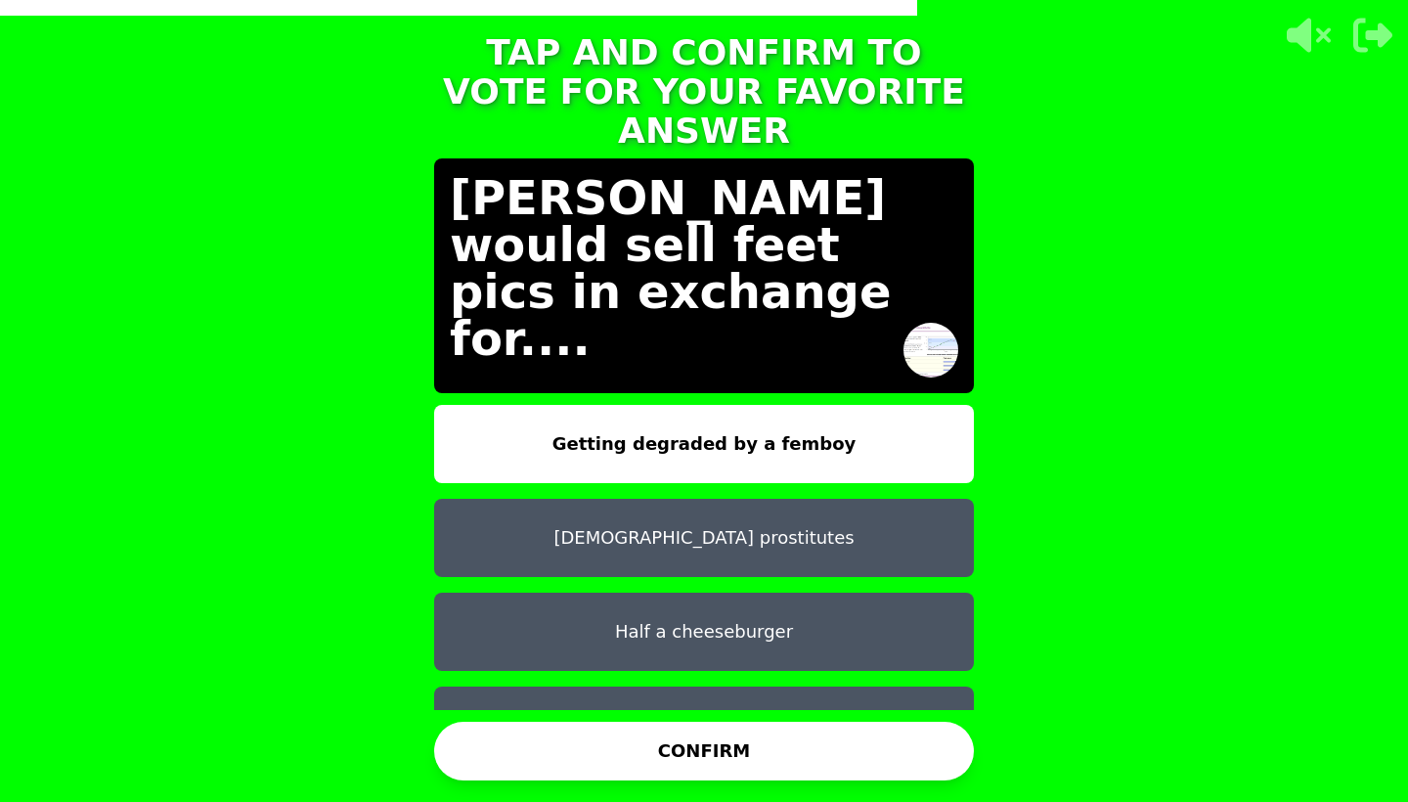
click at [721, 751] on button "CONFIRM" at bounding box center [704, 751] width 540 height 59
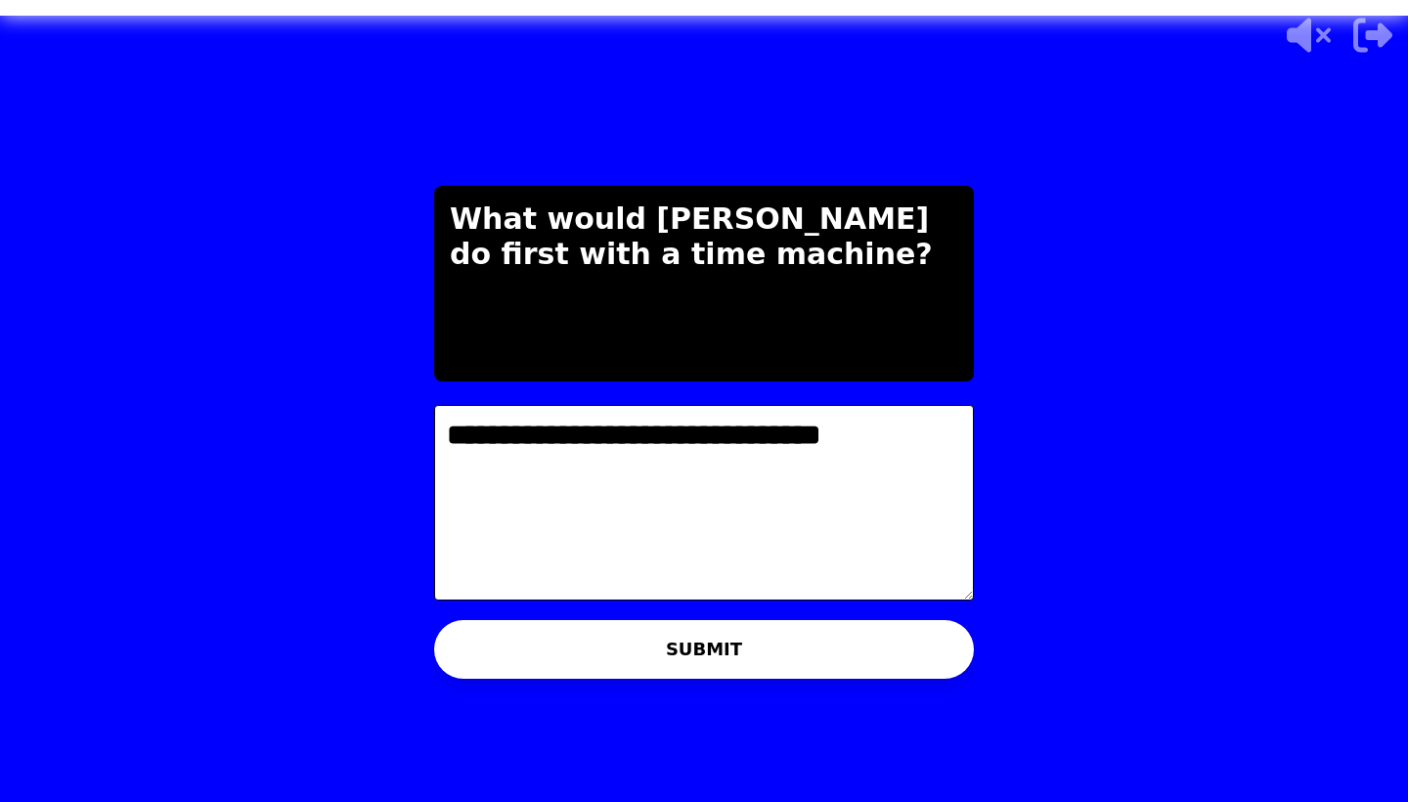
type textarea "**********"
click at [731, 657] on button "SUBMIT" at bounding box center [704, 649] width 540 height 59
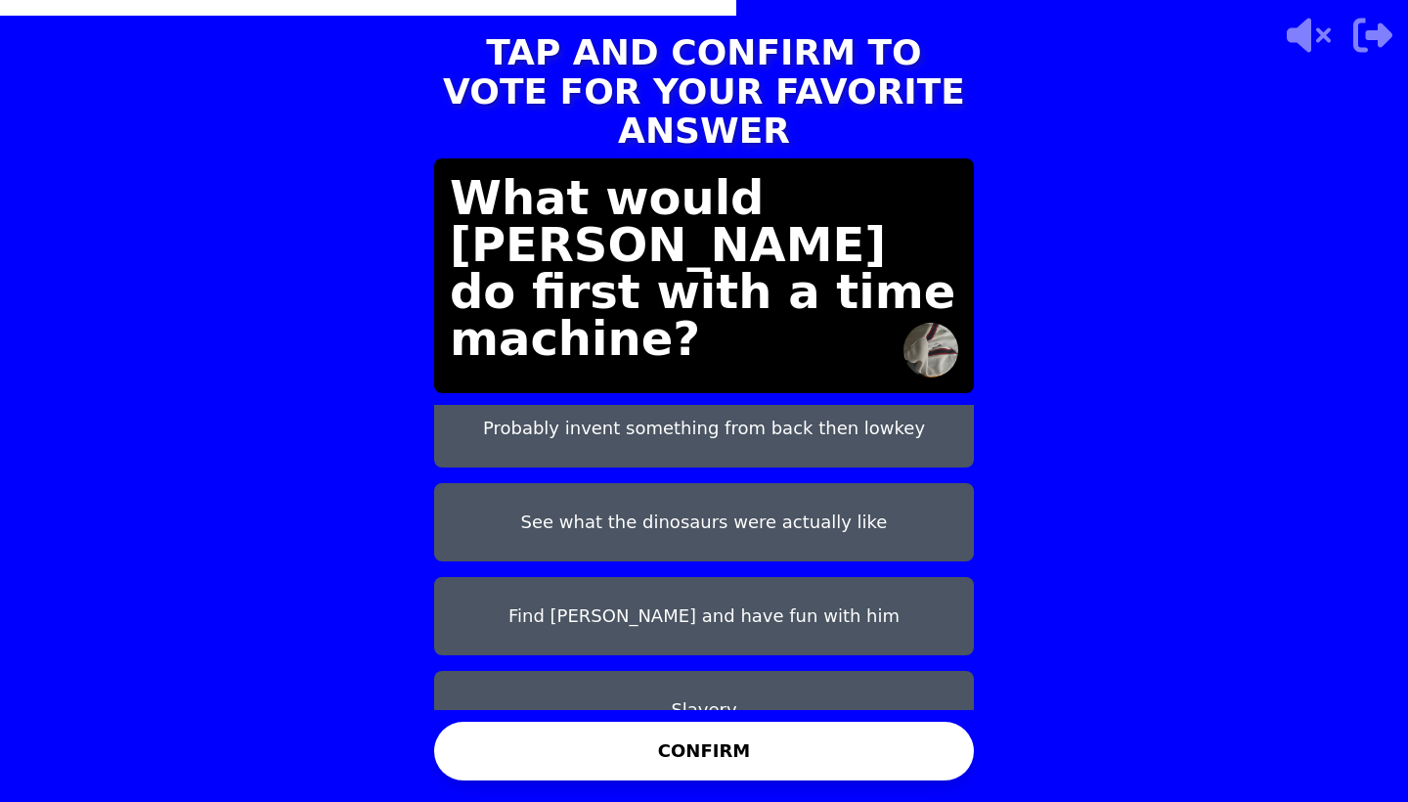
click at [762, 582] on button "Find epstein and have fun with him" at bounding box center [704, 616] width 540 height 78
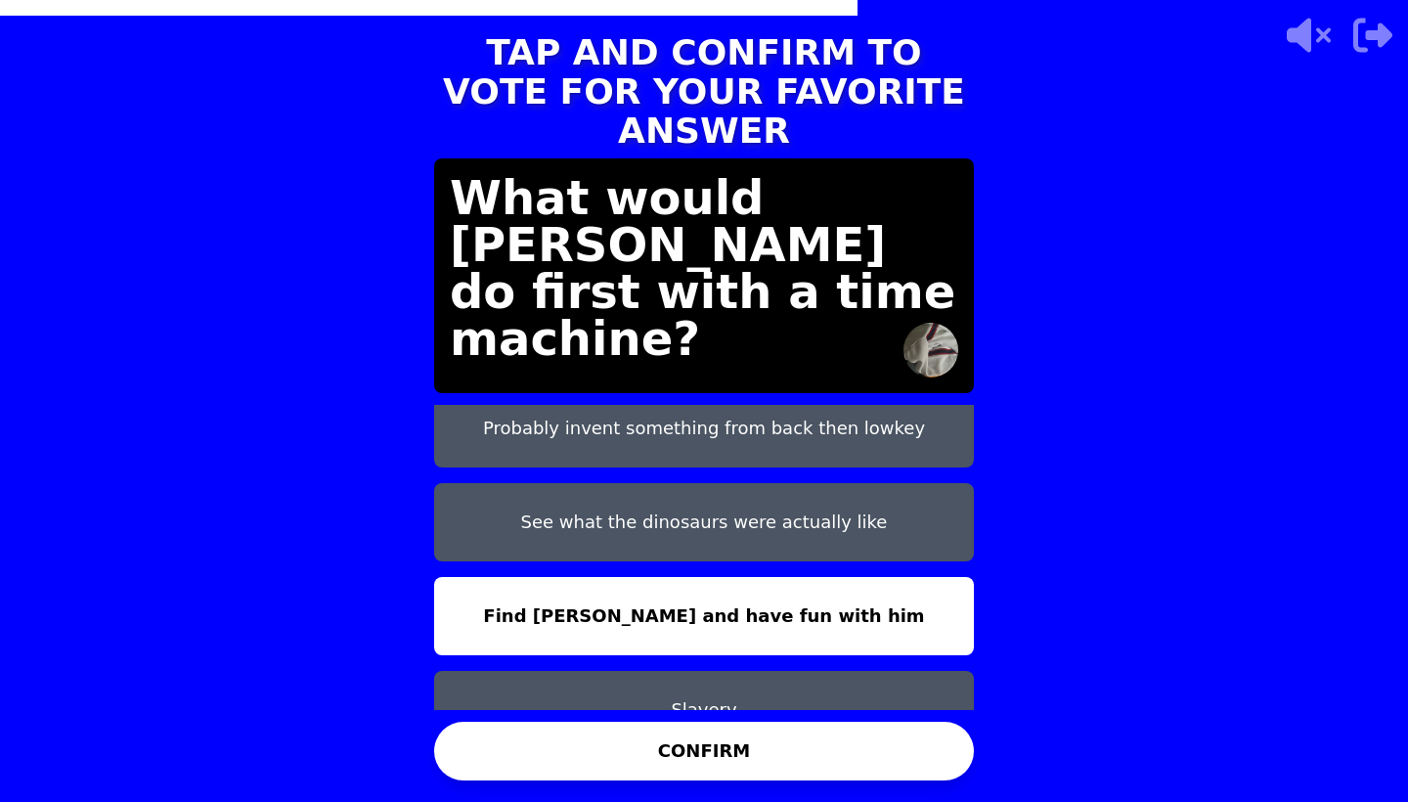
click at [737, 752] on button "CONFIRM" at bounding box center [704, 751] width 540 height 59
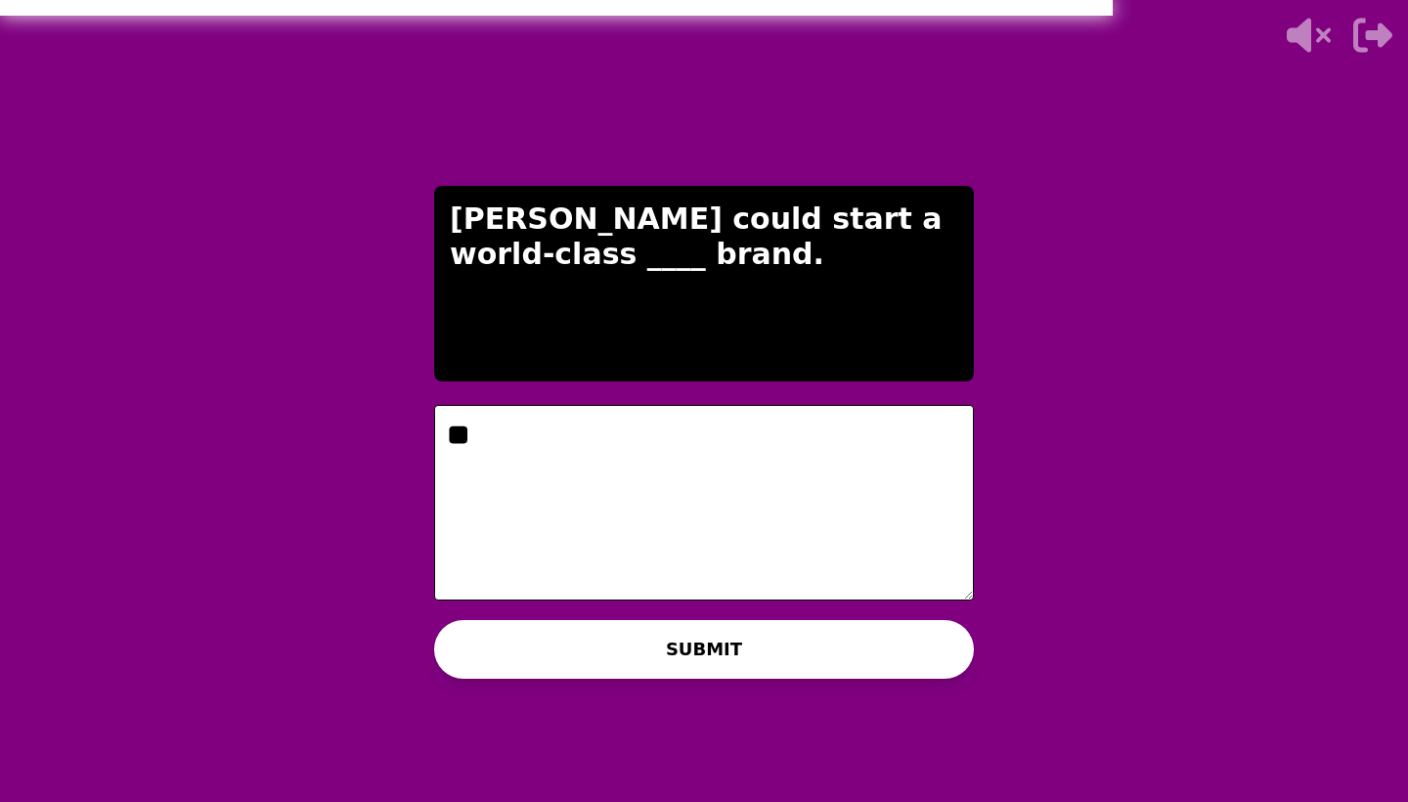
type textarea "*"
type textarea "*******"
click at [652, 652] on button "SUBMIT" at bounding box center [704, 649] width 540 height 59
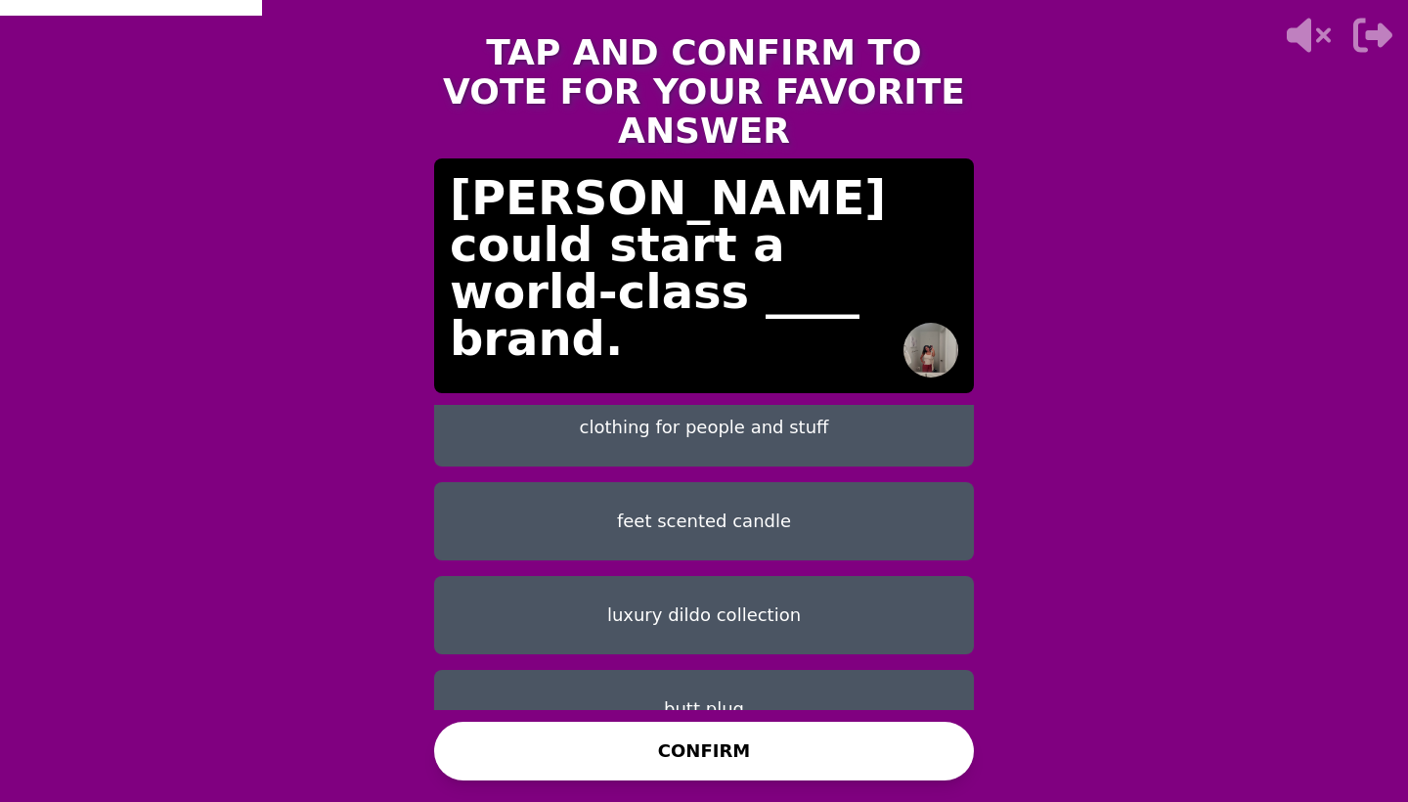
scroll to position [110, 0]
click at [731, 682] on button "butt plug" at bounding box center [704, 710] width 540 height 78
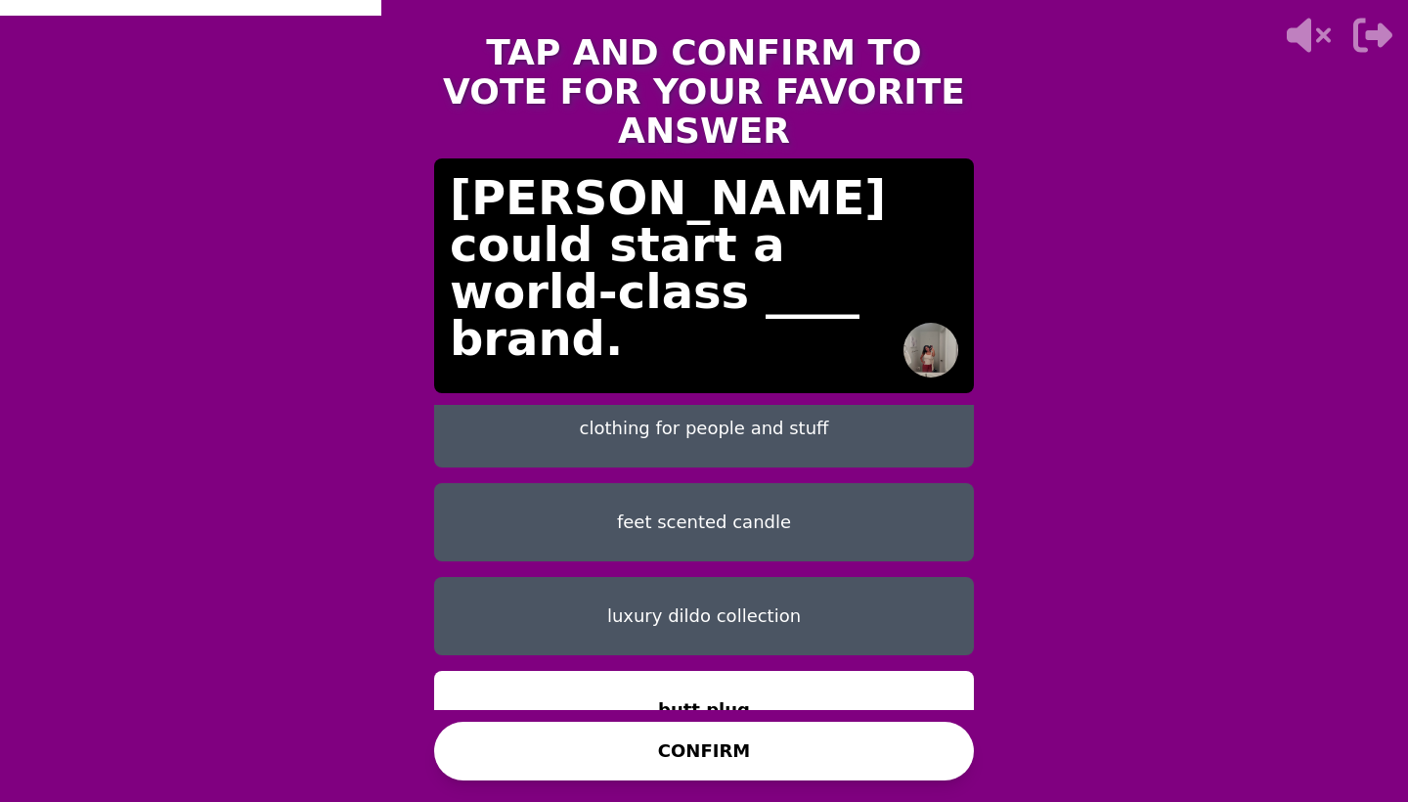
click at [746, 745] on button "CONFIRM" at bounding box center [704, 751] width 540 height 59
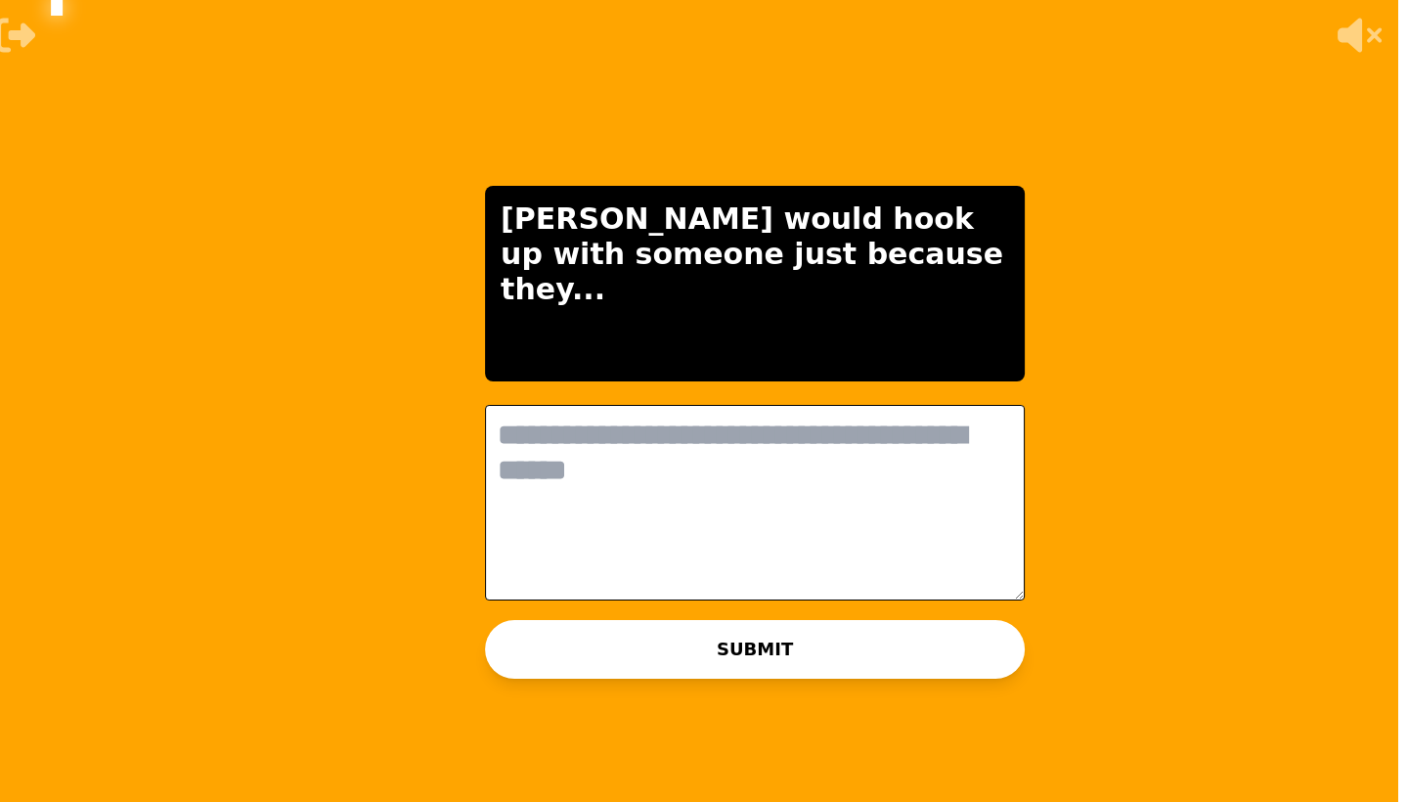
scroll to position [0, 0]
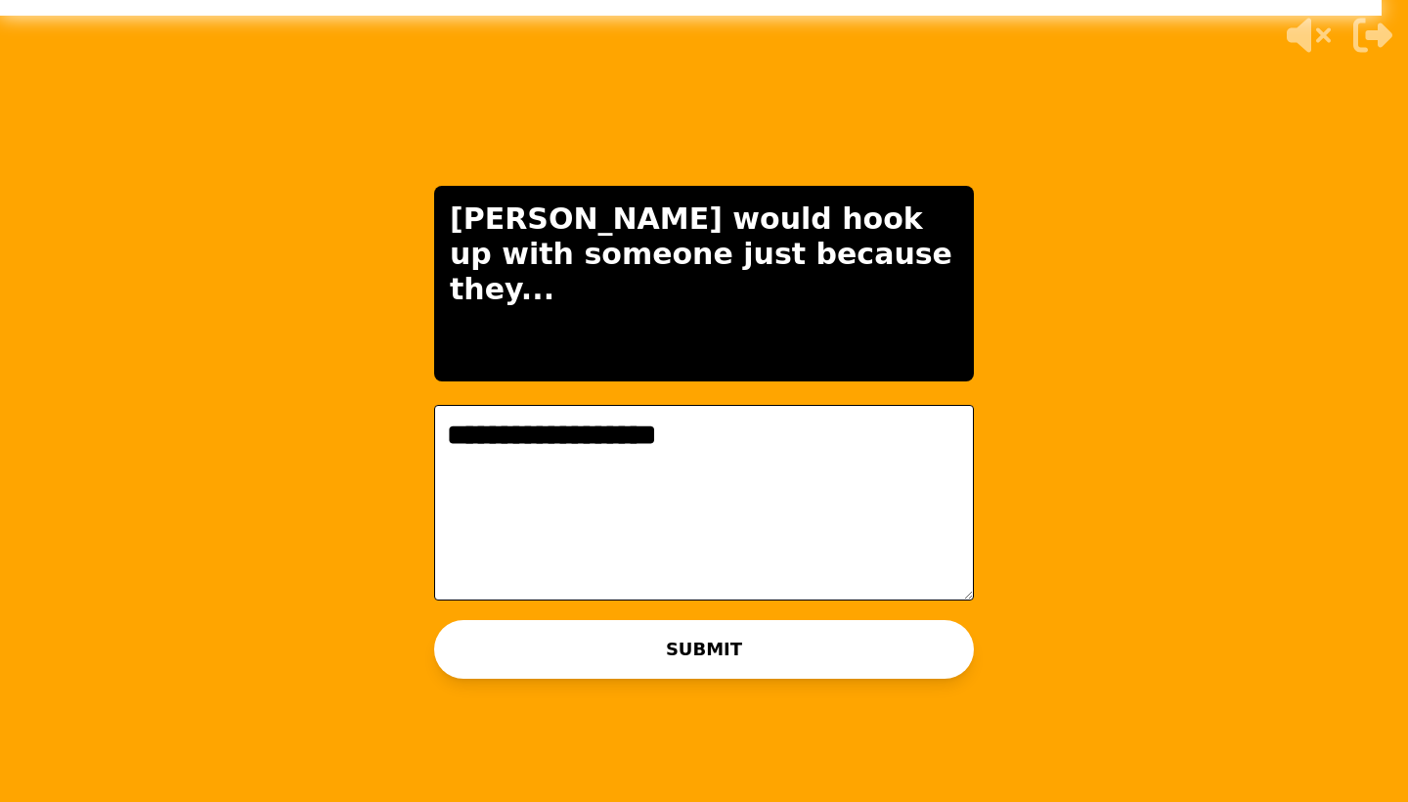
type textarea "**********"
click at [662, 659] on button "SUBMIT" at bounding box center [704, 649] width 540 height 59
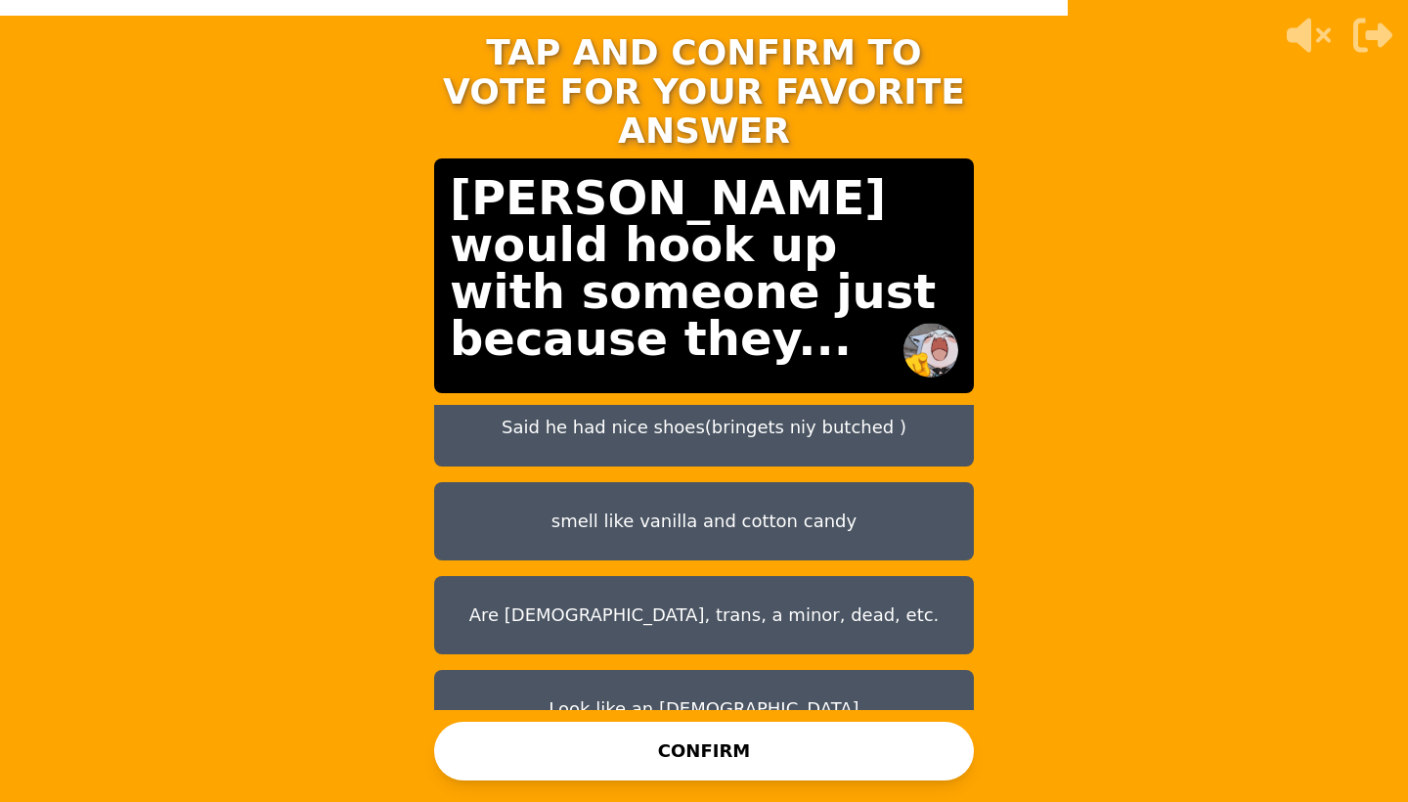
scroll to position [110, 0]
click at [719, 602] on button "Are gay, trans, a minor, dead, etc." at bounding box center [704, 616] width 540 height 78
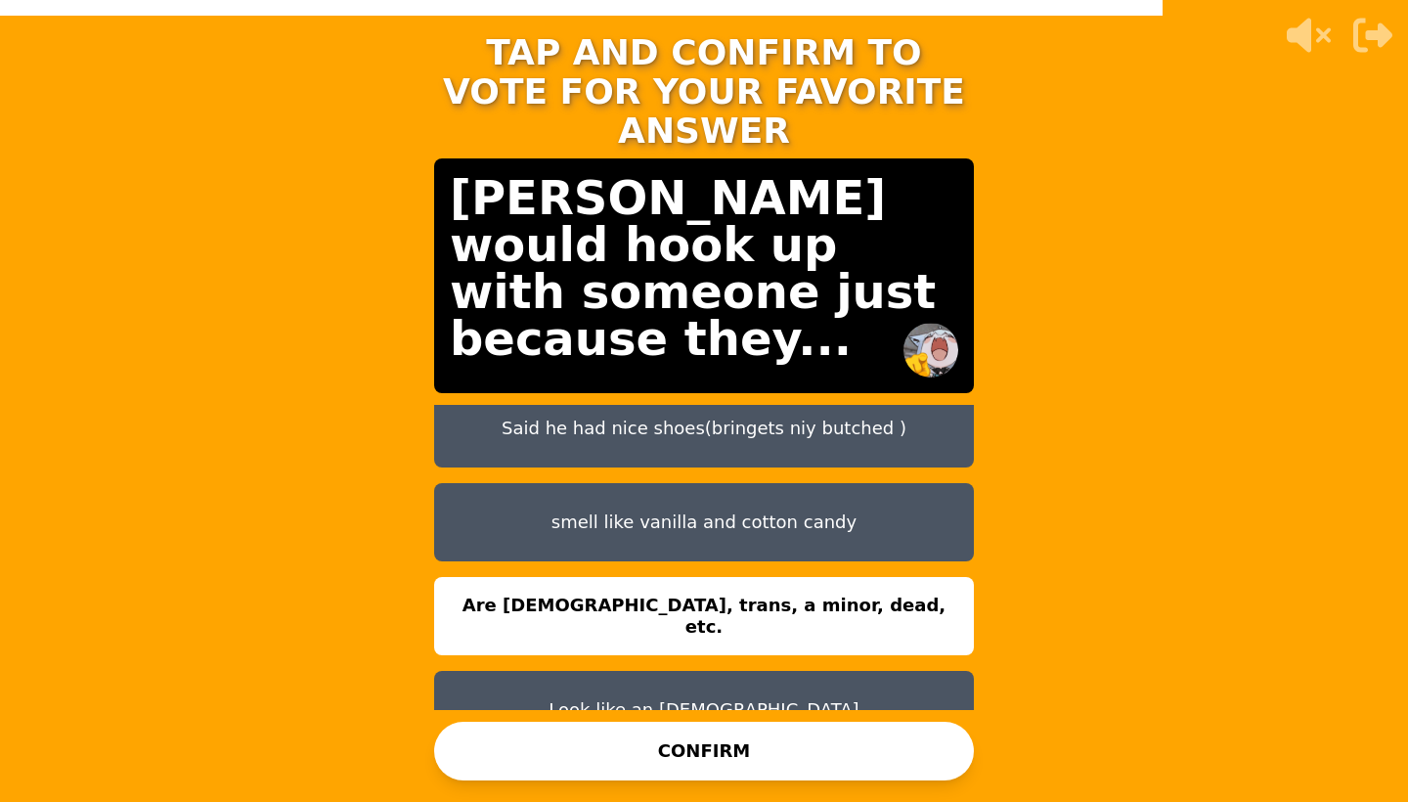
click at [734, 742] on button "CONFIRM" at bounding box center [704, 751] width 540 height 59
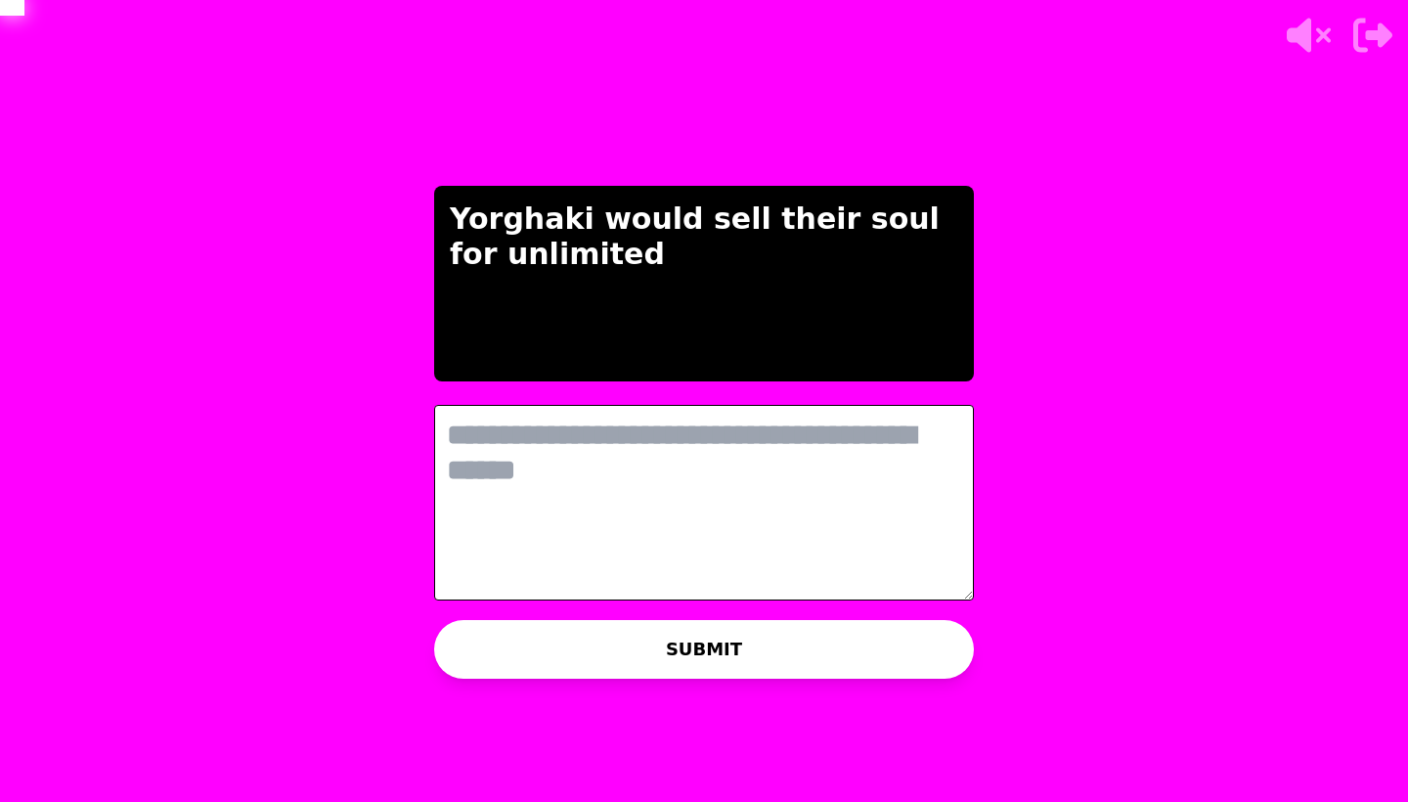
scroll to position [0, 0]
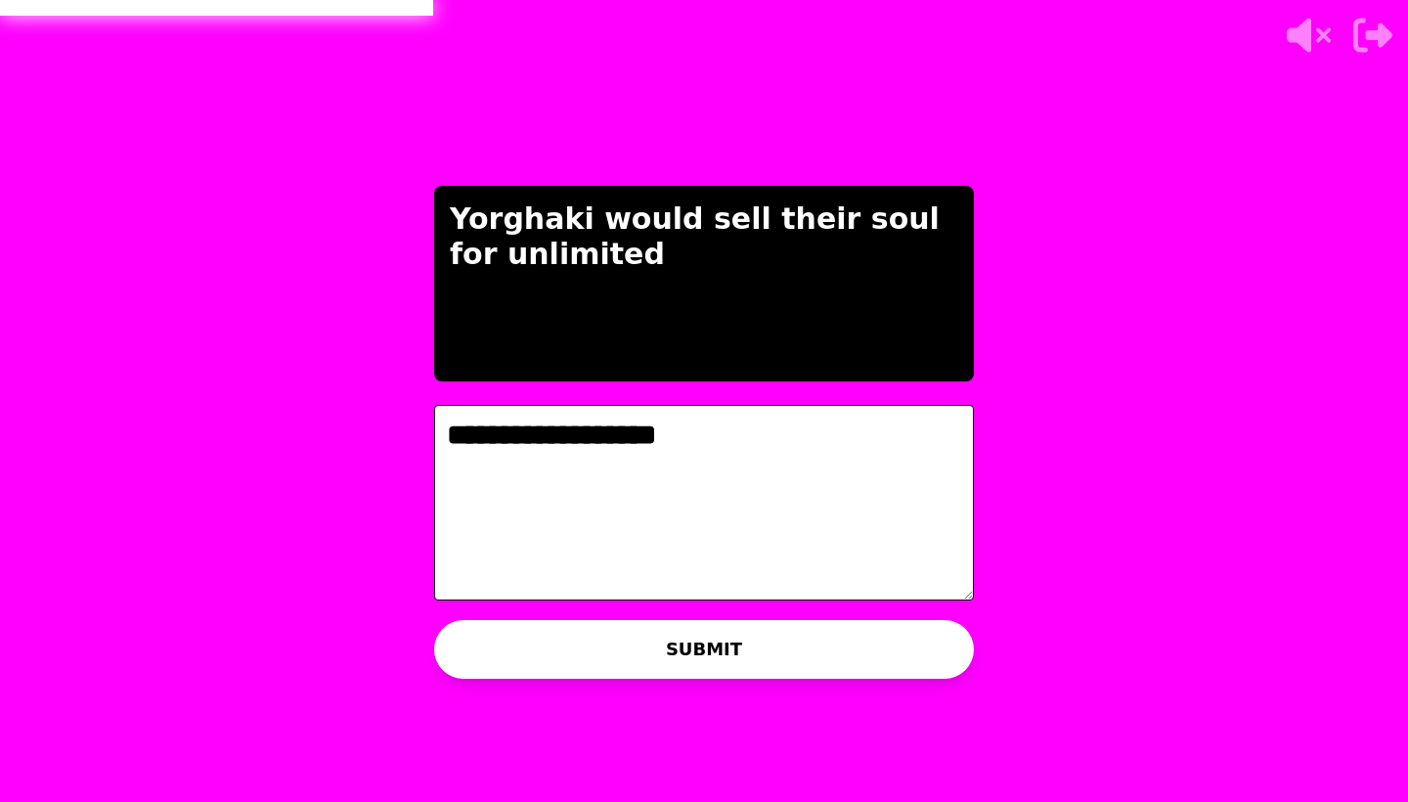
type textarea "**********"
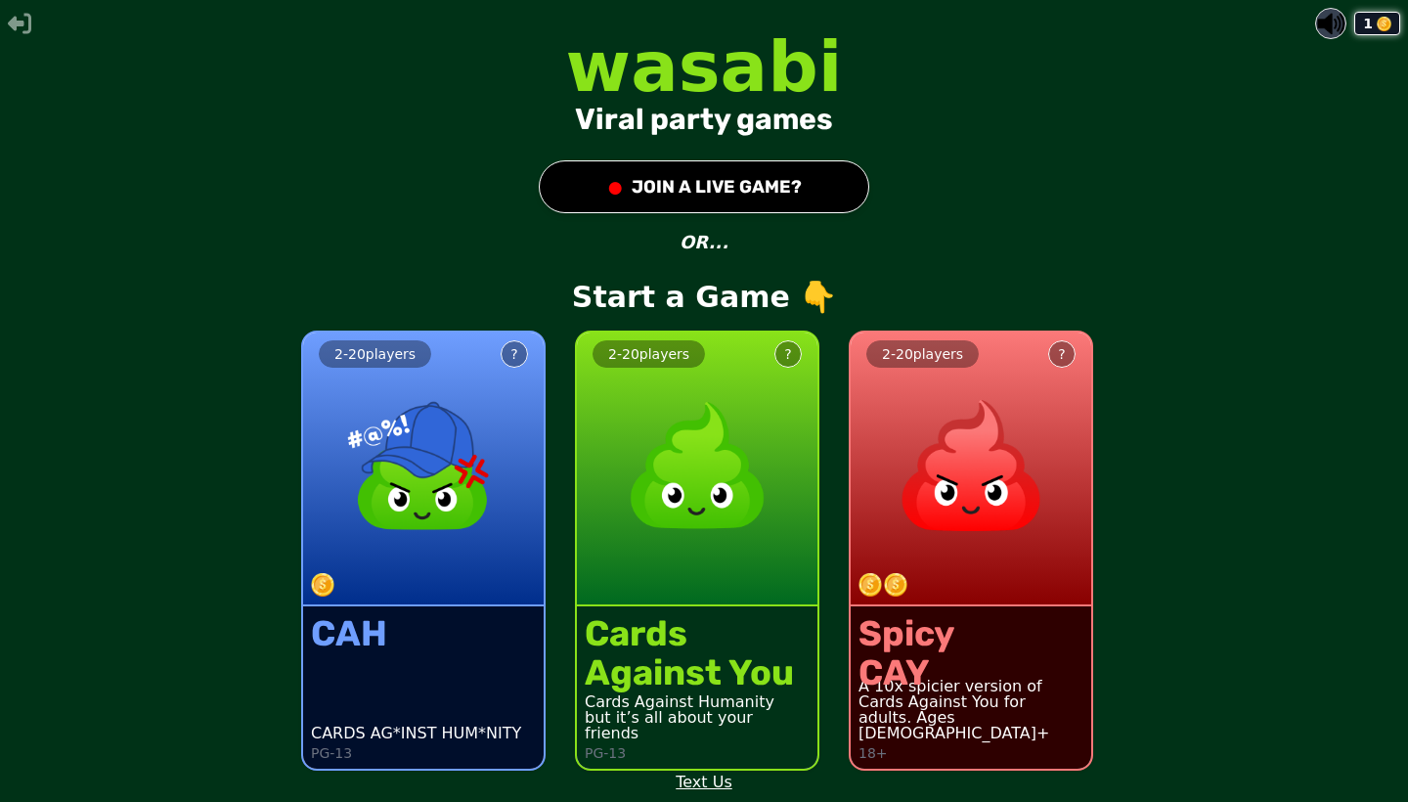
click at [1039, 137] on div "1 wasabi Viral party games ● JOIN A LIVE GAME? OR... Start a Game 👇 2 - 20 play…" at bounding box center [704, 401] width 1408 height 802
